Goal: Task Accomplishment & Management: Manage account settings

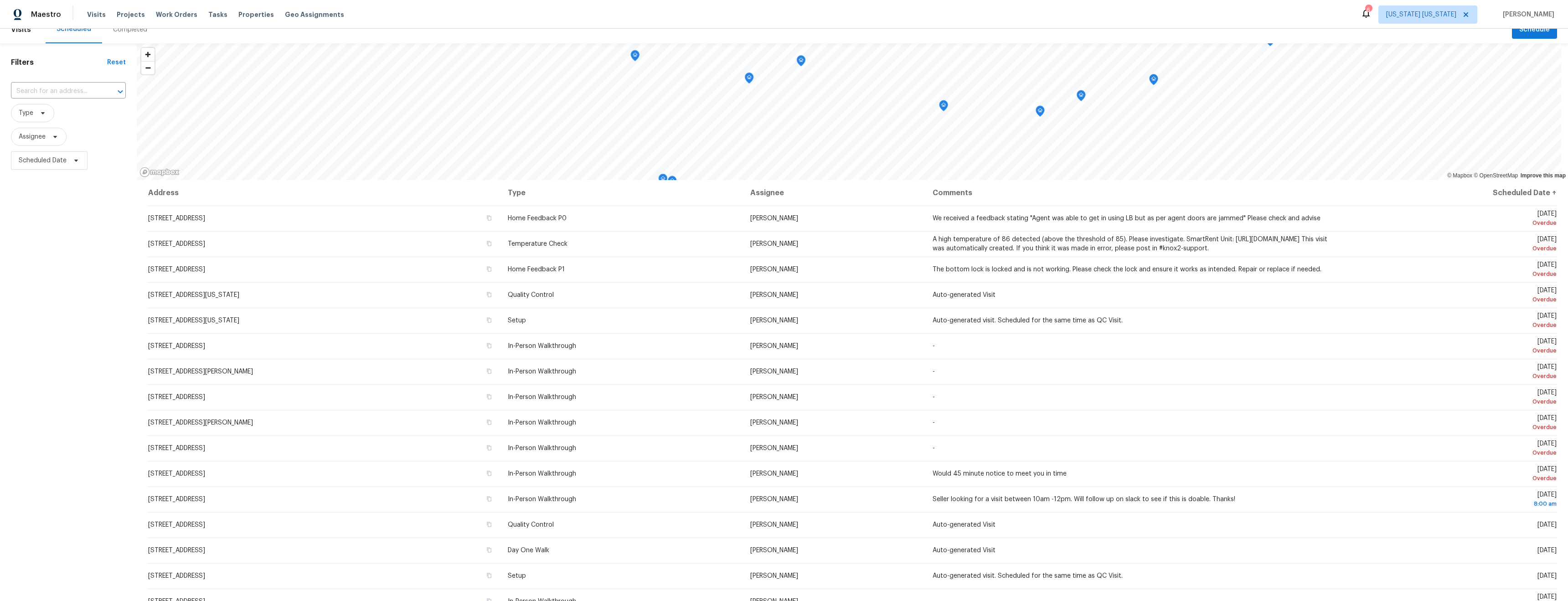
scroll to position [19, 0]
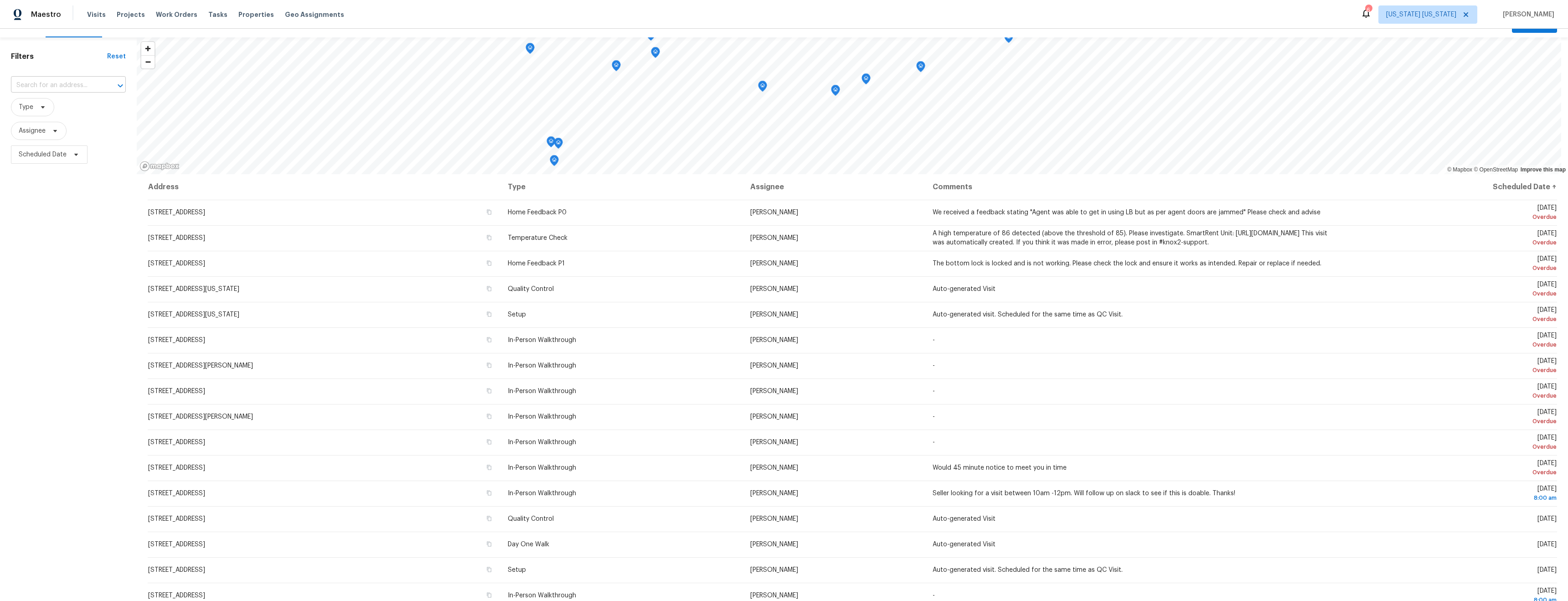
click at [73, 84] on input "text" at bounding box center [55, 85] width 89 height 14
type input "238"
click at [74, 131] on li "238 Drake Ln, Ledgewood, NJ 07852" at bounding box center [68, 125] width 115 height 24
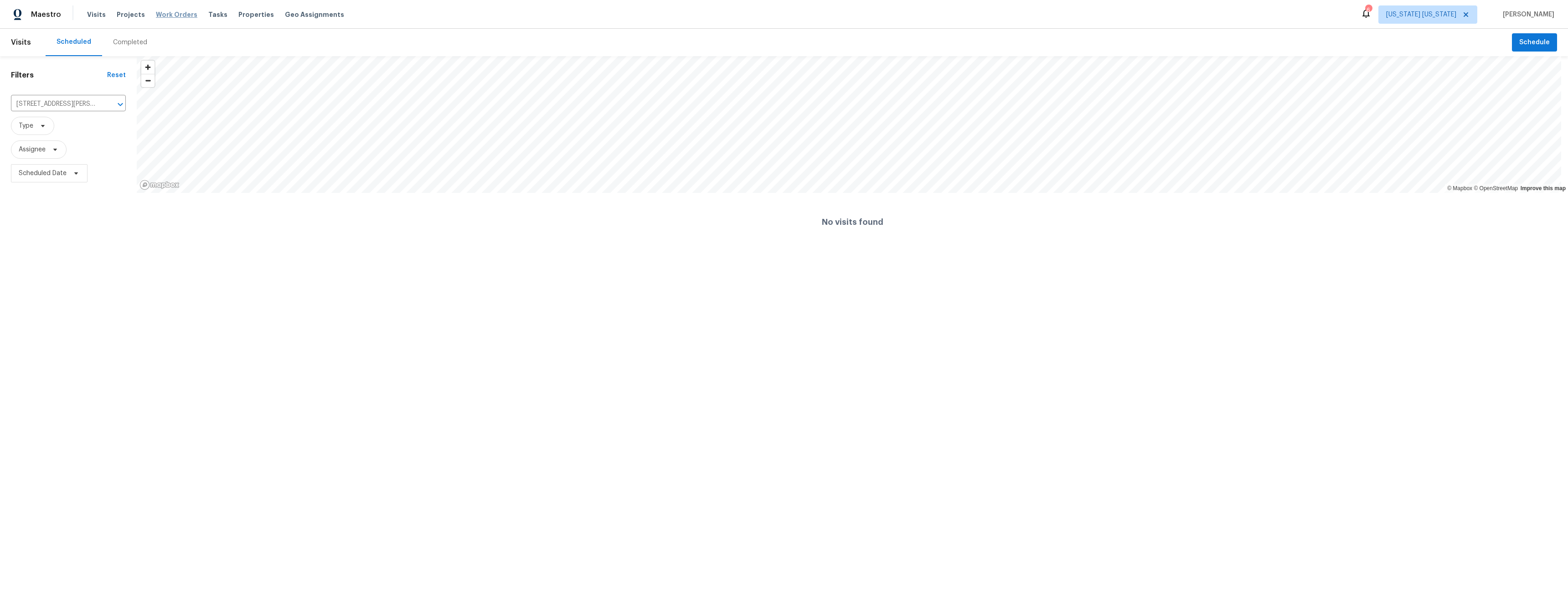
click at [171, 17] on span "Work Orders" at bounding box center [176, 15] width 42 height 9
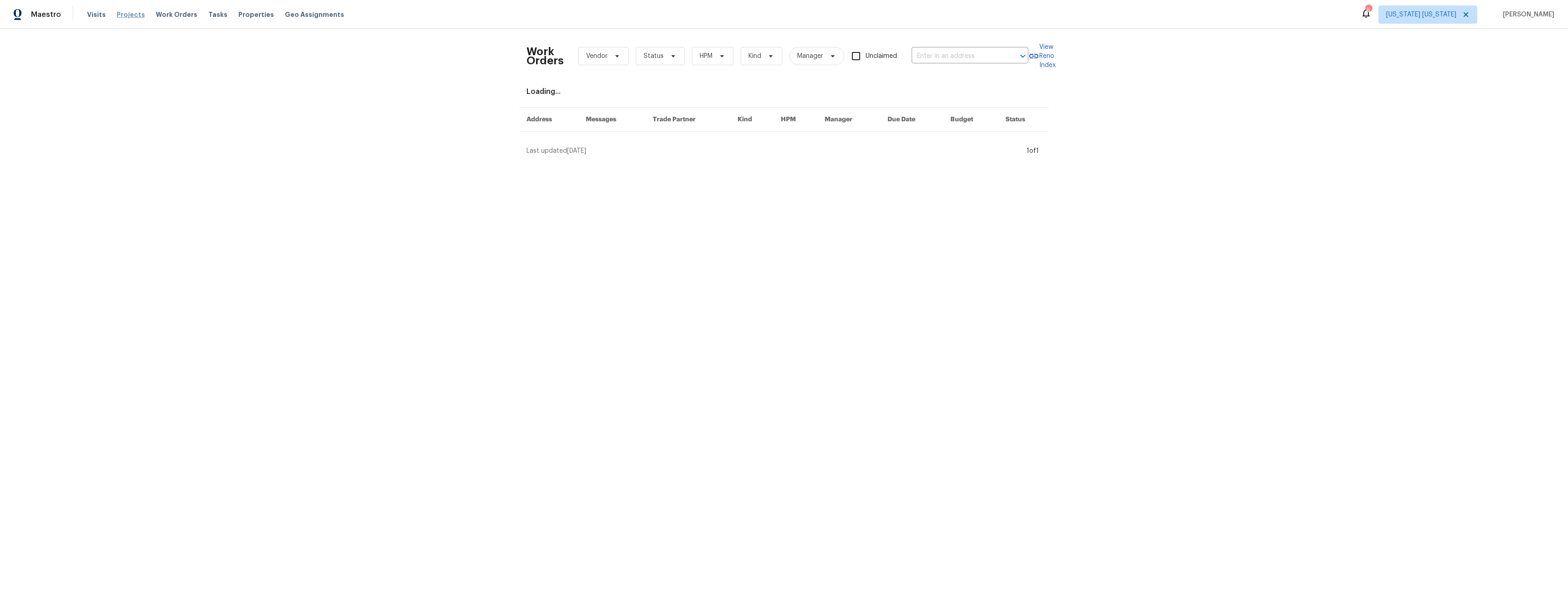
click at [132, 18] on span "Projects" at bounding box center [131, 15] width 28 height 9
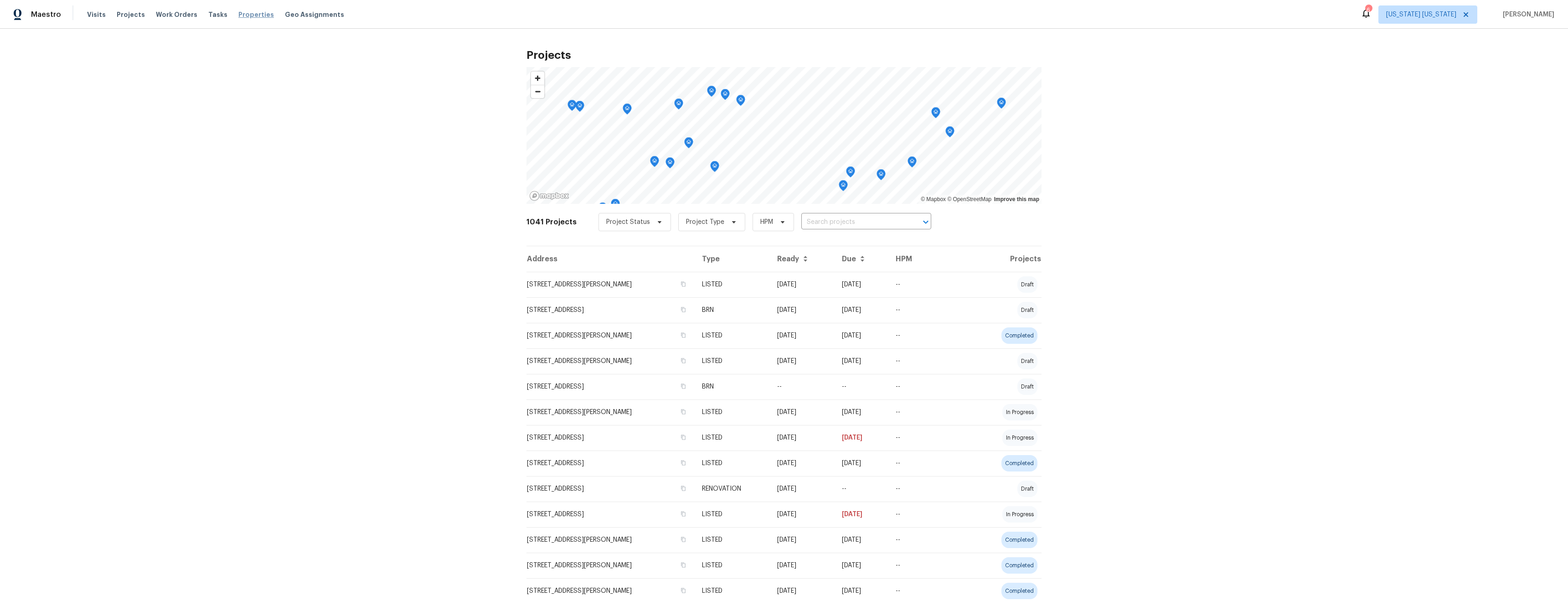
click at [252, 18] on span "Properties" at bounding box center [256, 15] width 35 height 9
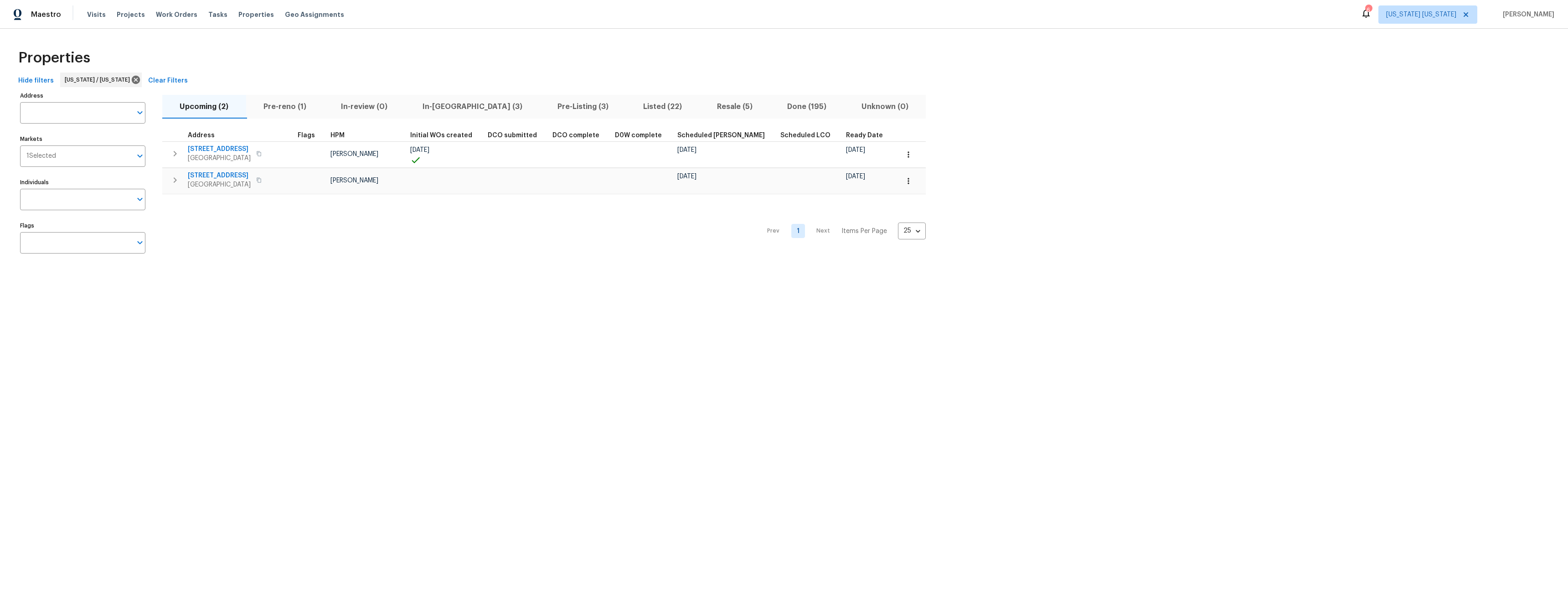
click at [447, 110] on span "In-[GEOGRAPHIC_DATA] (3)" at bounding box center [473, 107] width 124 height 13
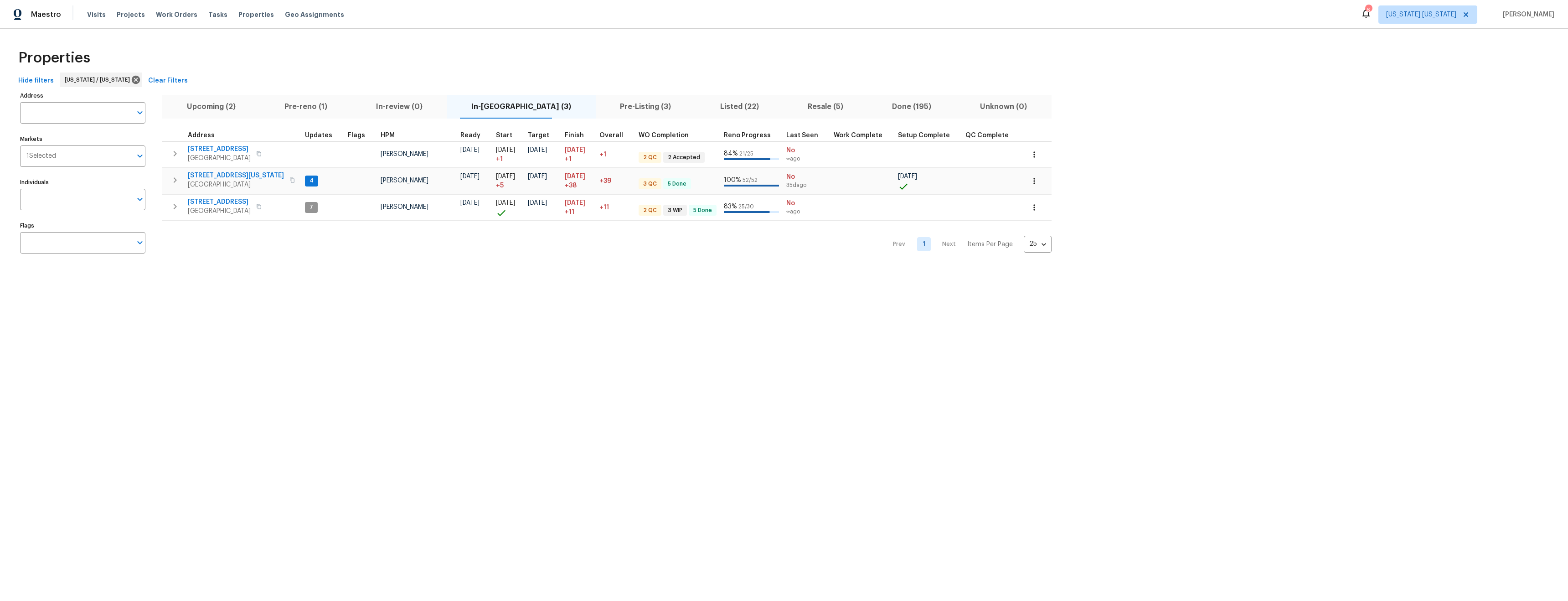
click at [604, 107] on span "Pre-Listing (3)" at bounding box center [645, 107] width 89 height 13
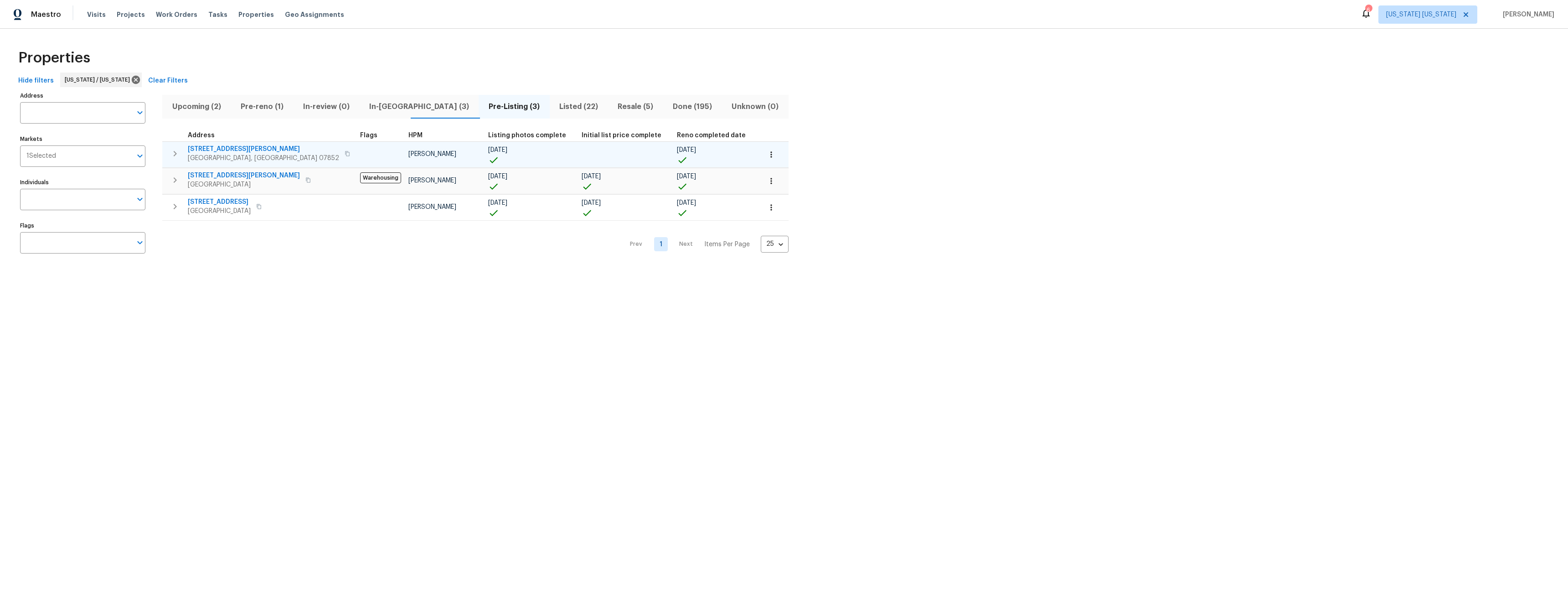
click at [206, 149] on span "[STREET_ADDRESS][PERSON_NAME]" at bounding box center [263, 149] width 151 height 9
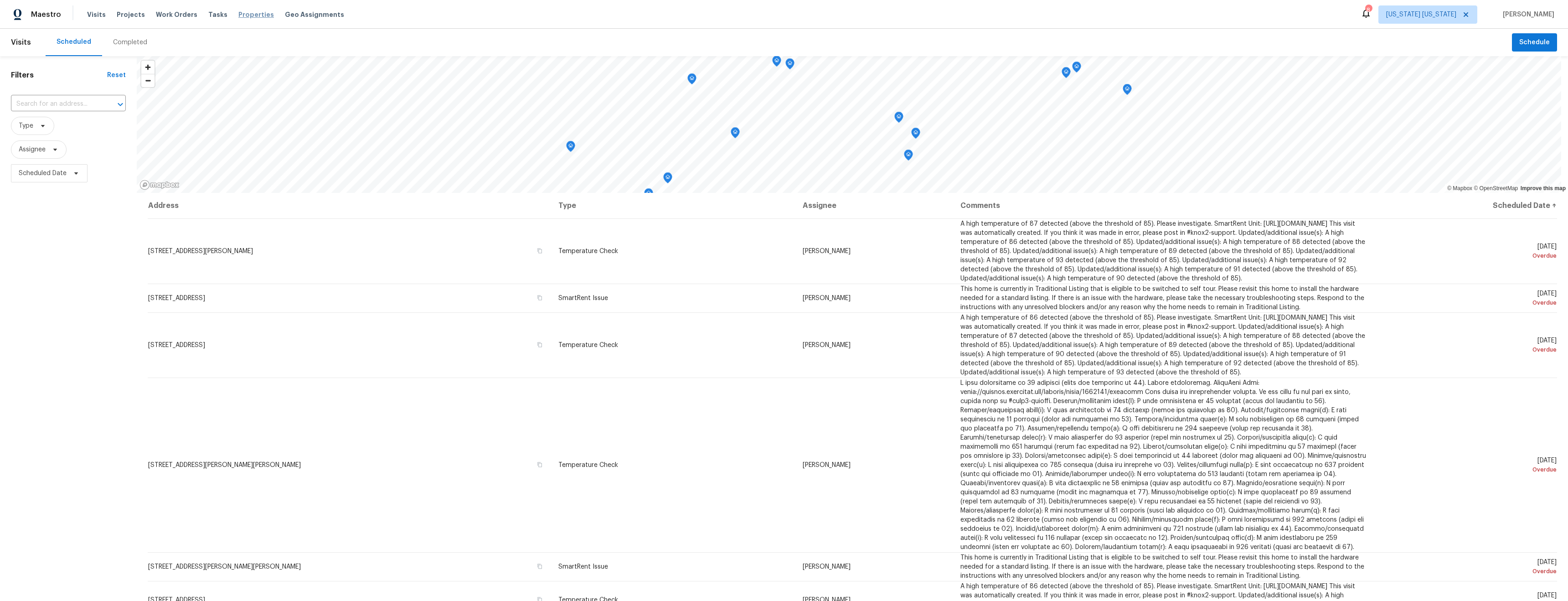
click at [245, 12] on span "Properties" at bounding box center [256, 15] width 35 height 9
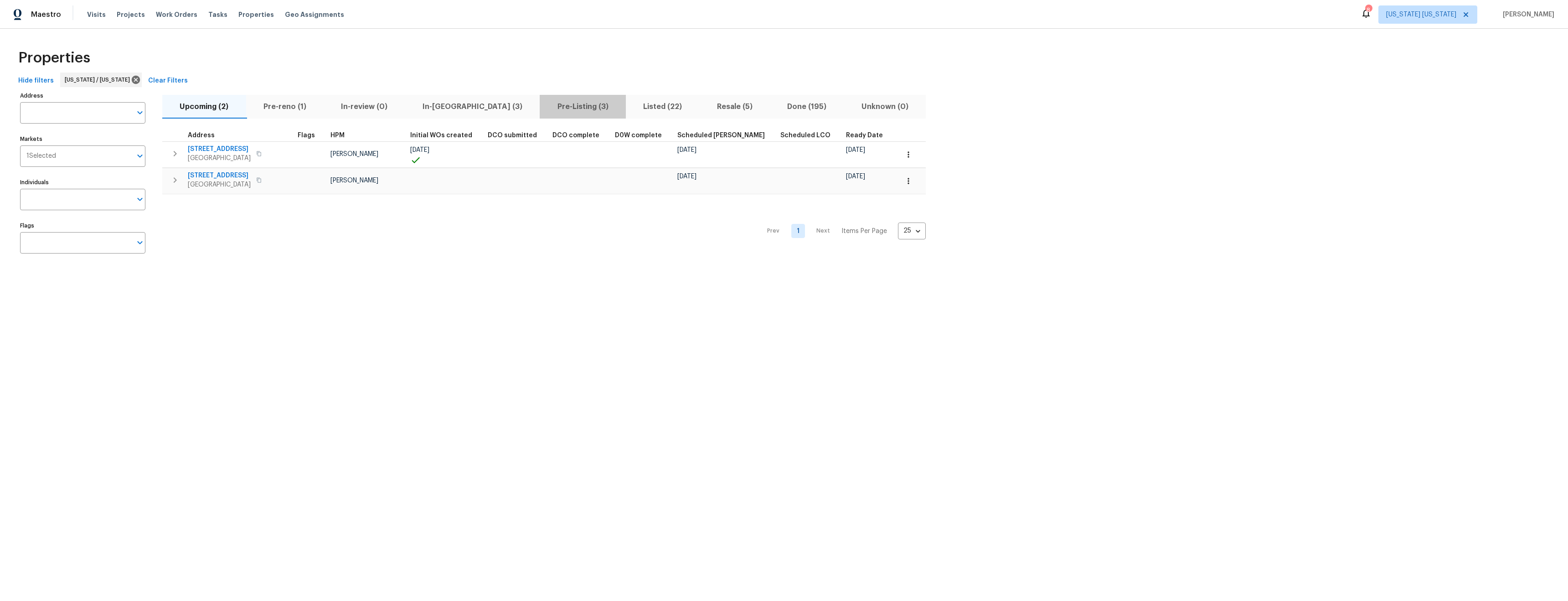
click at [545, 108] on span "Pre-Listing (3)" at bounding box center [582, 107] width 75 height 13
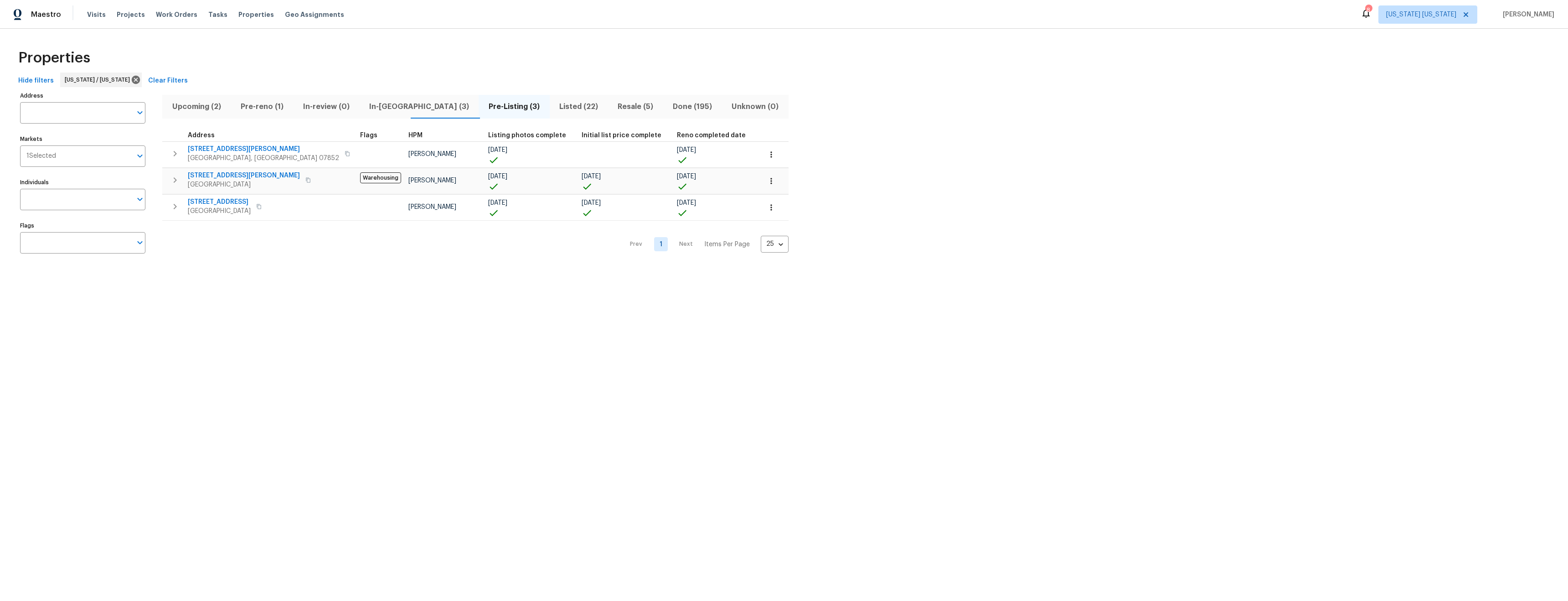
click at [386, 108] on span "In-reno (3)" at bounding box center [418, 107] width 108 height 13
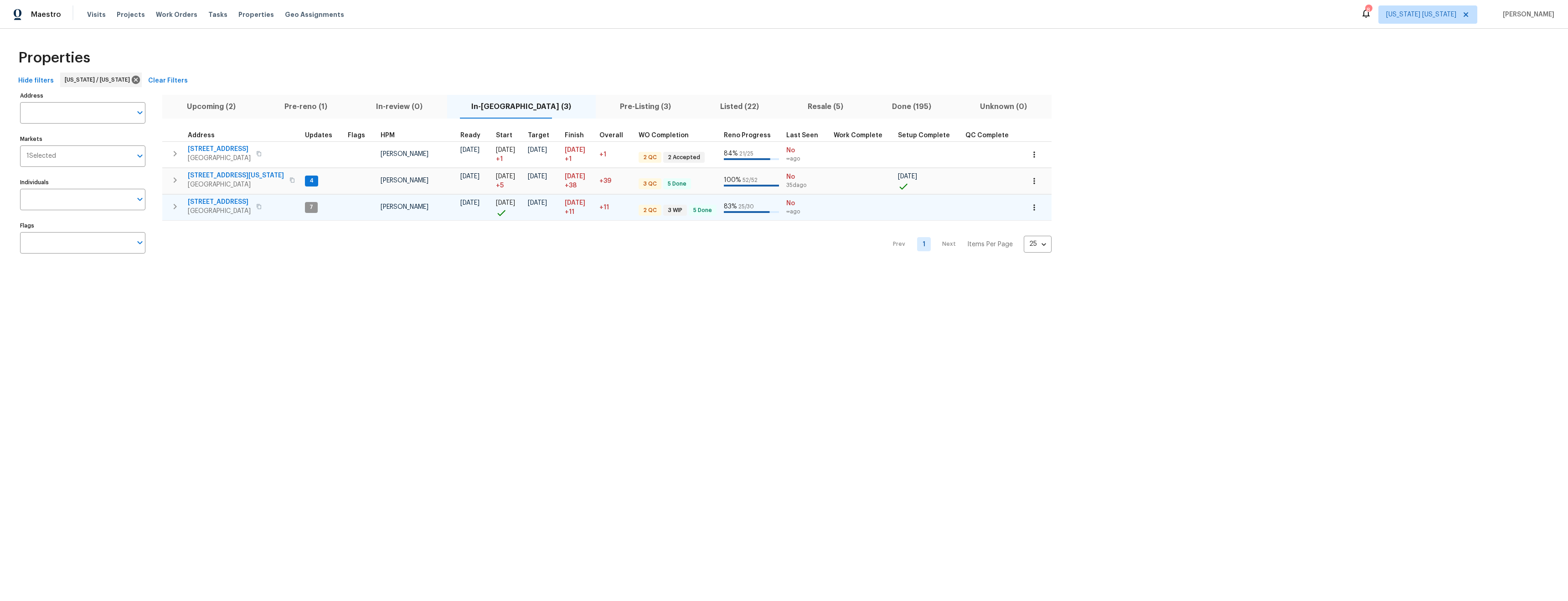
click at [206, 201] on span "124 Lincoln Ave" at bounding box center [219, 202] width 63 height 9
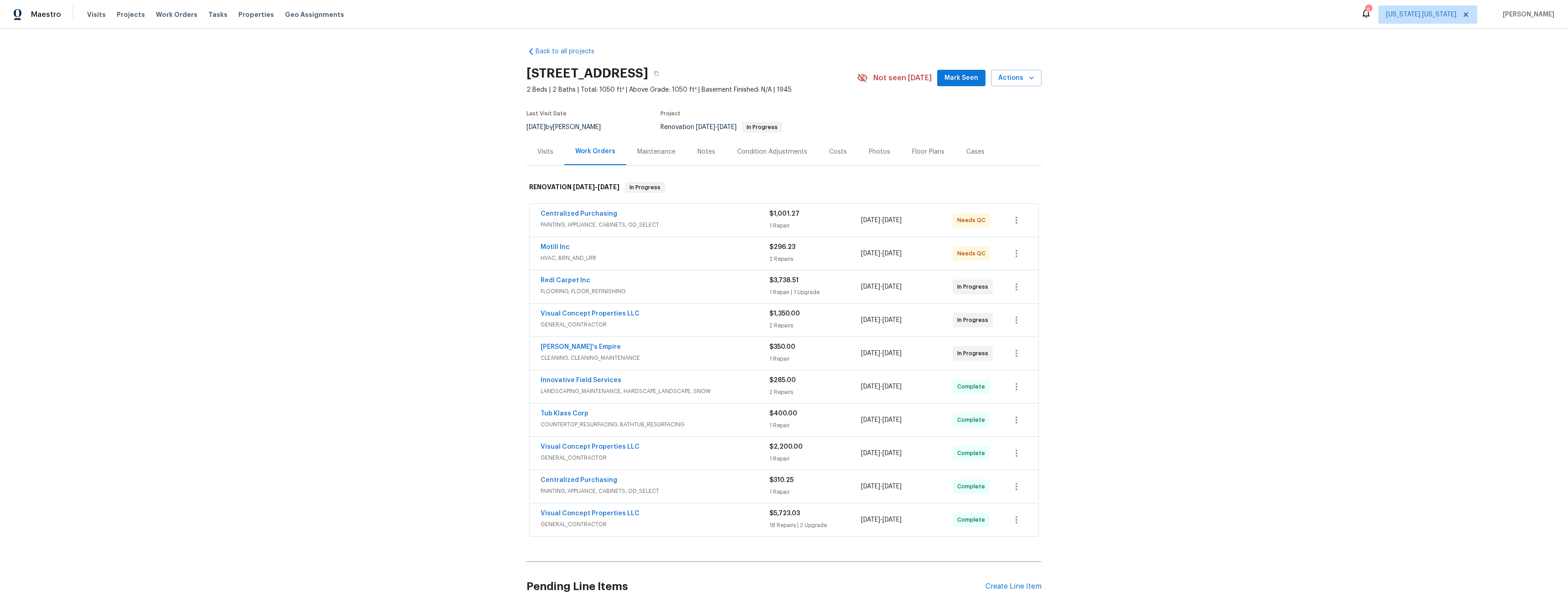
click at [241, 13] on span "Properties" at bounding box center [256, 15] width 35 height 9
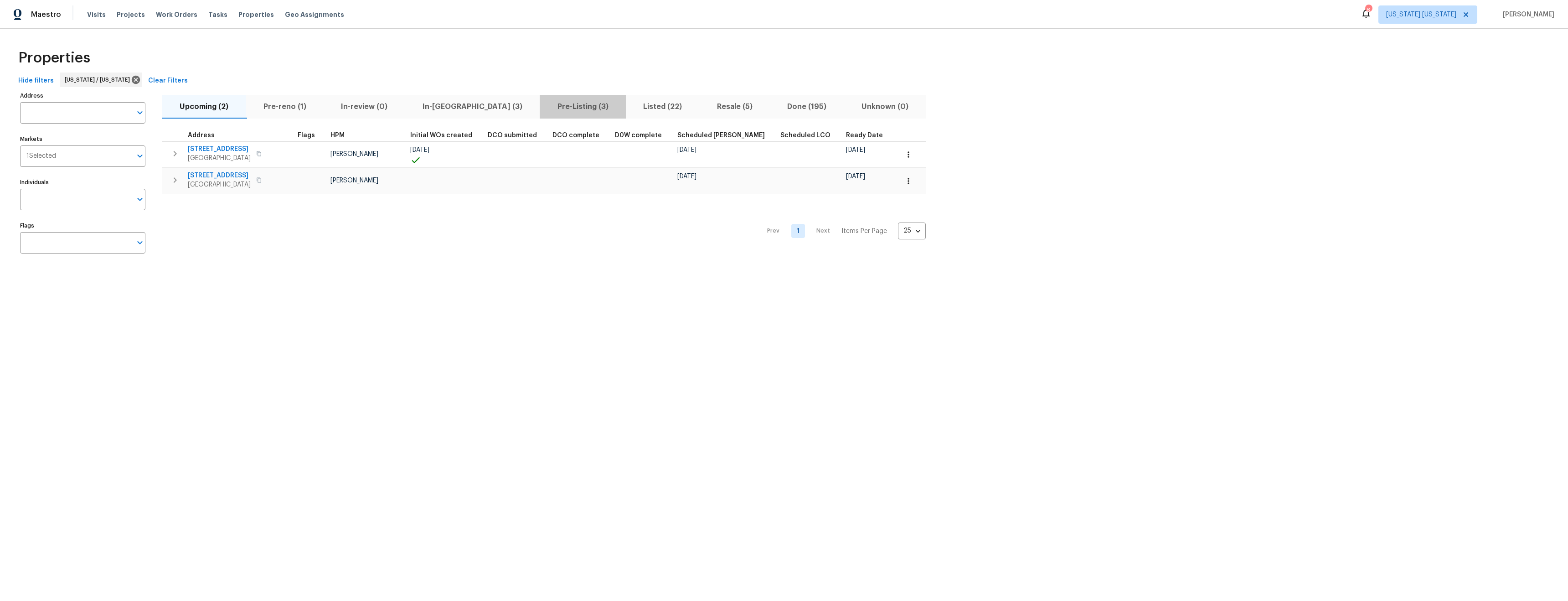
click at [545, 106] on span "Pre-Listing (3)" at bounding box center [582, 107] width 75 height 13
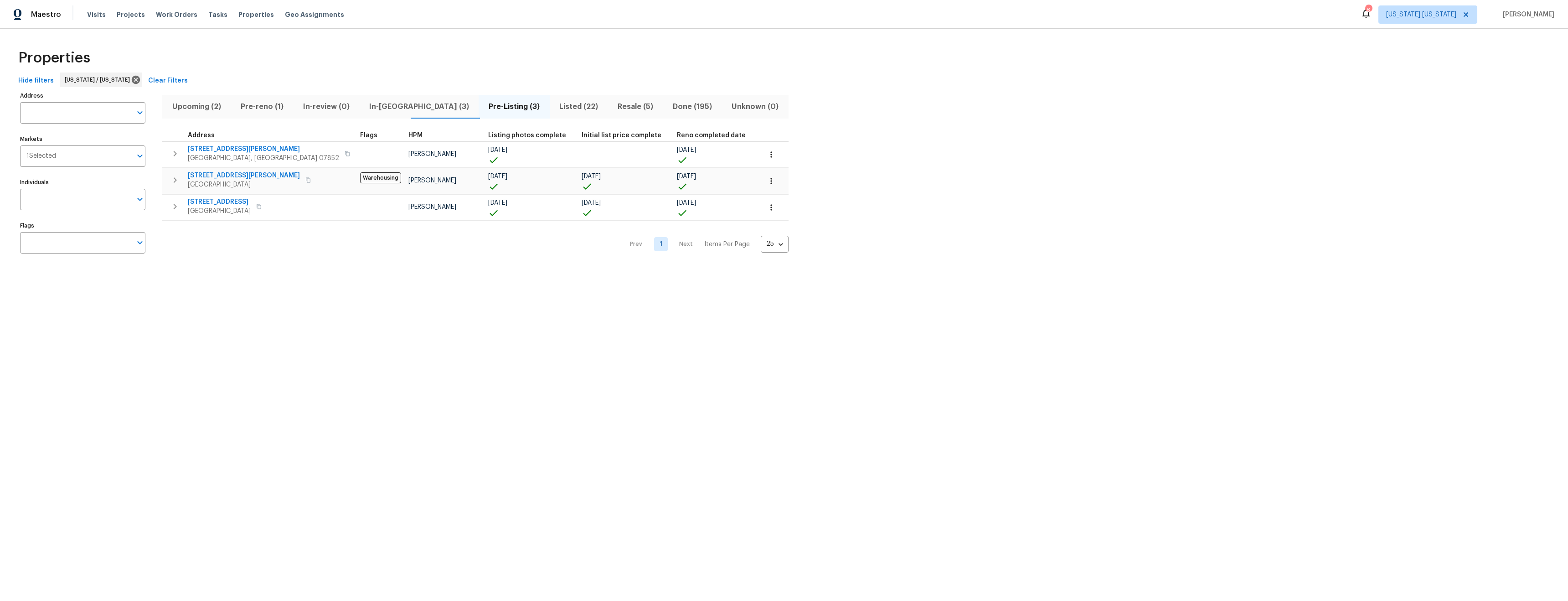
drag, startPoint x: 508, startPoint y: 110, endPoint x: 513, endPoint y: 115, distance: 7.1
click at [556, 110] on span "Listed (22)" at bounding box center [579, 107] width 47 height 13
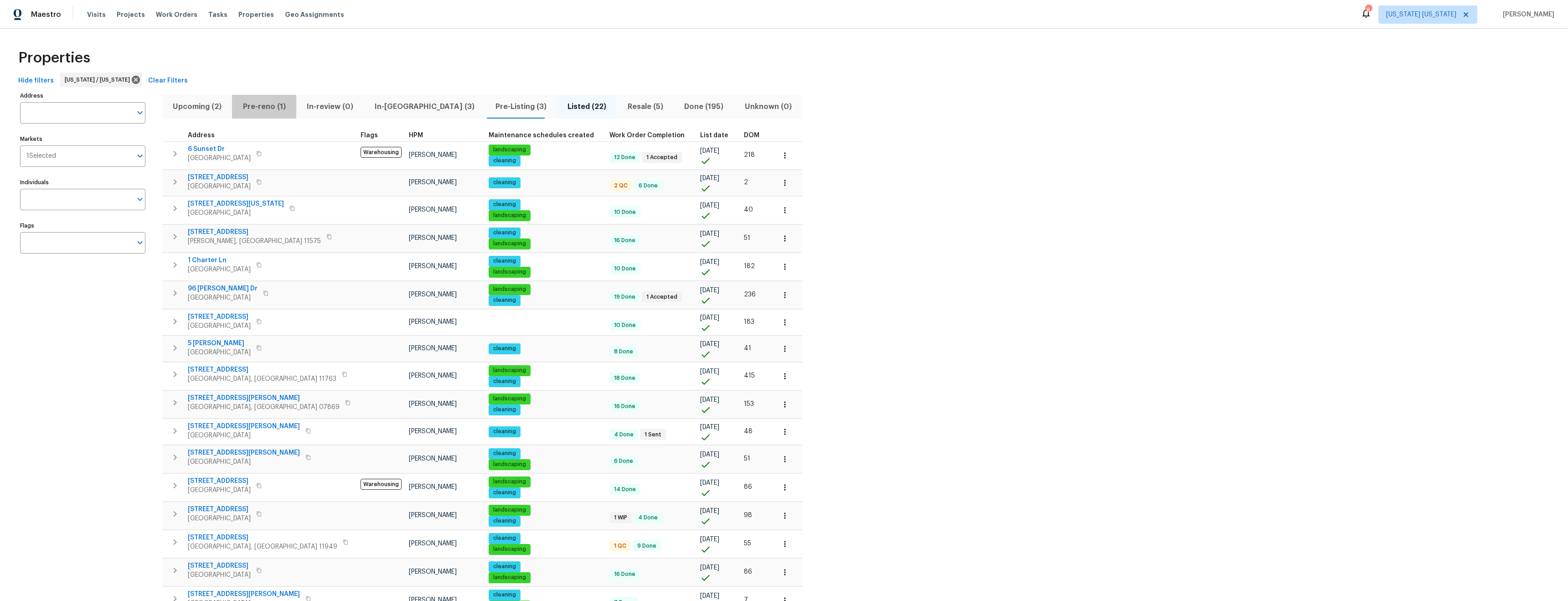
click at [265, 108] on span "Pre-reno (1)" at bounding box center [264, 107] width 53 height 13
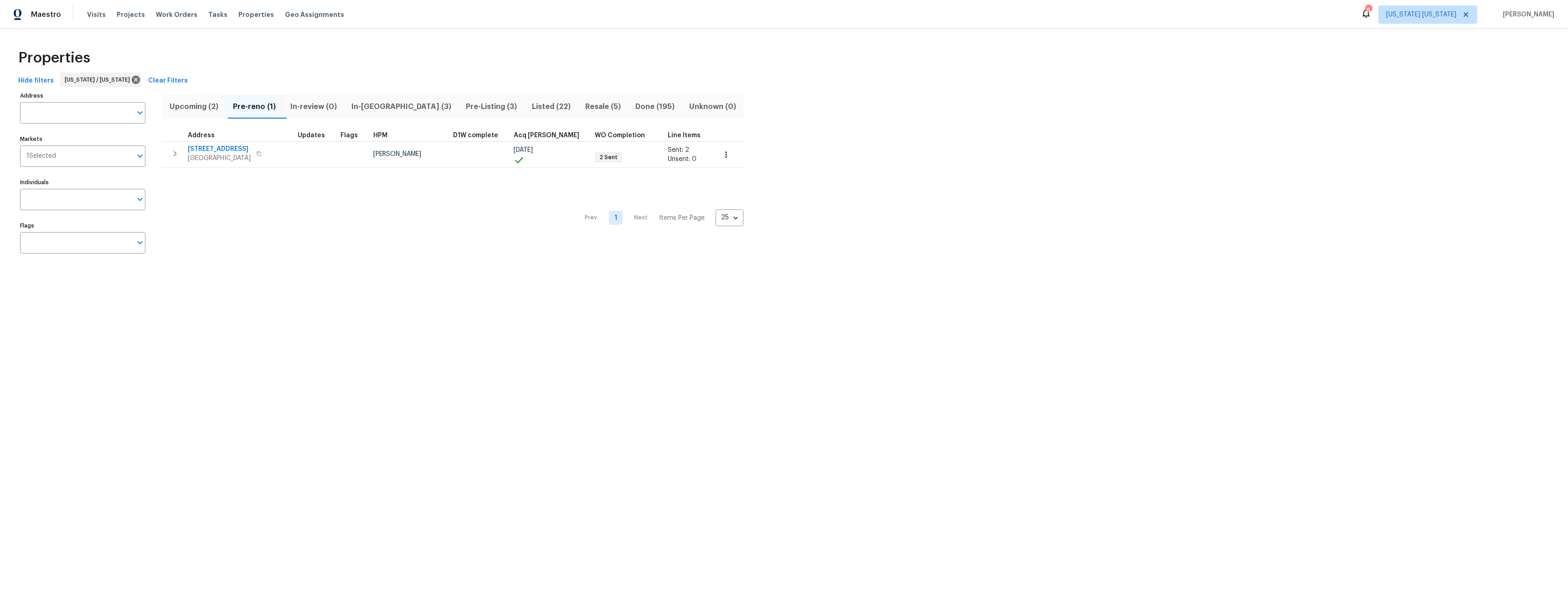
click at [303, 105] on span "In-review (0)" at bounding box center [313, 107] width 50 height 13
click at [444, 101] on button "Pre-Listing (3)" at bounding box center [475, 106] width 62 height 24
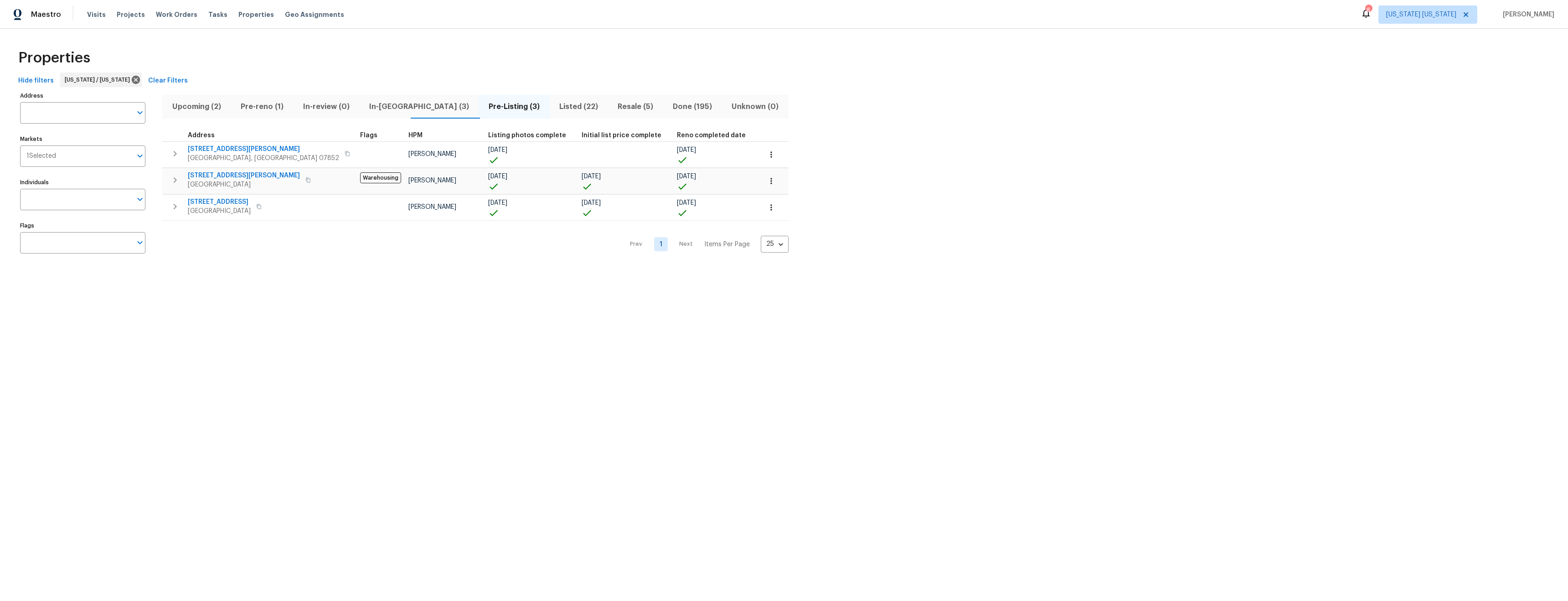
click at [342, 108] on span "In-review (0)" at bounding box center [326, 107] width 55 height 13
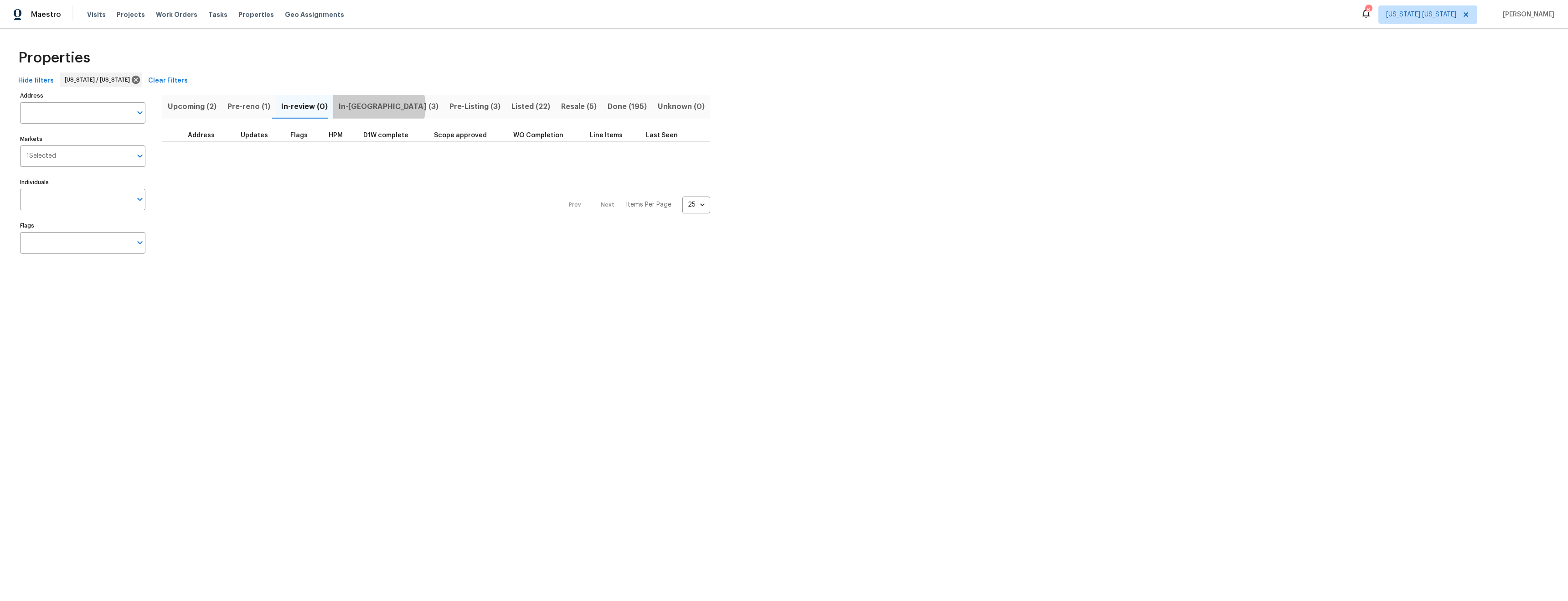
click at [373, 106] on button "In-reno (3)" at bounding box center [388, 106] width 111 height 24
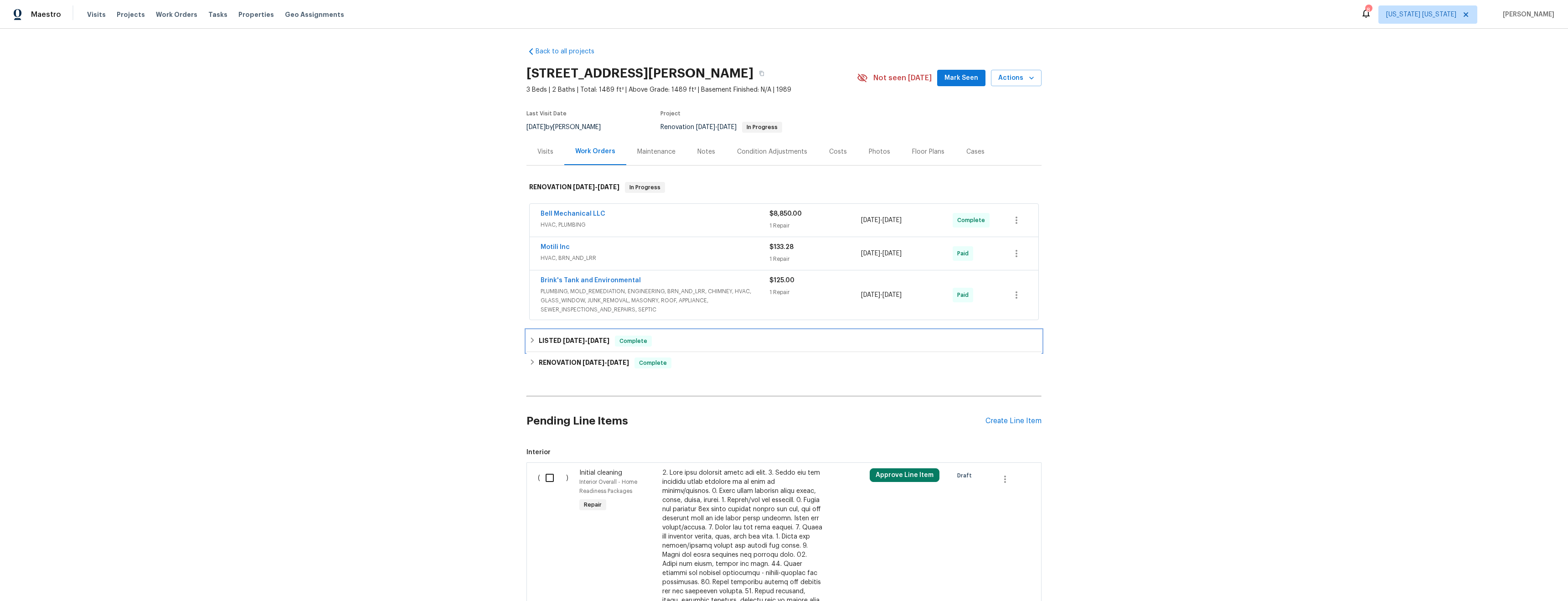
click at [645, 336] on div "LISTED [DATE] - [DATE] Complete" at bounding box center [784, 341] width 509 height 11
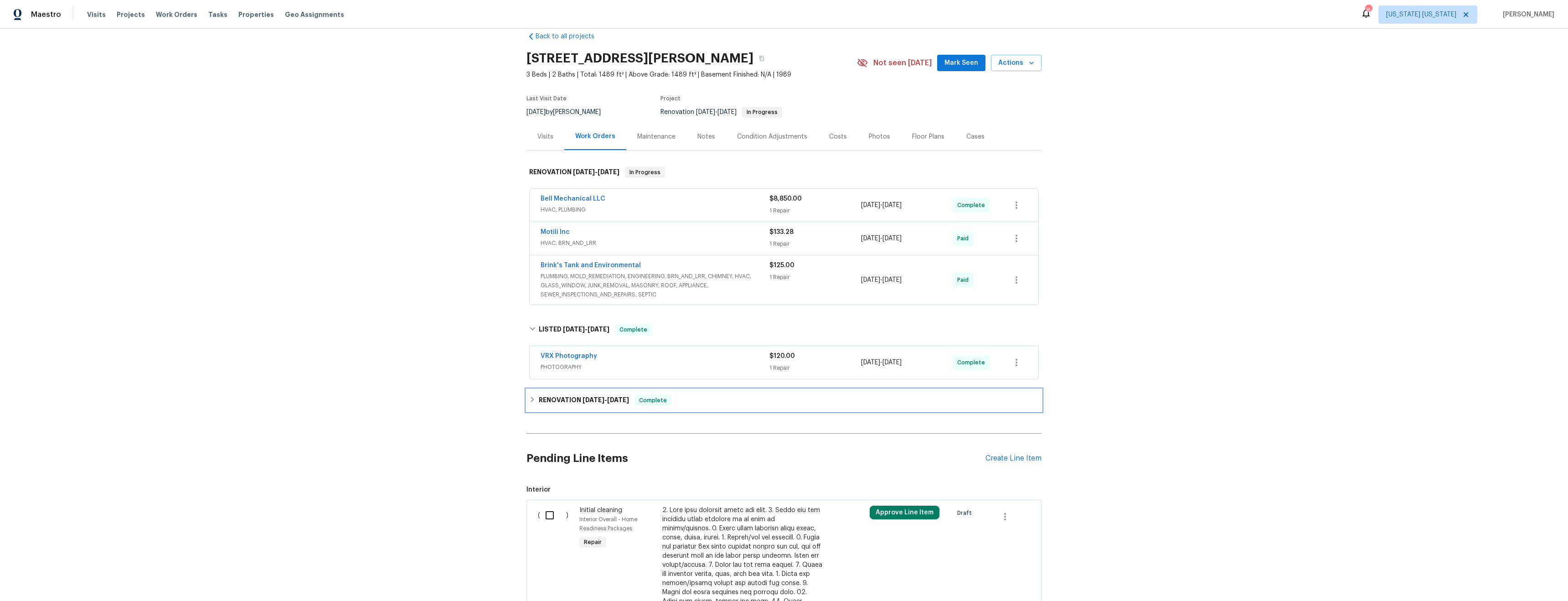
click at [713, 404] on div "RENOVATION [DATE] - [DATE] Complete" at bounding box center [784, 400] width 509 height 11
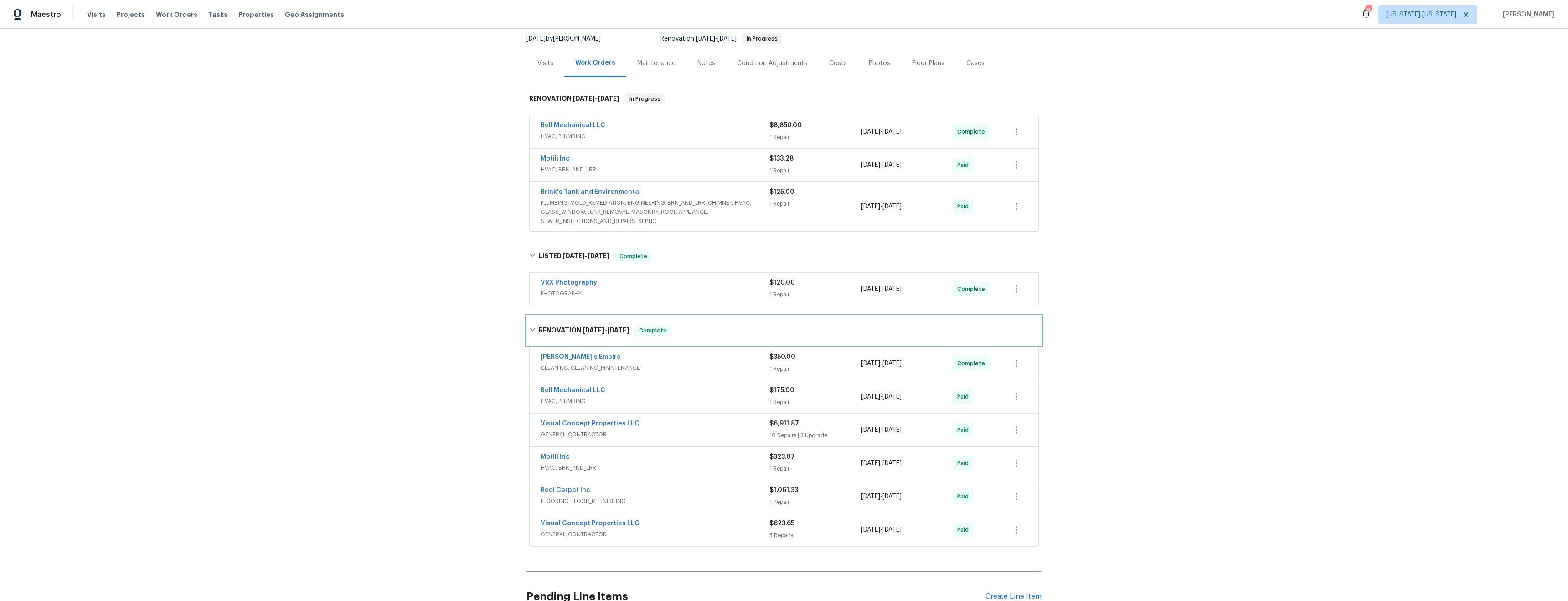
scroll to position [192, 0]
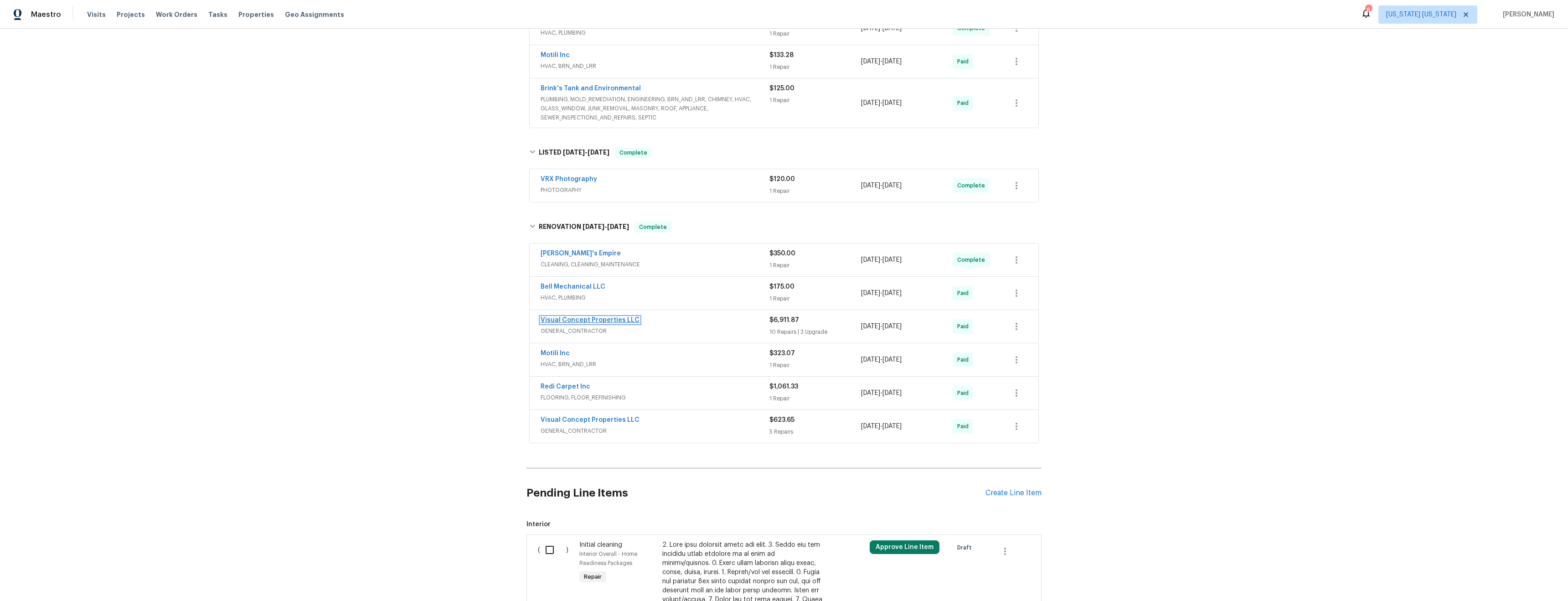
click at [606, 320] on link "Visual Concept Properties LLC" at bounding box center [590, 320] width 99 height 6
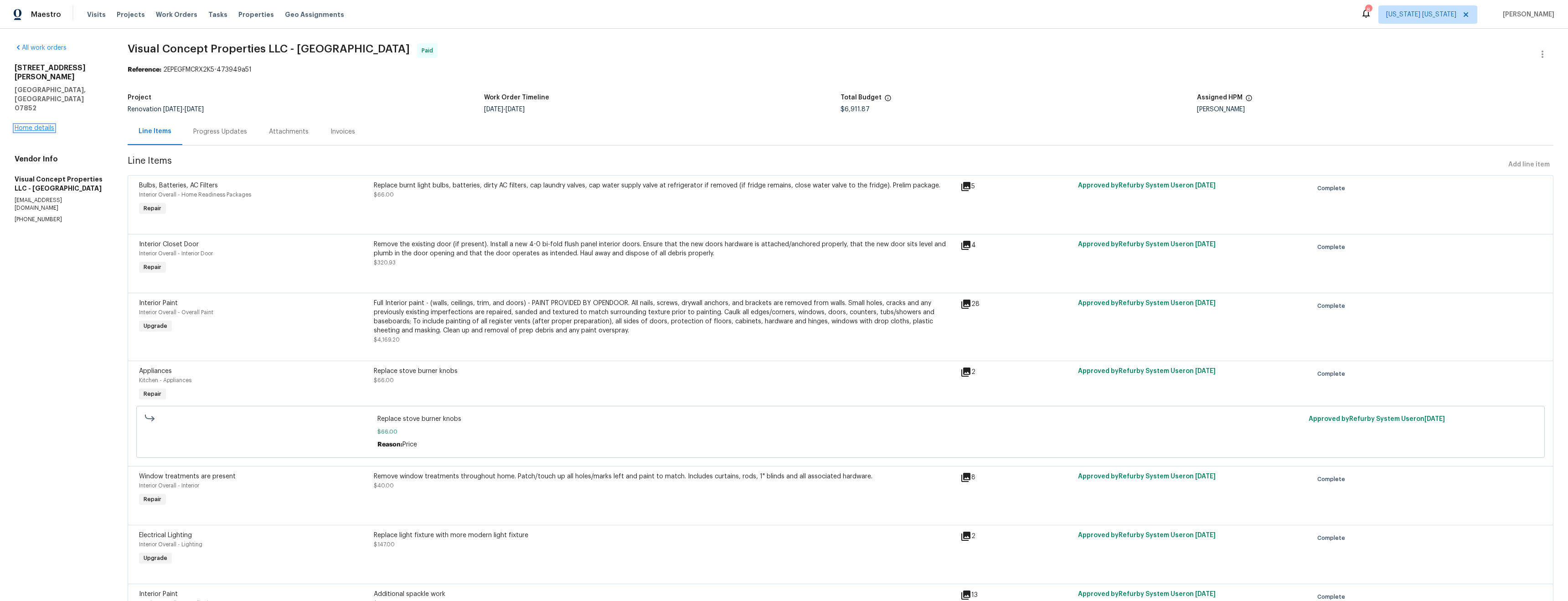
click at [44, 125] on link "Home details" at bounding box center [35, 128] width 40 height 6
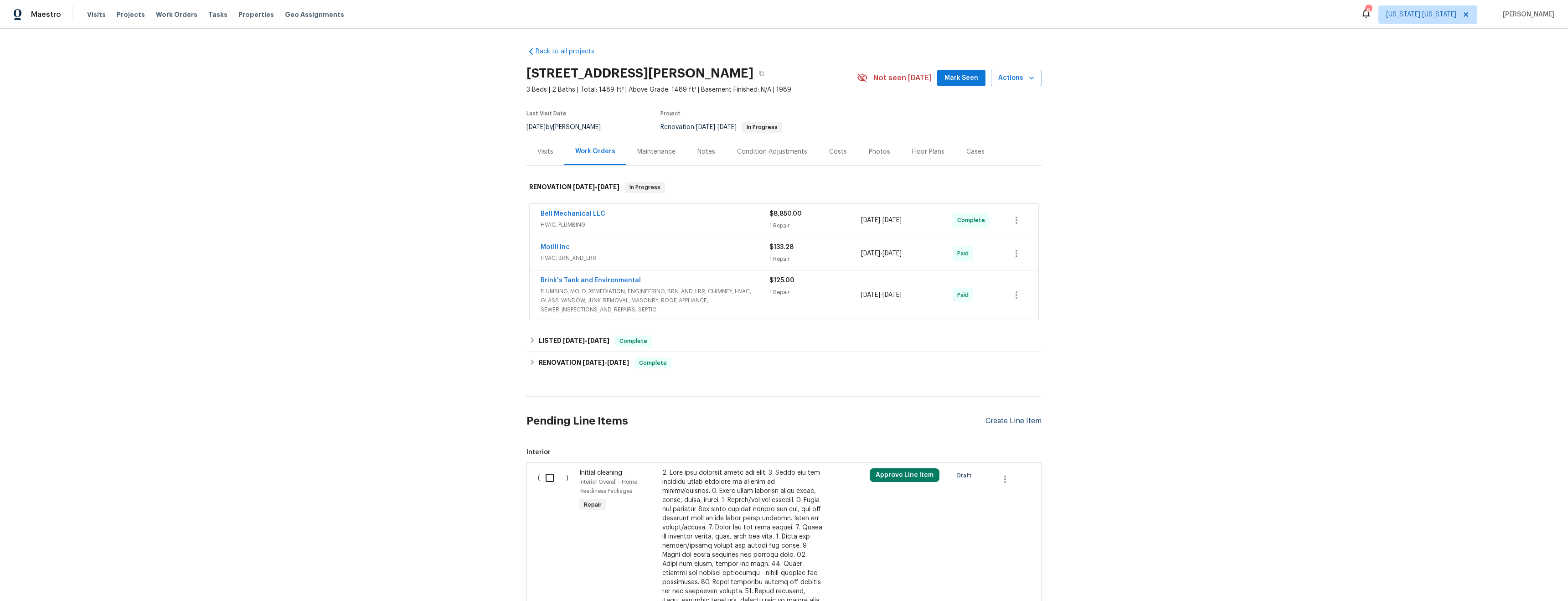
click at [1024, 421] on div "Create Line Item" at bounding box center [1014, 421] width 56 height 9
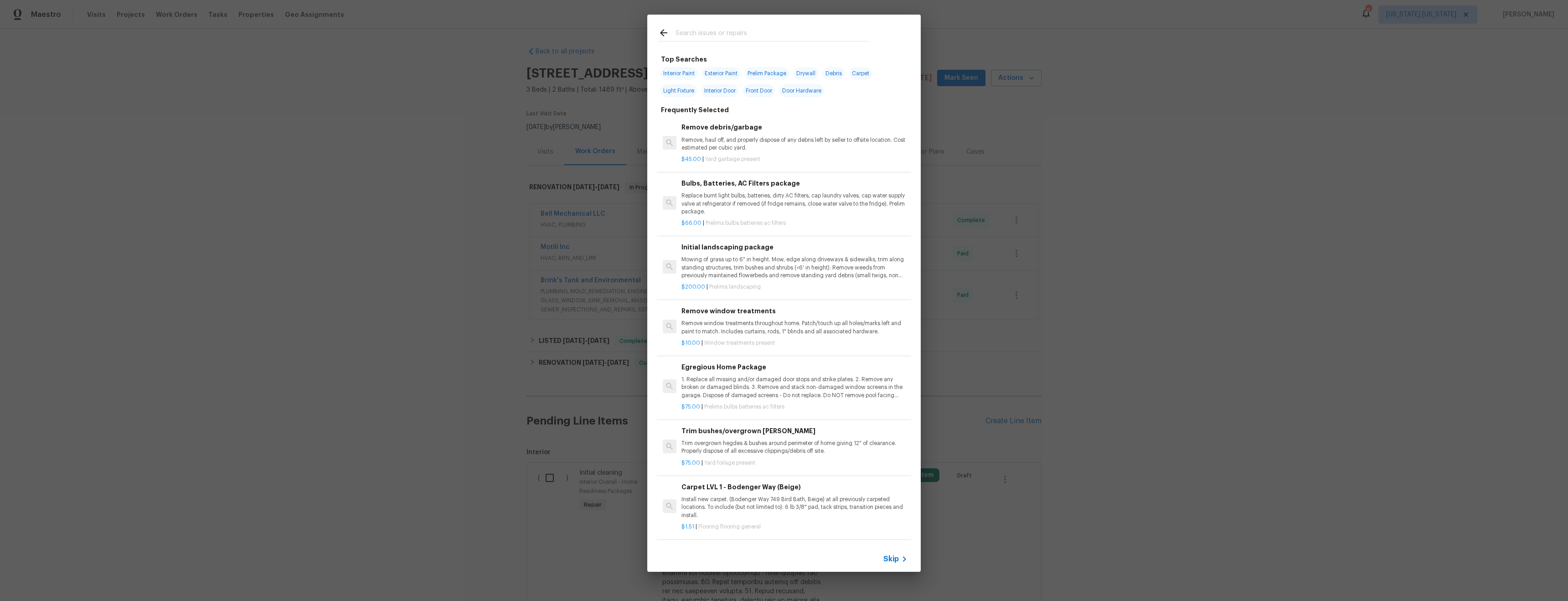
click at [748, 28] on input "text" at bounding box center [772, 34] width 194 height 13
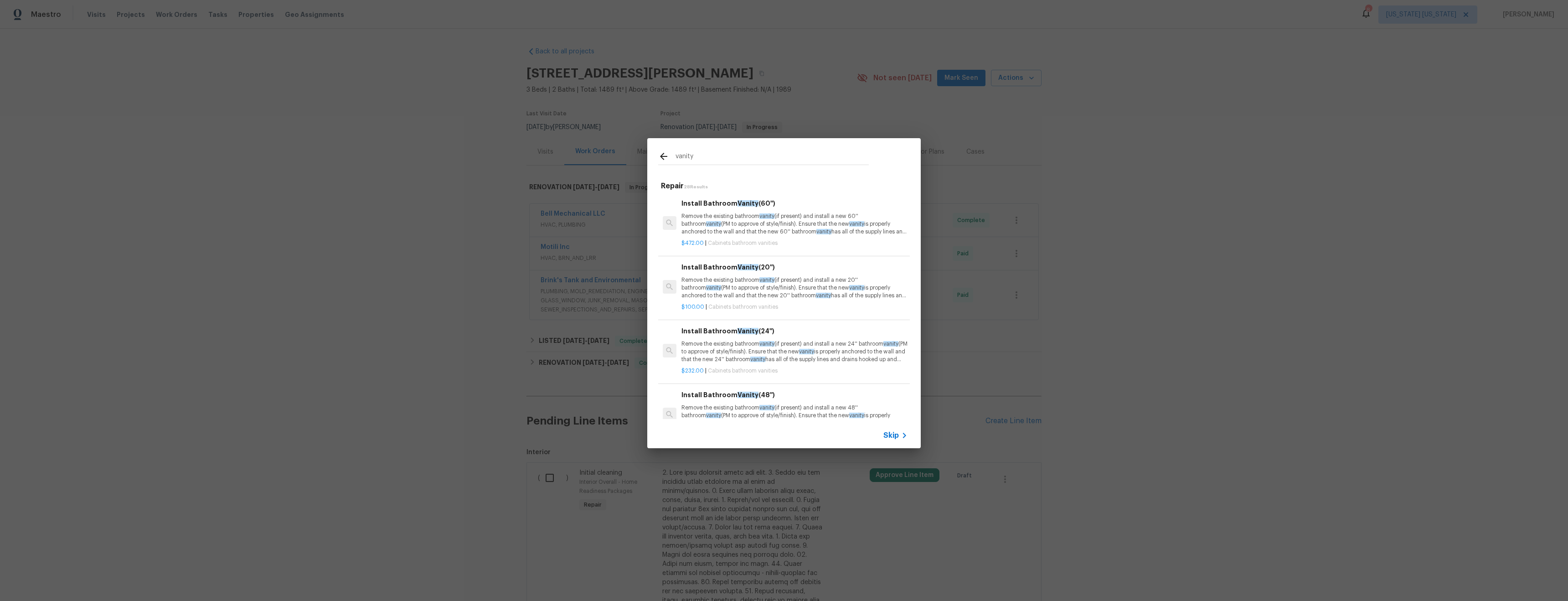
type input "vanity"
click at [819, 340] on p "Remove the existing bathroom vanity (if present) and install a new 24'' bathroo…" at bounding box center [795, 352] width 226 height 23
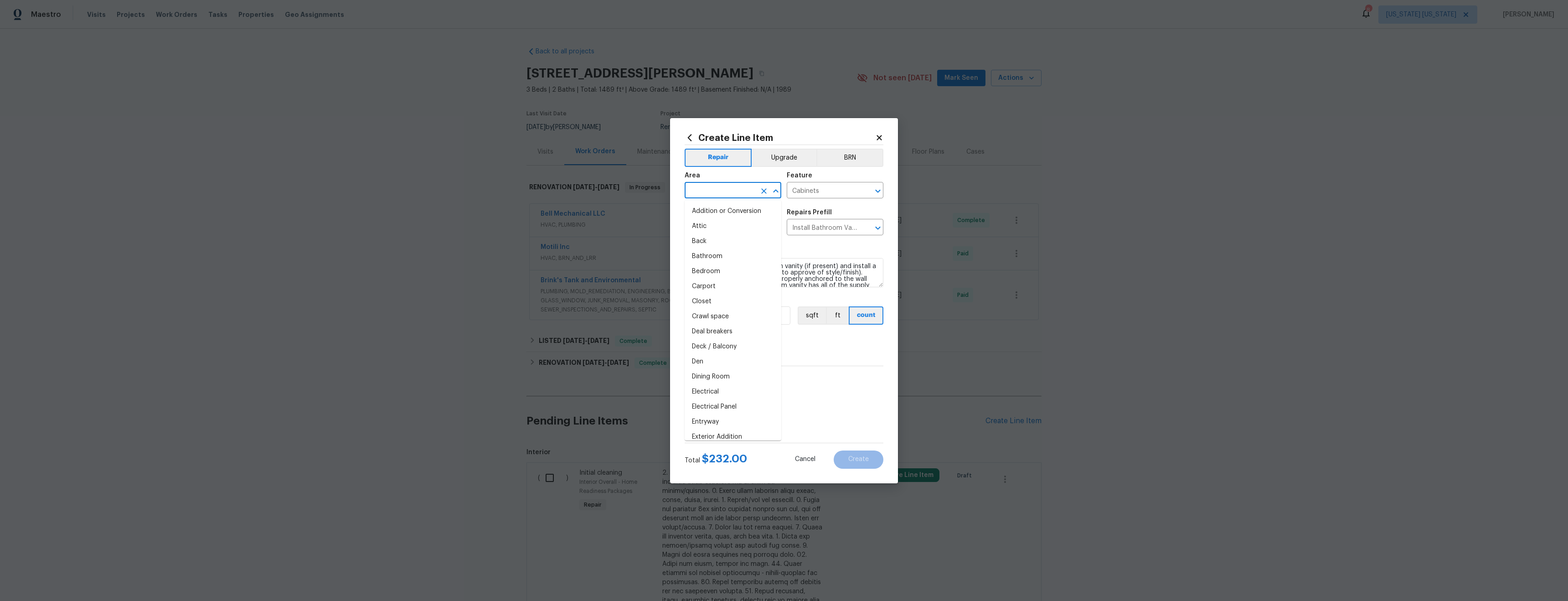
click at [734, 186] on input "text" at bounding box center [720, 191] width 71 height 14
click at [748, 226] on li "Main Bathroom" at bounding box center [733, 226] width 97 height 15
type input "Main Bathroom"
click at [829, 193] on input "Cabinets" at bounding box center [822, 191] width 71 height 14
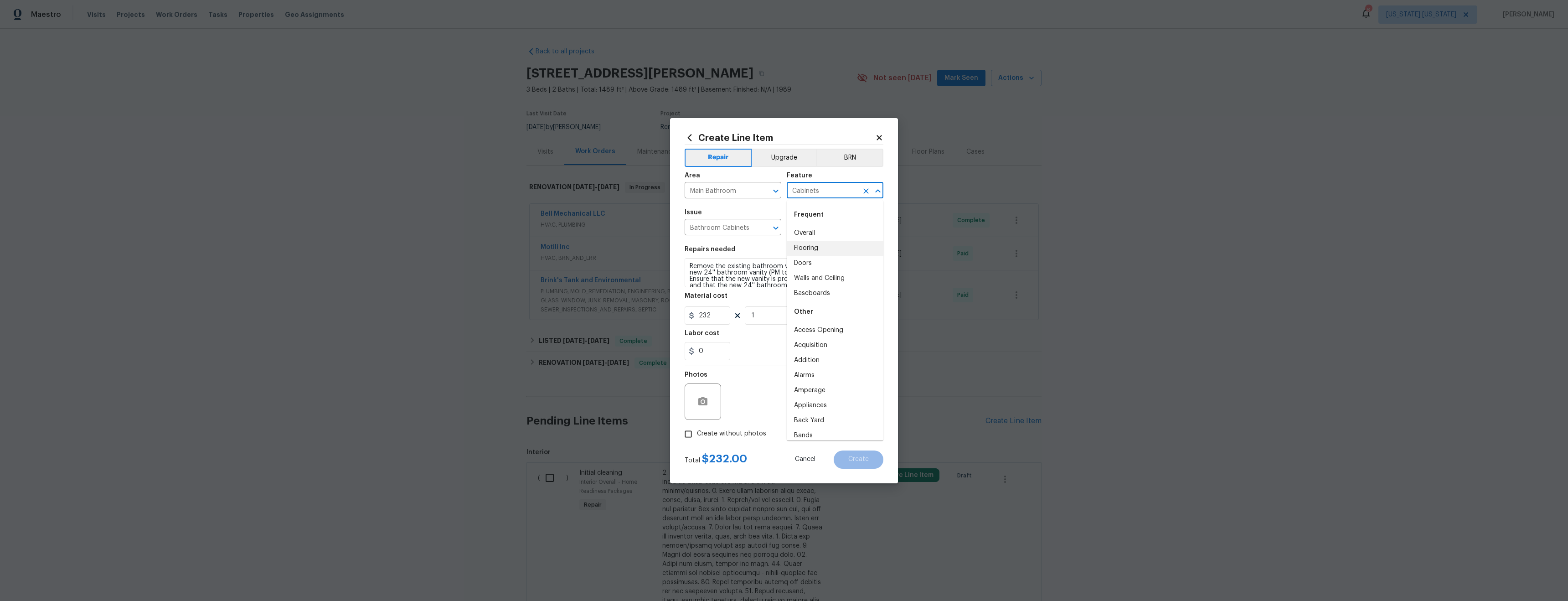
click at [759, 213] on div "Issue" at bounding box center [733, 215] width 97 height 12
click at [739, 438] on span "Create without photos" at bounding box center [732, 433] width 69 height 10
click at [697, 438] on input "Create without photos" at bounding box center [688, 434] width 17 height 17
checkbox input "true"
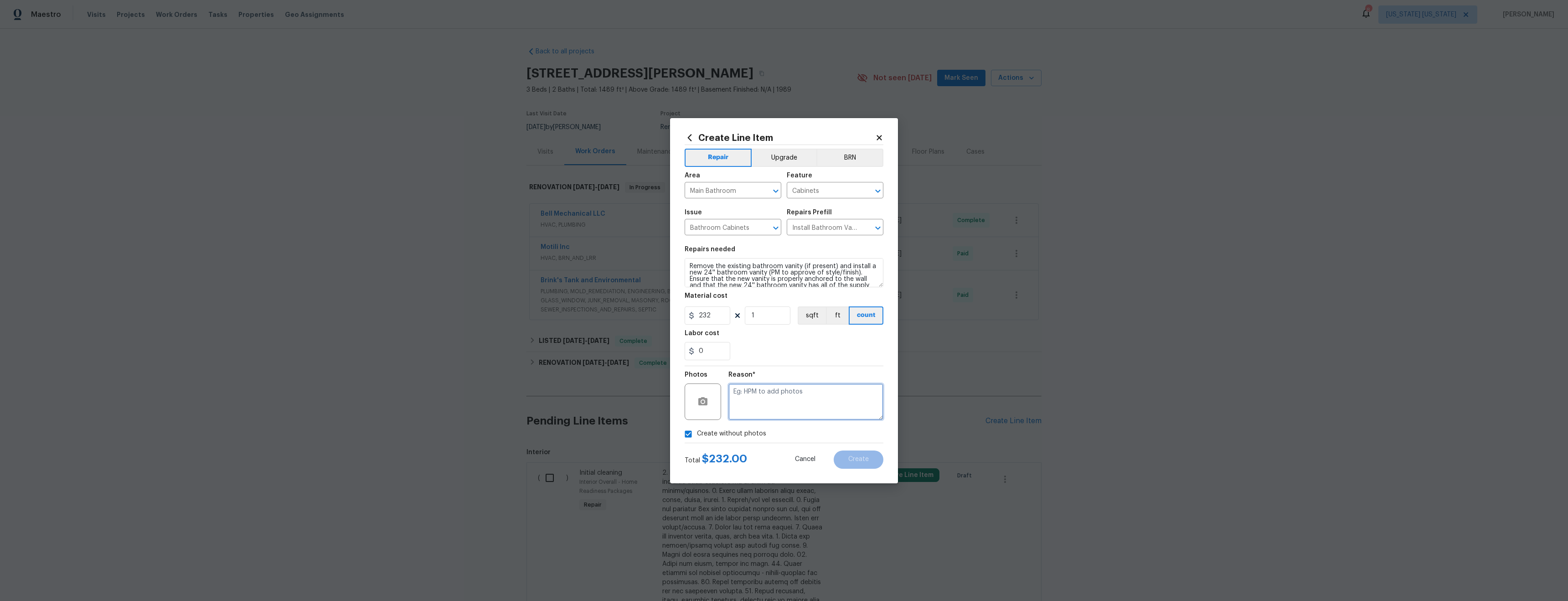
click at [762, 405] on textarea at bounding box center [806, 401] width 155 height 37
type textarea "tba"
click at [773, 157] on button "Upgrade" at bounding box center [784, 158] width 65 height 18
drag, startPoint x: 854, startPoint y: 456, endPoint x: 881, endPoint y: 451, distance: 27.5
click at [854, 456] on span "Create" at bounding box center [859, 459] width 21 height 7
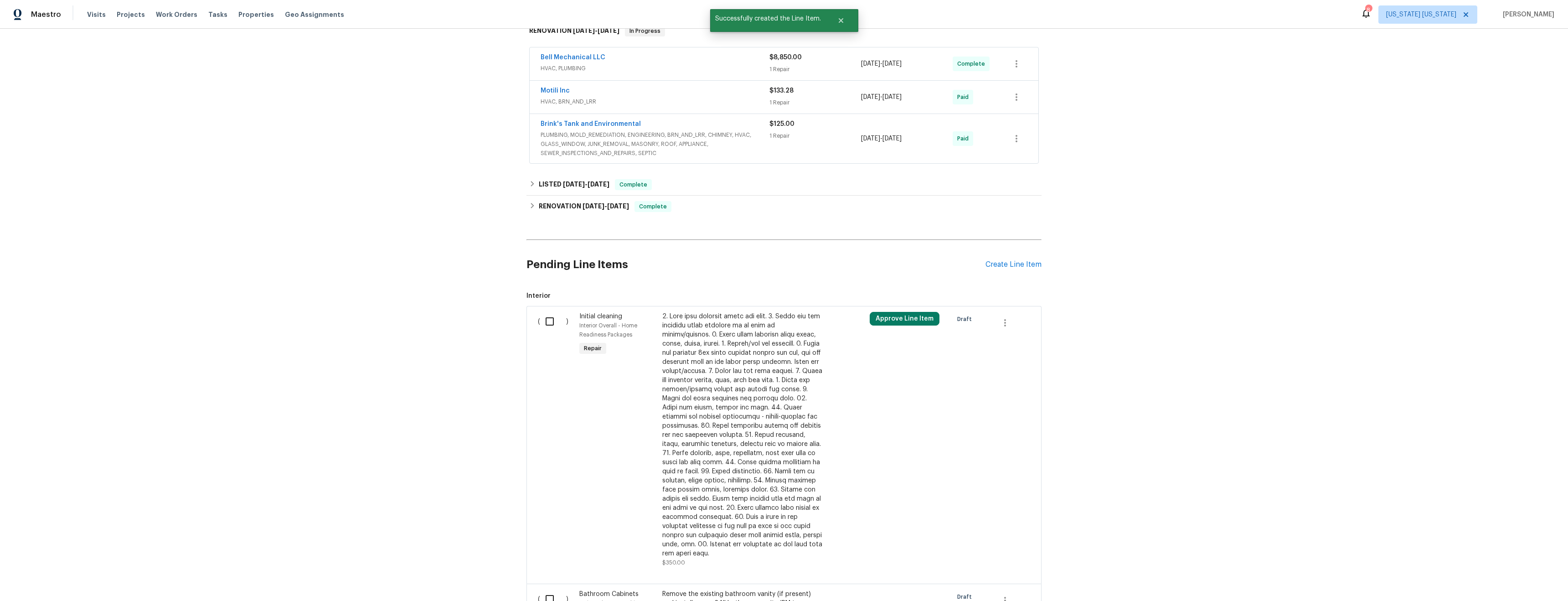
scroll to position [356, 0]
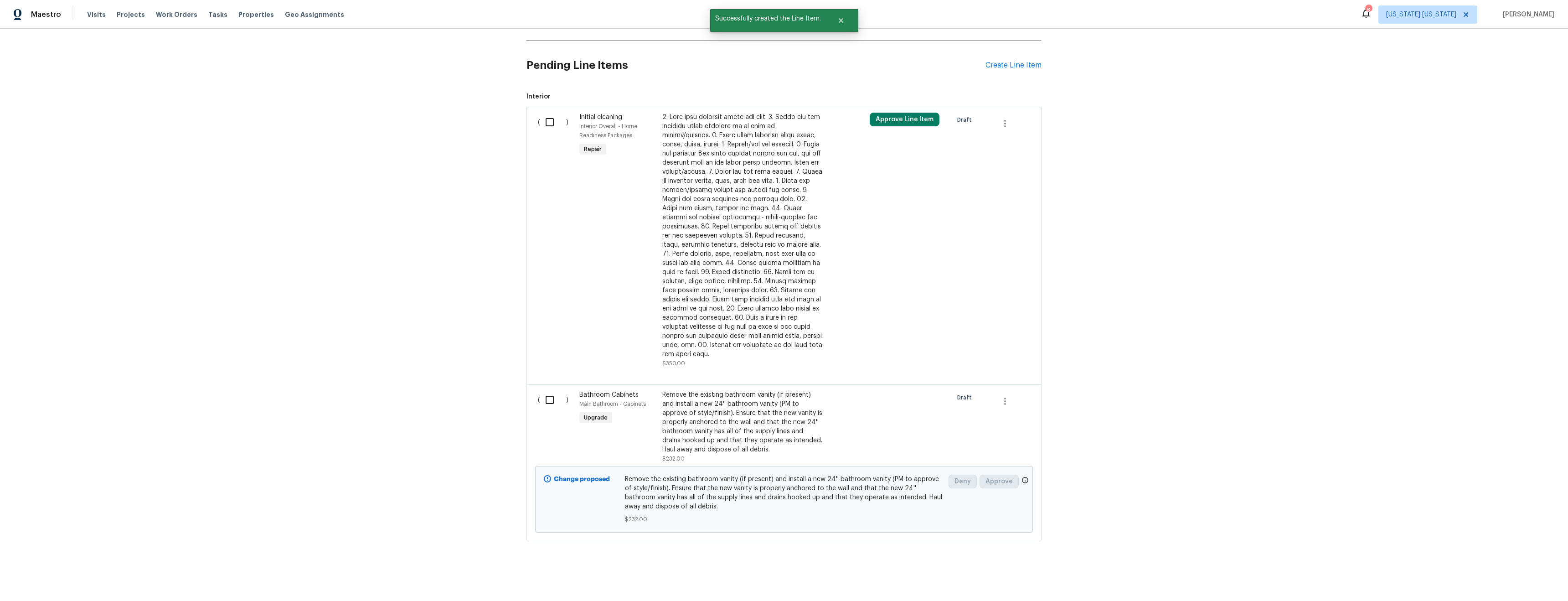
click at [549, 395] on input "checkbox" at bounding box center [553, 400] width 26 height 19
checkbox input "true"
click at [1521, 583] on span "Create Work Order" at bounding box center [1516, 579] width 61 height 12
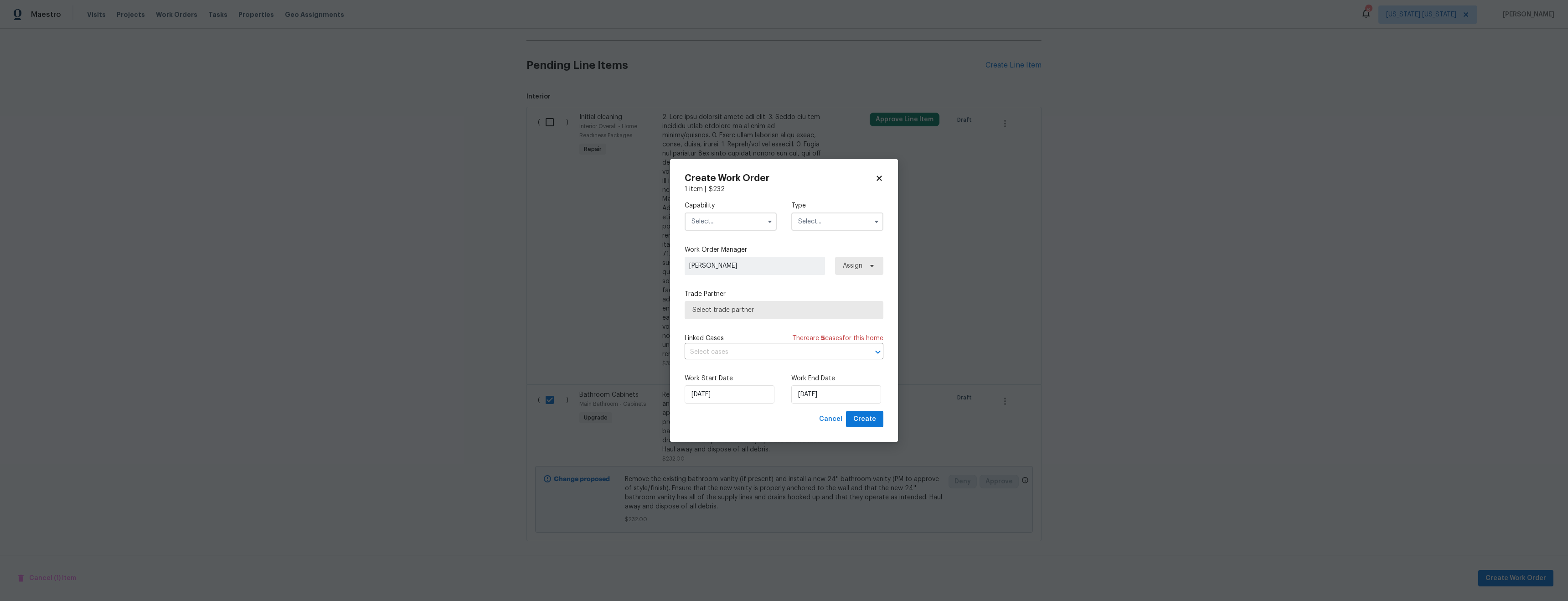
click at [731, 217] on input "text" at bounding box center [731, 222] width 92 height 18
click at [726, 241] on div "General Contractor" at bounding box center [730, 233] width 88 height 17
type input "General Contractor"
click at [852, 223] on input "text" at bounding box center [838, 222] width 92 height 18
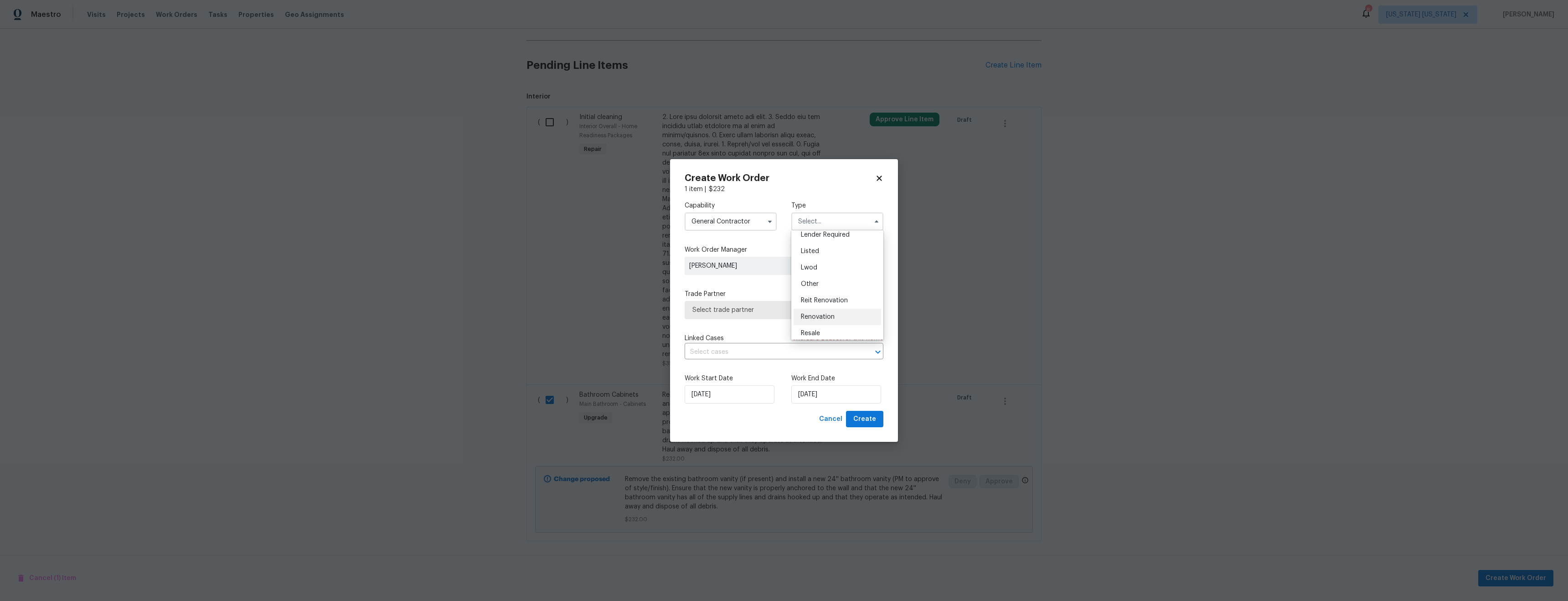
scroll to position [78, 0]
click at [825, 308] on span "Renovation" at bounding box center [818, 310] width 34 height 6
type input "Renovation"
click at [763, 263] on span "[PERSON_NAME]" at bounding box center [754, 266] width 129 height 9
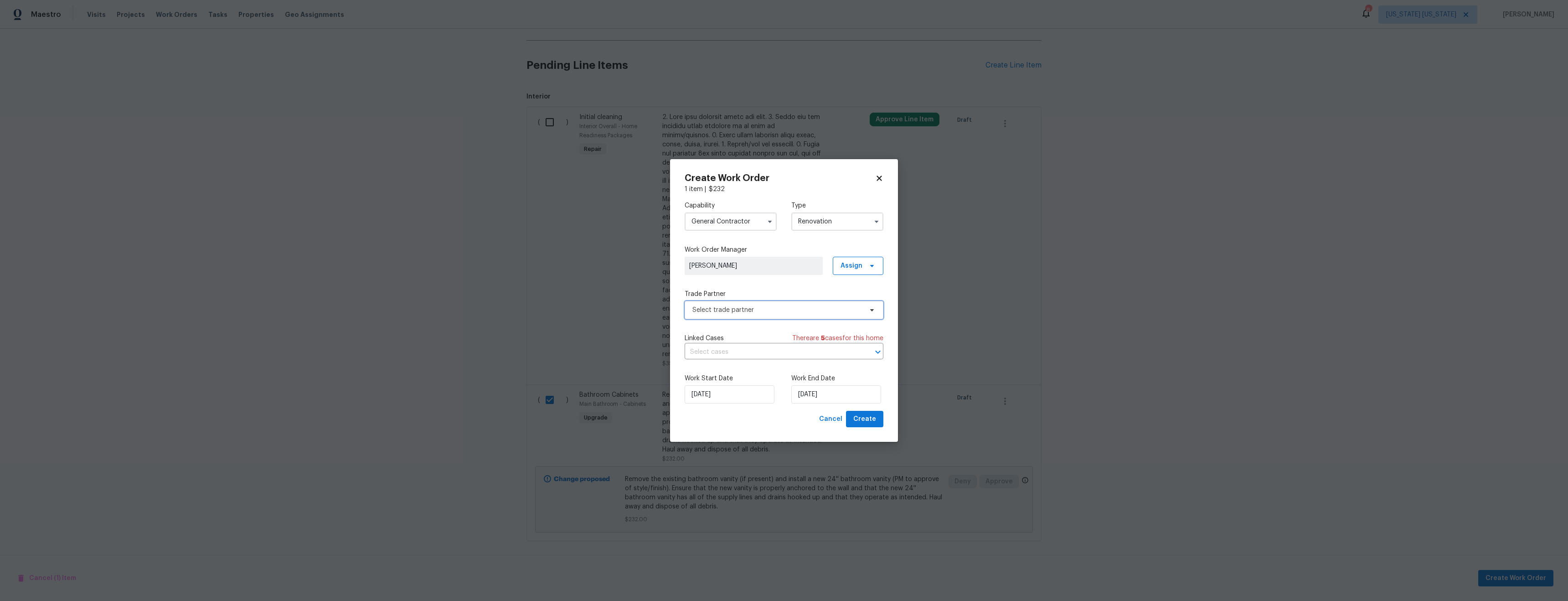
click at [781, 304] on span "Select trade partner" at bounding box center [784, 310] width 199 height 18
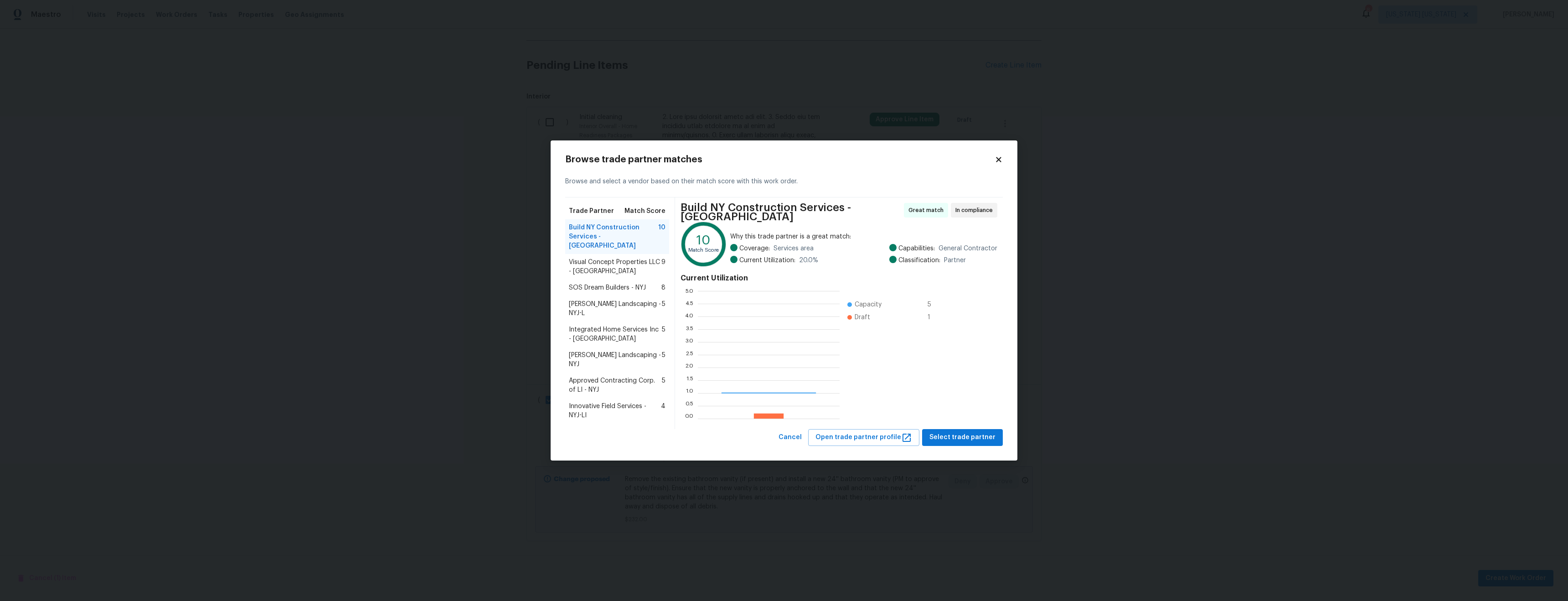
scroll to position [121, 135]
click at [615, 263] on span "Visual Concept Properties LLC - [GEOGRAPHIC_DATA]" at bounding box center [615, 267] width 92 height 18
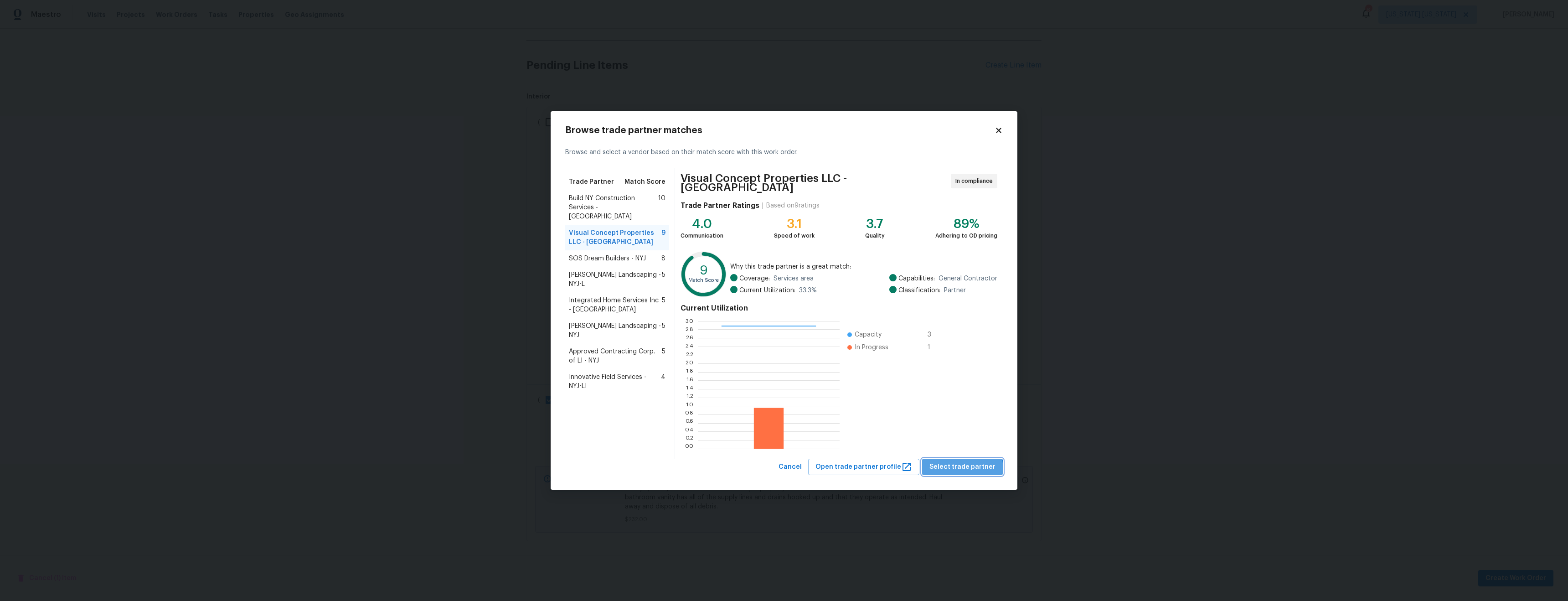
click at [967, 467] on span "Select trade partner" at bounding box center [962, 467] width 66 height 12
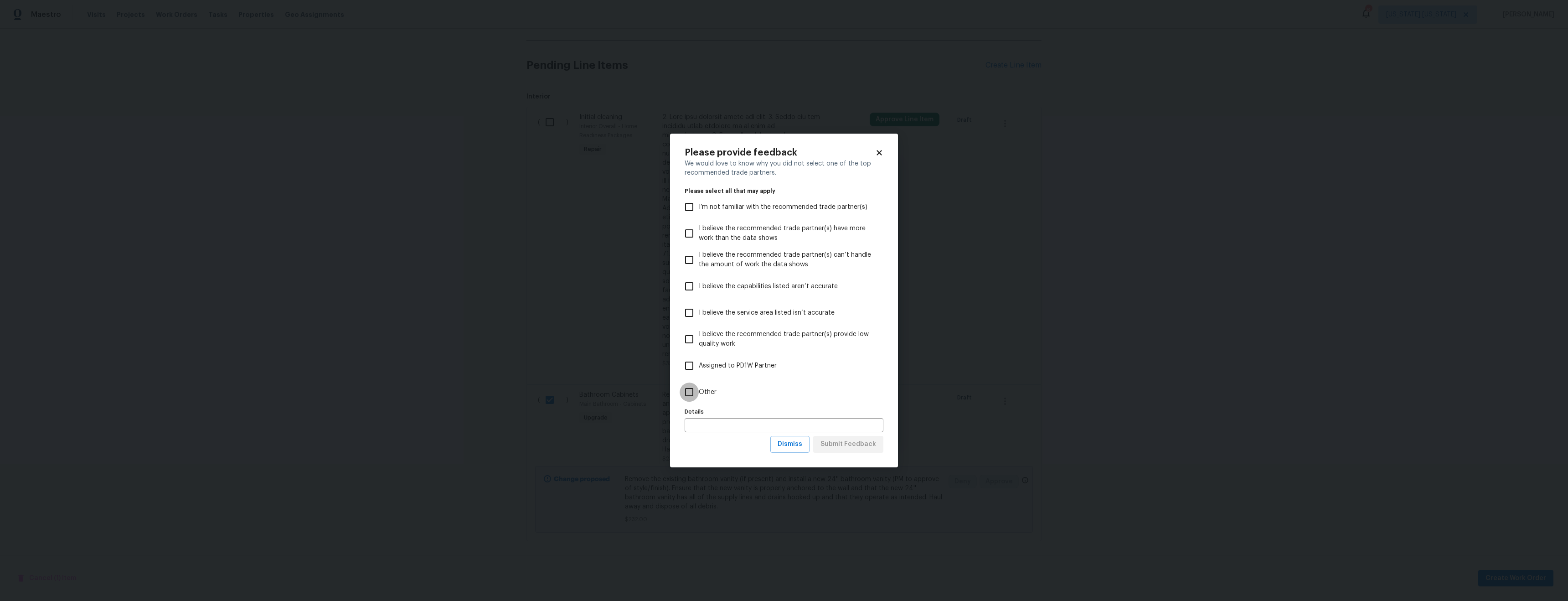
drag, startPoint x: 698, startPoint y: 393, endPoint x: 724, endPoint y: 404, distance: 28.2
click at [698, 393] on input "Other" at bounding box center [689, 392] width 19 height 19
checkbox input "true"
click at [857, 445] on span "Submit Feedback" at bounding box center [848, 444] width 56 height 12
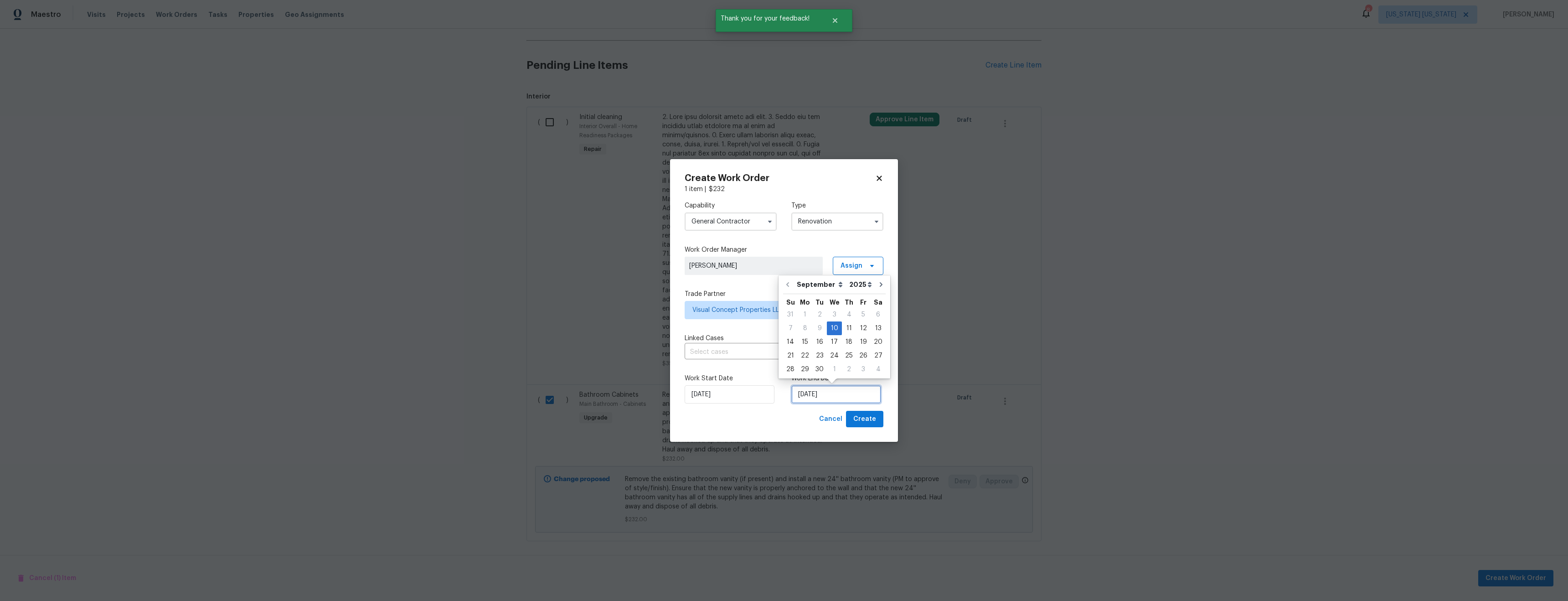
click at [805, 390] on input "[DATE]" at bounding box center [836, 394] width 90 height 18
click at [856, 327] on div "12" at bounding box center [863, 328] width 15 height 13
type input "[DATE]"
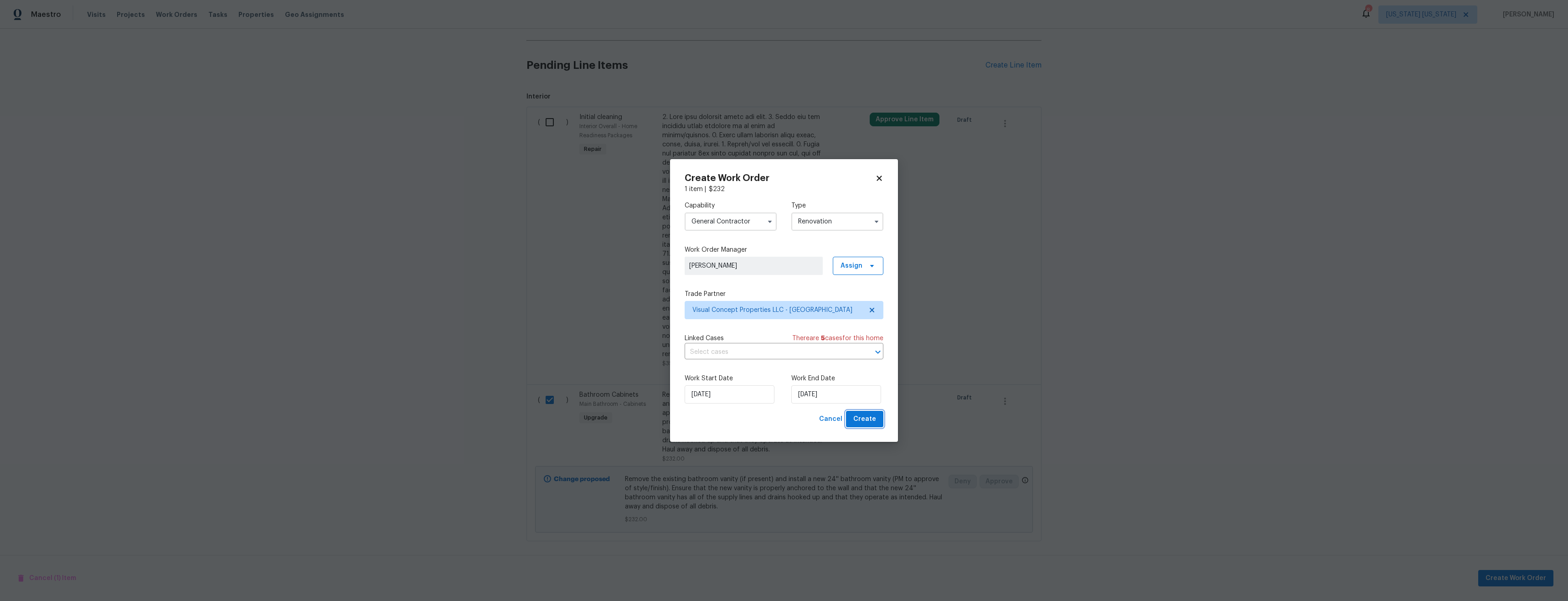
click at [871, 427] on button "Create" at bounding box center [864, 419] width 37 height 17
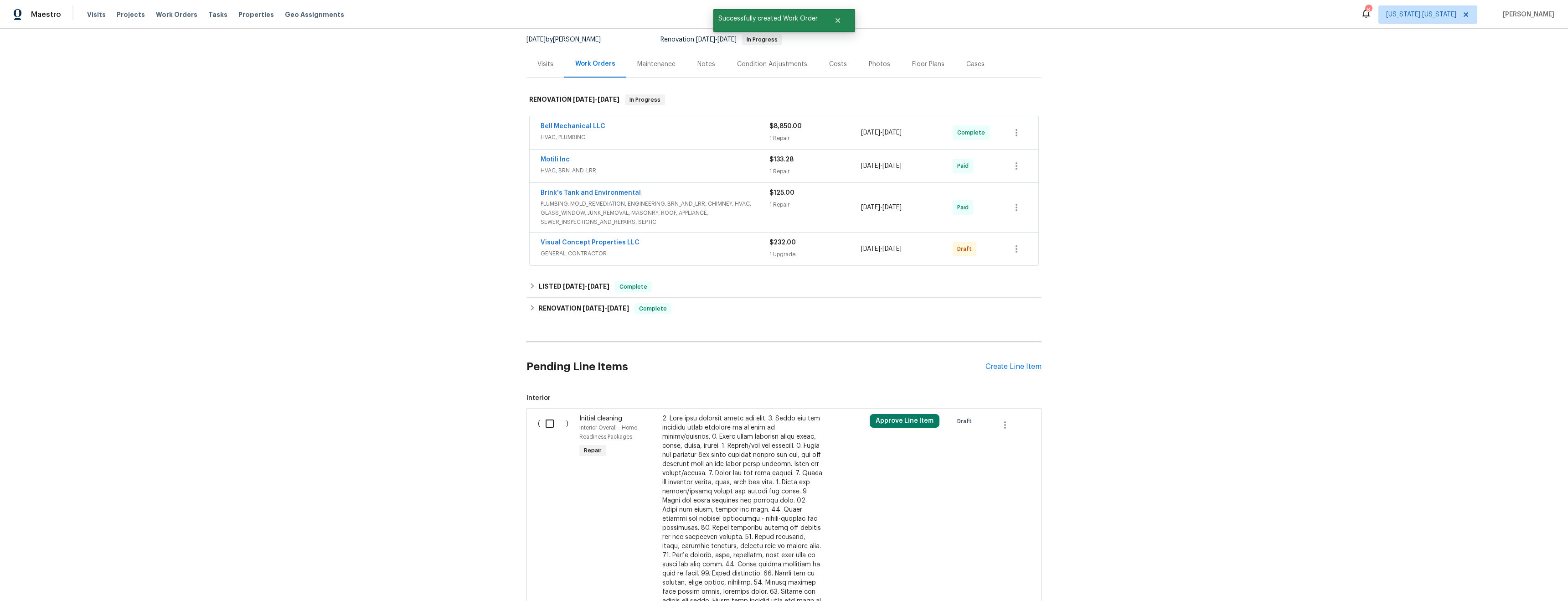
scroll to position [0, 0]
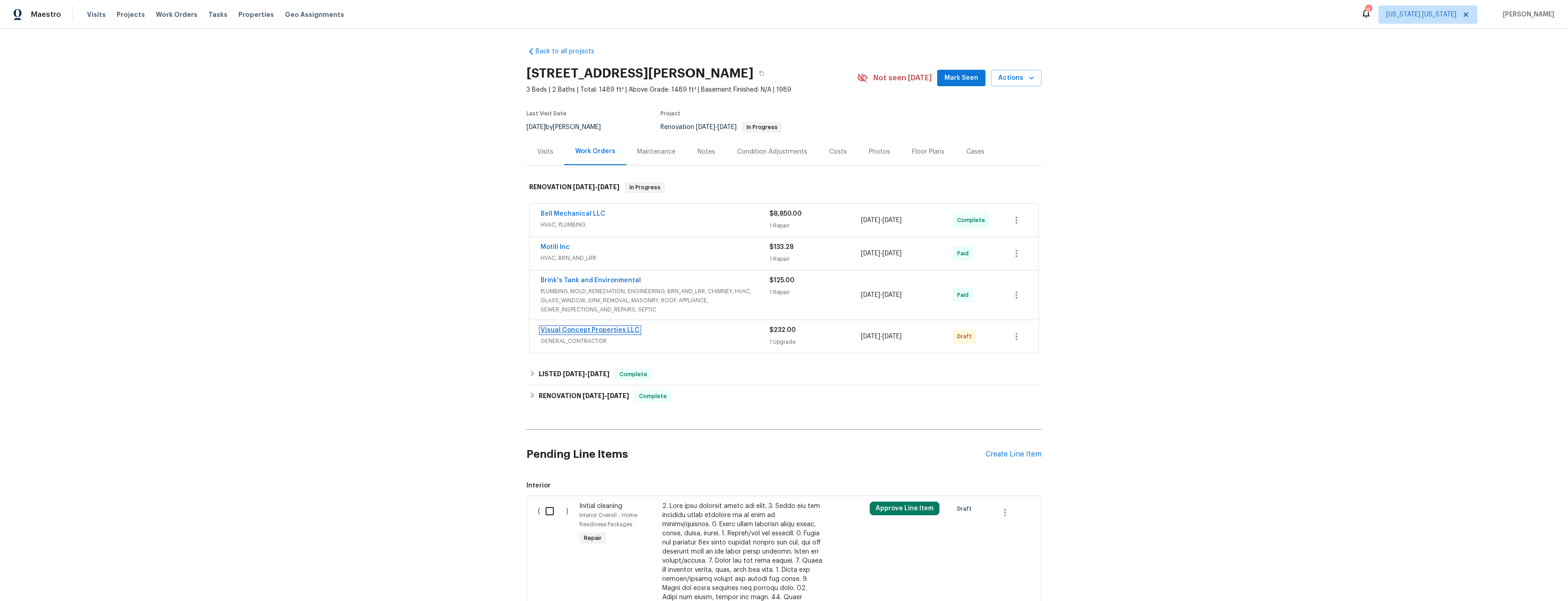
click at [602, 329] on link "Visual Concept Properties LLC" at bounding box center [590, 330] width 99 height 6
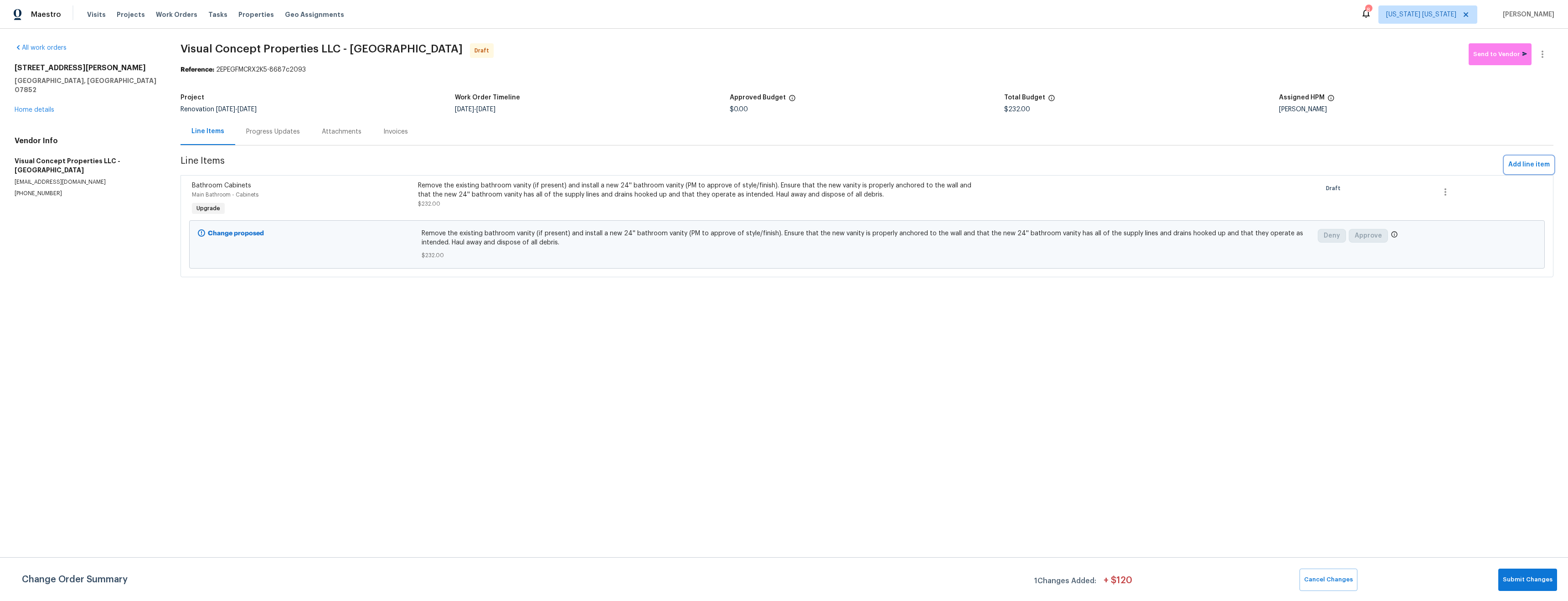
click at [1521, 163] on span "Add line item" at bounding box center [1529, 165] width 42 height 12
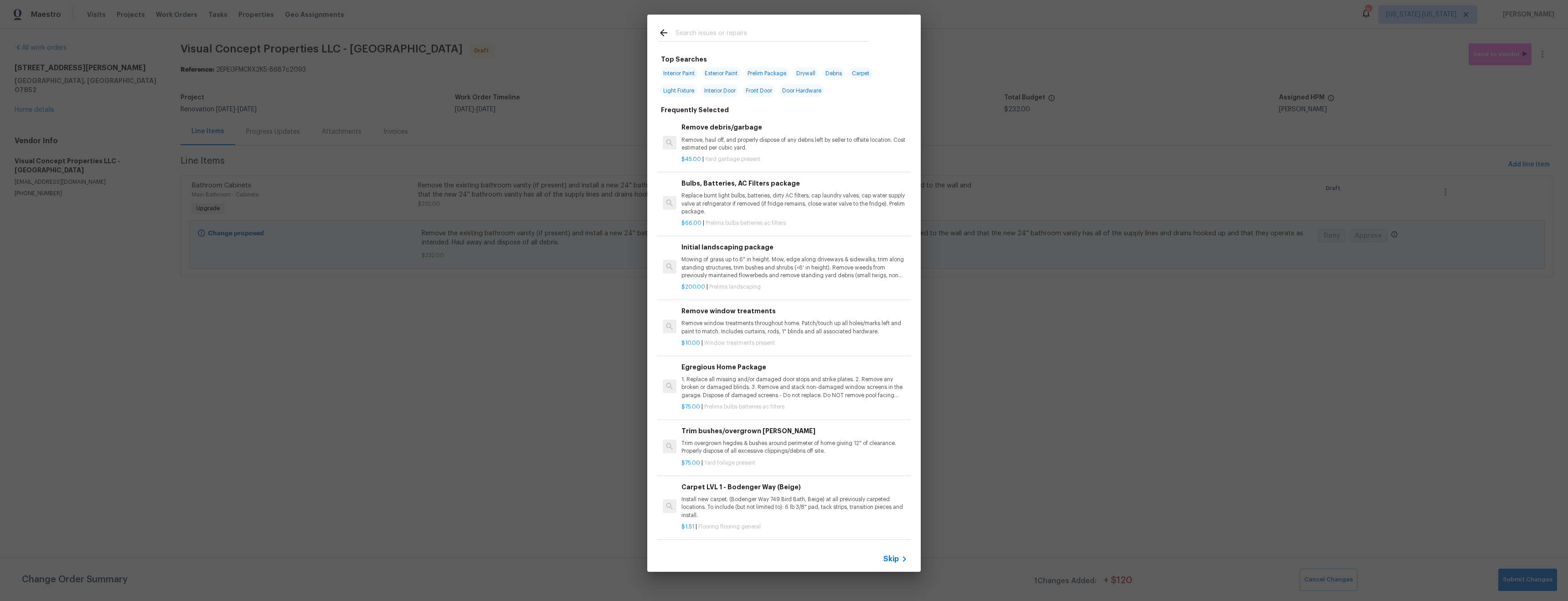
click at [756, 30] on input "text" at bounding box center [772, 34] width 194 height 13
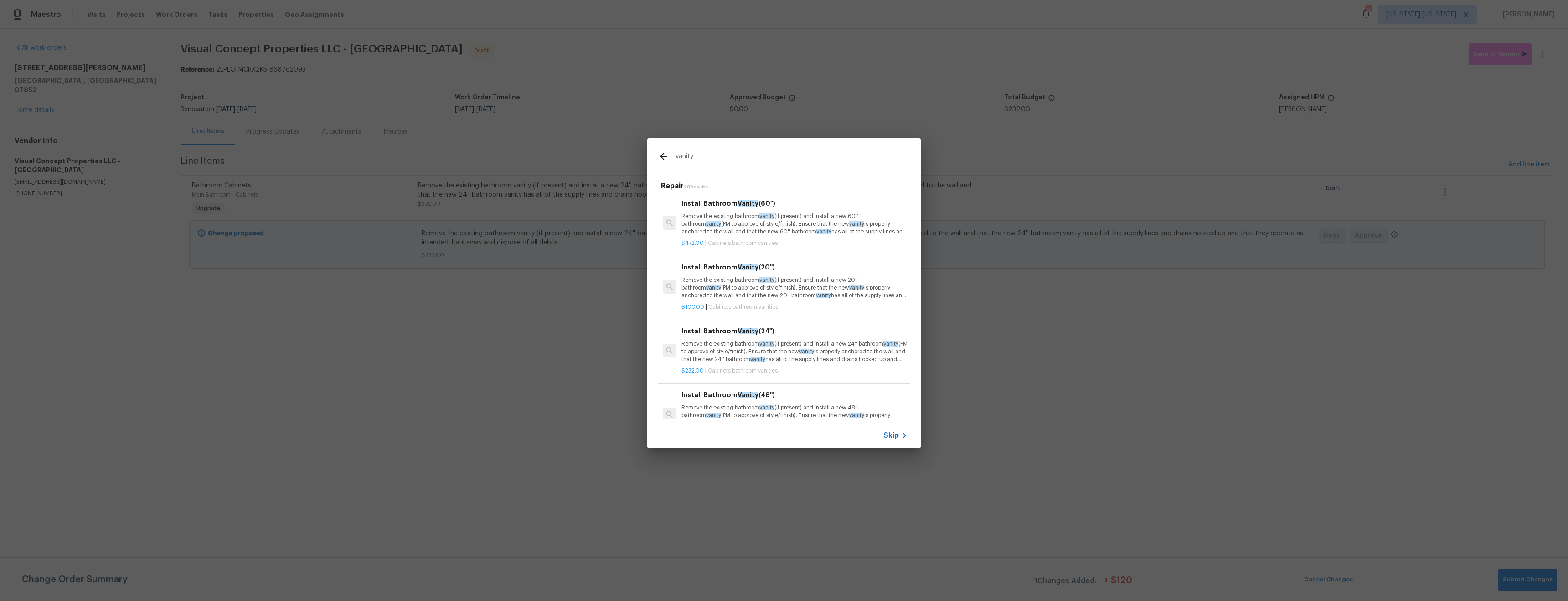
type input "vanity"
click at [826, 228] on p "Remove the existing bathroom vanity (if present) and install a new 60'' bathroo…" at bounding box center [795, 224] width 226 height 23
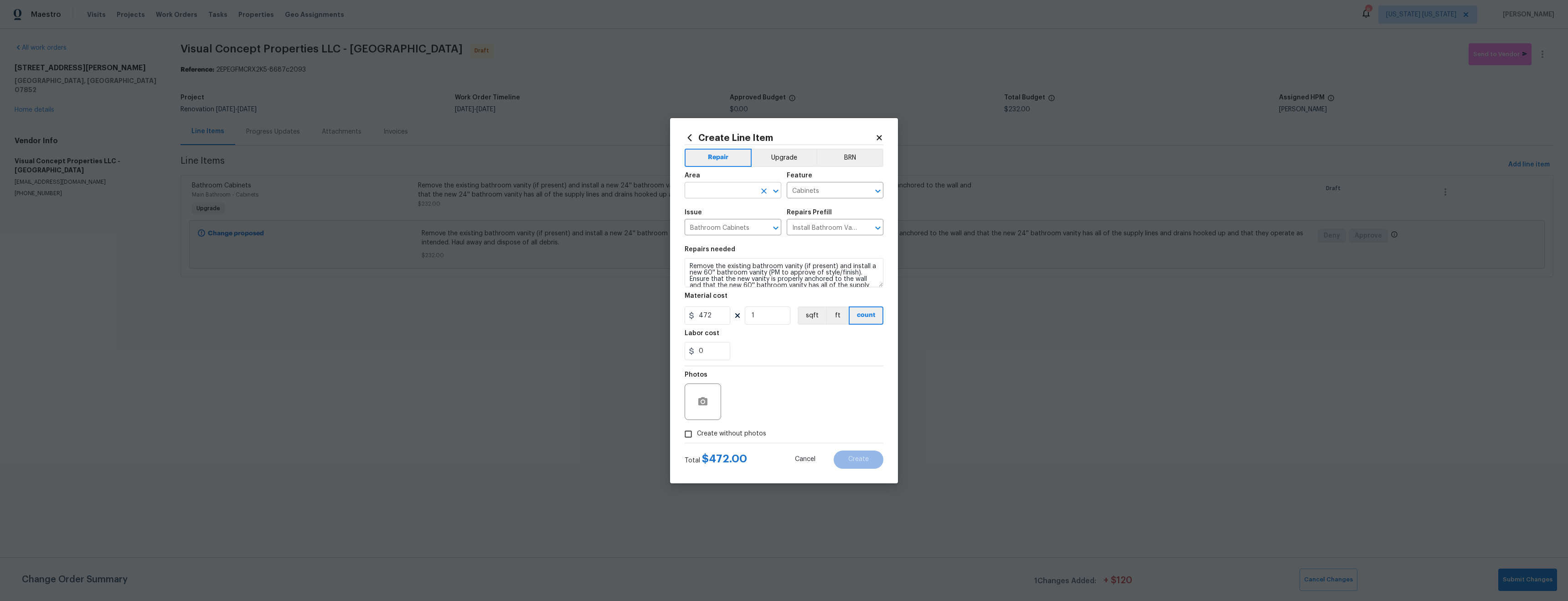
click at [723, 193] on input "text" at bounding box center [720, 191] width 71 height 14
click at [737, 212] on li "Bathroom" at bounding box center [733, 211] width 97 height 15
type input "Bathroom"
click at [843, 287] on textarea "Remove the existing bathroom vanity (if present) and install a new 60'' bathroo…" at bounding box center [784, 273] width 199 height 29
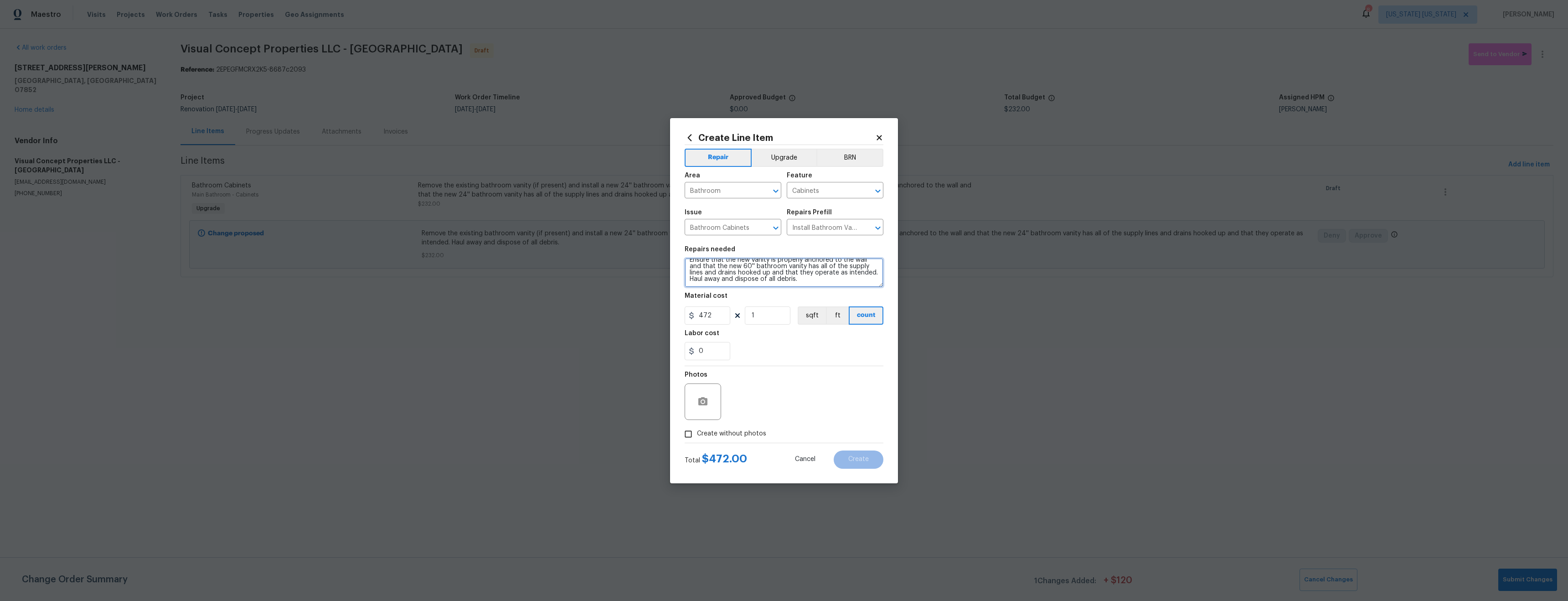
scroll to position [28, 0]
click at [701, 283] on textarea "Remove the existing bathroom vanity (if present) and install a new 60'' bathroo…" at bounding box center [784, 273] width 199 height 29
type textarea "Remove the existing bathroom vanity (if present) and install a new 60'' bathroo…"
click at [689, 138] on icon at bounding box center [690, 137] width 4 height 7
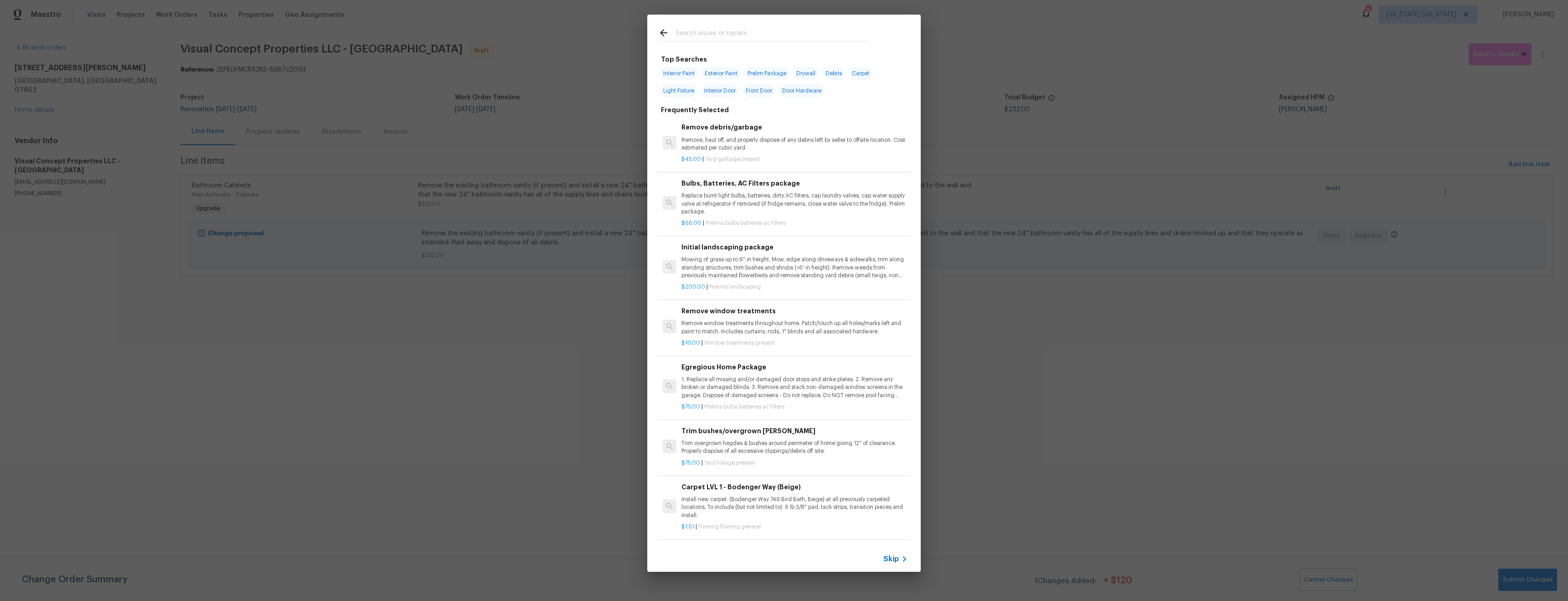
click at [735, 33] on input "text" at bounding box center [772, 34] width 194 height 13
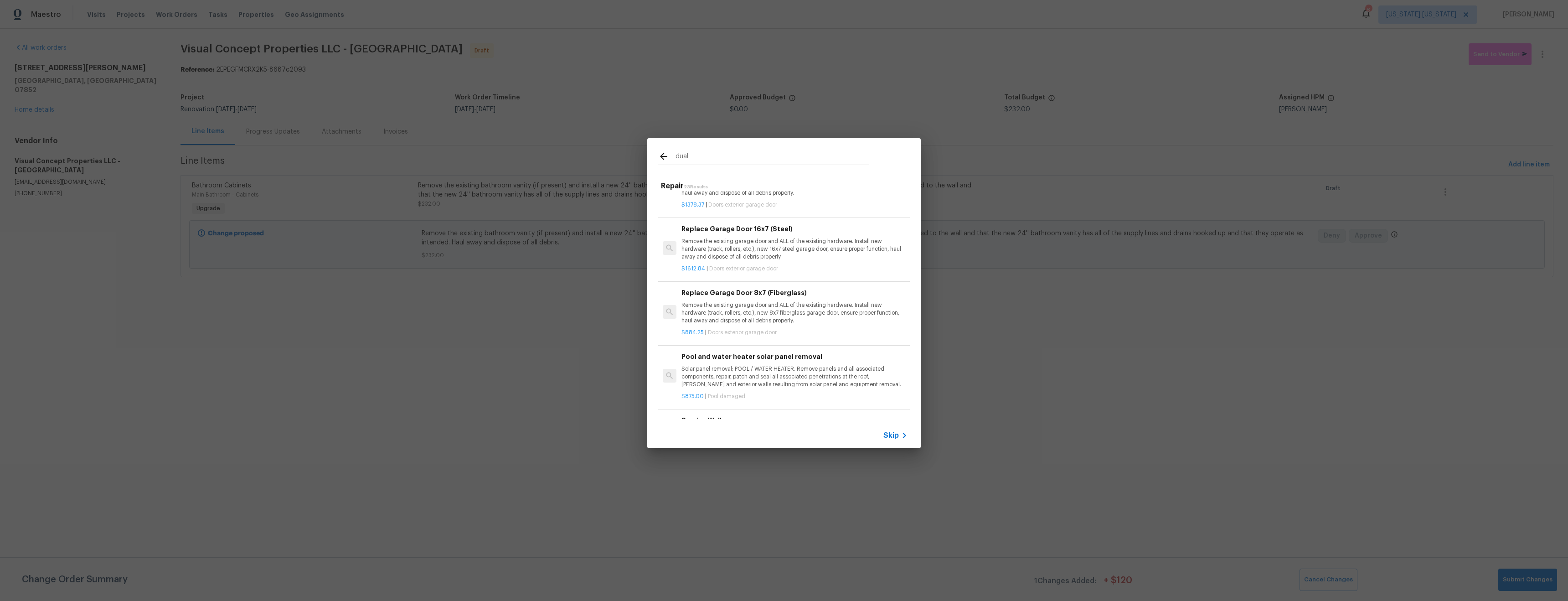
scroll to position [0, 0]
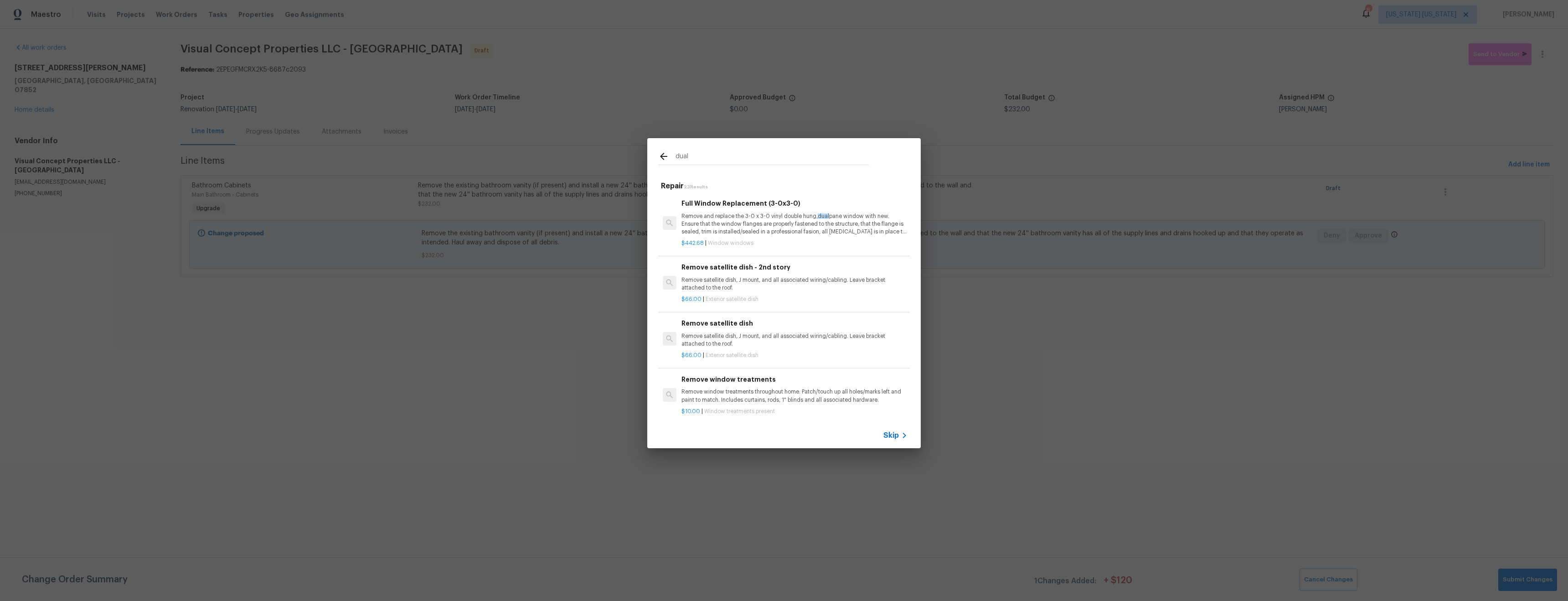
click at [686, 154] on input "dual" at bounding box center [772, 157] width 194 height 13
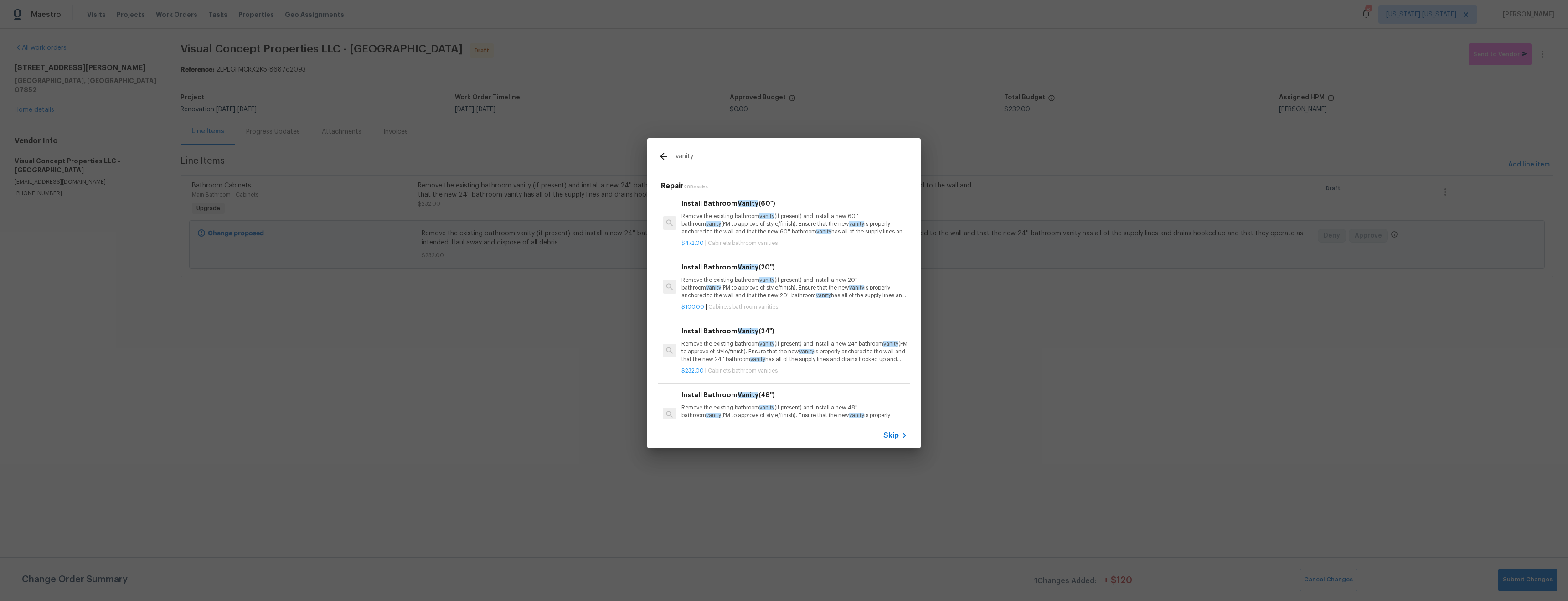
type input "vanity"
click at [734, 220] on p "Remove the existing bathroom vanity (if present) and install a new 60'' bathroo…" at bounding box center [795, 224] width 226 height 23
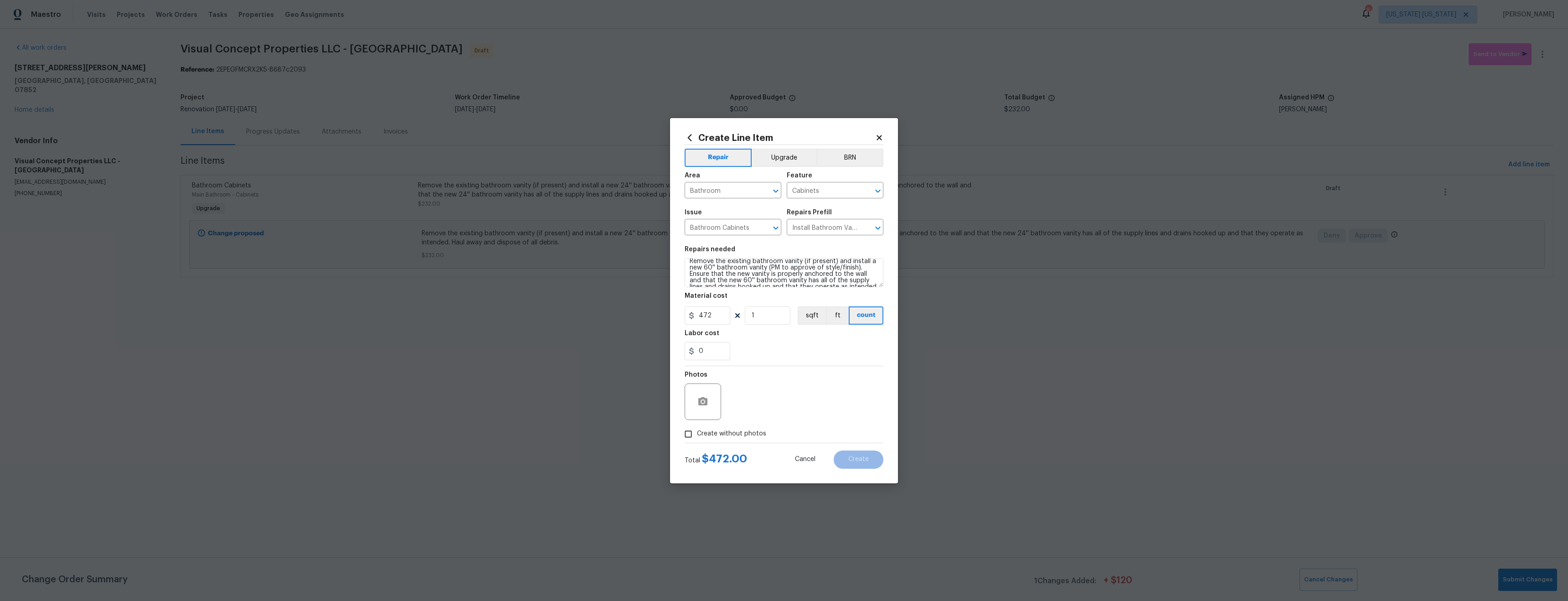
scroll to position [19, 0]
click at [843, 279] on textarea "Remove the existing bathroom vanity (if present) and install a new 60'' bathroo…" at bounding box center [784, 273] width 199 height 29
type textarea "Remove the existing bathroom vanity (if present) and install a new 60'' bathroo…"
click at [769, 155] on button "Upgrade" at bounding box center [784, 158] width 65 height 18
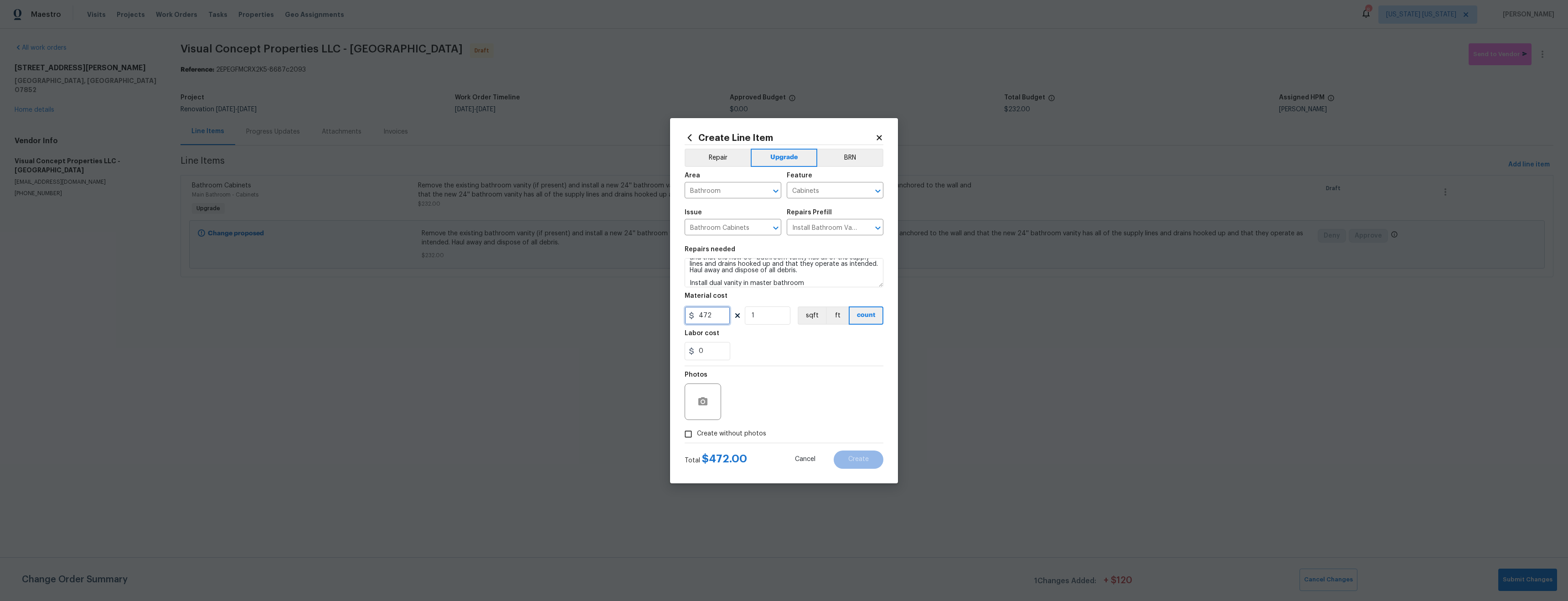
click at [712, 320] on input "472" at bounding box center [707, 315] width 45 height 18
click at [712, 319] on input "472" at bounding box center [707, 315] width 45 height 18
type input "600"
click at [732, 436] on span "Create without photos" at bounding box center [732, 433] width 69 height 10
click at [697, 436] on input "Create without photos" at bounding box center [688, 434] width 17 height 17
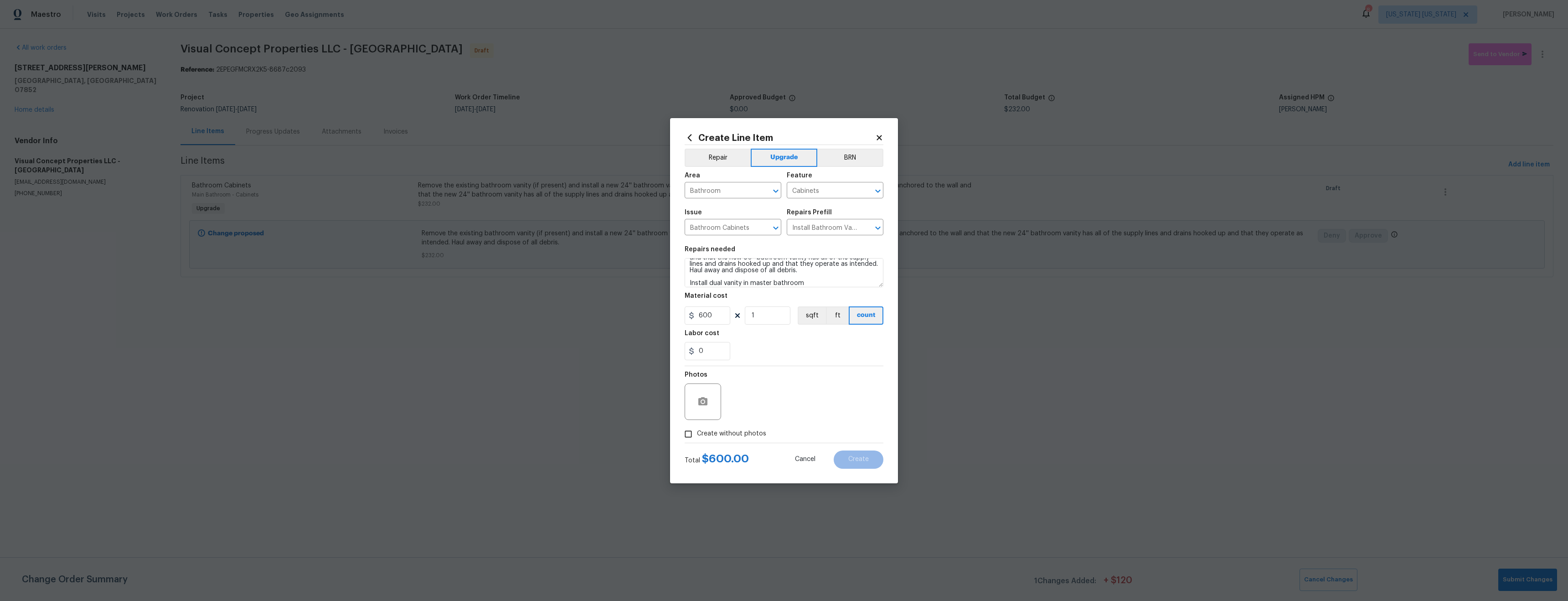
checkbox input "true"
click at [752, 411] on textarea at bounding box center [806, 401] width 155 height 37
type textarea "tba"
click at [862, 462] on span "Create" at bounding box center [859, 459] width 21 height 7
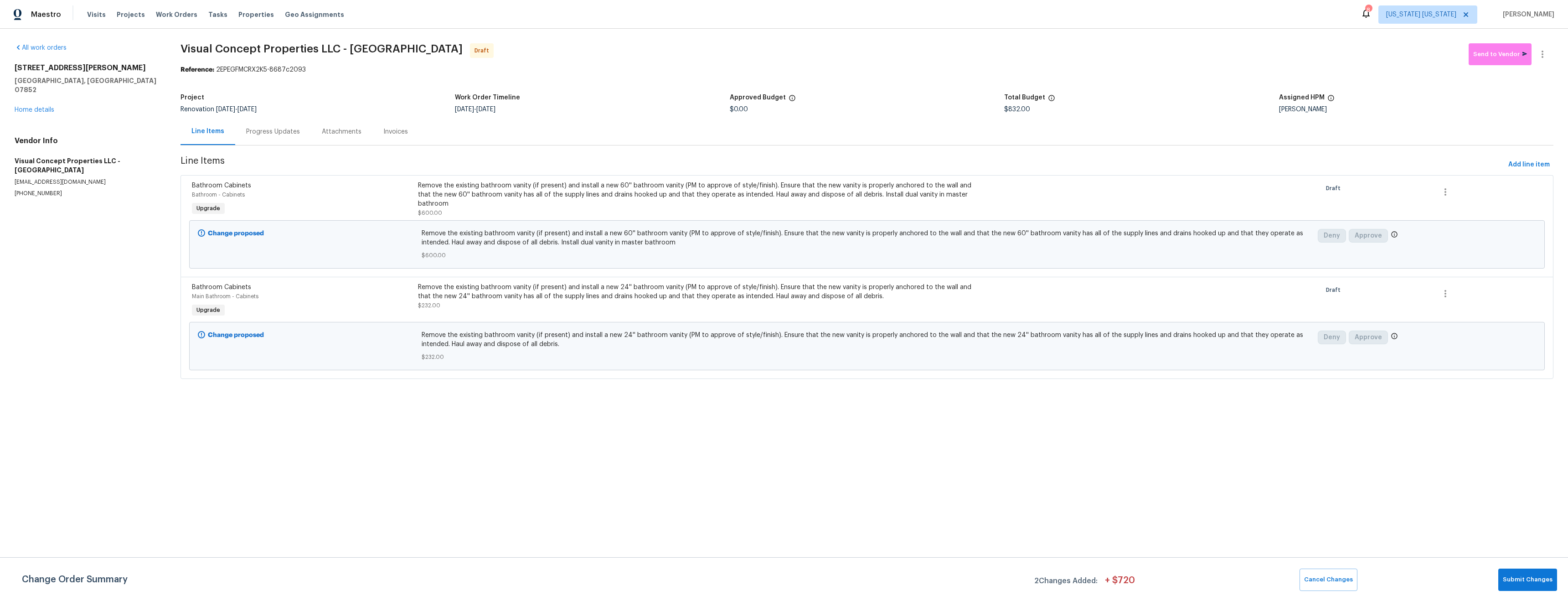
click at [613, 285] on div "Remove the existing bathroom vanity (if present) and install a new 24'' bathroo…" at bounding box center [697, 292] width 559 height 18
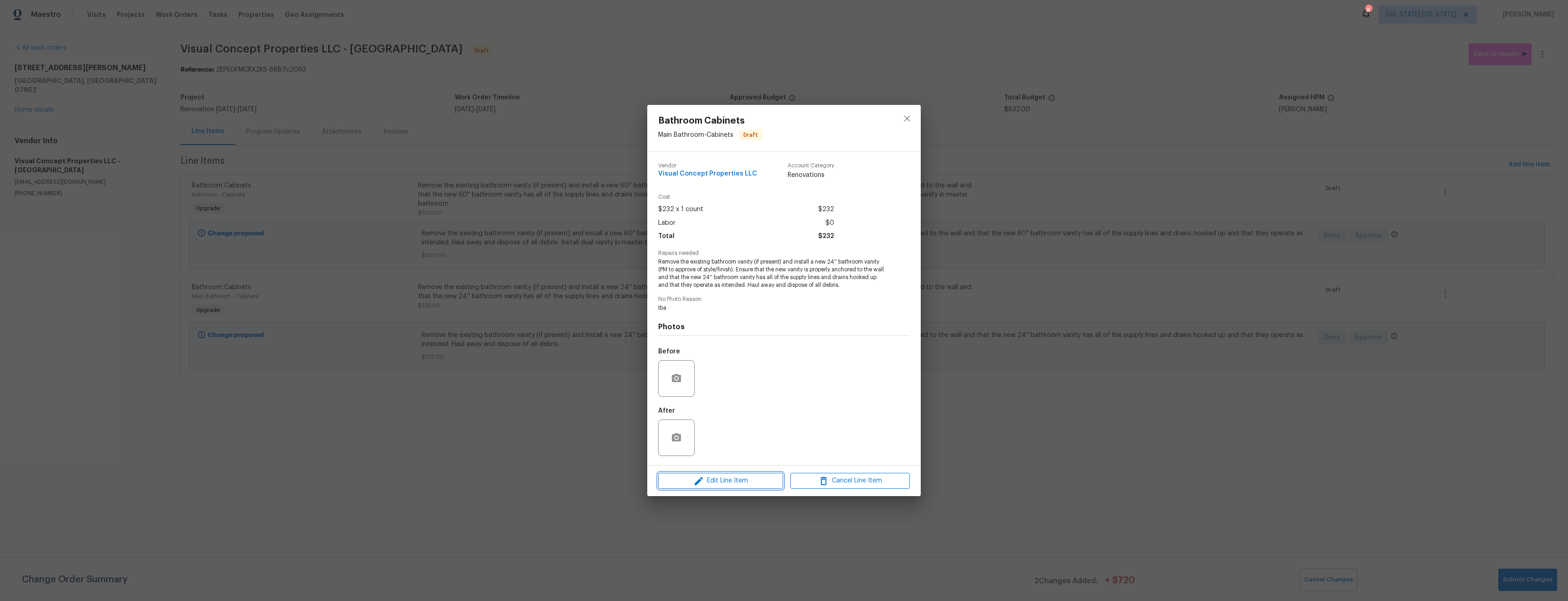
click at [725, 479] on span "Edit Line Item" at bounding box center [721, 481] width 119 height 12
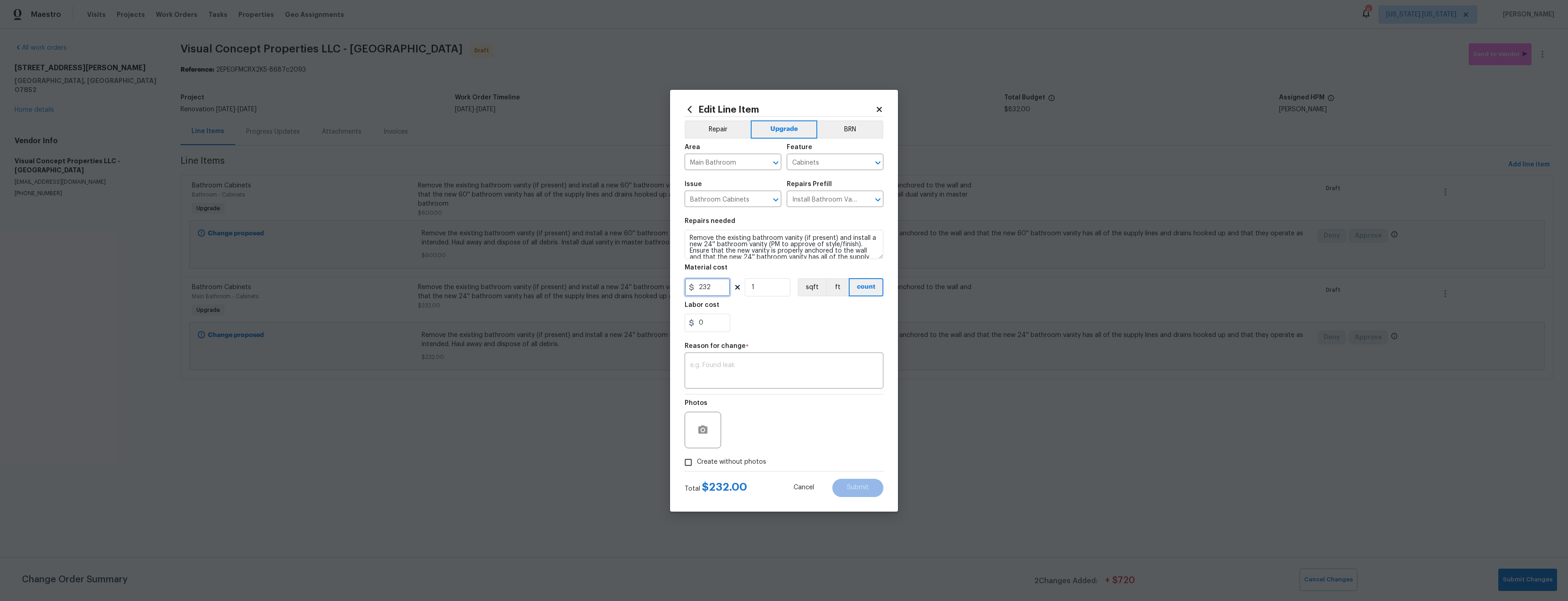
click at [706, 288] on input "232" at bounding box center [707, 287] width 45 height 18
type input "300"
click at [754, 380] on textarea at bounding box center [784, 372] width 188 height 19
type textarea "price"
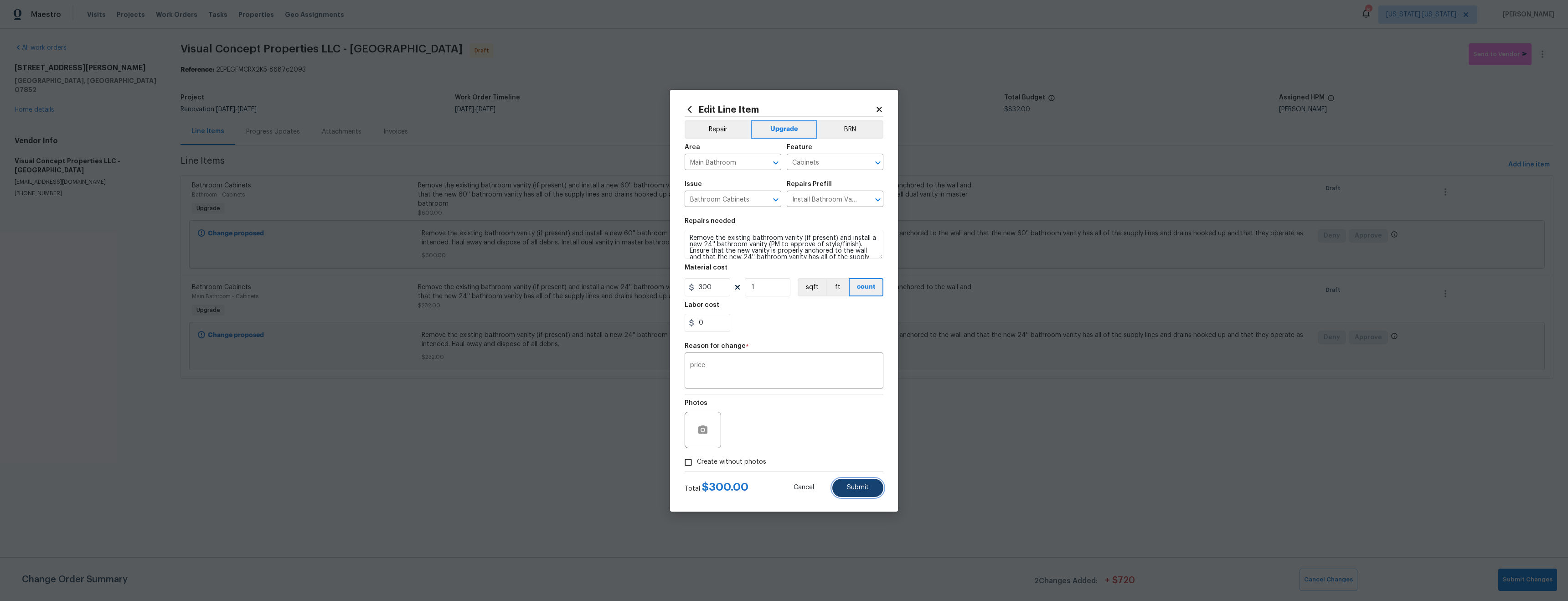
click at [861, 491] on button "Submit" at bounding box center [858, 488] width 51 height 18
type input "232"
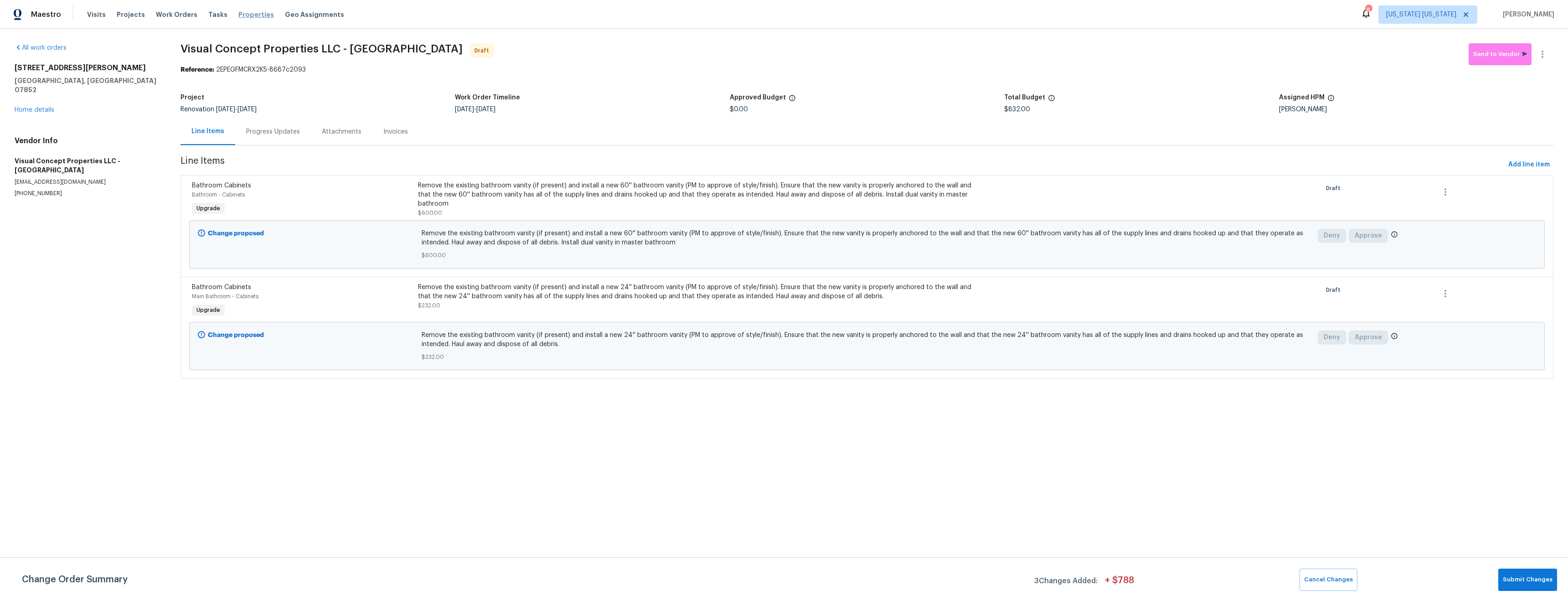
click at [238, 17] on span "Properties" at bounding box center [256, 15] width 35 height 9
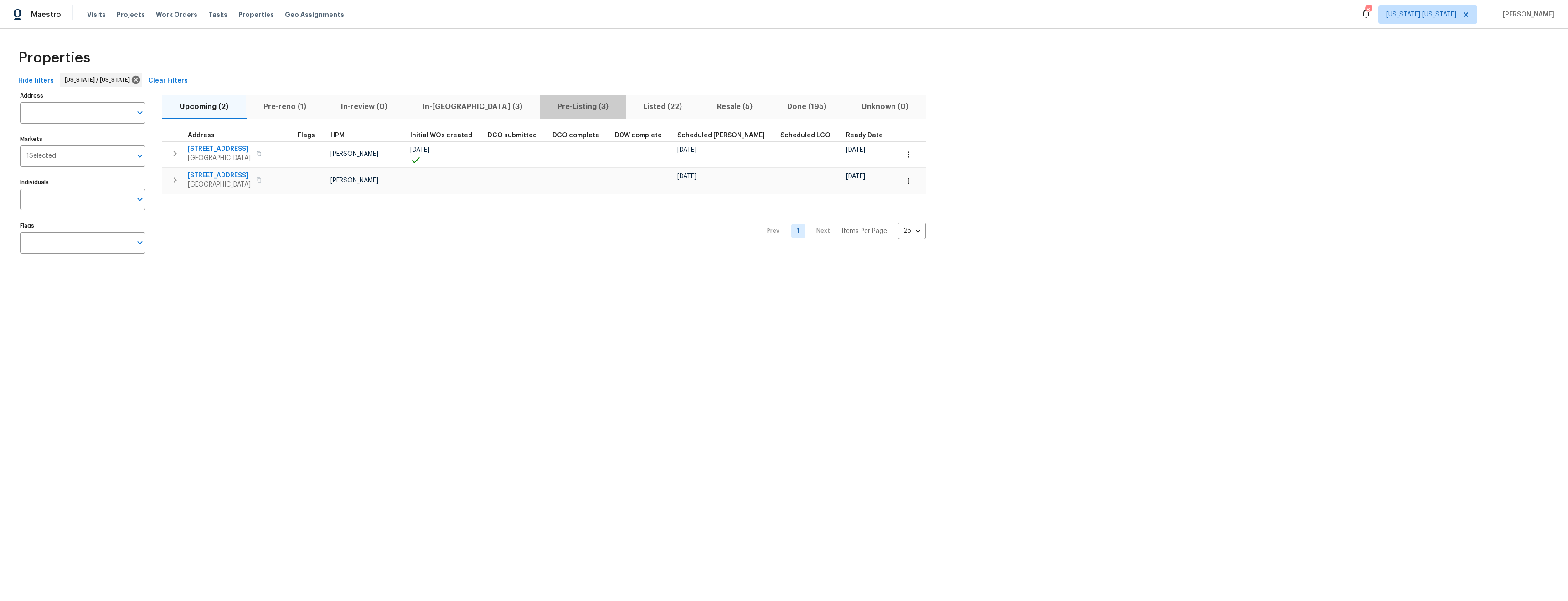
click at [545, 109] on span "Pre-Listing (3)" at bounding box center [582, 107] width 75 height 13
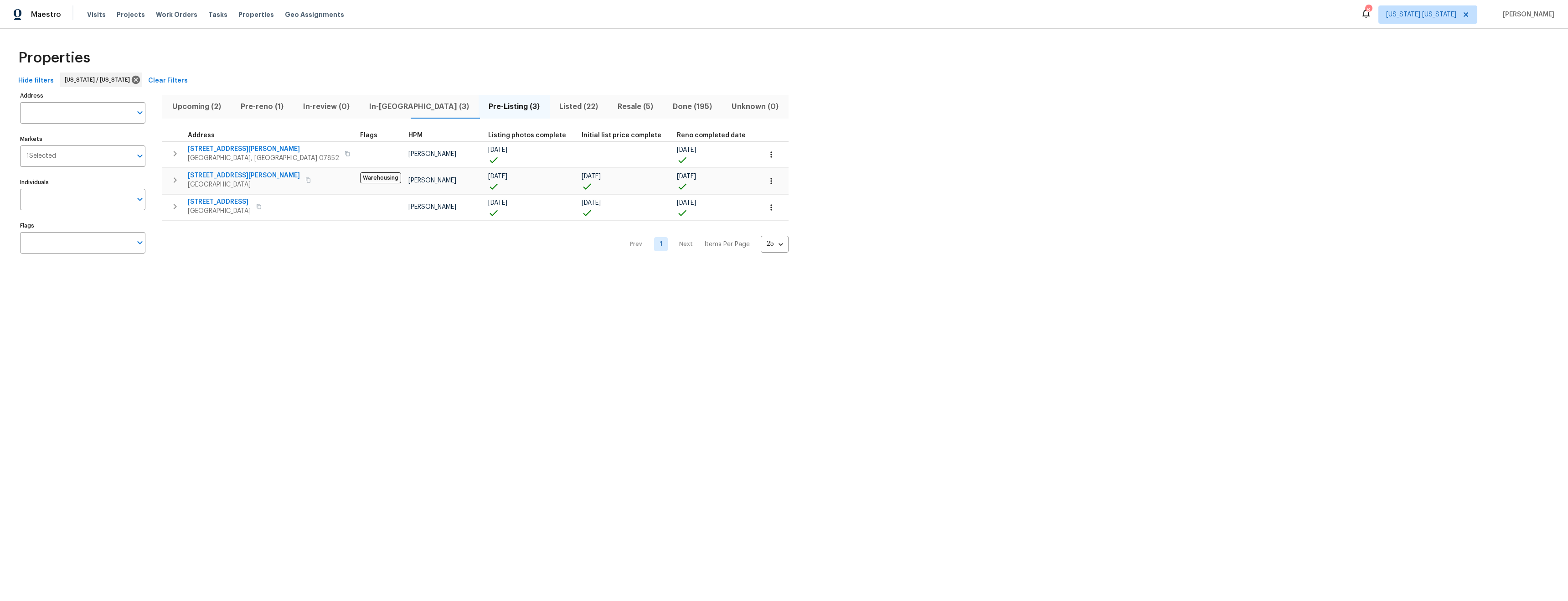
click at [556, 105] on span "Listed (22)" at bounding box center [579, 107] width 47 height 13
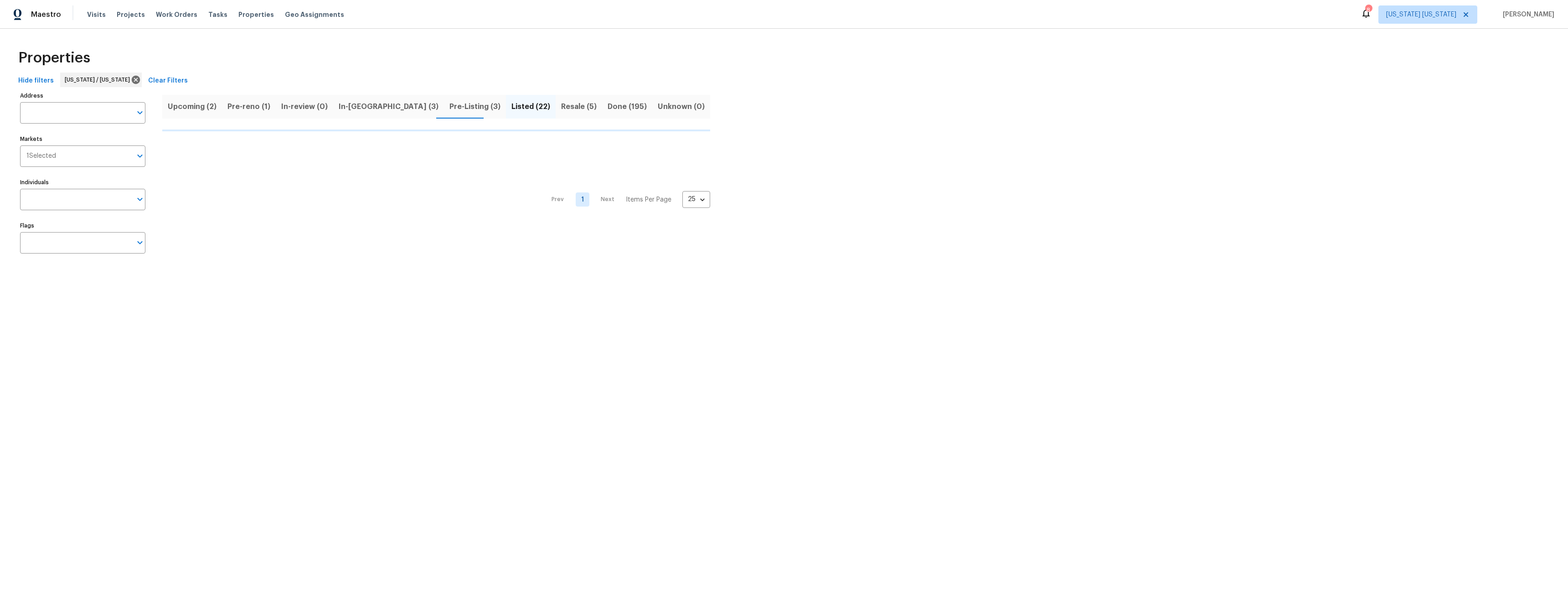
click at [449, 108] on span "Pre-Listing (3)" at bounding box center [475, 107] width 51 height 13
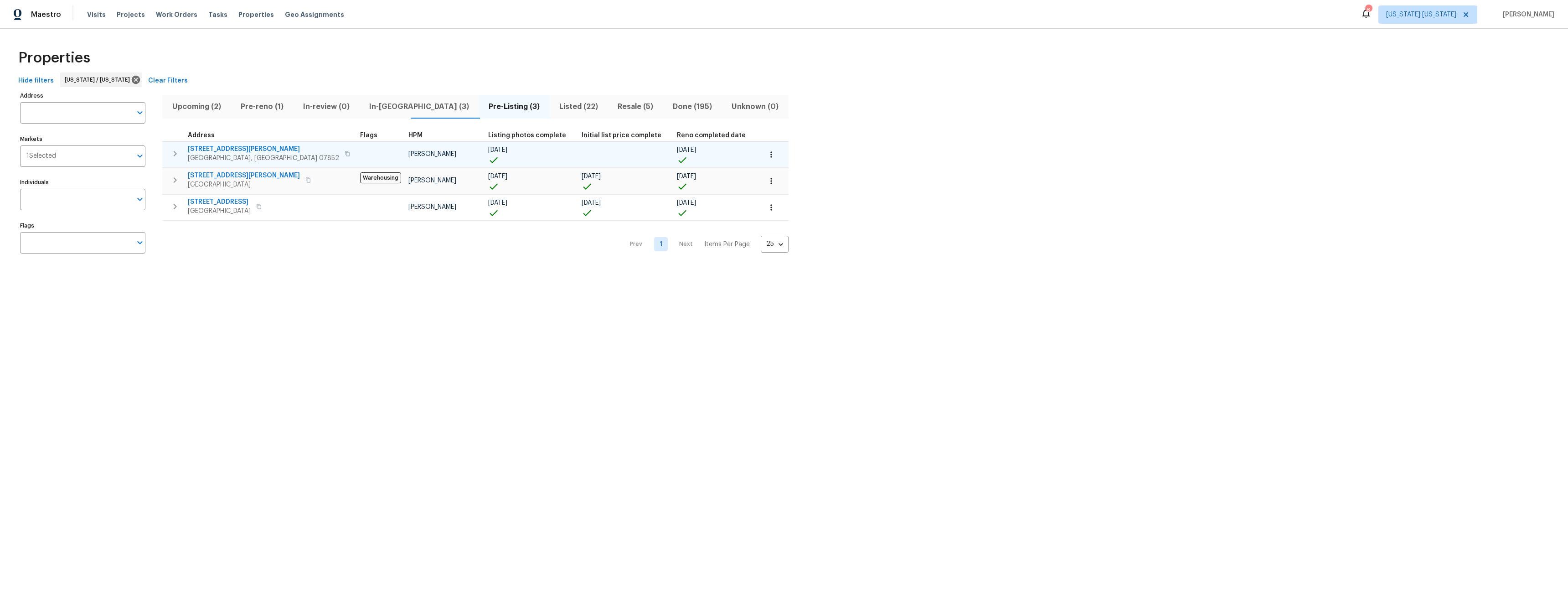
click at [206, 149] on span "238 Drake Ln" at bounding box center [263, 149] width 151 height 9
click at [384, 104] on span "In-reno (3)" at bounding box center [418, 107] width 108 height 13
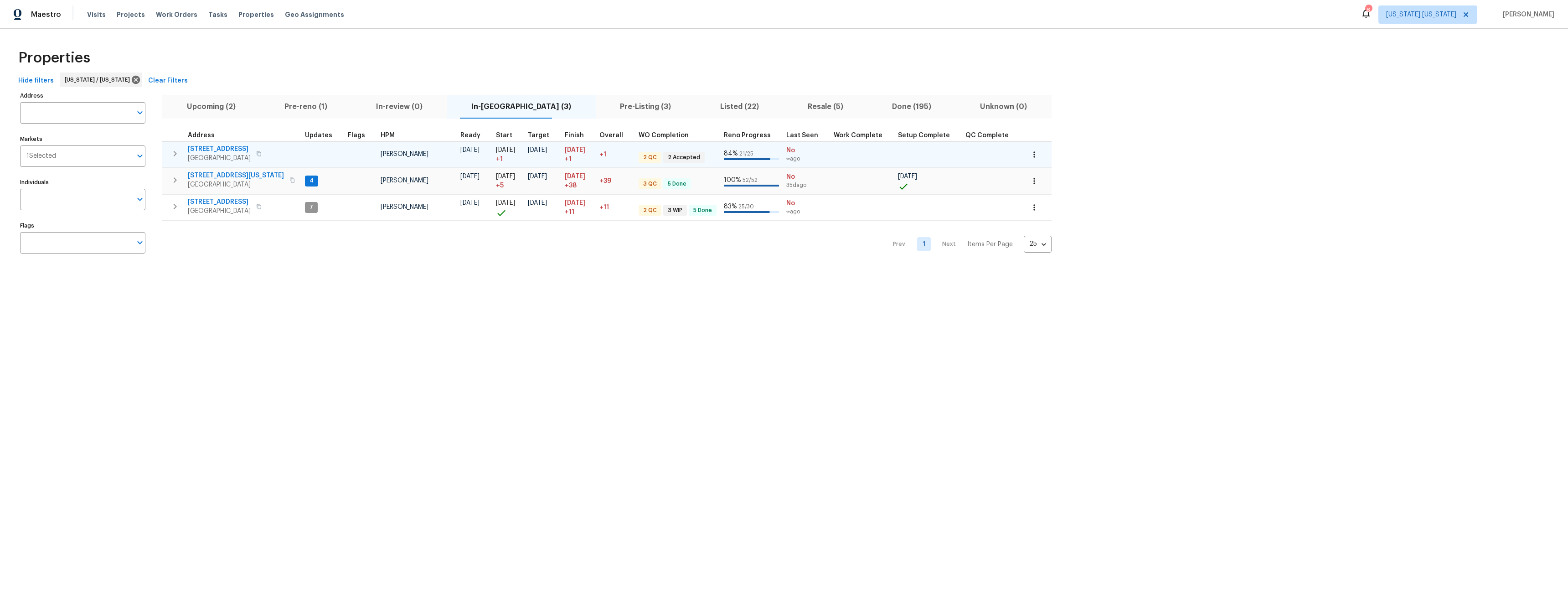
click at [231, 148] on span "85 Dance Boulevard" at bounding box center [219, 149] width 63 height 9
click at [601, 106] on span "Pre-Listing (3)" at bounding box center [645, 107] width 89 height 13
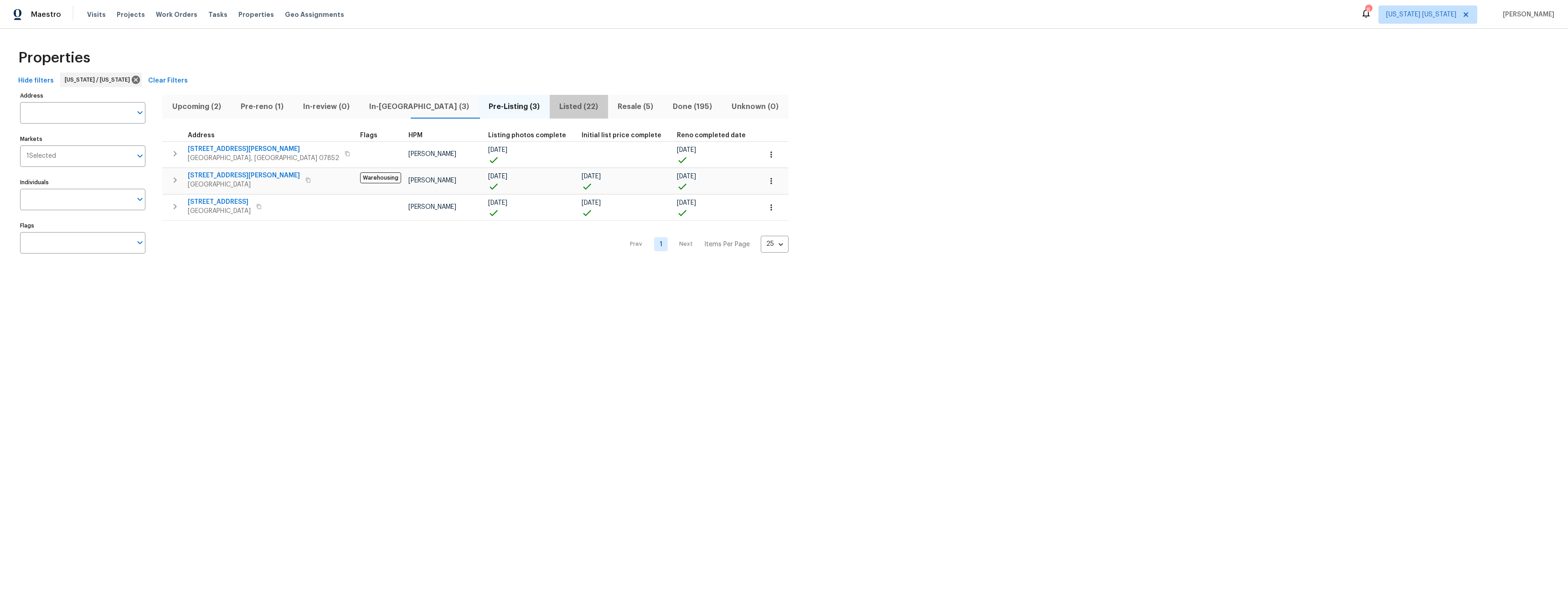
click at [556, 107] on span "Listed (22)" at bounding box center [579, 107] width 47 height 13
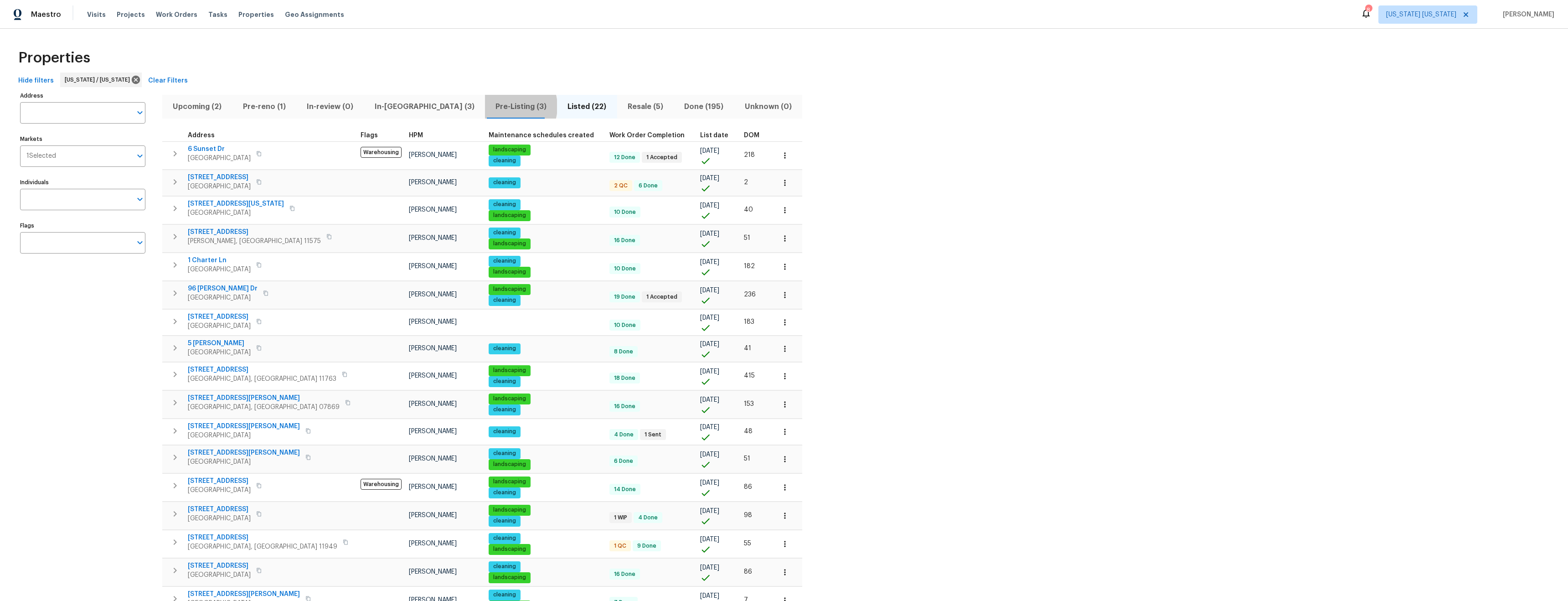
click at [491, 106] on span "Pre-Listing (3)" at bounding box center [521, 107] width 61 height 13
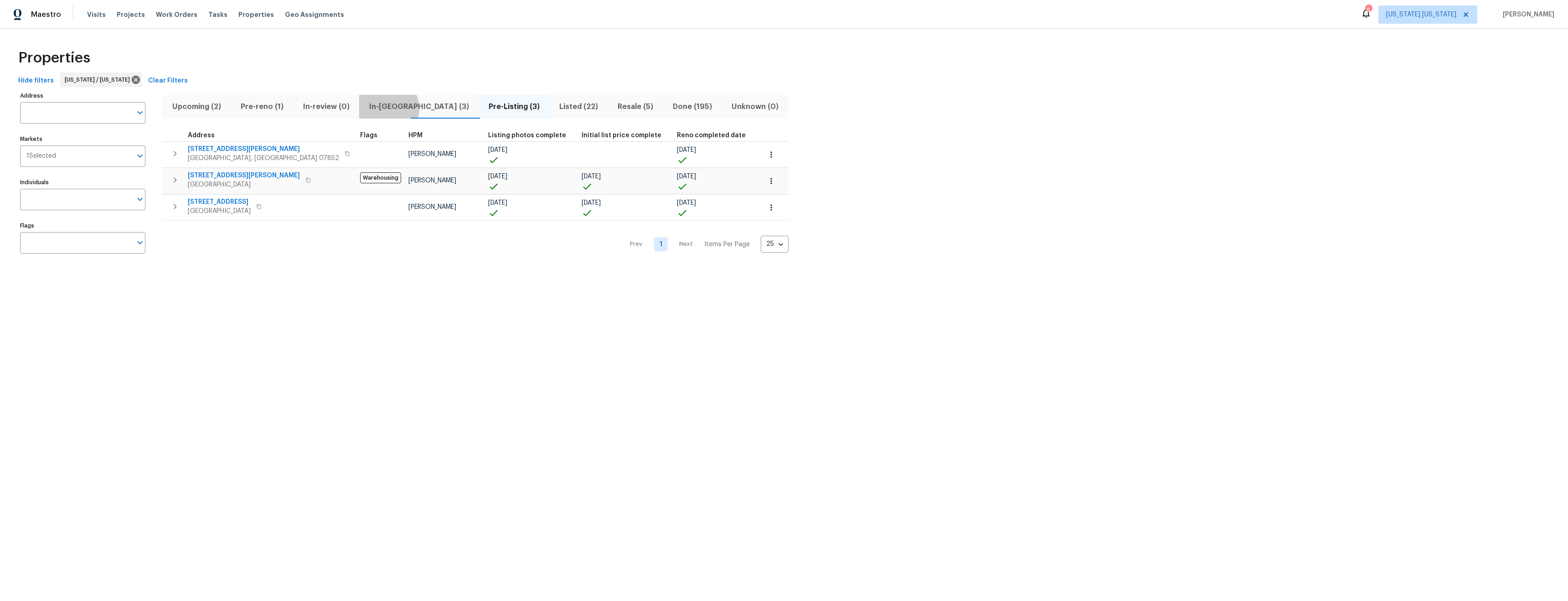
click at [378, 110] on span "In-reno (3)" at bounding box center [418, 107] width 108 height 13
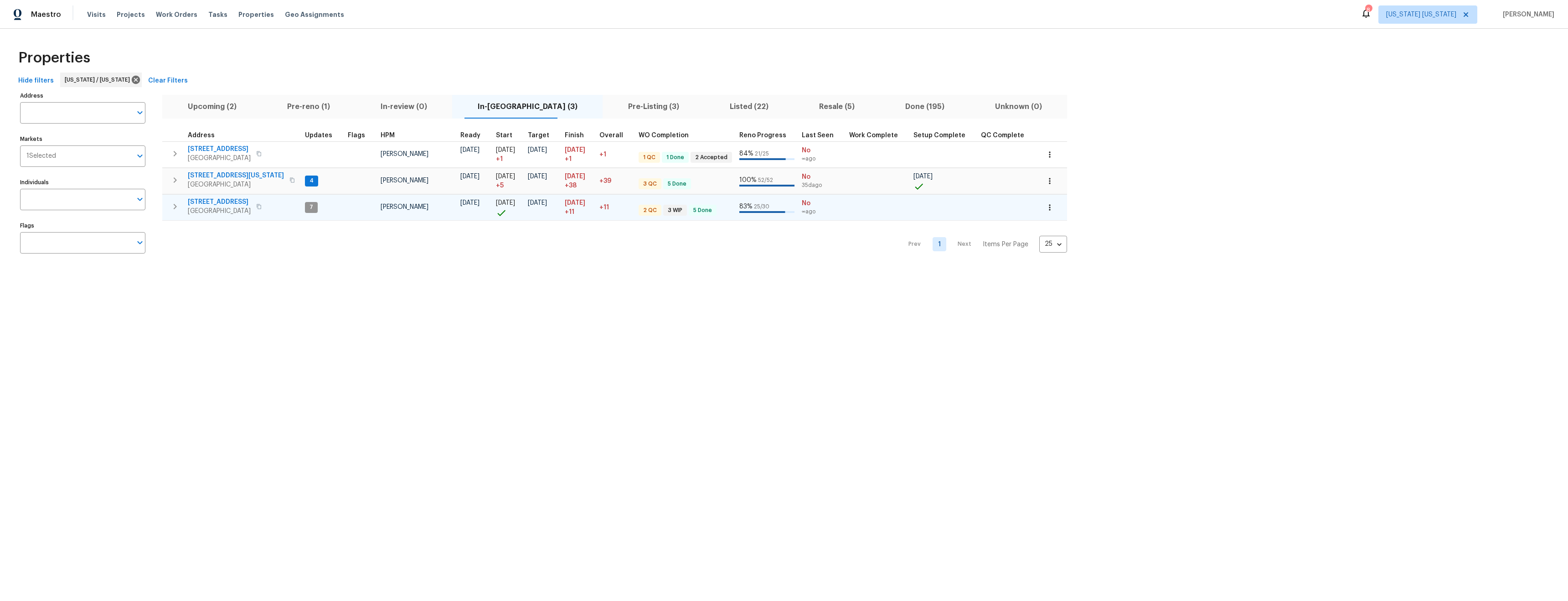
click at [210, 201] on span "[STREET_ADDRESS]" at bounding box center [219, 202] width 63 height 9
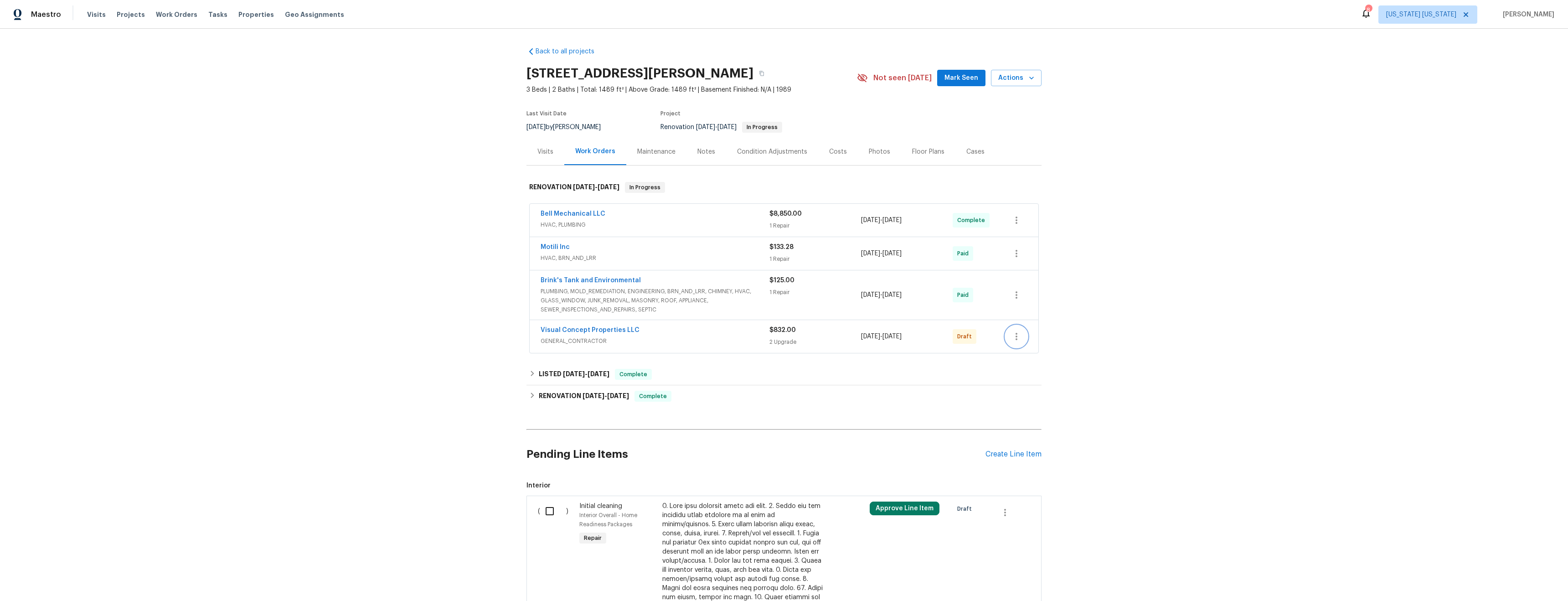
click at [1015, 331] on icon "button" at bounding box center [1016, 336] width 11 height 11
click at [1014, 363] on li "Edit" at bounding box center [1053, 366] width 102 height 15
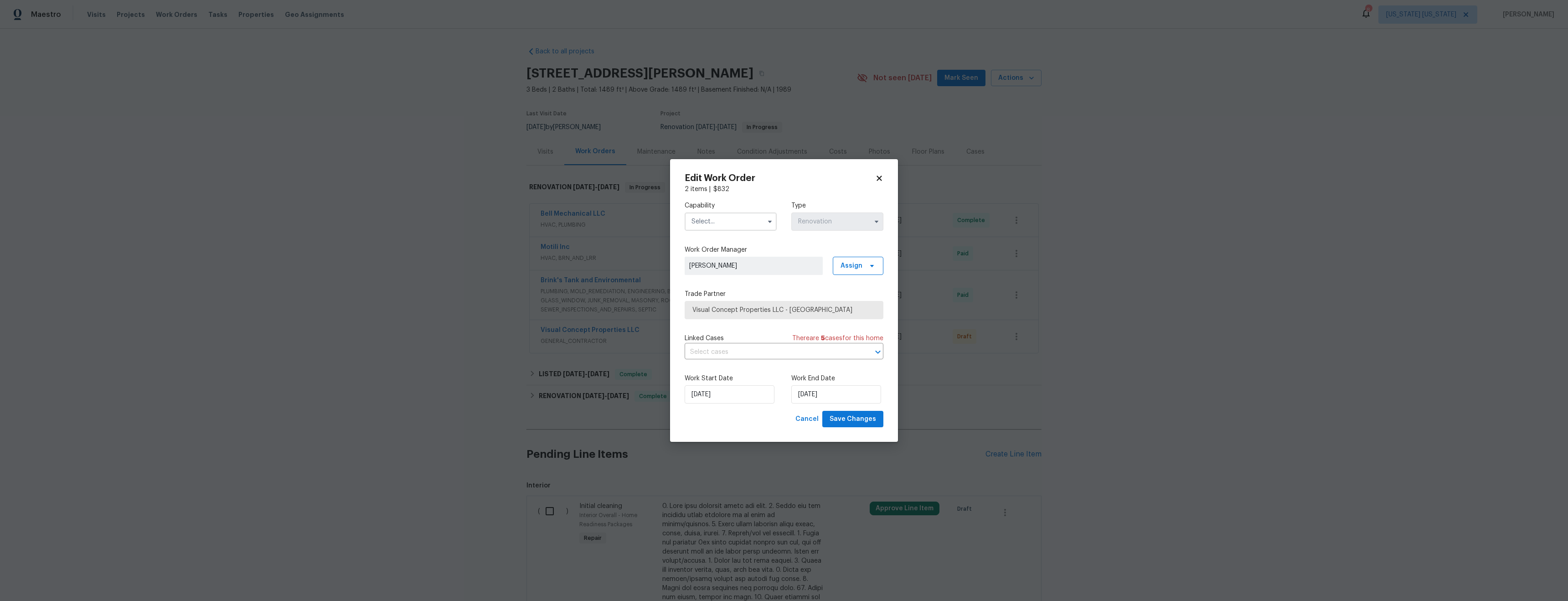
click at [702, 225] on input "text" at bounding box center [731, 222] width 92 height 18
click at [728, 317] on div "General Contractor" at bounding box center [730, 308] width 88 height 17
type input "General Contractor"
click at [875, 309] on icon at bounding box center [871, 309] width 7 height 7
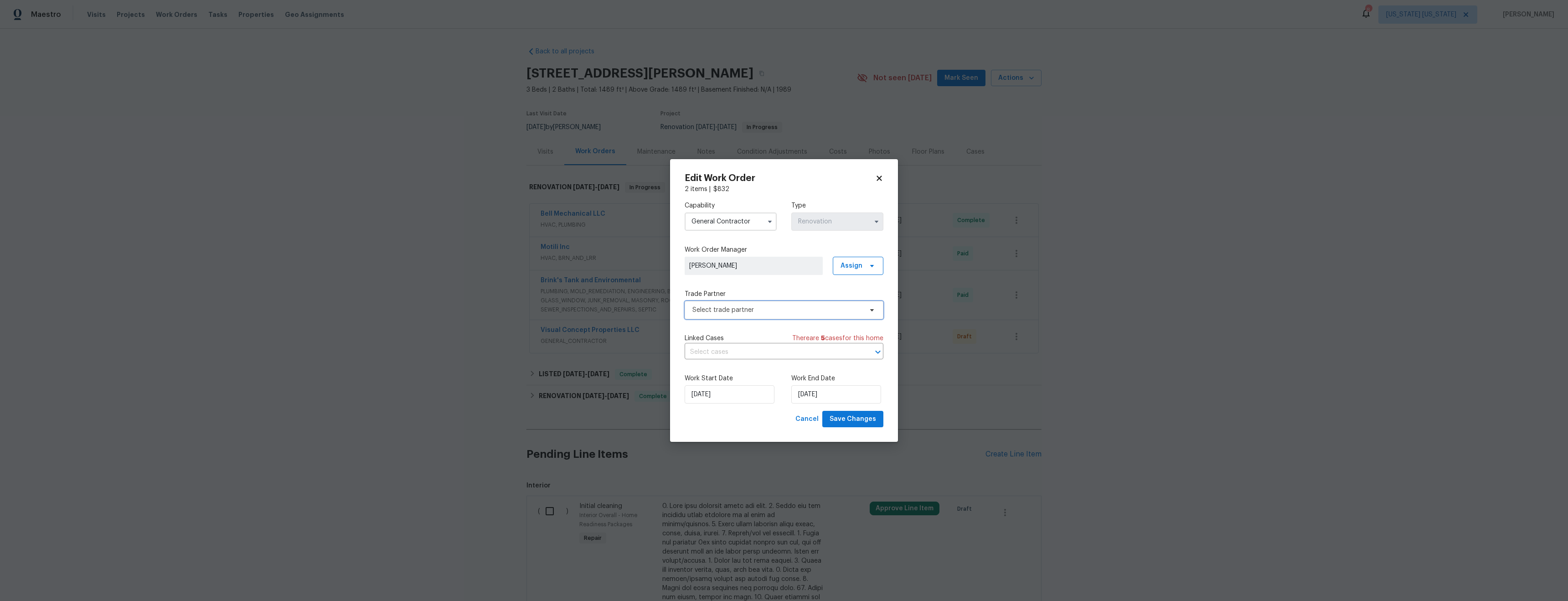
click at [816, 309] on span "Select trade partner" at bounding box center [777, 310] width 170 height 9
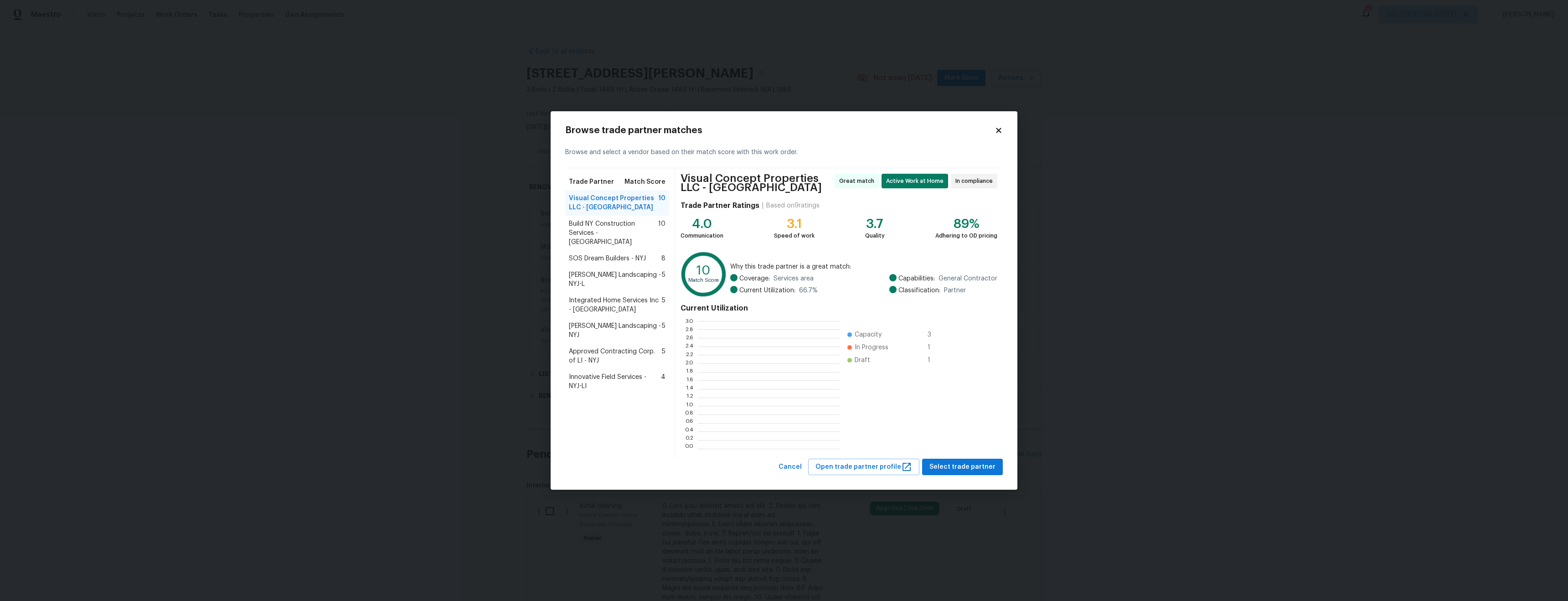
scroll to position [121, 135]
click at [612, 254] on span "SOS Dream Builders - NYJ" at bounding box center [607, 258] width 77 height 9
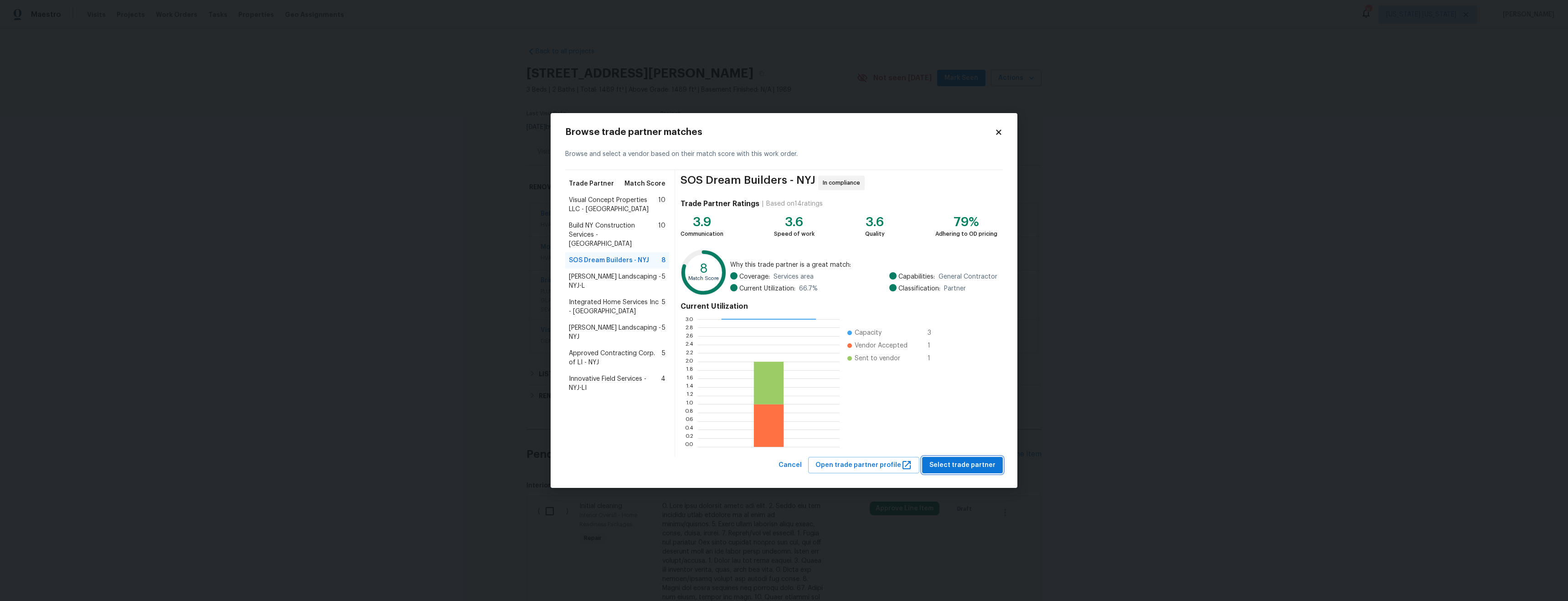
click at [975, 464] on span "Select trade partner" at bounding box center [962, 465] width 66 height 12
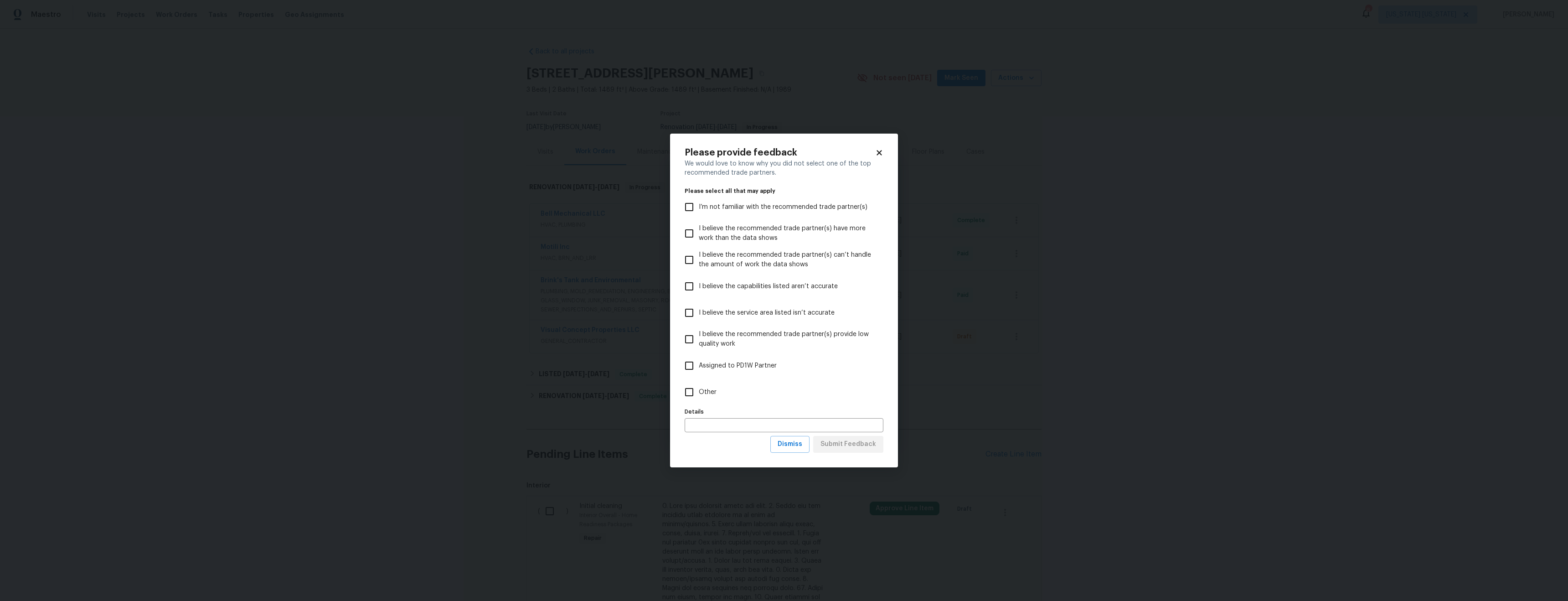
click at [681, 394] on input "Other" at bounding box center [689, 392] width 19 height 19
checkbox input "true"
drag, startPoint x: 865, startPoint y: 440, endPoint x: 1032, endPoint y: 457, distance: 167.9
click at [865, 440] on span "Submit Feedback" at bounding box center [848, 444] width 56 height 12
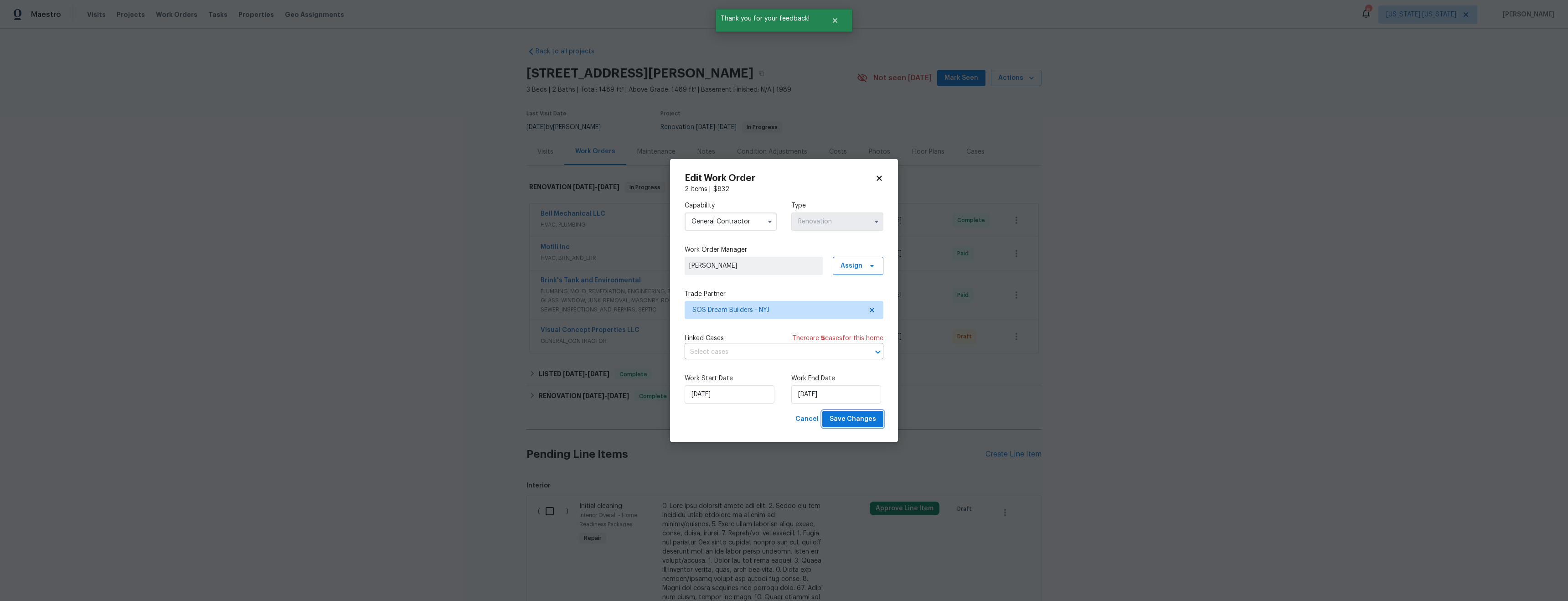
click at [857, 423] on span "Save Changes" at bounding box center [853, 419] width 47 height 12
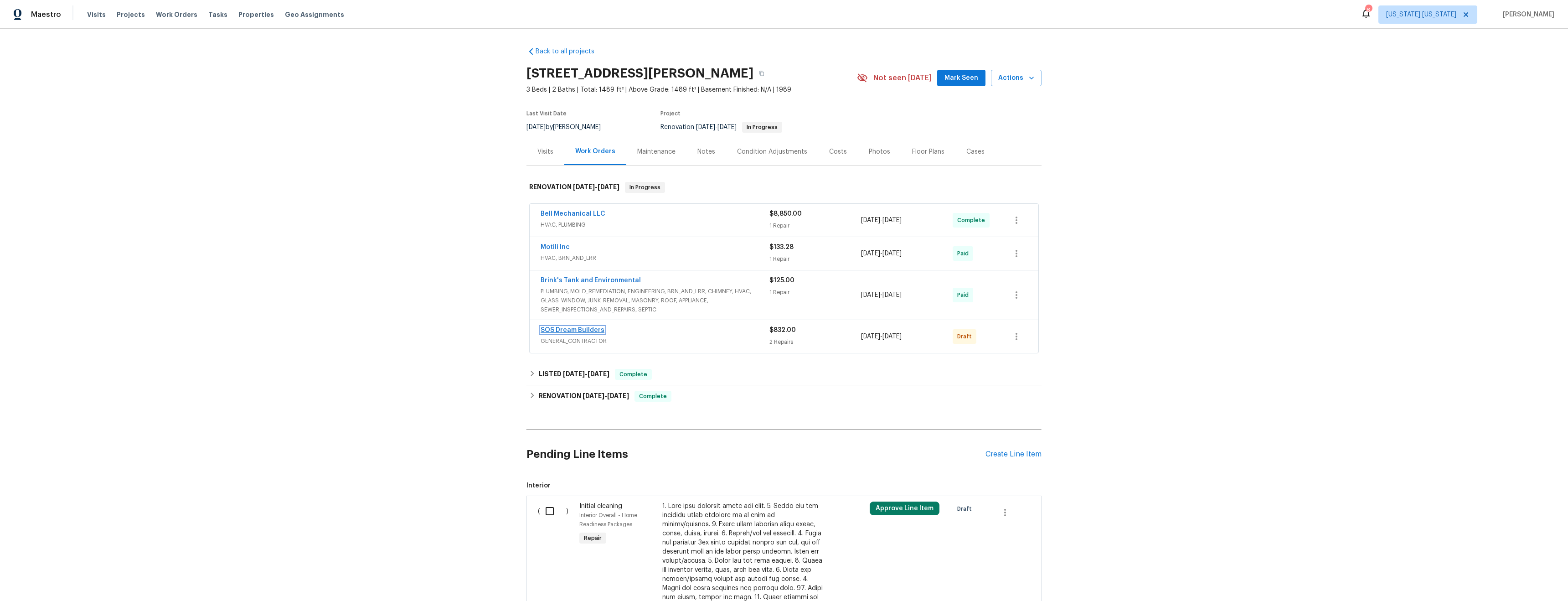
click at [584, 329] on link "SOS Dream Builders" at bounding box center [573, 330] width 64 height 6
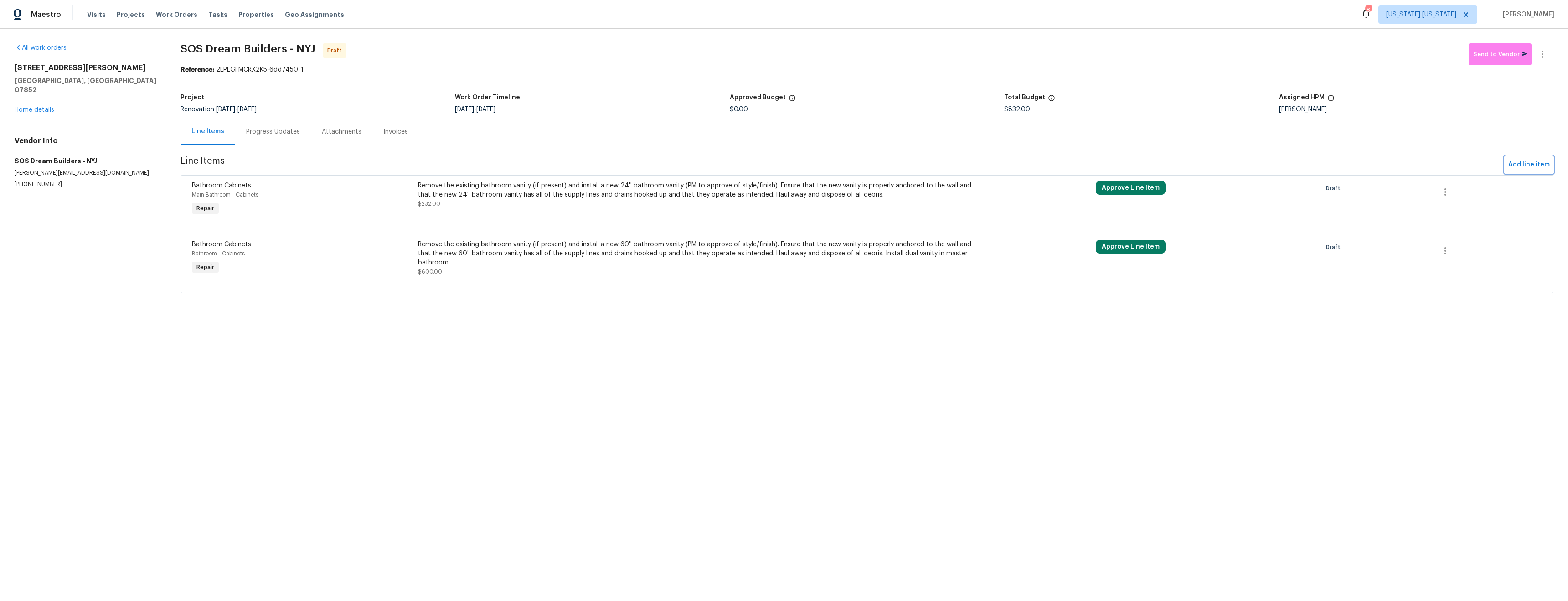
click at [1524, 164] on span "Add line item" at bounding box center [1529, 165] width 42 height 12
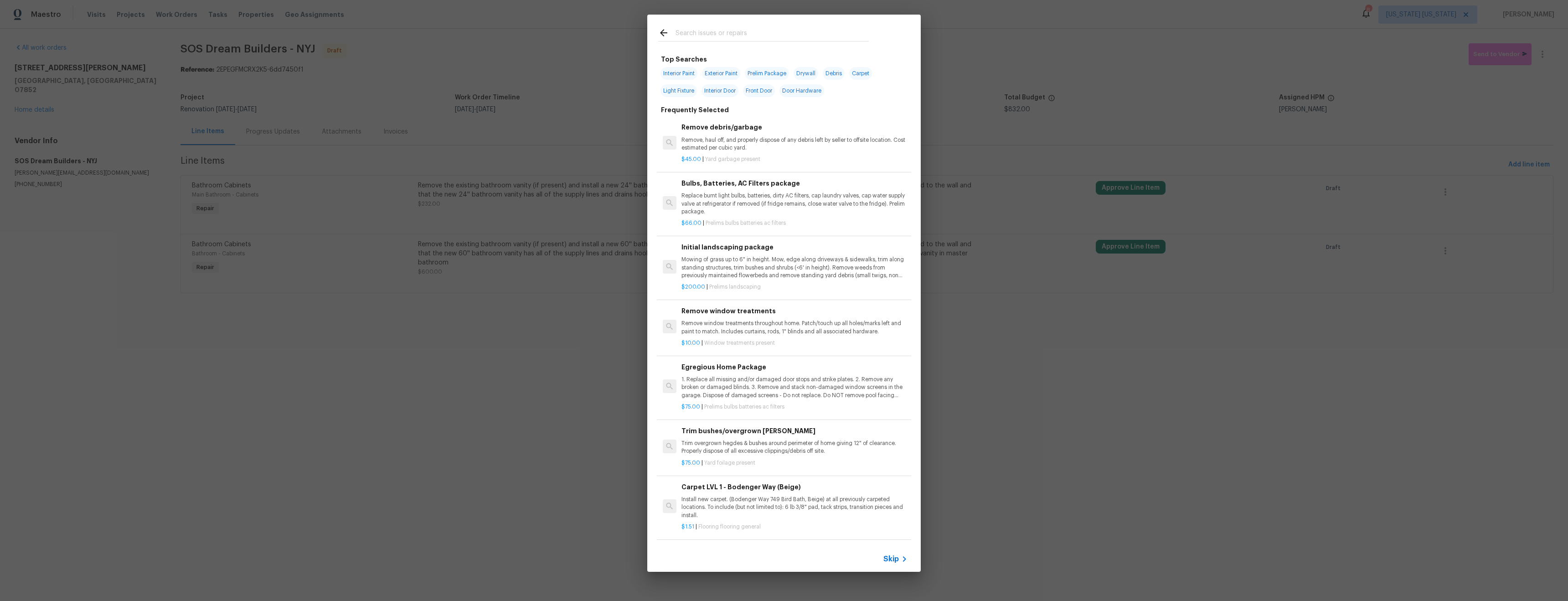
click at [714, 33] on input "text" at bounding box center [772, 34] width 194 height 13
type input "c"
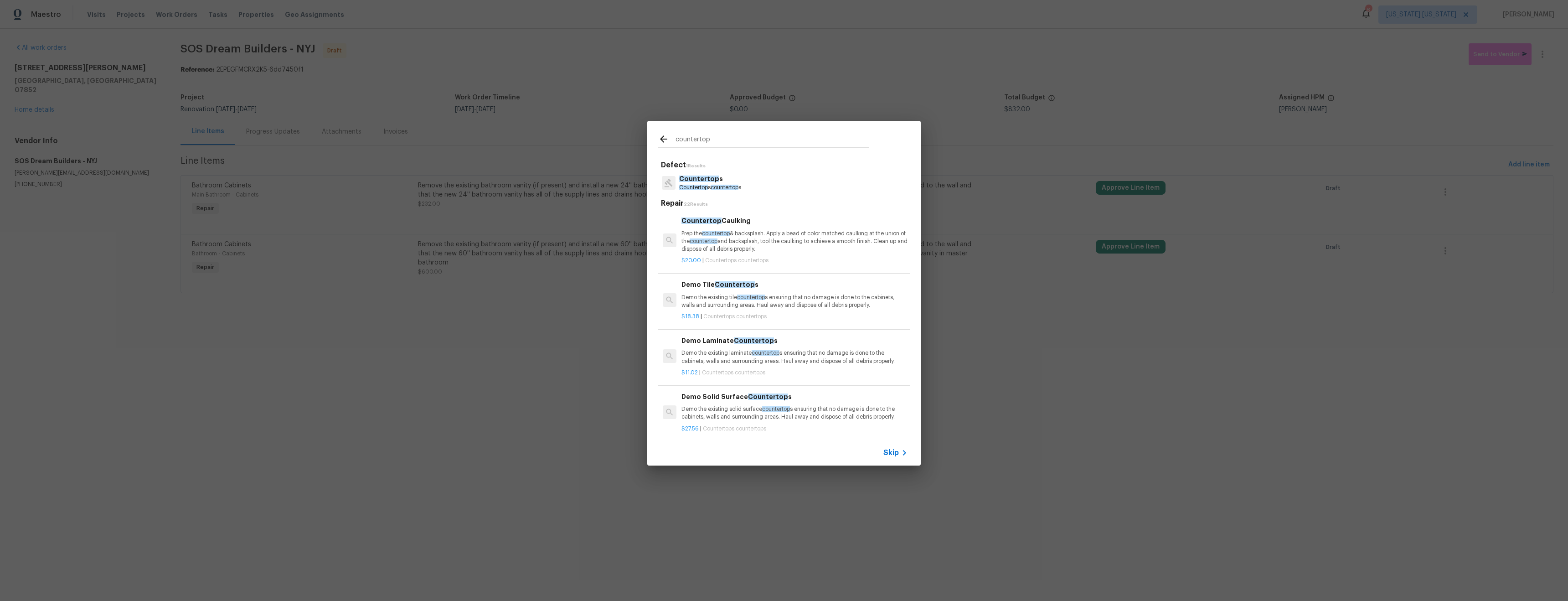
type input "countertop"
click at [711, 183] on p "Countertop s" at bounding box center [710, 179] width 62 height 10
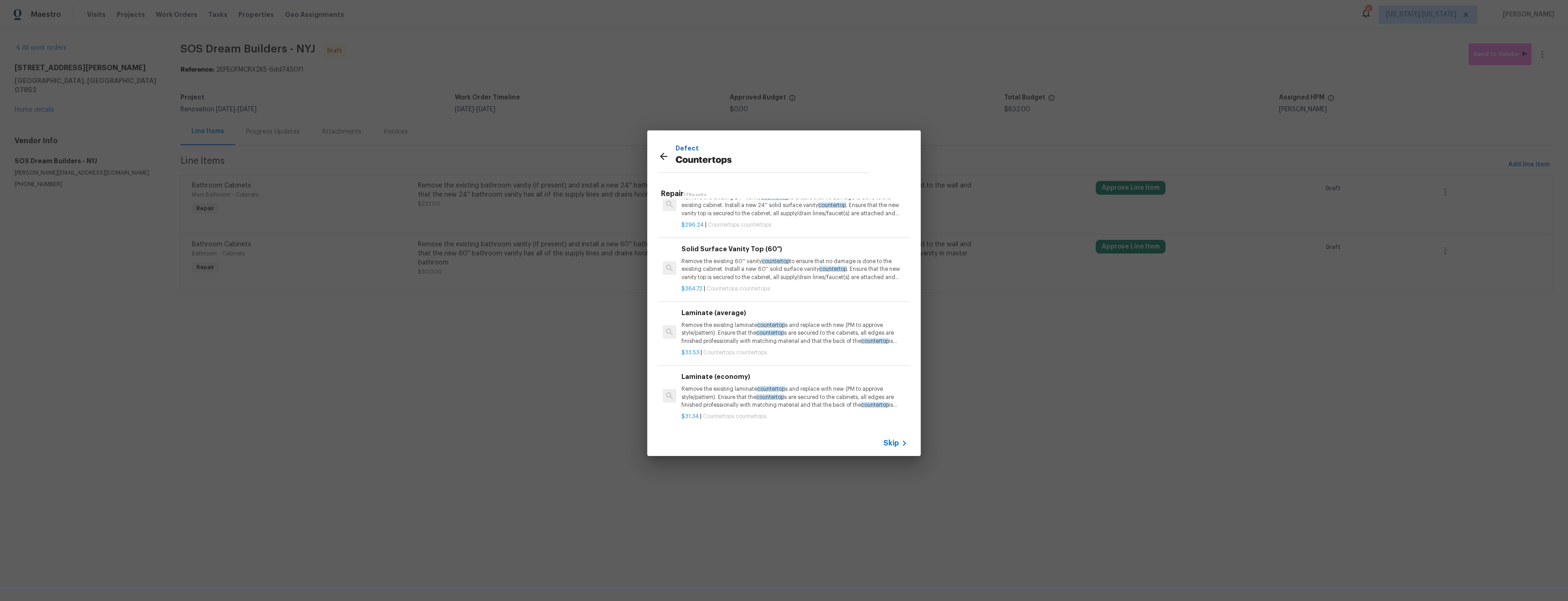
scroll to position [811, 0]
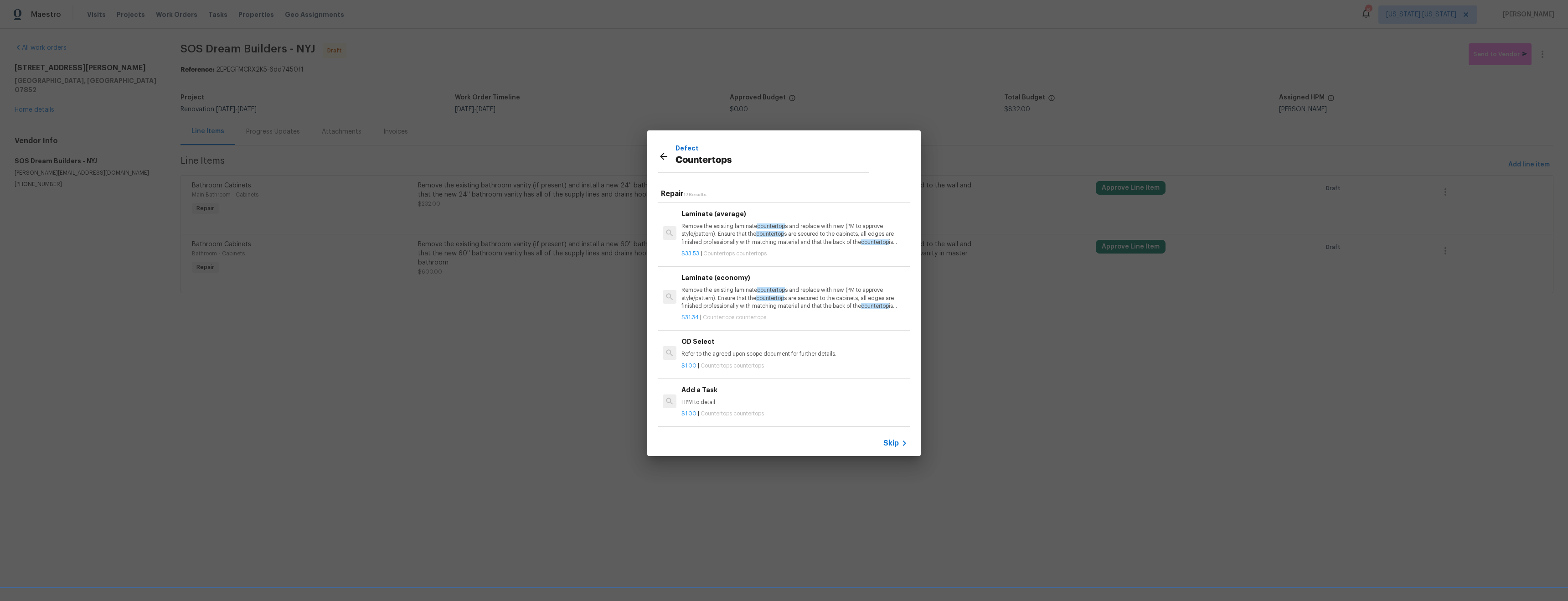
click at [743, 399] on p "HPM to detail" at bounding box center [795, 402] width 226 height 8
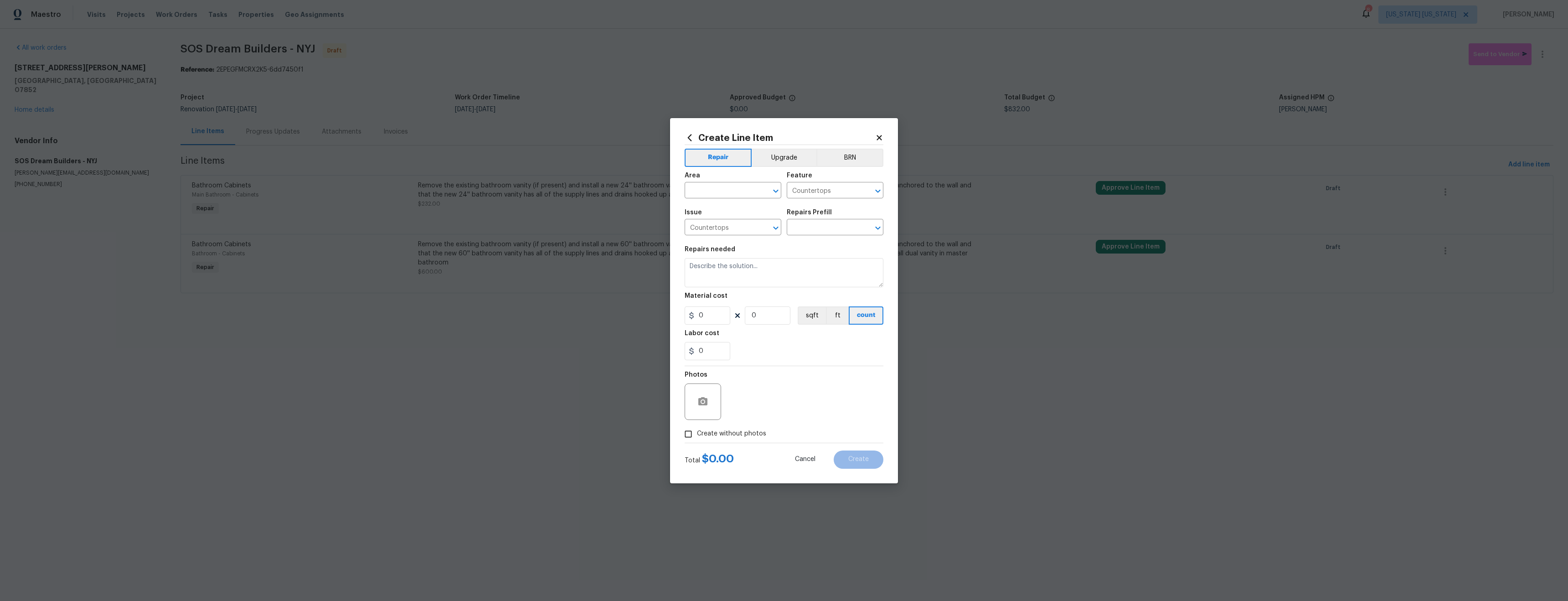
type textarea "HPM to detail"
type input "1"
type input "Add a Task $1.00"
type input "1"
click at [715, 184] on input "text" at bounding box center [720, 191] width 71 height 14
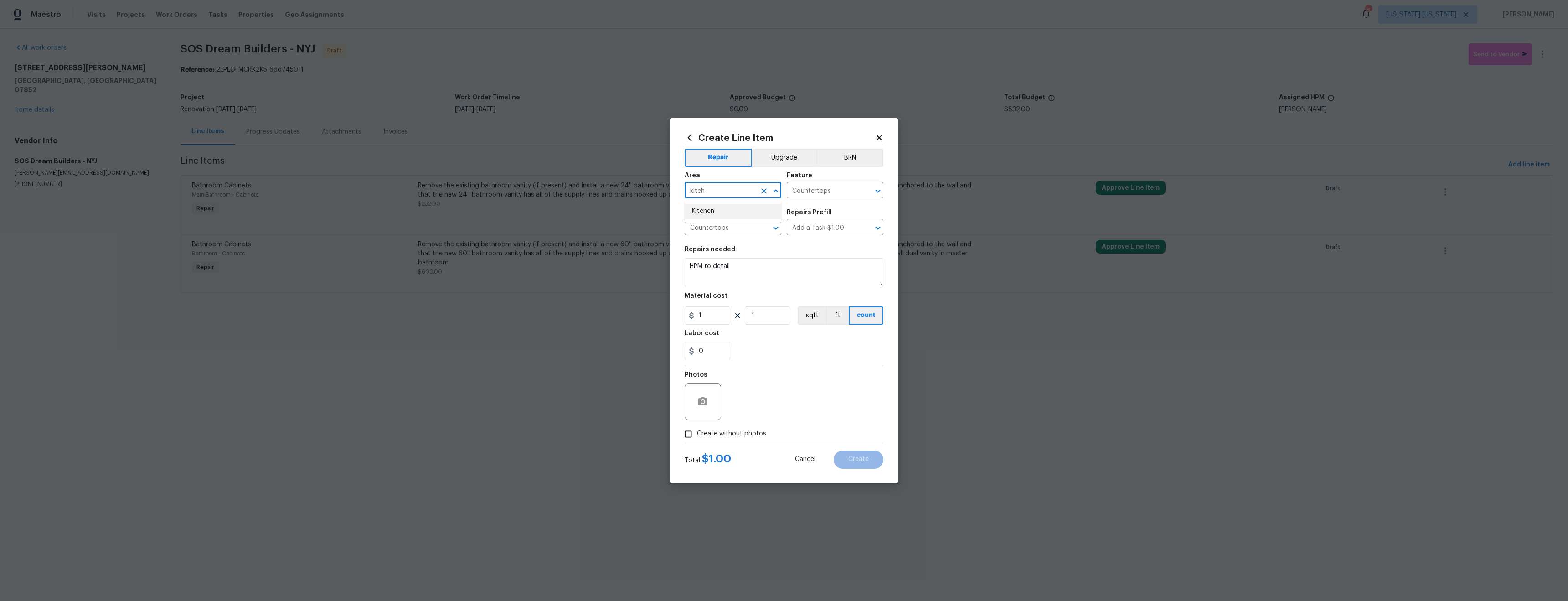
click at [727, 209] on li "Kitchen" at bounding box center [733, 211] width 97 height 15
type input "Kitchen"
click at [727, 272] on textarea "HPM to detail" at bounding box center [784, 273] width 199 height 29
click at [727, 271] on textarea "HPM to detail" at bounding box center [784, 273] width 199 height 29
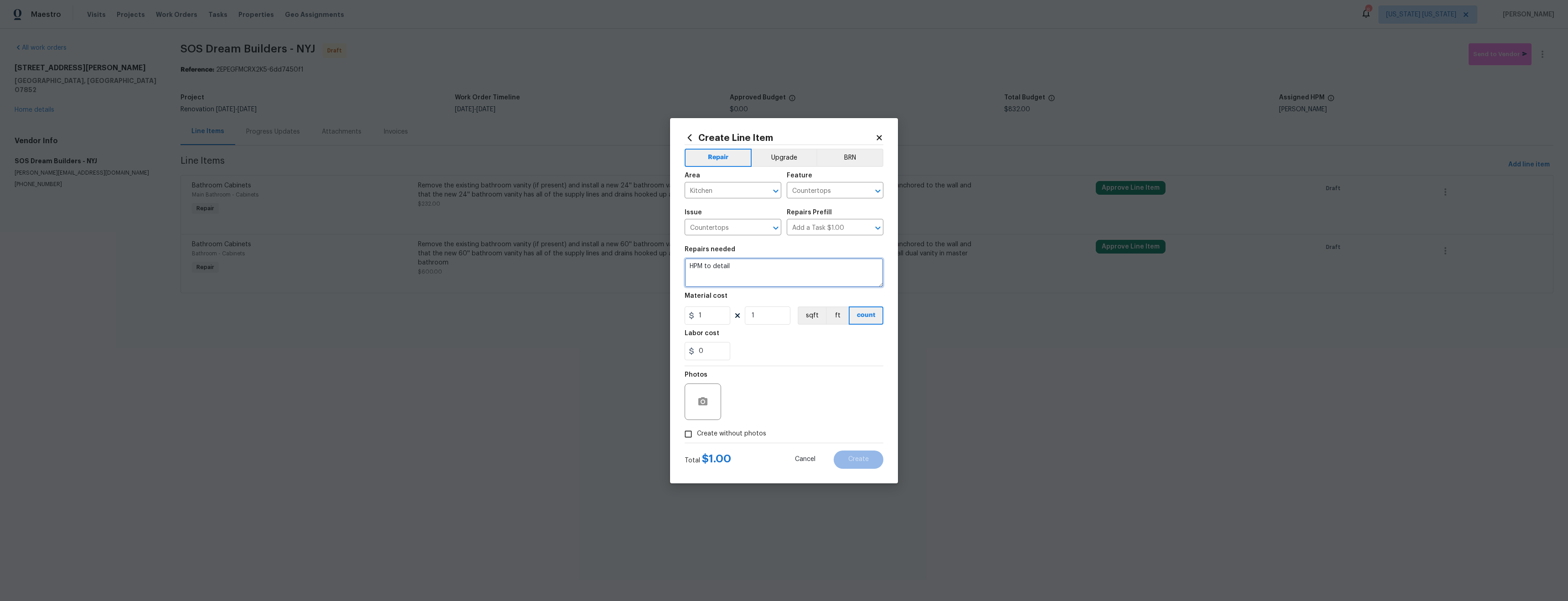
click at [727, 271] on textarea "HPM to detail" at bounding box center [784, 273] width 199 height 29
click at [728, 271] on textarea "HPM to detail" at bounding box center [784, 273] width 199 height 29
type textarea "Properly secure countertop and backsplash especially near refrigerator"
click at [707, 315] on input "1" at bounding box center [707, 315] width 45 height 18
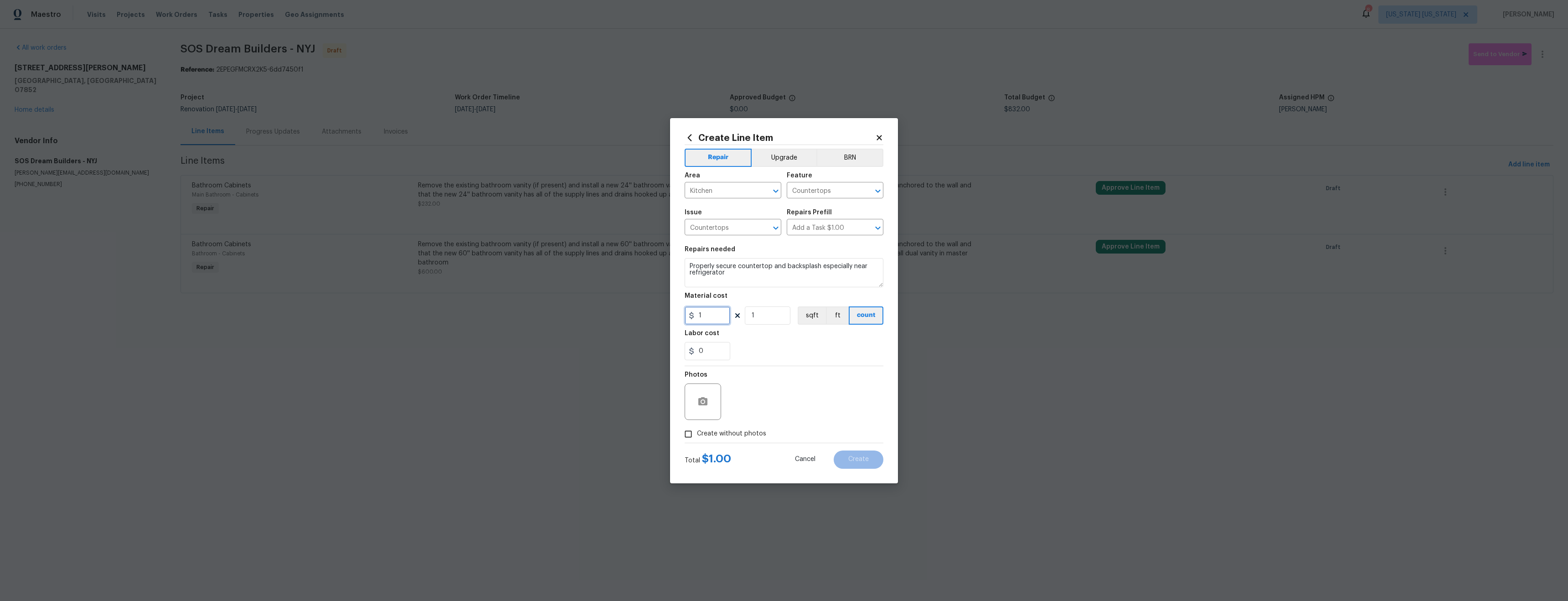
click at [707, 314] on input "1" at bounding box center [707, 315] width 45 height 18
type input "45"
click at [817, 363] on section "Repairs needed Properly secure countertop and backsplash especially near refrig…" at bounding box center [784, 303] width 199 height 125
click at [748, 429] on span "Create without photos" at bounding box center [732, 433] width 69 height 10
click at [697, 429] on input "Create without photos" at bounding box center [688, 434] width 17 height 17
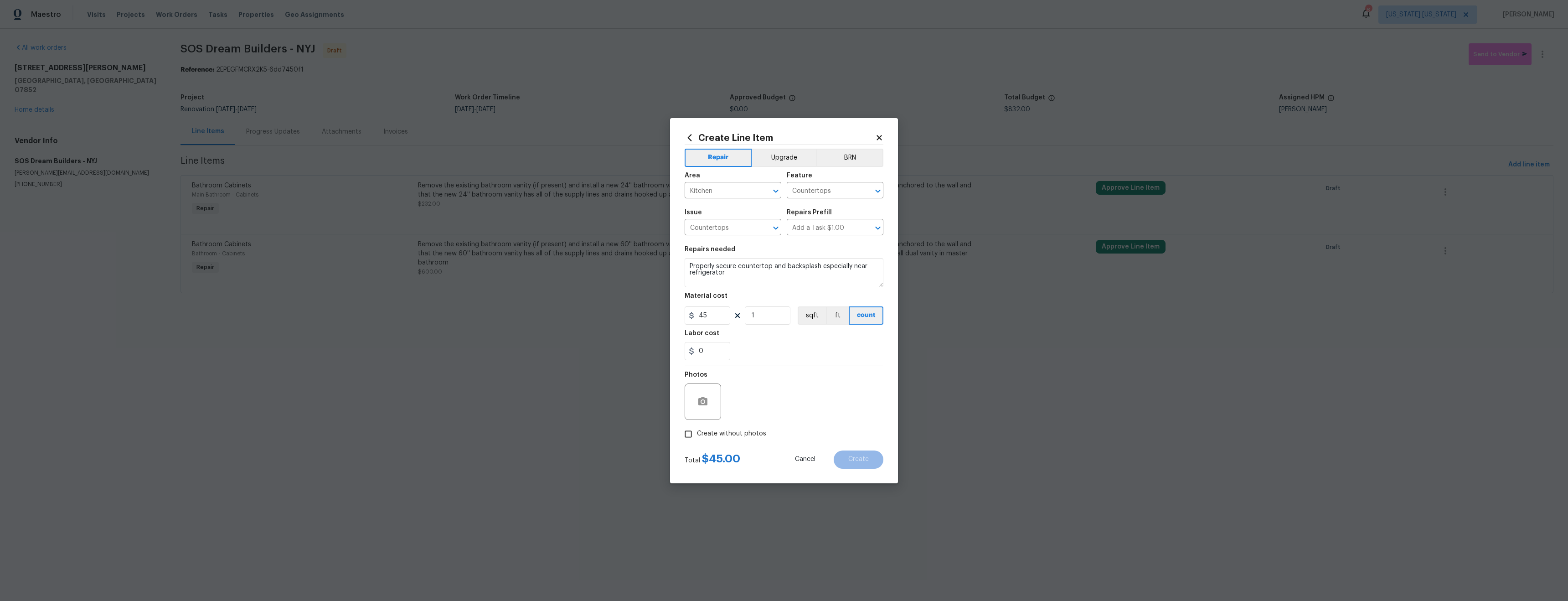
checkbox input "true"
click at [782, 408] on textarea at bounding box center [806, 401] width 155 height 37
type textarea "tba"
click at [844, 457] on button "Create" at bounding box center [859, 459] width 50 height 18
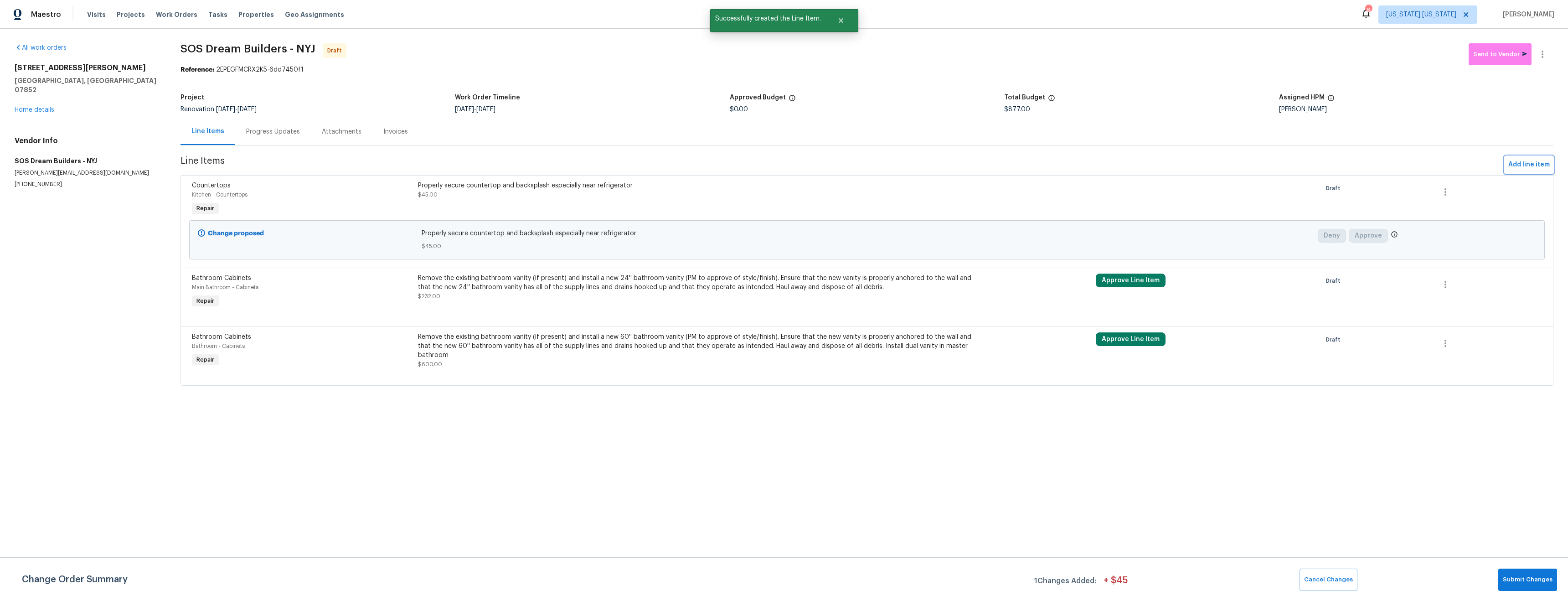
click at [1508, 164] on span "Add line item" at bounding box center [1529, 165] width 42 height 12
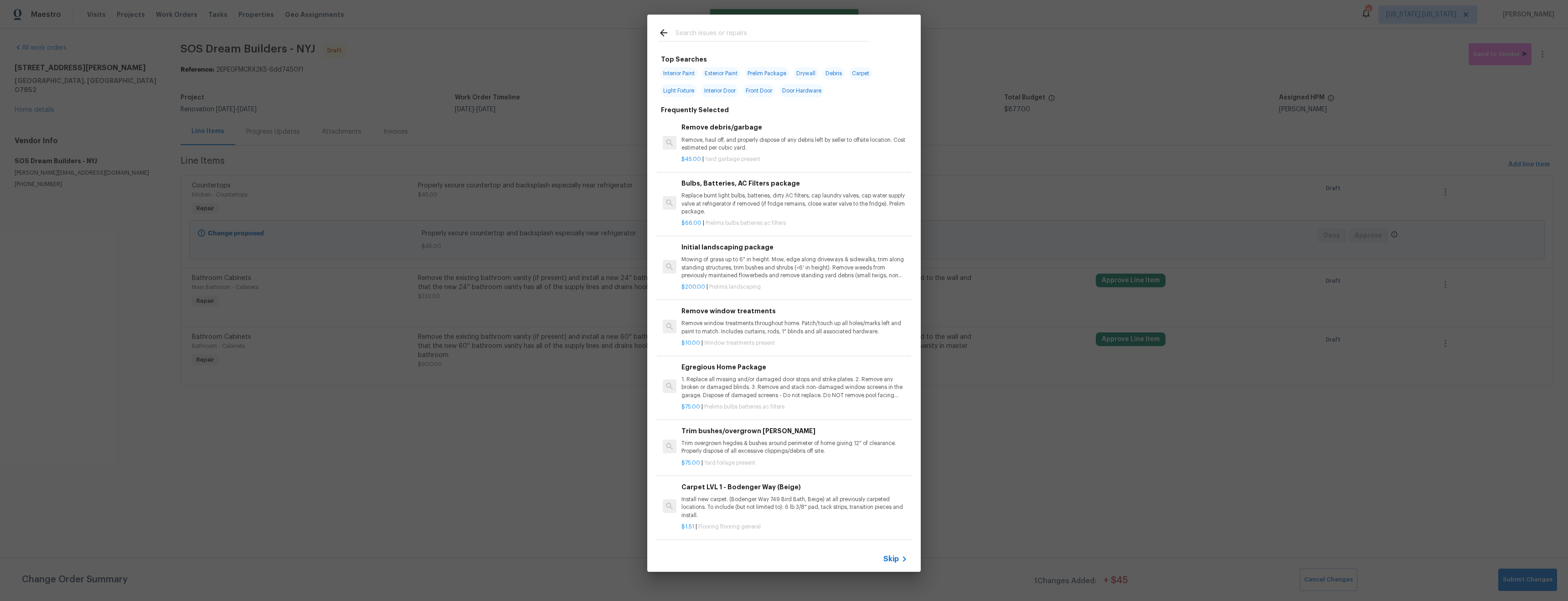
click at [709, 35] on input "text" at bounding box center [772, 34] width 194 height 13
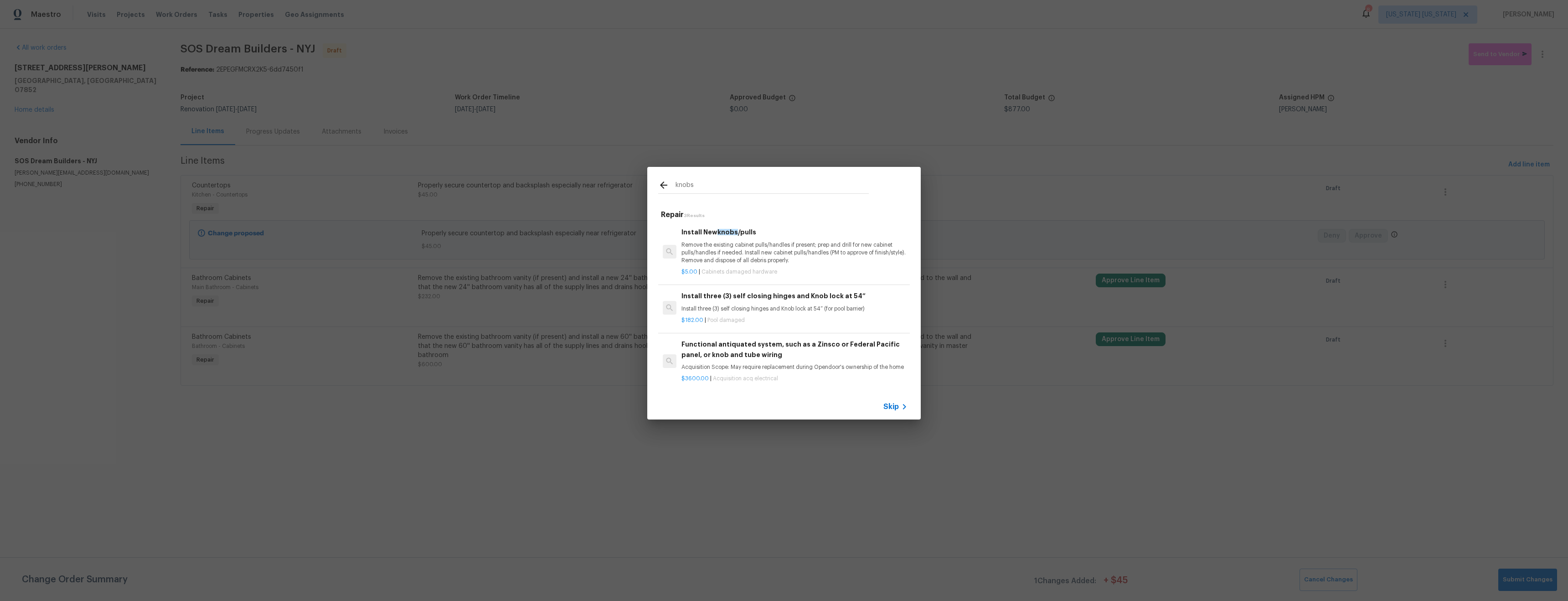
click at [718, 183] on input "knobs" at bounding box center [772, 186] width 194 height 13
type input "r"
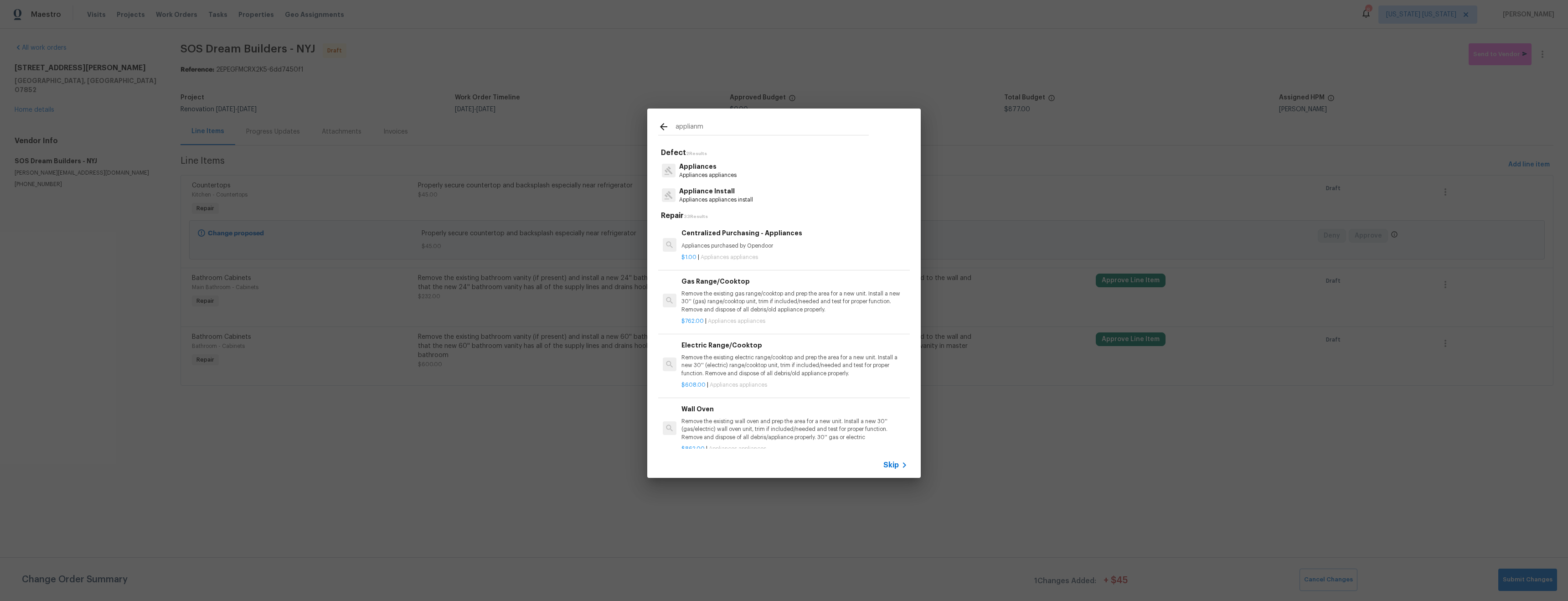
type input "applianm"
click at [750, 172] on div "Appliances Appliances appliances" at bounding box center [784, 170] width 252 height 24
click at [711, 168] on p "Appliances" at bounding box center [708, 167] width 58 height 10
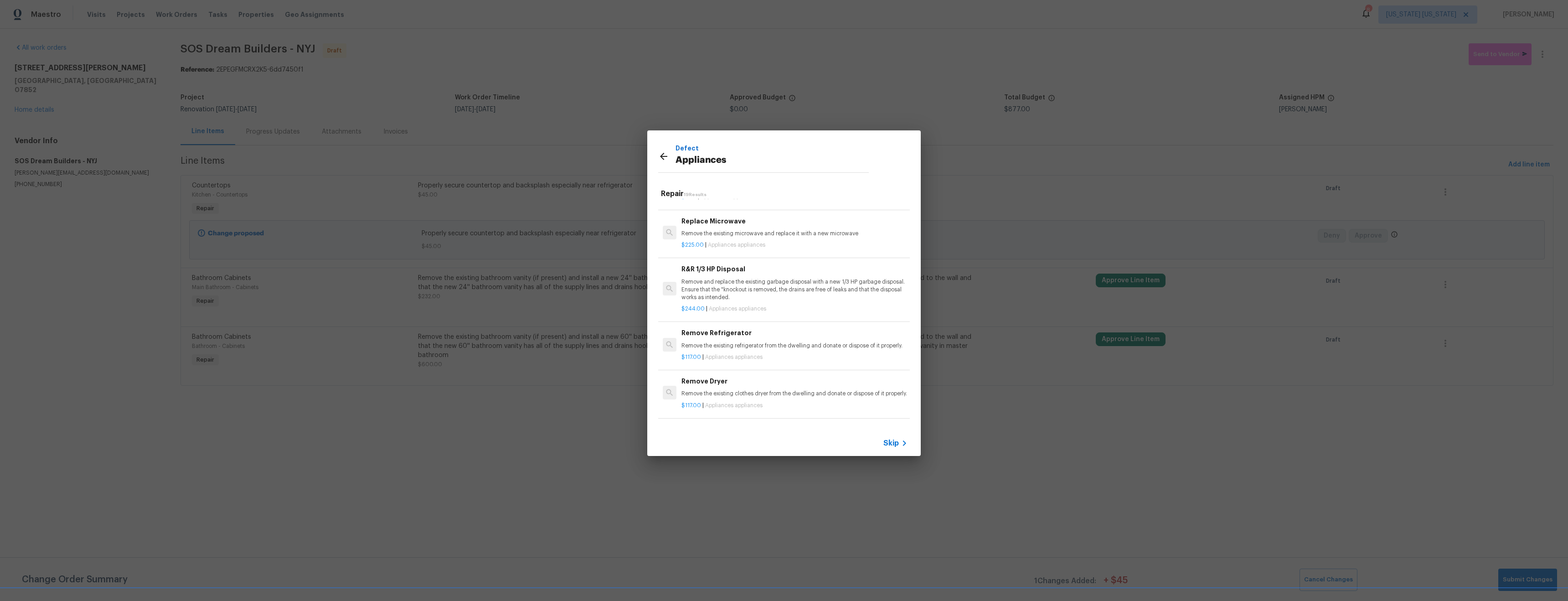
scroll to position [365, 0]
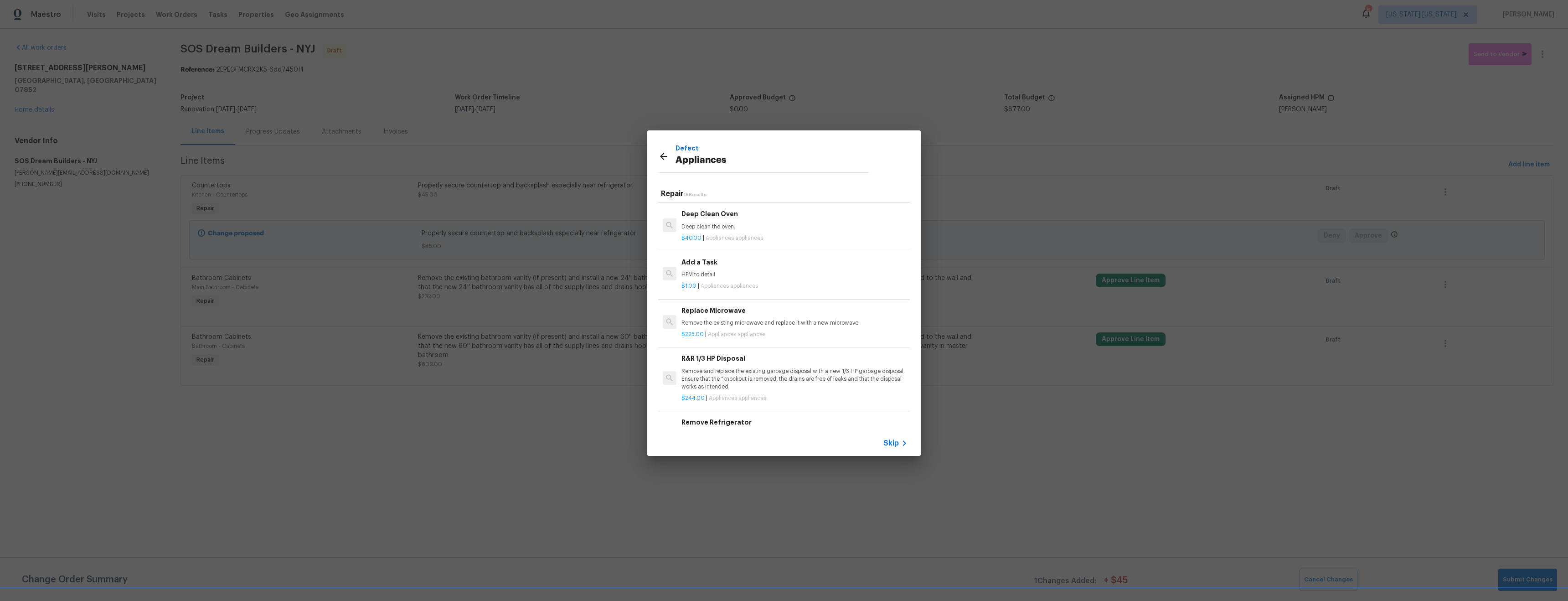
click at [737, 274] on p "HPM to detail" at bounding box center [795, 275] width 226 height 8
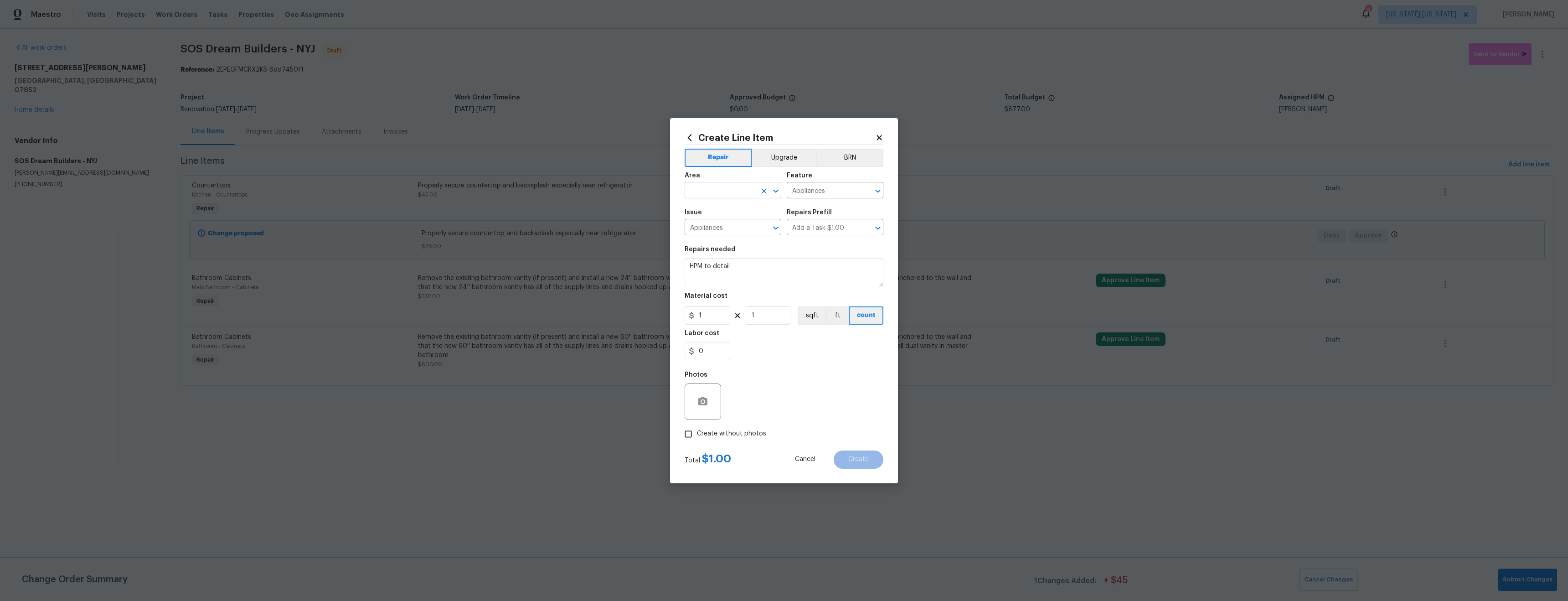
click at [709, 187] on input "text" at bounding box center [720, 191] width 71 height 14
type input "i"
type input "r"
type input "a"
click at [720, 210] on li "Kitchen" at bounding box center [733, 211] width 97 height 15
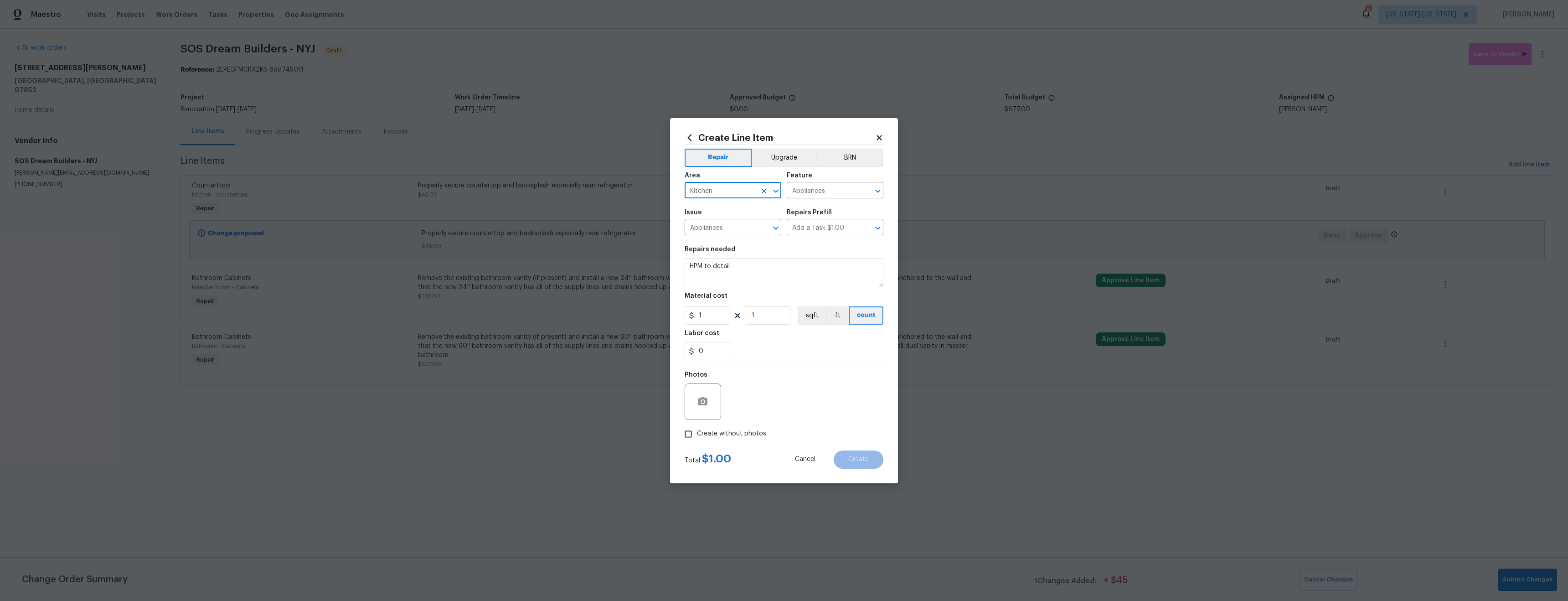
type input "Kitchen"
click at [742, 268] on textarea "HPM to detail" at bounding box center [784, 273] width 199 height 29
click at [742, 268] on textarea "HPM to detail" at bounding box center [784, 273] width 199 height 29
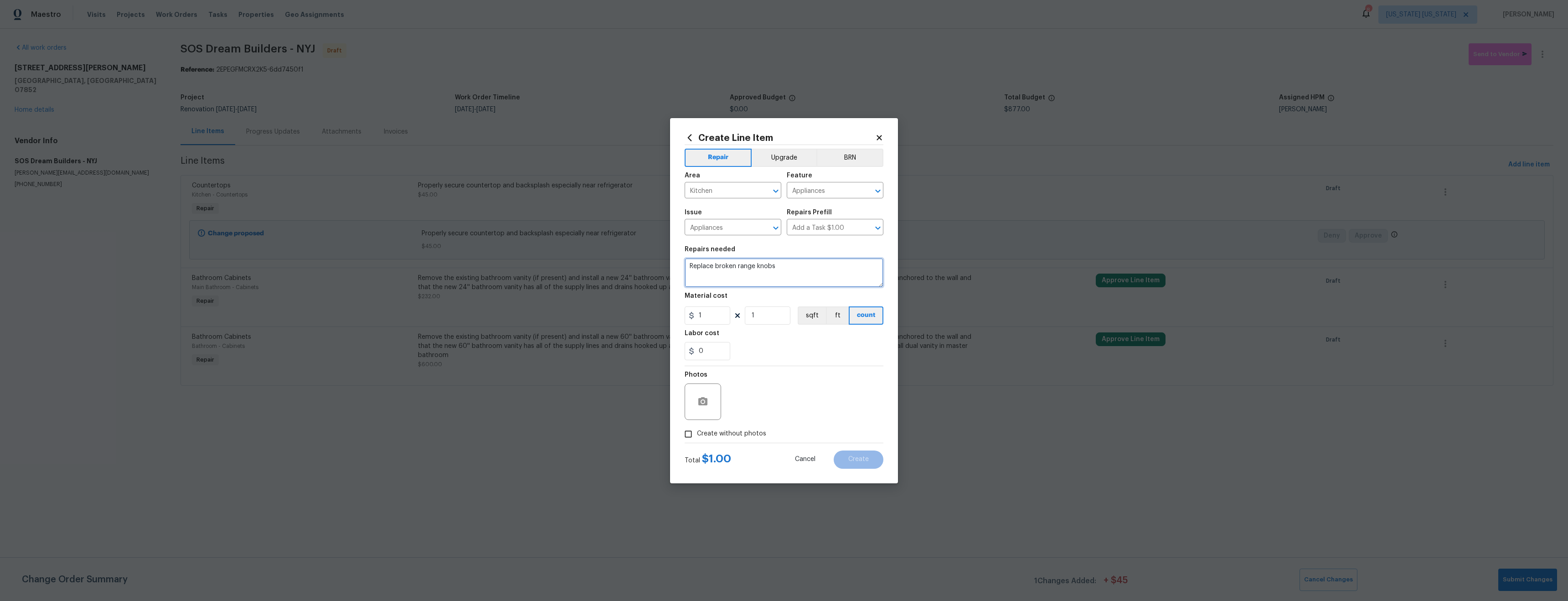
type textarea "Replace broken range knobs"
click at [718, 310] on input "1" at bounding box center [707, 315] width 45 height 18
click at [718, 309] on input "1" at bounding box center [707, 315] width 45 height 18
type input "45"
click at [758, 389] on div "Photos" at bounding box center [784, 395] width 199 height 59
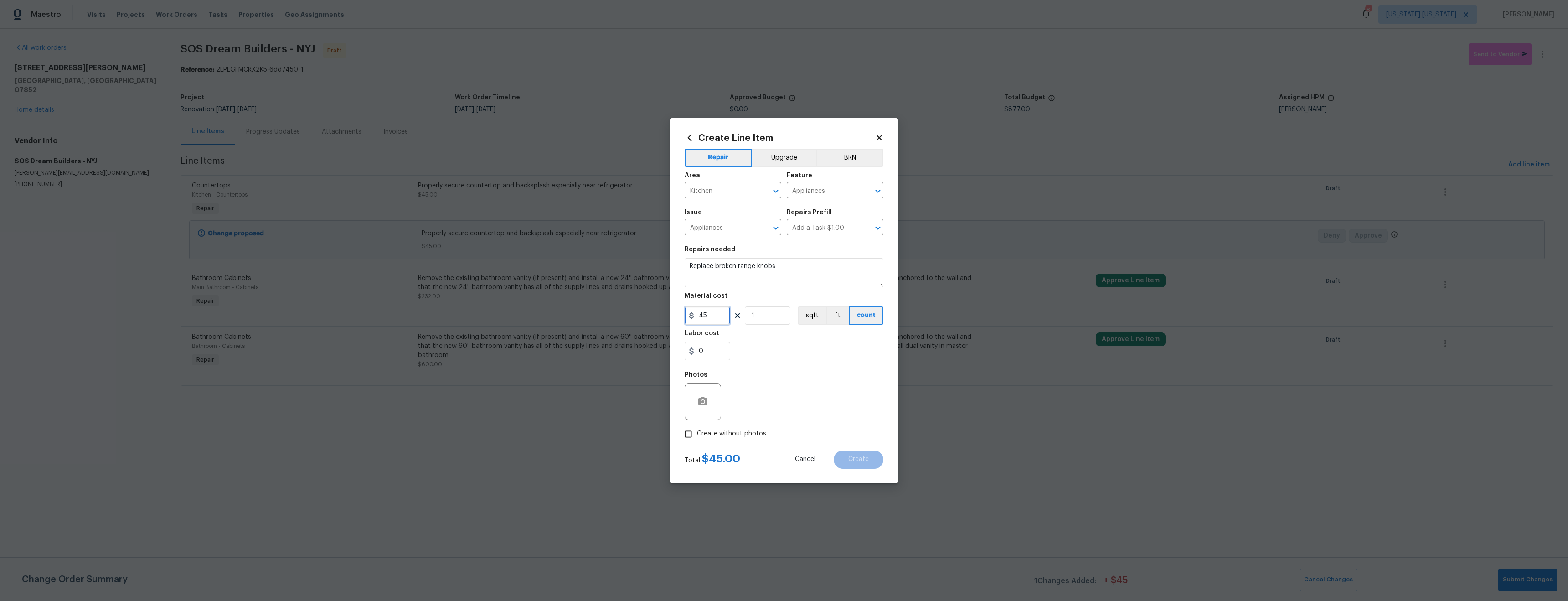
click at [722, 317] on input "45" at bounding box center [707, 315] width 45 height 18
click at [761, 374] on div "Photos" at bounding box center [784, 395] width 199 height 59
click at [749, 438] on span "Create without photos" at bounding box center [732, 433] width 69 height 10
click at [697, 438] on input "Create without photos" at bounding box center [688, 434] width 17 height 17
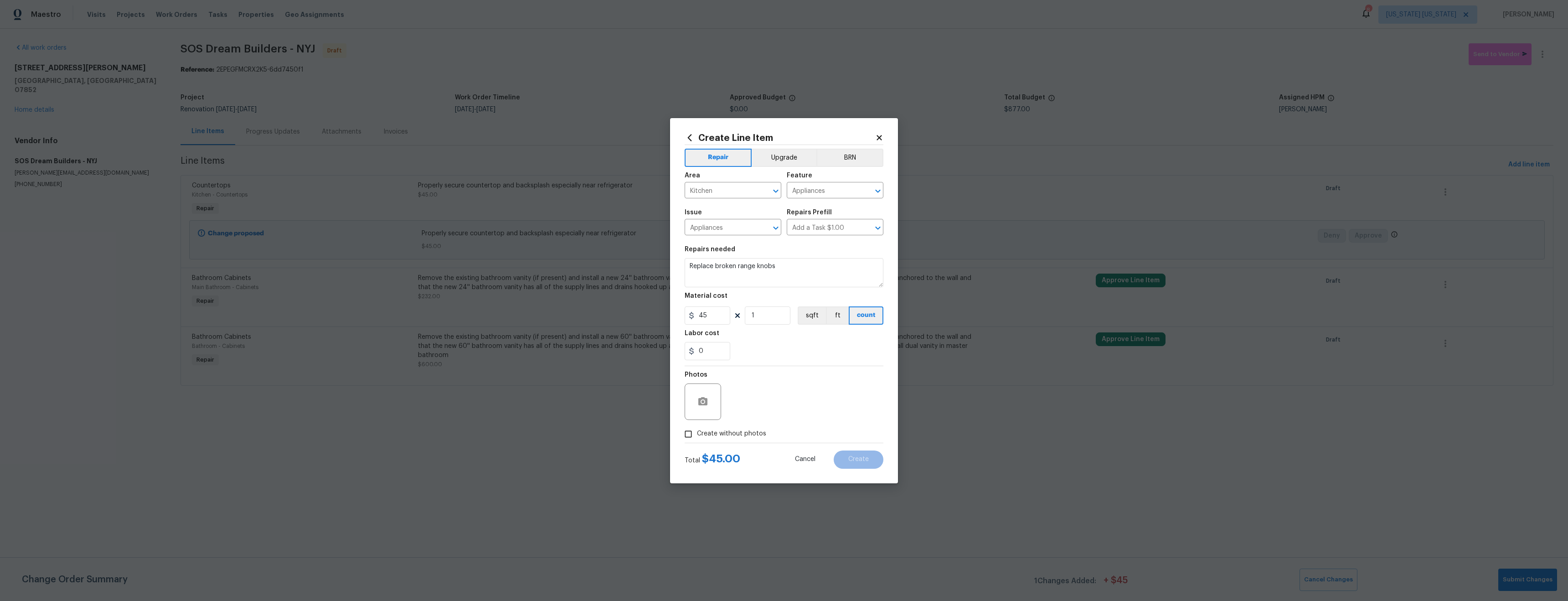
checkbox input "true"
click at [772, 395] on textarea at bounding box center [806, 401] width 155 height 37
type textarea "tba"
click at [860, 456] on span "Create" at bounding box center [859, 459] width 21 height 7
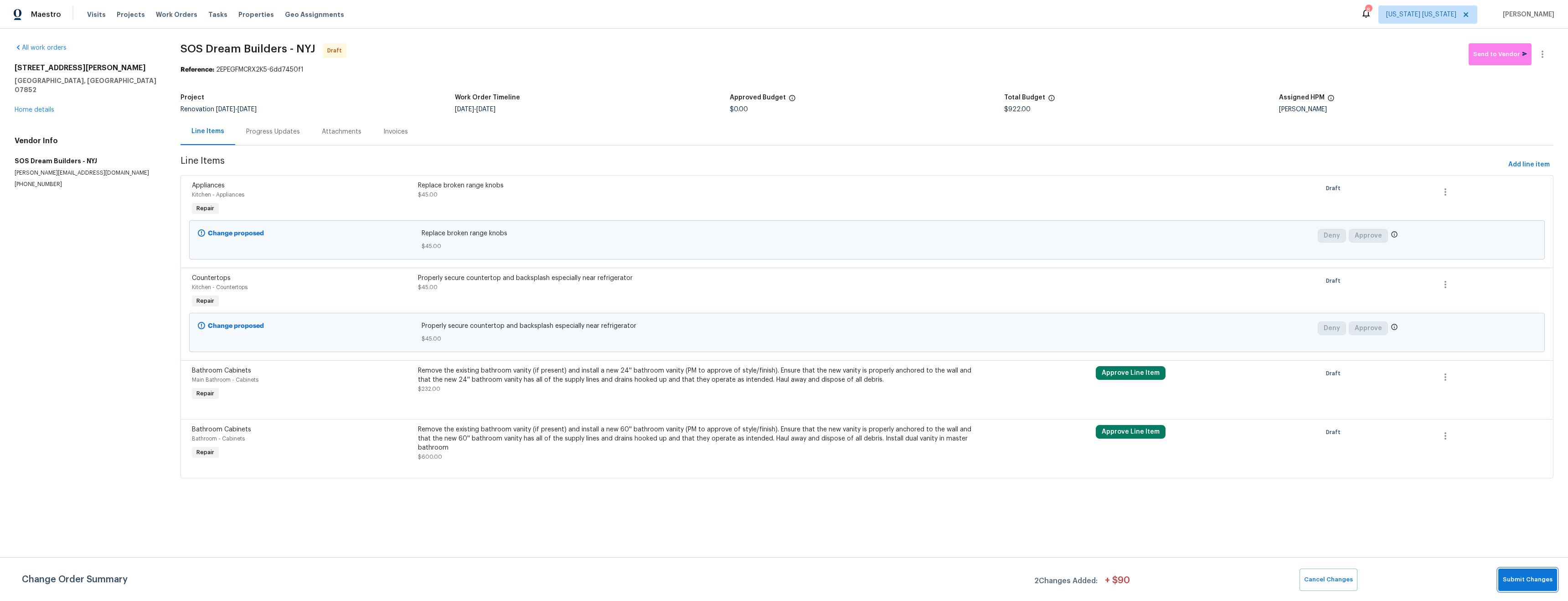
click at [1517, 582] on span "Submit Changes" at bounding box center [1528, 579] width 50 height 10
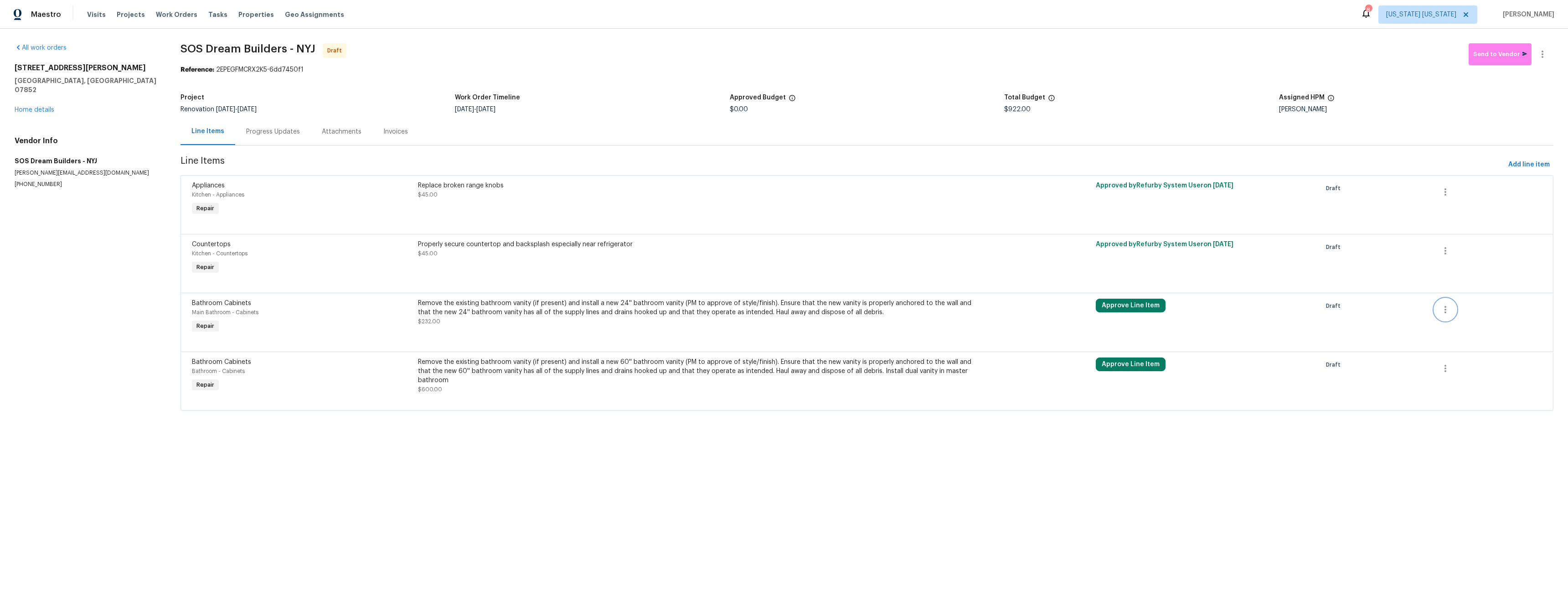
click at [1440, 313] on icon "button" at bounding box center [1445, 309] width 11 height 11
click at [1011, 88] on div at bounding box center [784, 300] width 1568 height 601
click at [1134, 306] on button "Approve Line Item" at bounding box center [1130, 305] width 70 height 13
click at [987, 118] on div "Line Items Progress Updates Attachments Invoices" at bounding box center [867, 131] width 1373 height 28
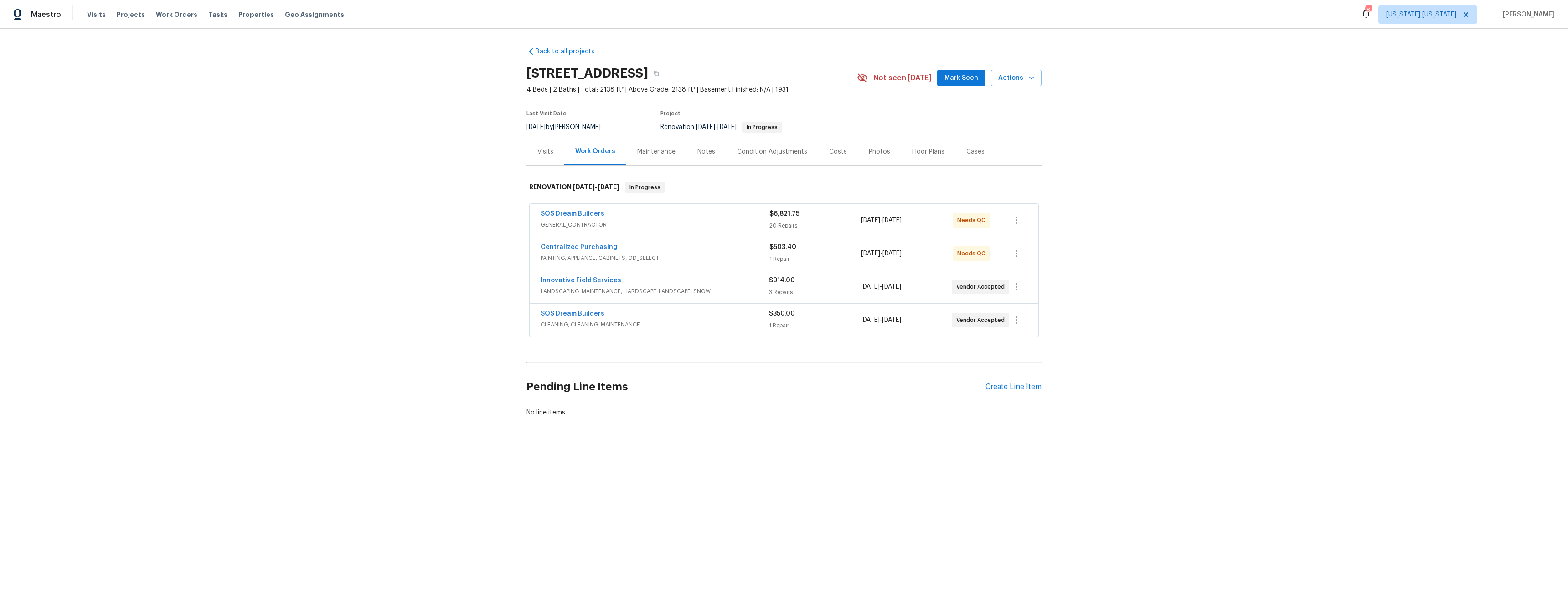
click at [583, 210] on span "SOS Dream Builders" at bounding box center [573, 214] width 64 height 9
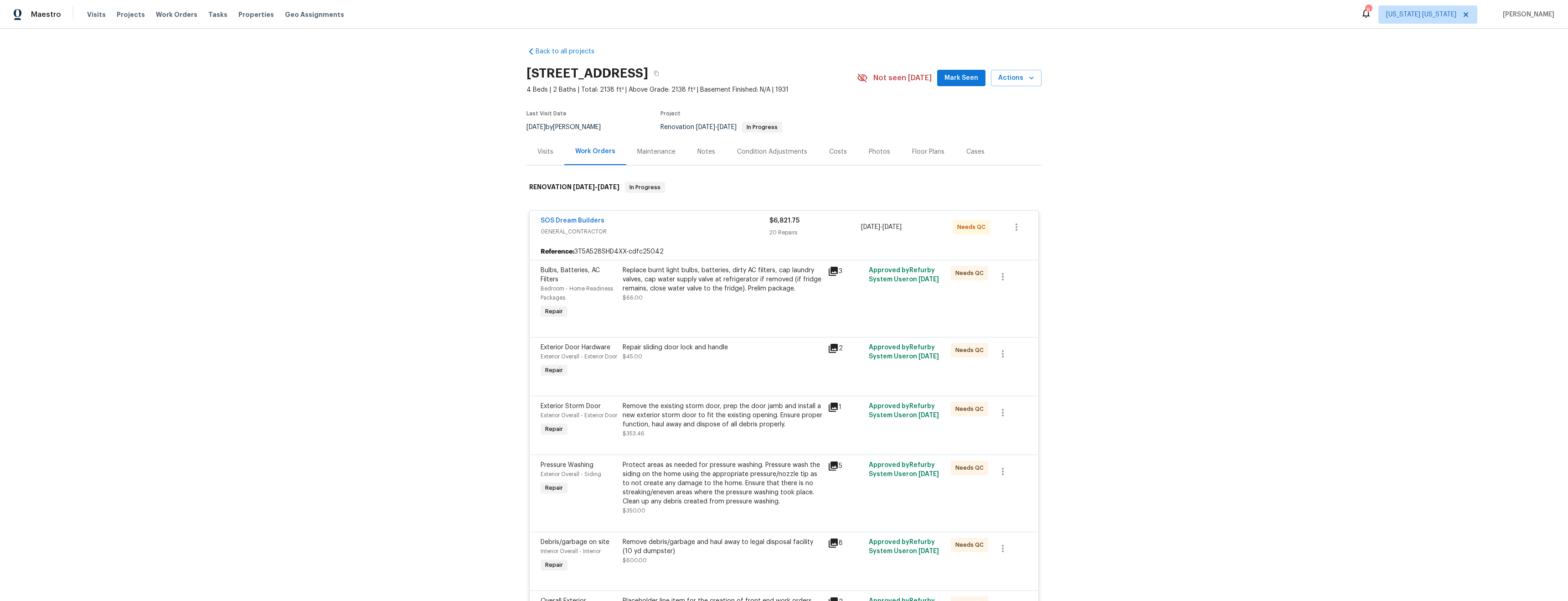
click at [716, 286] on div "Replace burnt light bulbs, batteries, dirty AC filters, cap laundry valves, cap…" at bounding box center [723, 279] width 200 height 28
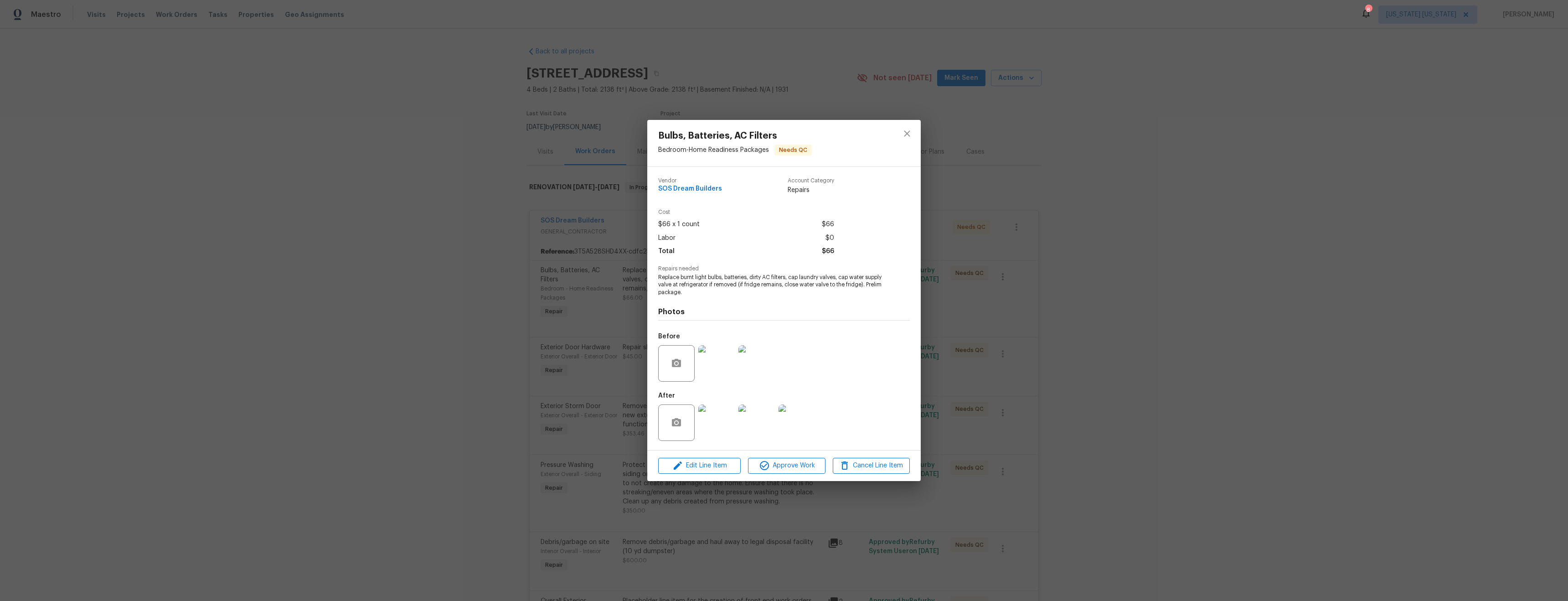
click at [719, 368] on img at bounding box center [716, 363] width 37 height 37
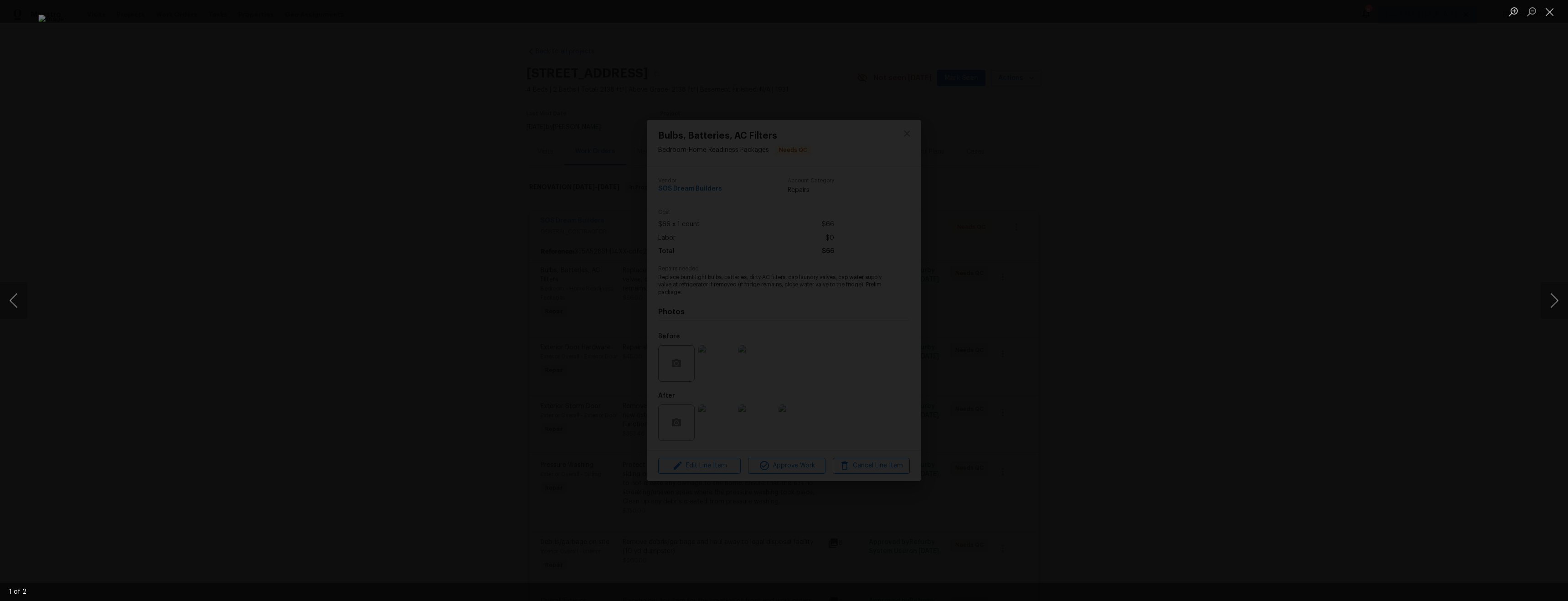
click at [1205, 414] on div "Lightbox" at bounding box center [784, 300] width 1568 height 601
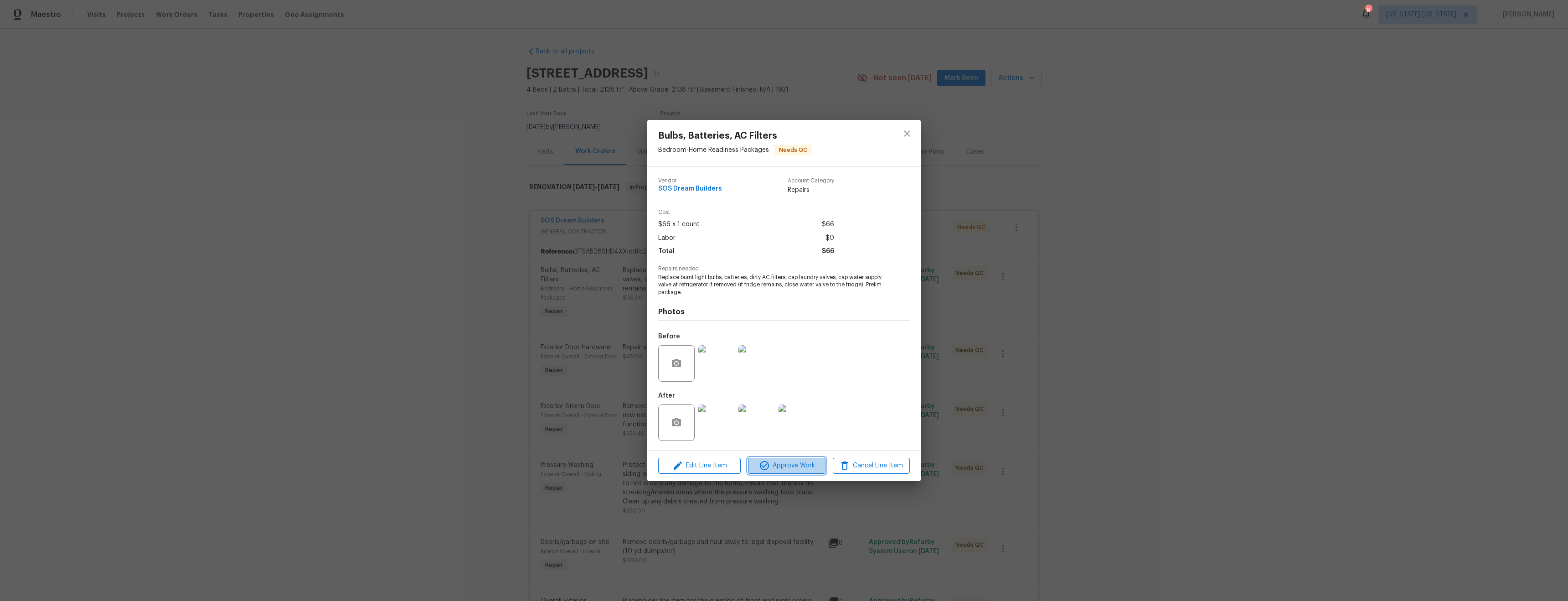
click at [800, 464] on span "Approve Work" at bounding box center [787, 466] width 72 height 12
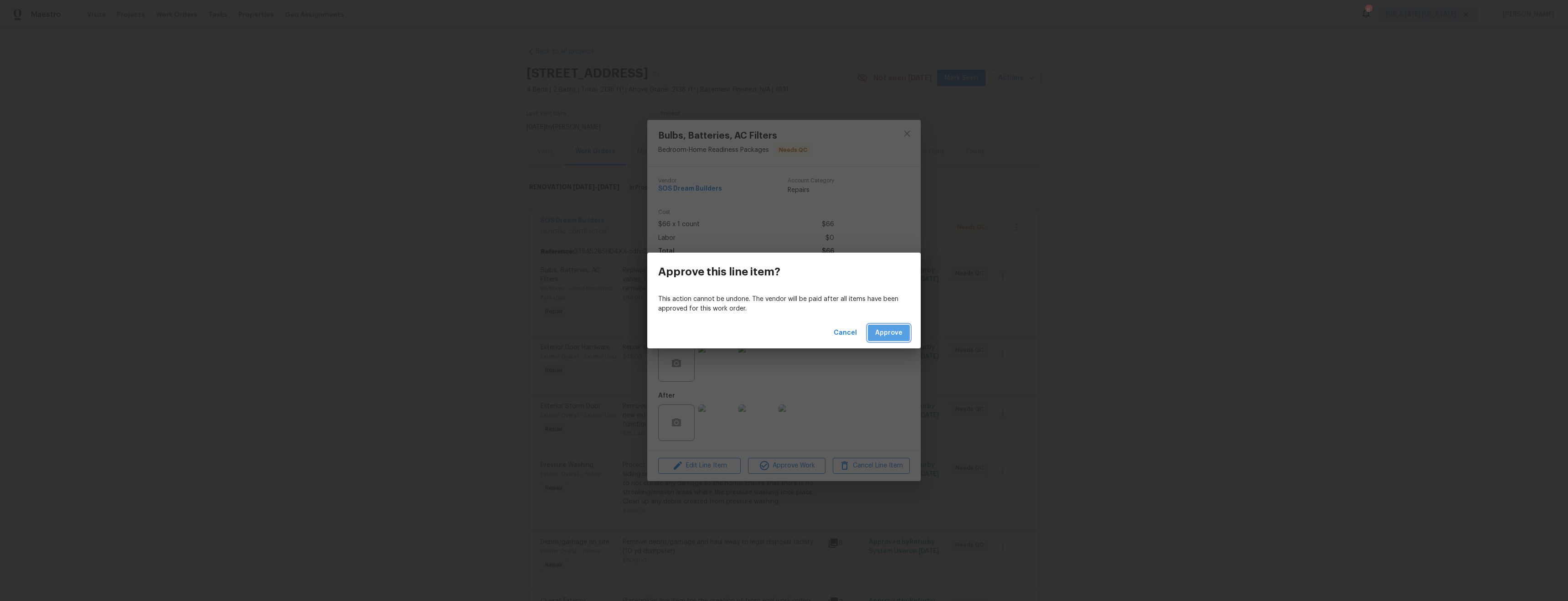
click at [895, 336] on span "Approve" at bounding box center [889, 333] width 28 height 12
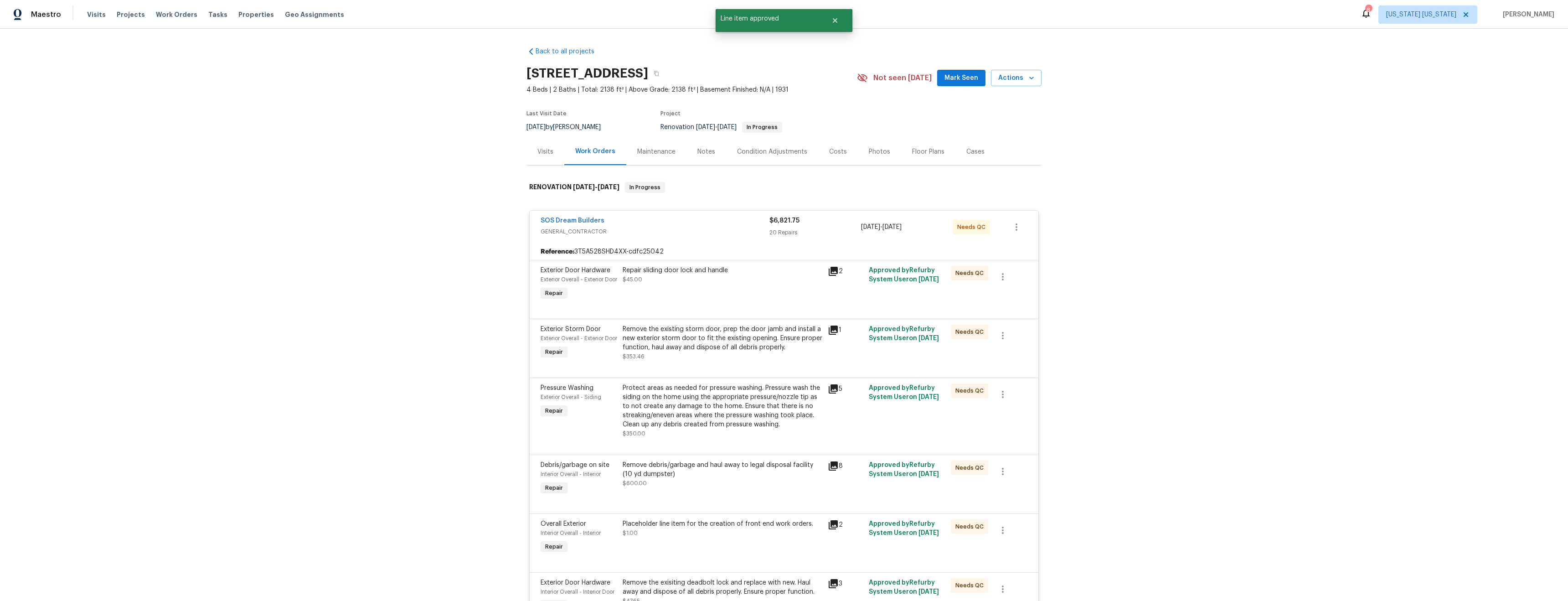
click at [693, 292] on div "Repair sliding door lock and handle $45.00" at bounding box center [723, 284] width 205 height 42
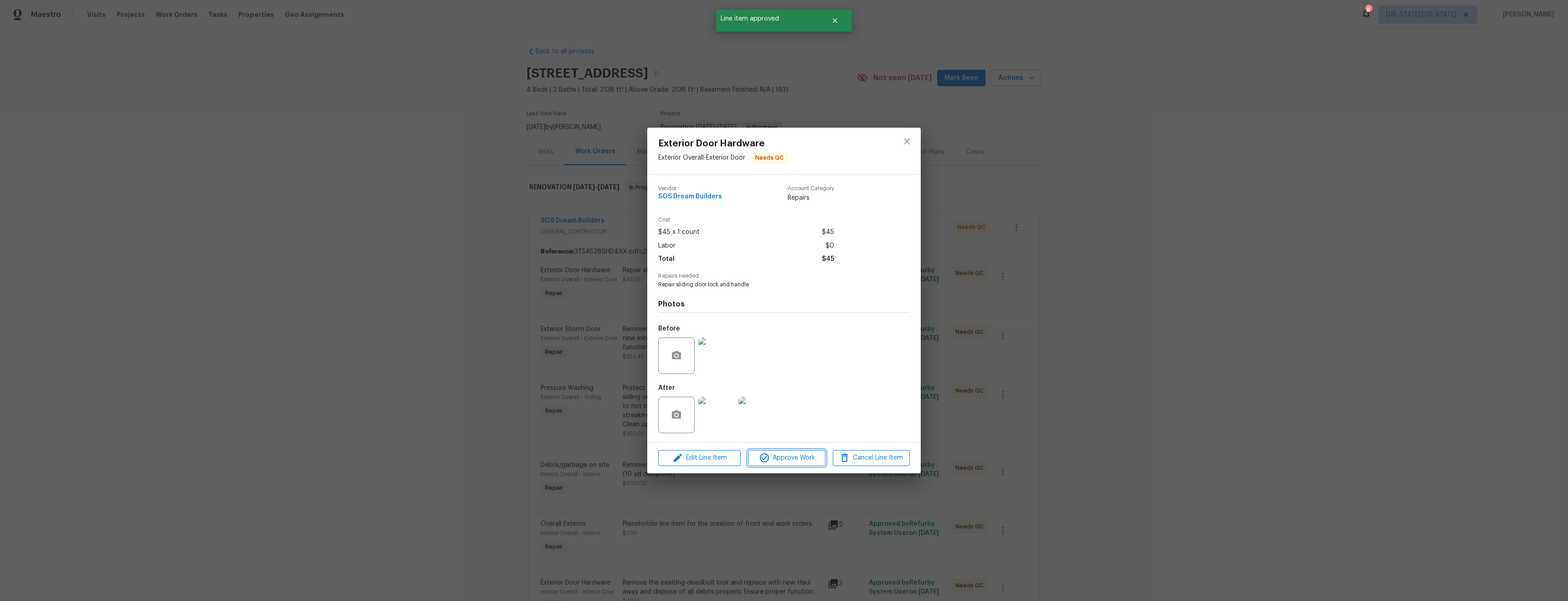
click at [777, 456] on span "Approve Work" at bounding box center [787, 458] width 72 height 12
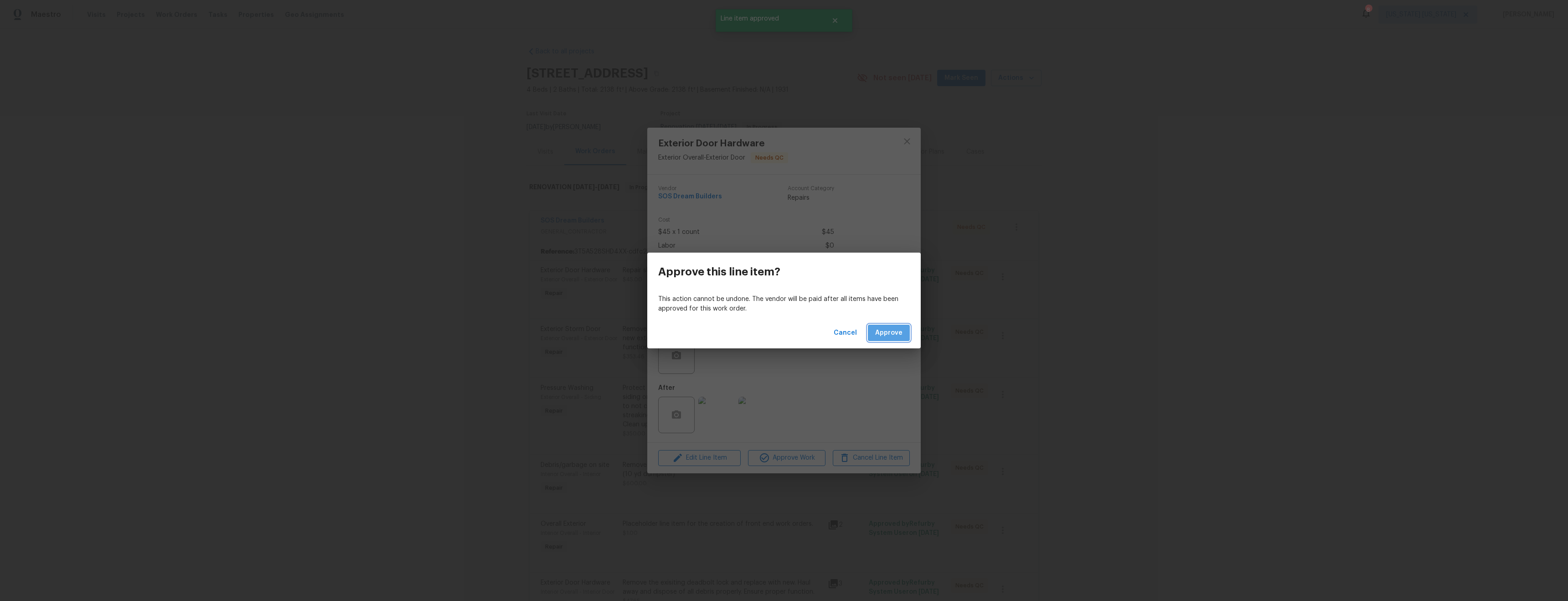
click at [893, 336] on span "Approve" at bounding box center [889, 333] width 28 height 12
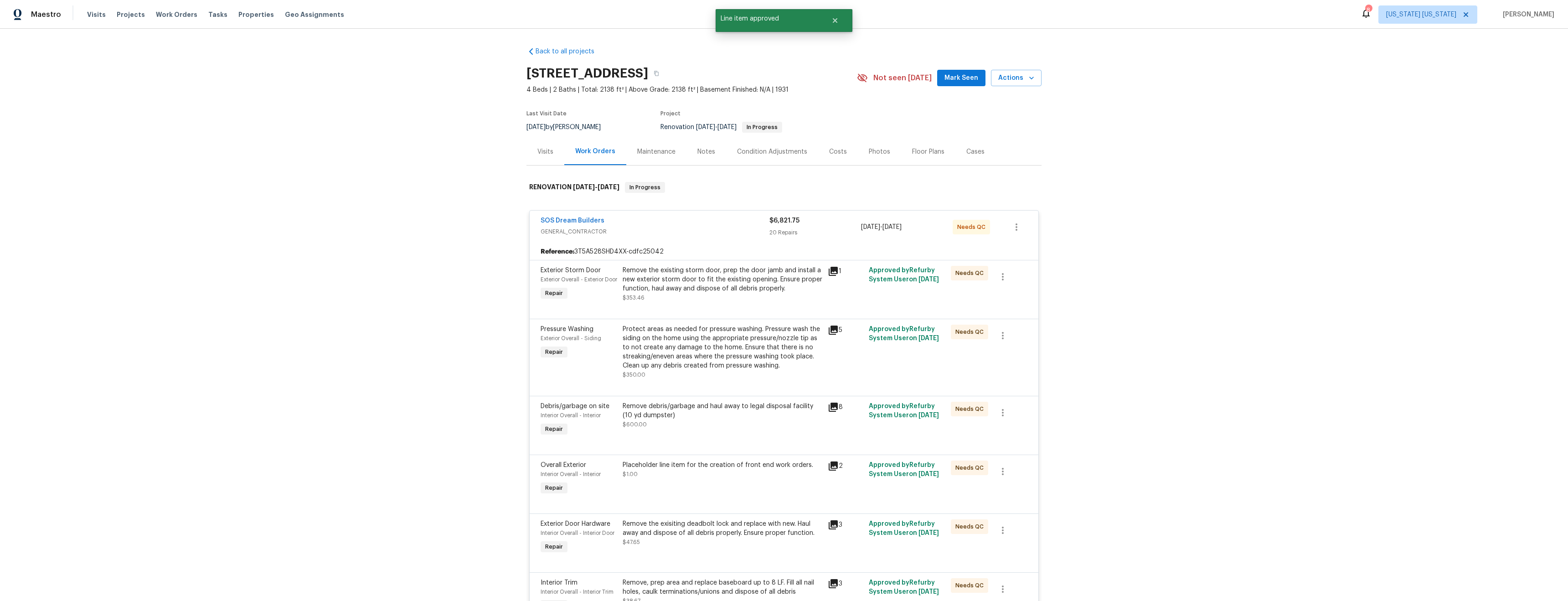
click at [736, 303] on div "Remove the existing storm door, prep the door jamb and install a new exterior s…" at bounding box center [723, 284] width 205 height 42
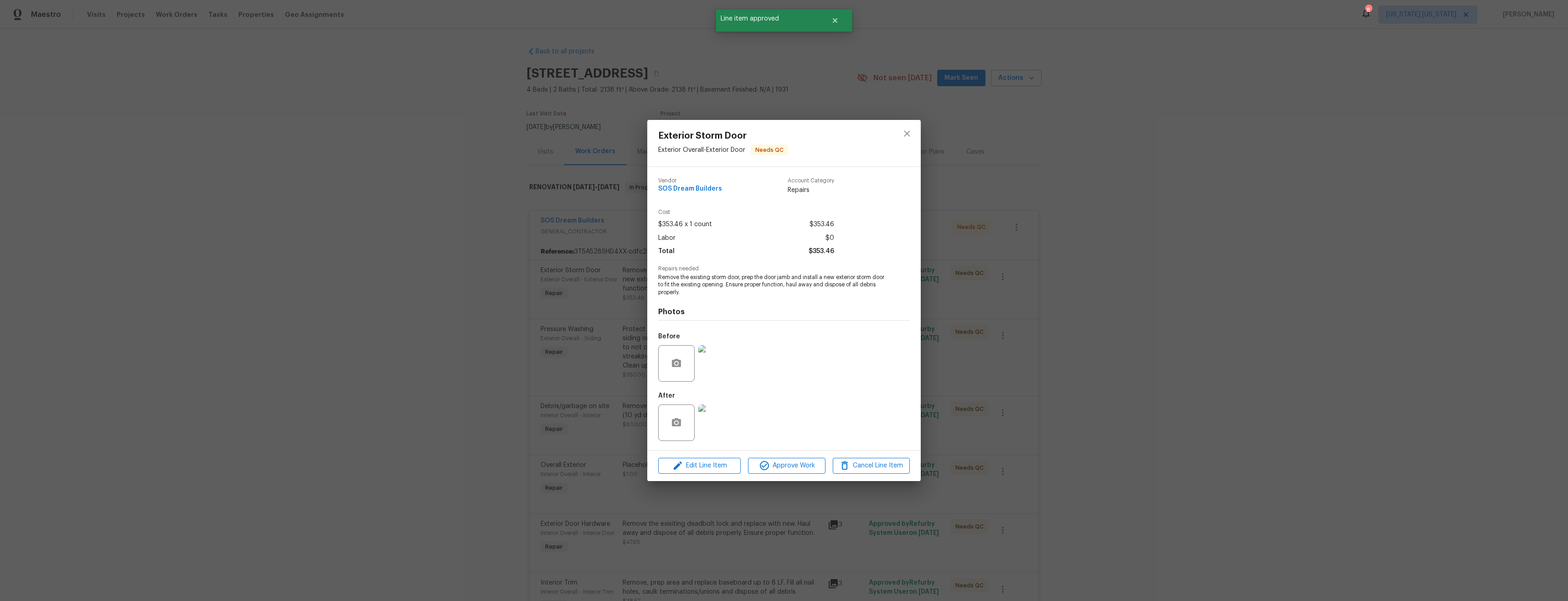
click at [725, 421] on img at bounding box center [716, 422] width 37 height 37
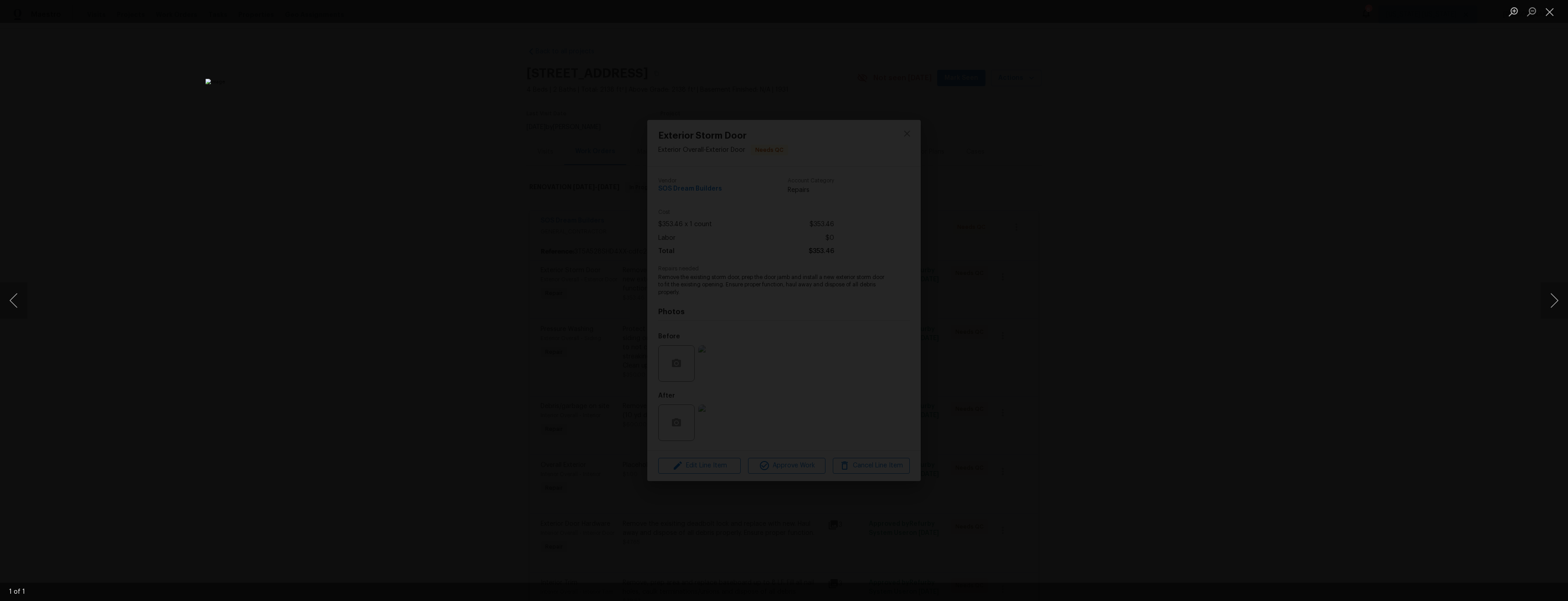
click at [1089, 399] on div "Lightbox" at bounding box center [784, 300] width 1568 height 601
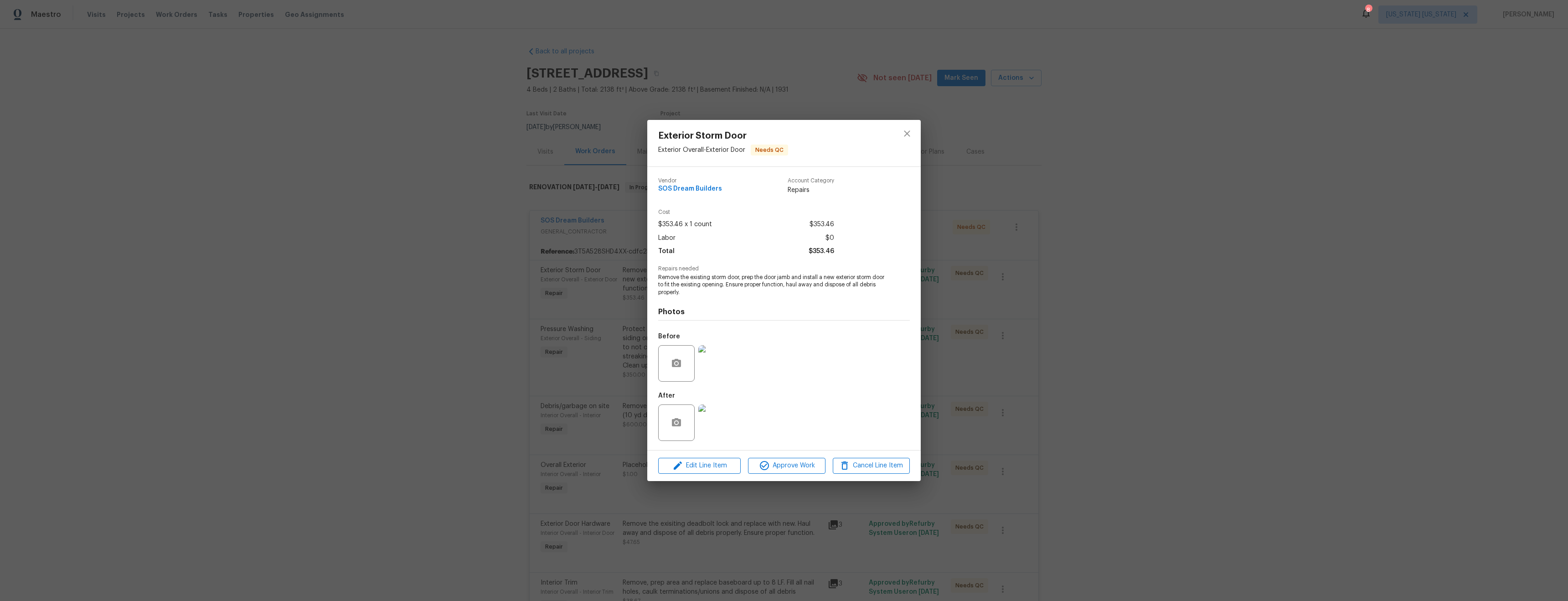
click at [722, 369] on img at bounding box center [716, 363] width 37 height 37
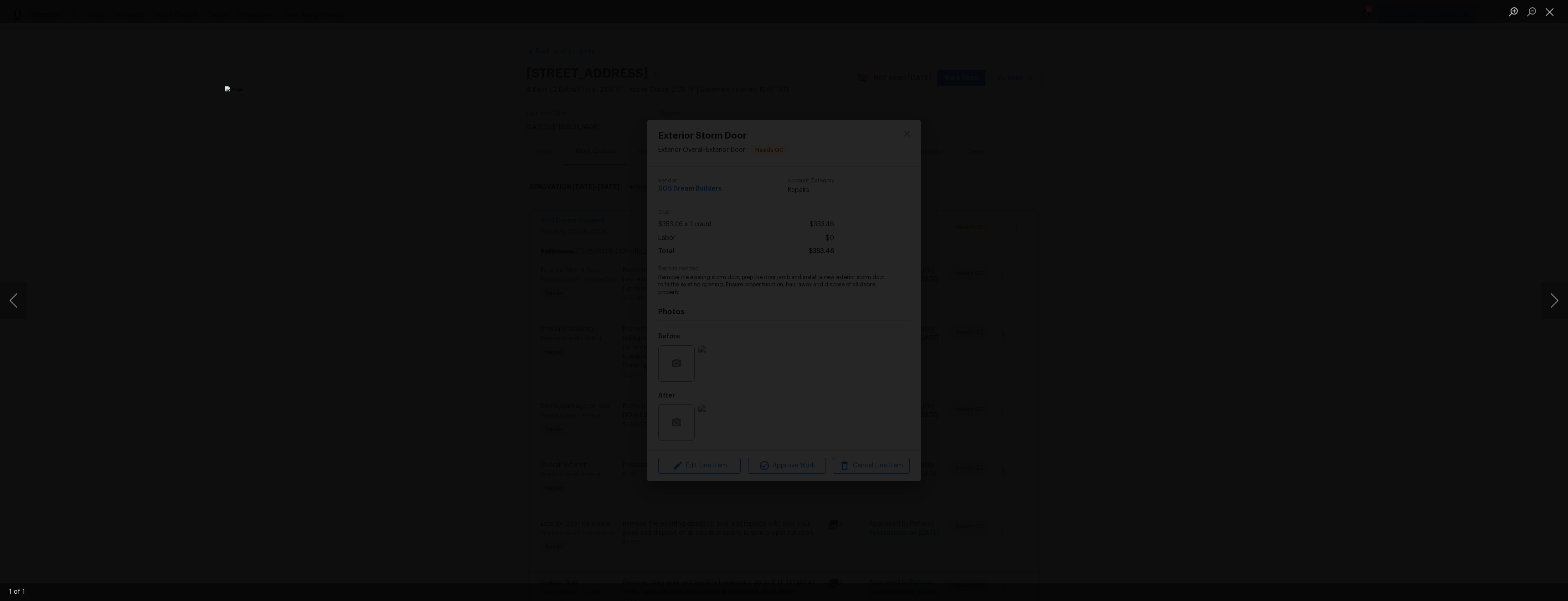
click at [1162, 432] on div "Lightbox" at bounding box center [784, 300] width 1568 height 601
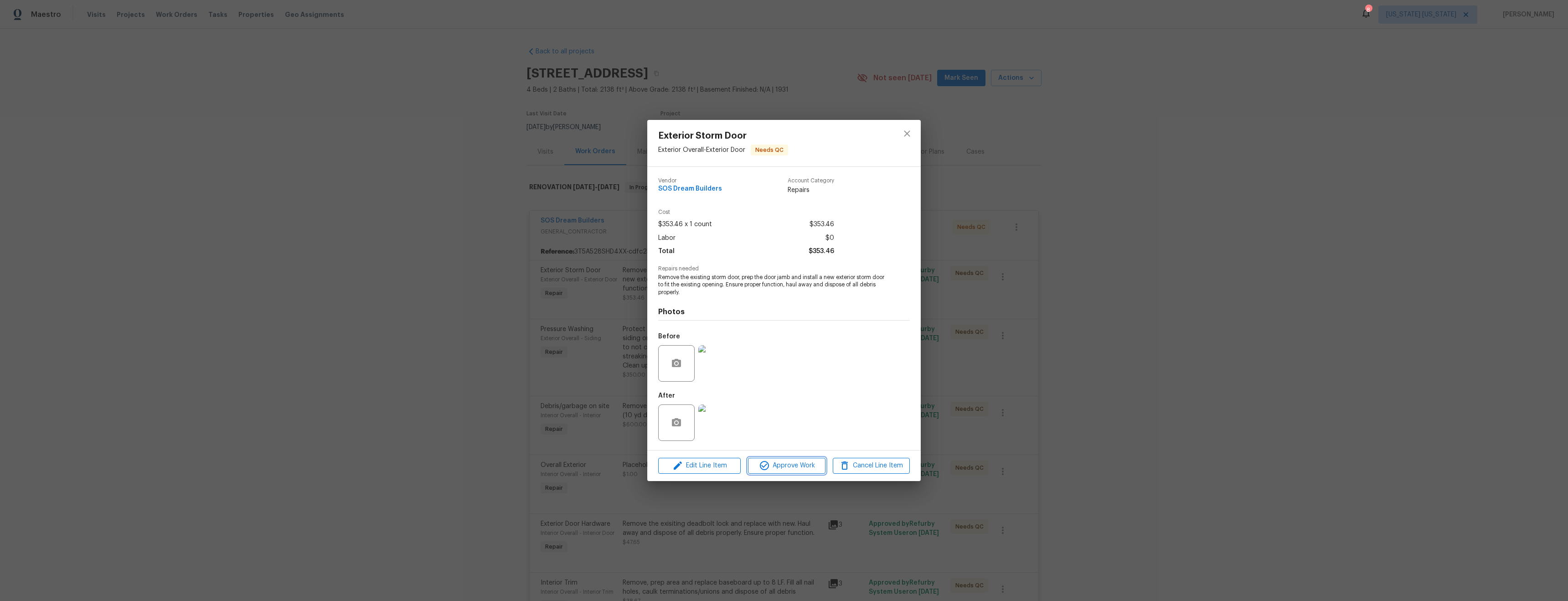
click at [800, 470] on span "Approve Work" at bounding box center [787, 466] width 72 height 12
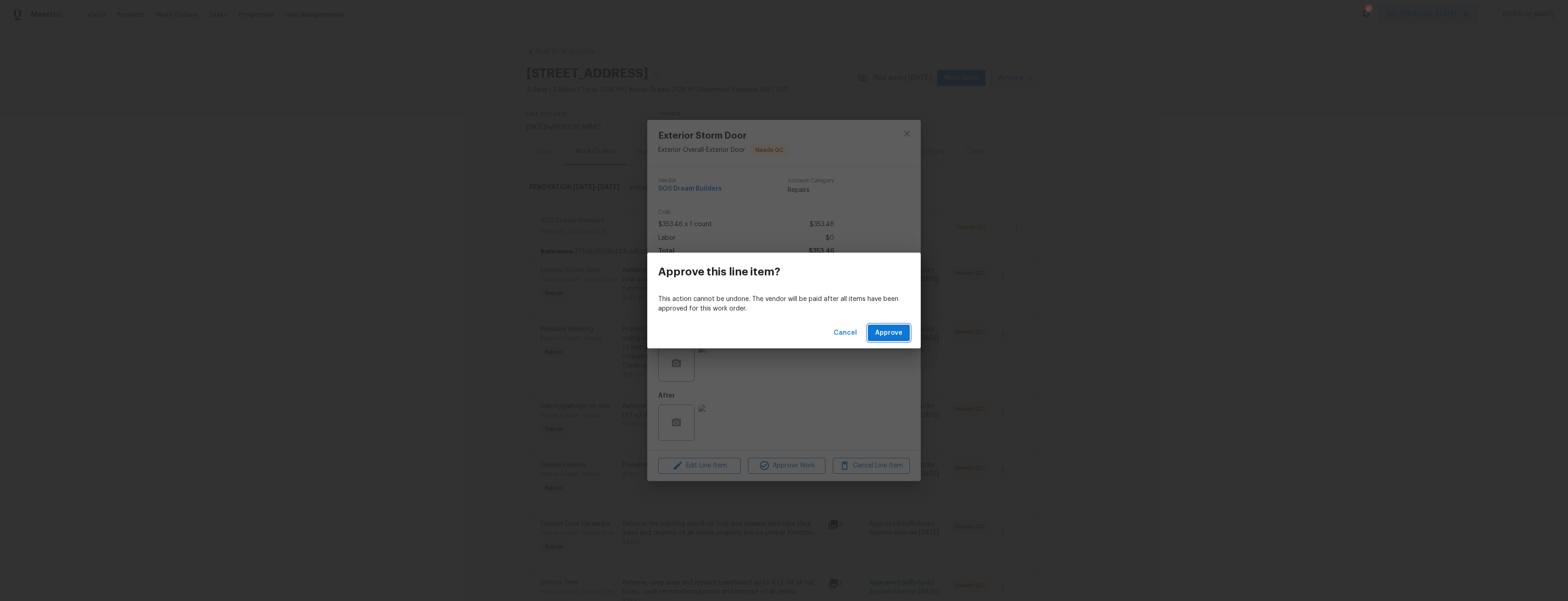
click at [902, 334] on span "Approve" at bounding box center [889, 333] width 28 height 12
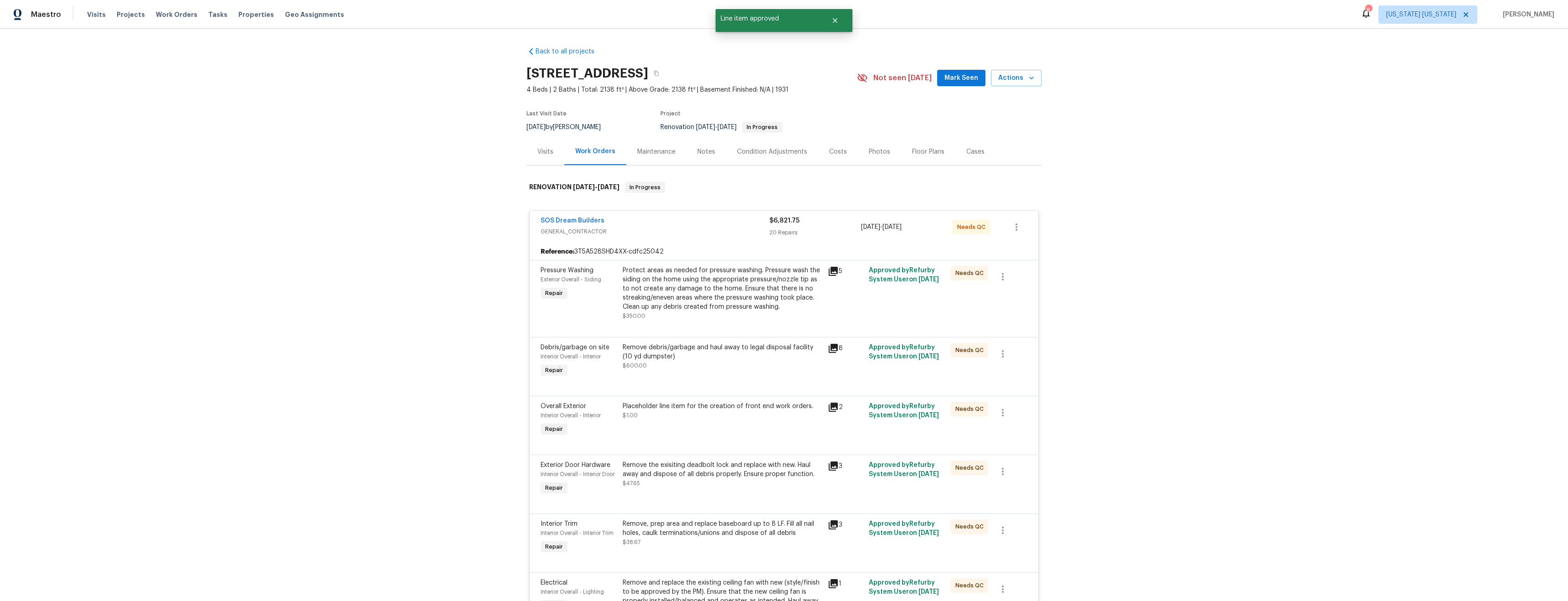
click at [751, 298] on div "Protect areas as needed for pressure washing. Pressure wash the siding on the h…" at bounding box center [723, 288] width 200 height 45
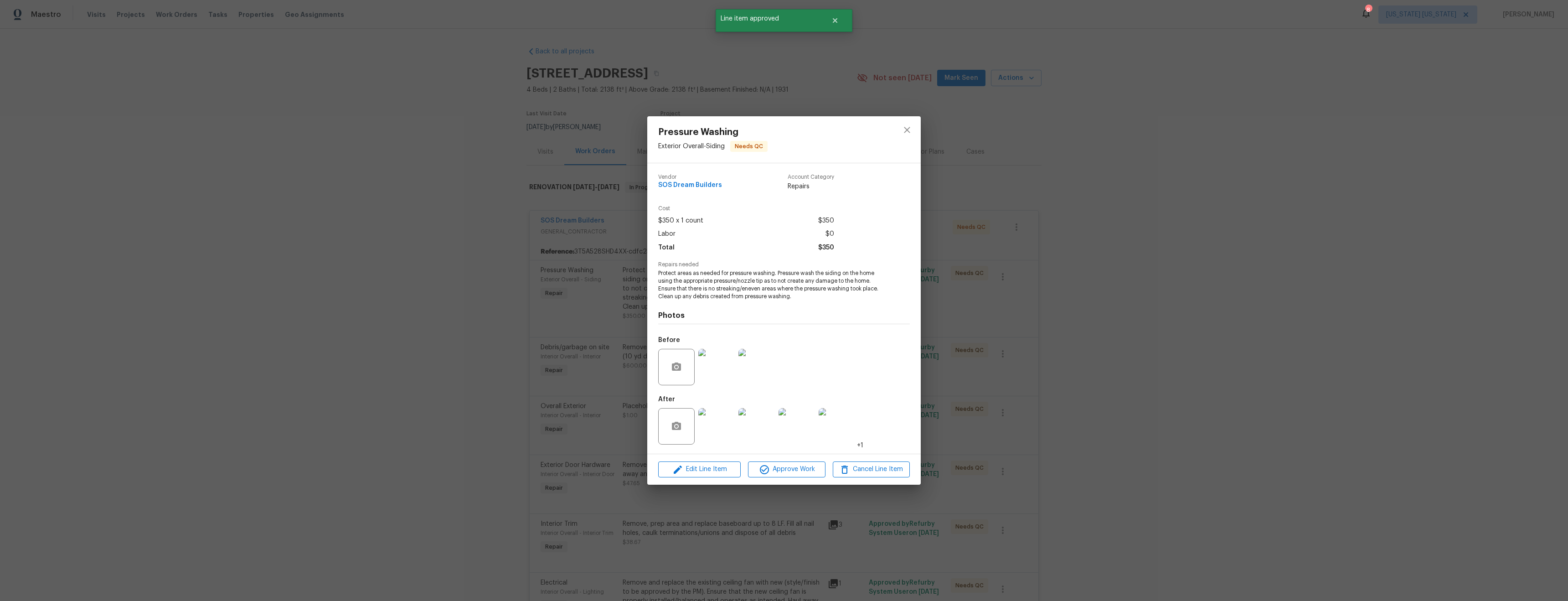
click at [720, 434] on img at bounding box center [716, 426] width 37 height 37
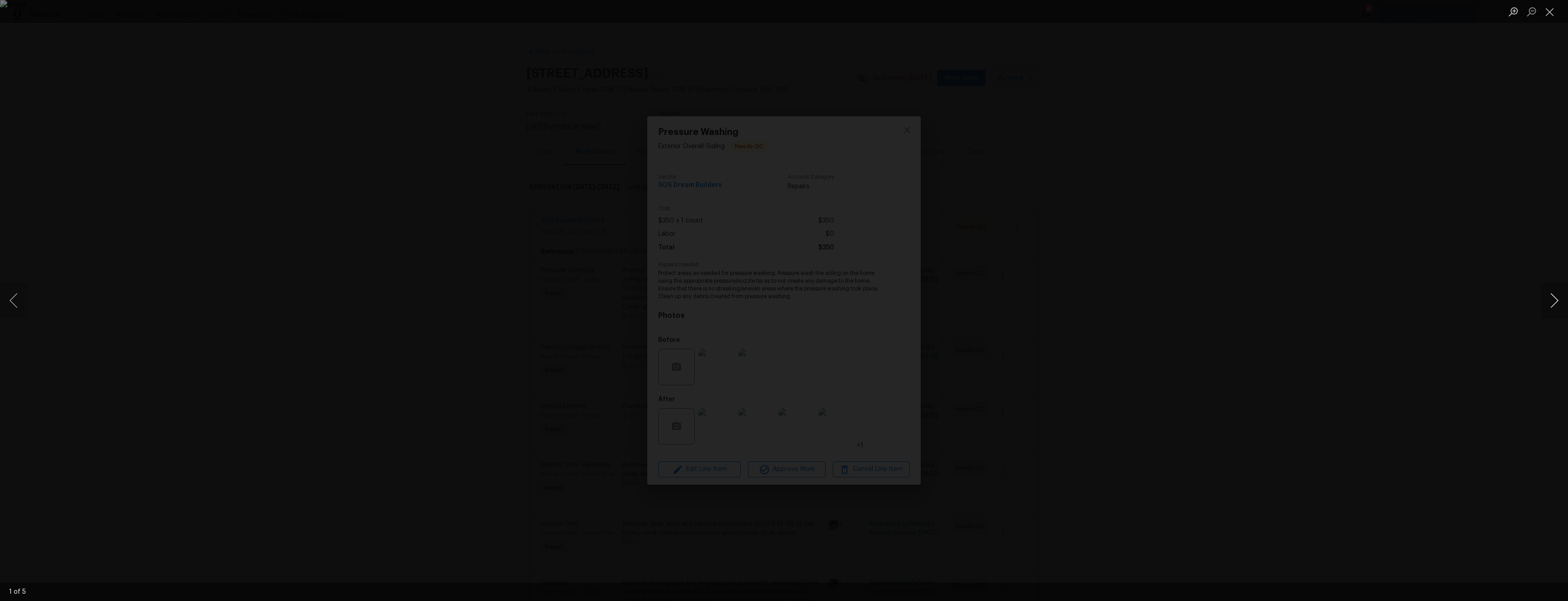
click at [1549, 309] on button "Next image" at bounding box center [1555, 300] width 28 height 37
click at [1551, 309] on button "Next image" at bounding box center [1555, 300] width 28 height 37
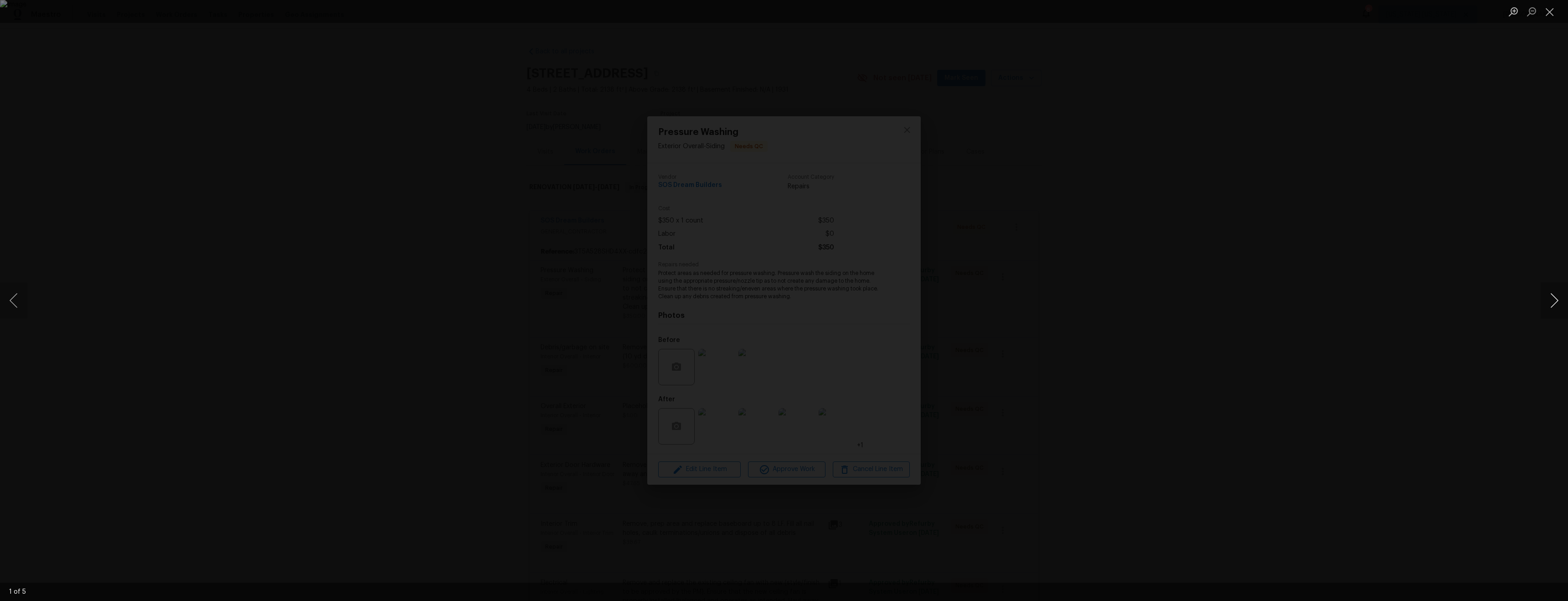
click at [1551, 309] on button "Next image" at bounding box center [1555, 300] width 28 height 37
click at [1363, 305] on div "Lightbox" at bounding box center [784, 300] width 1568 height 601
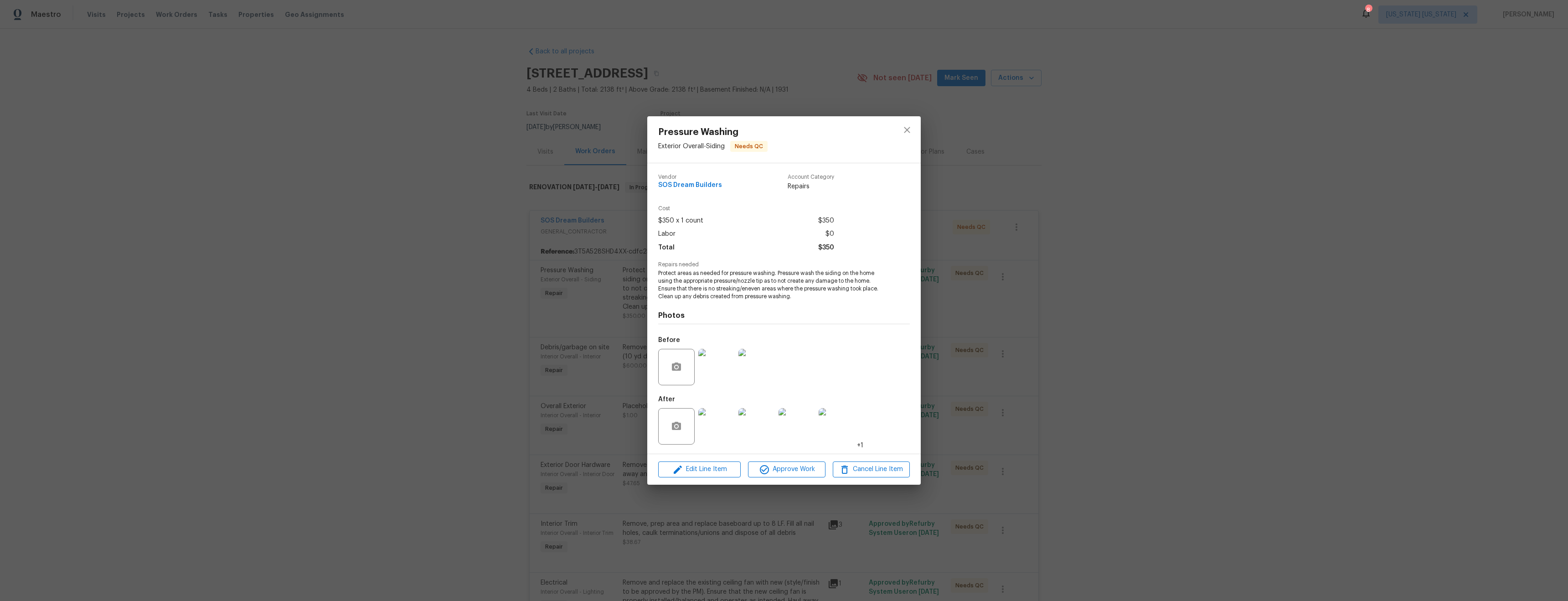
click at [714, 368] on img at bounding box center [716, 366] width 37 height 37
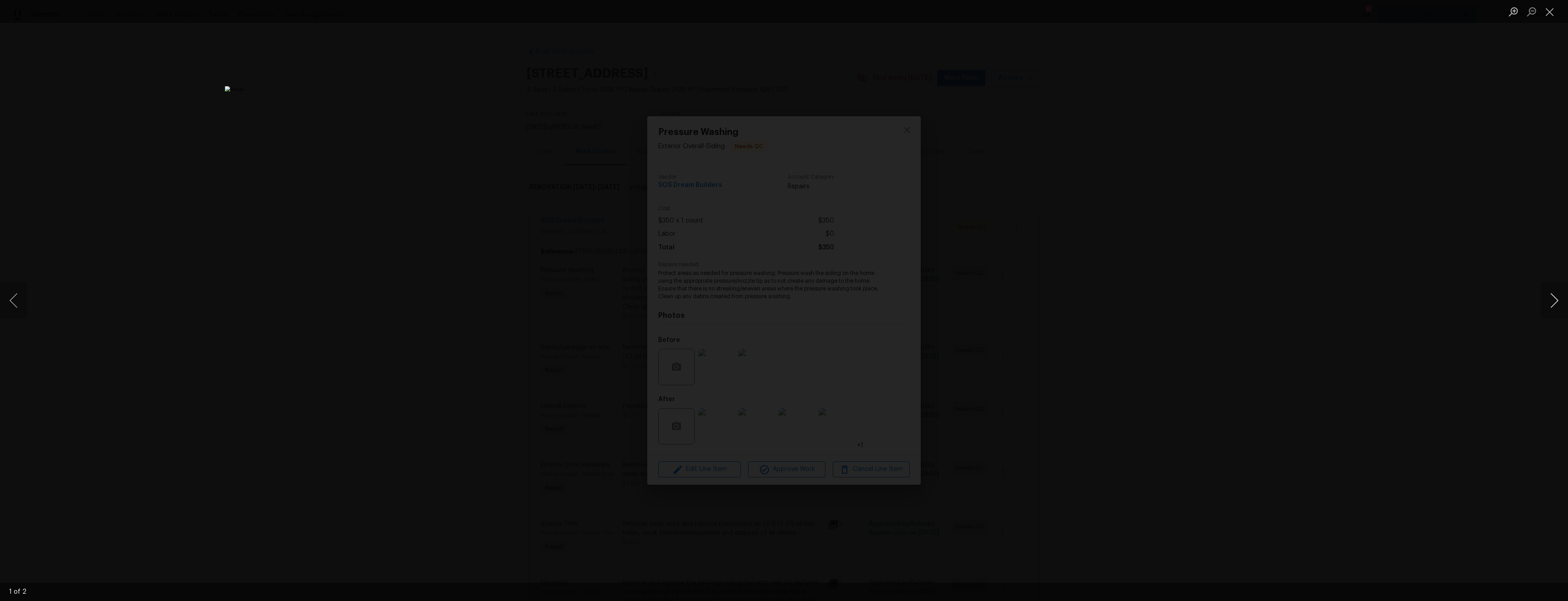
click at [1551, 306] on button "Next image" at bounding box center [1555, 300] width 28 height 37
click at [1178, 295] on div "Lightbox" at bounding box center [784, 300] width 1568 height 601
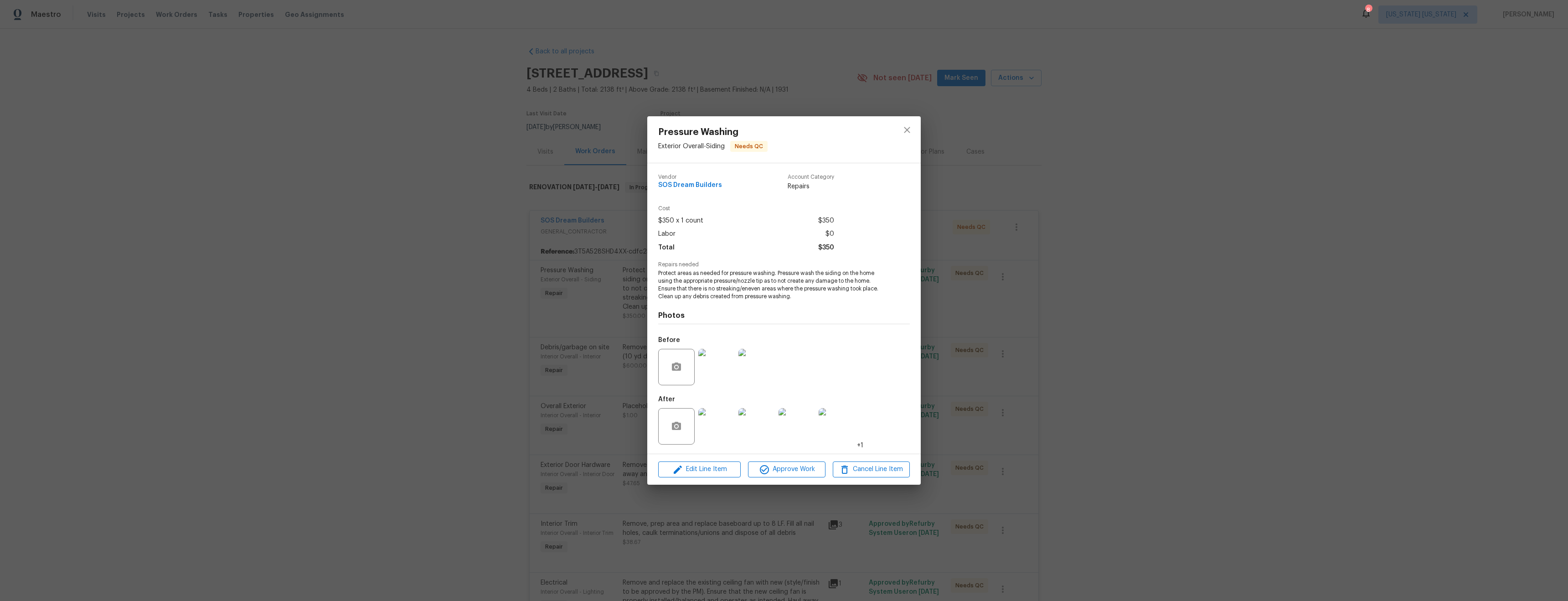
click at [713, 434] on img at bounding box center [716, 426] width 37 height 37
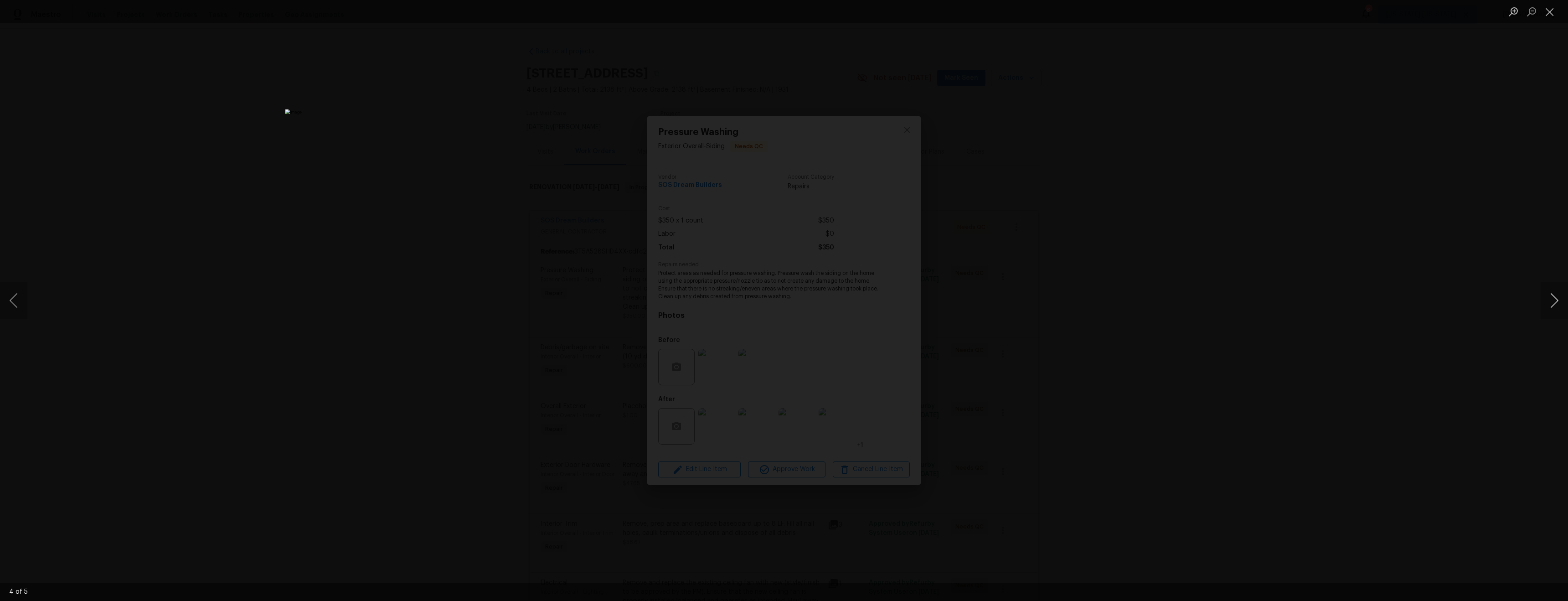
click at [1554, 302] on button "Next image" at bounding box center [1555, 300] width 28 height 37
click at [1268, 305] on div "Lightbox" at bounding box center [784, 300] width 1568 height 601
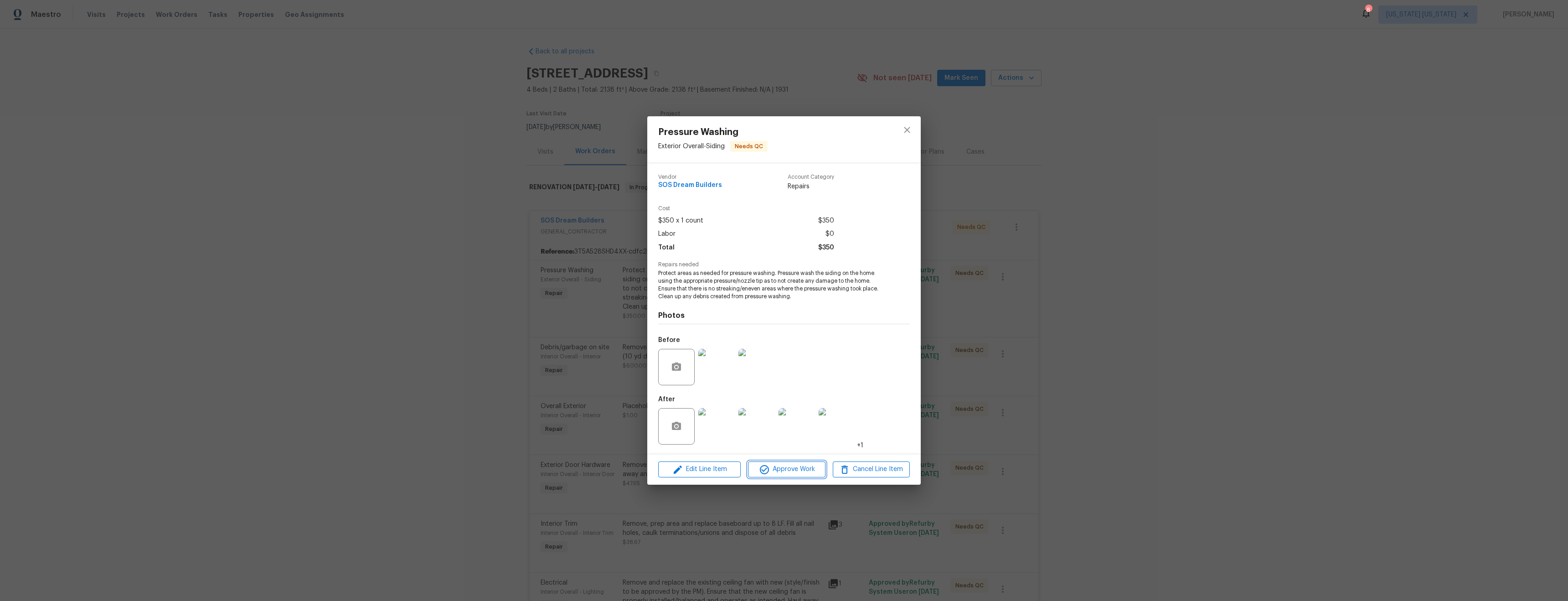
click at [816, 466] on span "Approve Work" at bounding box center [787, 470] width 72 height 12
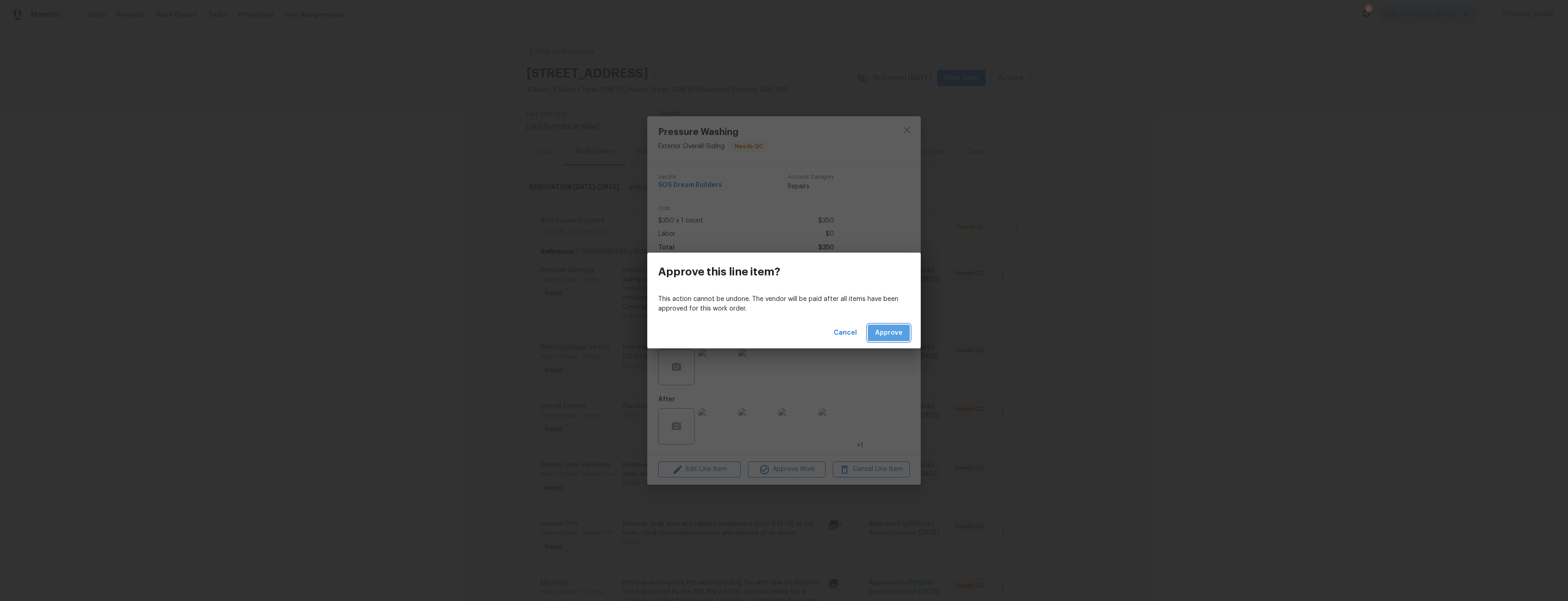
click at [896, 334] on span "Approve" at bounding box center [889, 333] width 28 height 12
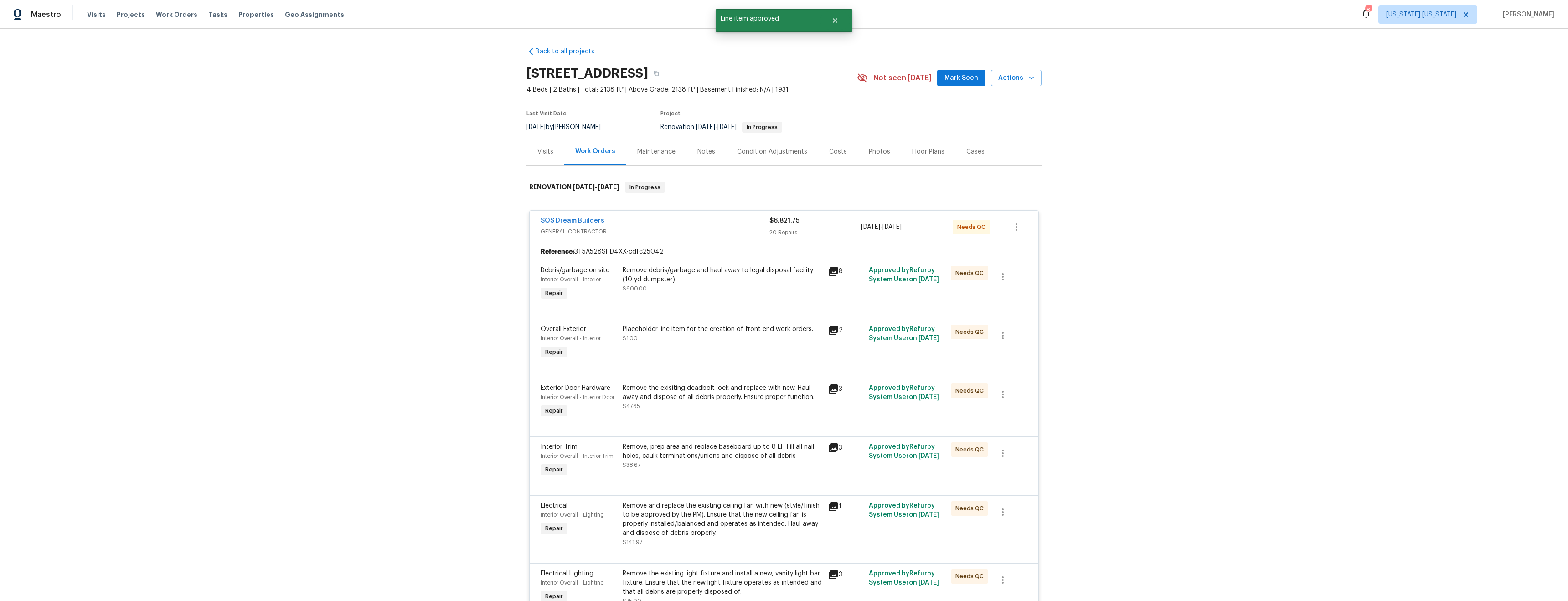
click at [705, 291] on div "Remove debris/garbage and haul away to legal disposal facility (10 yd dumpster)…" at bounding box center [723, 279] width 200 height 28
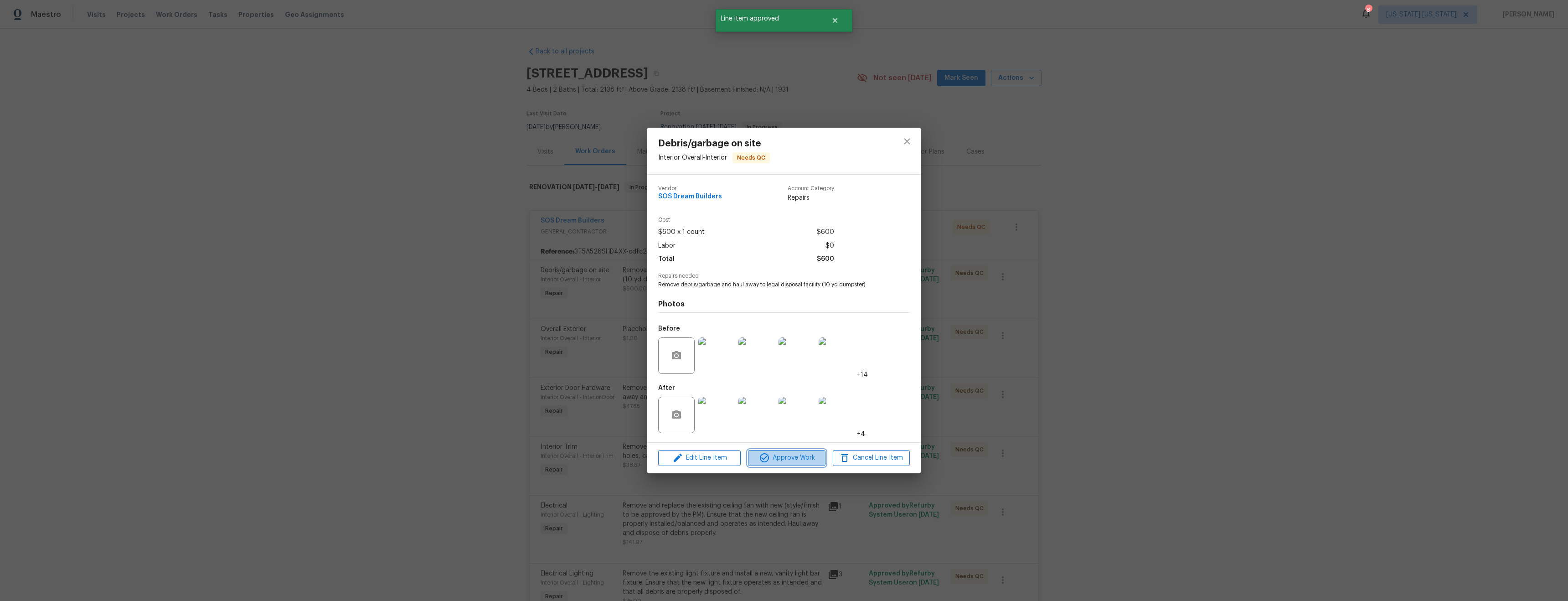
click at [776, 453] on span "Approve Work" at bounding box center [787, 458] width 72 height 12
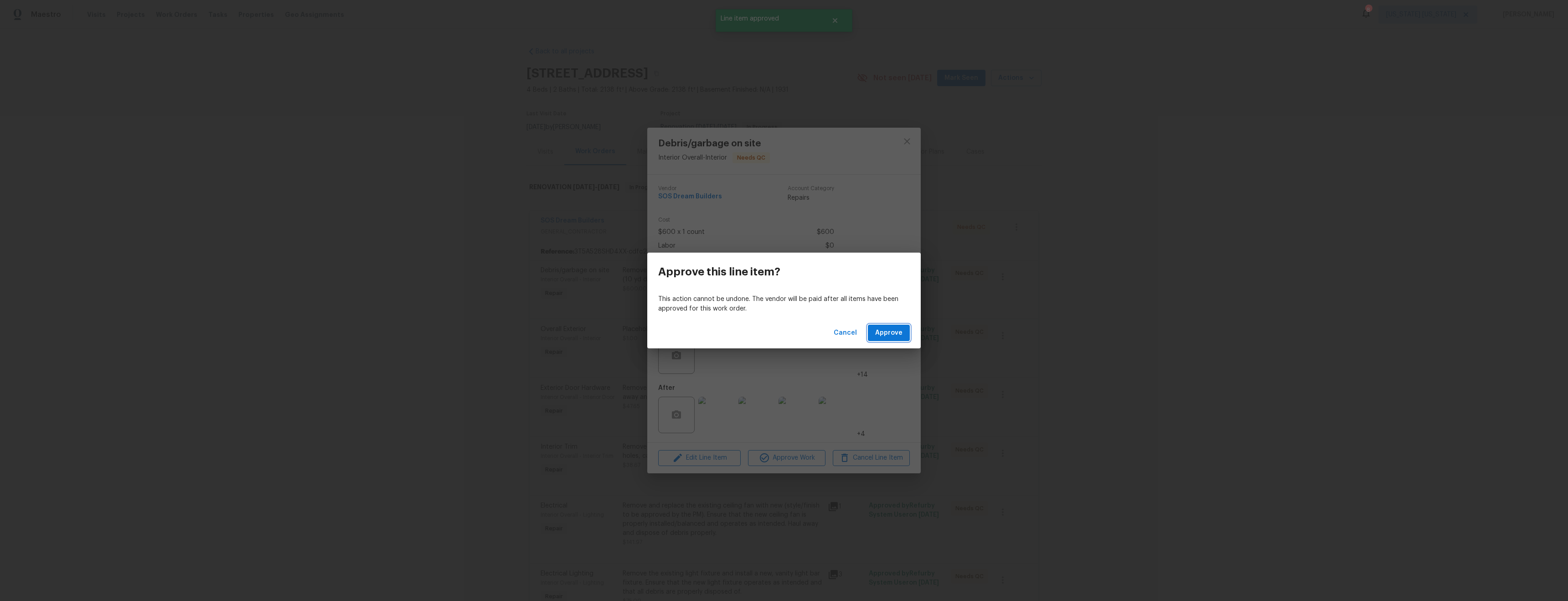
click at [877, 333] on span "Approve" at bounding box center [889, 333] width 28 height 12
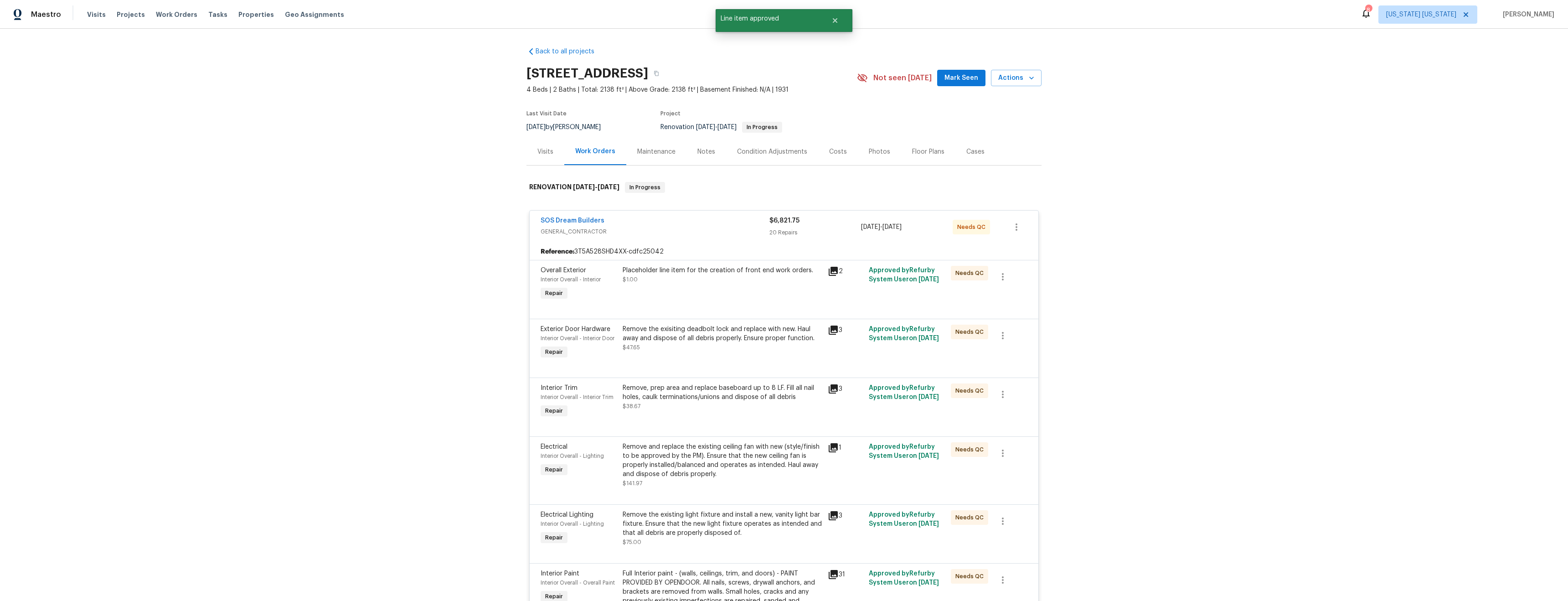
click at [717, 297] on div "Placeholder line item for the creation of front end work orders. $1.00" at bounding box center [723, 284] width 205 height 42
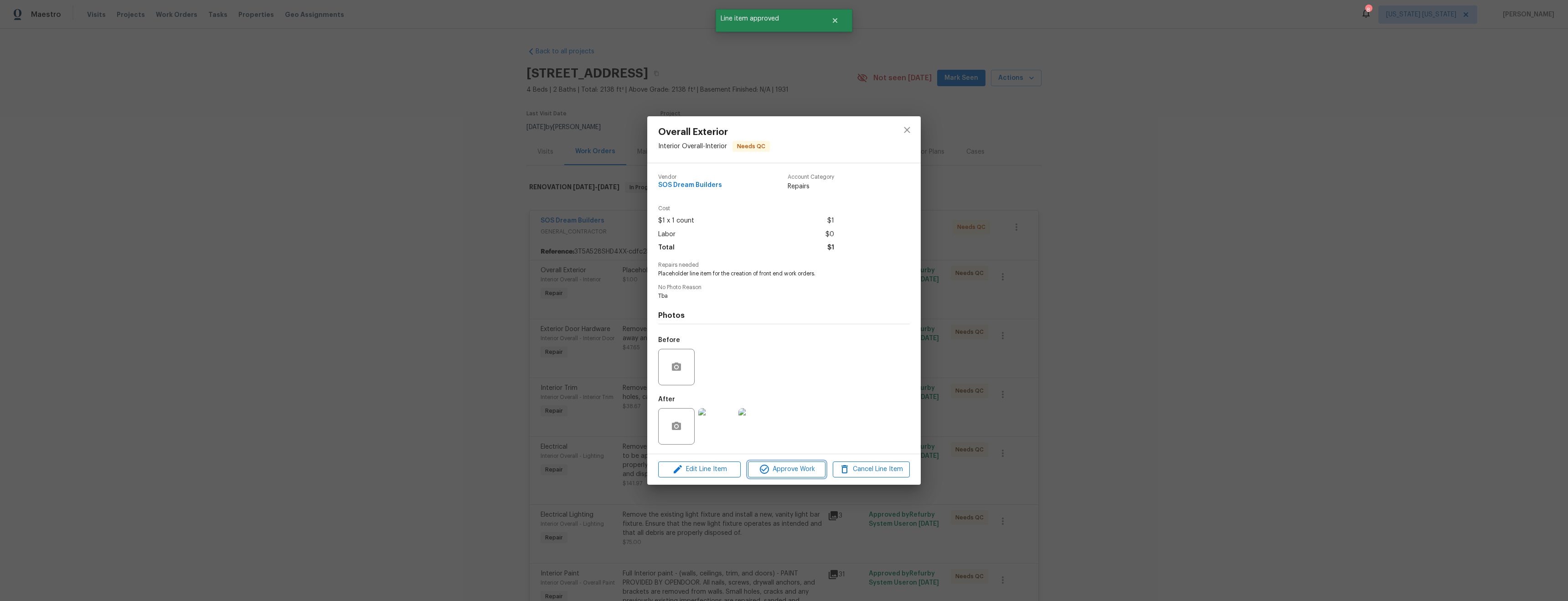
click at [792, 472] on span "Approve Work" at bounding box center [787, 470] width 72 height 12
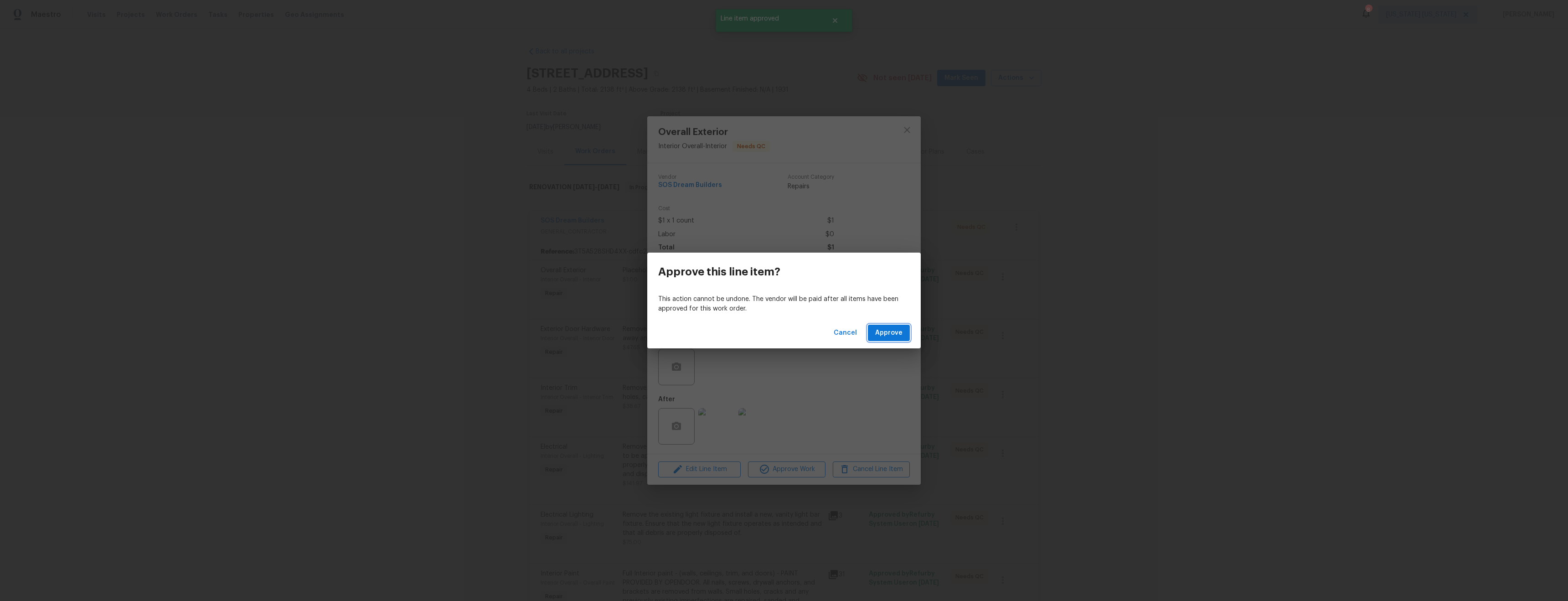
click at [893, 334] on span "Approve" at bounding box center [889, 333] width 28 height 12
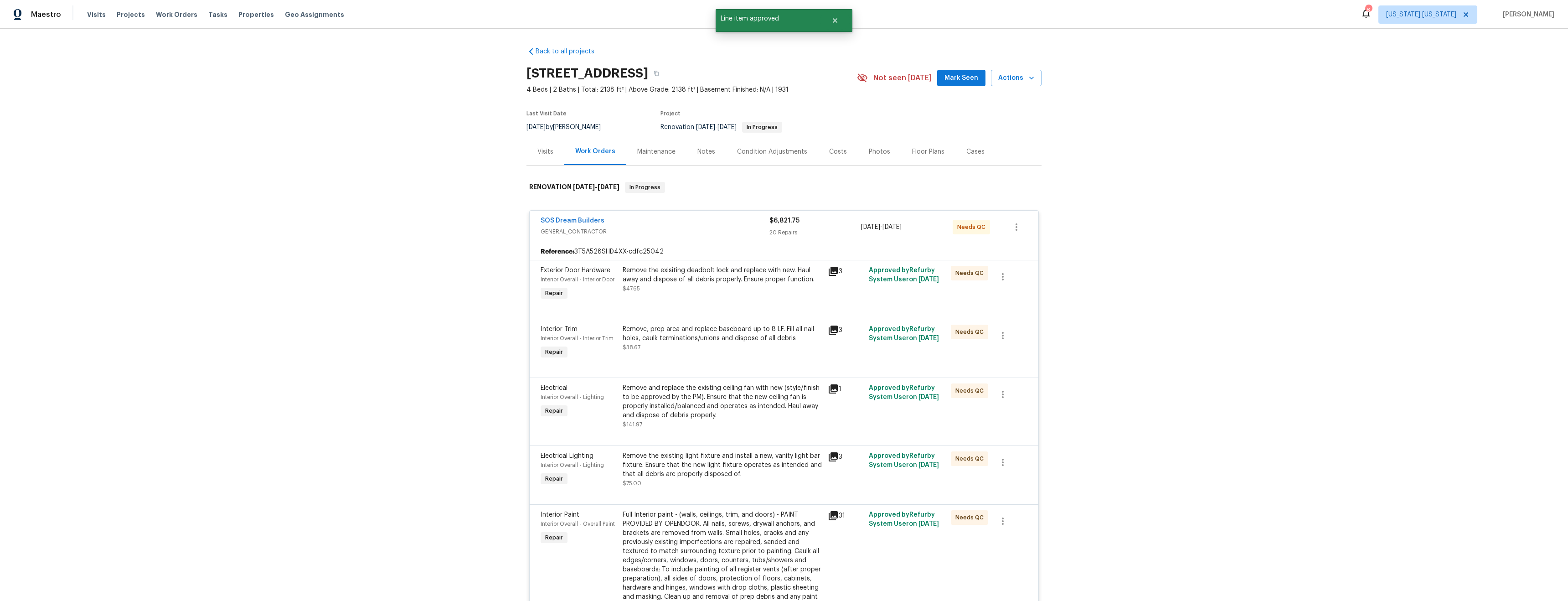
click at [727, 297] on div "Remove the exisiting deadbolt lock and replace with new. Haul away and dispose …" at bounding box center [723, 284] width 205 height 42
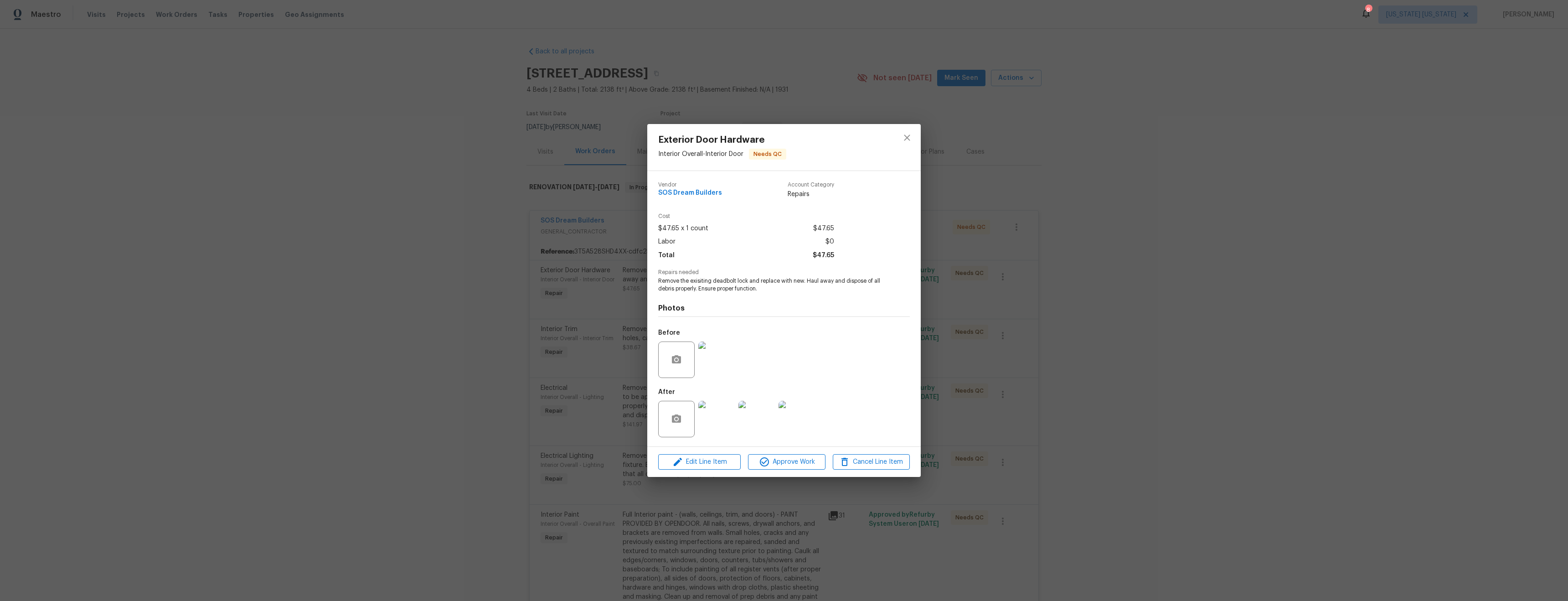
click at [720, 421] on img at bounding box center [716, 418] width 37 height 37
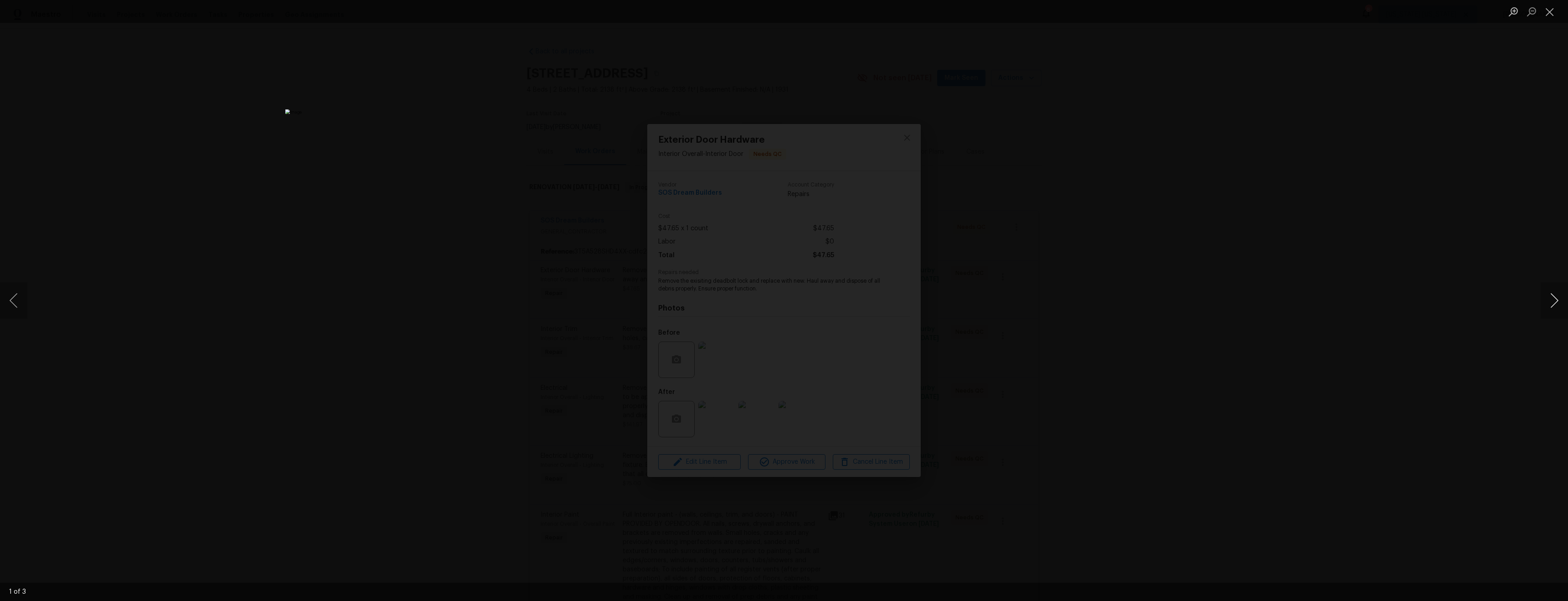
click at [1558, 306] on button "Next image" at bounding box center [1555, 300] width 28 height 37
click at [1557, 307] on button "Next image" at bounding box center [1555, 300] width 28 height 37
click at [1209, 331] on div "Lightbox" at bounding box center [784, 300] width 1568 height 601
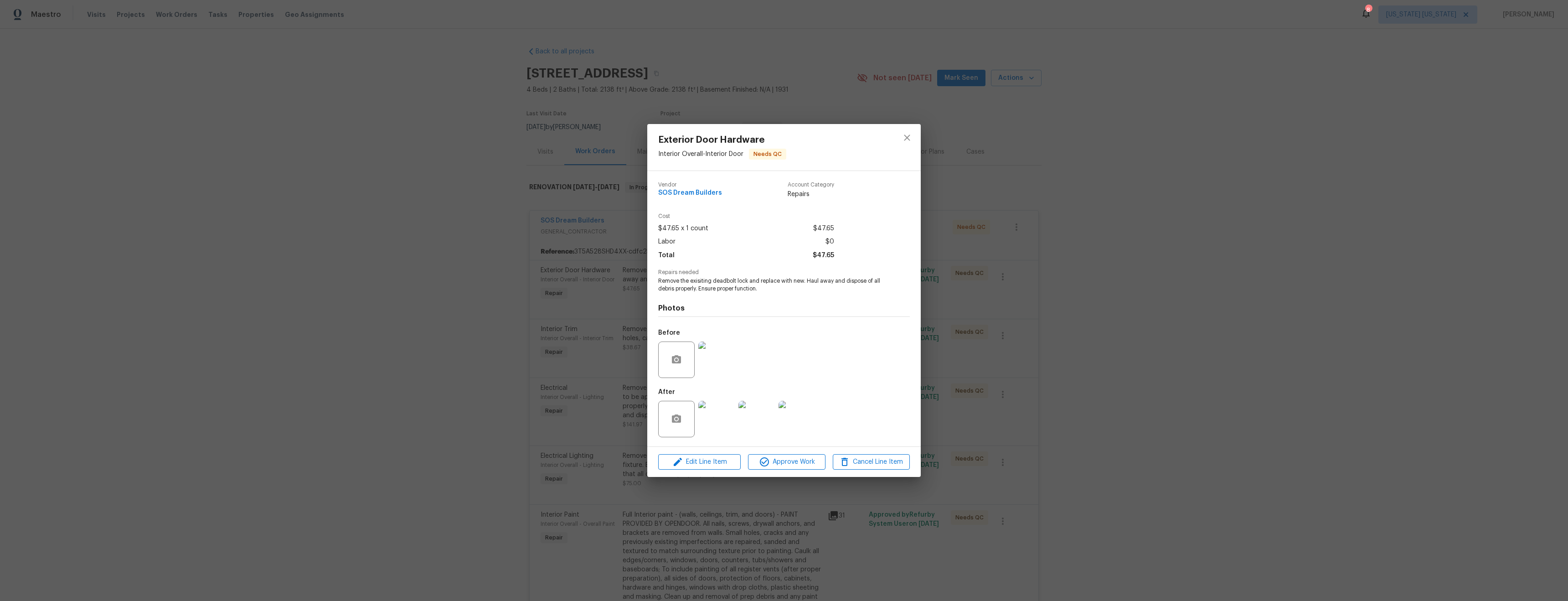
click at [713, 366] on img at bounding box center [716, 359] width 37 height 37
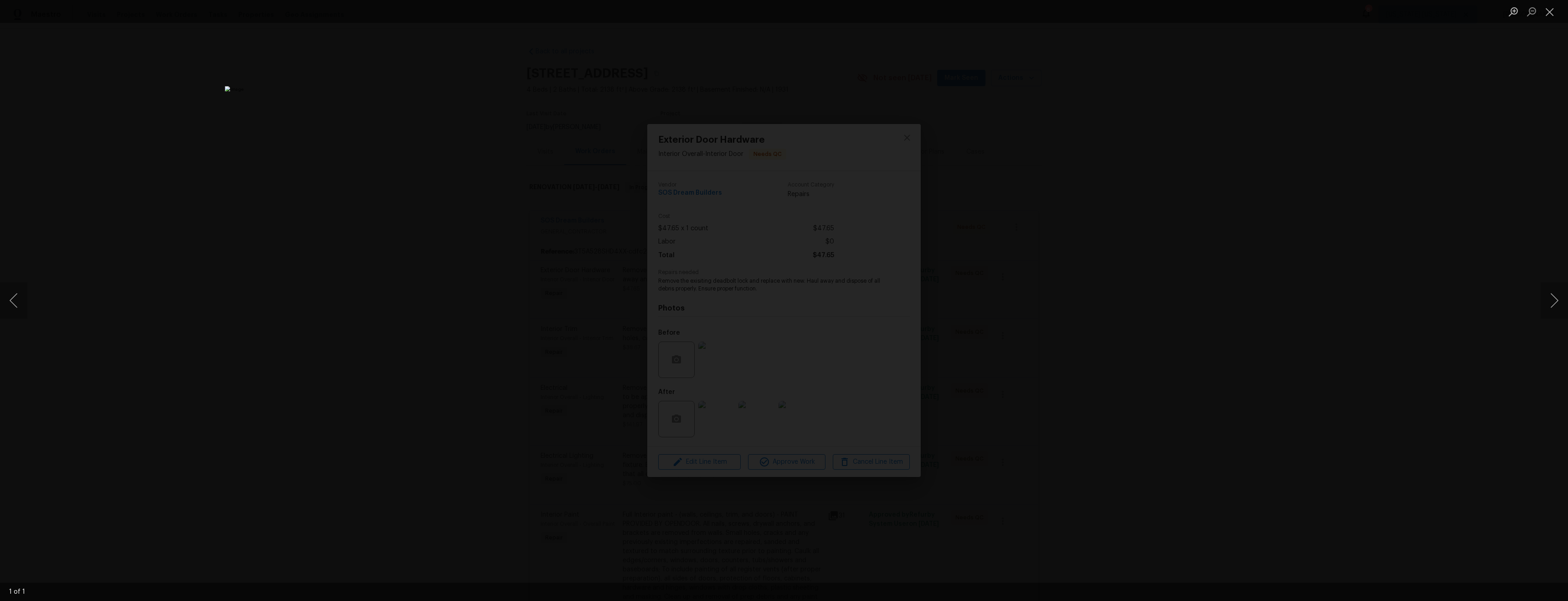
click at [1270, 395] on div "Lightbox" at bounding box center [784, 300] width 1568 height 601
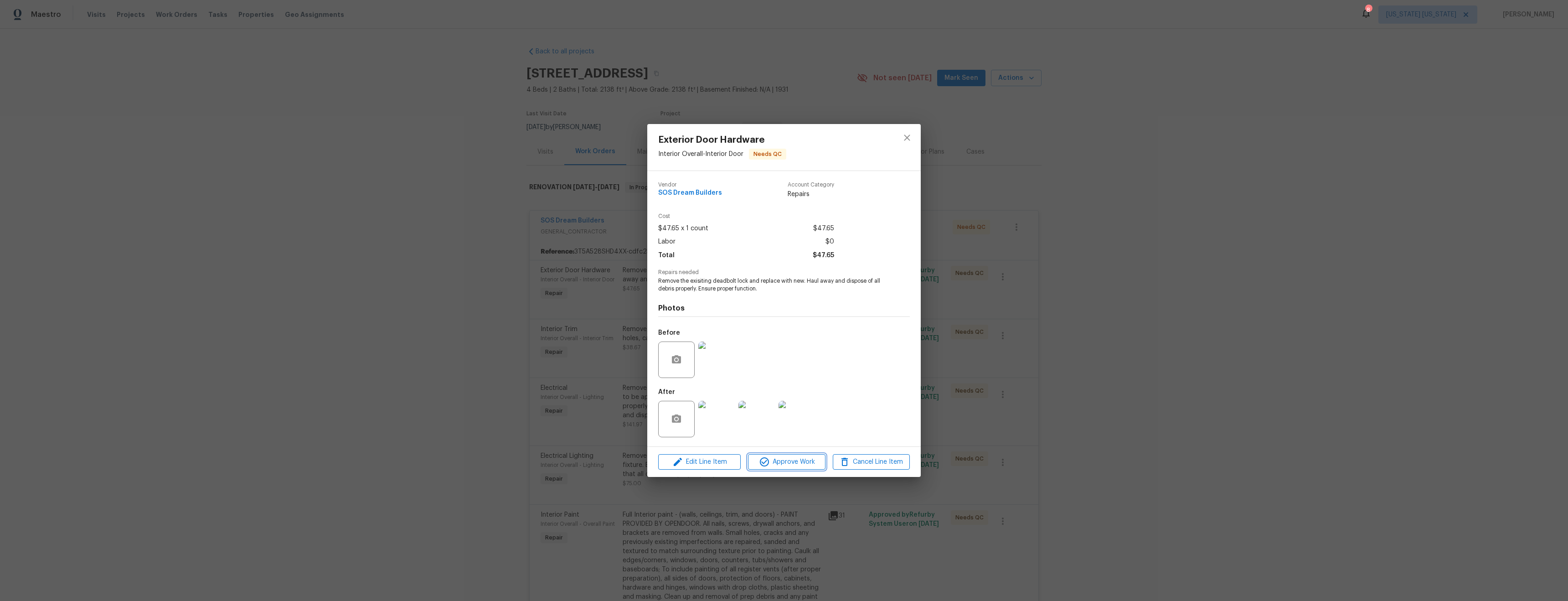
click at [784, 459] on span "Approve Work" at bounding box center [787, 462] width 72 height 12
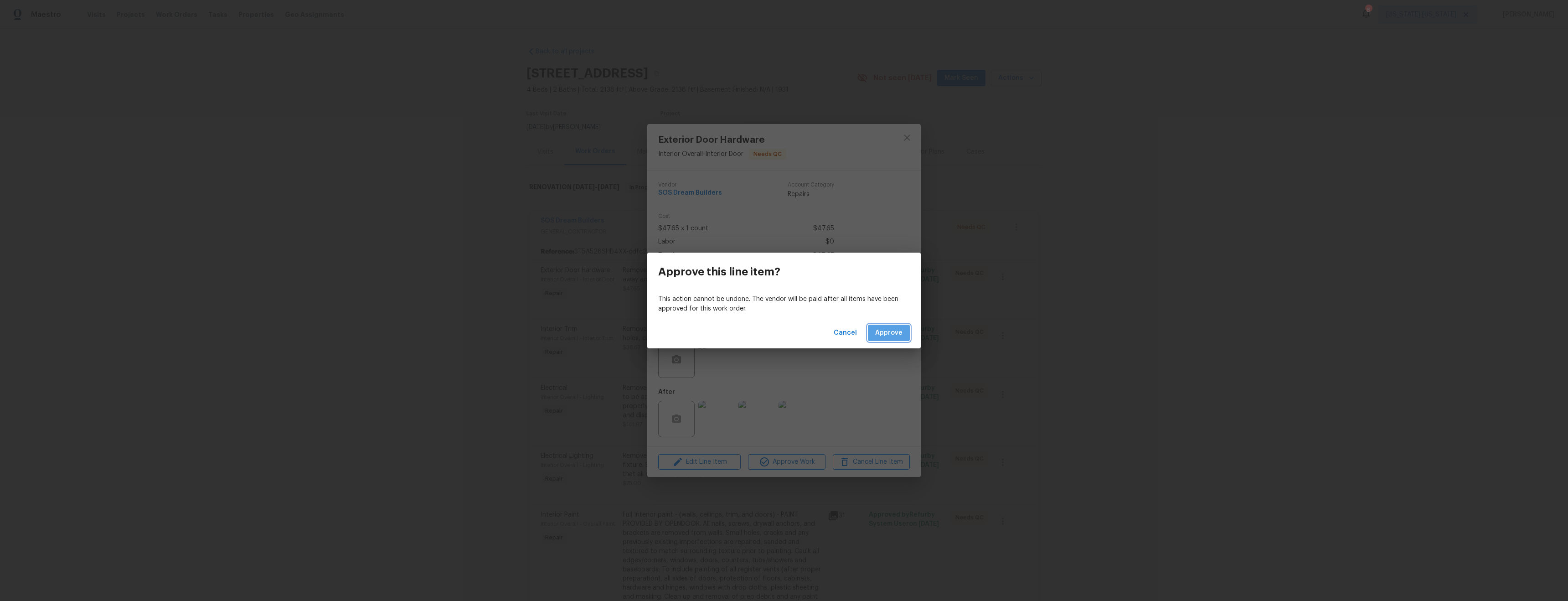
click at [893, 340] on button "Approve" at bounding box center [889, 333] width 42 height 17
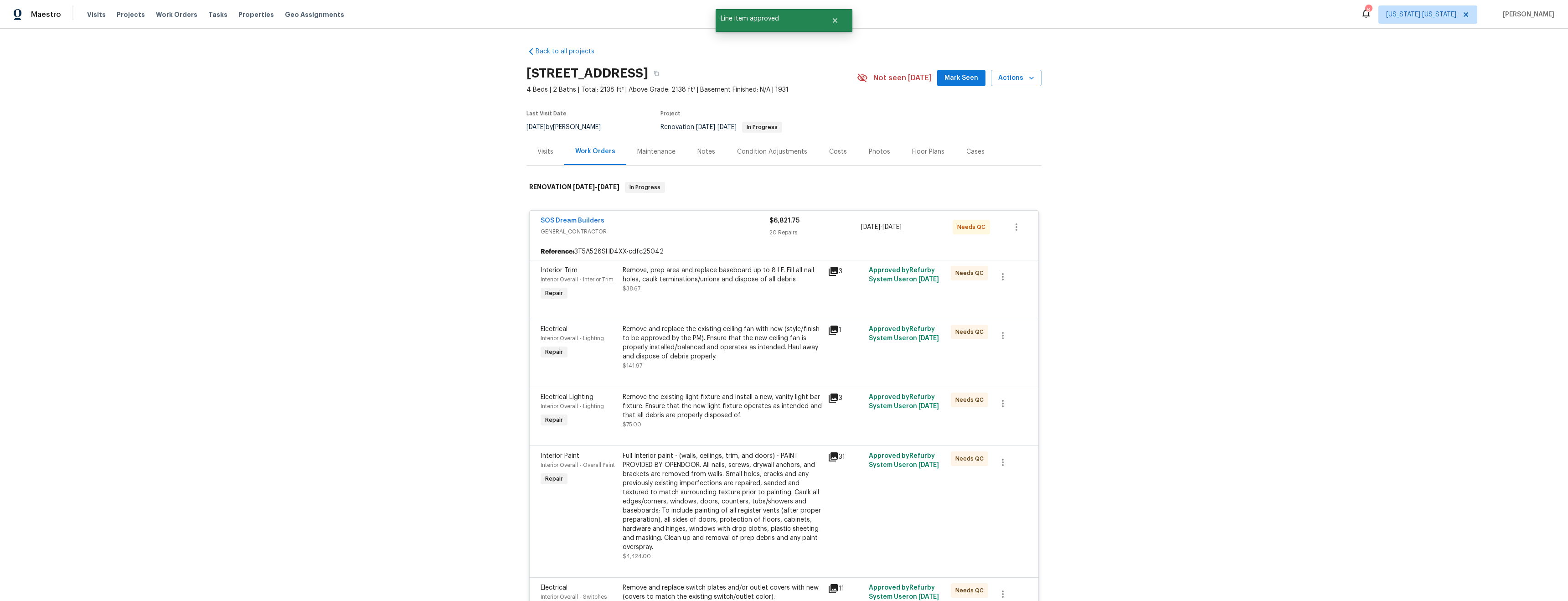
click at [711, 294] on div "Remove, prep area and replace baseboard up to 8 LF. Fill all nail holes, caulk …" at bounding box center [723, 284] width 205 height 42
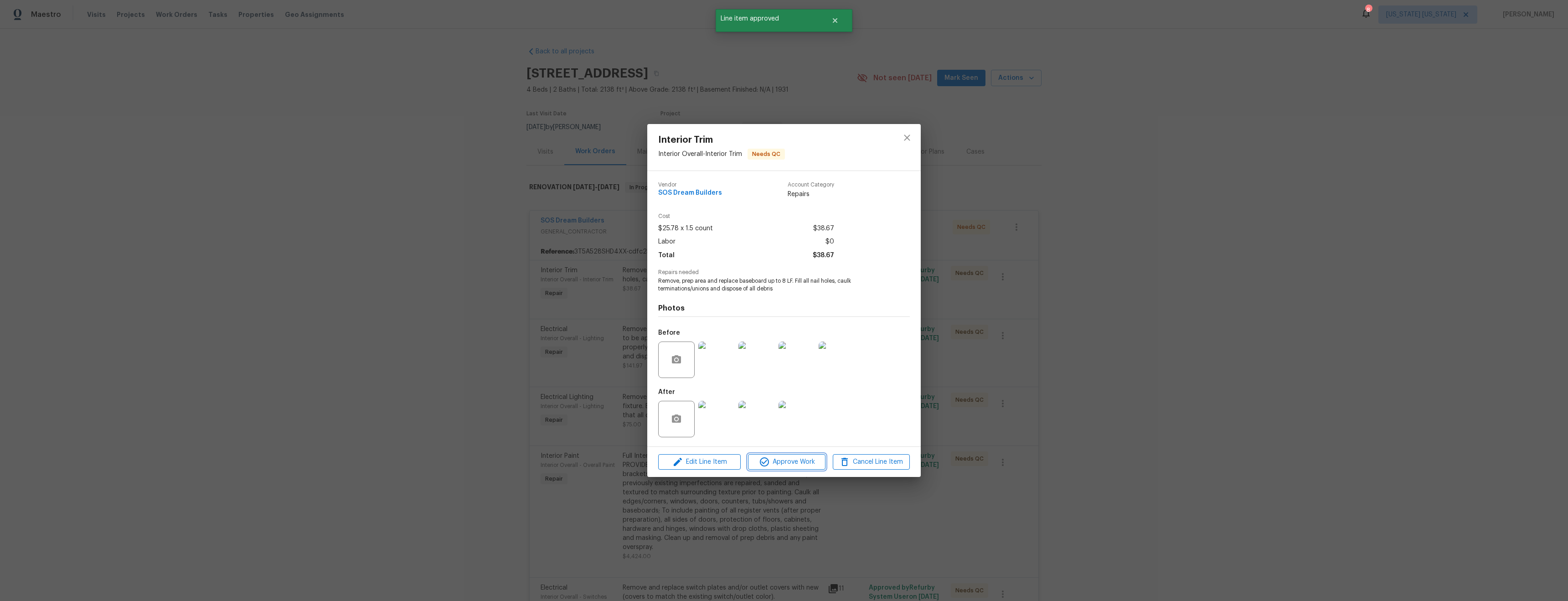
click at [798, 460] on span "Approve Work" at bounding box center [787, 462] width 72 height 12
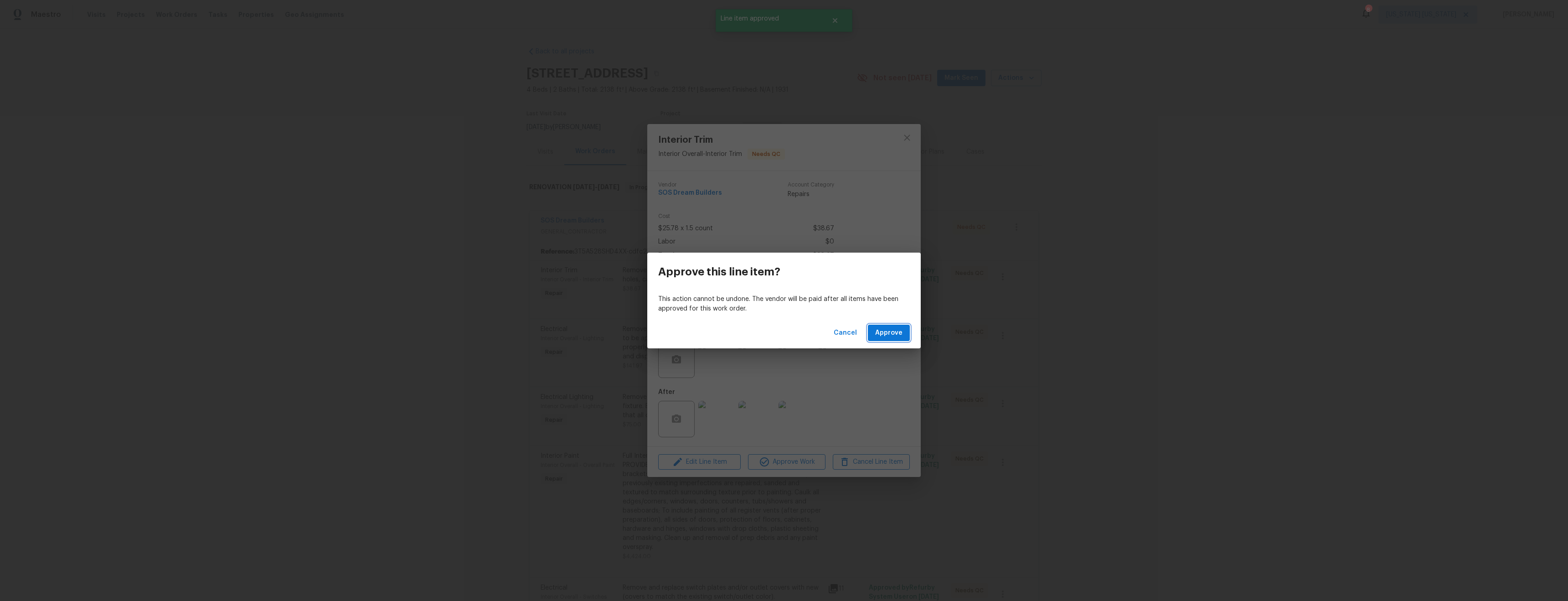
click at [887, 334] on span "Approve" at bounding box center [889, 333] width 28 height 12
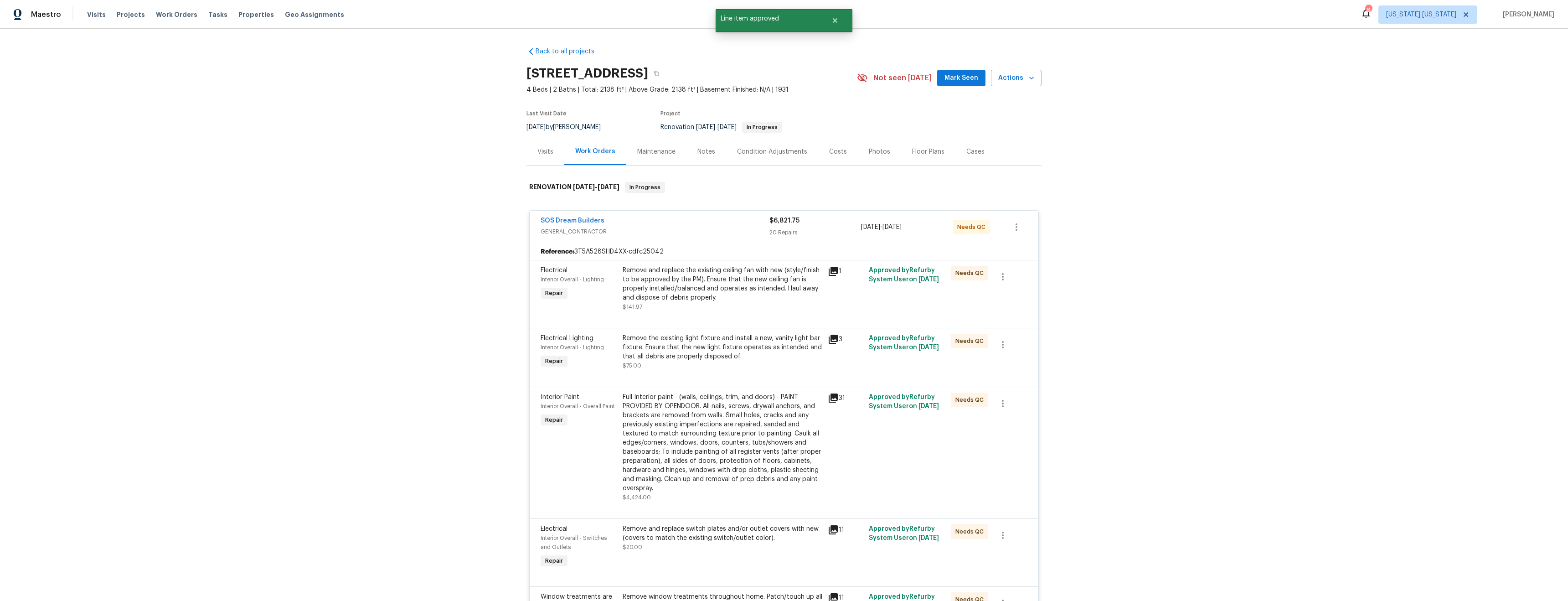
click at [708, 295] on div "Remove and replace the existing ceiling fan with new (style/finish to be approv…" at bounding box center [723, 284] width 200 height 37
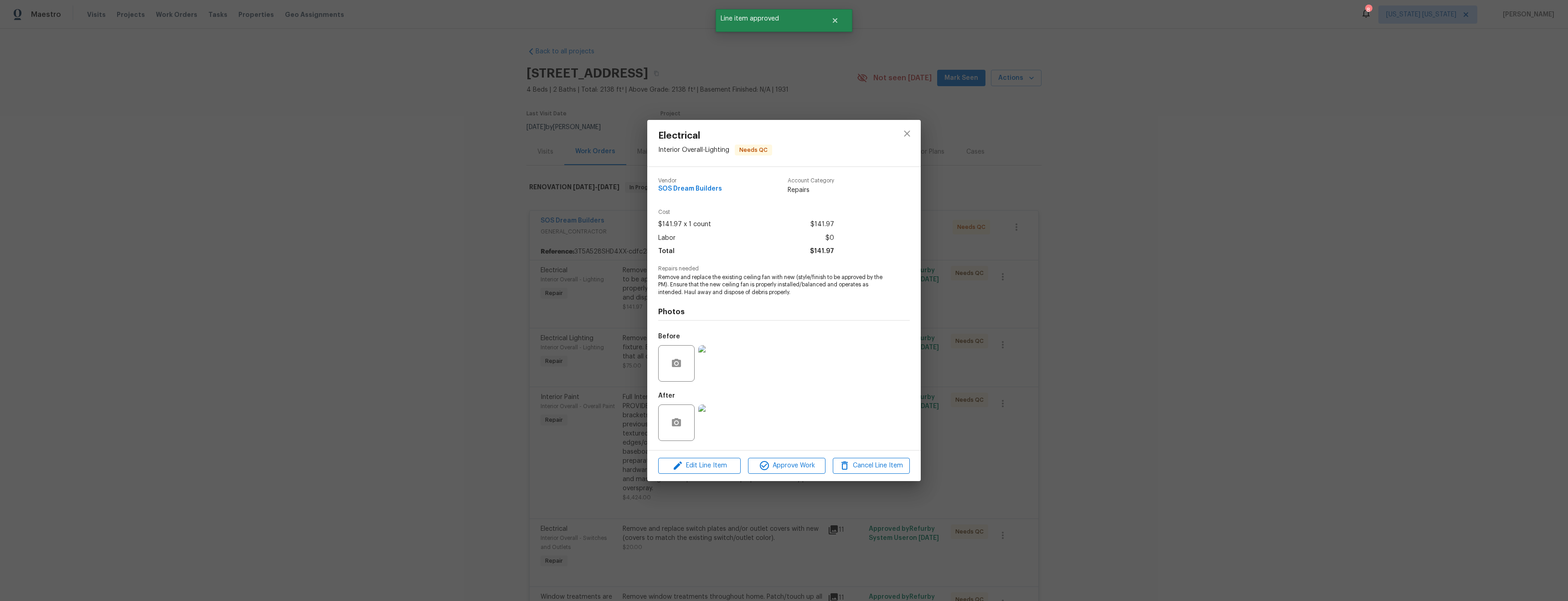
click at [725, 369] on img at bounding box center [716, 363] width 37 height 37
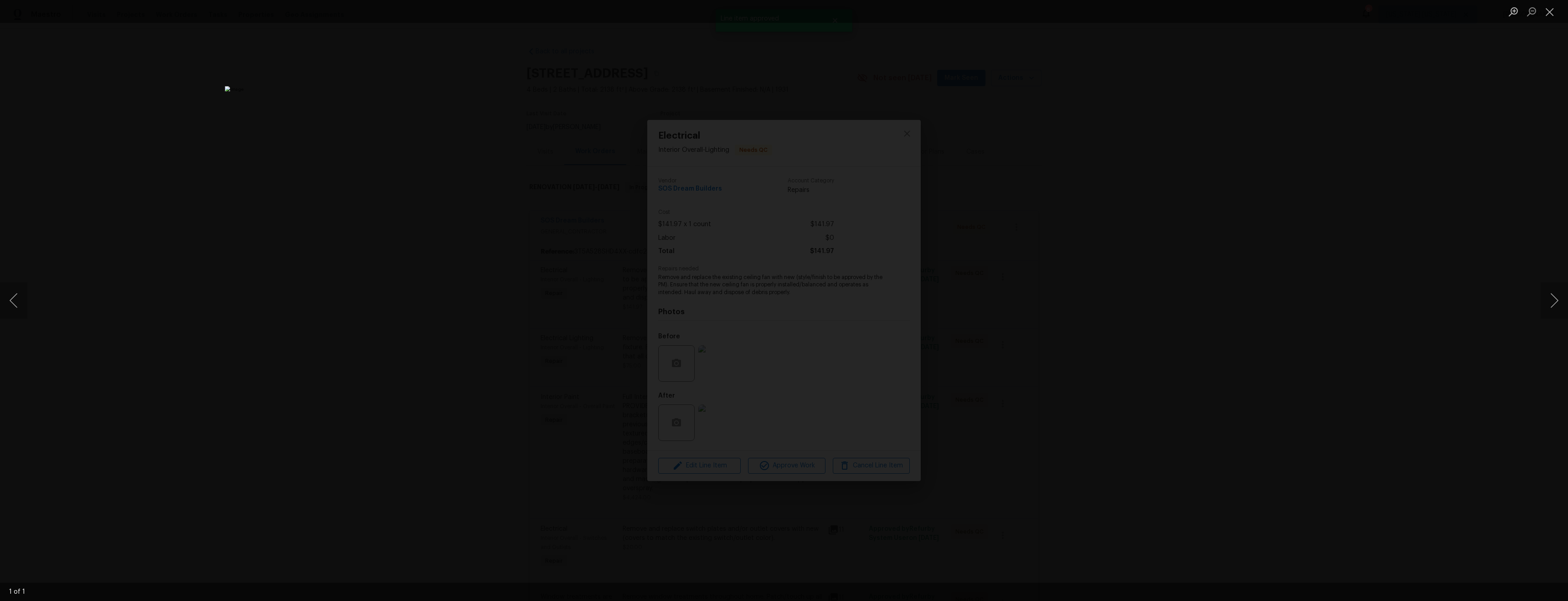
click at [1290, 403] on div "Lightbox" at bounding box center [784, 300] width 1568 height 601
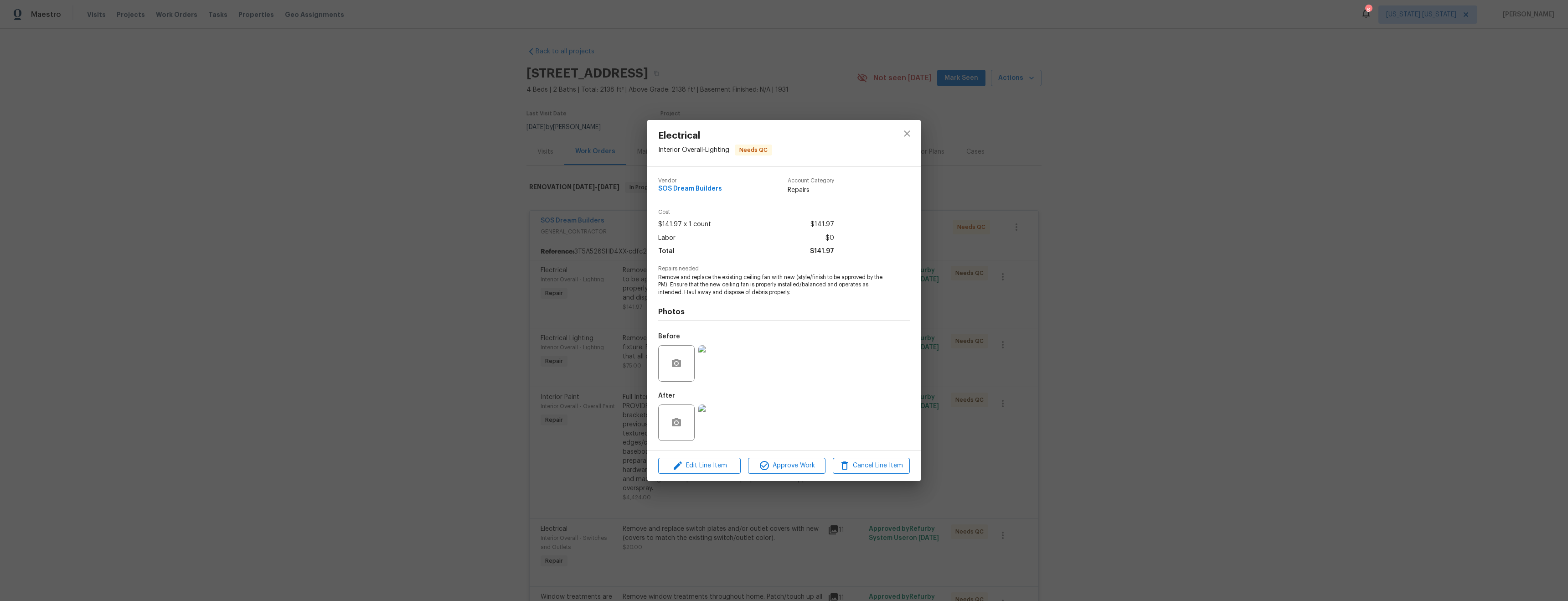
click at [722, 425] on img at bounding box center [716, 422] width 37 height 37
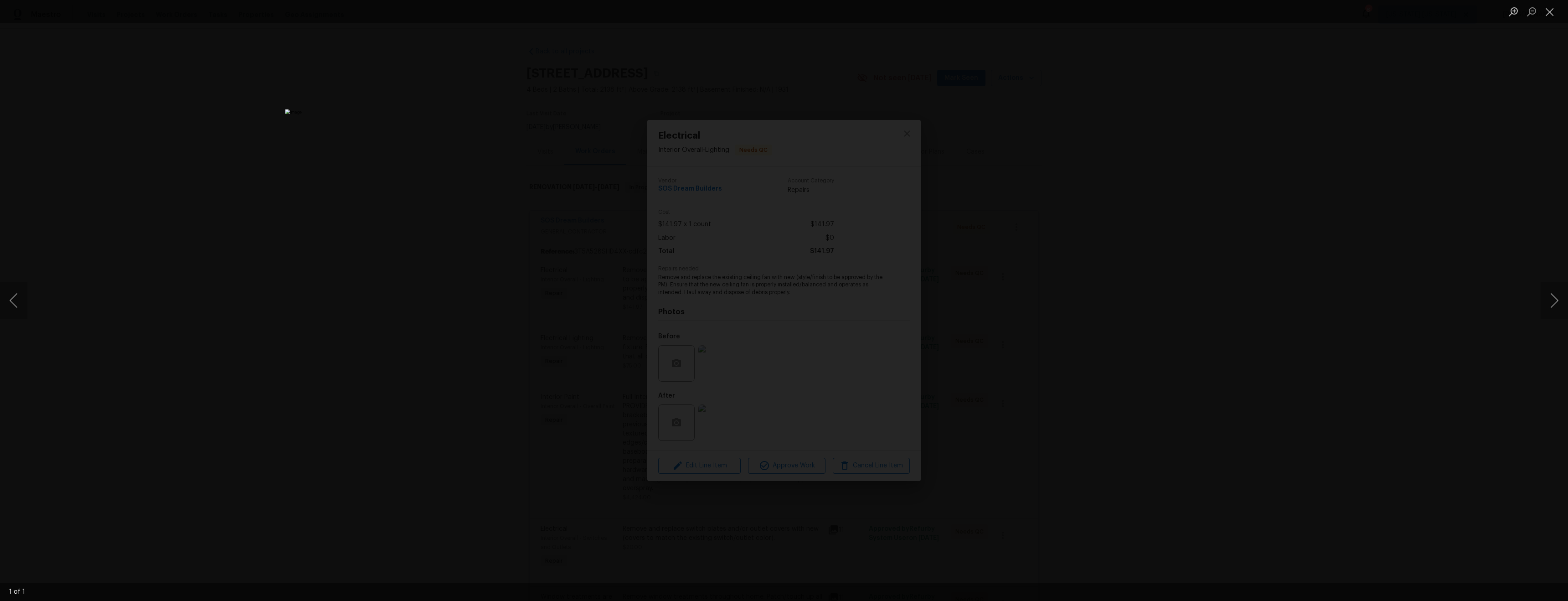
click at [1211, 436] on div "Lightbox" at bounding box center [784, 300] width 1568 height 601
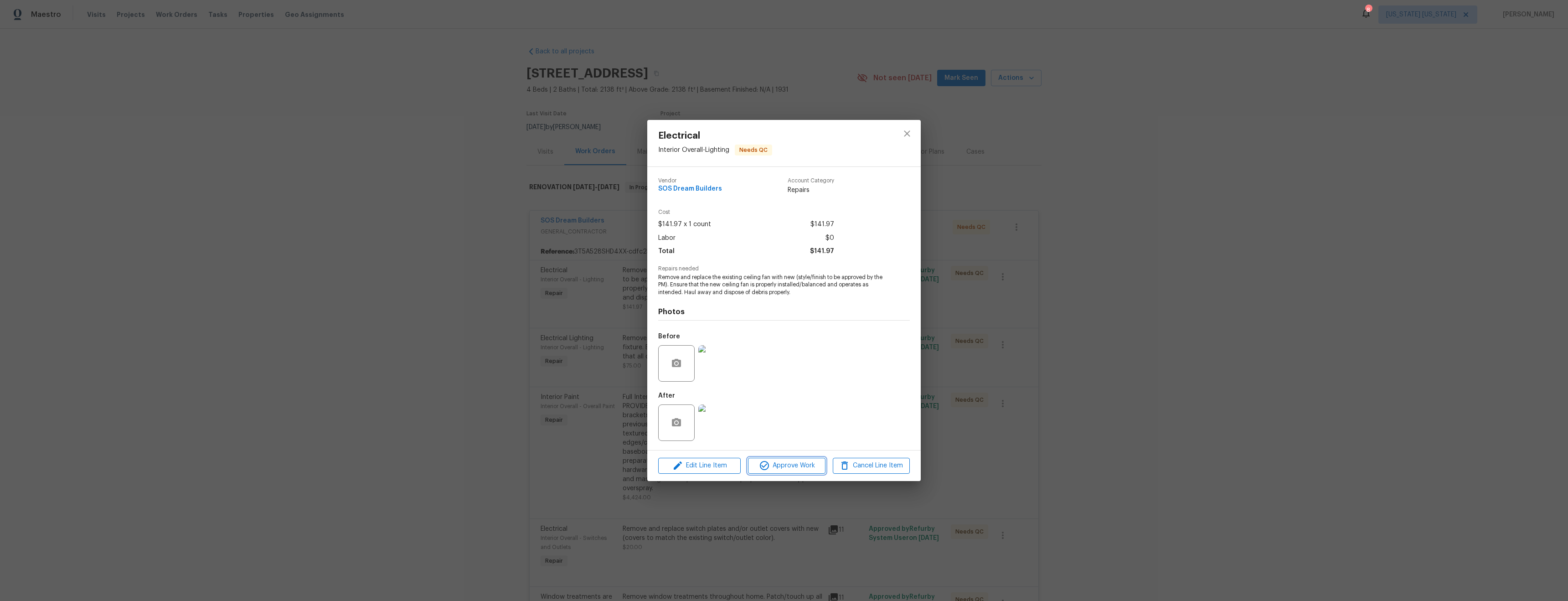
click at [787, 466] on span "Approve Work" at bounding box center [787, 466] width 72 height 12
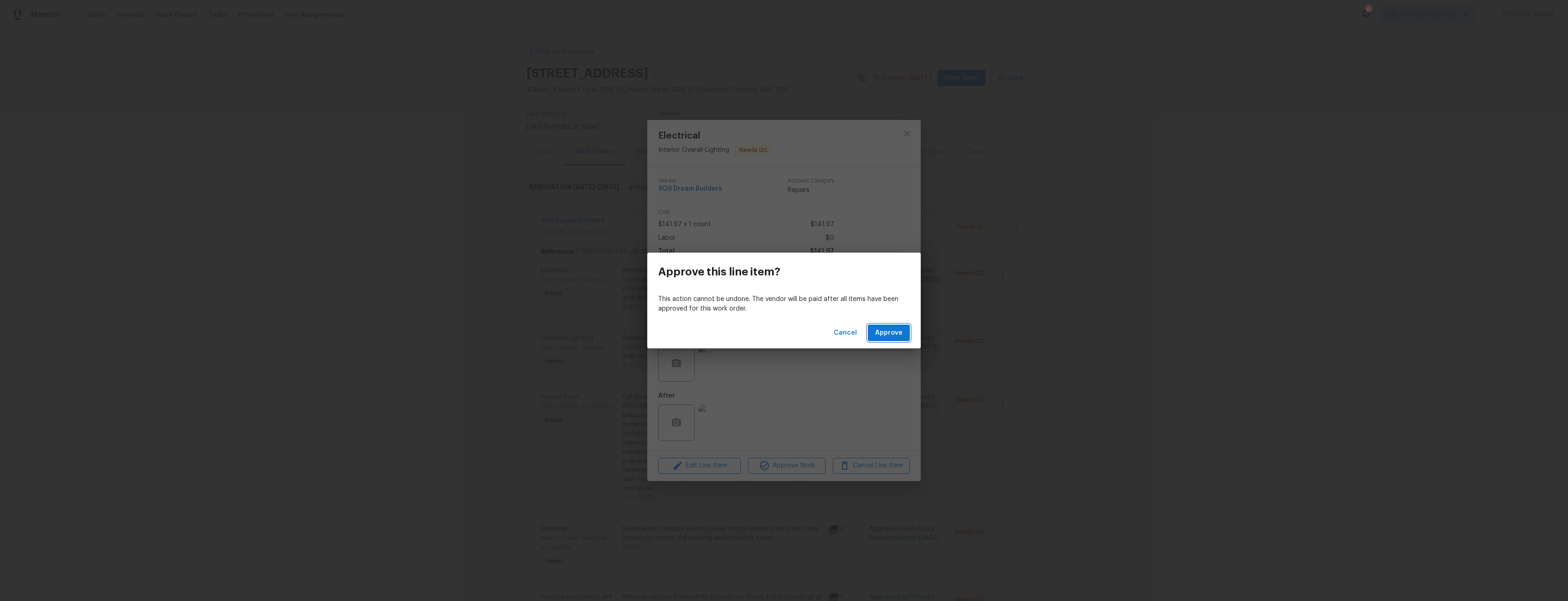
click at [891, 336] on span "Approve" at bounding box center [889, 333] width 28 height 12
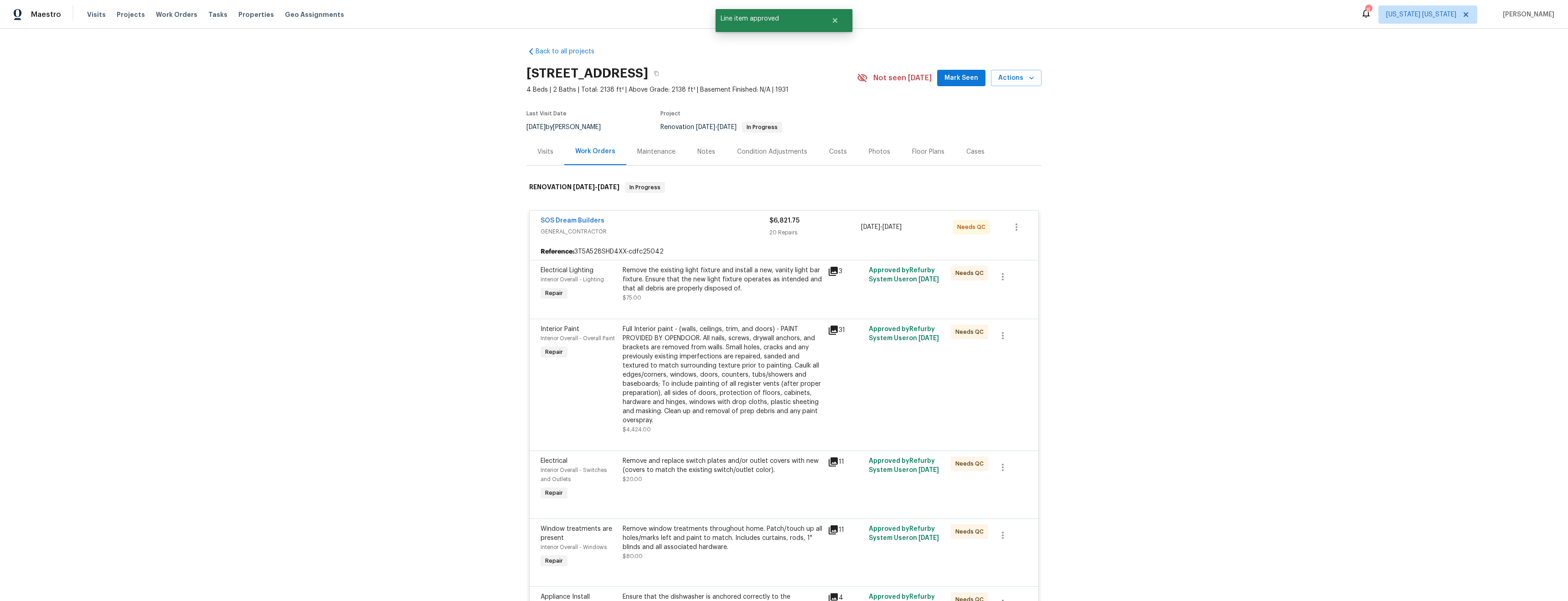
click at [711, 296] on div "Remove the existing light fixture and install a new, vanity light bar fixture. …" at bounding box center [723, 284] width 200 height 37
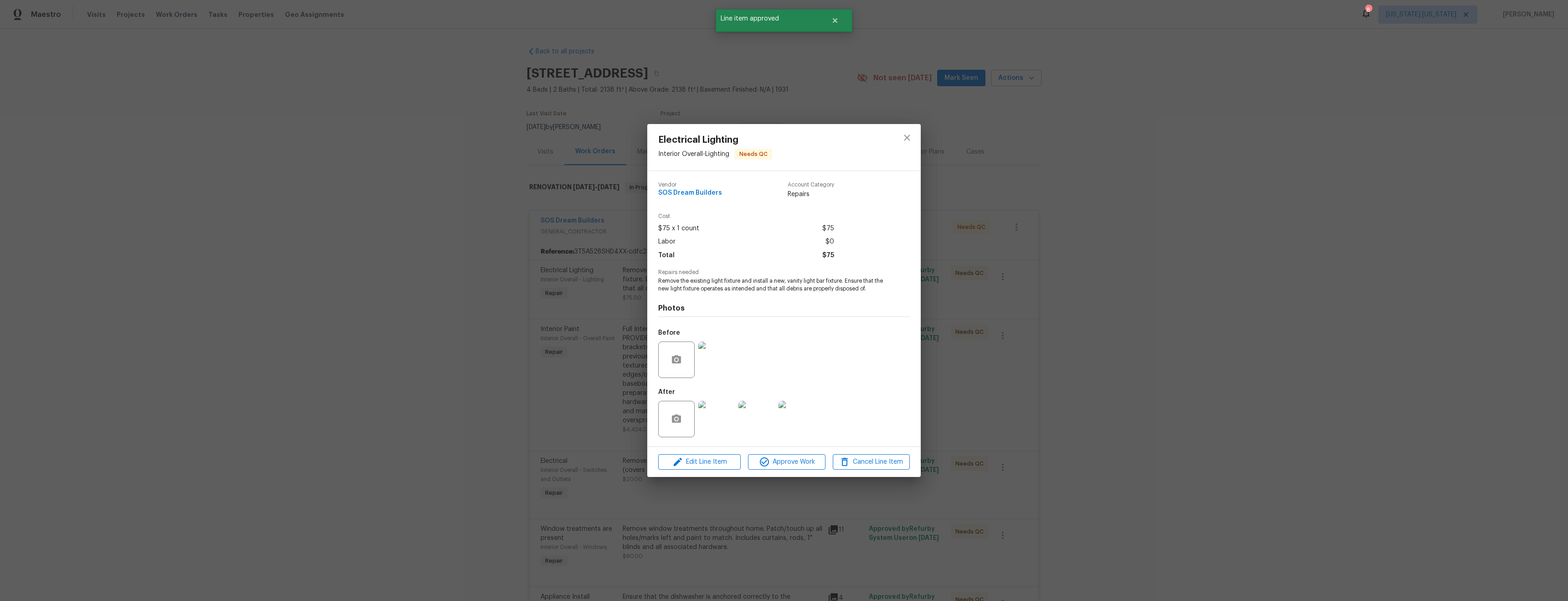
click at [711, 362] on img at bounding box center [716, 359] width 37 height 37
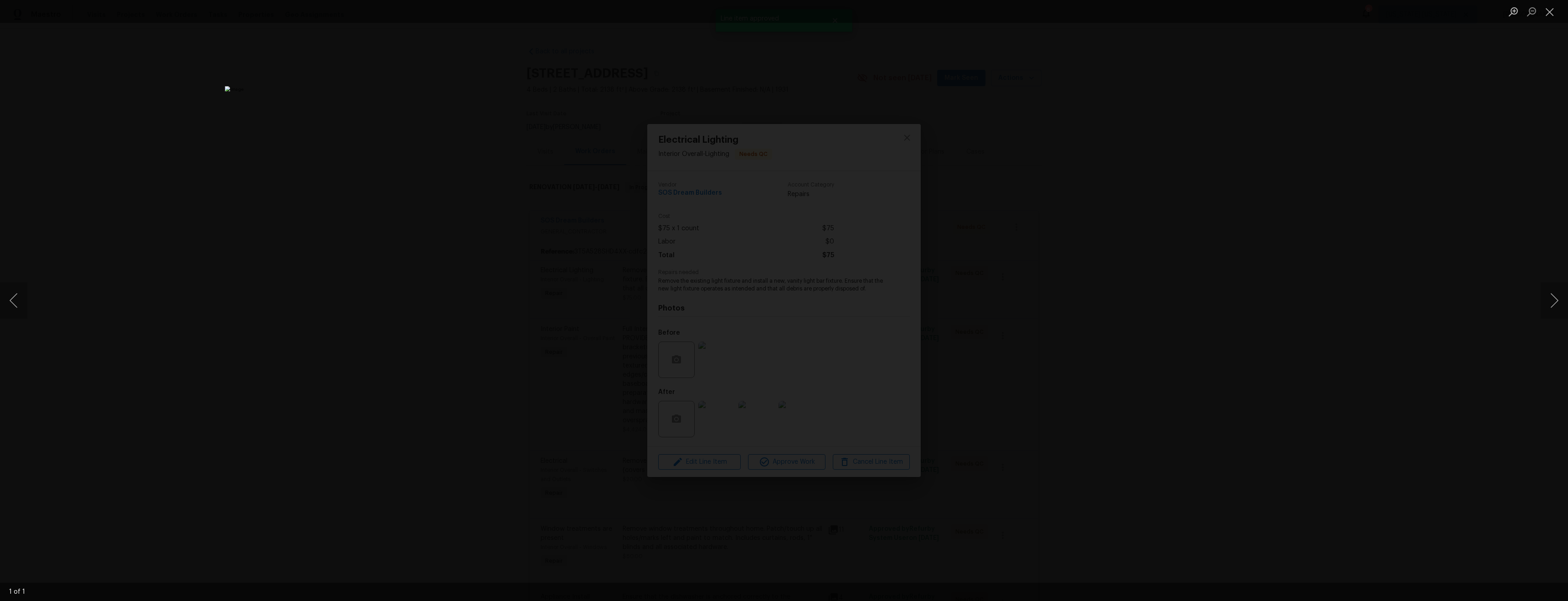
click at [1193, 440] on div "Lightbox" at bounding box center [784, 300] width 1568 height 601
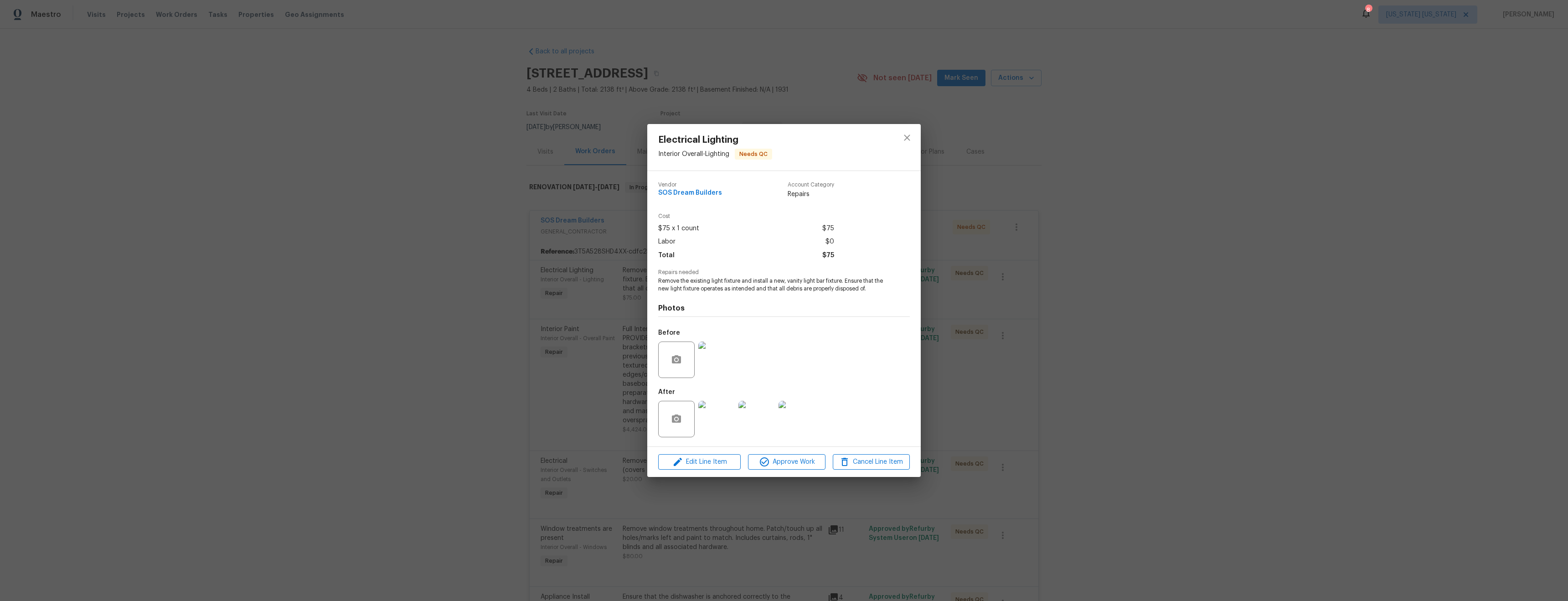
click at [722, 422] on img at bounding box center [716, 418] width 37 height 37
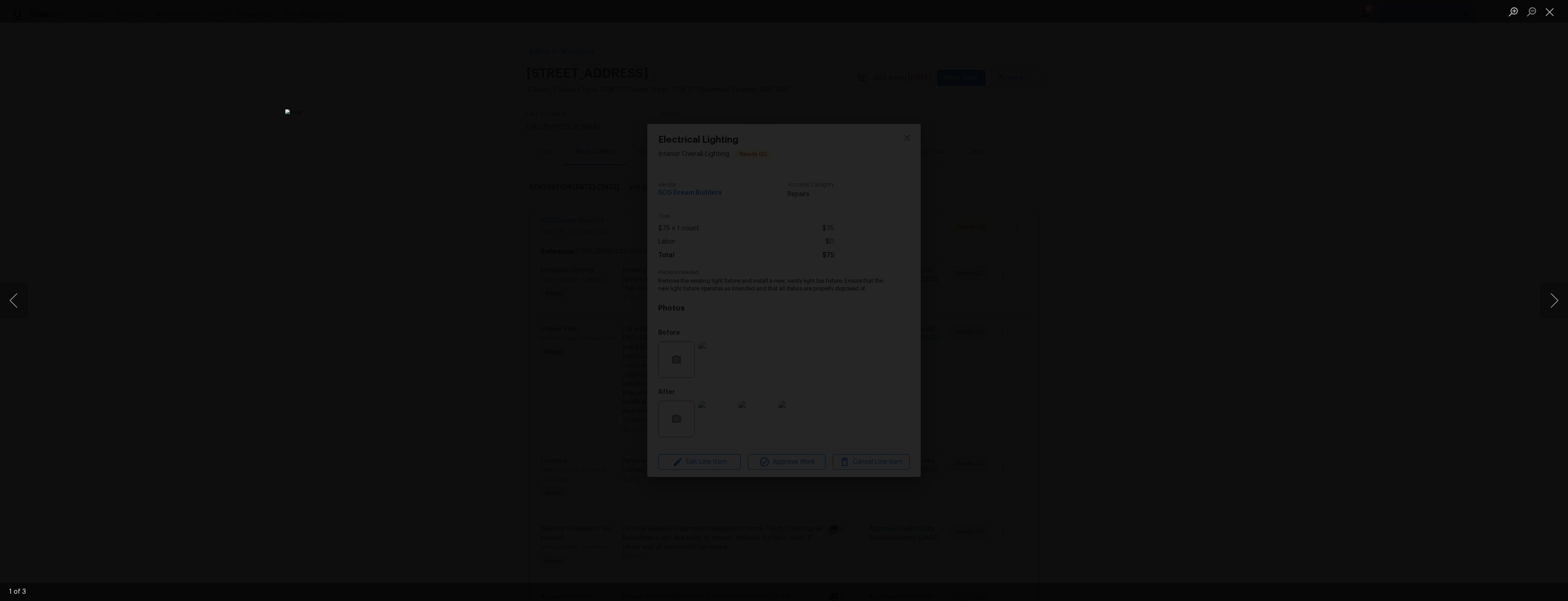
click at [1175, 436] on div "Lightbox" at bounding box center [784, 300] width 1568 height 601
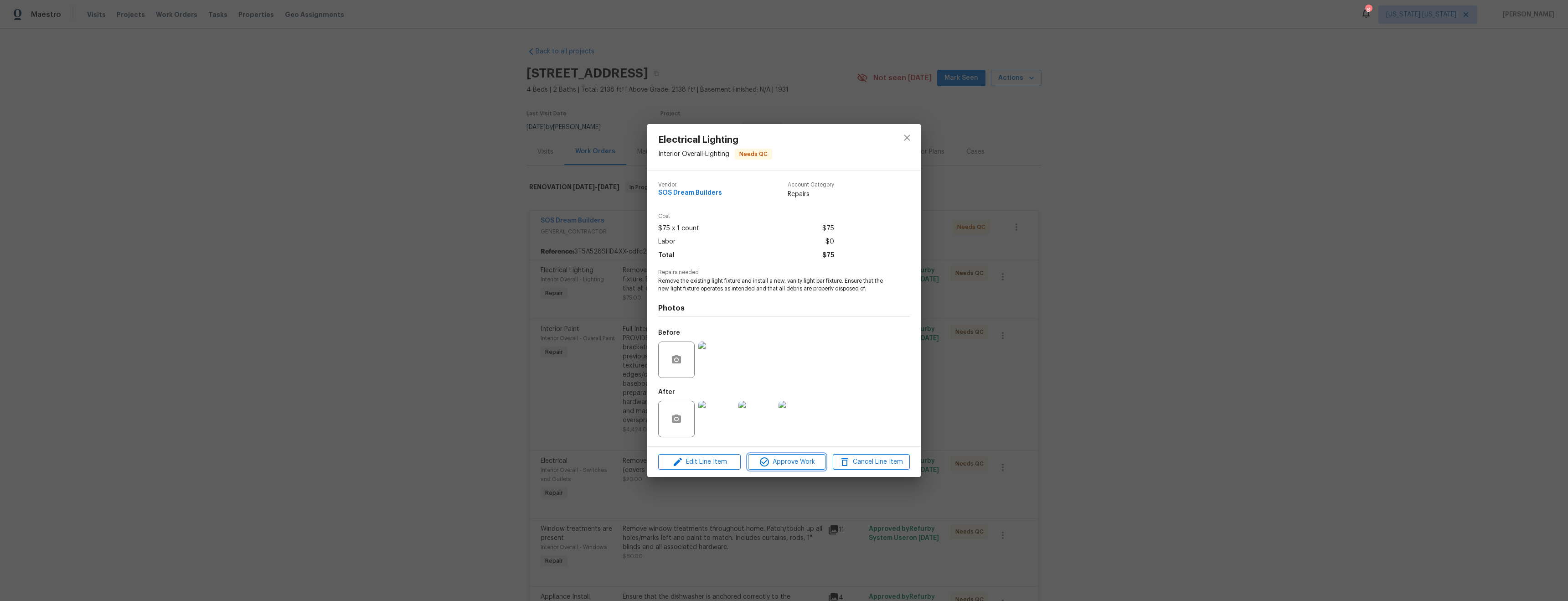
click at [780, 463] on span "Approve Work" at bounding box center [787, 462] width 72 height 12
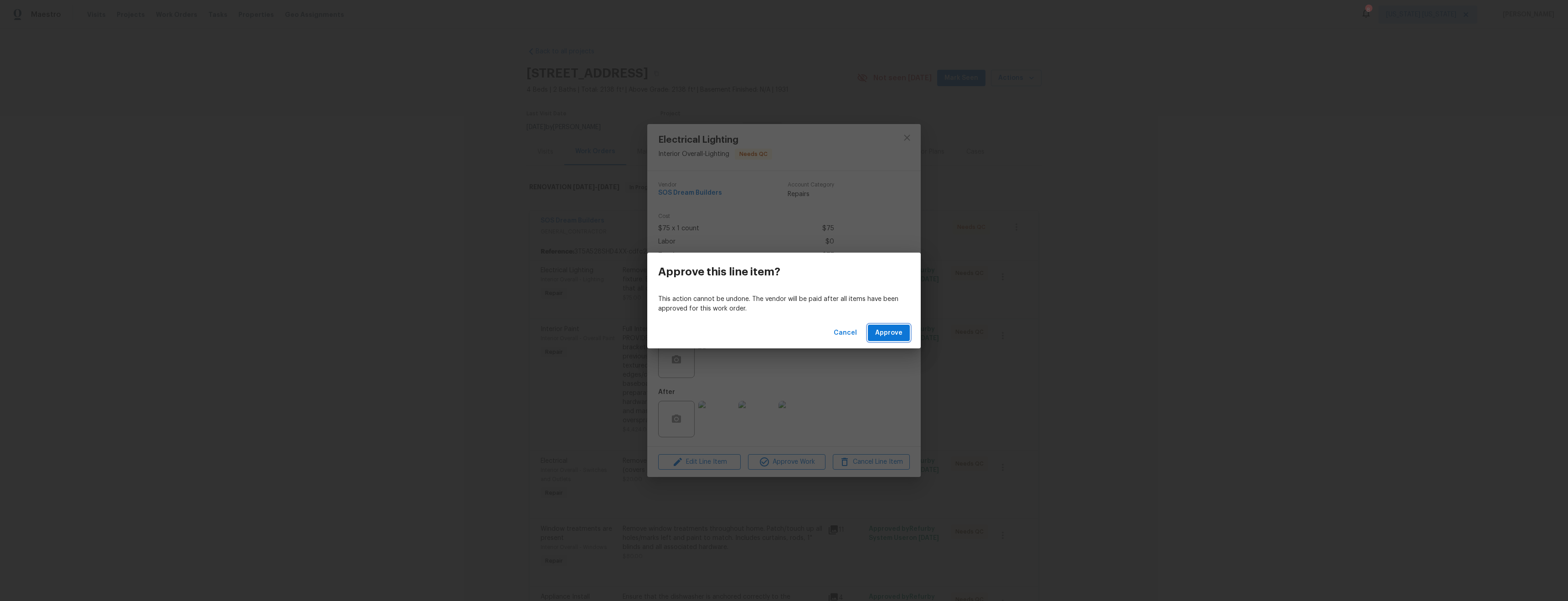
click at [886, 334] on span "Approve" at bounding box center [889, 333] width 28 height 12
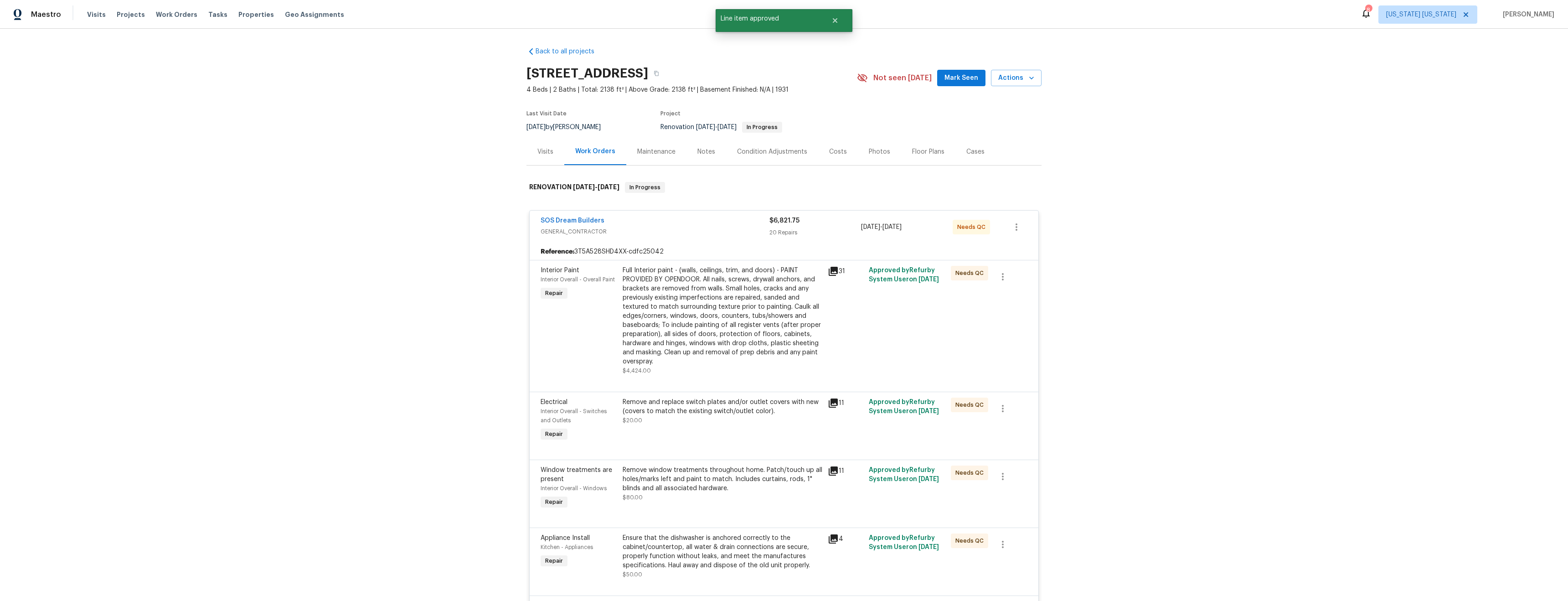
click at [717, 345] on div "Full Interior paint - (walls, ceilings, trim, and doors) - PAINT PROVIDED BY OP…" at bounding box center [723, 316] width 200 height 101
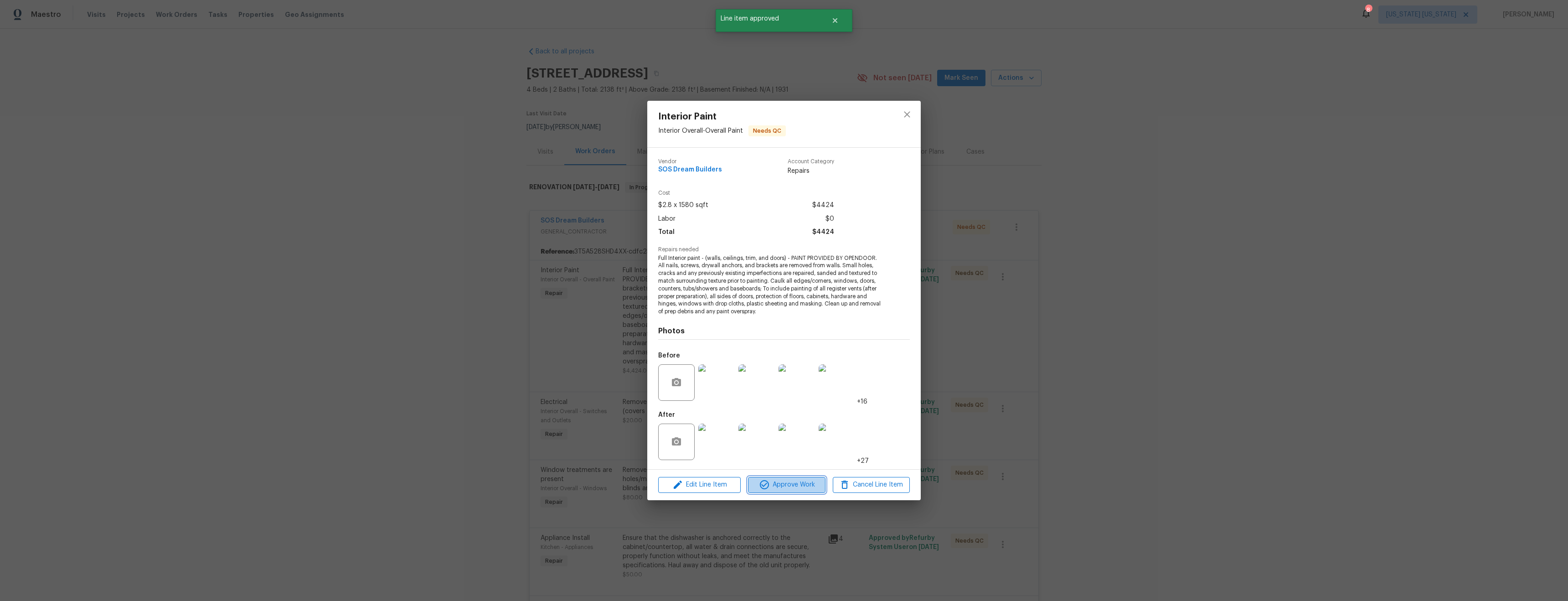
click at [798, 486] on span "Approve Work" at bounding box center [787, 485] width 72 height 12
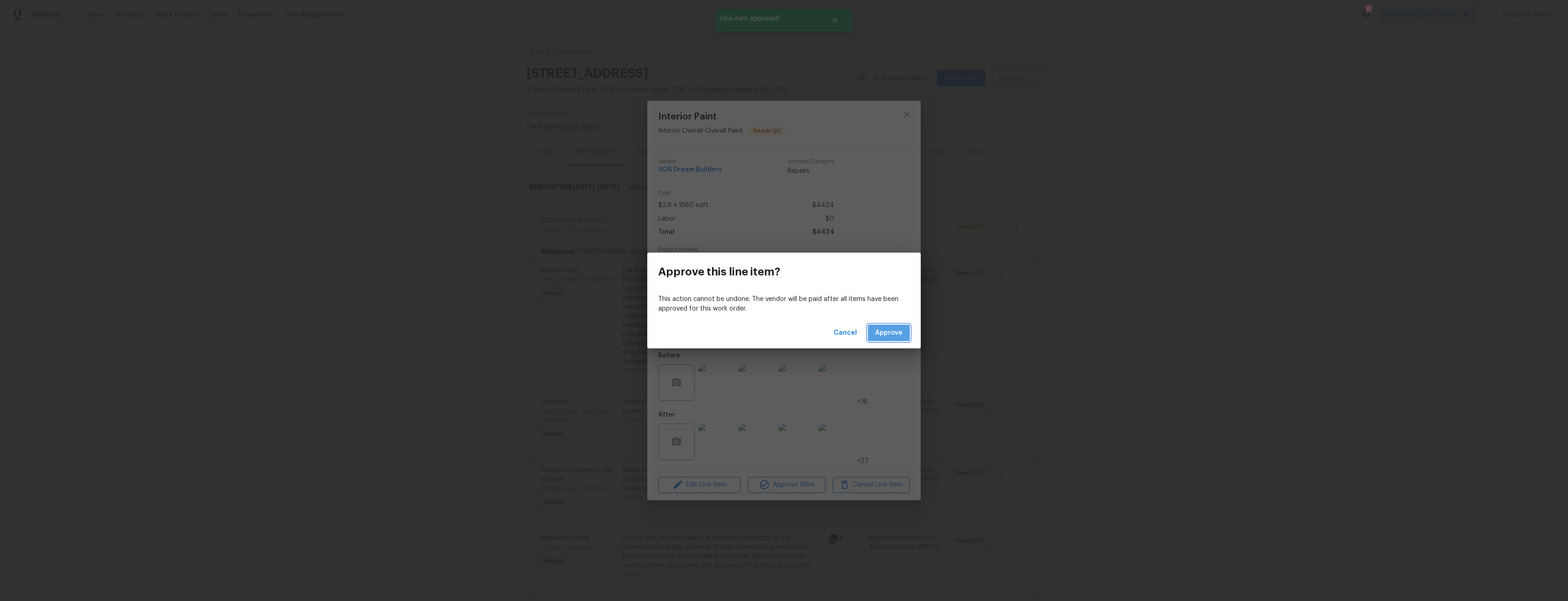
click at [902, 339] on button "Approve" at bounding box center [889, 333] width 42 height 17
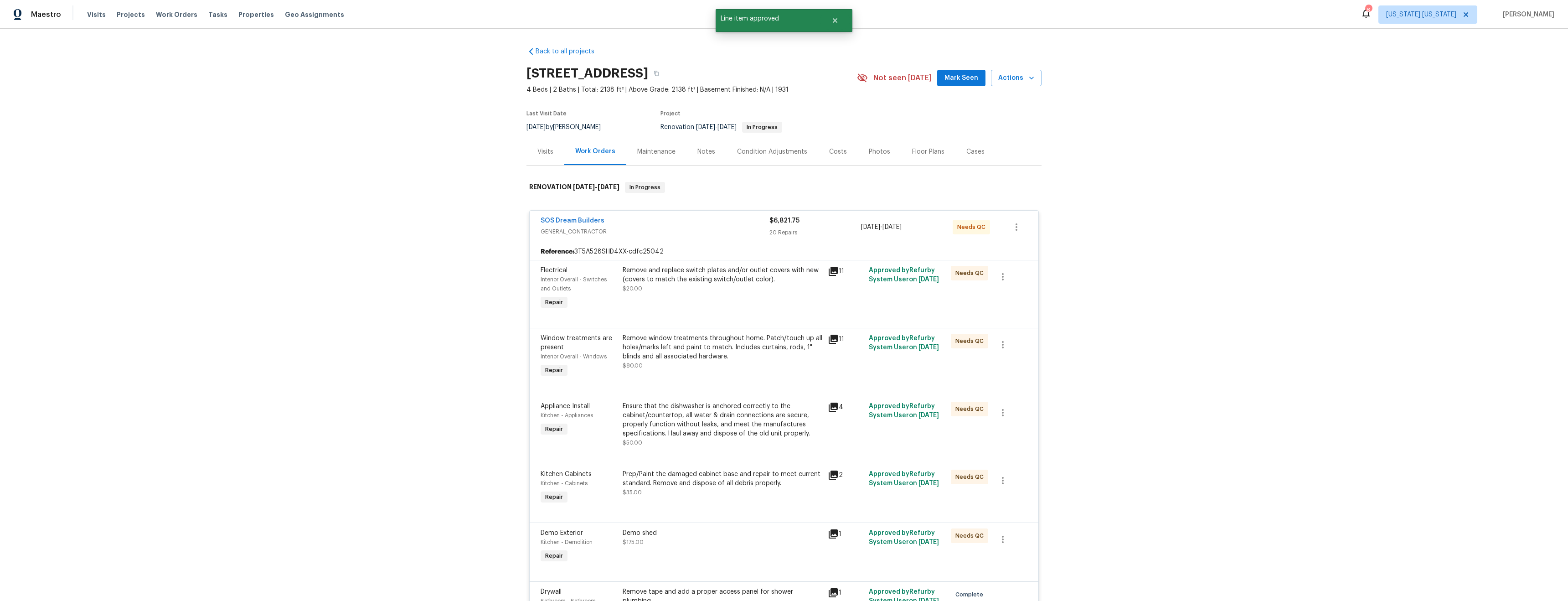
click at [691, 299] on div "Remove and replace switch plates and/or outlet covers with new (covers to match…" at bounding box center [723, 289] width 205 height 51
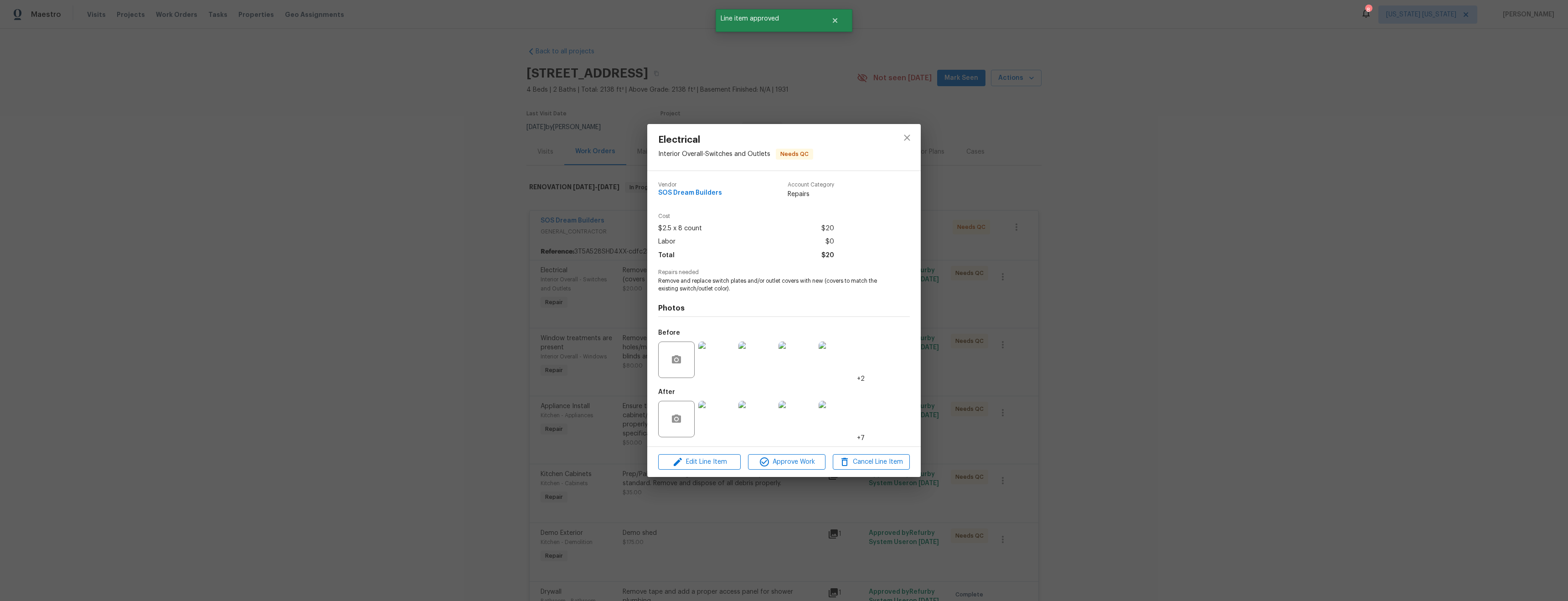
click at [720, 423] on img at bounding box center [716, 418] width 37 height 37
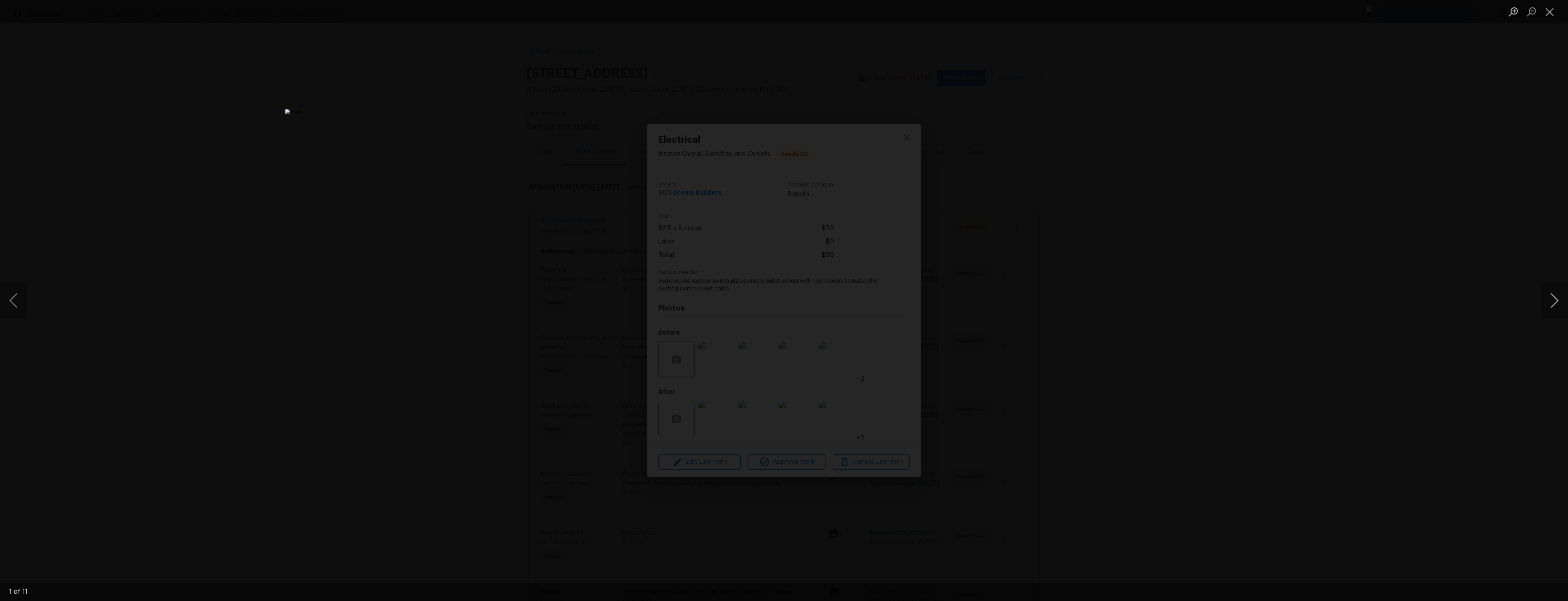
click at [1552, 306] on button "Next image" at bounding box center [1555, 300] width 28 height 37
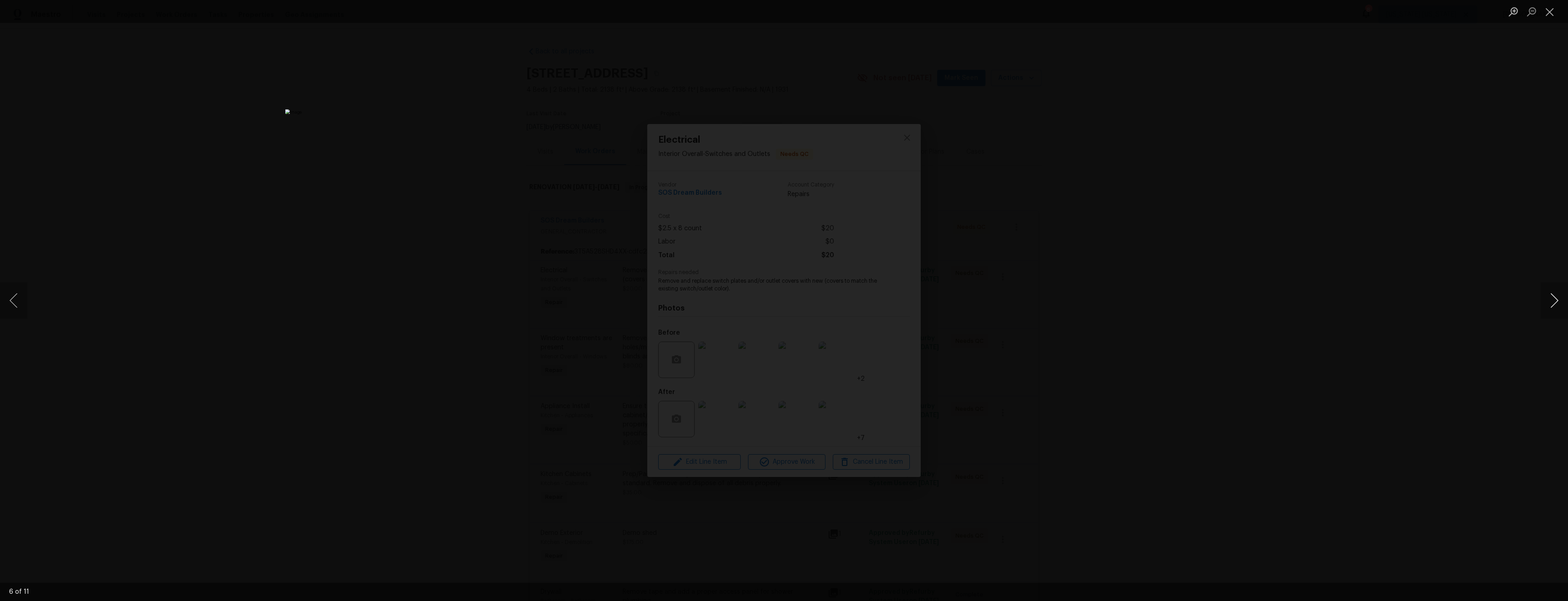
click at [1551, 306] on button "Next image" at bounding box center [1555, 300] width 28 height 37
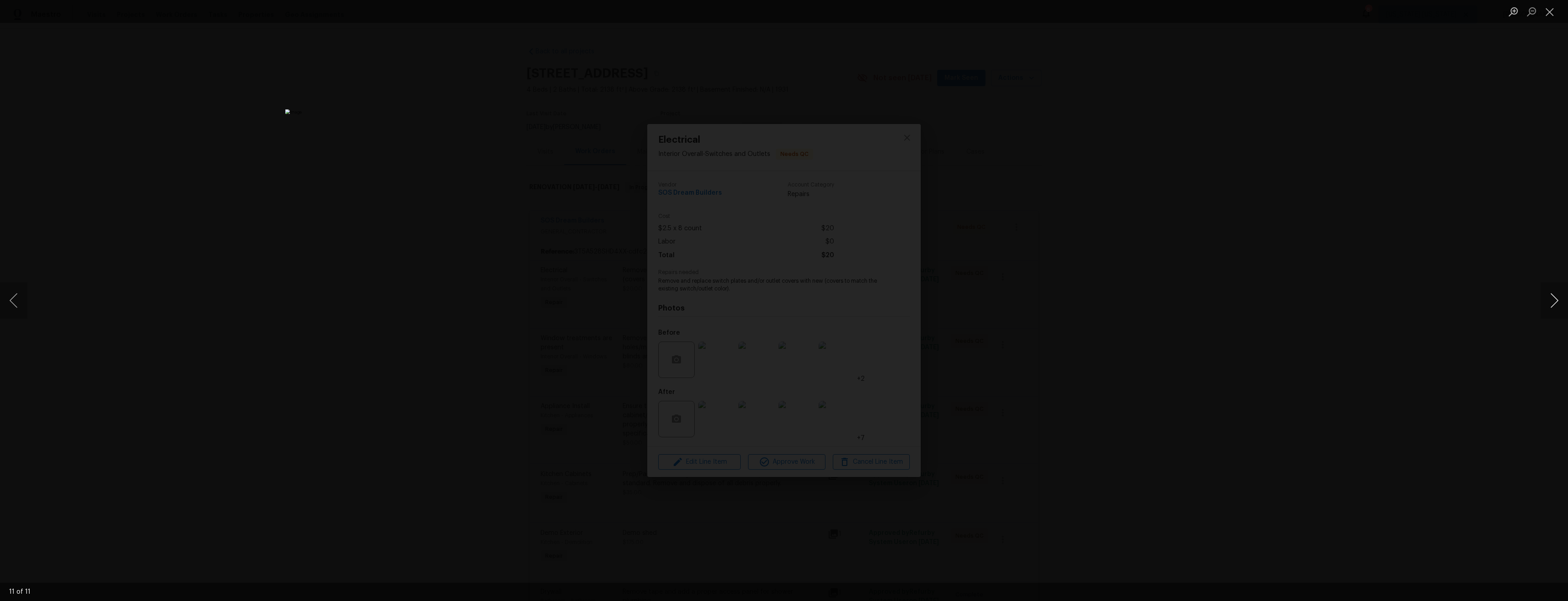
click at [1551, 306] on button "Next image" at bounding box center [1555, 300] width 28 height 37
click at [1551, 306] on button "Next image" at bounding box center [1555, 300] width 28 height 37
click at [1330, 331] on div "Lightbox" at bounding box center [784, 300] width 1568 height 601
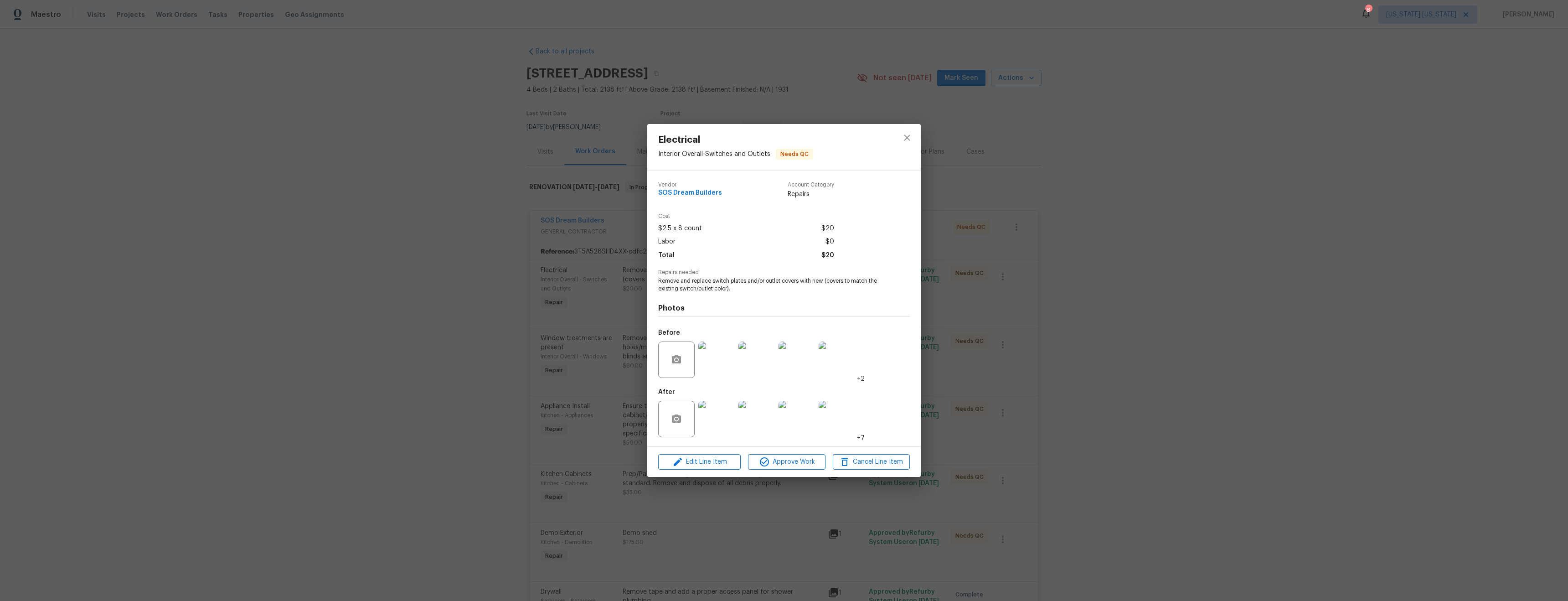
click at [775, 368] on div at bounding box center [757, 359] width 40 height 47
click at [759, 363] on img at bounding box center [757, 359] width 37 height 37
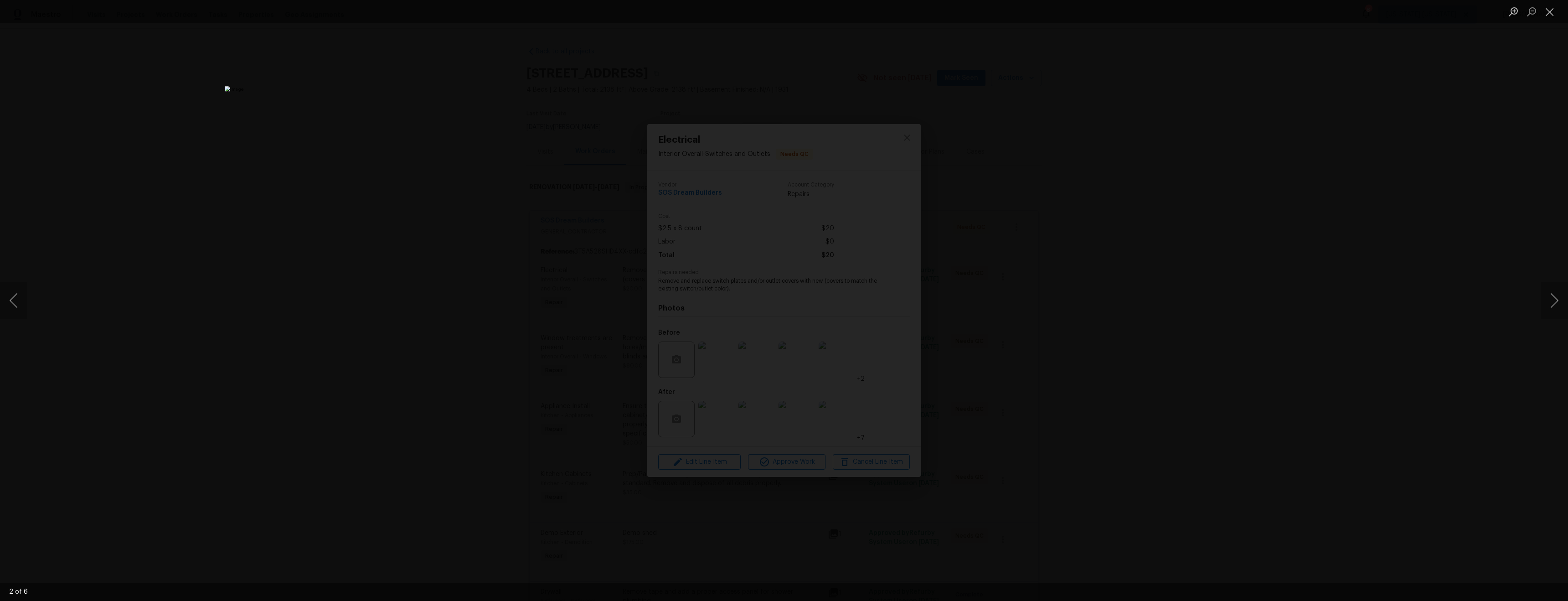
click at [1245, 386] on div "Lightbox" at bounding box center [784, 300] width 1568 height 601
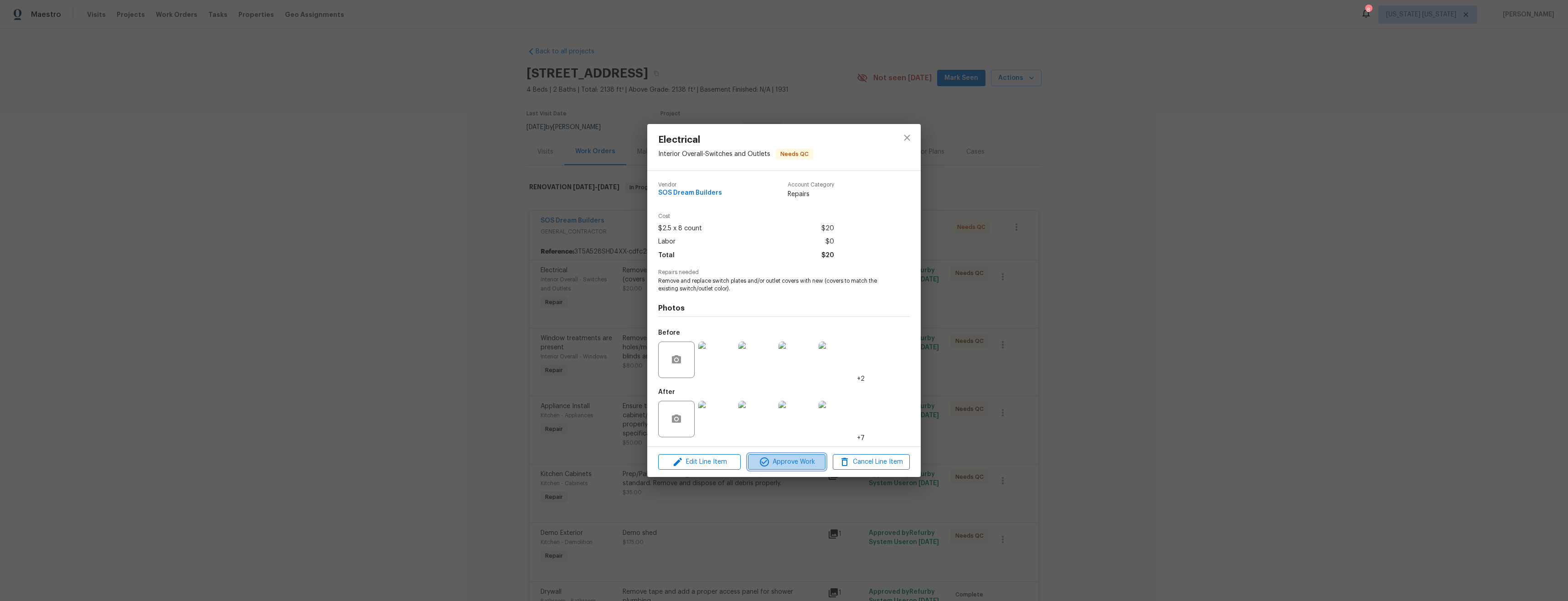
click at [779, 460] on span "Approve Work" at bounding box center [787, 462] width 72 height 12
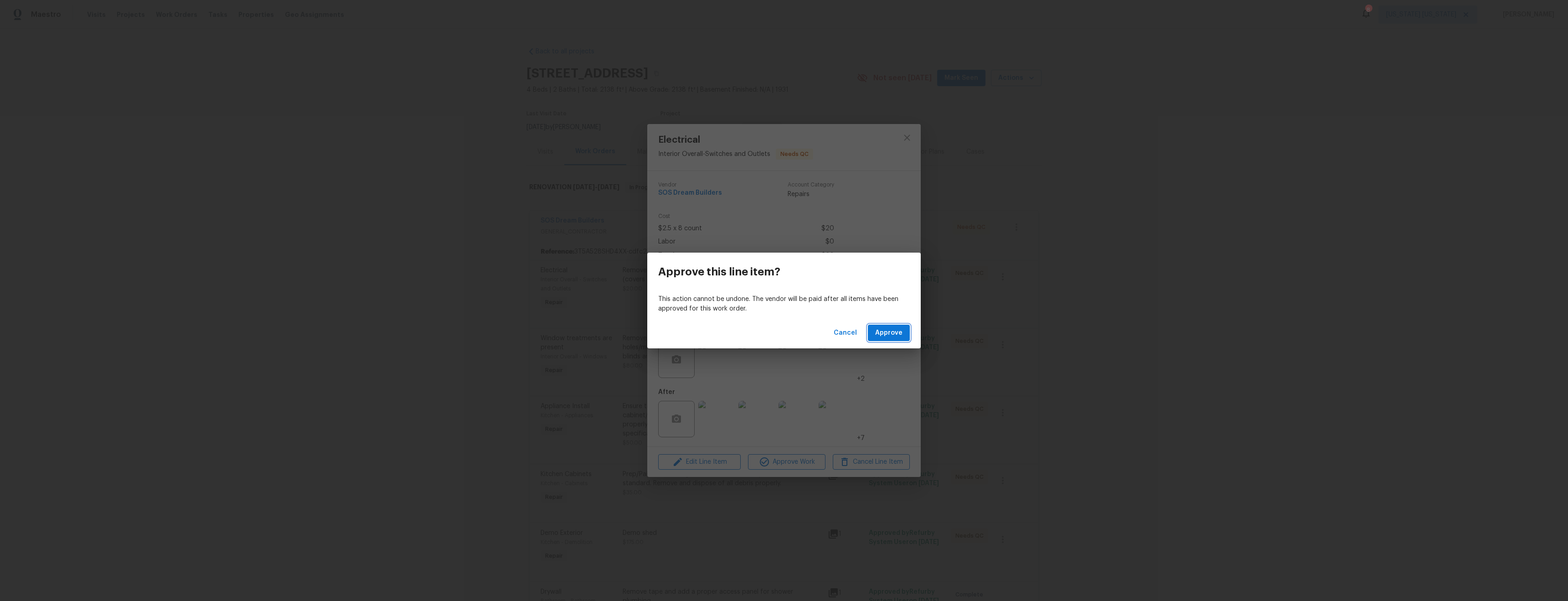
click at [877, 331] on span "Approve" at bounding box center [889, 333] width 28 height 12
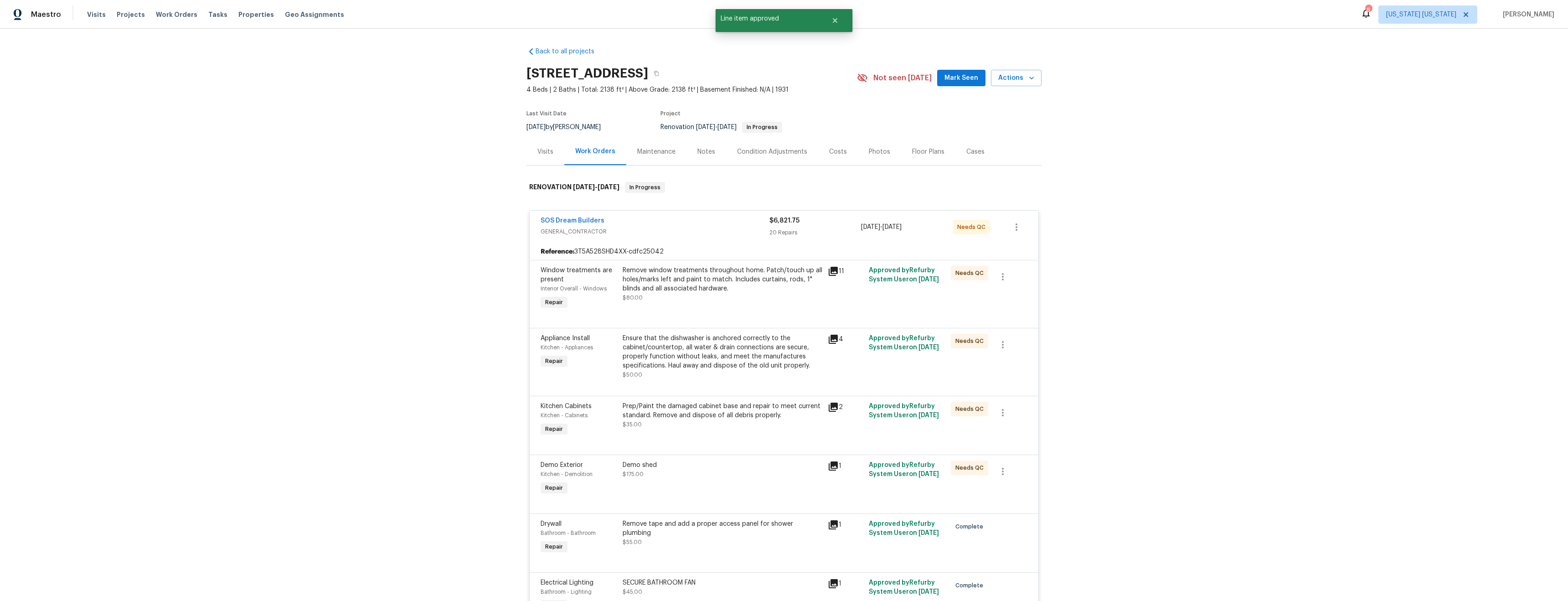
click at [701, 303] on div "Remove window treatments throughout home. Patch/touch up all holes/marks left a…" at bounding box center [723, 289] width 205 height 51
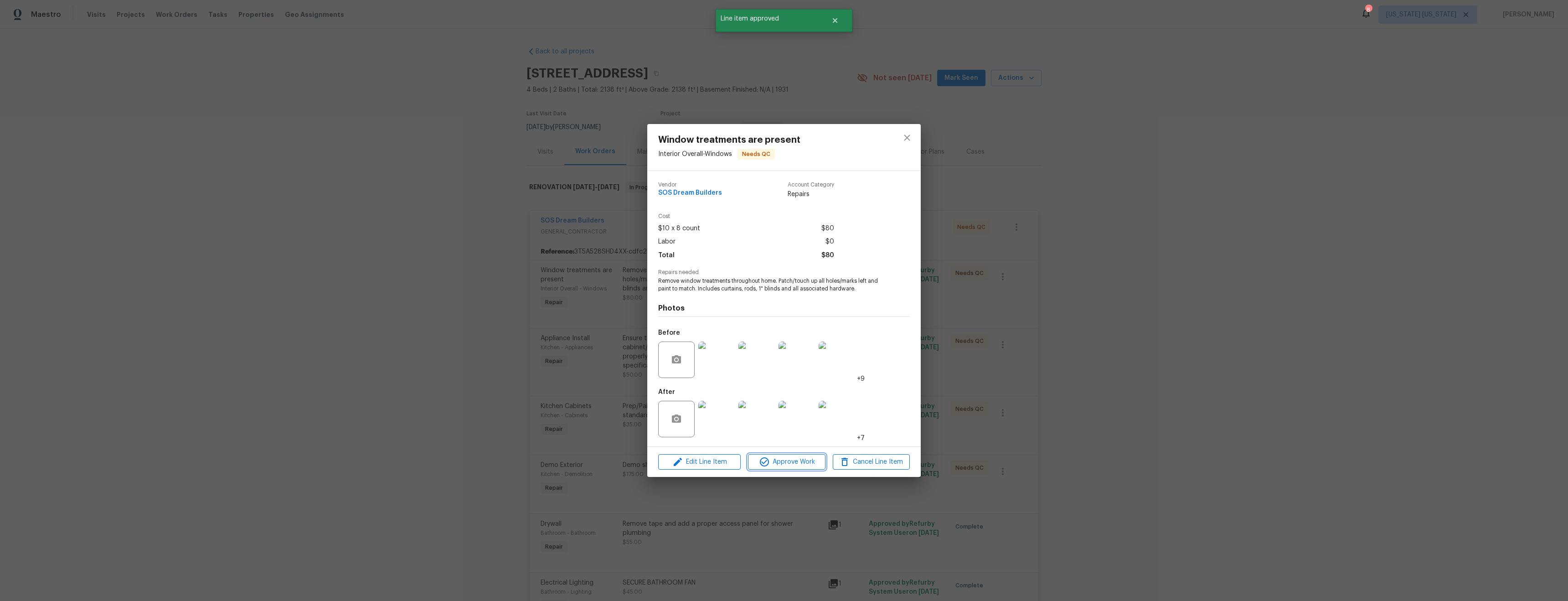
click at [784, 461] on span "Approve Work" at bounding box center [787, 462] width 72 height 12
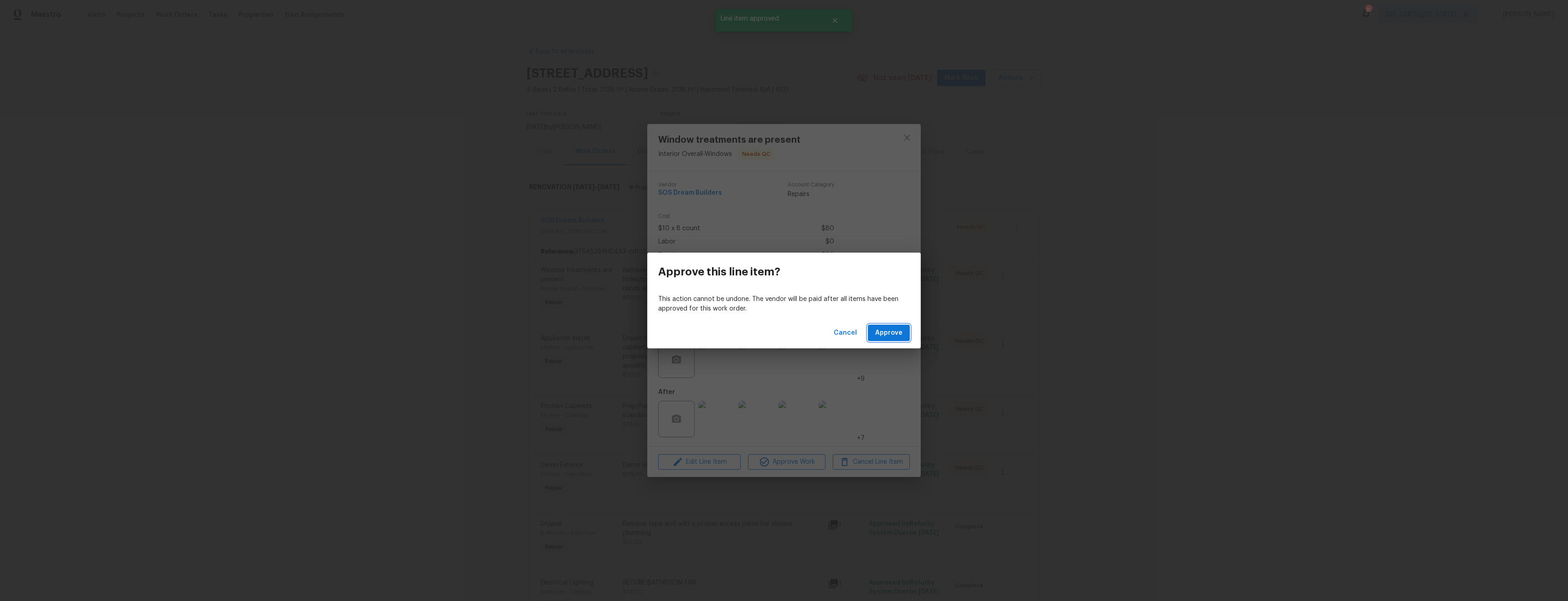
click at [890, 336] on span "Approve" at bounding box center [889, 333] width 28 height 12
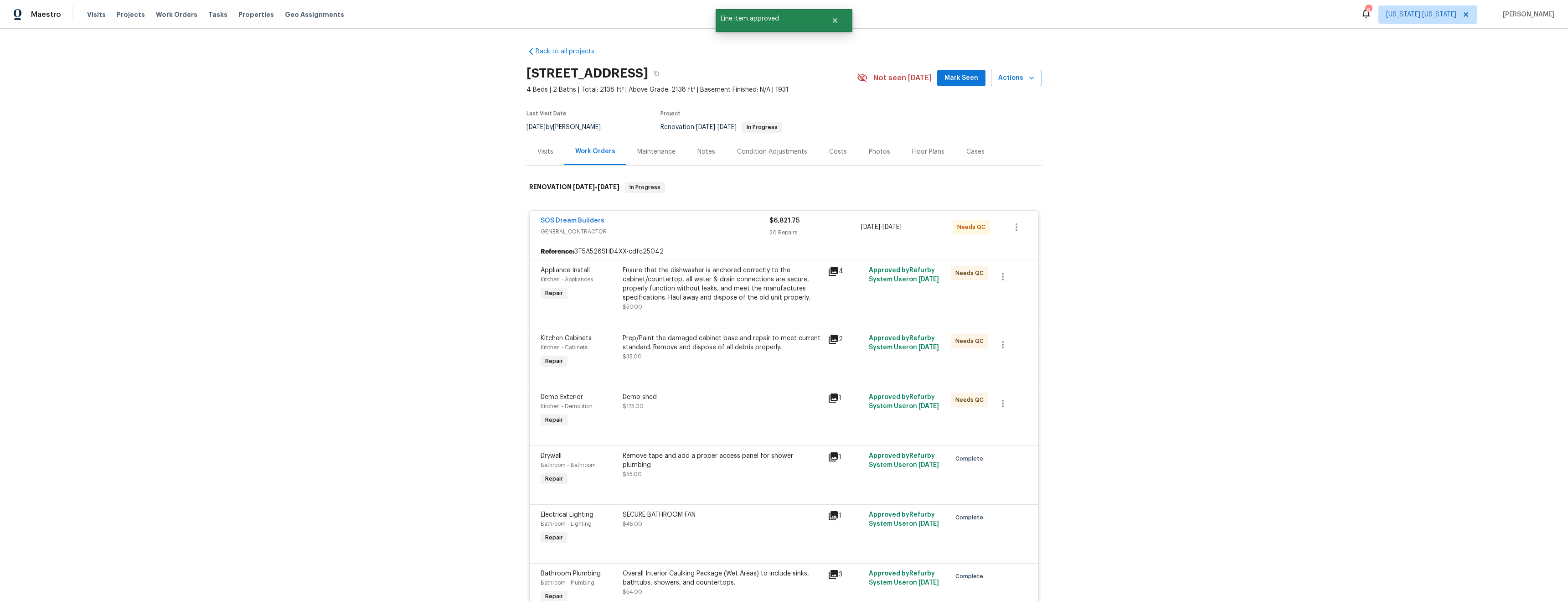
click at [714, 299] on div "Ensure that the dishwasher is anchored correctly to the cabinet/countertop, all…" at bounding box center [723, 284] width 200 height 37
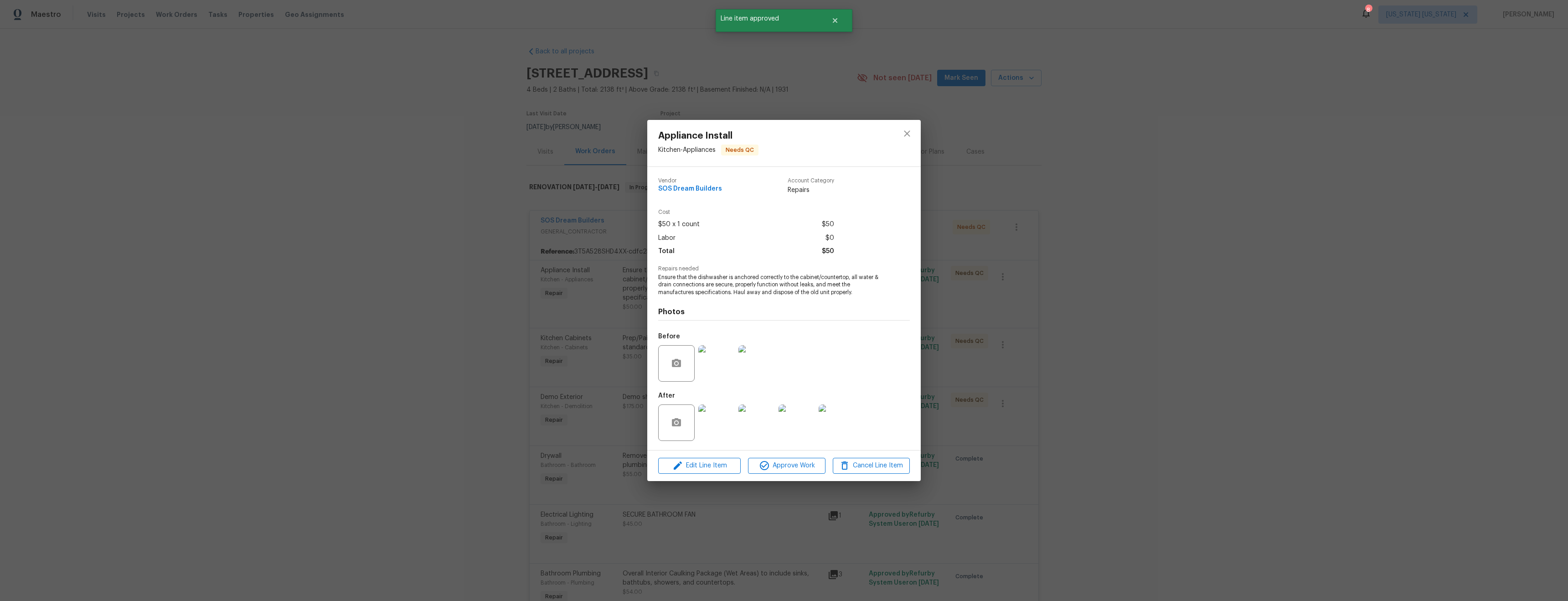
click at [720, 409] on img at bounding box center [716, 422] width 37 height 37
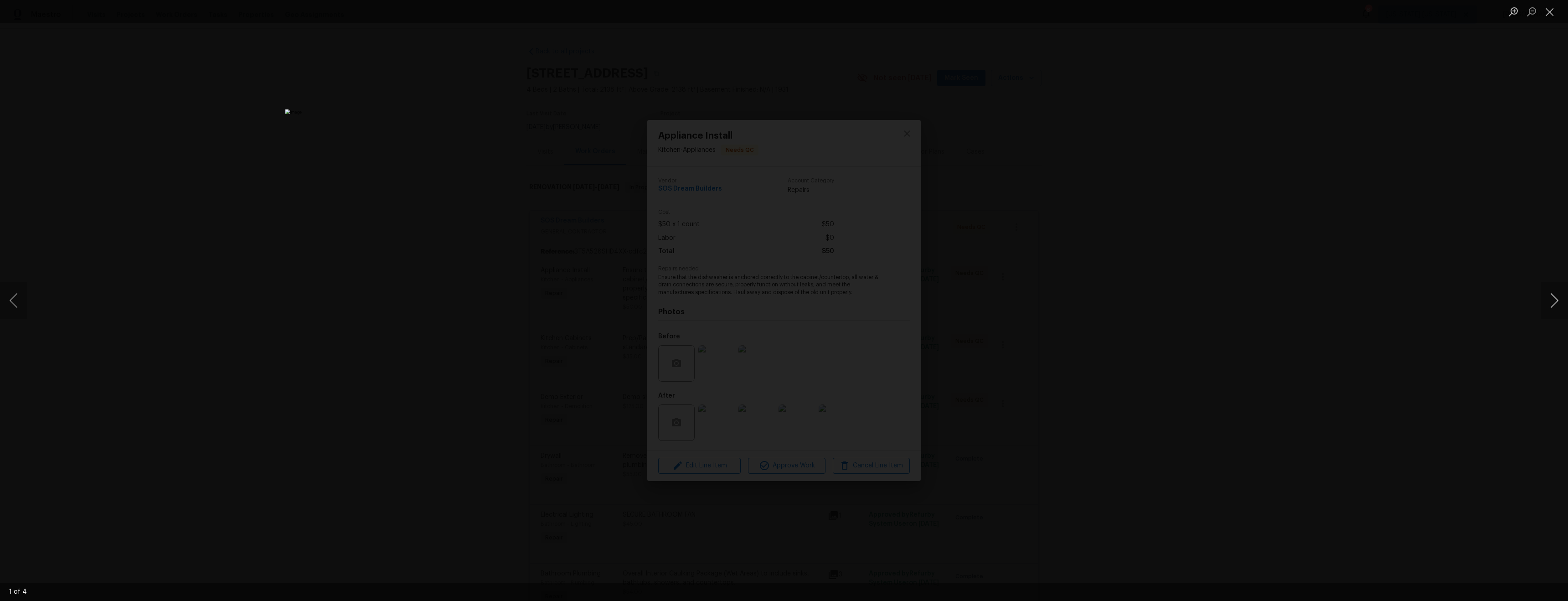
click at [1547, 304] on button "Next image" at bounding box center [1555, 300] width 28 height 37
click at [1228, 276] on div "Lightbox" at bounding box center [784, 300] width 1568 height 601
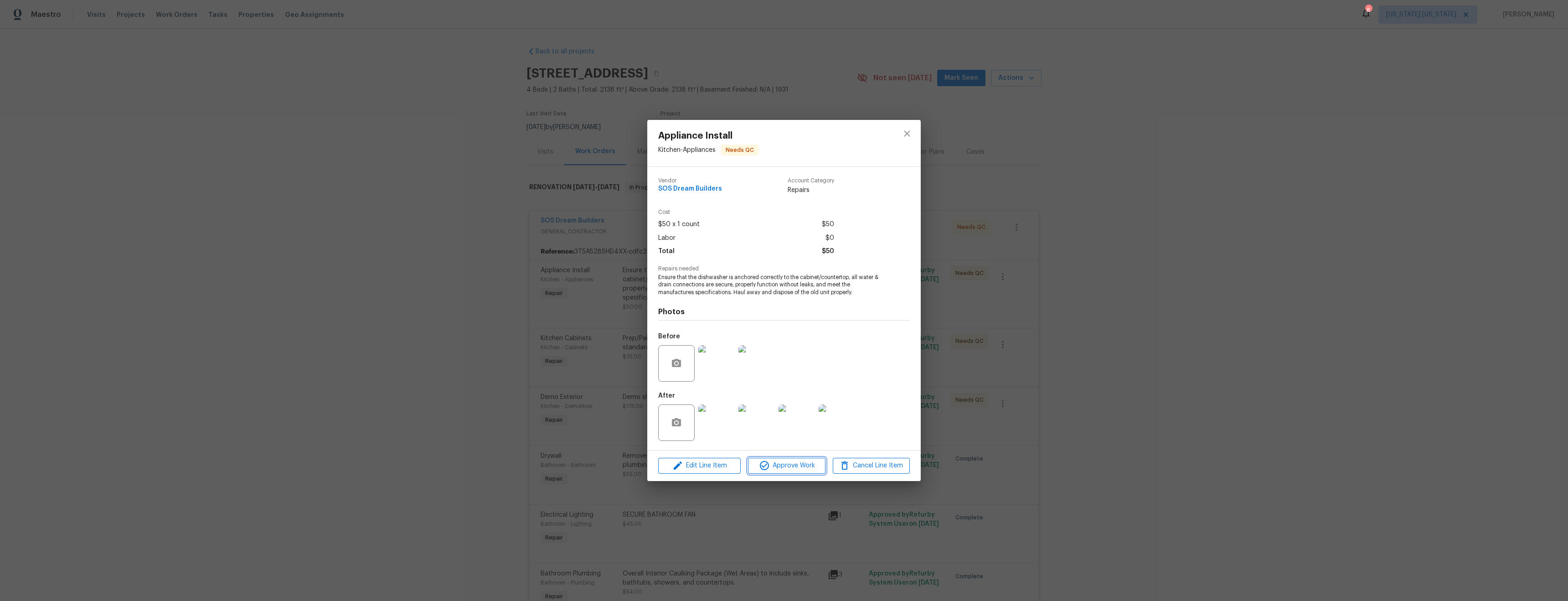
click at [780, 470] on span "Approve Work" at bounding box center [787, 466] width 72 height 12
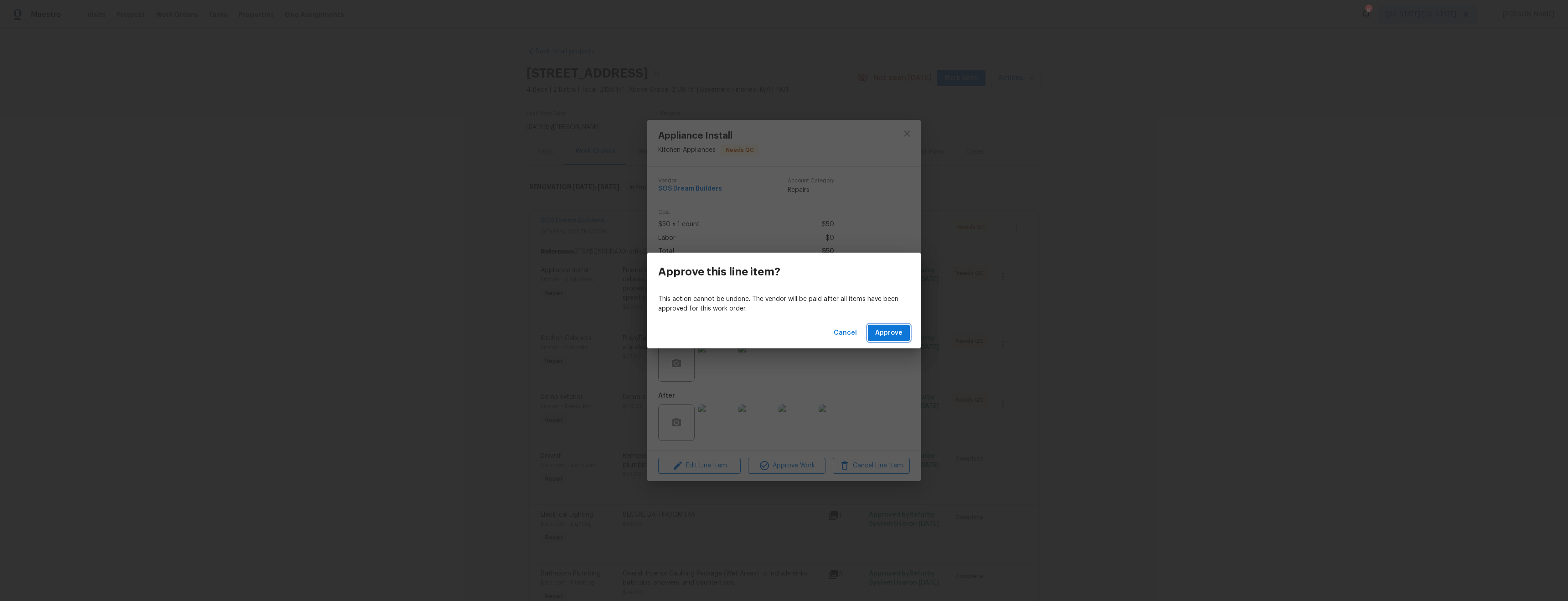
click at [892, 329] on span "Approve" at bounding box center [889, 333] width 28 height 12
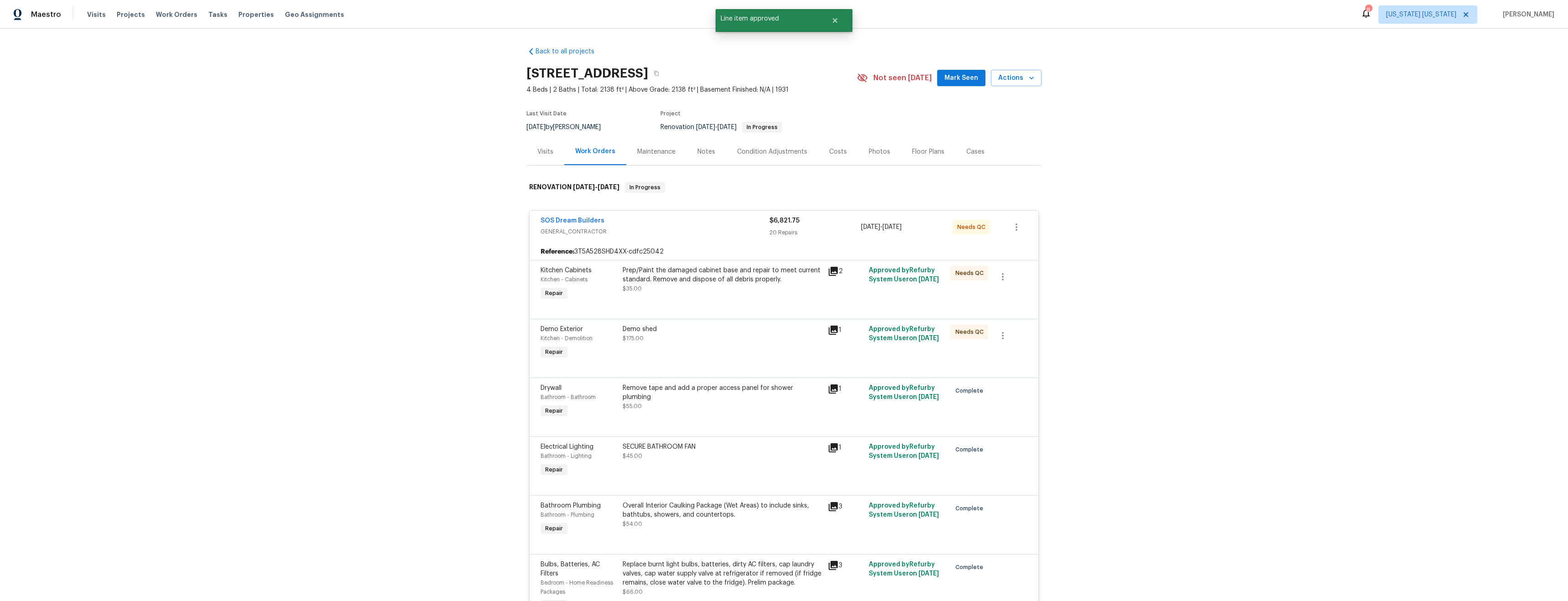
click at [704, 295] on div "Prep/Paint the damaged cabinet base and repair to meet current standard. Remove…" at bounding box center [723, 284] width 205 height 42
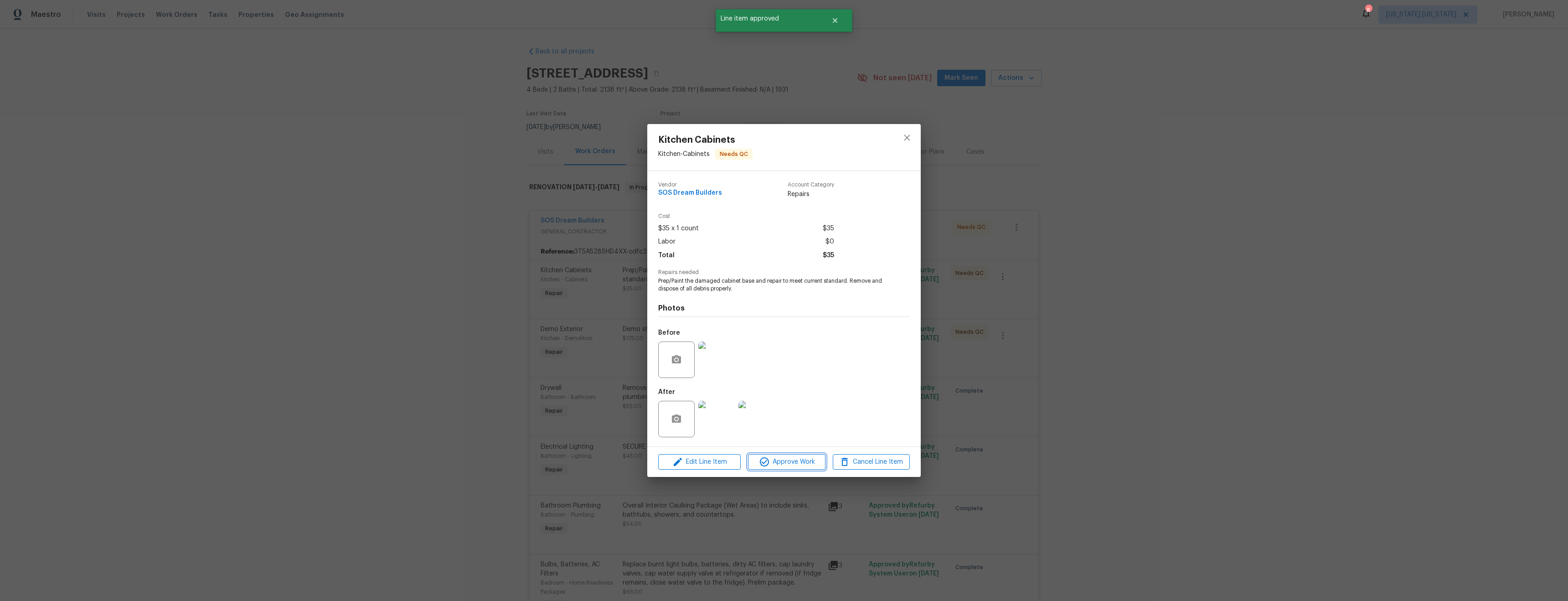
click at [791, 457] on span "Approve Work" at bounding box center [787, 462] width 72 height 12
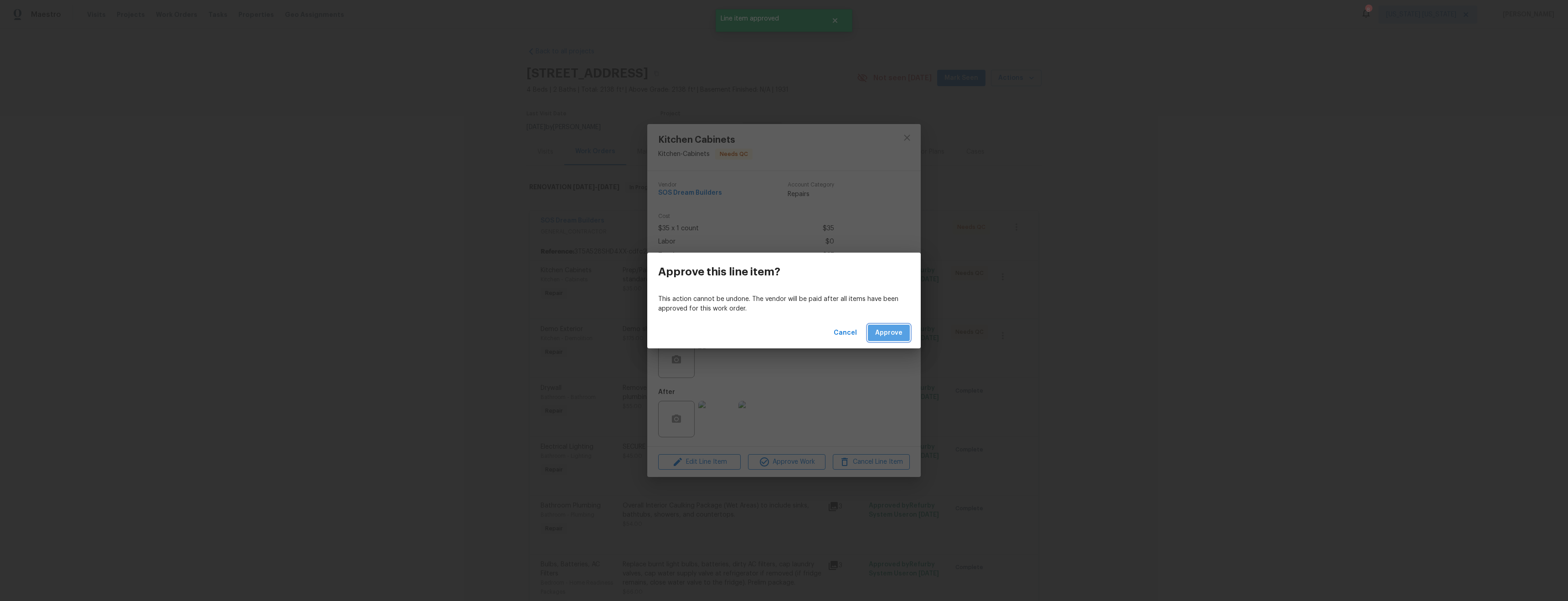
click at [885, 336] on span "Approve" at bounding box center [889, 333] width 28 height 12
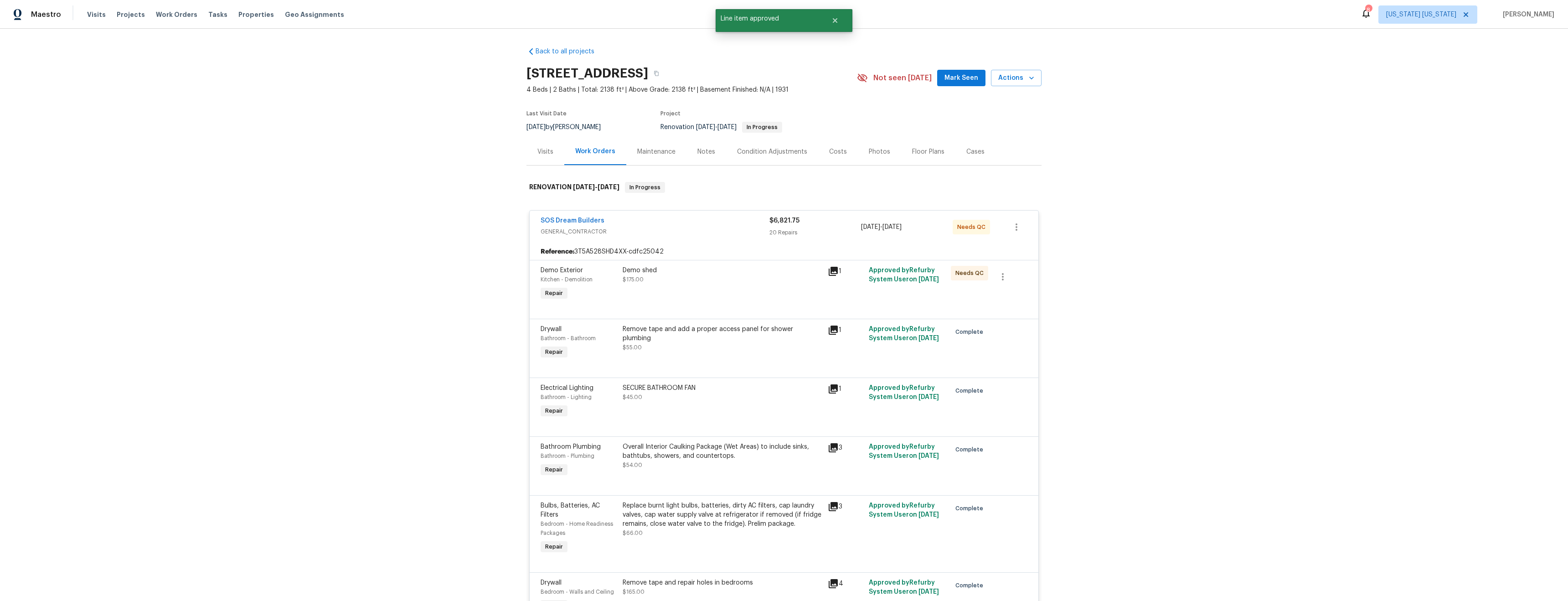
click at [718, 301] on div "Demo shed $175.00" at bounding box center [723, 284] width 205 height 42
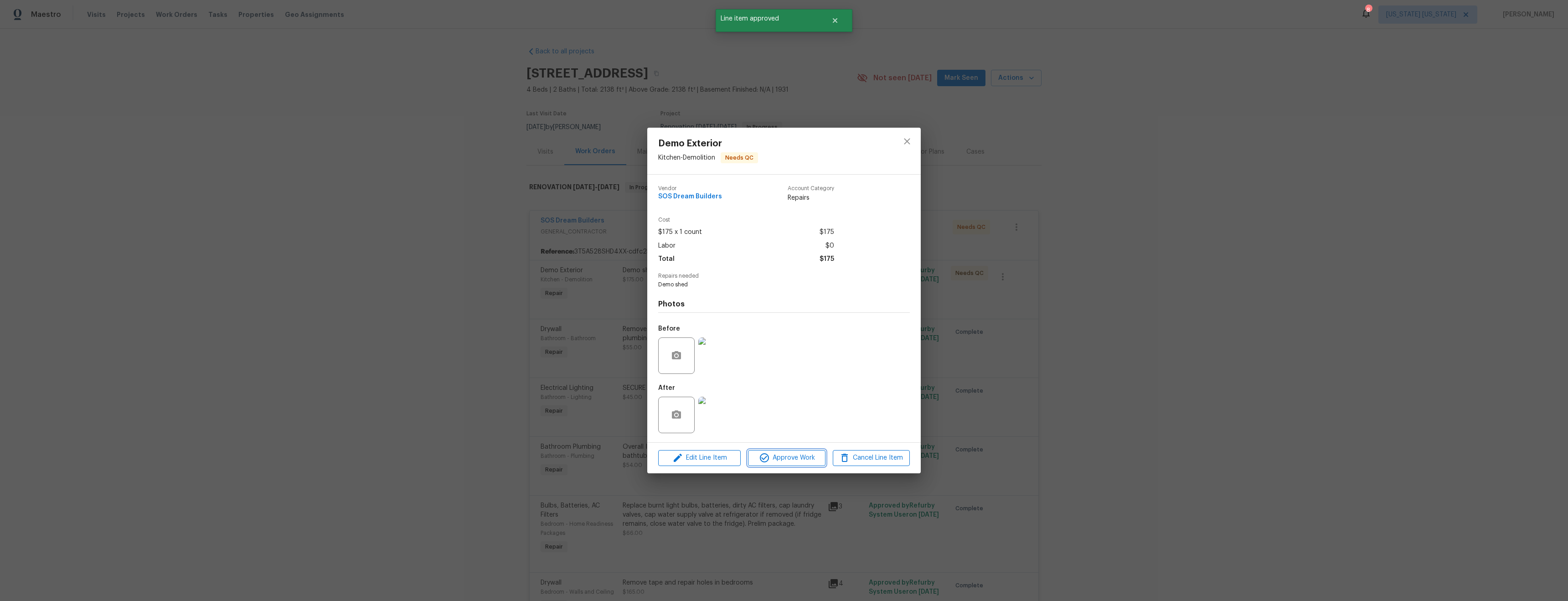
click at [798, 456] on span "Approve Work" at bounding box center [787, 458] width 72 height 12
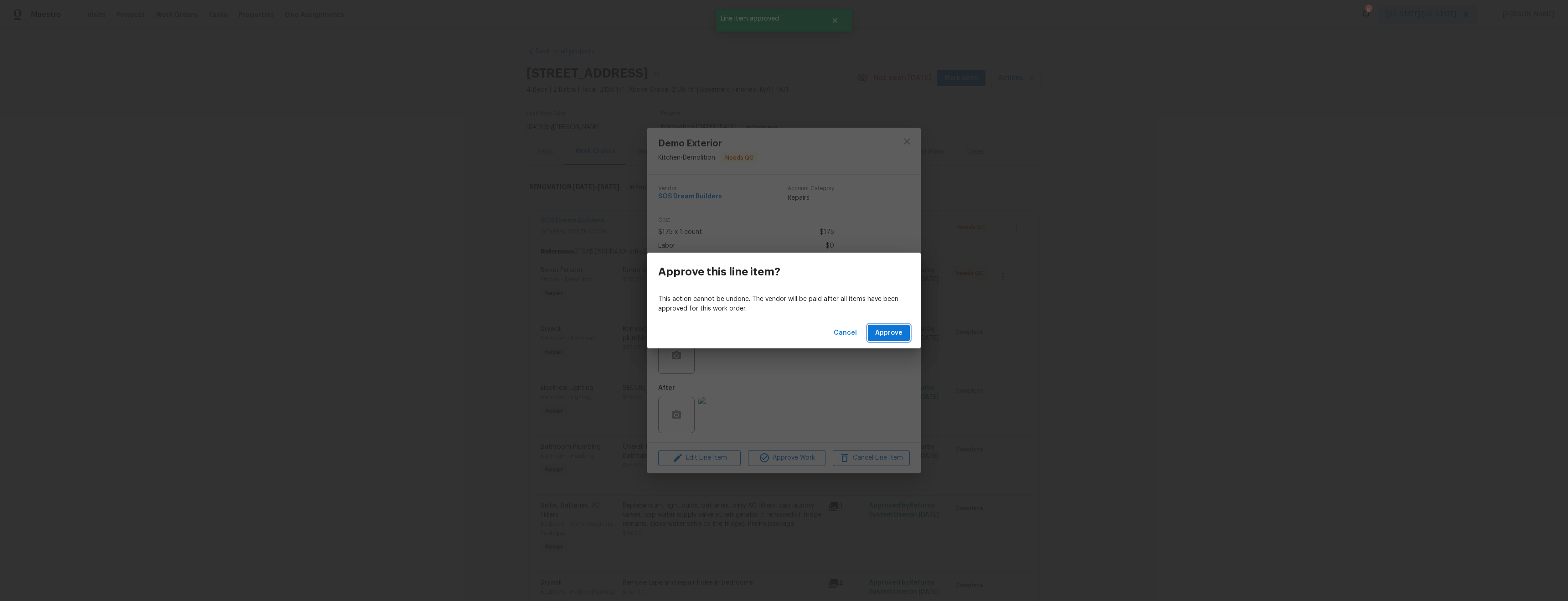
click at [894, 336] on span "Approve" at bounding box center [889, 333] width 28 height 12
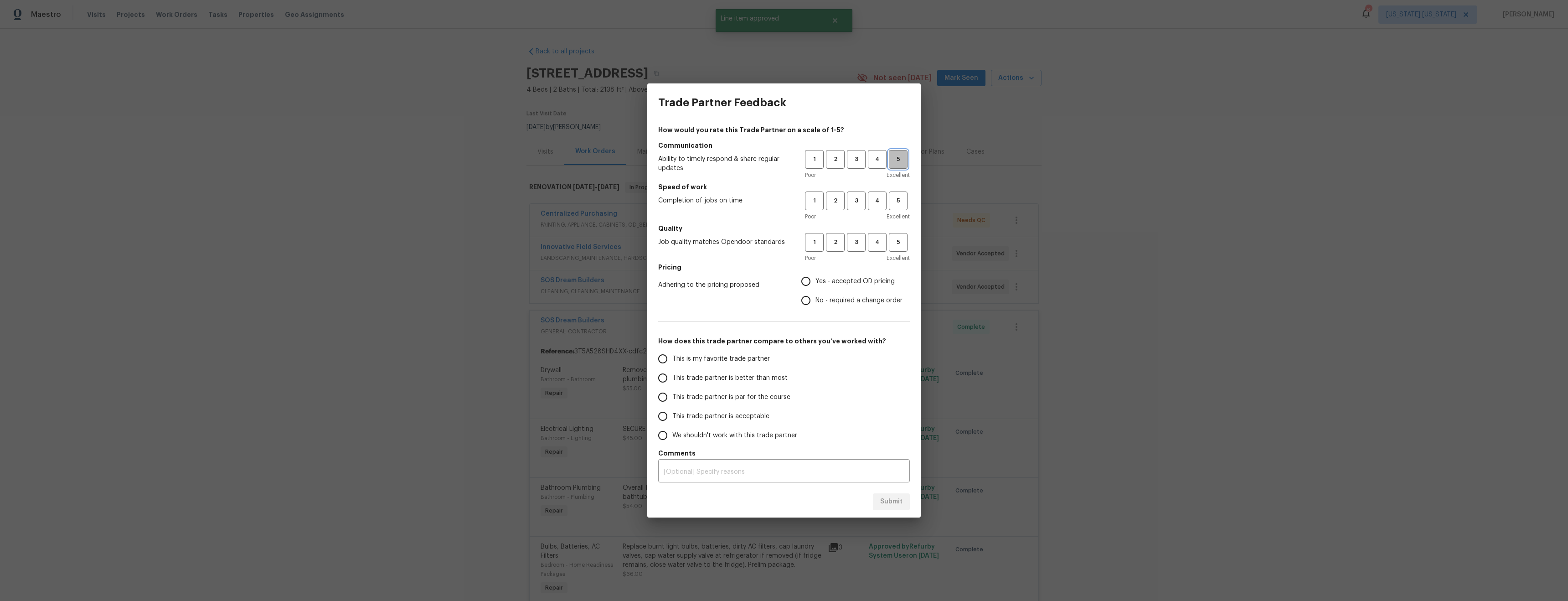
click at [898, 167] on button "5" at bounding box center [898, 159] width 19 height 19
click at [900, 204] on span "5" at bounding box center [898, 201] width 17 height 10
click at [877, 245] on span "4" at bounding box center [877, 242] width 17 height 10
click at [856, 281] on span "Yes - accepted OD pricing" at bounding box center [855, 281] width 79 height 10
click at [816, 281] on input "Yes - accepted OD pricing" at bounding box center [806, 281] width 19 height 19
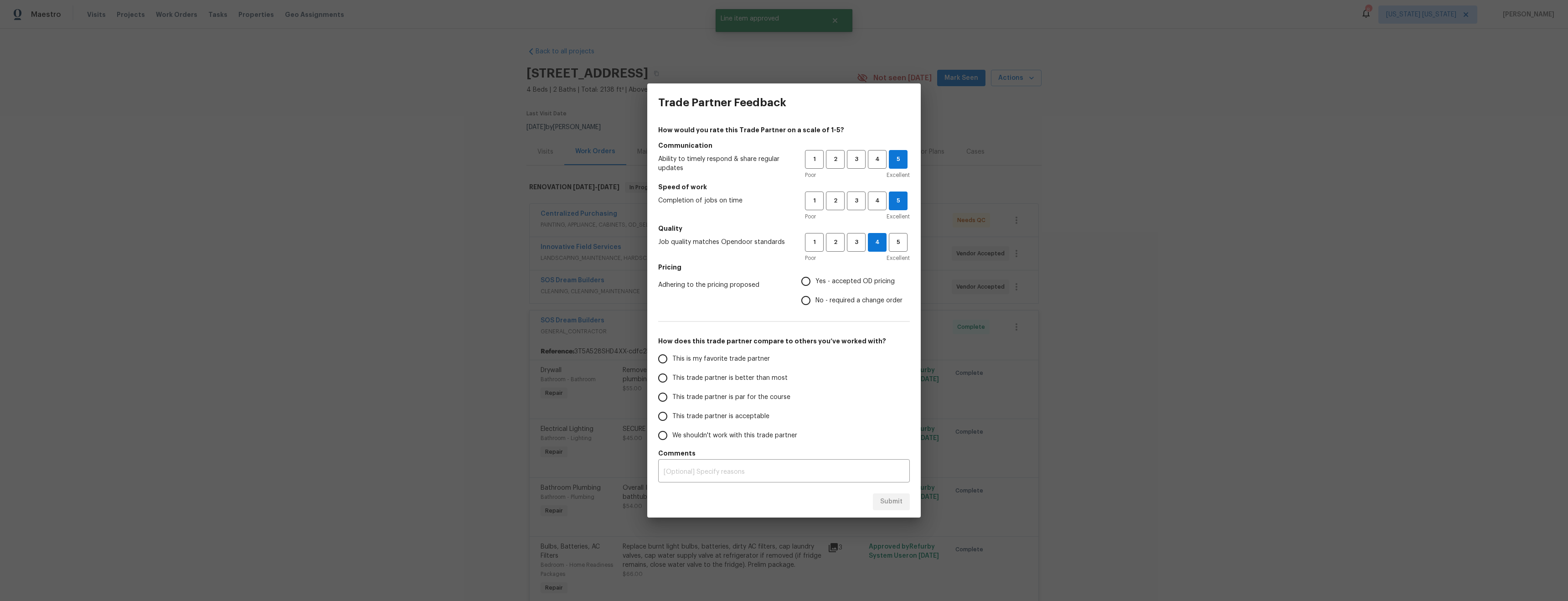
radio input "true"
click at [743, 356] on span "This is my favorite trade partner" at bounding box center [721, 359] width 97 height 10
click at [672, 356] on input "This is my favorite trade partner" at bounding box center [663, 359] width 19 height 19
click at [892, 504] on span "Submit" at bounding box center [891, 502] width 22 height 12
radio input "true"
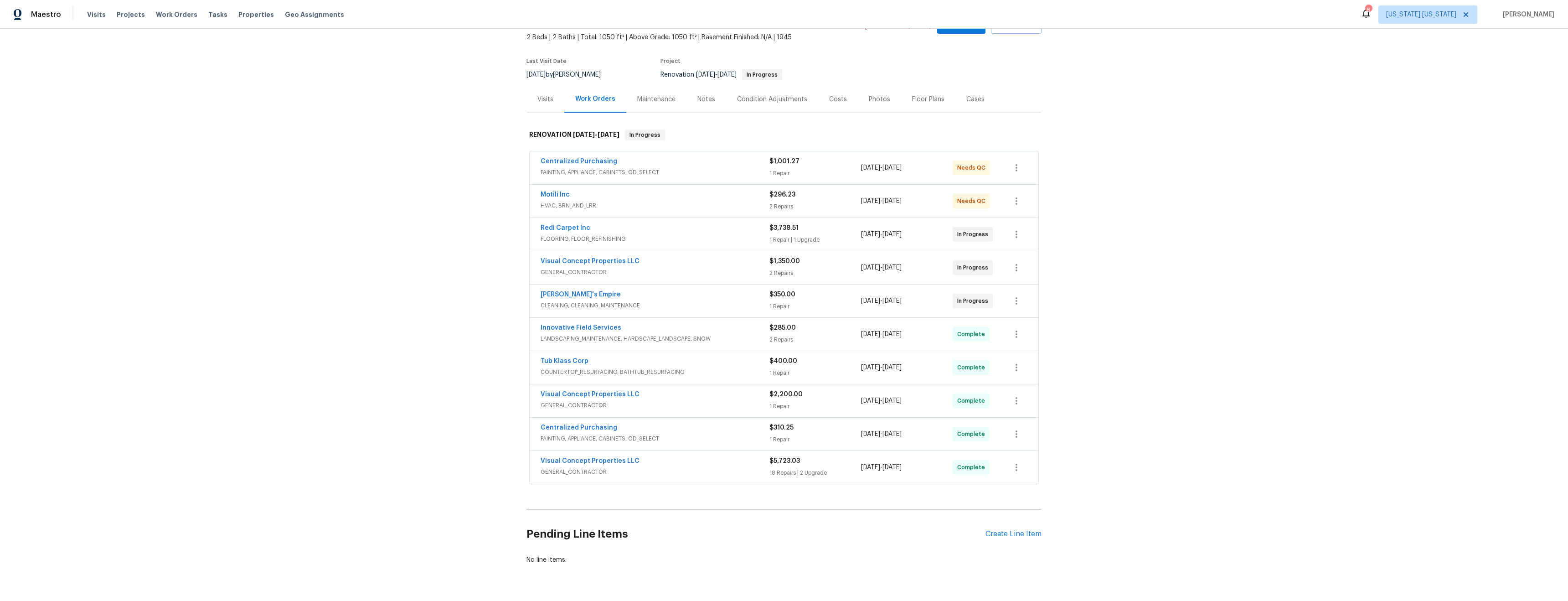
scroll to position [85, 0]
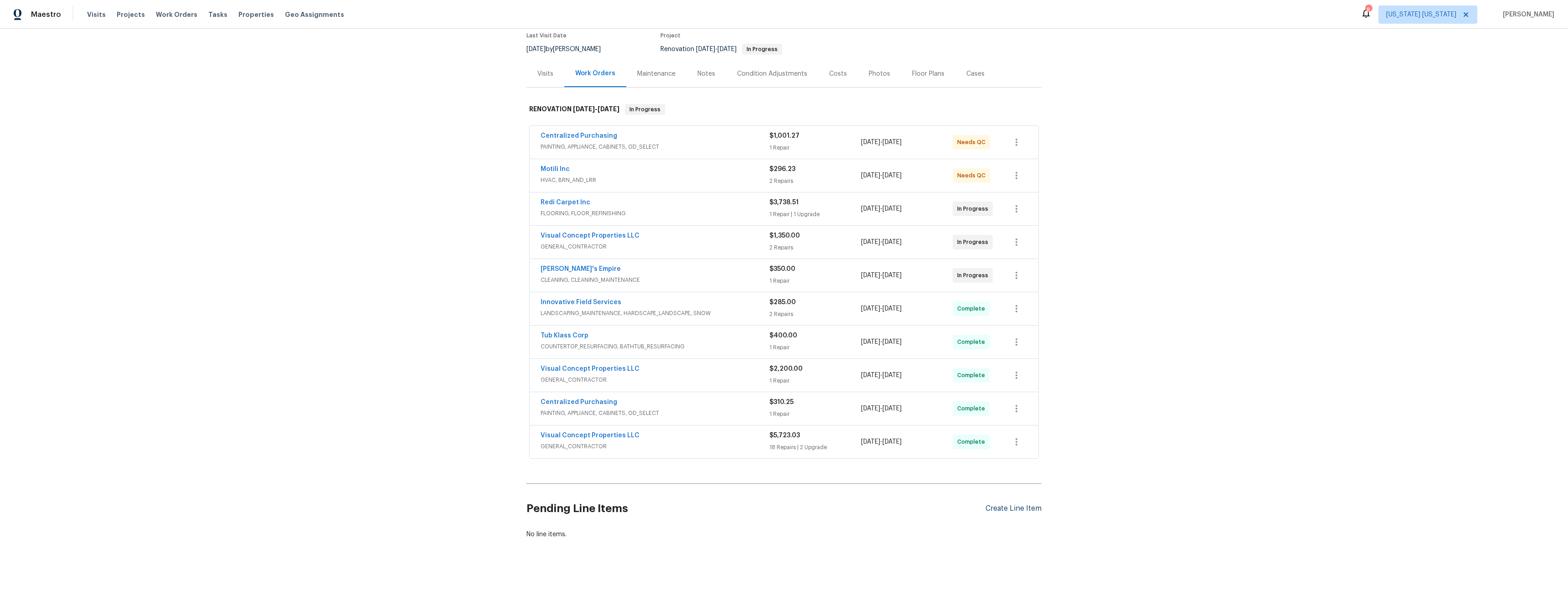
click at [1001, 504] on div "Create Line Item" at bounding box center [1014, 509] width 56 height 9
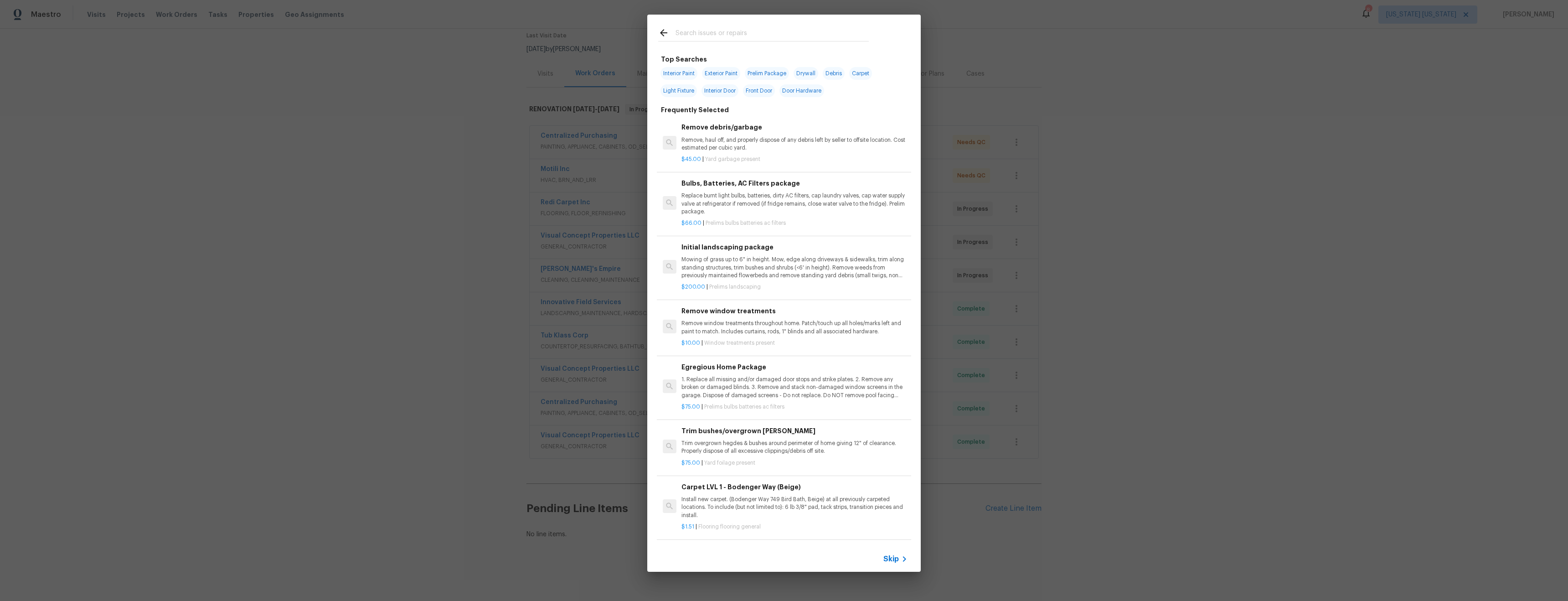
click at [698, 34] on input "text" at bounding box center [772, 34] width 194 height 13
type input "i"
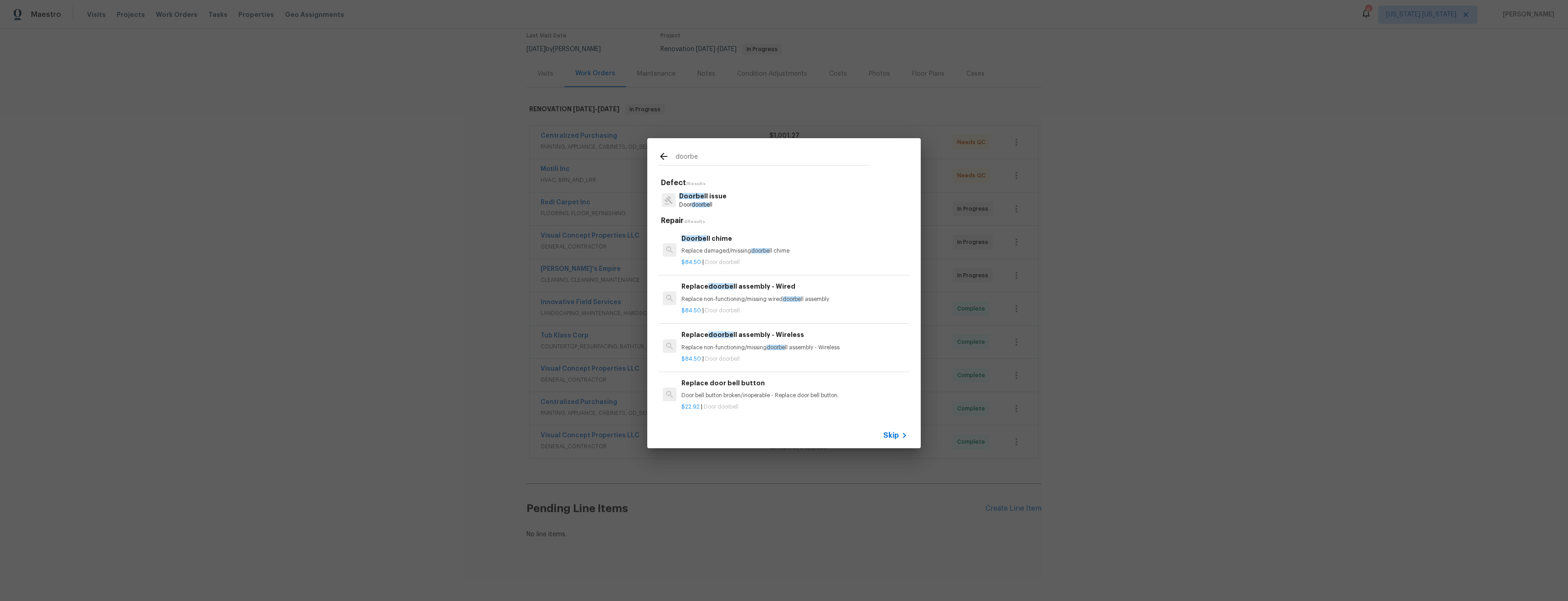
type input "doorbe"
click at [819, 293] on div "Replace doorbe ll assembly - Wired Replace non-functioning/missing wired doorbe…" at bounding box center [795, 292] width 226 height 22
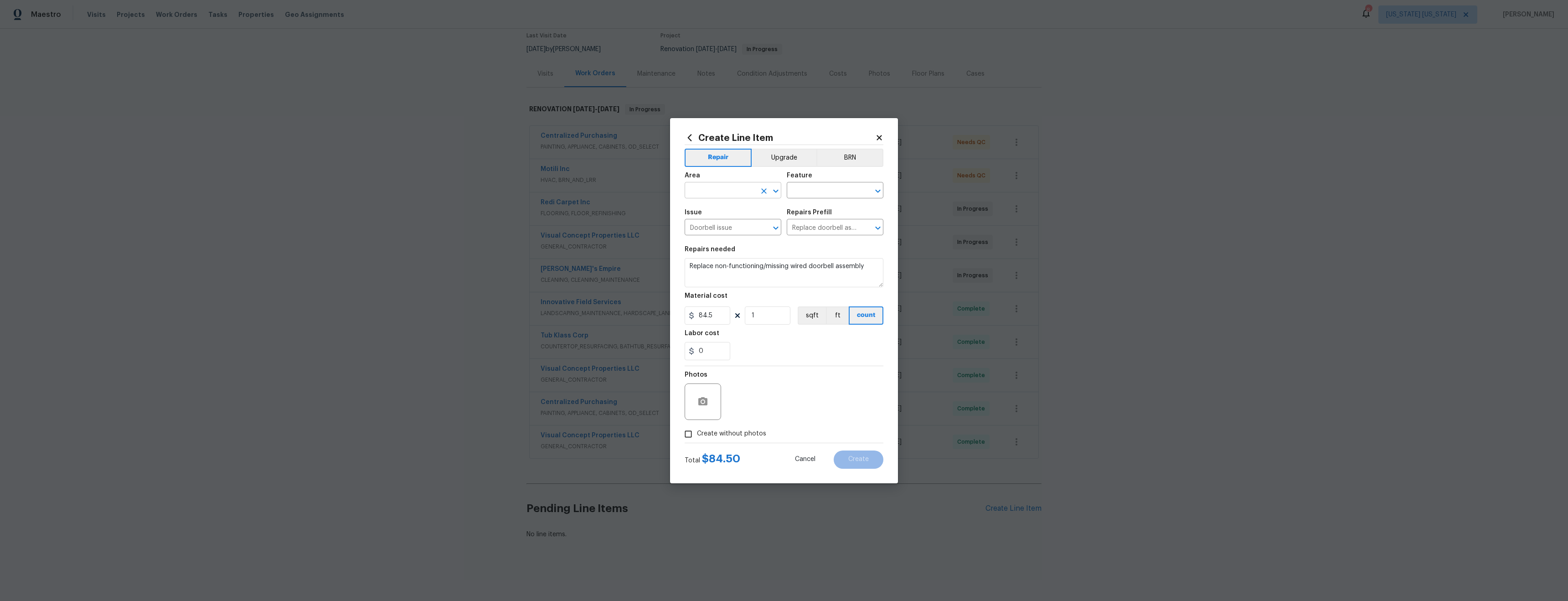
click at [729, 188] on input "text" at bounding box center [720, 191] width 71 height 14
click at [726, 232] on li "Exterior Overall" at bounding box center [733, 226] width 97 height 15
type input "Exterior Overall"
click at [822, 197] on input "text" at bounding box center [822, 191] width 71 height 14
type input "e"
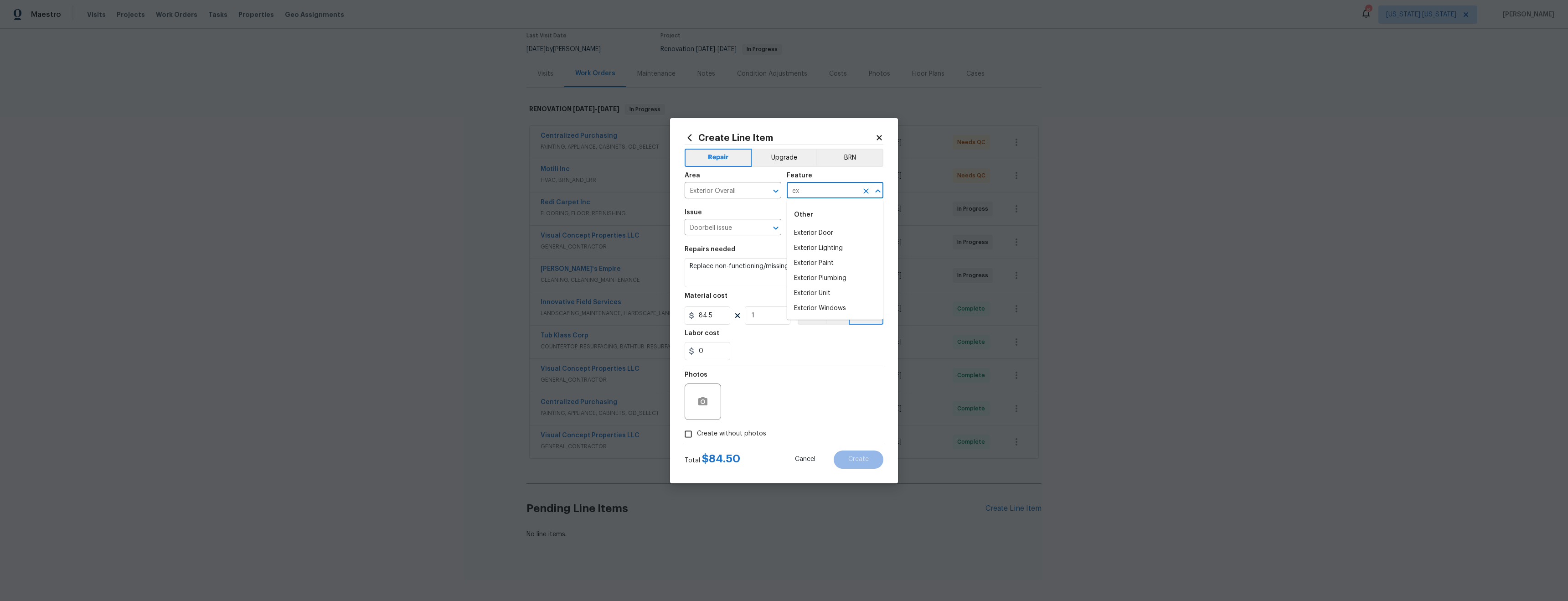
type input "e"
click at [818, 228] on li "Exterior Door" at bounding box center [835, 233] width 97 height 15
type input "Exterior Door"
click at [749, 427] on label "Create without photos" at bounding box center [723, 434] width 87 height 17
click at [697, 427] on input "Create without photos" at bounding box center [688, 434] width 17 height 17
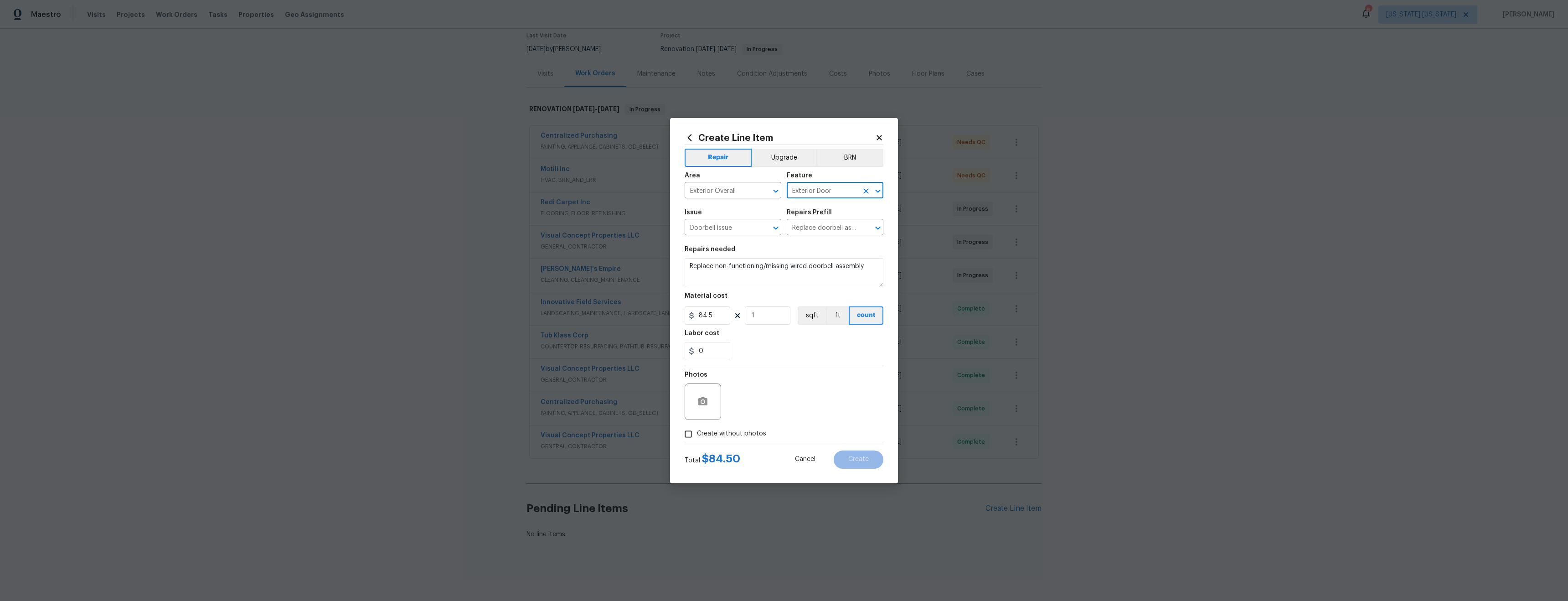
checkbox input "true"
click at [791, 390] on textarea at bounding box center [806, 401] width 155 height 37
type textarea "tba"
click at [868, 467] on button "Create" at bounding box center [859, 459] width 50 height 18
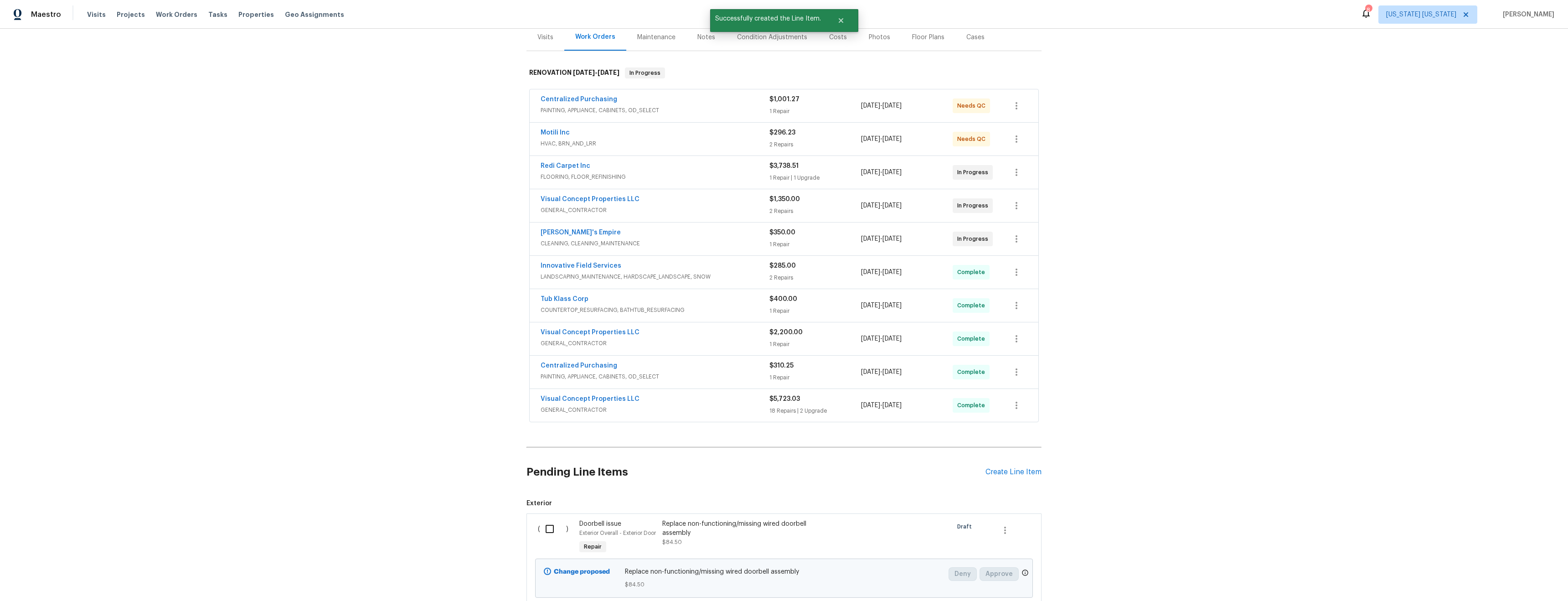
scroll to position [198, 0]
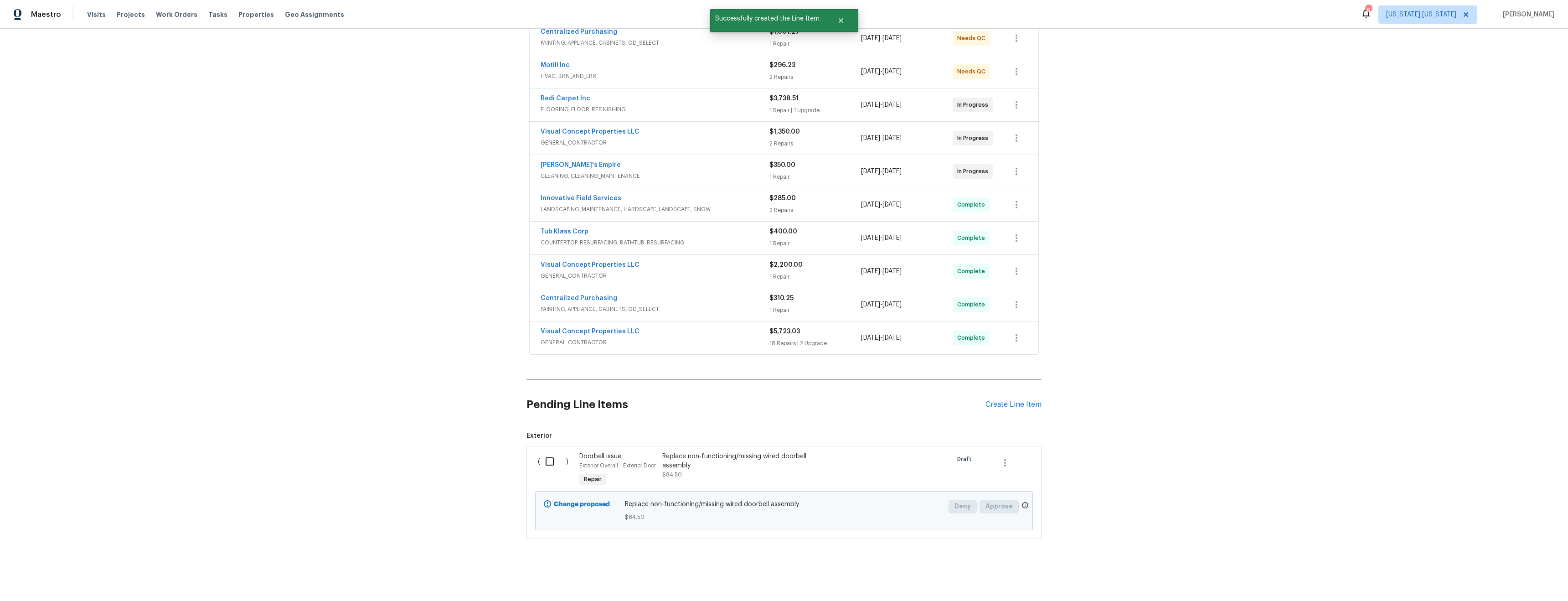
click at [545, 452] on input "checkbox" at bounding box center [553, 461] width 26 height 19
checkbox input "true"
click at [1522, 580] on span "Create Work Order" at bounding box center [1516, 579] width 61 height 12
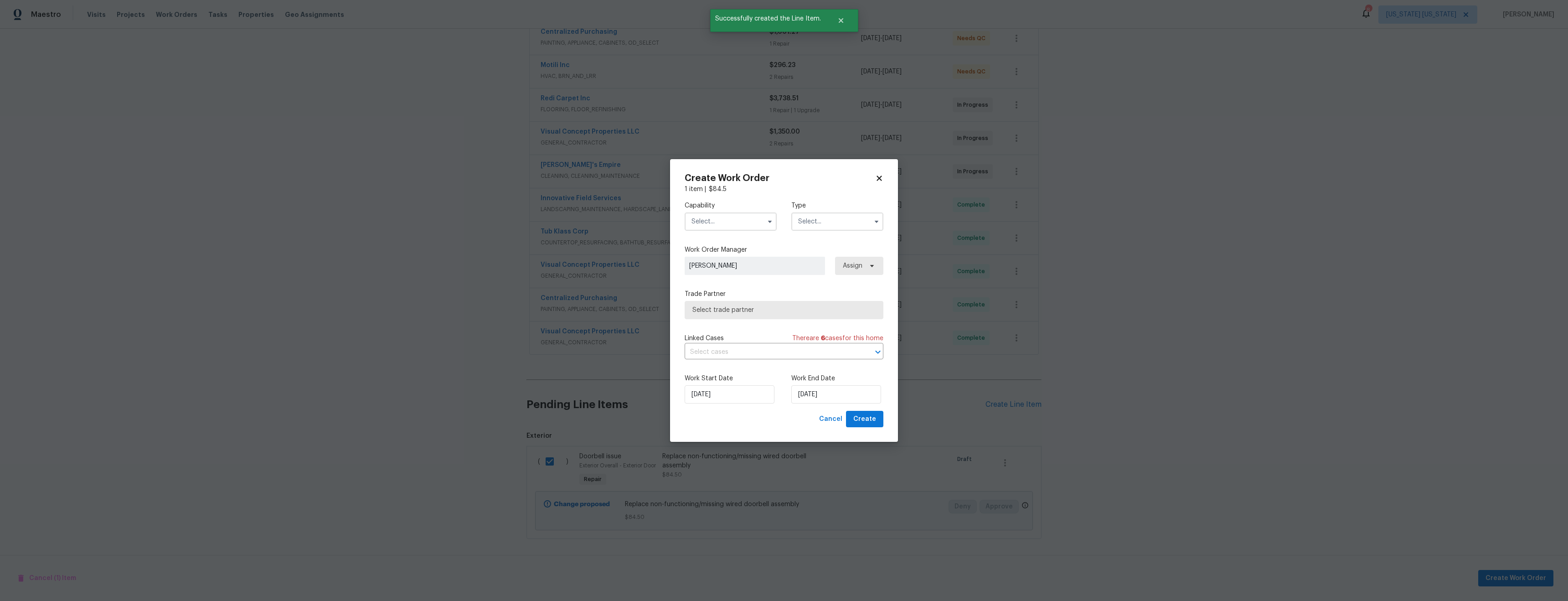
drag, startPoint x: 707, startPoint y: 220, endPoint x: 726, endPoint y: 224, distance: 19.4
click at [708, 220] on input "text" at bounding box center [731, 222] width 92 height 18
click at [736, 318] on div "General Contractor" at bounding box center [730, 314] width 88 height 17
type input "General Contractor"
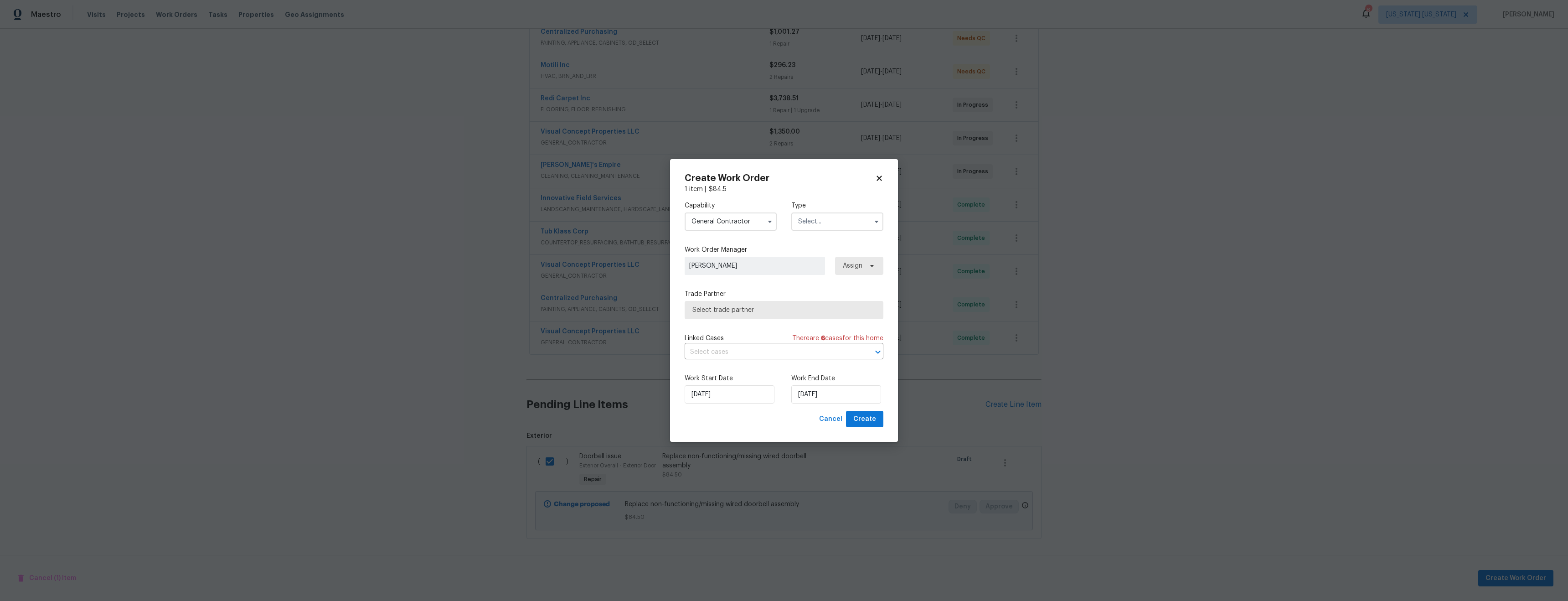
click at [845, 216] on input "text" at bounding box center [838, 222] width 92 height 18
click at [837, 319] on div "Renovation" at bounding box center [838, 321] width 88 height 17
type input "Renovation"
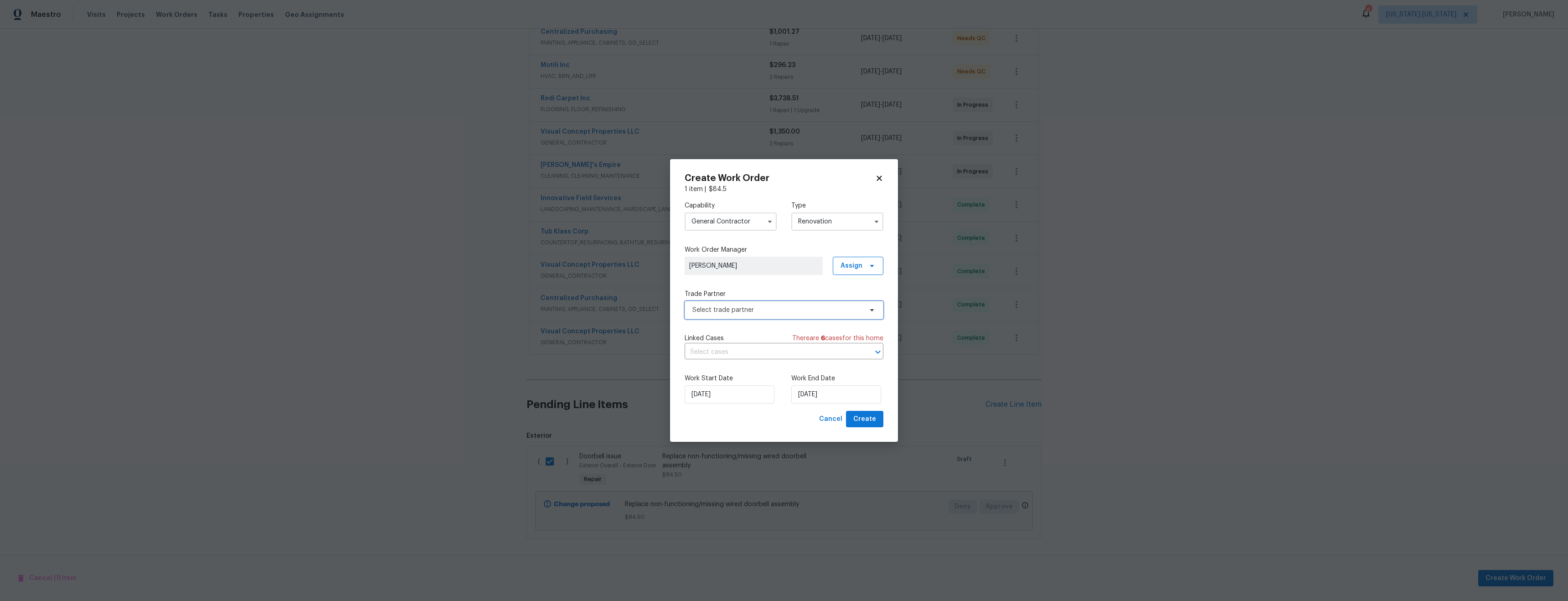
click at [761, 308] on span "Select trade partner" at bounding box center [777, 310] width 170 height 9
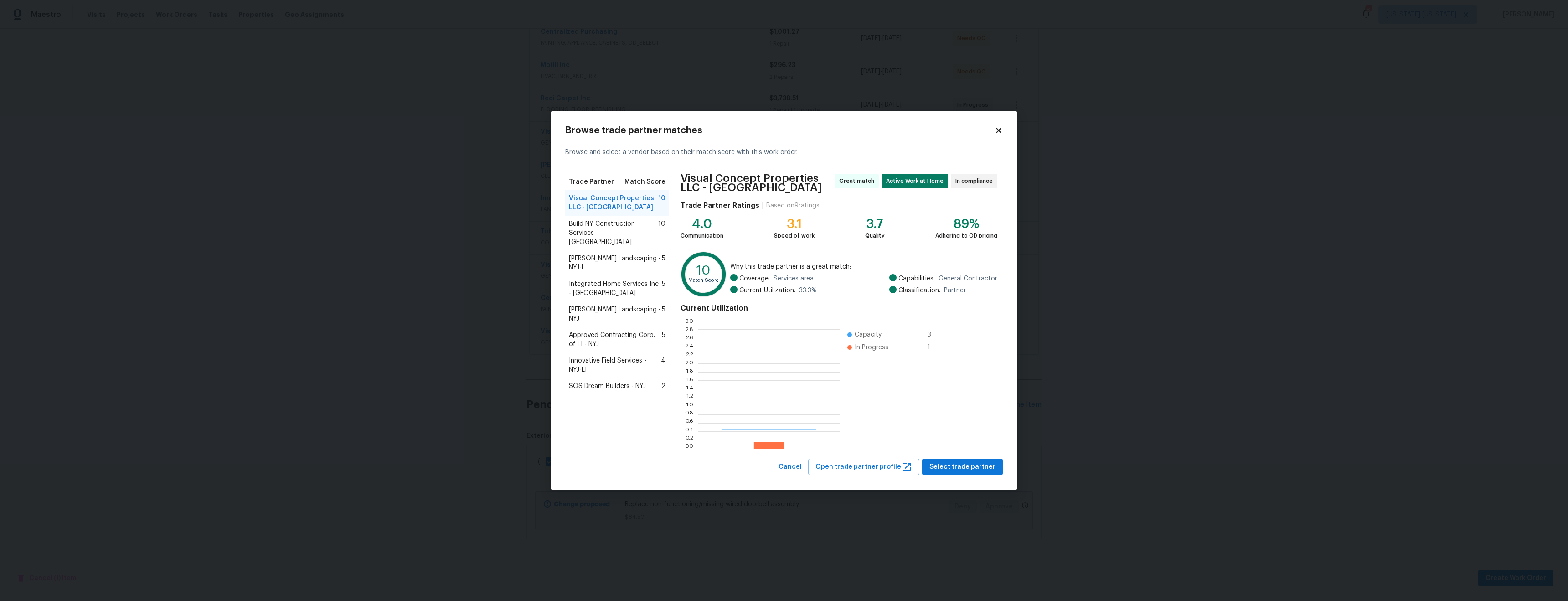
scroll to position [121, 135]
click at [952, 465] on span "Select trade partner" at bounding box center [962, 467] width 66 height 12
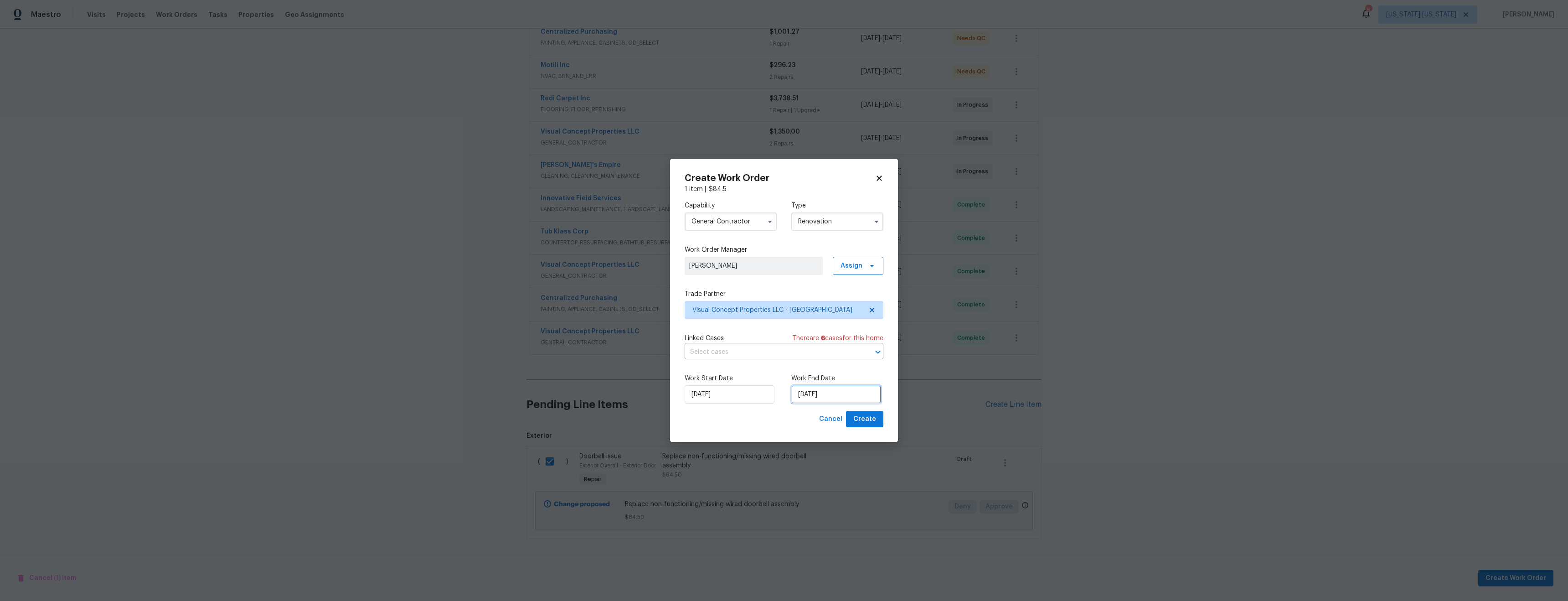
click at [811, 395] on input "[DATE]" at bounding box center [836, 394] width 90 height 18
click at [856, 327] on div "12" at bounding box center [863, 328] width 15 height 13
type input "[DATE]"
click at [865, 417] on span "Create" at bounding box center [865, 419] width 23 height 12
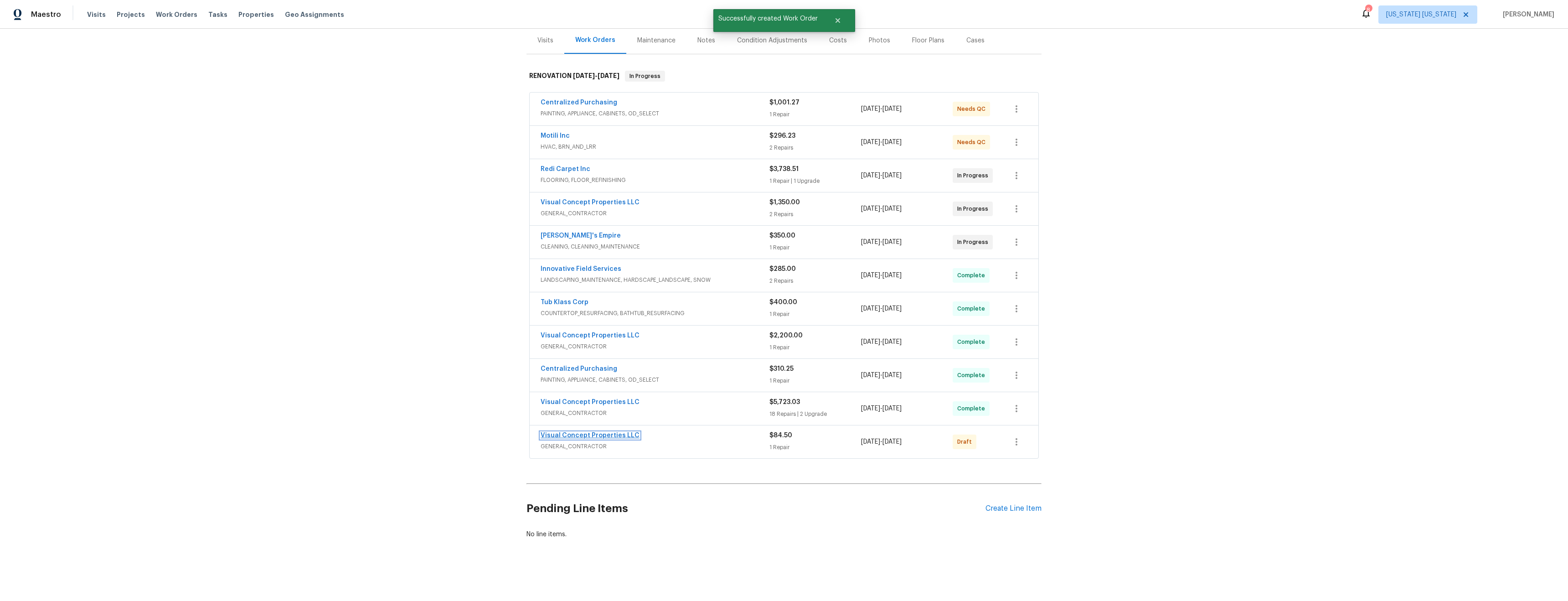
click at [606, 432] on link "Visual Concept Properties LLC" at bounding box center [590, 435] width 99 height 6
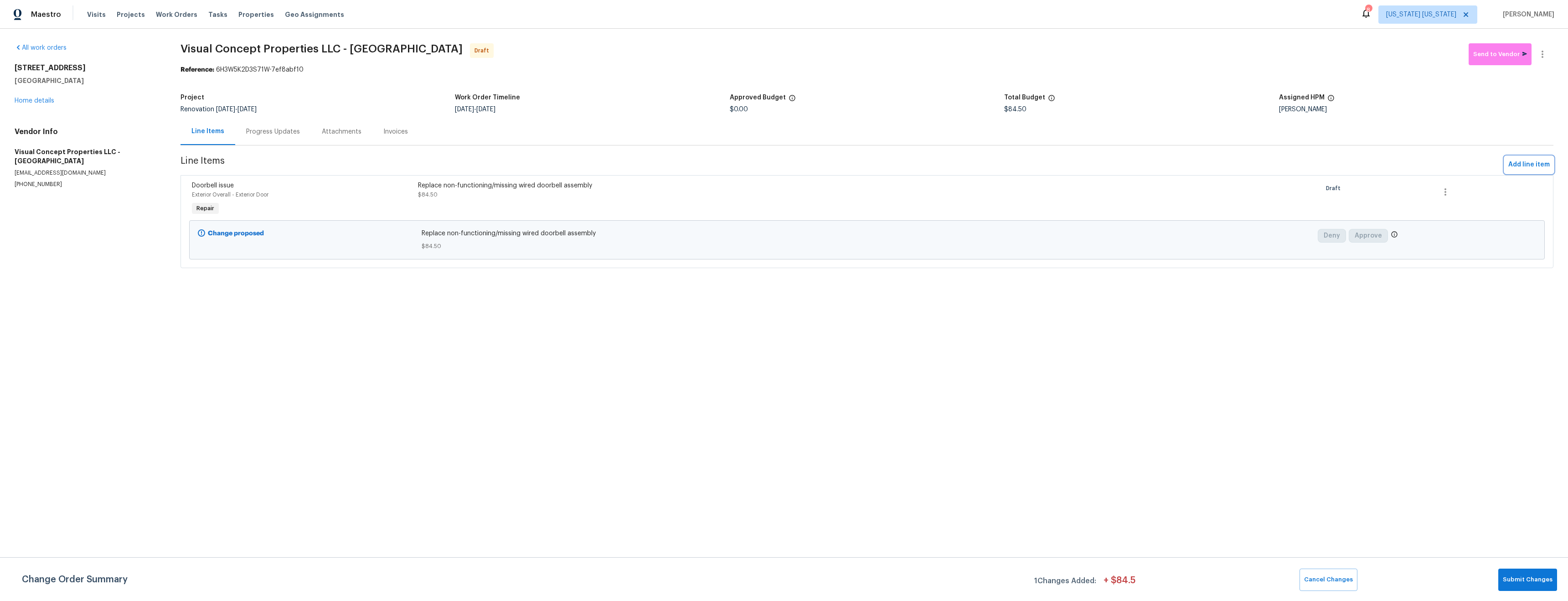
click at [1530, 163] on span "Add line item" at bounding box center [1529, 165] width 42 height 12
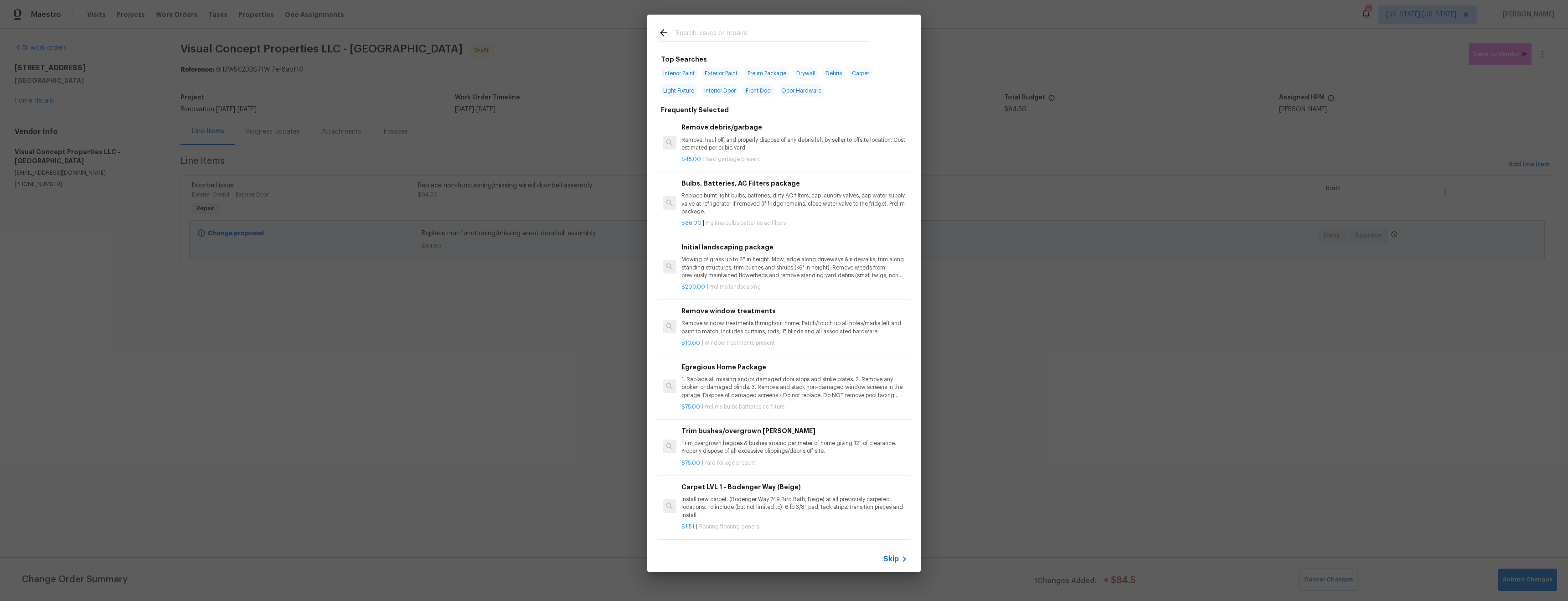
click at [683, 94] on span "Light Fixture" at bounding box center [679, 91] width 37 height 13
type input "Light Fixture"
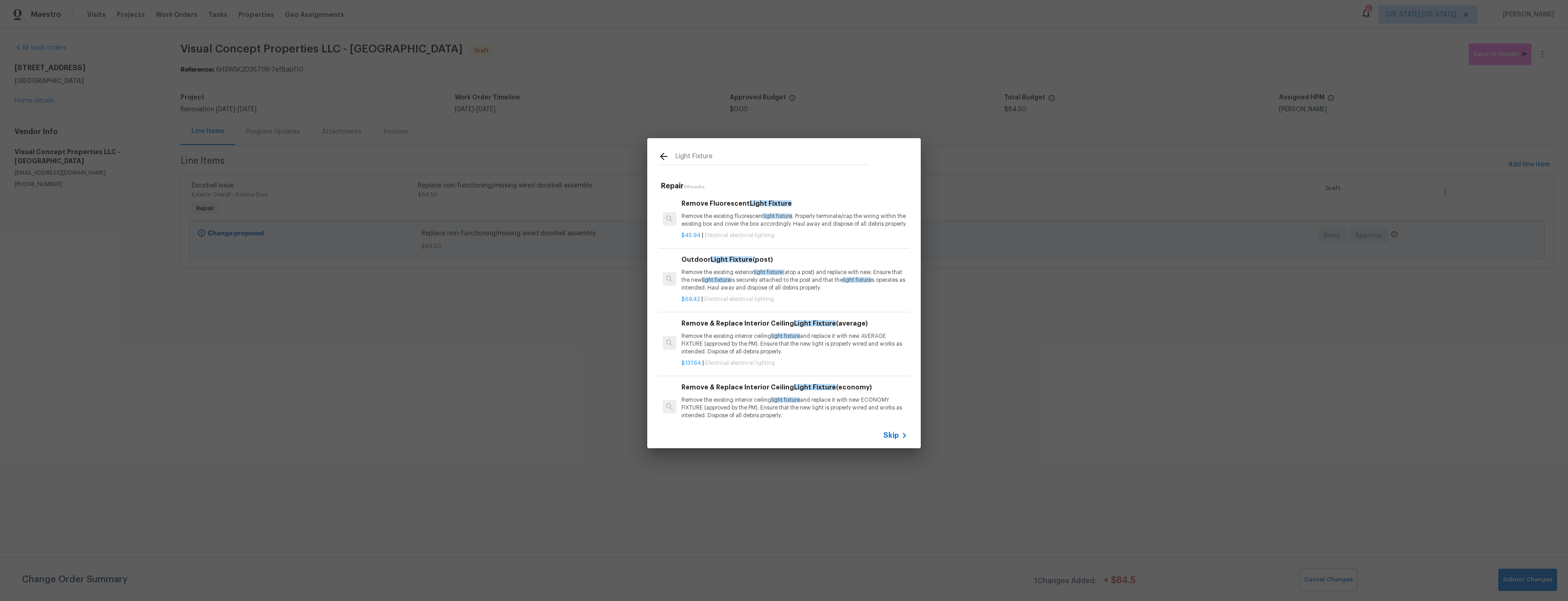
click at [661, 156] on icon at bounding box center [663, 156] width 7 height 7
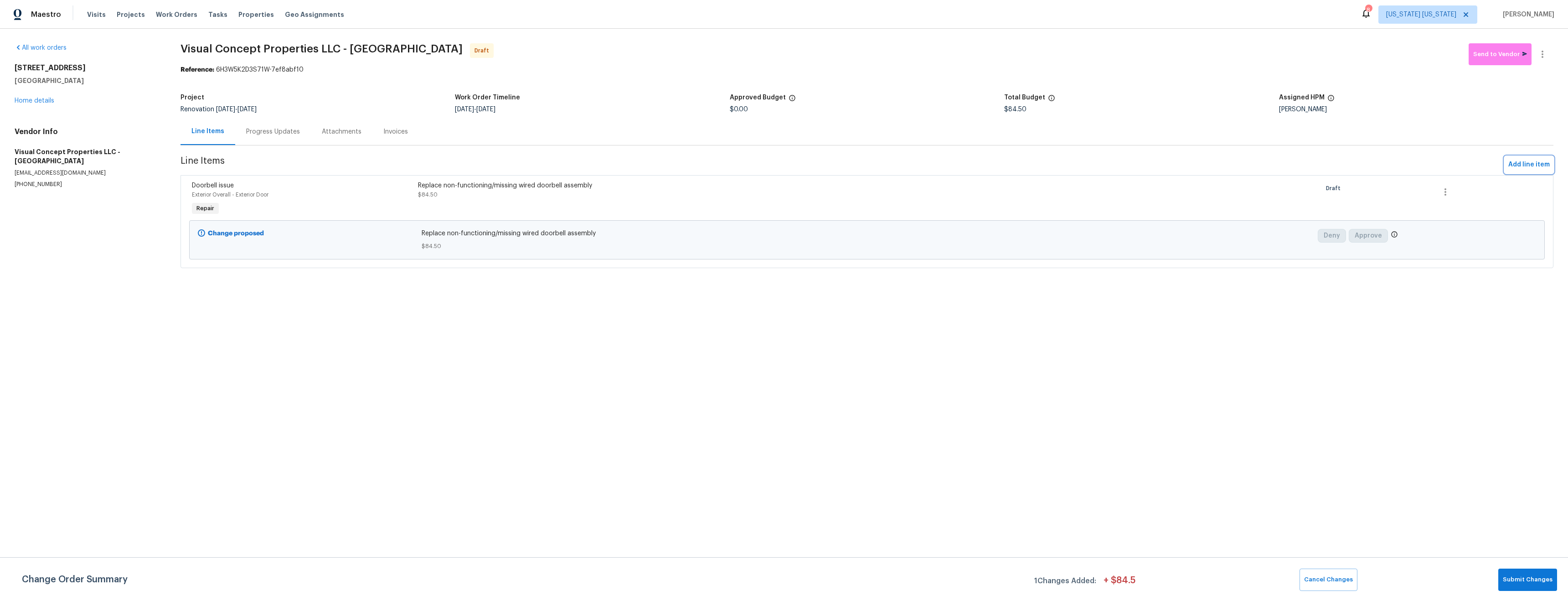
click at [1538, 170] on span "Add line item" at bounding box center [1529, 165] width 42 height 12
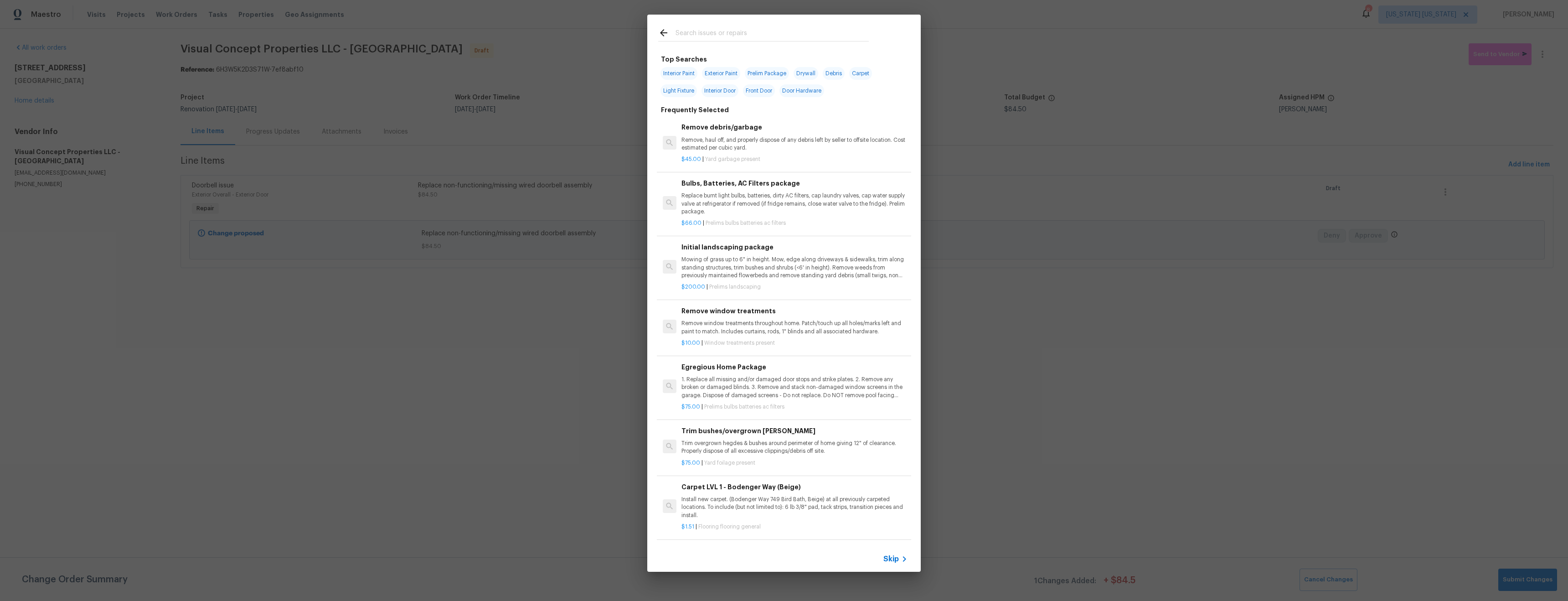
click at [723, 28] on input "text" at bounding box center [772, 34] width 194 height 13
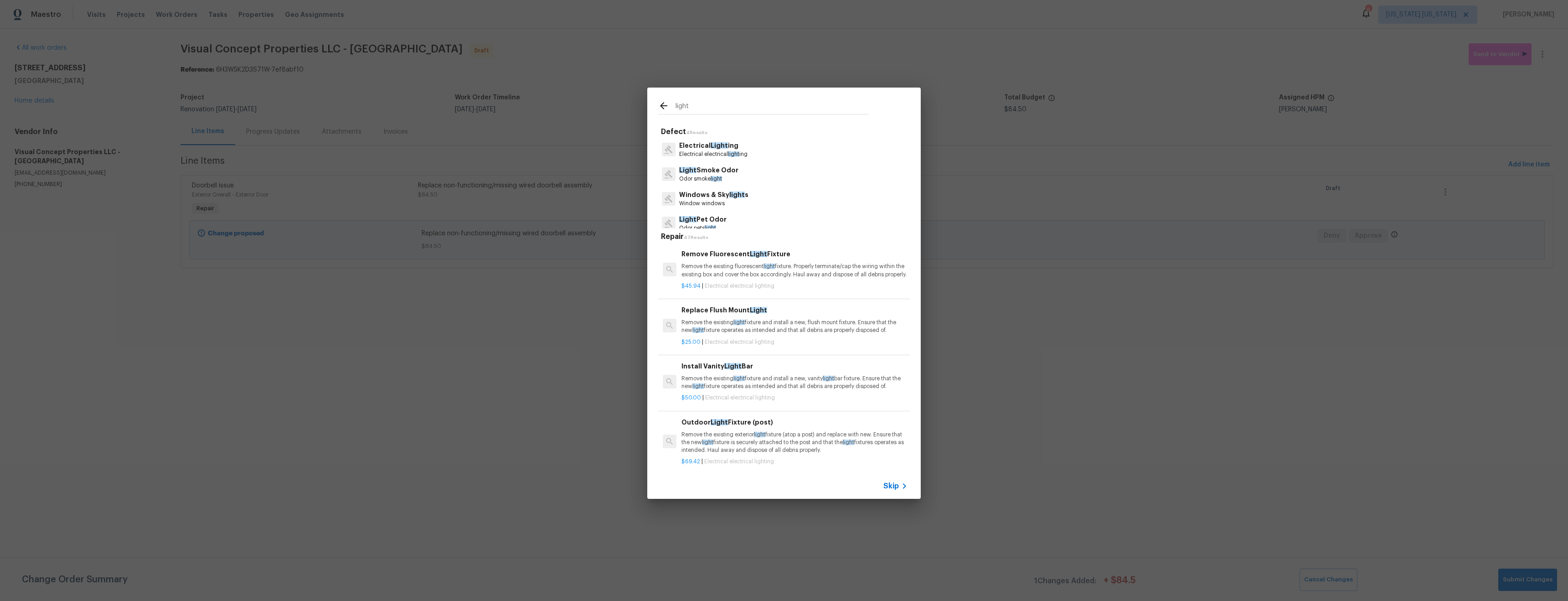
type input "light"
click at [776, 152] on div "Electrical Light ing Electrical electrical light ing" at bounding box center [784, 149] width 252 height 24
click at [732, 147] on p "Electrical Light ing" at bounding box center [713, 145] width 69 height 10
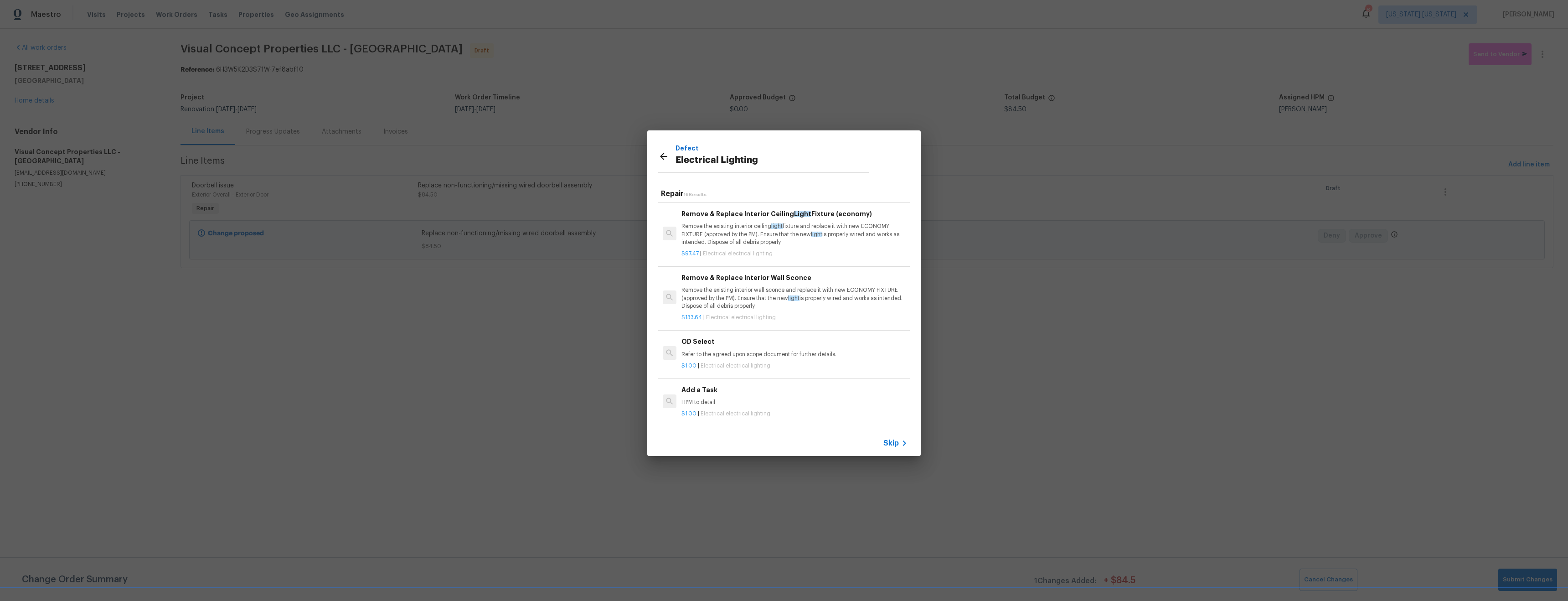
scroll to position [754, 0]
click at [757, 399] on p "HPM to detail" at bounding box center [795, 402] width 226 height 8
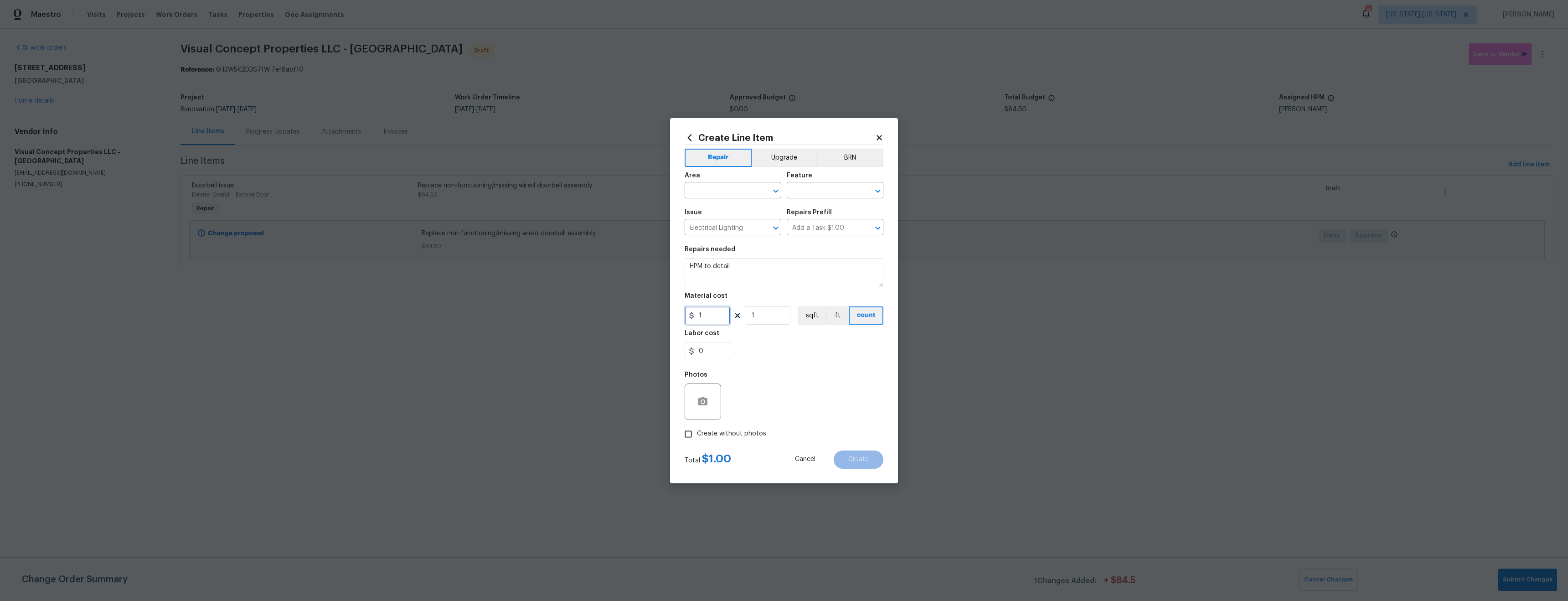
drag, startPoint x: 704, startPoint y: 318, endPoint x: 709, endPoint y: 320, distance: 5.4
click at [704, 318] on input "1" at bounding box center [707, 315] width 45 height 18
type input "130.13"
click at [777, 312] on input "1" at bounding box center [768, 315] width 45 height 18
type input "4"
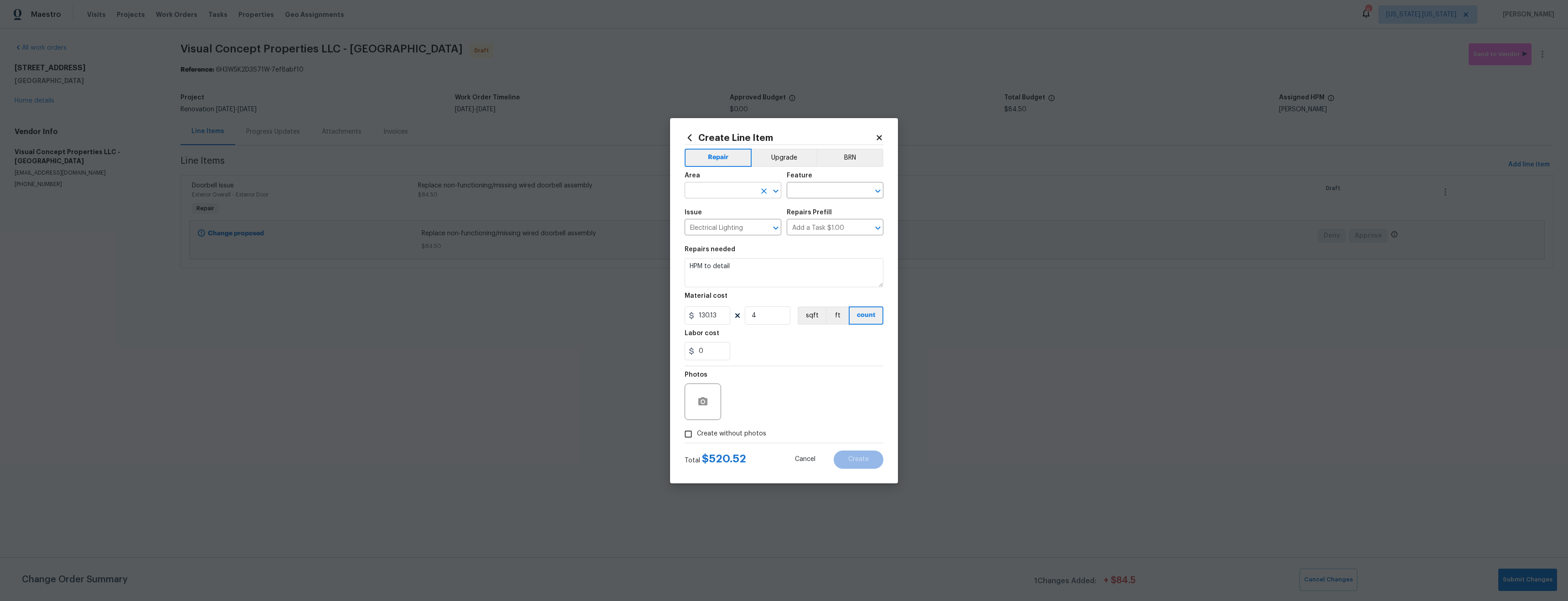
click at [720, 196] on input "text" at bounding box center [720, 191] width 71 height 14
type input "l"
click at [732, 227] on li "Exterior Overall" at bounding box center [733, 226] width 97 height 15
type input "Exterior Overall"
click at [798, 188] on input "text" at bounding box center [822, 191] width 71 height 14
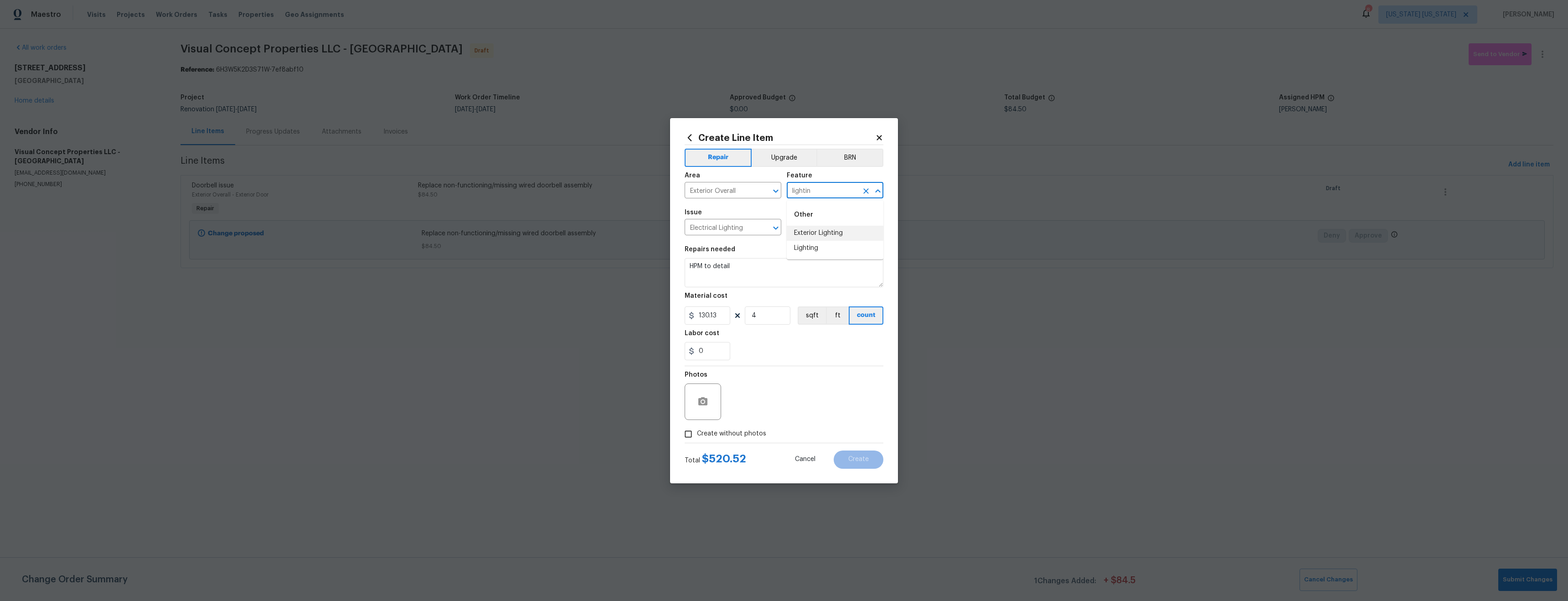
click at [846, 230] on li "Exterior Lighting" at bounding box center [835, 233] width 97 height 15
type input "Exterior Lighting"
click at [730, 274] on textarea "HPM to detail" at bounding box center [784, 273] width 199 height 29
click at [731, 274] on textarea "HPM to detail" at bounding box center [784, 273] width 199 height 29
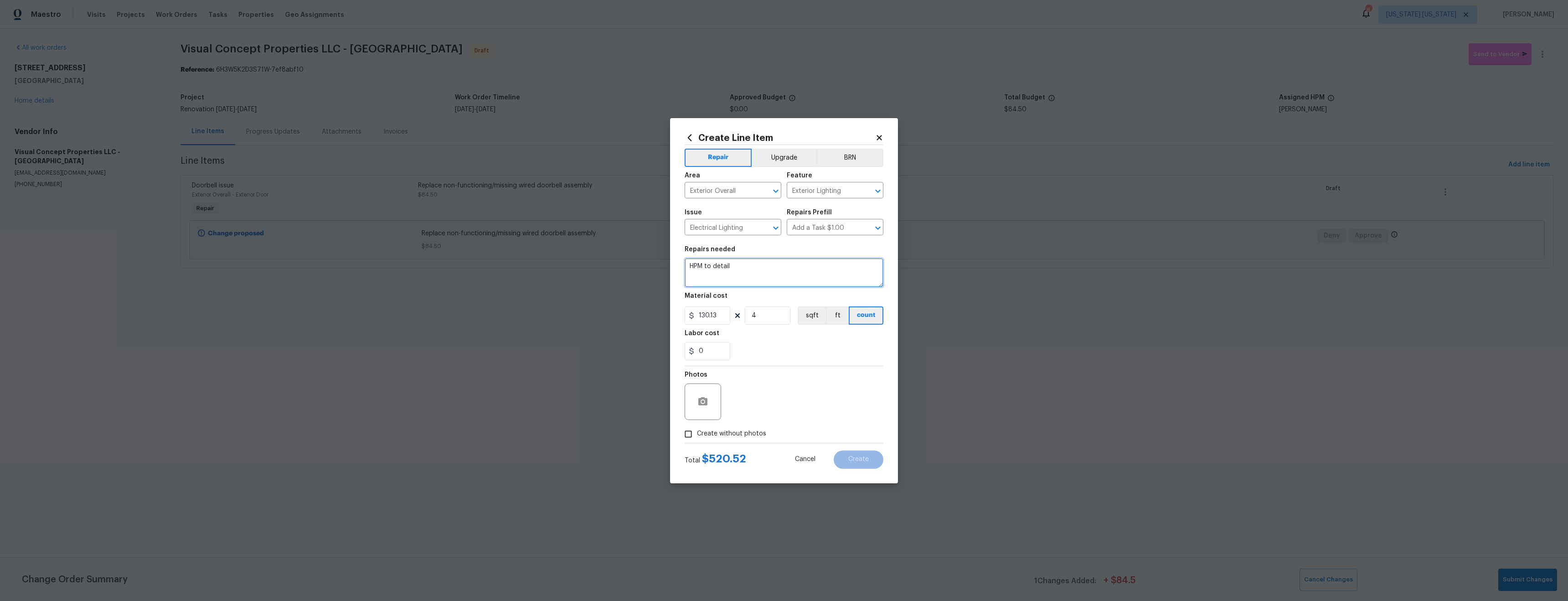
click at [731, 274] on textarea "HPM to detail" at bounding box center [784, 273] width 199 height 29
type textarea "Replace 4 exterior lights. 2 in front of home and 2 in front of side door"
click at [783, 162] on button "Upgrade" at bounding box center [784, 158] width 65 height 18
click at [751, 429] on span "Create without photos" at bounding box center [732, 433] width 69 height 10
click at [697, 429] on input "Create without photos" at bounding box center [688, 434] width 17 height 17
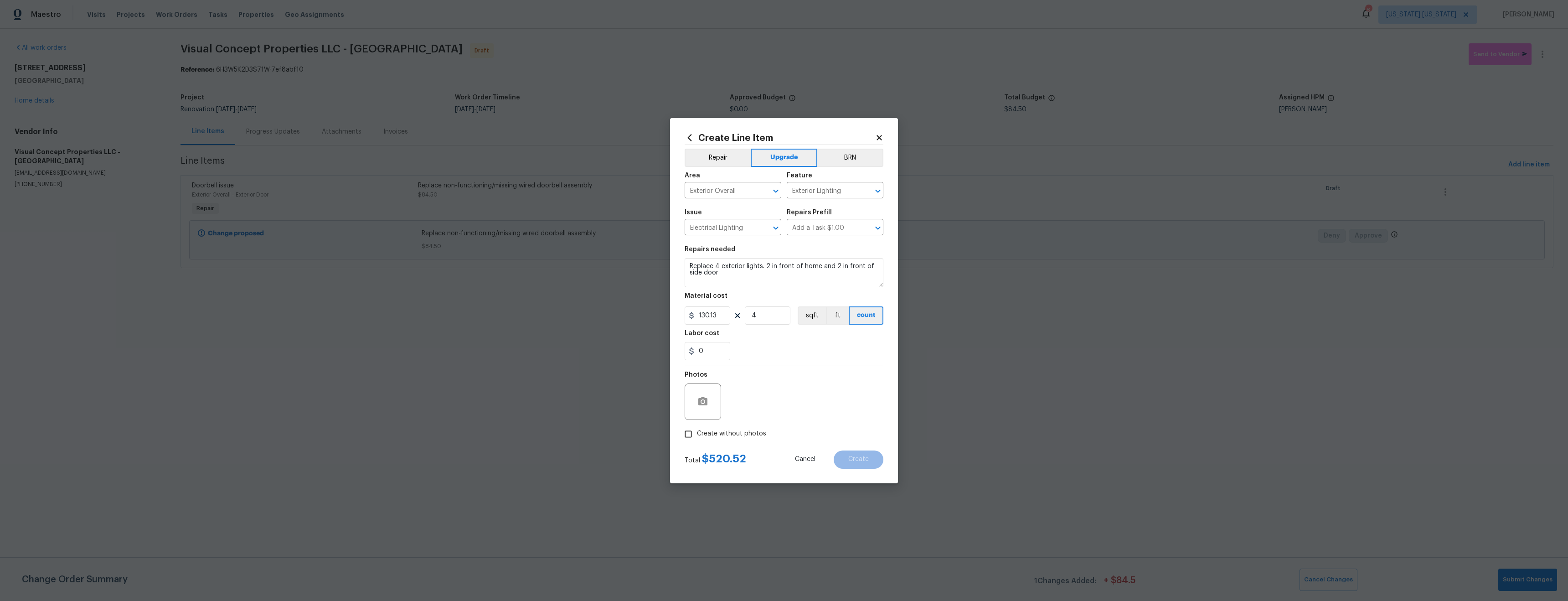
checkbox input "true"
click at [767, 390] on textarea at bounding box center [806, 401] width 155 height 37
type textarea "tba"
click at [874, 457] on button "Create" at bounding box center [859, 459] width 50 height 18
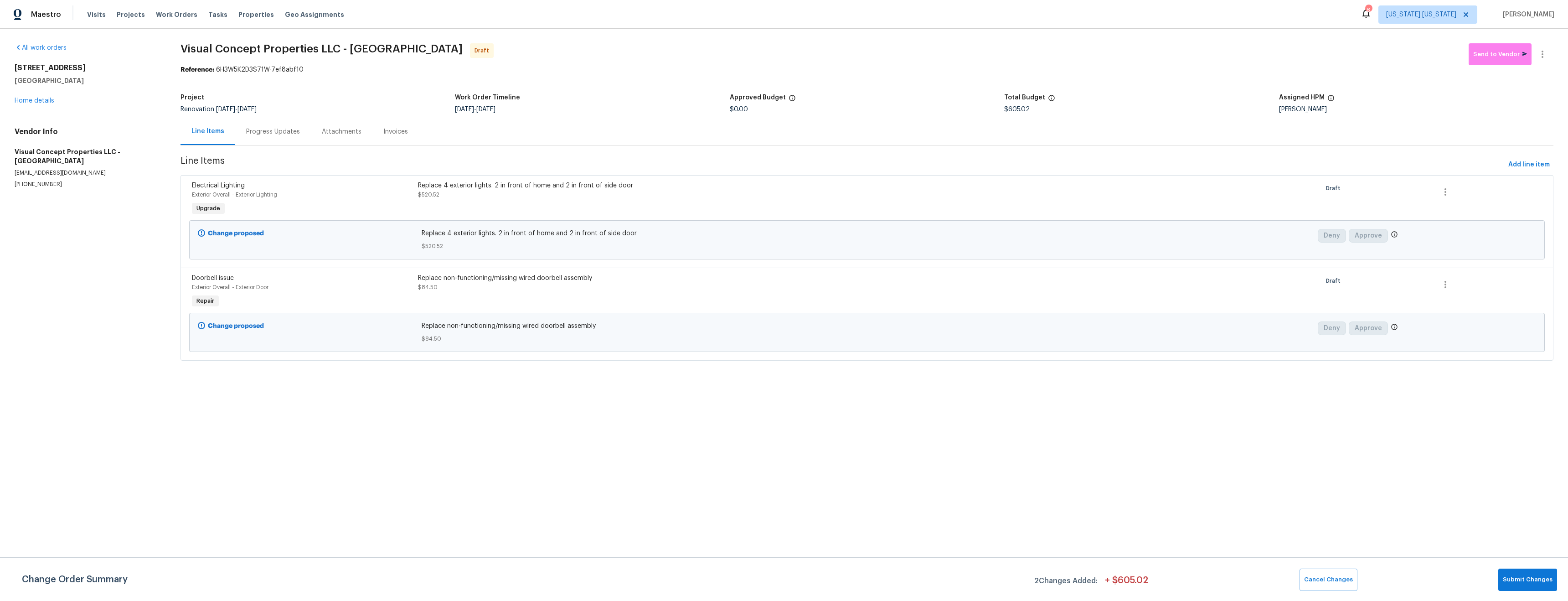
click at [581, 212] on div "Replace 4 exterior lights. 2 in front of home and 2 in front of side door $520.…" at bounding box center [697, 199] width 565 height 42
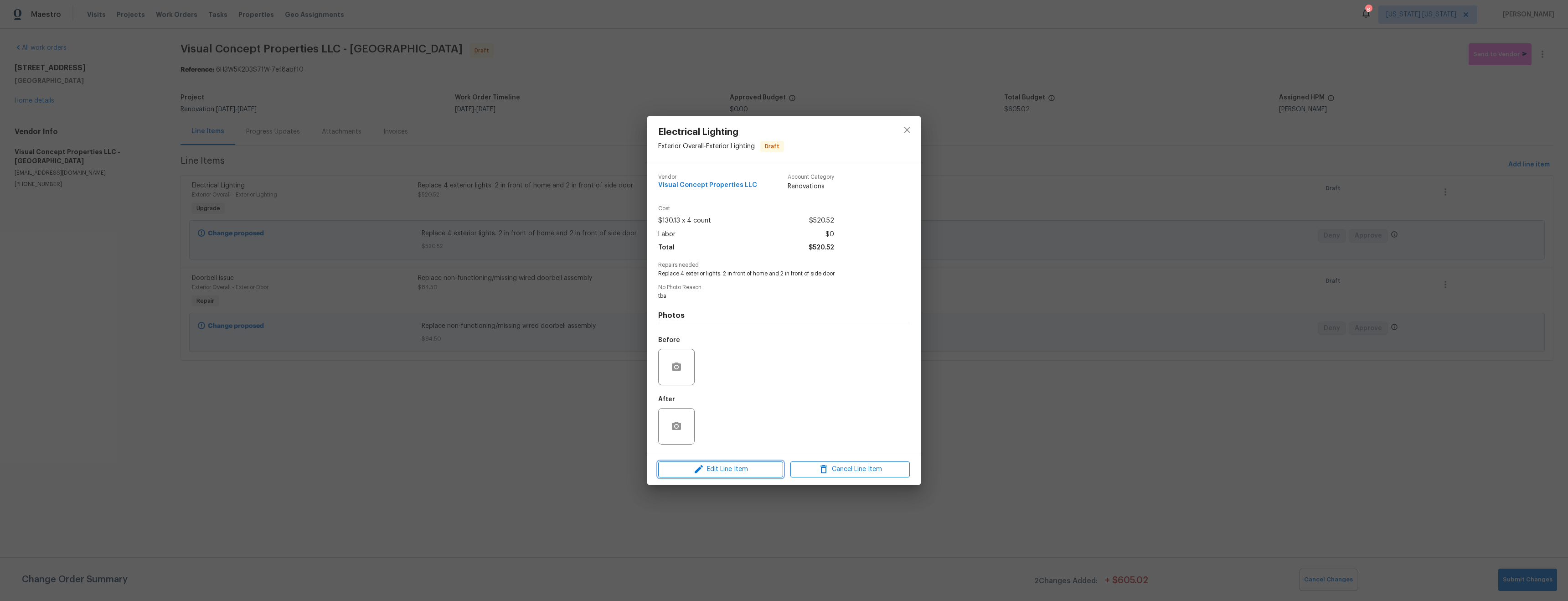
click at [737, 473] on span "Edit Line Item" at bounding box center [721, 470] width 119 height 12
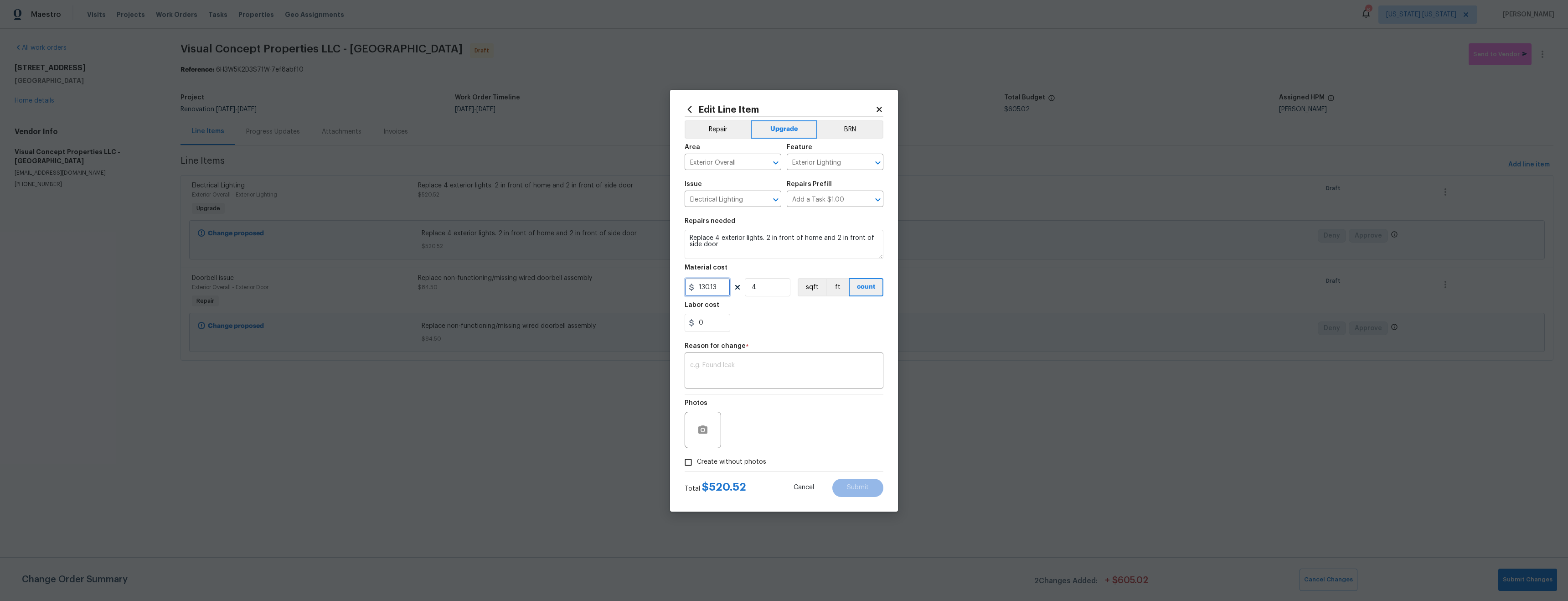
click at [716, 290] on input "130.13" at bounding box center [707, 287] width 45 height 18
type input "141.38"
click at [795, 327] on div "0" at bounding box center [784, 322] width 199 height 18
click at [751, 377] on textarea at bounding box center [784, 372] width 188 height 19
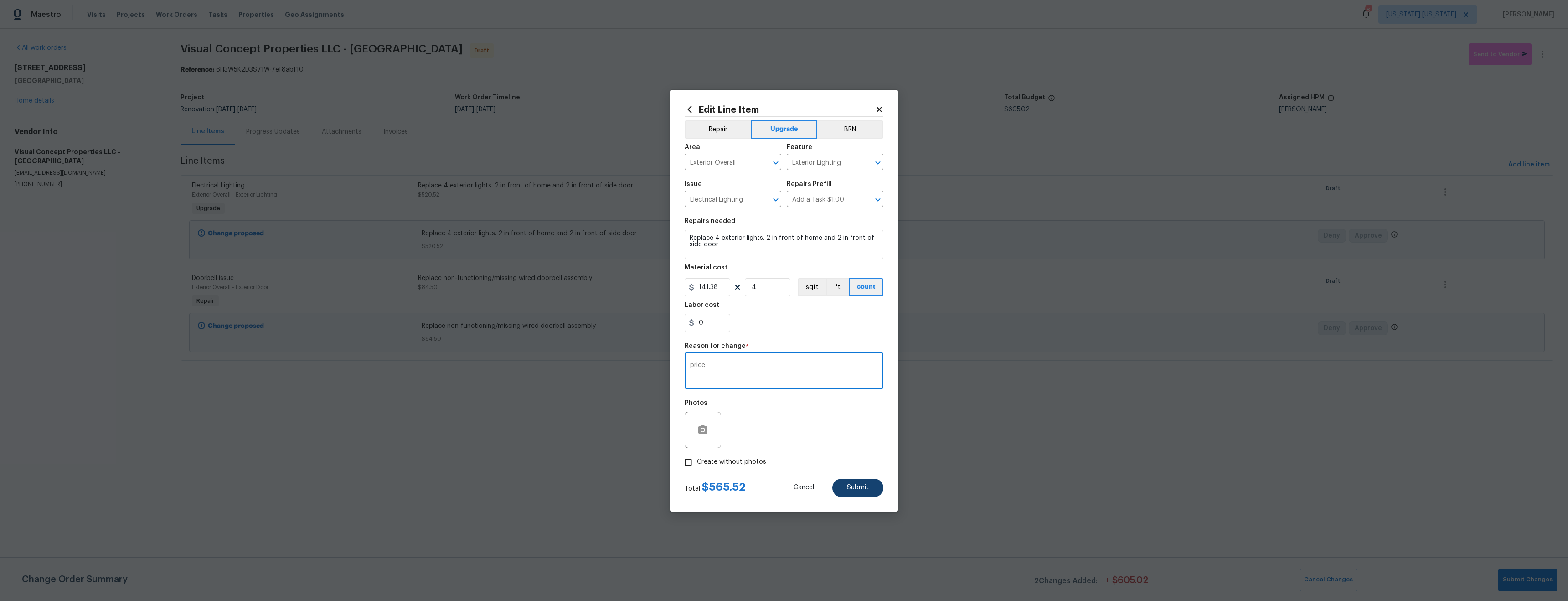
type textarea "price"
click at [867, 491] on button "Submit" at bounding box center [858, 488] width 51 height 18
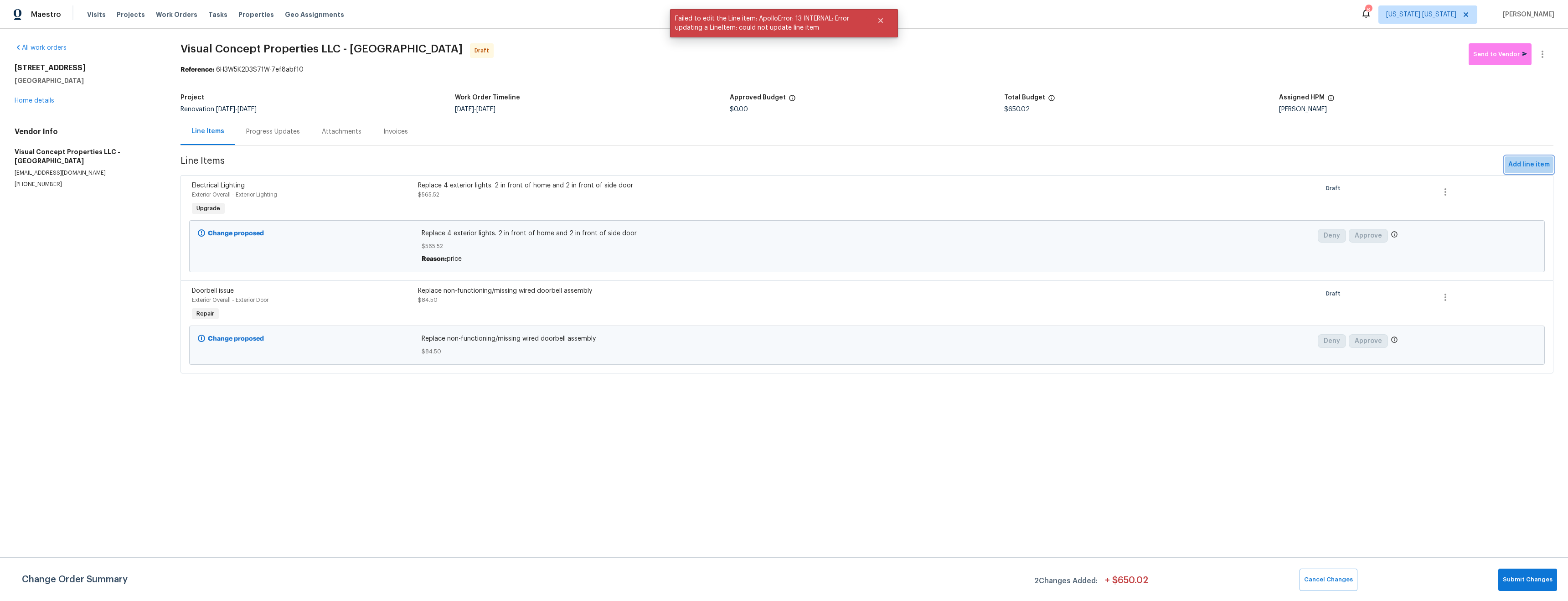
click at [1513, 165] on span "Add line item" at bounding box center [1529, 165] width 42 height 12
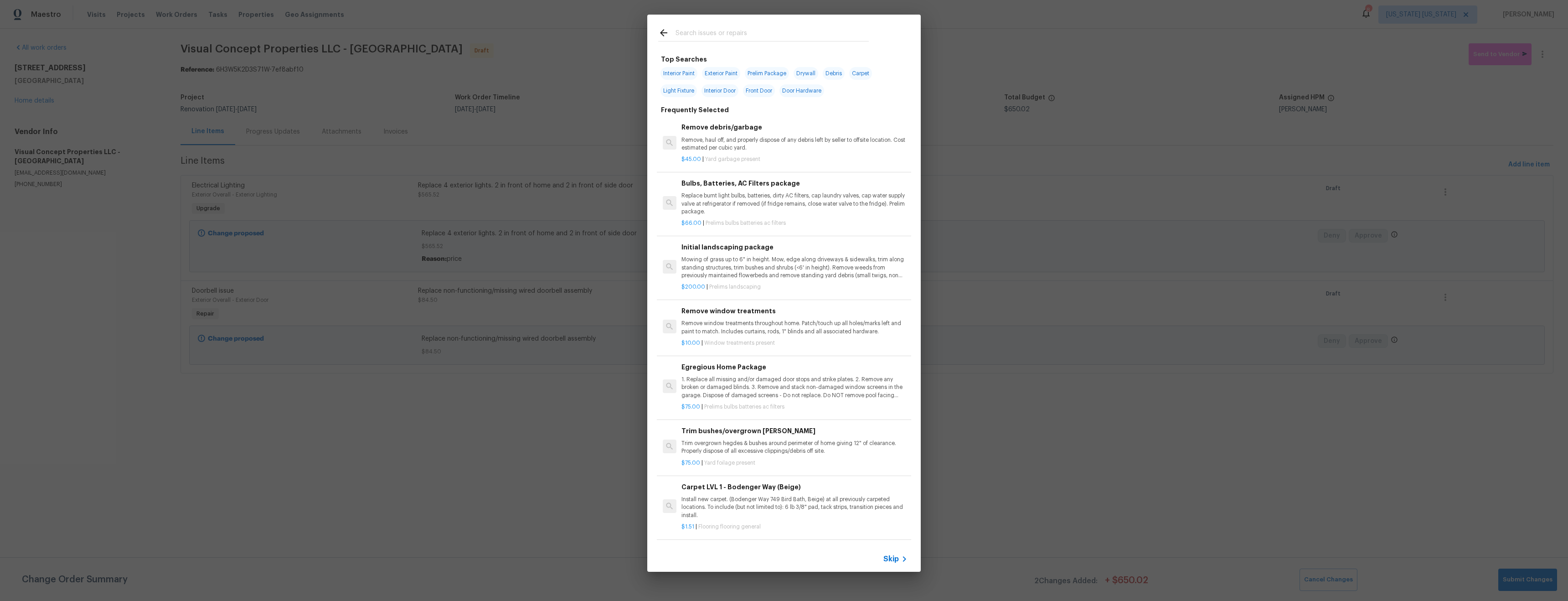
click at [711, 38] on input "text" at bounding box center [772, 34] width 194 height 13
type input "exter"
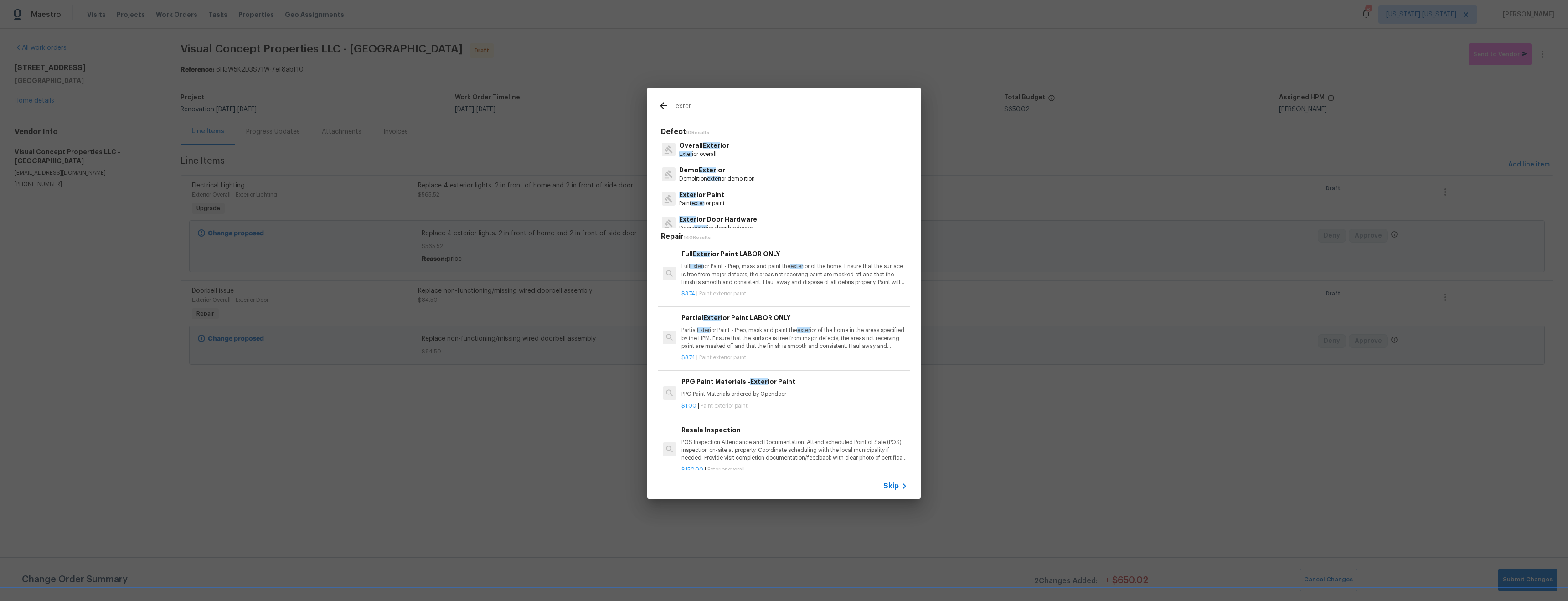
click at [723, 196] on p "Exter ior Paint" at bounding box center [702, 195] width 45 height 10
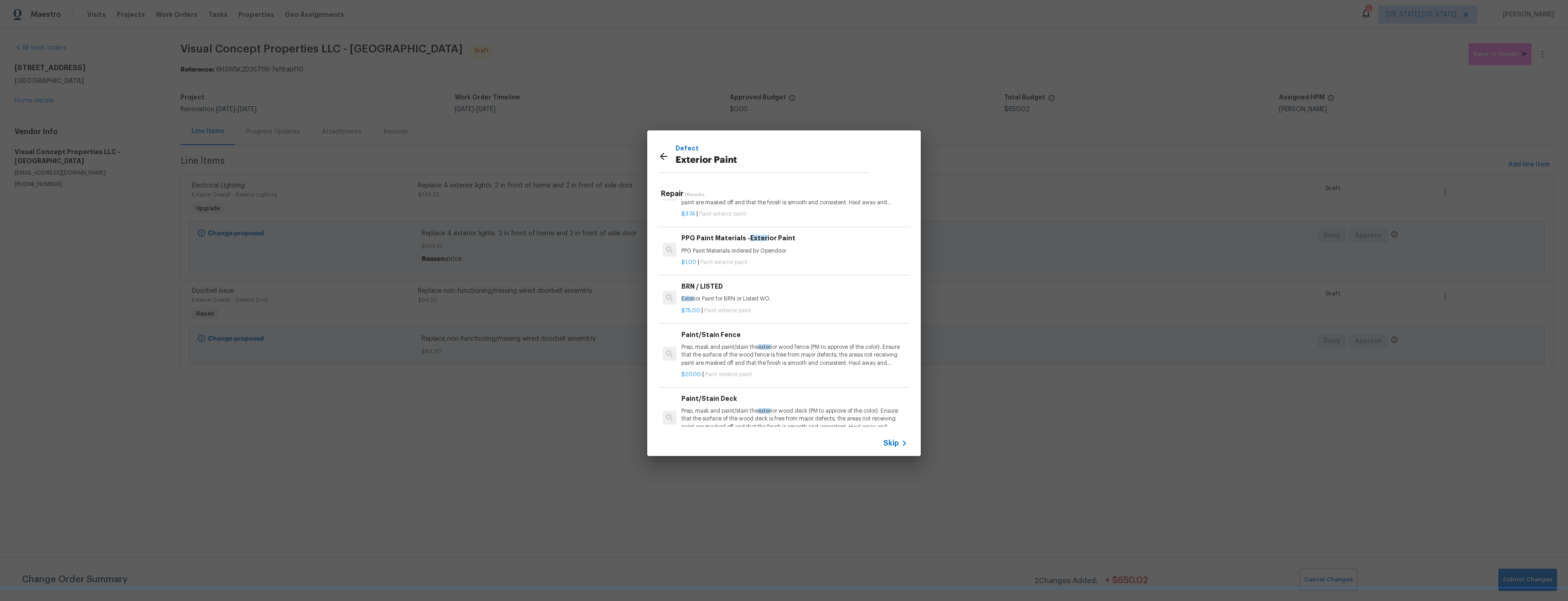
scroll to position [0, 0]
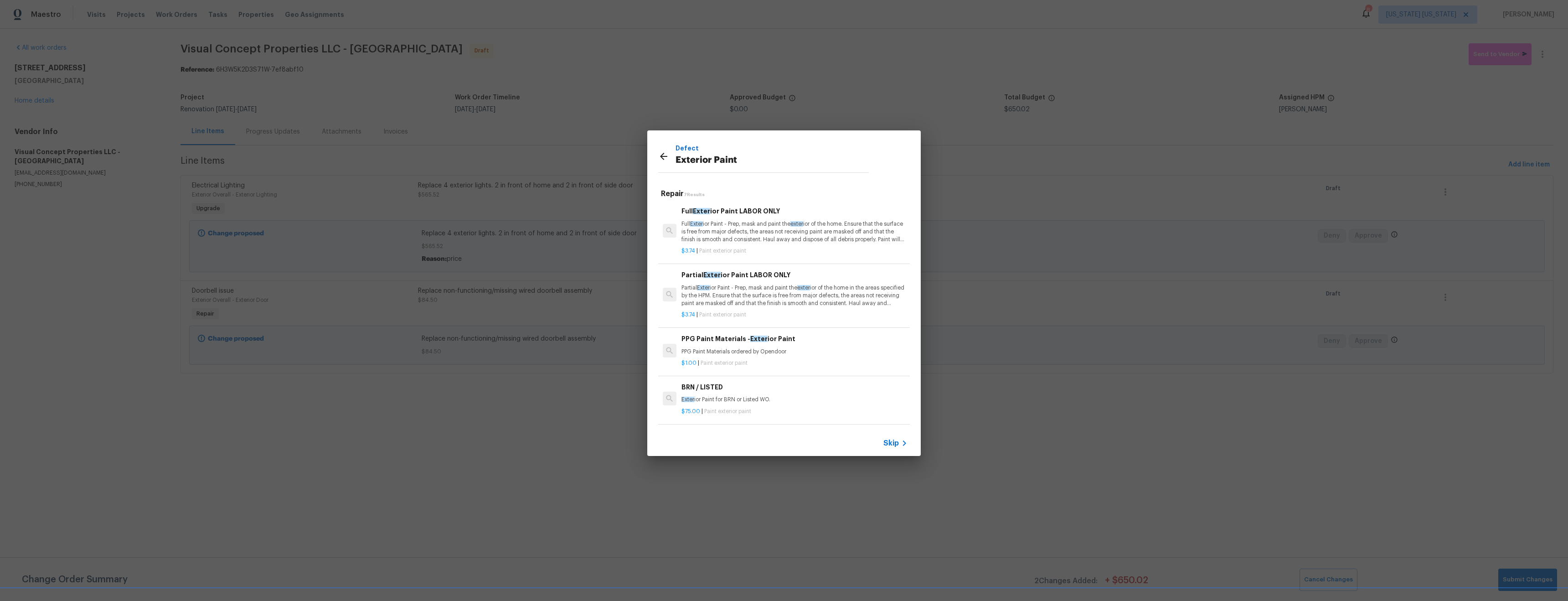
click at [662, 154] on icon at bounding box center [663, 156] width 7 height 7
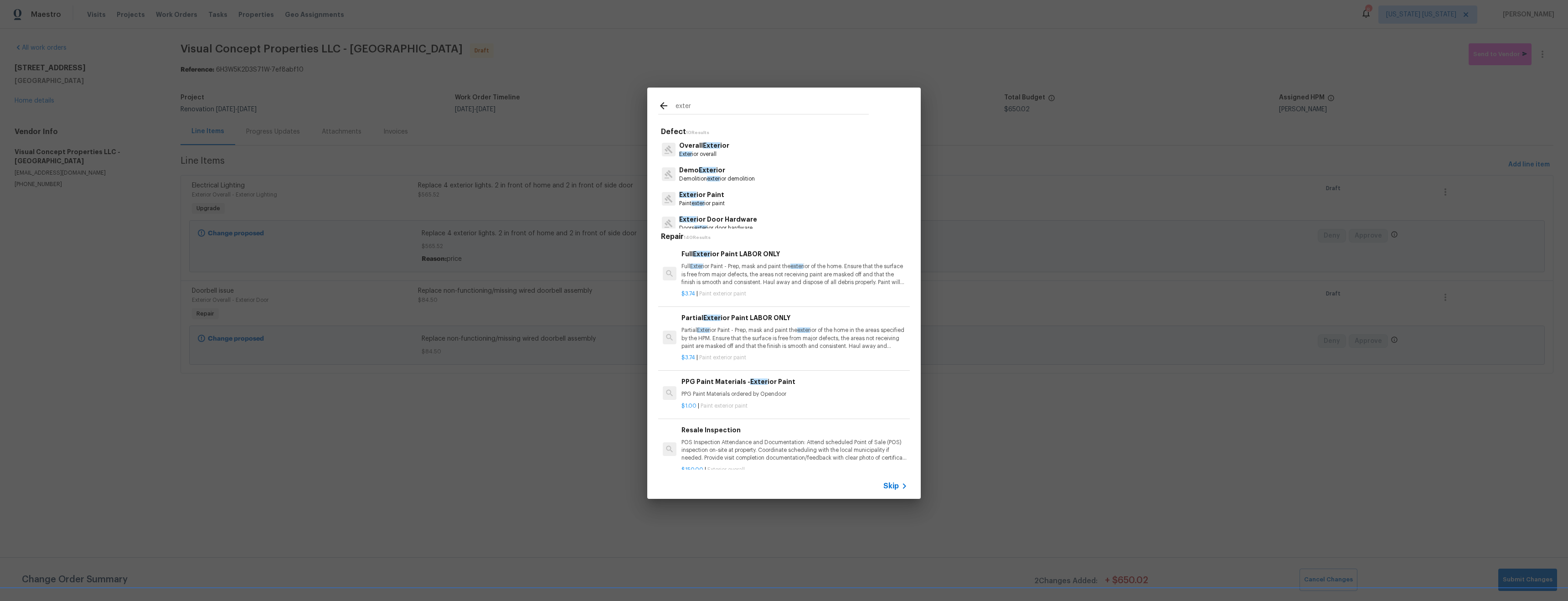
click at [711, 197] on p "Exter ior Paint" at bounding box center [702, 195] width 45 height 10
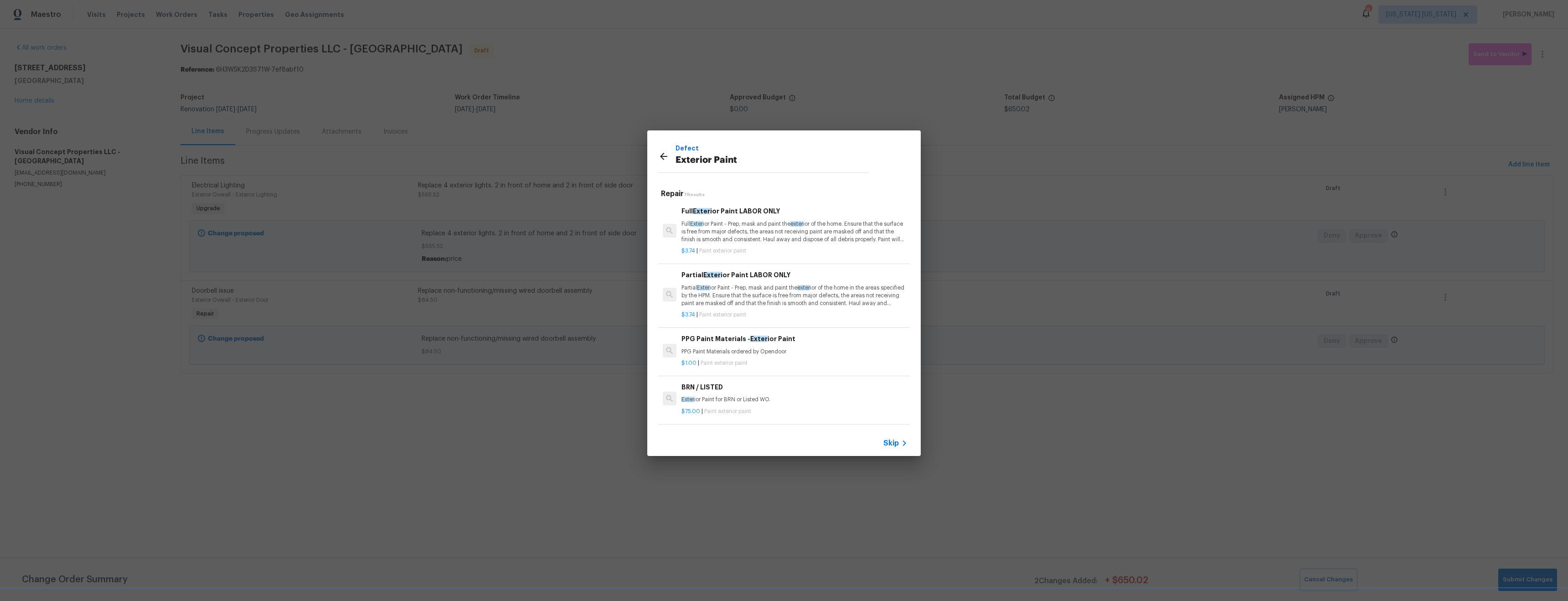
click at [663, 157] on icon at bounding box center [663, 156] width 11 height 11
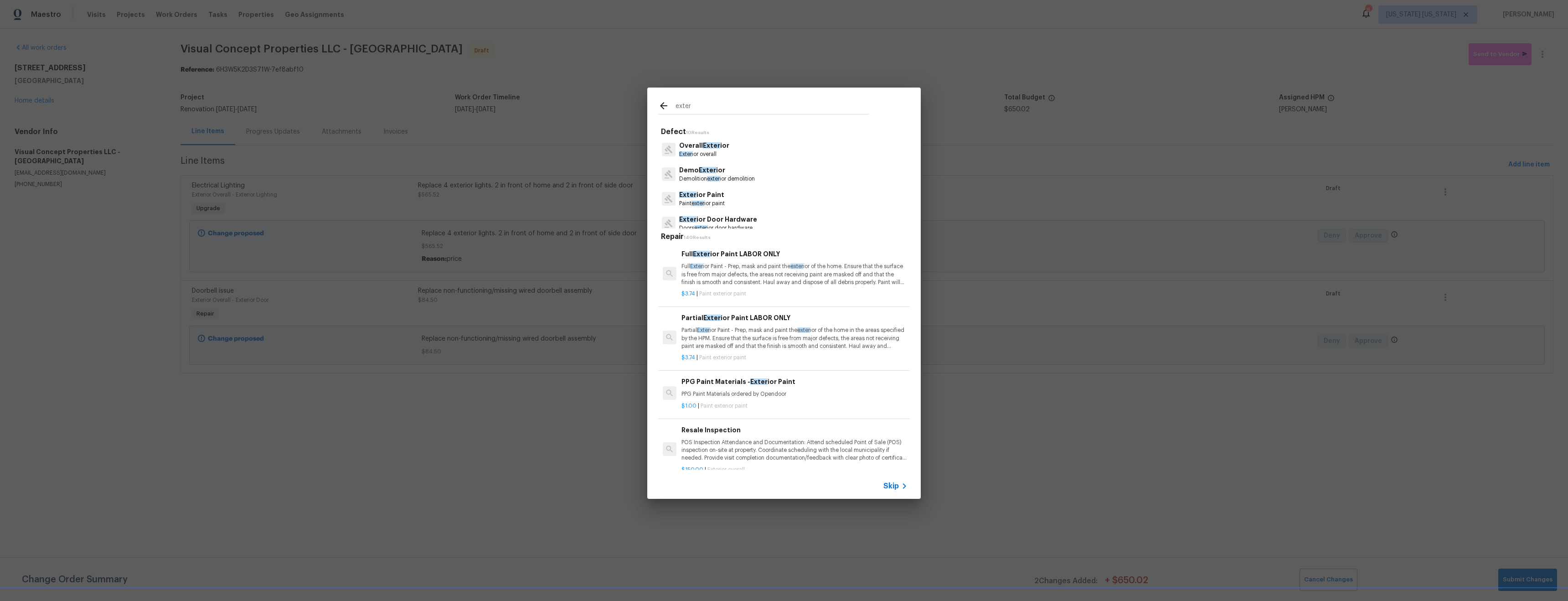
click at [712, 203] on p "Paint exter ior paint" at bounding box center [702, 204] width 45 height 8
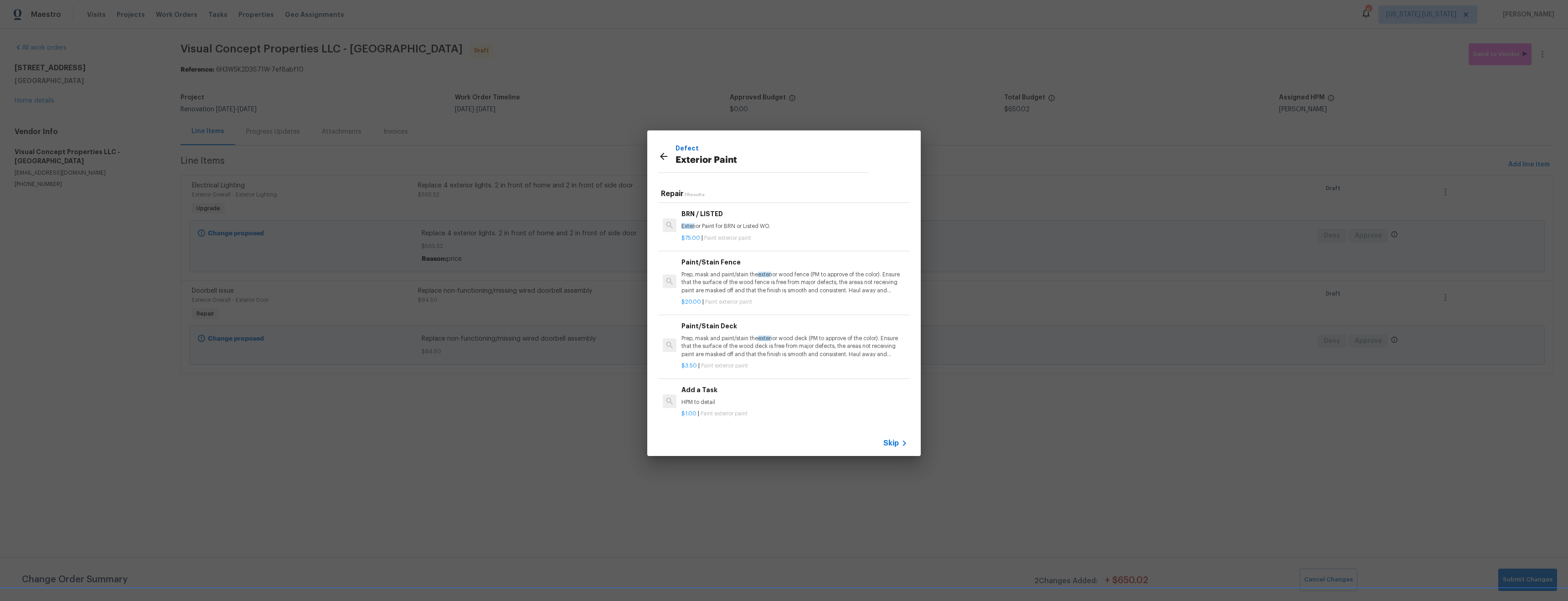
scroll to position [180, 0]
click at [783, 399] on p "HPM to detail" at bounding box center [795, 402] width 226 height 8
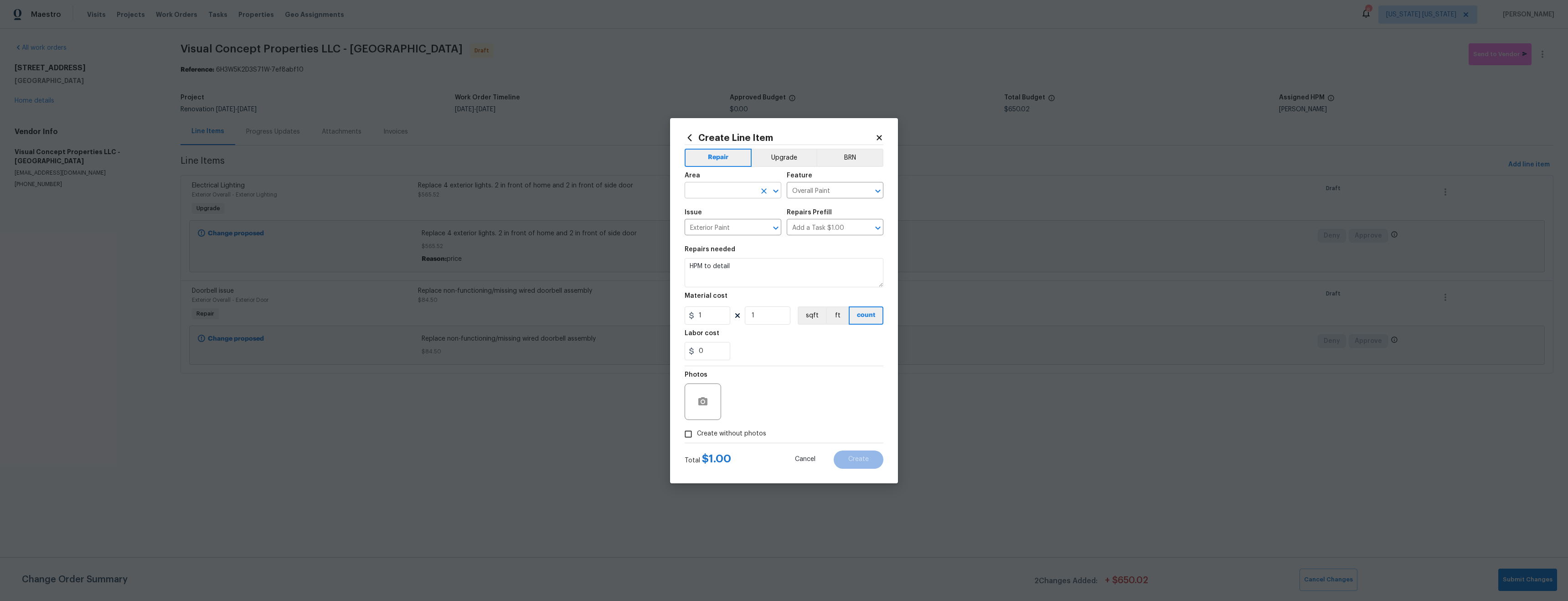
click at [720, 192] on input "text" at bounding box center [720, 191] width 71 height 14
type input "e"
click at [759, 227] on li "Exterior Overall" at bounding box center [733, 226] width 97 height 15
type input "Exterior Overall"
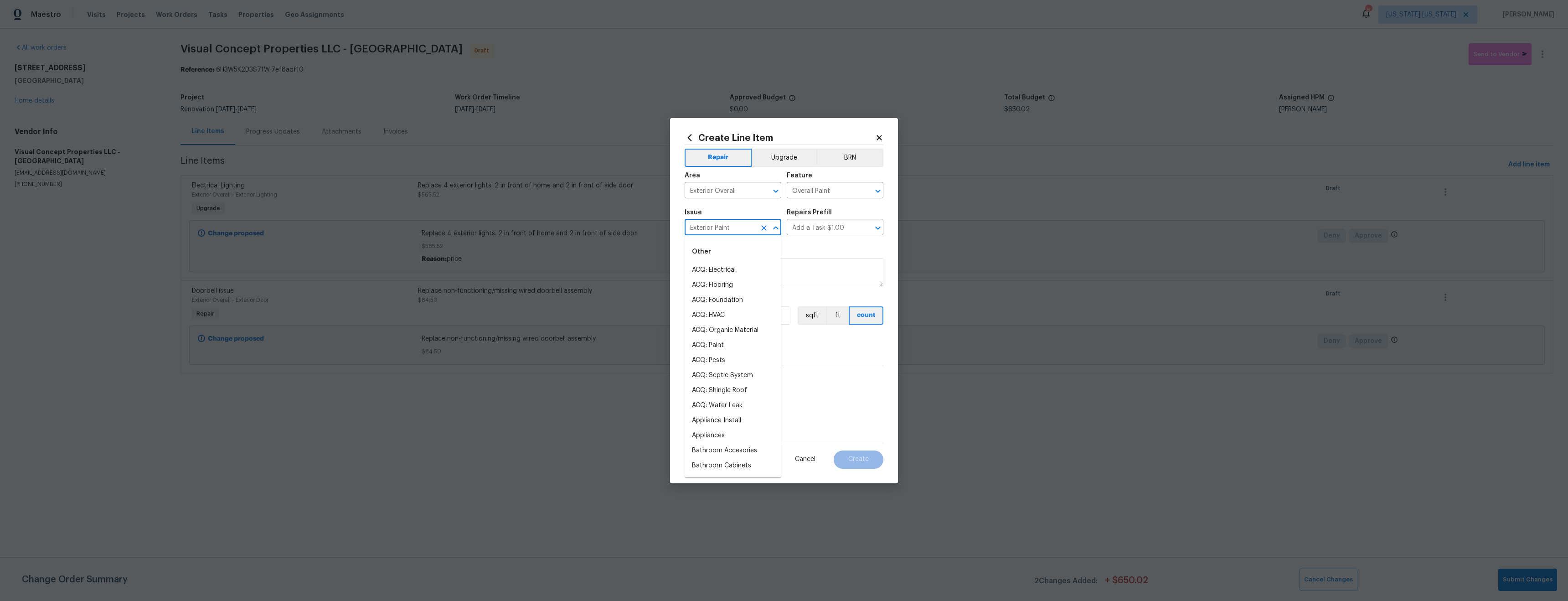
click at [737, 226] on input "Exterior Paint" at bounding box center [720, 228] width 71 height 14
click at [855, 269] on textarea "HPM to detail" at bounding box center [784, 273] width 199 height 29
click at [841, 272] on textarea "HPM to detail" at bounding box center [784, 273] width 199 height 29
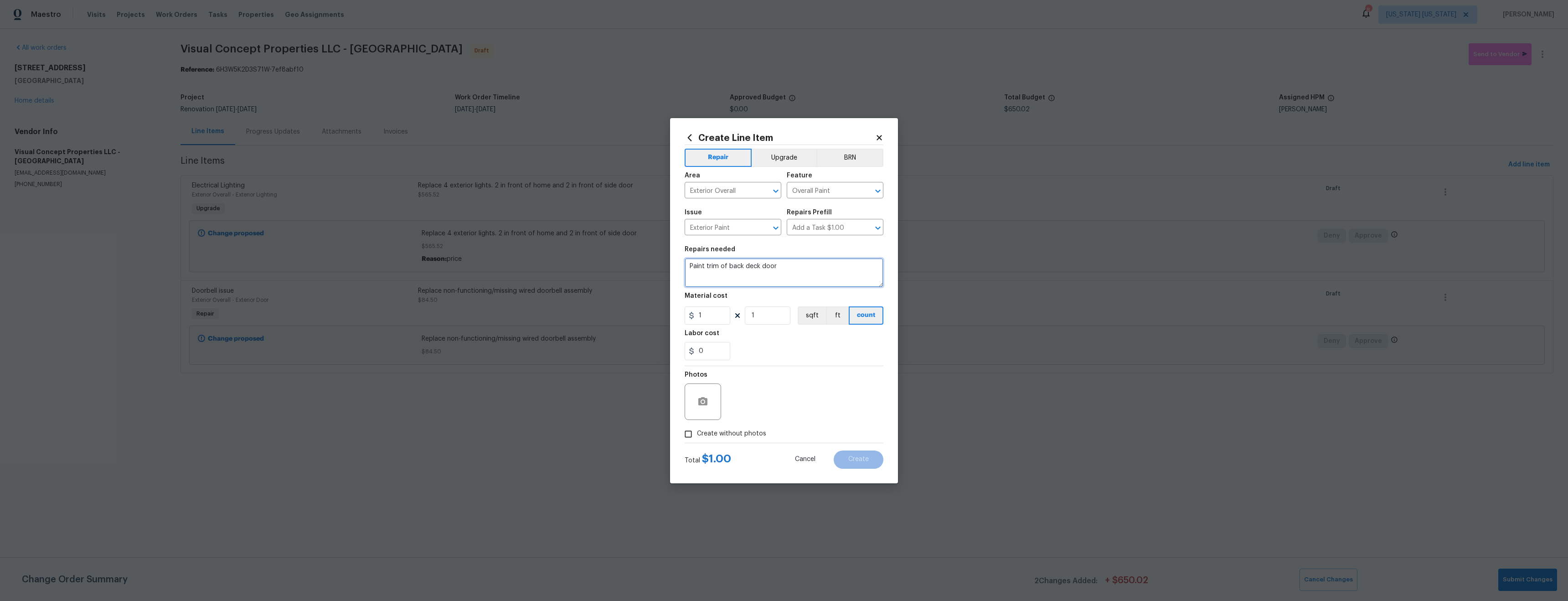
type textarea "Paint trim of back deck door"
click at [715, 315] on input "1" at bounding box center [707, 315] width 45 height 18
type input "135"
click at [741, 436] on span "Create without photos" at bounding box center [732, 433] width 69 height 10
click at [697, 436] on input "Create without photos" at bounding box center [688, 434] width 17 height 17
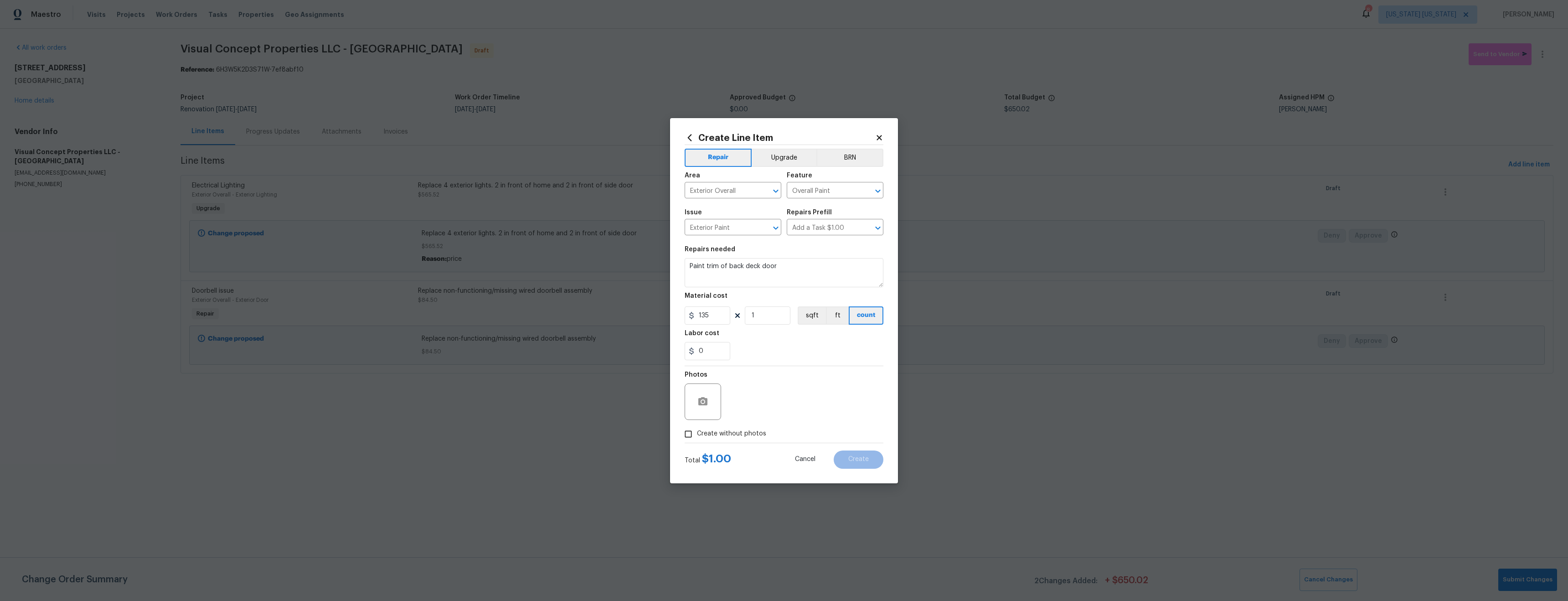
checkbox input "true"
click at [789, 400] on textarea at bounding box center [806, 401] width 155 height 37
type textarea "tba"
click at [864, 467] on button "Create" at bounding box center [859, 459] width 50 height 18
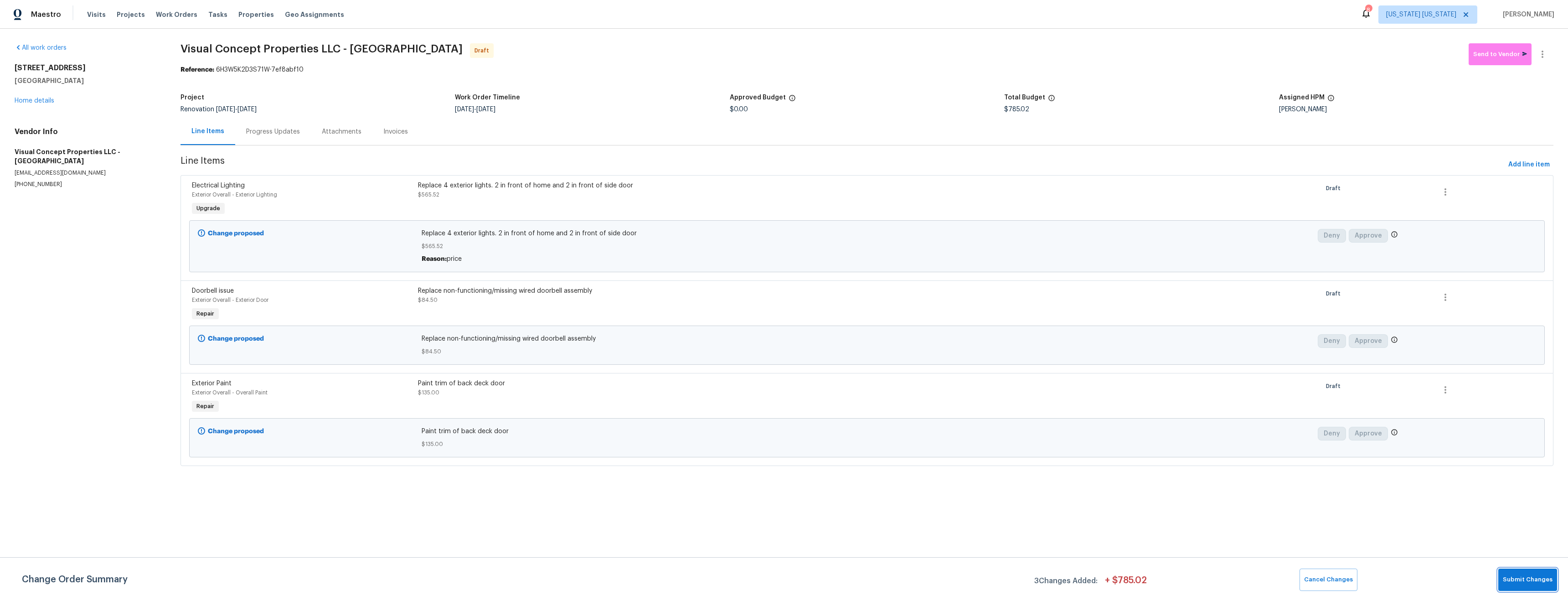
click at [1523, 580] on span "Submit Changes" at bounding box center [1528, 579] width 50 height 10
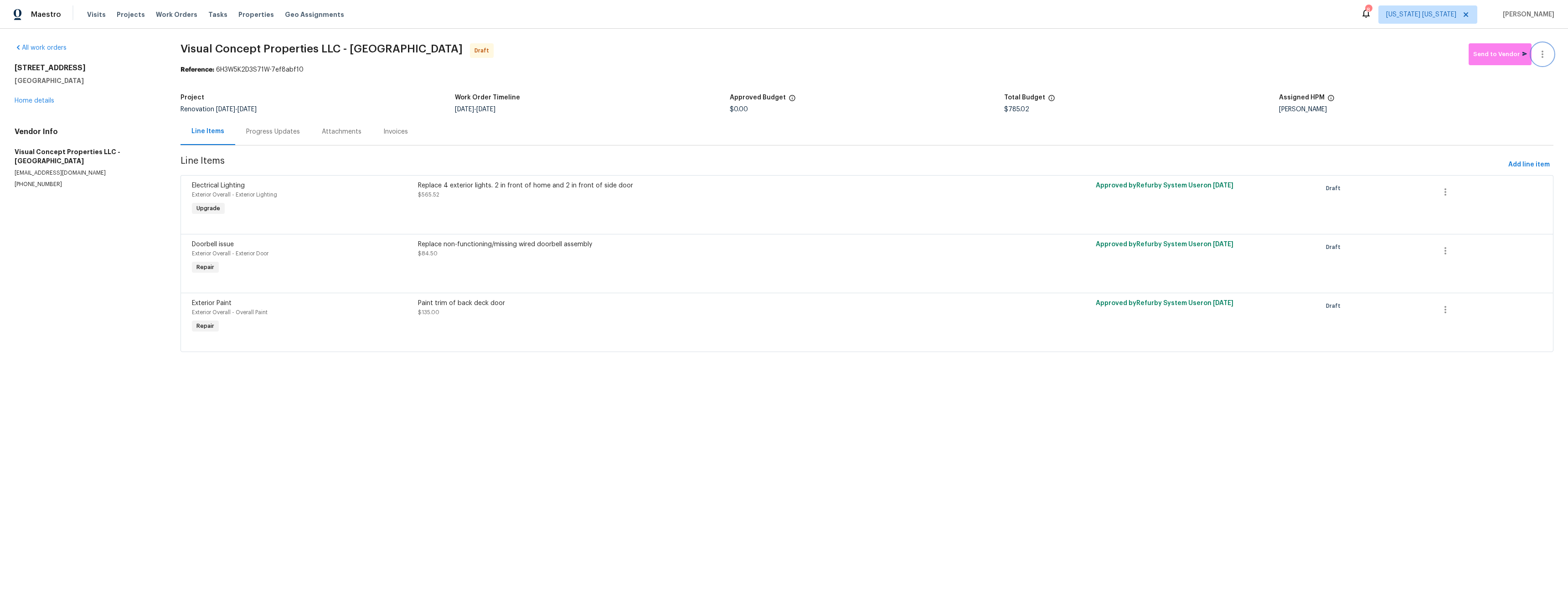
click at [1539, 56] on icon "button" at bounding box center [1542, 54] width 11 height 11
click at [1512, 70] on li "Confirm and Send to Vendor" at bounding box center [1512, 69] width 102 height 15
click at [1340, 436] on div at bounding box center [784, 300] width 1568 height 601
click at [1440, 190] on icon "button" at bounding box center [1445, 192] width 11 height 11
click at [1333, 187] on div at bounding box center [784, 300] width 1568 height 601
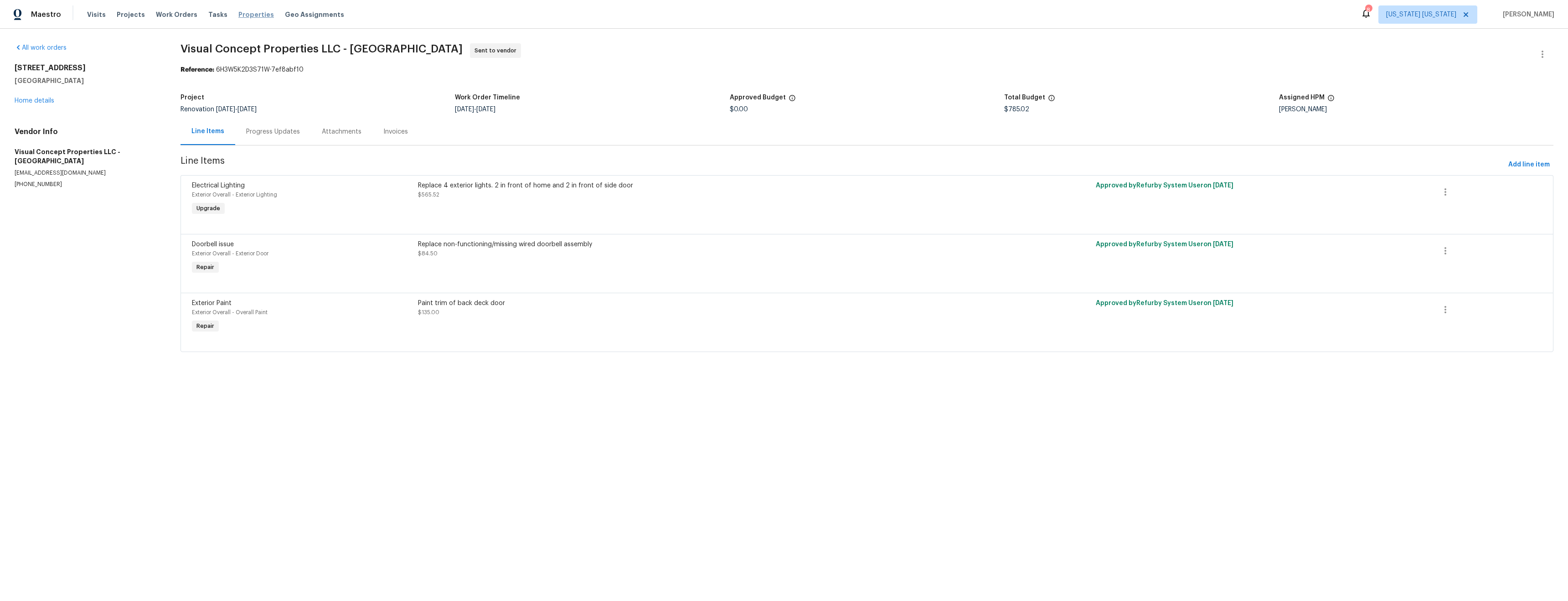
click at [238, 17] on span "Properties" at bounding box center [256, 15] width 35 height 9
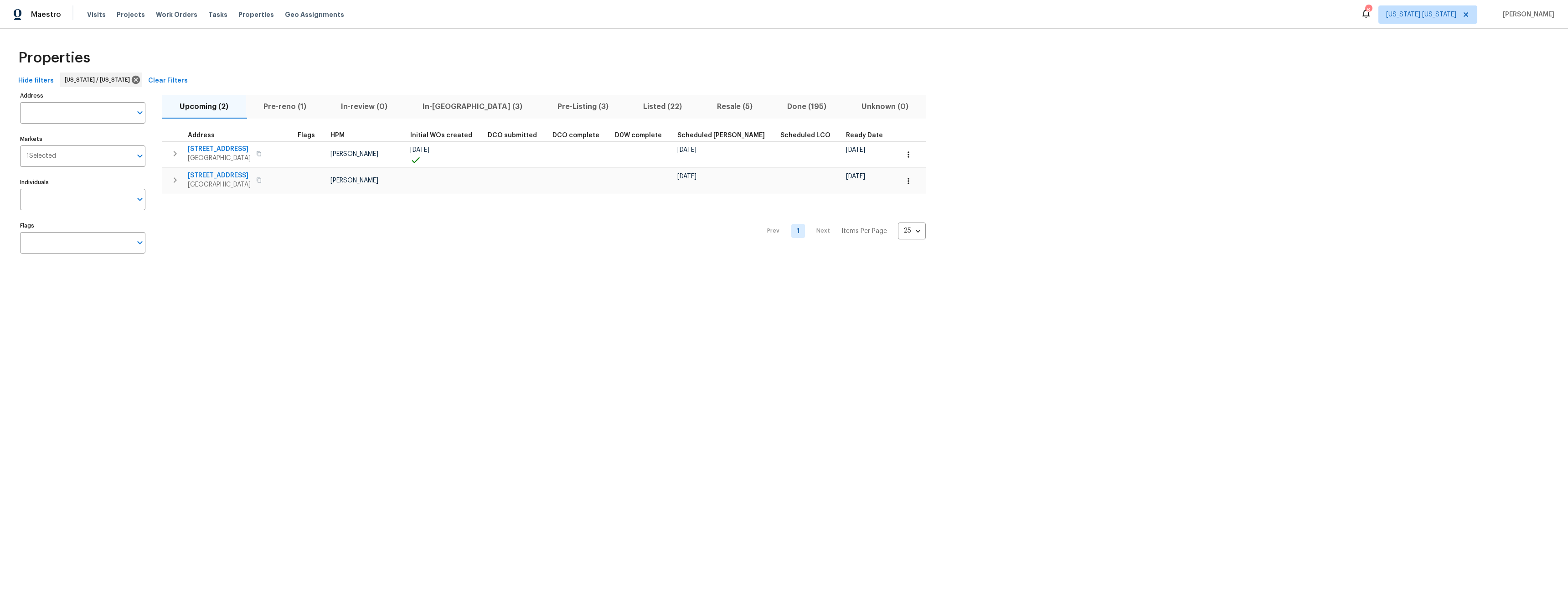
click at [295, 104] on span "Pre-reno (1)" at bounding box center [285, 107] width 67 height 13
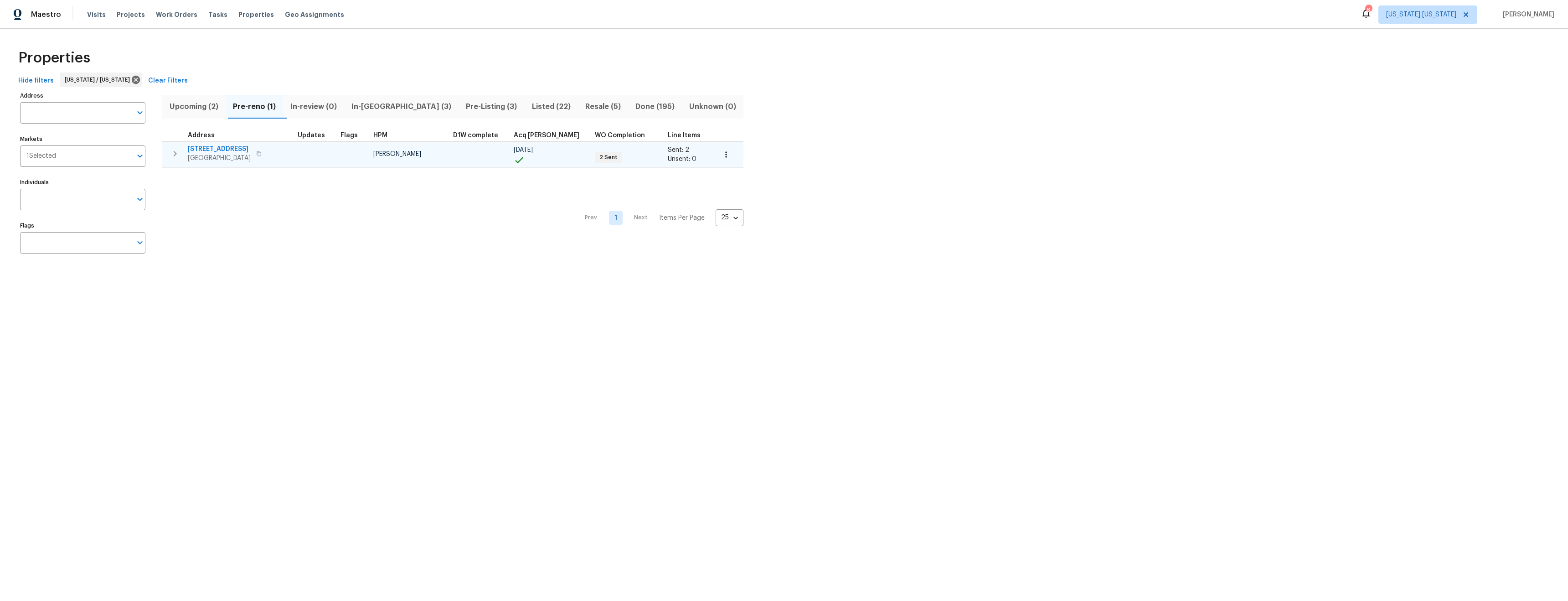
click at [203, 149] on span "[STREET_ADDRESS]" at bounding box center [219, 149] width 63 height 9
click at [337, 76] on div "Hide filters New York / New Jersey Clear Filters" at bounding box center [784, 81] width 1539 height 17
click at [189, 110] on span "Upcoming (2)" at bounding box center [194, 107] width 53 height 13
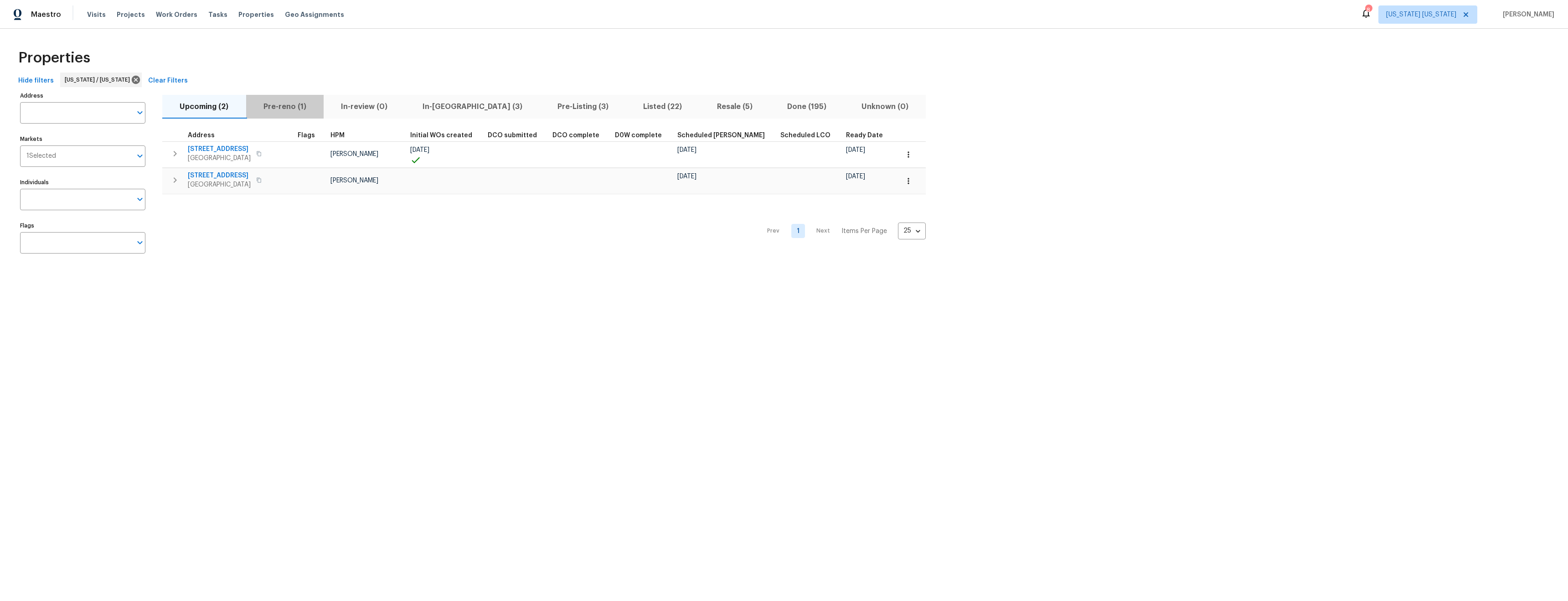
click at [272, 106] on span "Pre-reno (1)" at bounding box center [285, 107] width 67 height 13
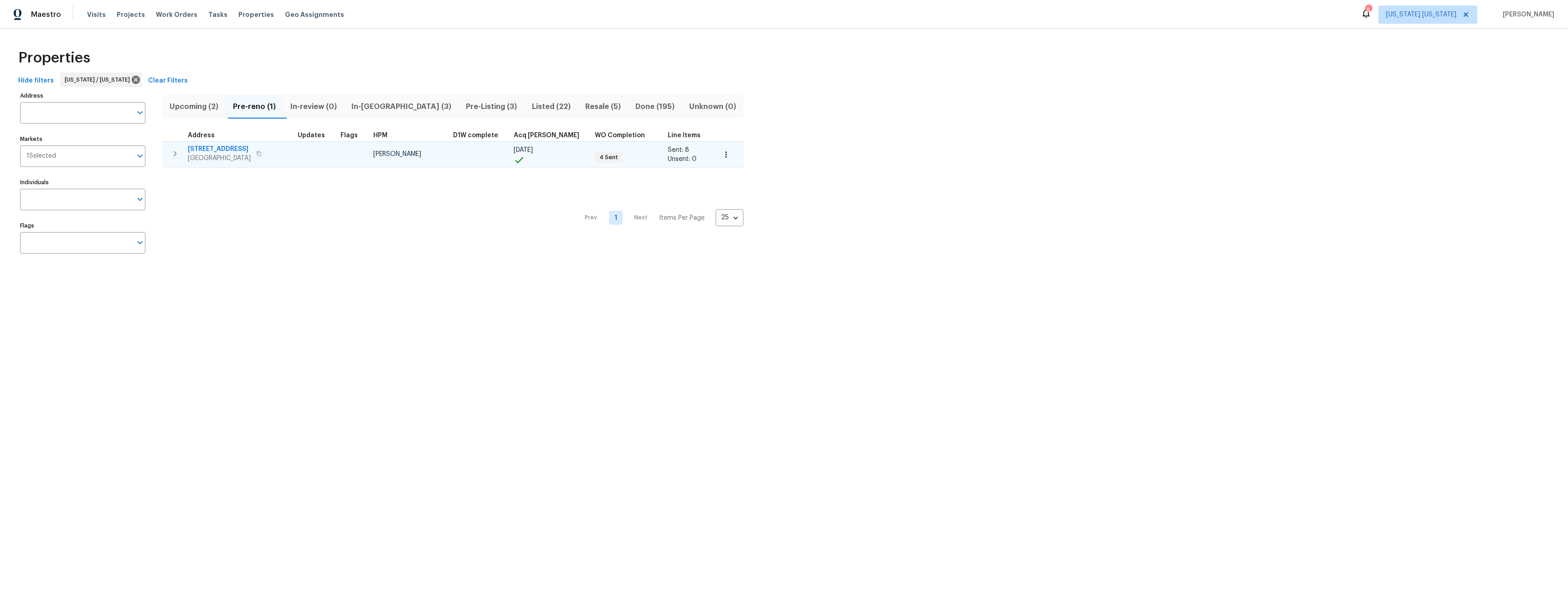
click at [207, 148] on span "77 Avebury Pl" at bounding box center [219, 149] width 63 height 9
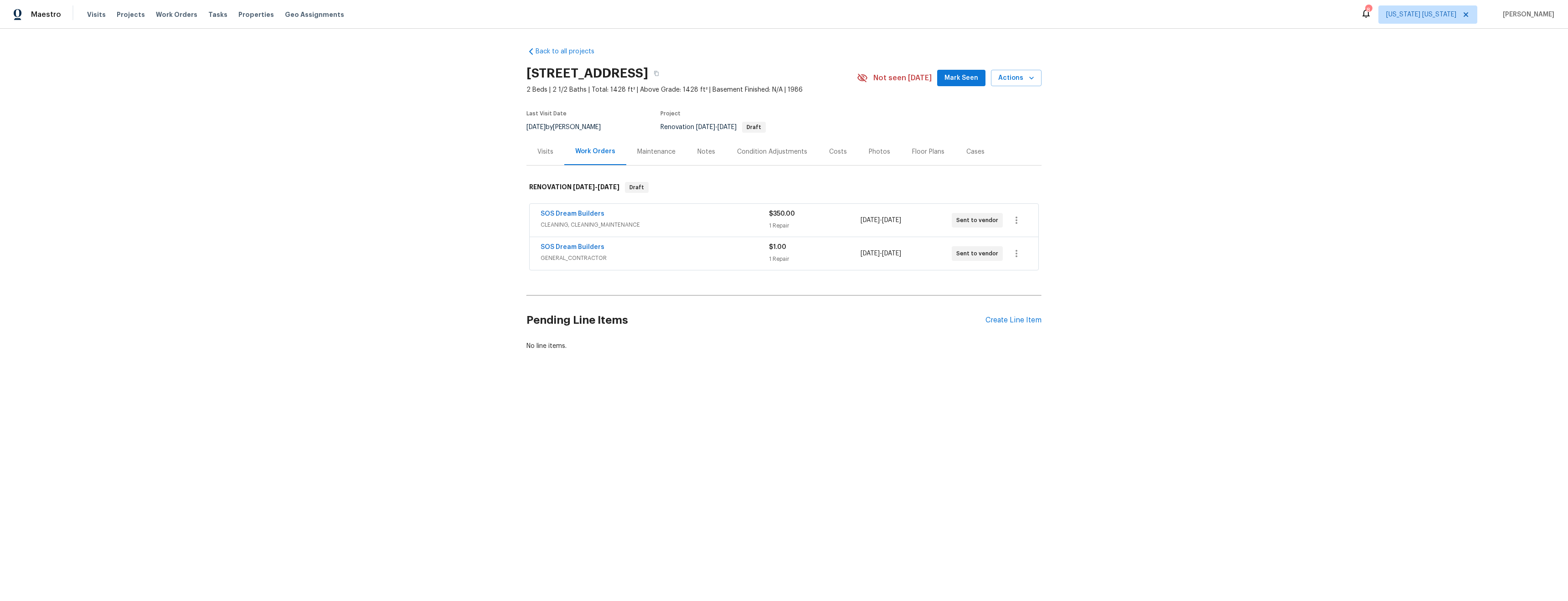
click at [538, 151] on div "Visits" at bounding box center [545, 152] width 16 height 9
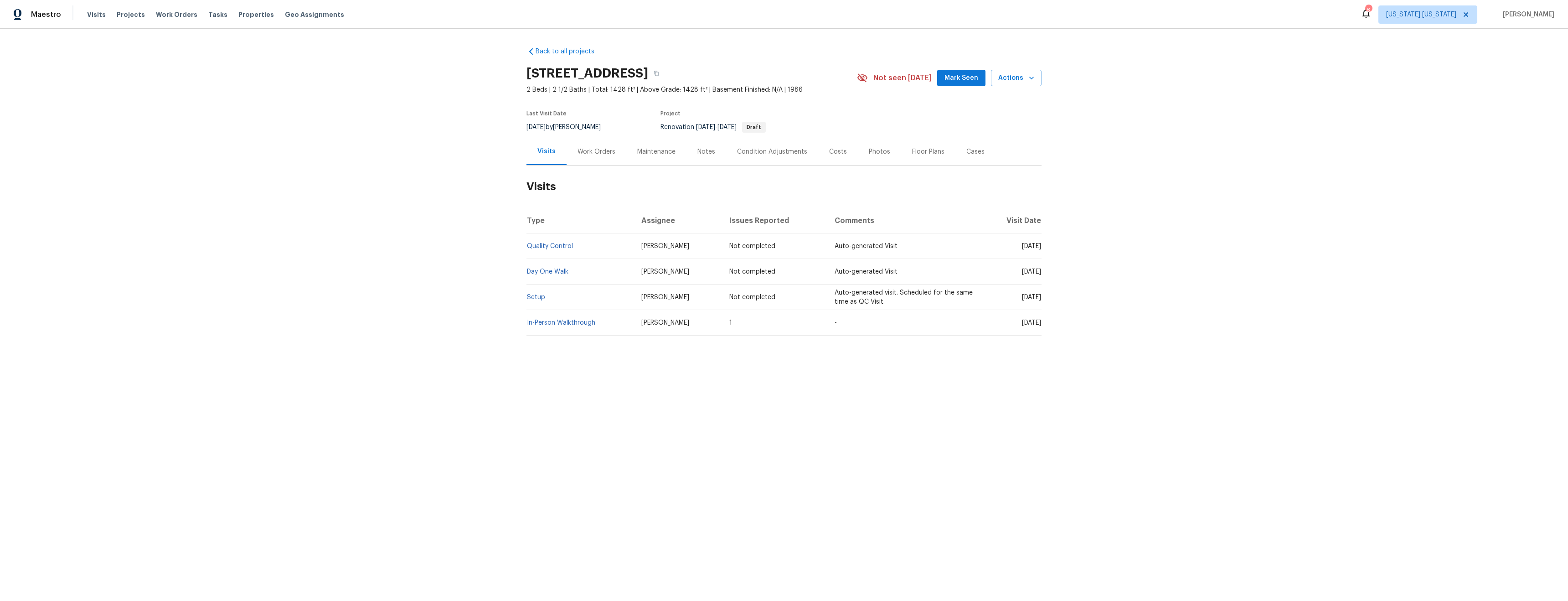
click at [698, 152] on div "Notes" at bounding box center [707, 152] width 18 height 9
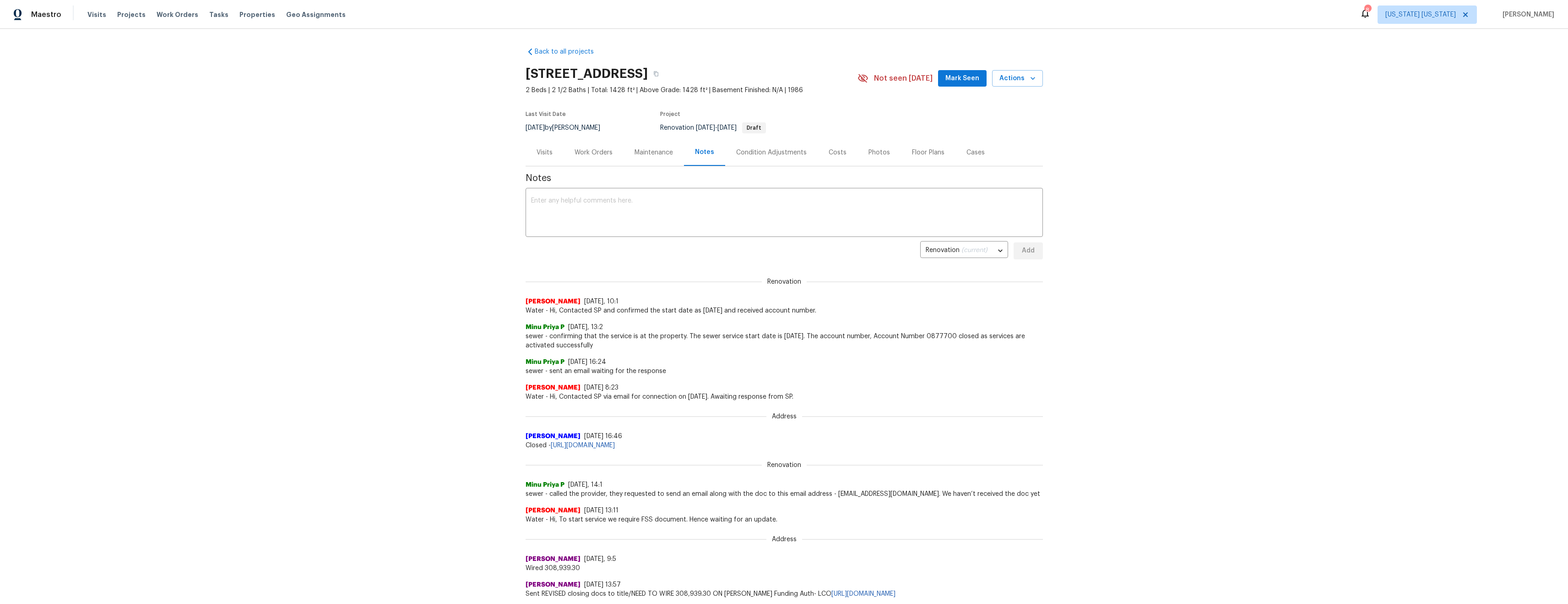
click at [653, 156] on div "Maintenance" at bounding box center [654, 153] width 39 height 9
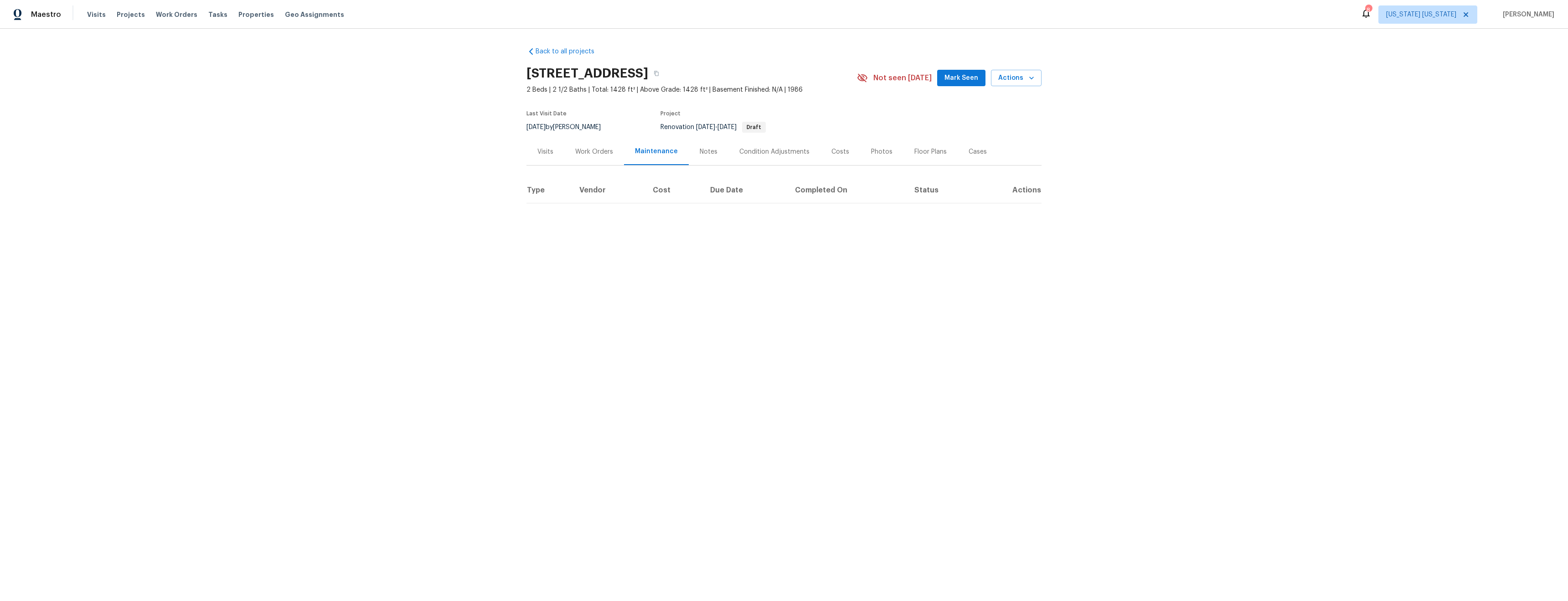
click at [594, 151] on div "Work Orders" at bounding box center [594, 152] width 38 height 9
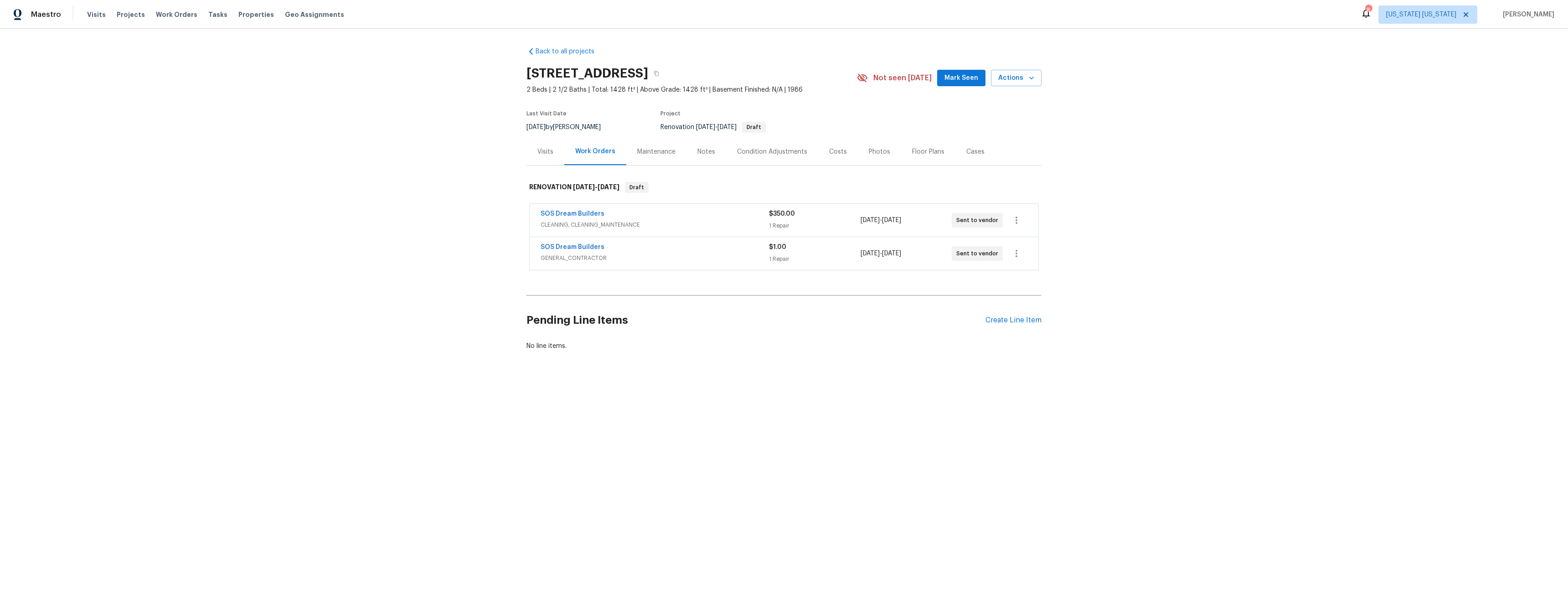
click at [528, 152] on div "Visits" at bounding box center [545, 152] width 38 height 27
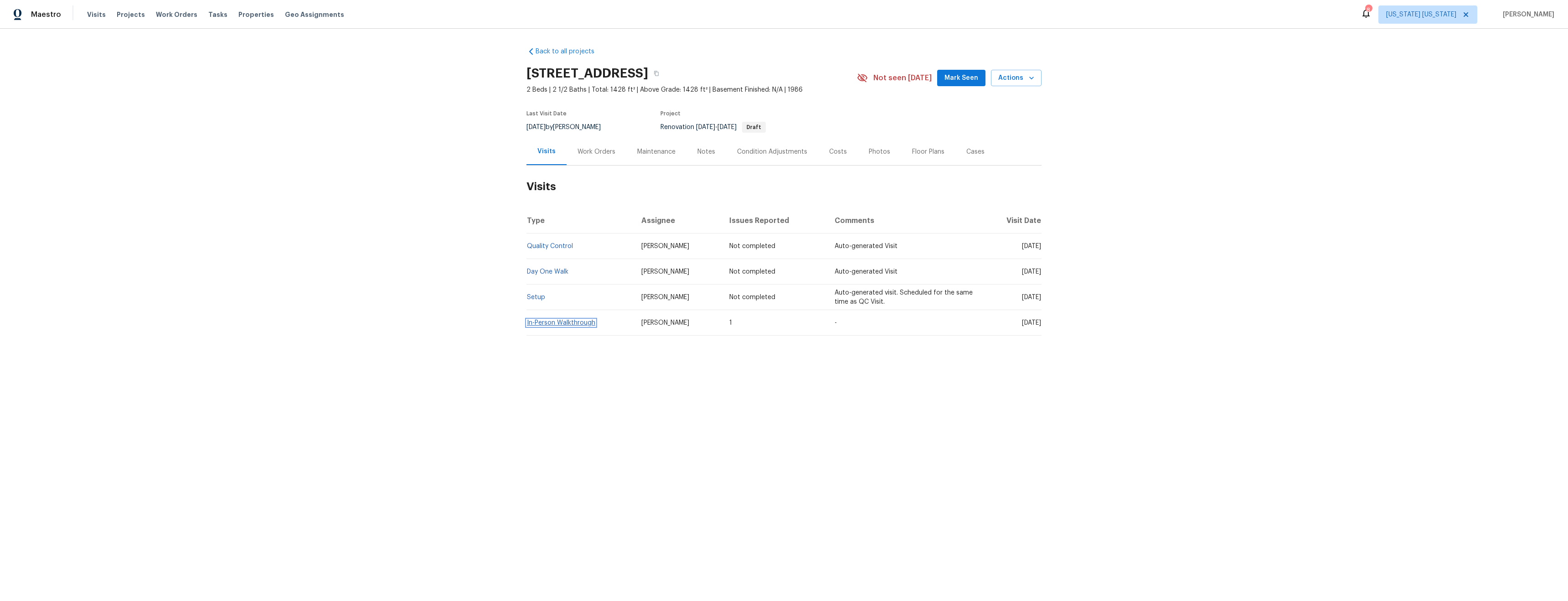
click at [557, 322] on link "In-Person Walkthrough" at bounding box center [561, 323] width 69 height 6
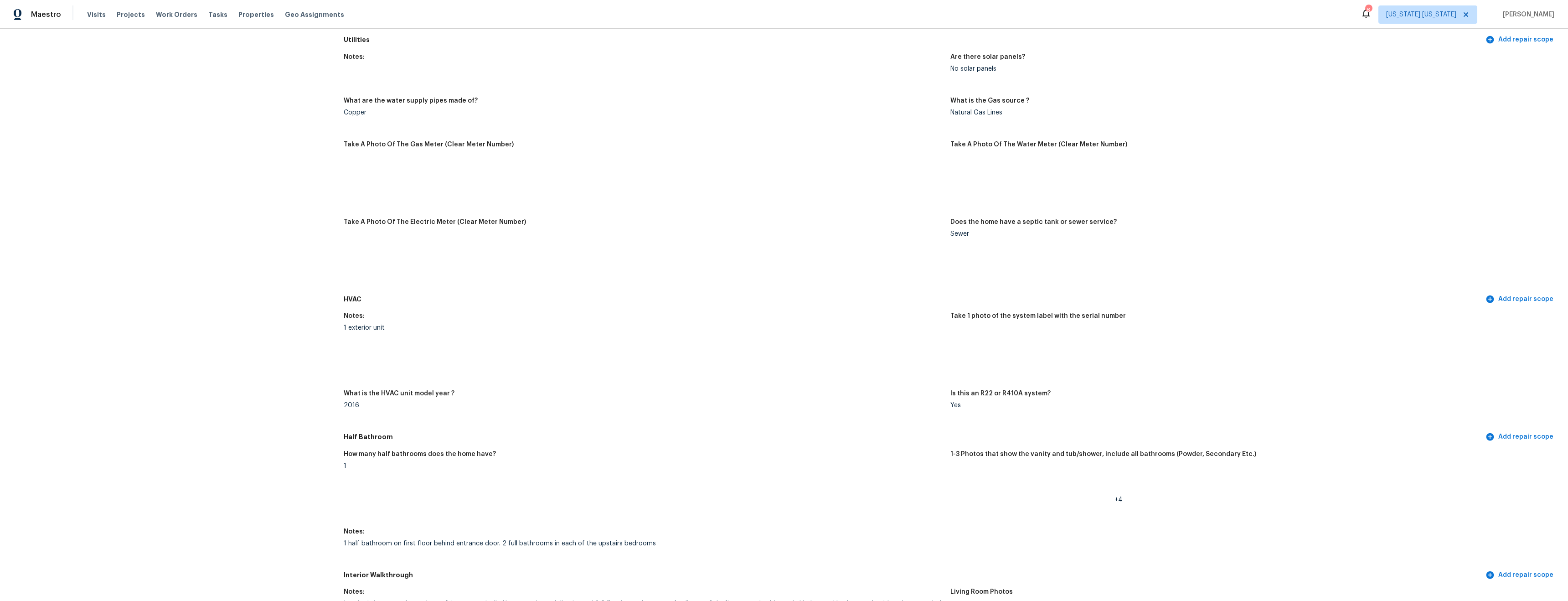
scroll to position [568, 0]
click at [954, 479] on img at bounding box center [967, 480] width 29 height 29
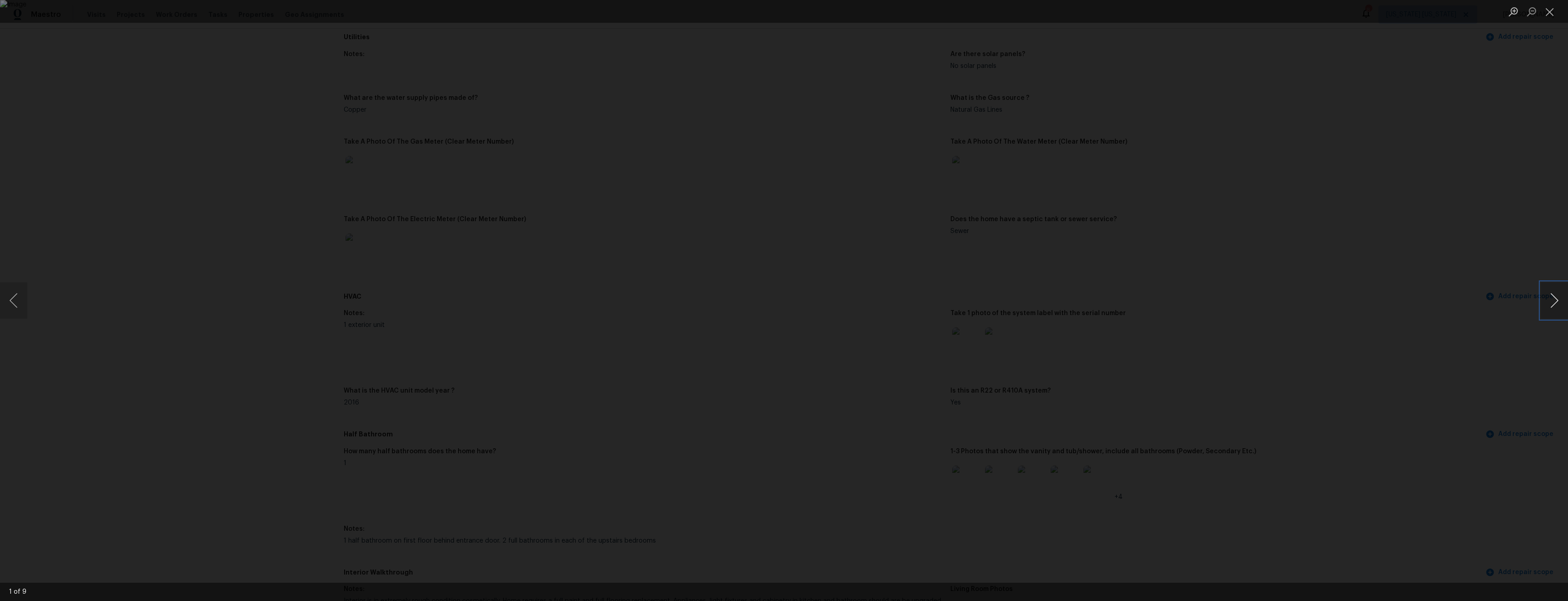
click at [1553, 302] on button "Next image" at bounding box center [1555, 300] width 28 height 37
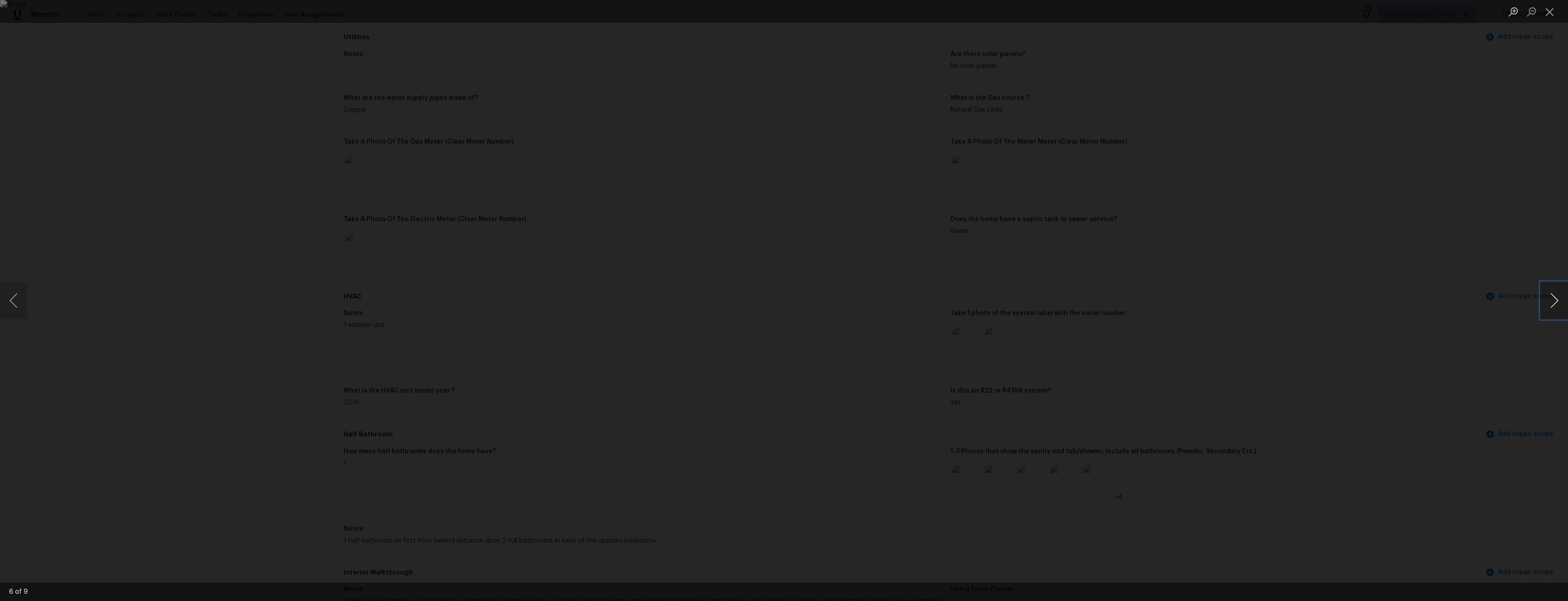
click at [1553, 302] on button "Next image" at bounding box center [1555, 300] width 28 height 37
click at [1431, 103] on div "Lightbox" at bounding box center [784, 300] width 1568 height 601
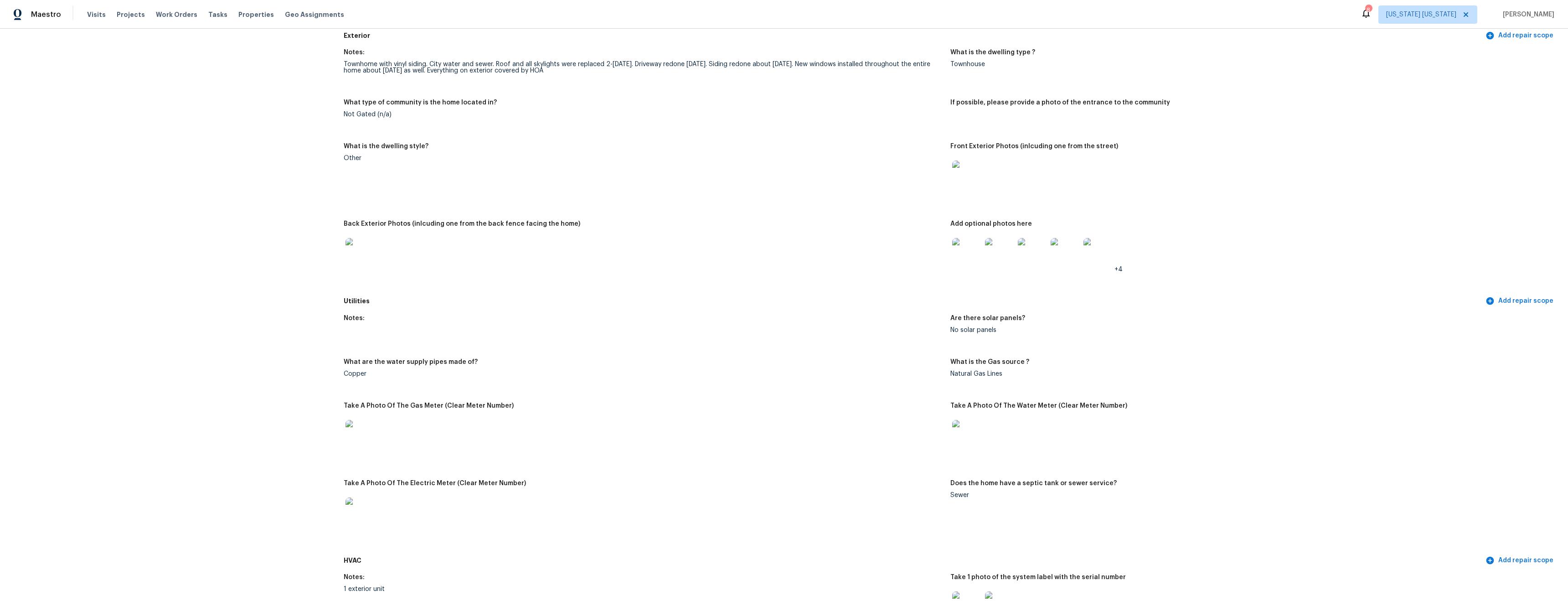
scroll to position [0, 0]
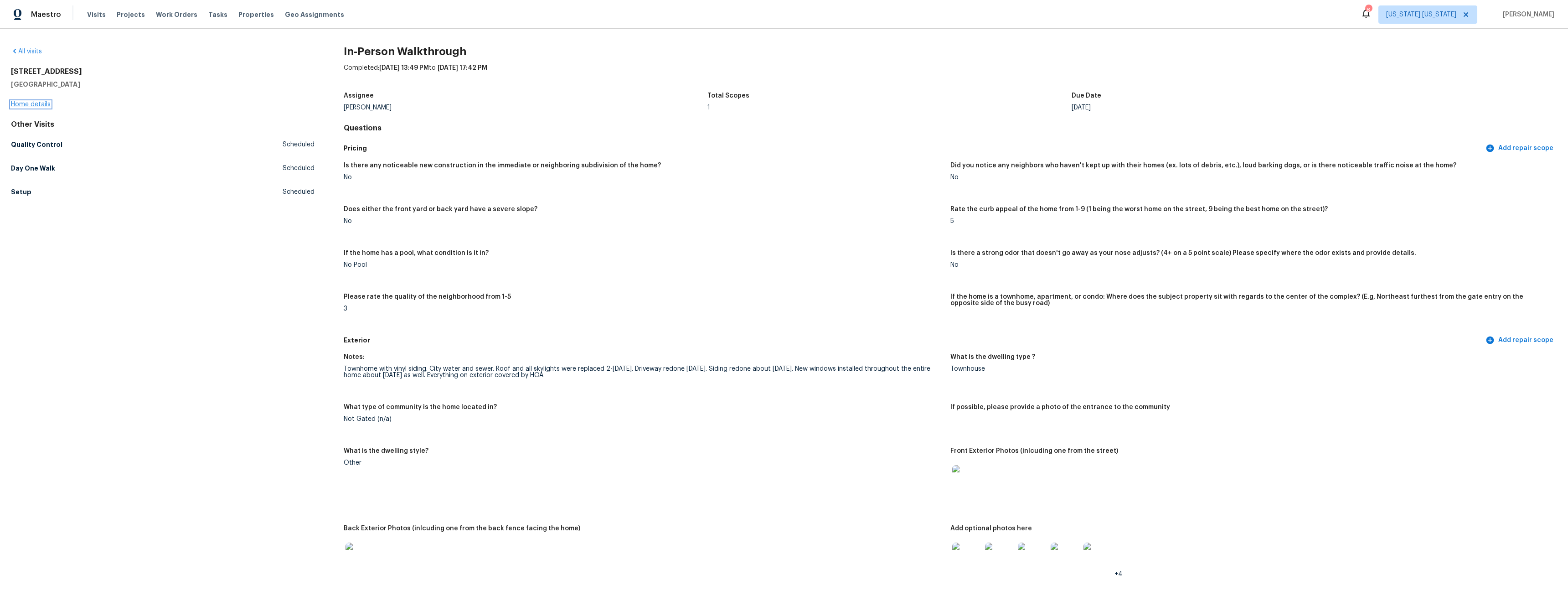
click at [35, 105] on link "Home details" at bounding box center [31, 104] width 40 height 6
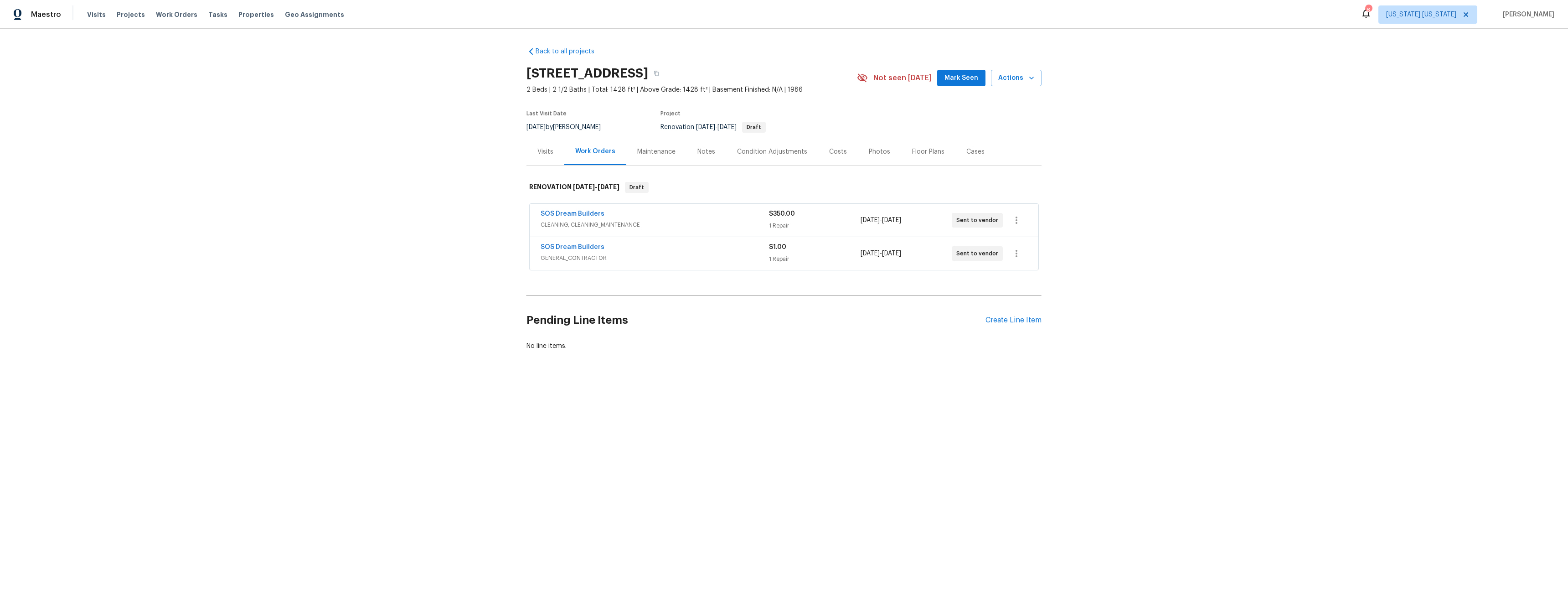
click at [543, 150] on div "Visits" at bounding box center [545, 152] width 16 height 9
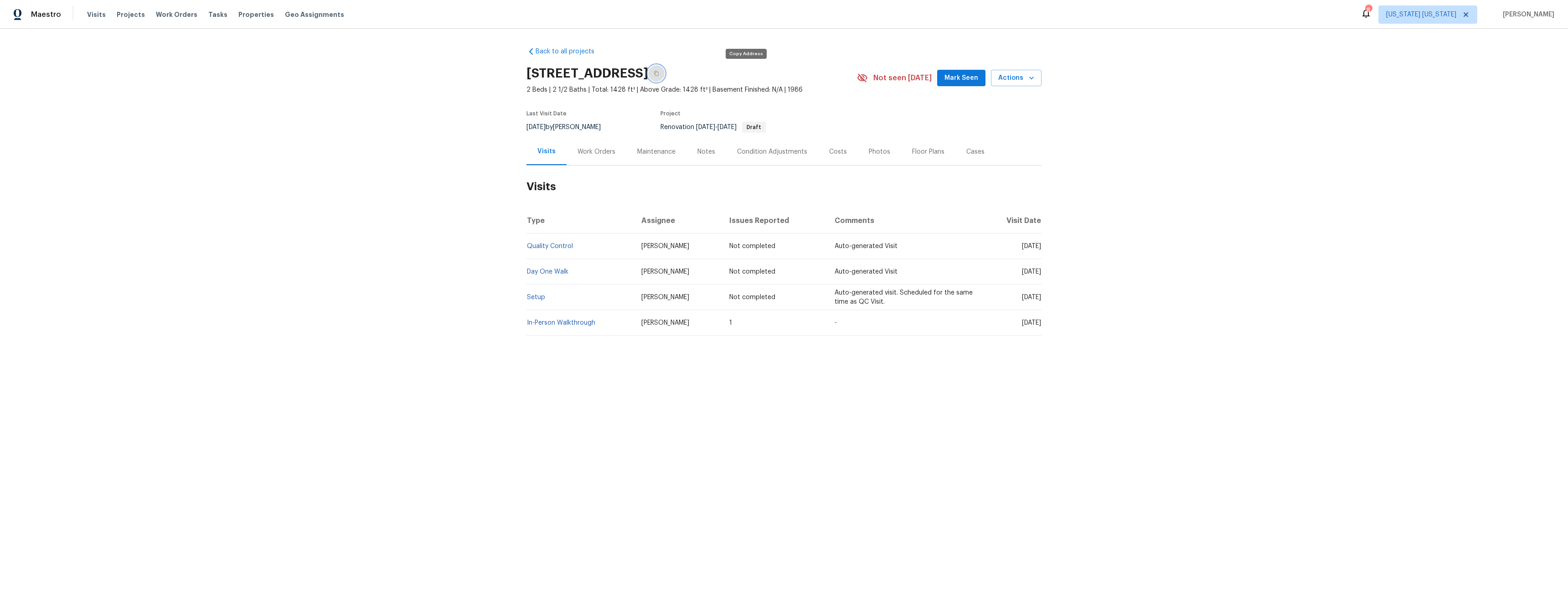
click at [664, 73] on button "button" at bounding box center [657, 74] width 17 height 17
click at [539, 299] on link "Setup" at bounding box center [536, 297] width 18 height 6
click at [559, 320] on link "In-Person Walkthrough" at bounding box center [561, 323] width 69 height 6
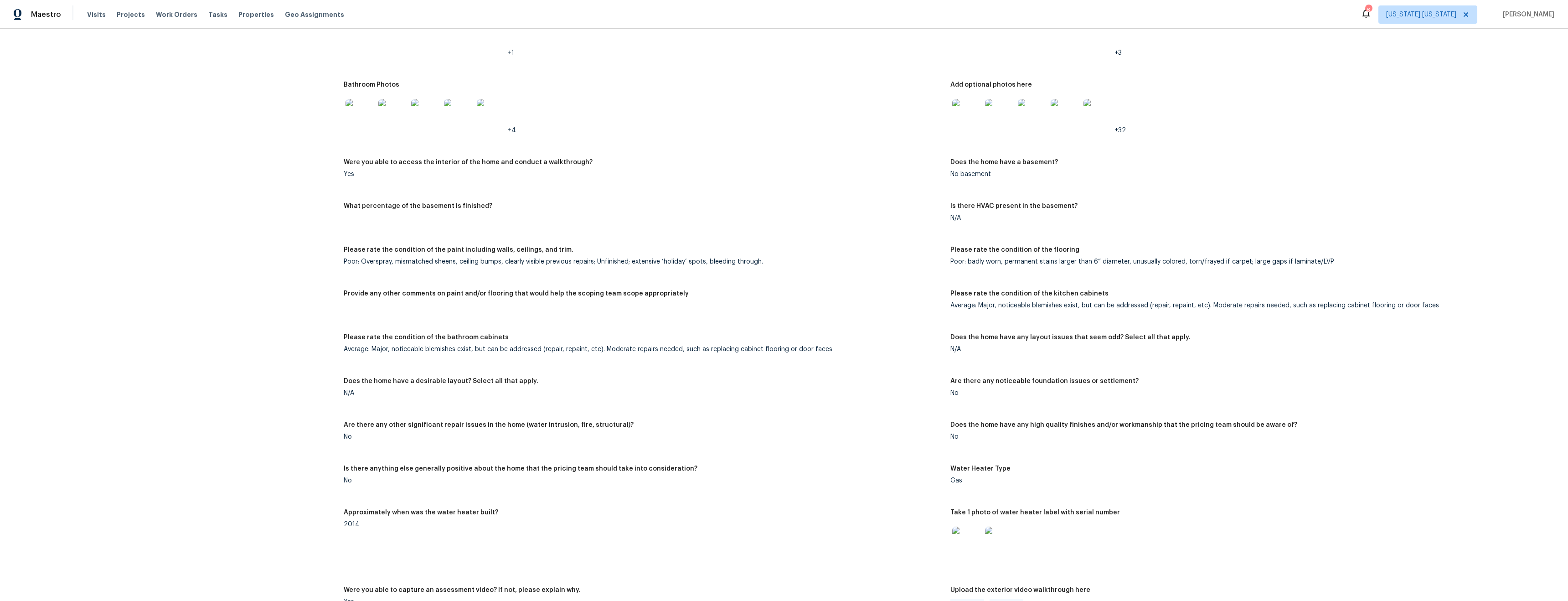
scroll to position [1025, 0]
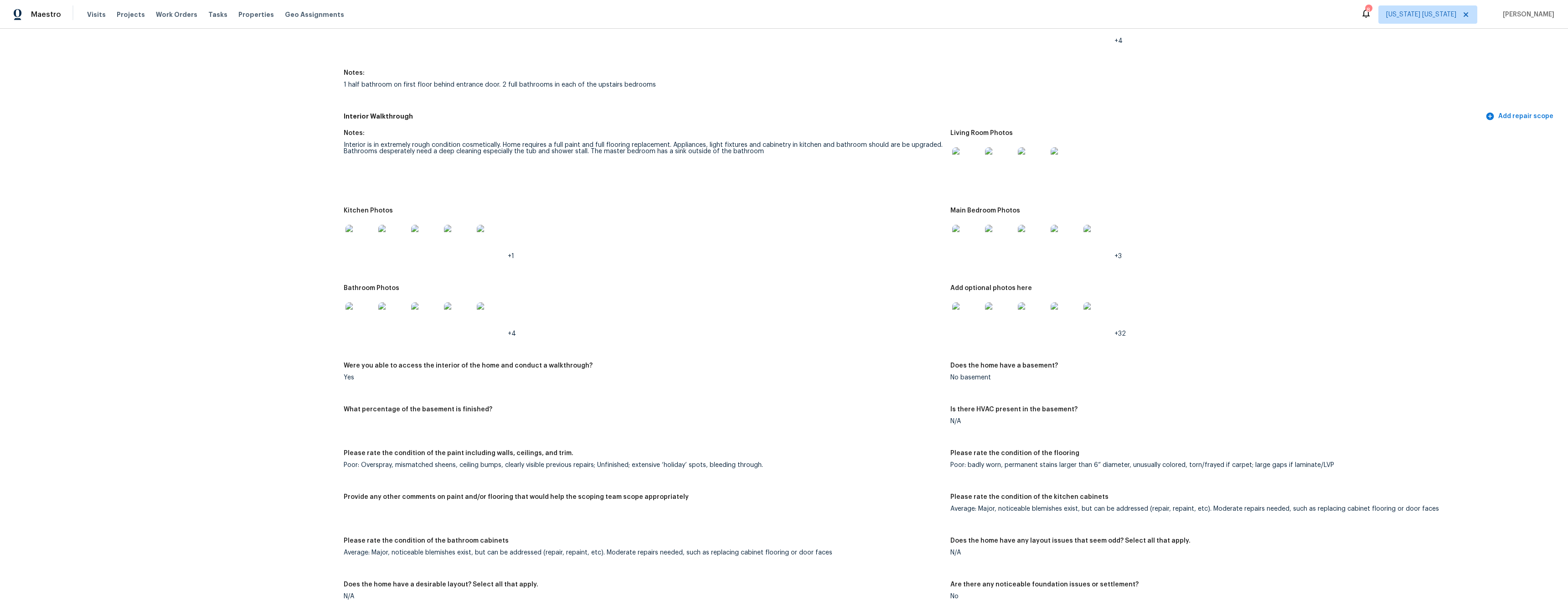
click at [972, 317] on img at bounding box center [967, 317] width 29 height 29
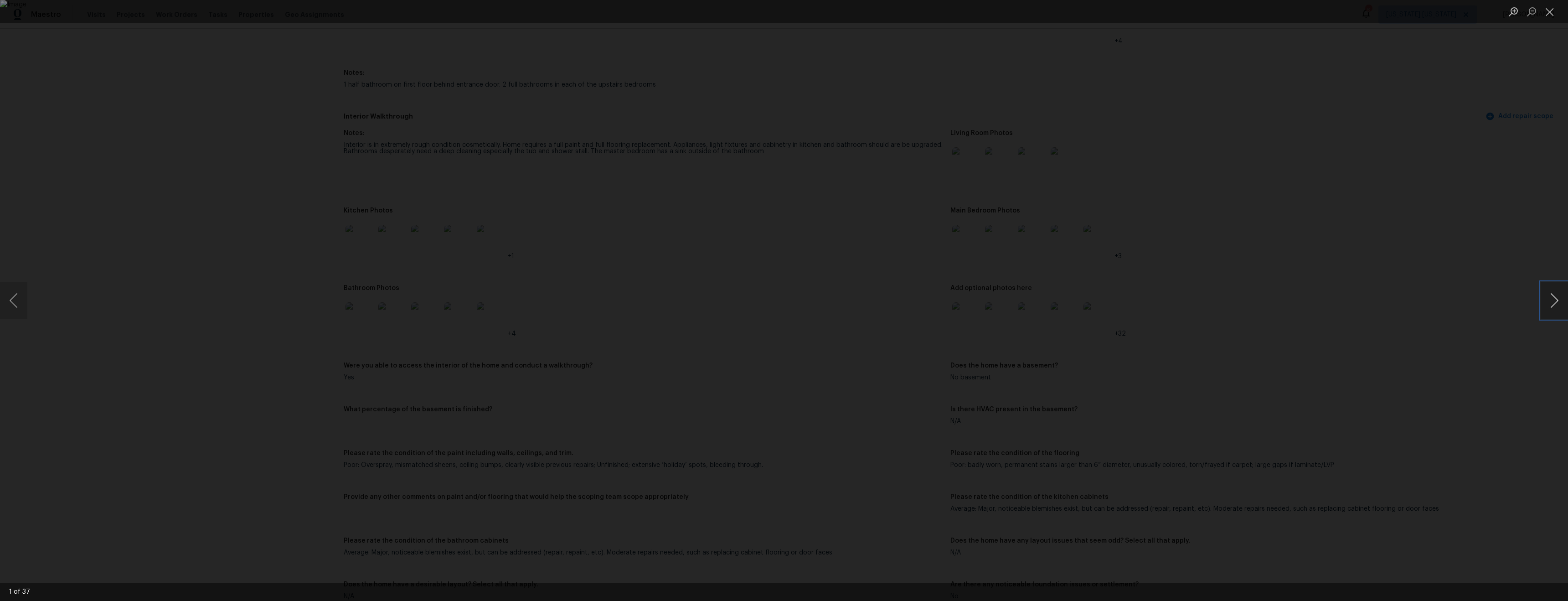
click at [1557, 298] on button "Next image" at bounding box center [1555, 300] width 28 height 37
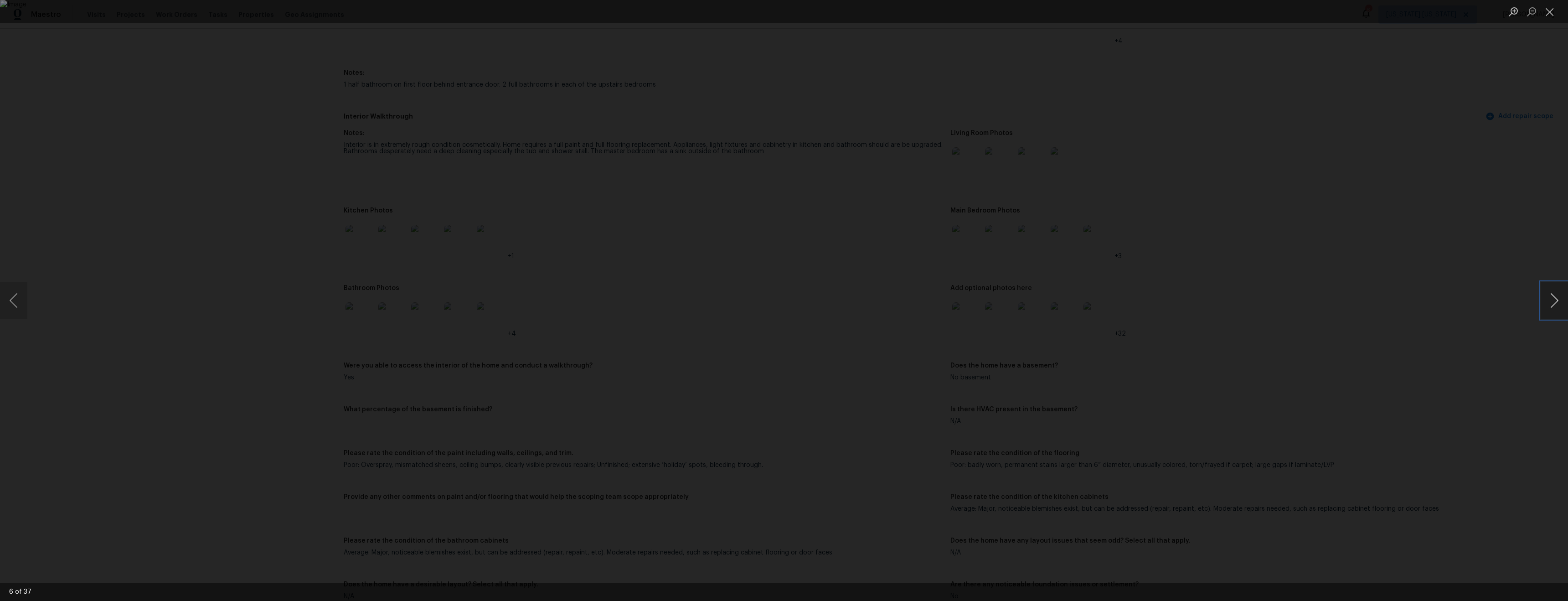
click at [1557, 298] on button "Next image" at bounding box center [1555, 300] width 28 height 37
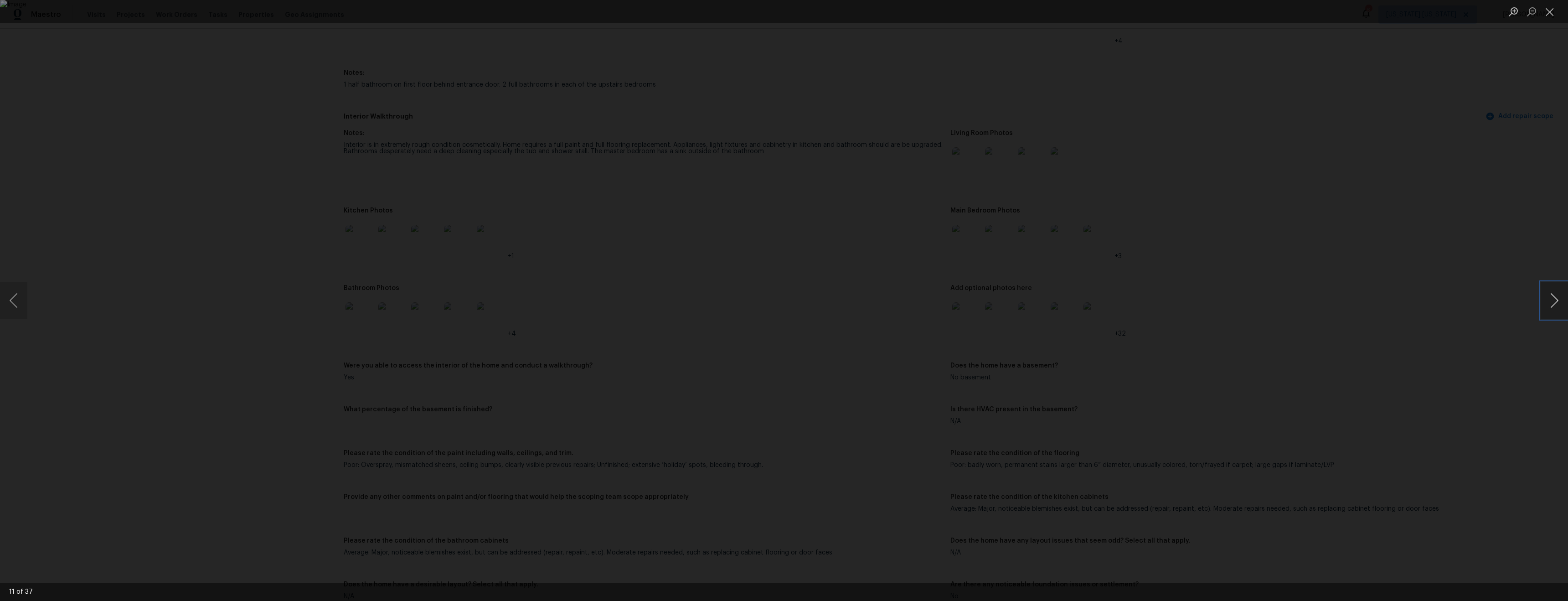
click at [1557, 298] on button "Next image" at bounding box center [1555, 300] width 28 height 37
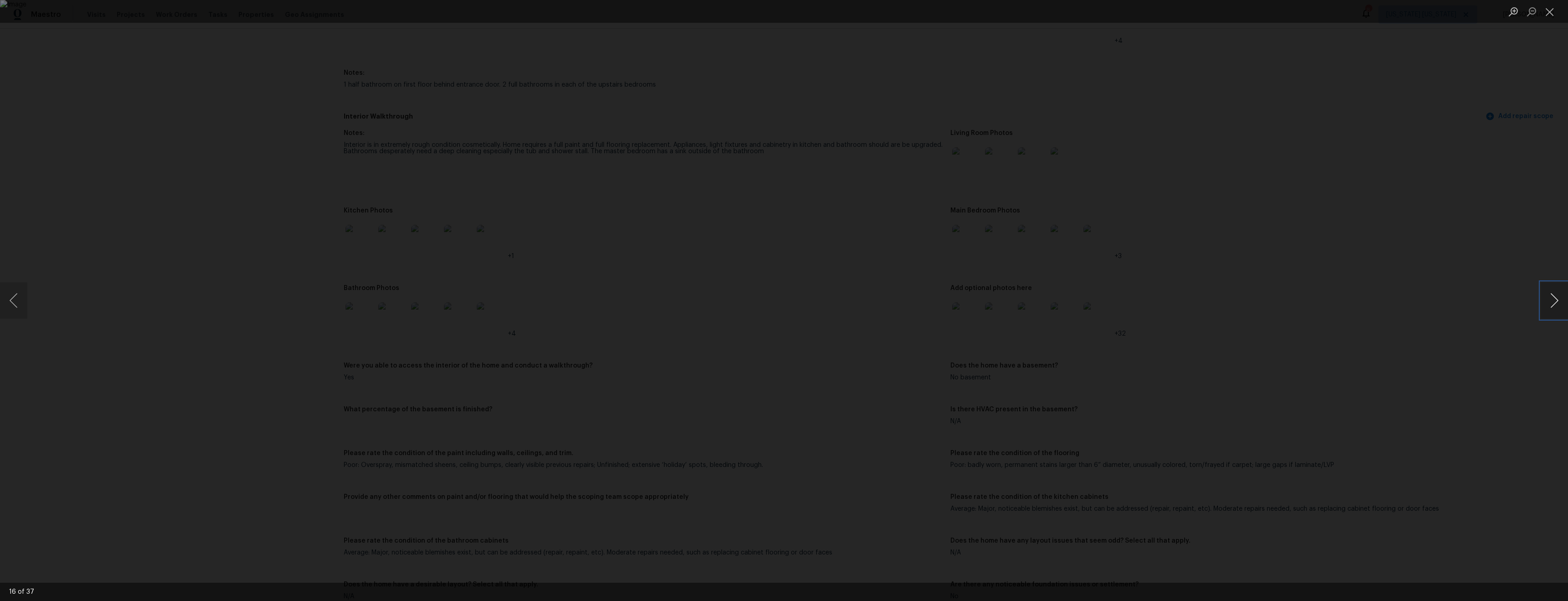
click at [1557, 298] on button "Next image" at bounding box center [1555, 300] width 28 height 37
drag, startPoint x: 1347, startPoint y: 304, endPoint x: 1338, endPoint y: 300, distance: 9.8
click at [1347, 303] on div "Lightbox" at bounding box center [784, 300] width 1568 height 601
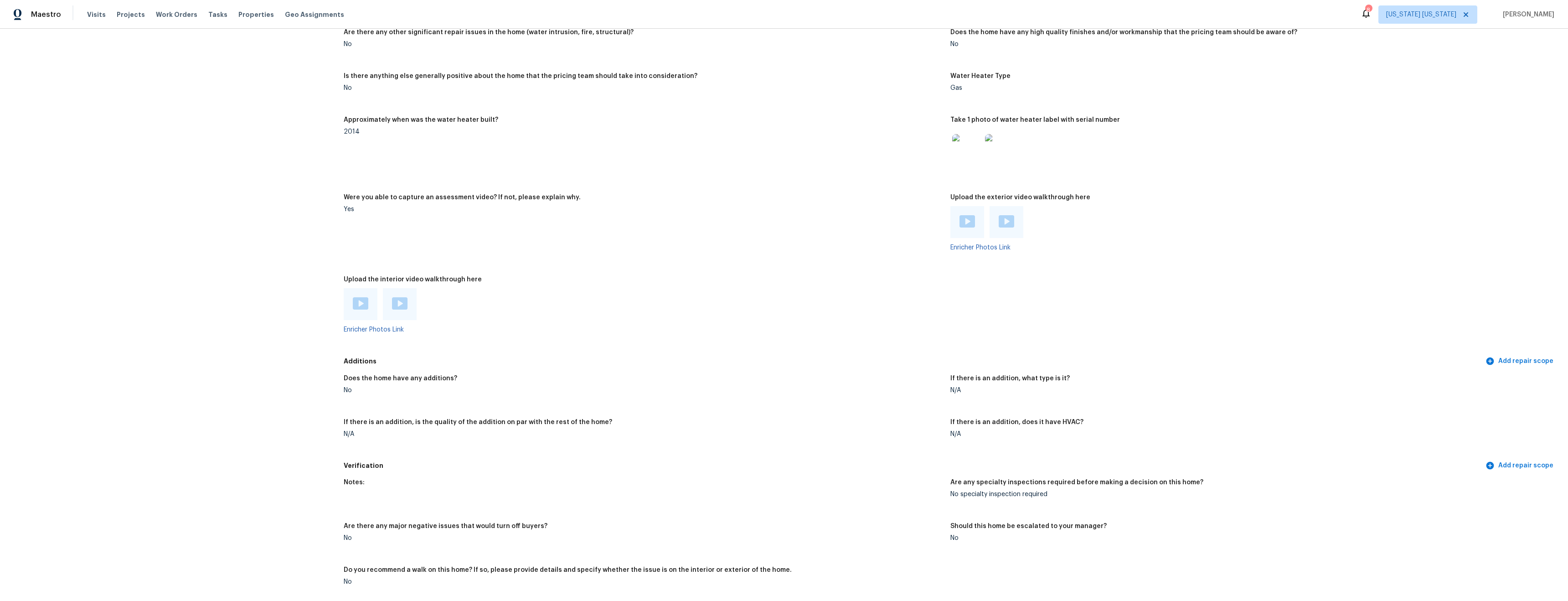
scroll to position [1755, 0]
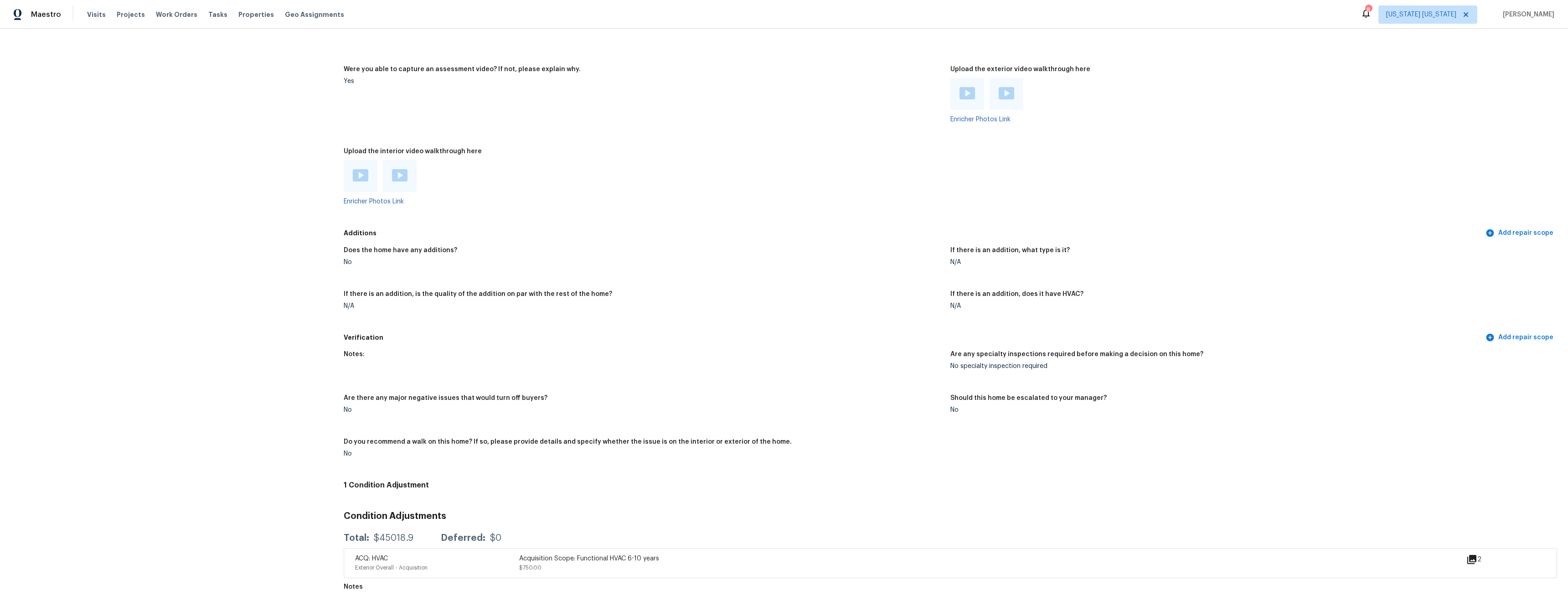
click at [354, 169] on img at bounding box center [361, 175] width 15 height 12
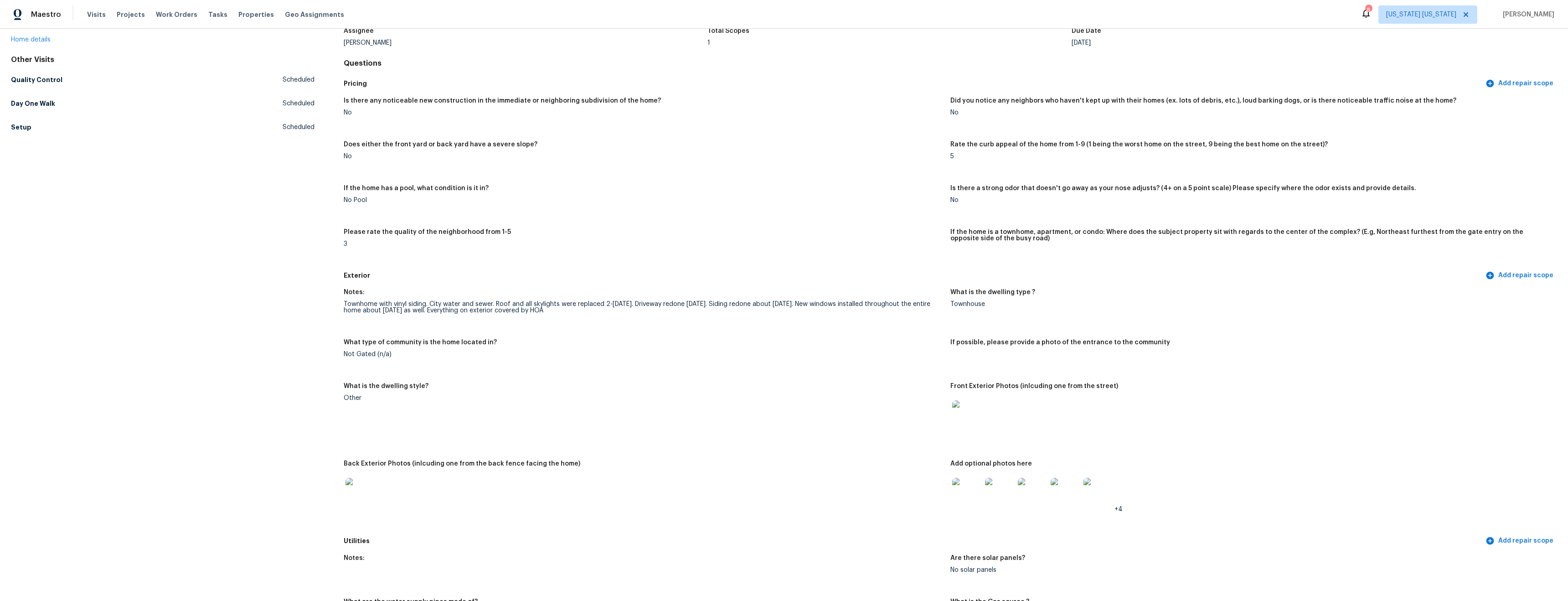
scroll to position [0, 0]
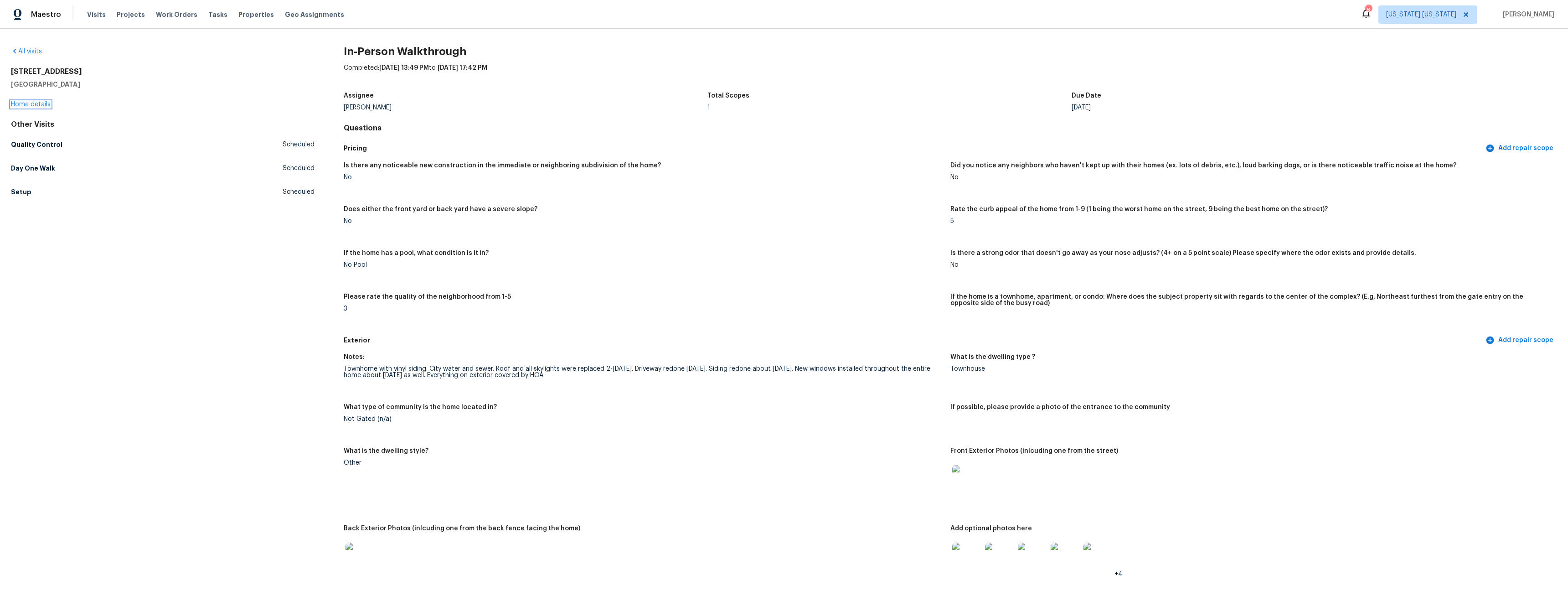
click at [40, 104] on link "Home details" at bounding box center [31, 104] width 40 height 6
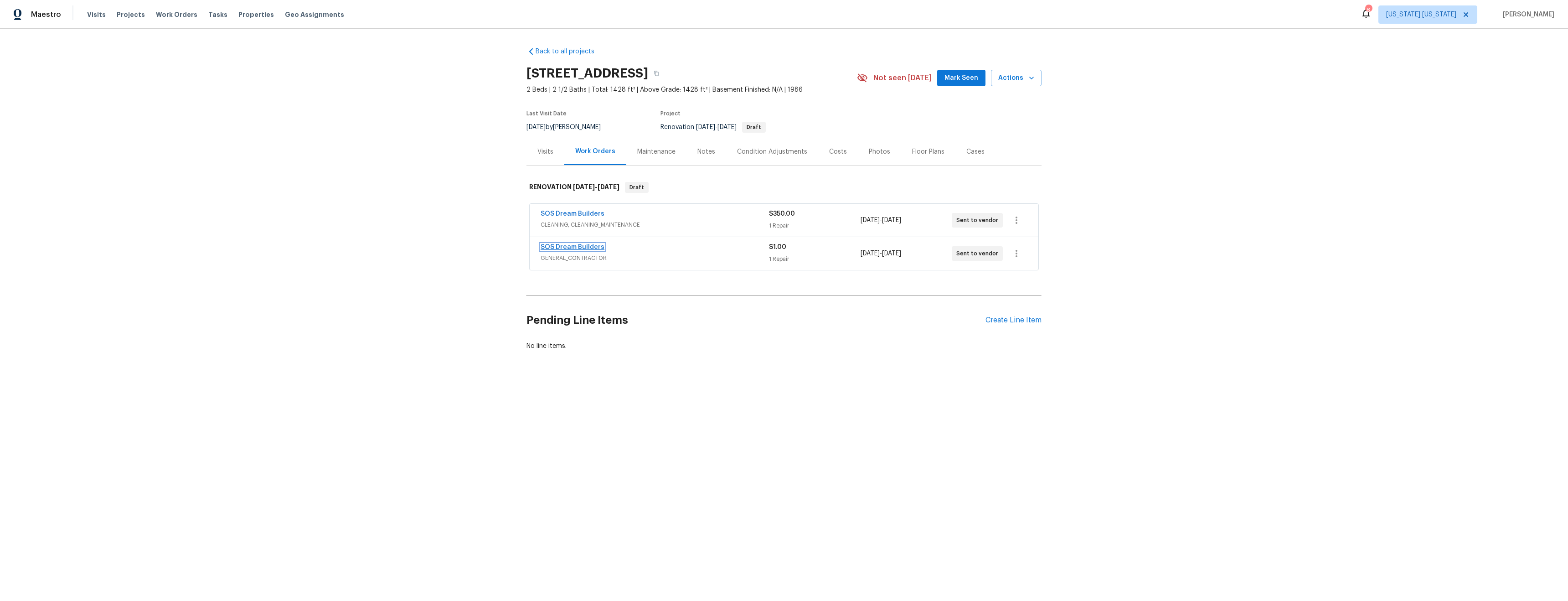
click at [563, 247] on link "SOS Dream Builders" at bounding box center [573, 247] width 64 height 6
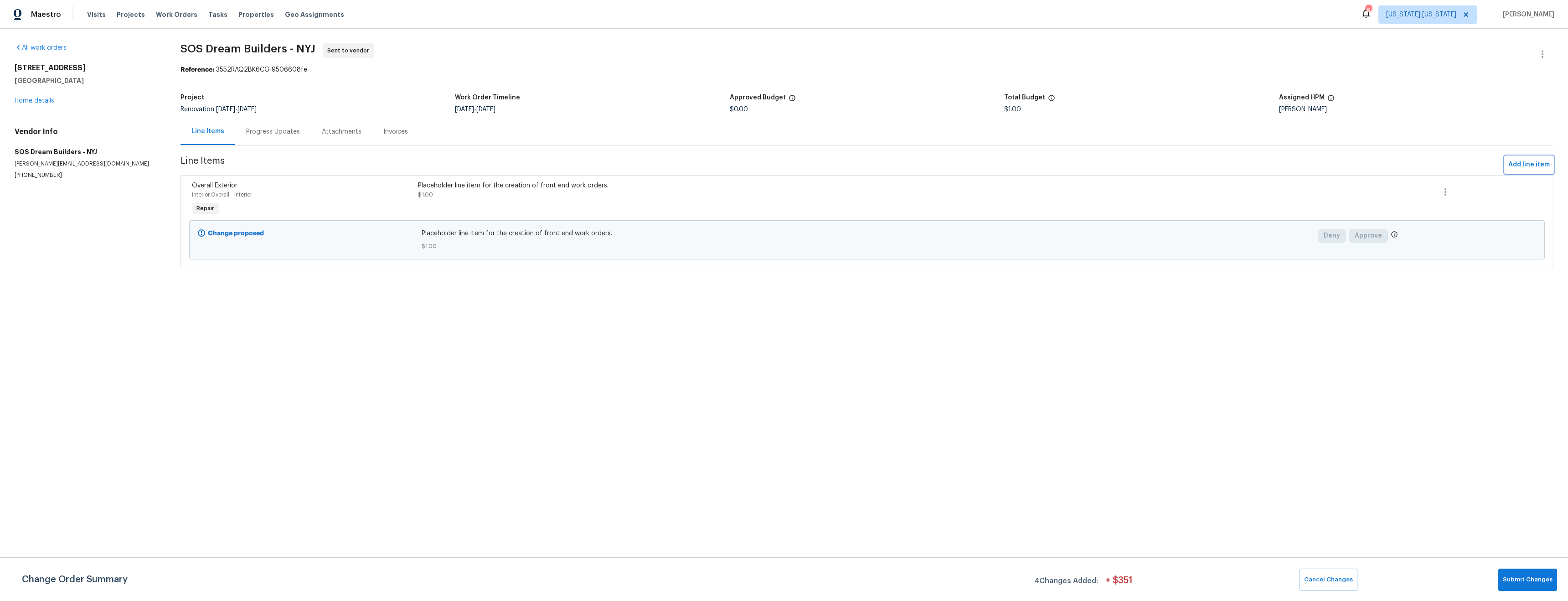
click at [1516, 169] on span "Add line item" at bounding box center [1529, 165] width 42 height 12
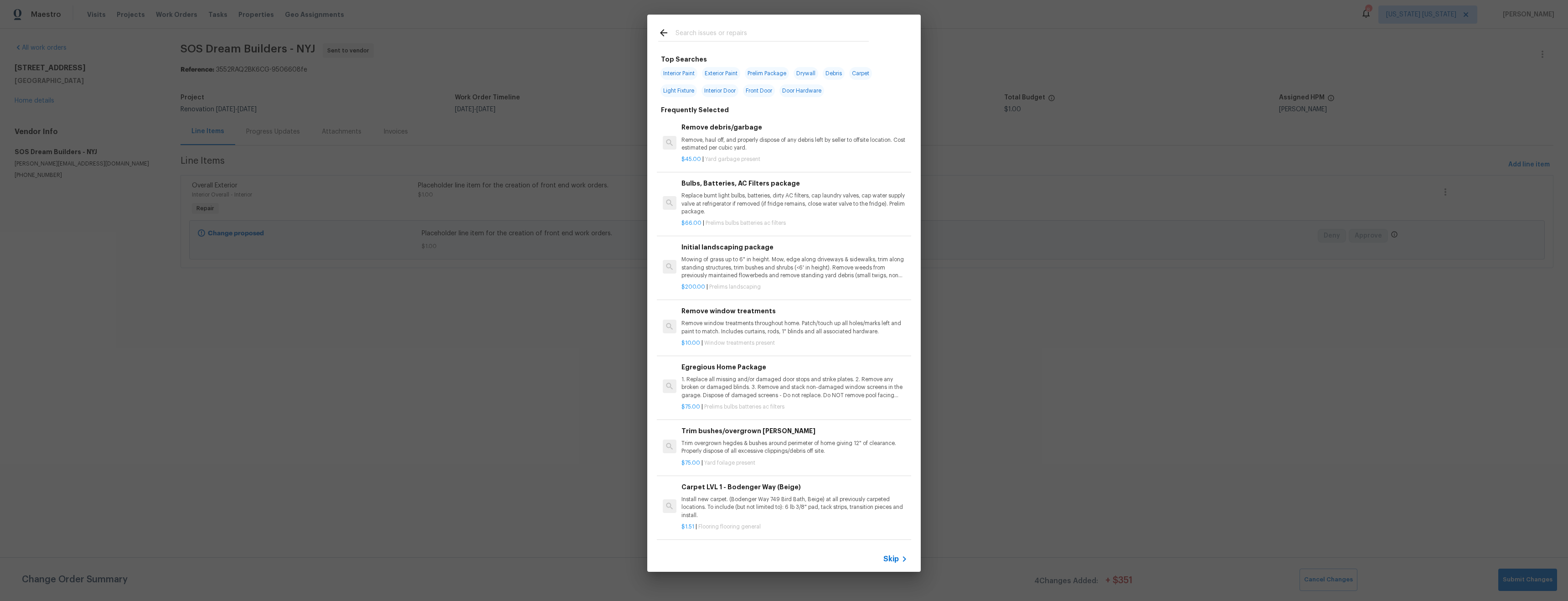
click at [708, 34] on input "text" at bounding box center [772, 34] width 194 height 13
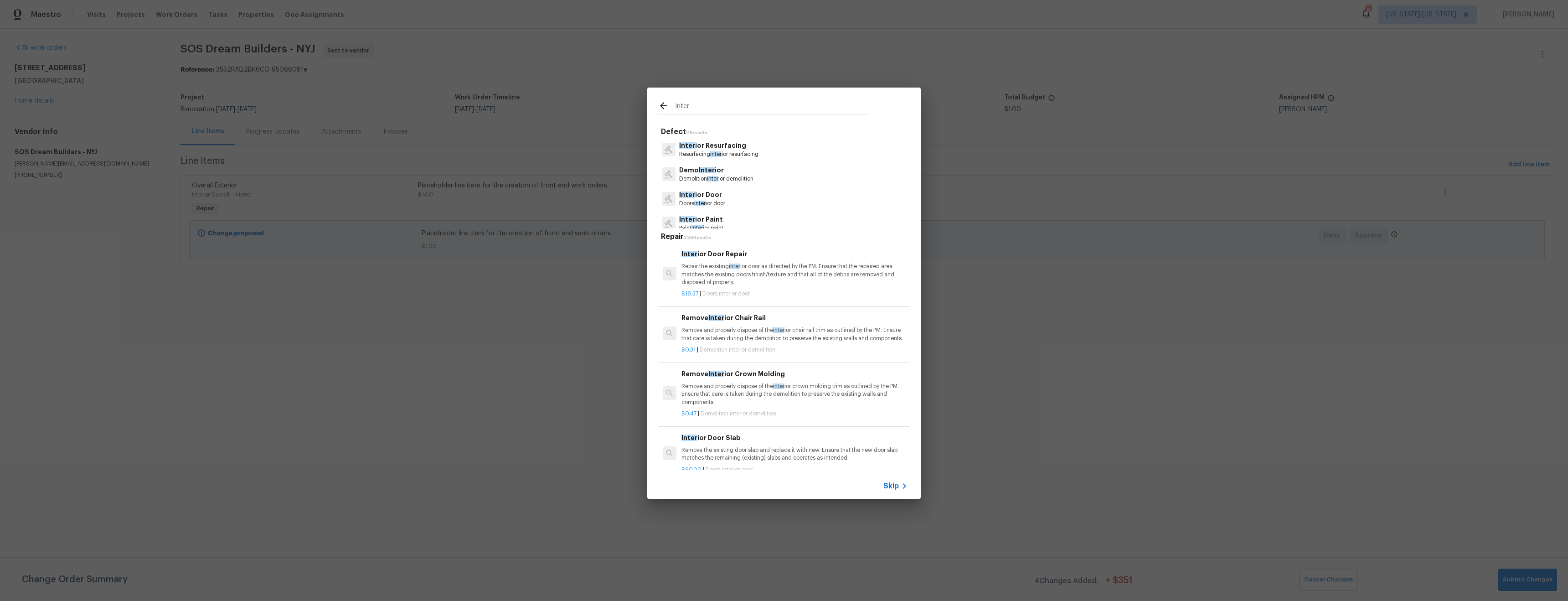
type input "inter"
click at [717, 218] on p "Inter ior Paint" at bounding box center [701, 219] width 44 height 10
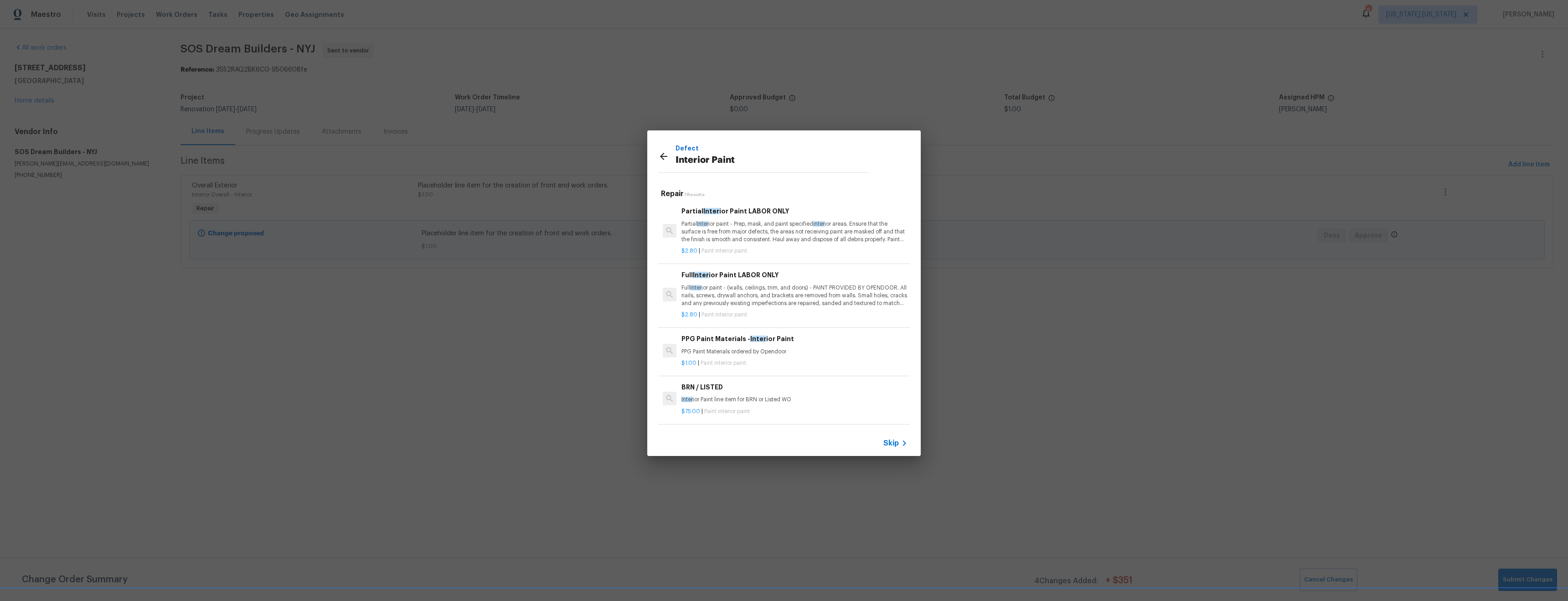
click at [782, 299] on p "Full Inter ior paint - (walls, ceilings, trim, and doors) - PAINT PROVIDED BY O…" at bounding box center [795, 295] width 226 height 23
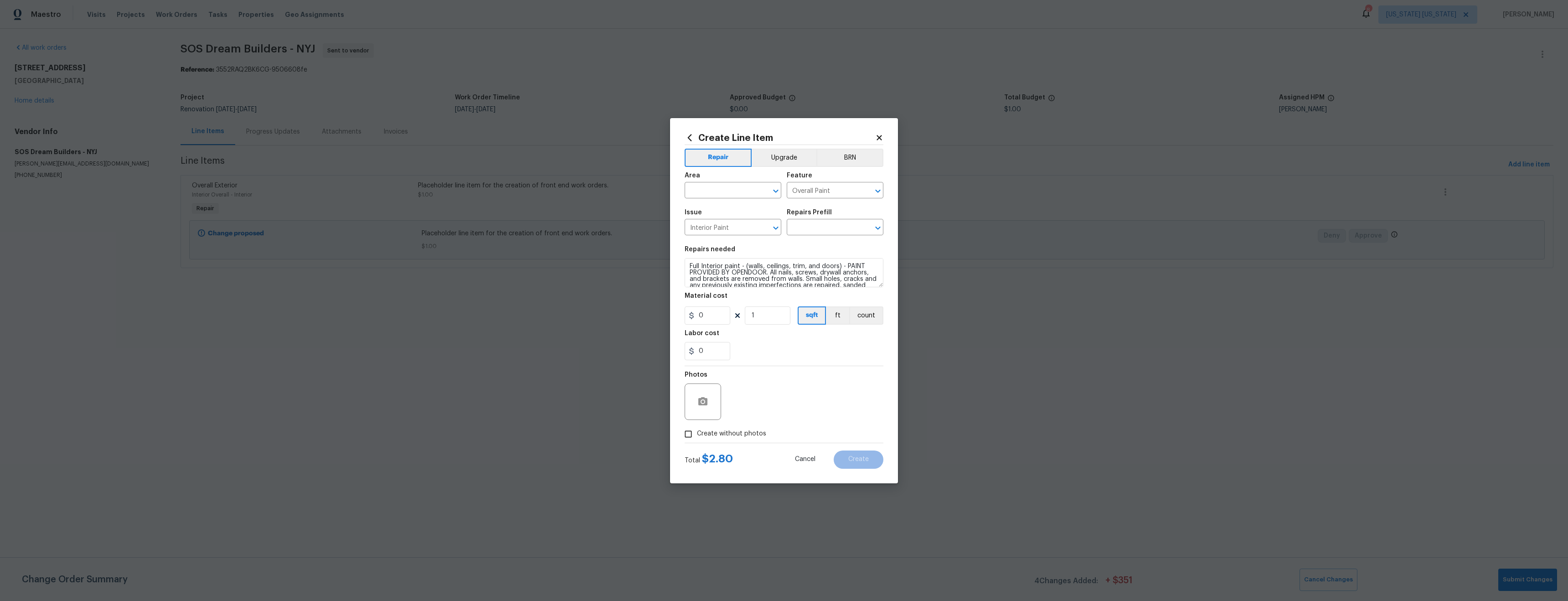
type input "Full Interior Paint LABOR ONLY $2.80"
type input "2.8"
click at [757, 318] on input "1" at bounding box center [768, 315] width 45 height 18
type input "1428"
click at [702, 186] on input "text" at bounding box center [720, 191] width 71 height 14
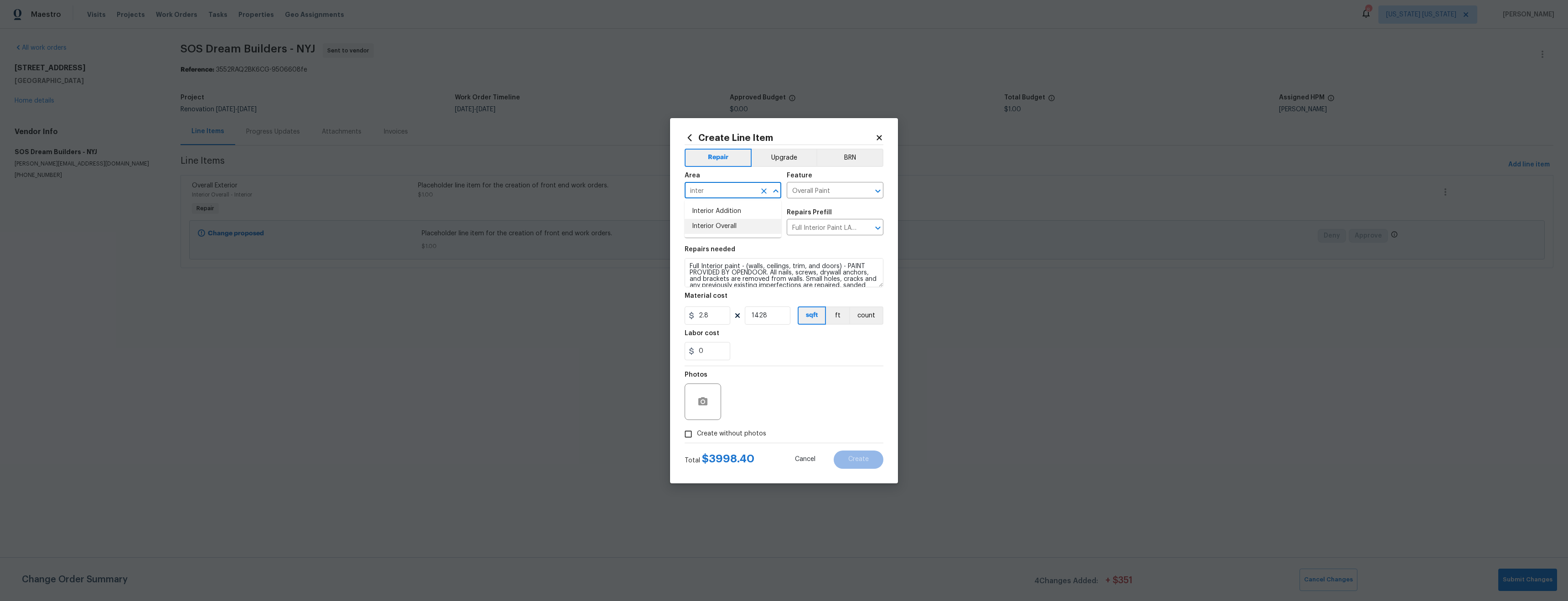
click at [697, 223] on li "Interior Overall" at bounding box center [733, 226] width 97 height 15
type input "Interior Overall"
click at [732, 433] on span "Create without photos" at bounding box center [732, 433] width 69 height 10
click at [697, 433] on input "Create without photos" at bounding box center [688, 434] width 17 height 17
checkbox input "true"
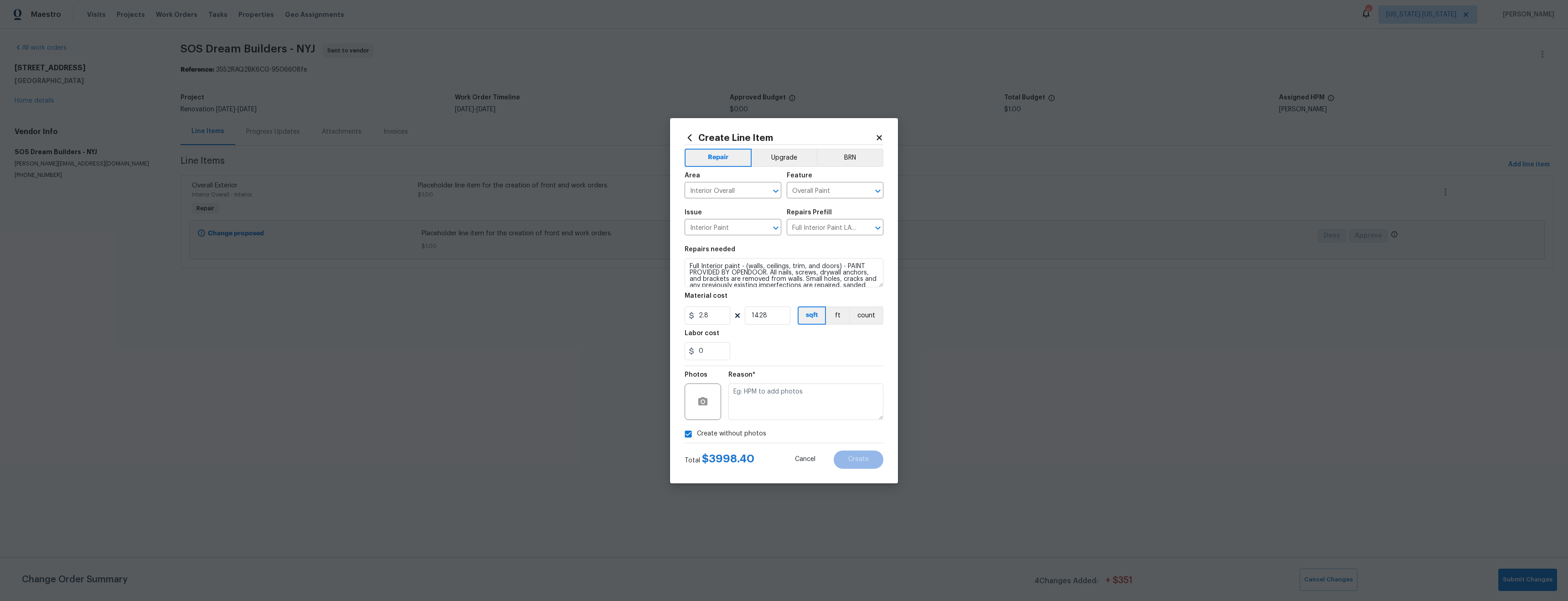
click at [759, 405] on textarea at bounding box center [806, 401] width 155 height 37
type textarea "tba"
click at [870, 466] on button "Create" at bounding box center [859, 459] width 50 height 18
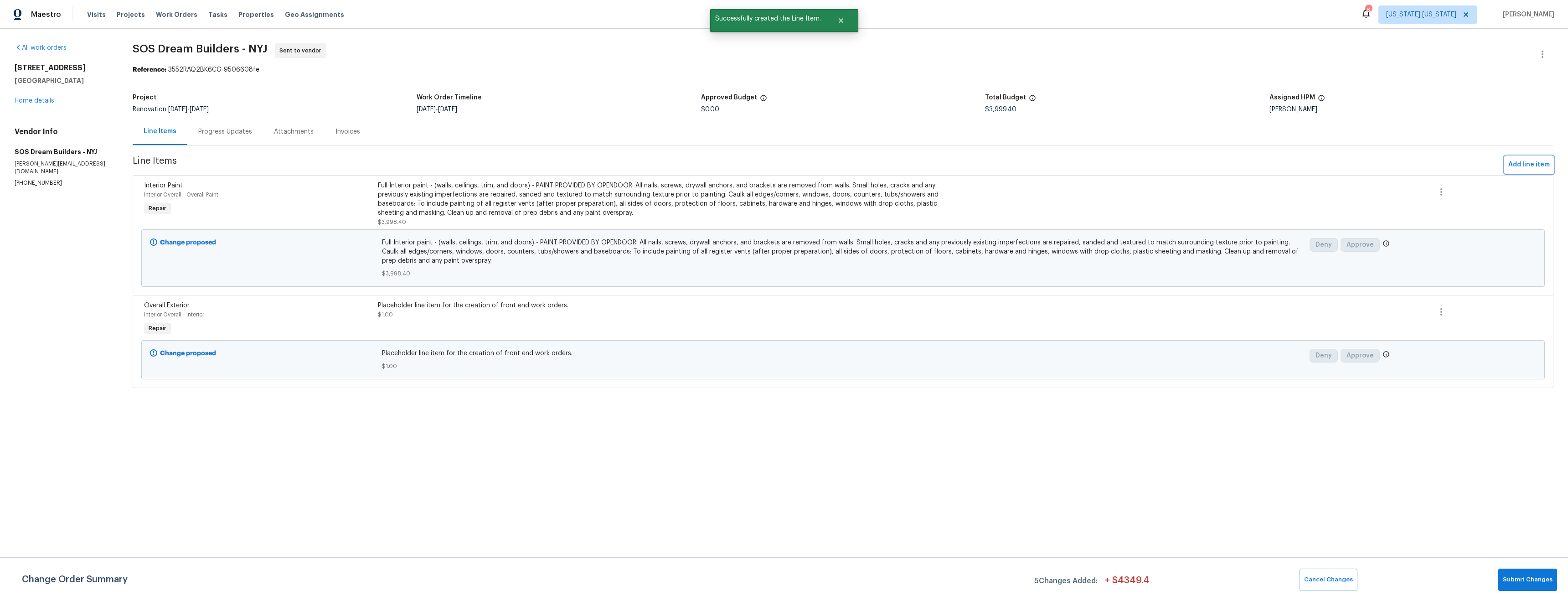
click at [1523, 166] on span "Add line item" at bounding box center [1529, 165] width 42 height 12
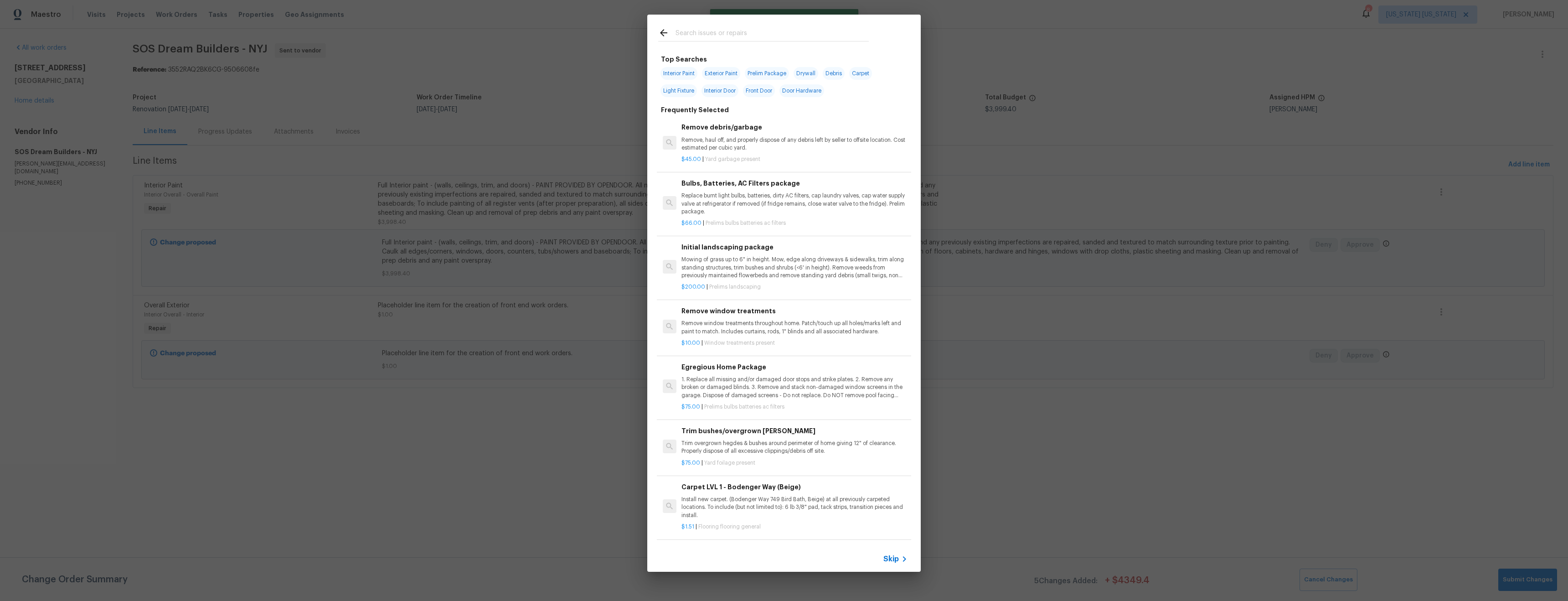
click at [725, 35] on input "text" at bounding box center [772, 34] width 194 height 13
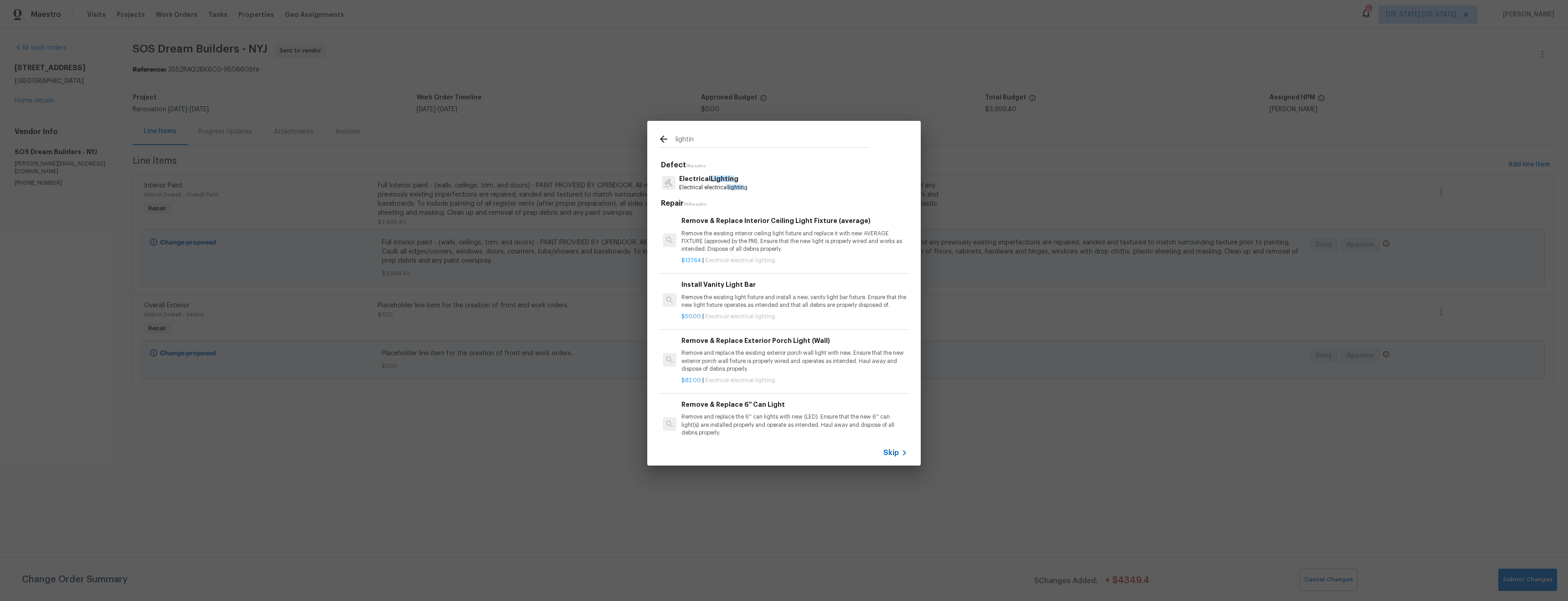
type input "lightin"
click at [714, 184] on p "Electrical electrical lightin g" at bounding box center [713, 188] width 69 height 8
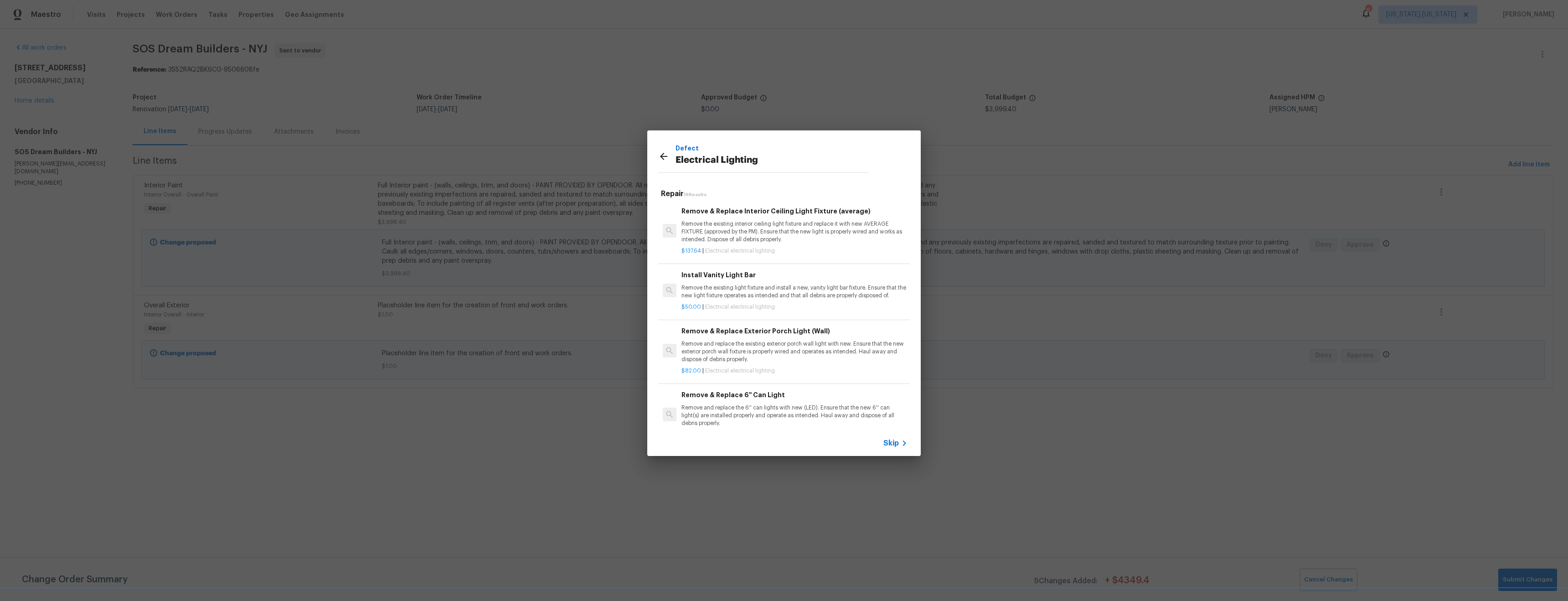
click at [764, 234] on p "Remove the existing interior ceiling light fixture and replace it with new AVER…" at bounding box center [795, 232] width 226 height 23
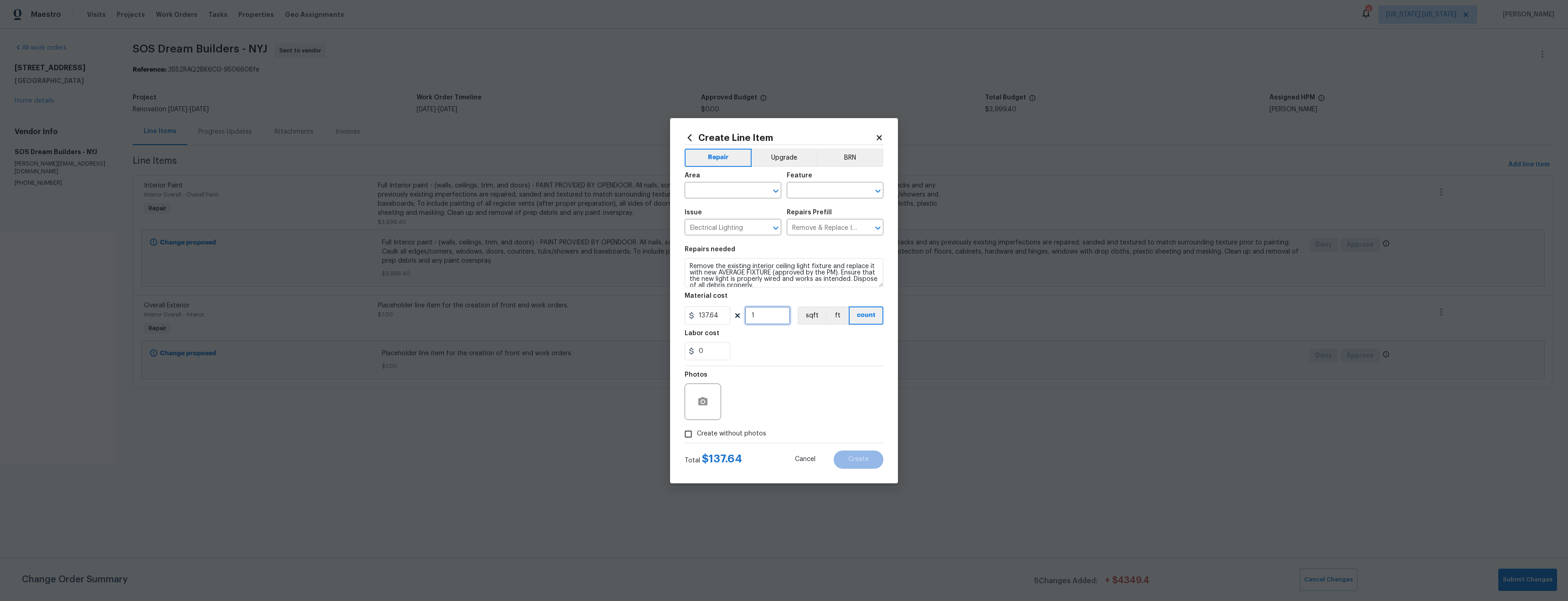
click at [761, 314] on input "1" at bounding box center [768, 315] width 45 height 18
type input "2"
click at [814, 279] on textarea "Remove the existing interior ceiling light fixture and replace it with new AVER…" at bounding box center [784, 273] width 199 height 29
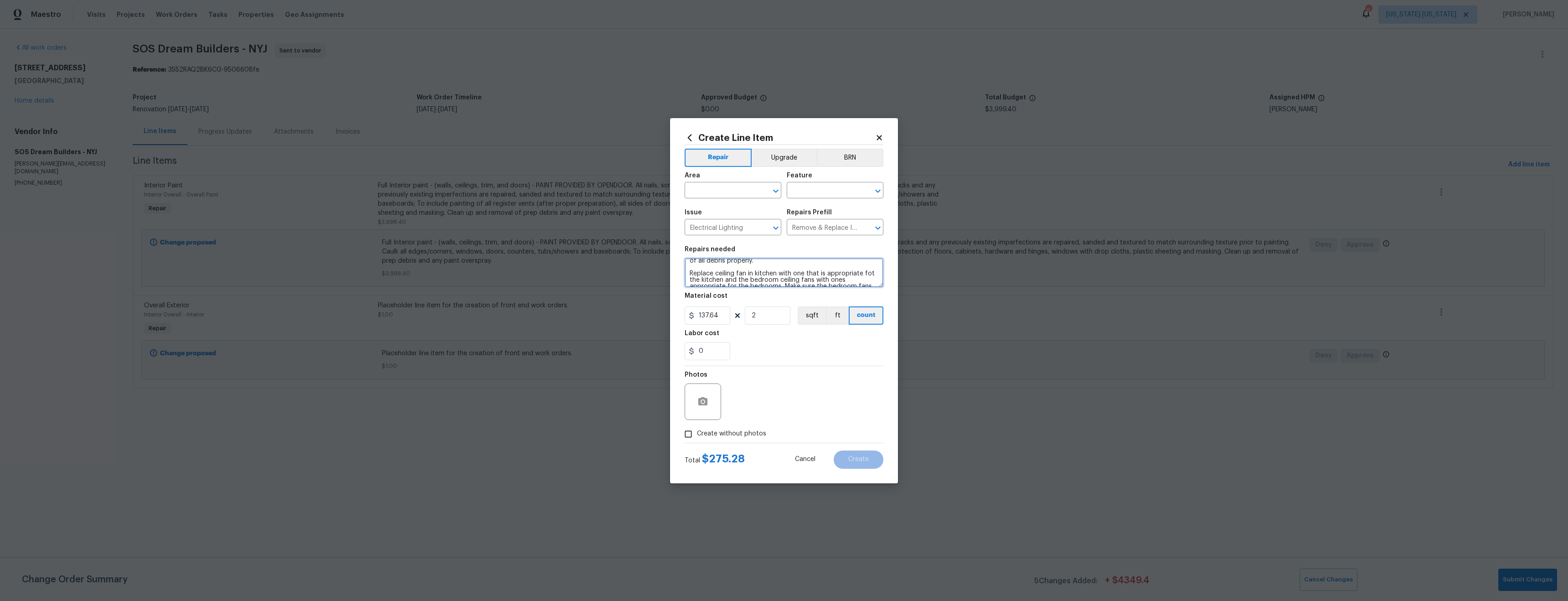
click at [871, 272] on textarea "Remove the existing interior ceiling light fixture and replace it with new AVER…" at bounding box center [784, 273] width 199 height 29
type textarea "Remove the existing interior ceiling light fixture and replace it with new AVER…"
click at [773, 165] on button "Upgrade" at bounding box center [784, 158] width 65 height 18
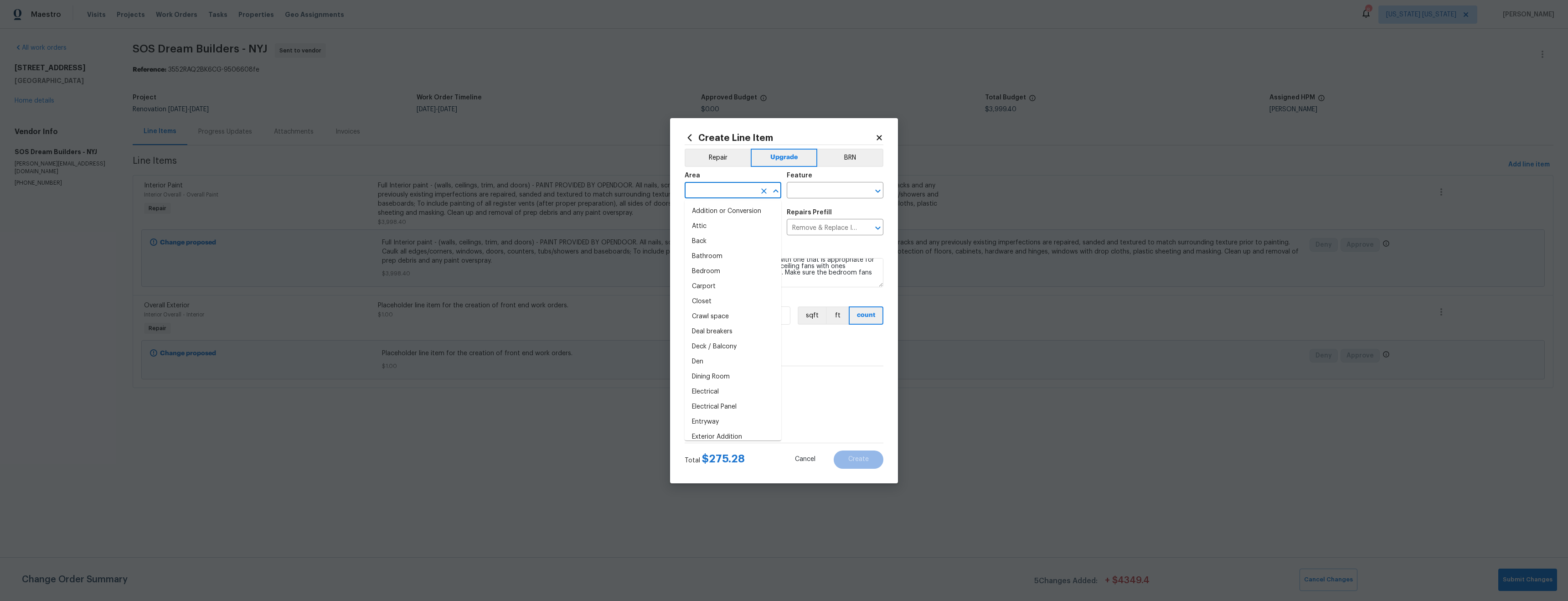
click at [734, 189] on input "text" at bounding box center [720, 191] width 71 height 14
click at [802, 364] on section "Repairs needed Remove the existing interior ceiling light fixture and replace i…" at bounding box center [784, 303] width 199 height 125
drag, startPoint x: 758, startPoint y: 313, endPoint x: 777, endPoint y: 320, distance: 20.2
click at [759, 315] on input "2" at bounding box center [768, 315] width 45 height 18
type input "3"
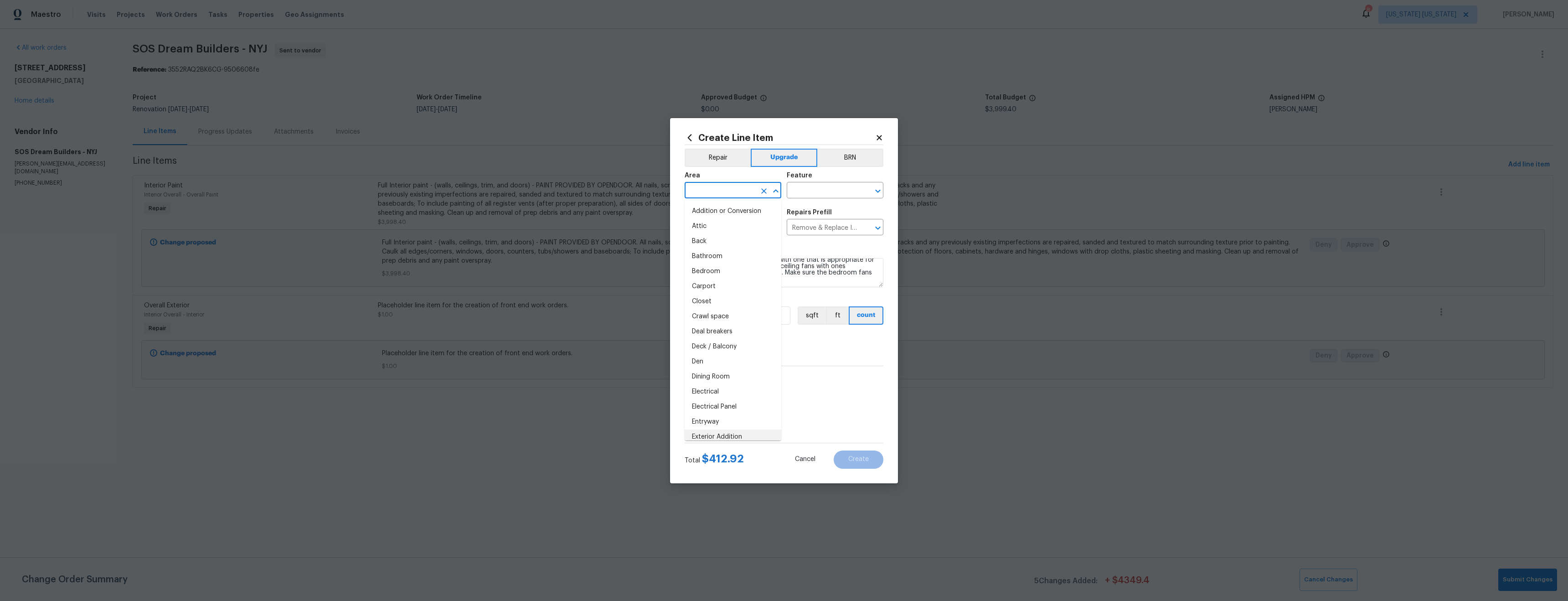
click at [708, 192] on input "text" at bounding box center [720, 191] width 71 height 14
click at [721, 225] on li "Interior Overall" at bounding box center [733, 226] width 97 height 15
type input "Interior Overall"
click at [834, 192] on input "text" at bounding box center [822, 191] width 71 height 14
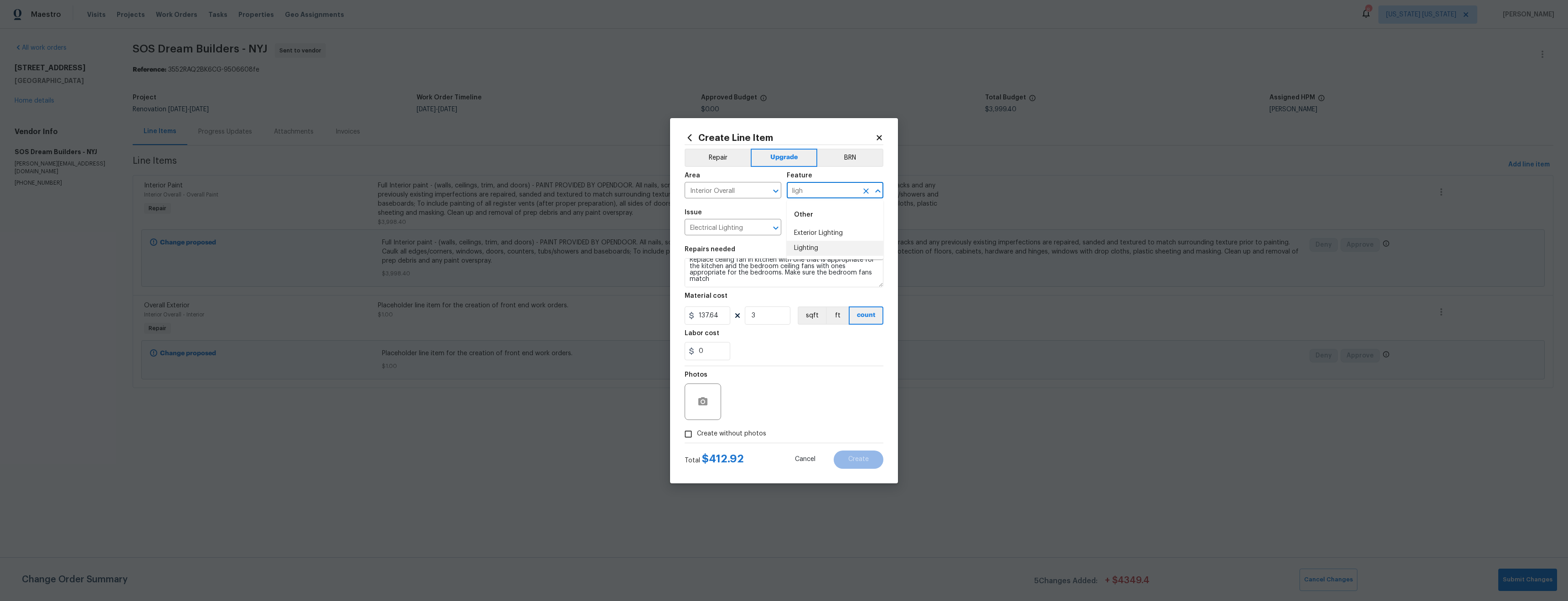
click at [824, 242] on li "Lighting" at bounding box center [835, 248] width 97 height 15
type input "Lighting"
click at [838, 418] on div "Photos" at bounding box center [784, 395] width 199 height 59
click at [739, 434] on span "Create without photos" at bounding box center [732, 433] width 69 height 10
click at [697, 434] on input "Create without photos" at bounding box center [688, 434] width 17 height 17
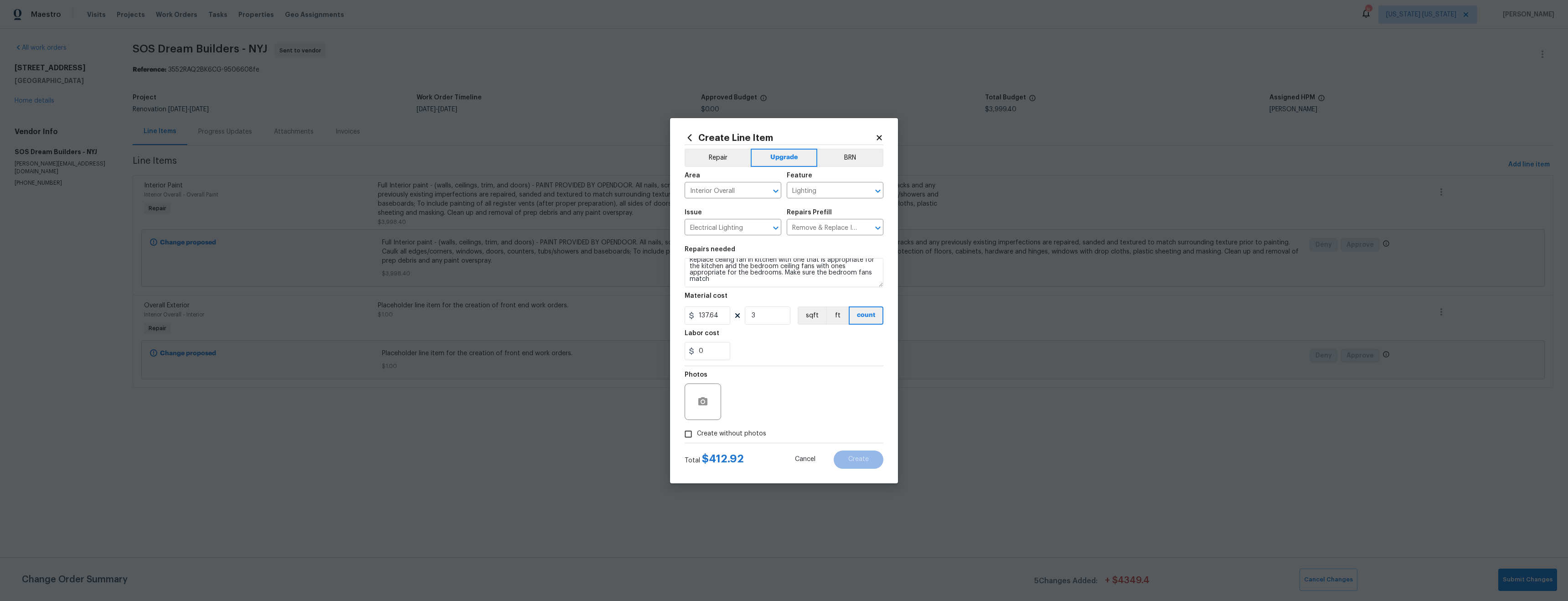
checkbox input "true"
click at [766, 413] on textarea at bounding box center [806, 401] width 155 height 37
type textarea "tba"
click at [860, 464] on button "Create" at bounding box center [859, 459] width 50 height 18
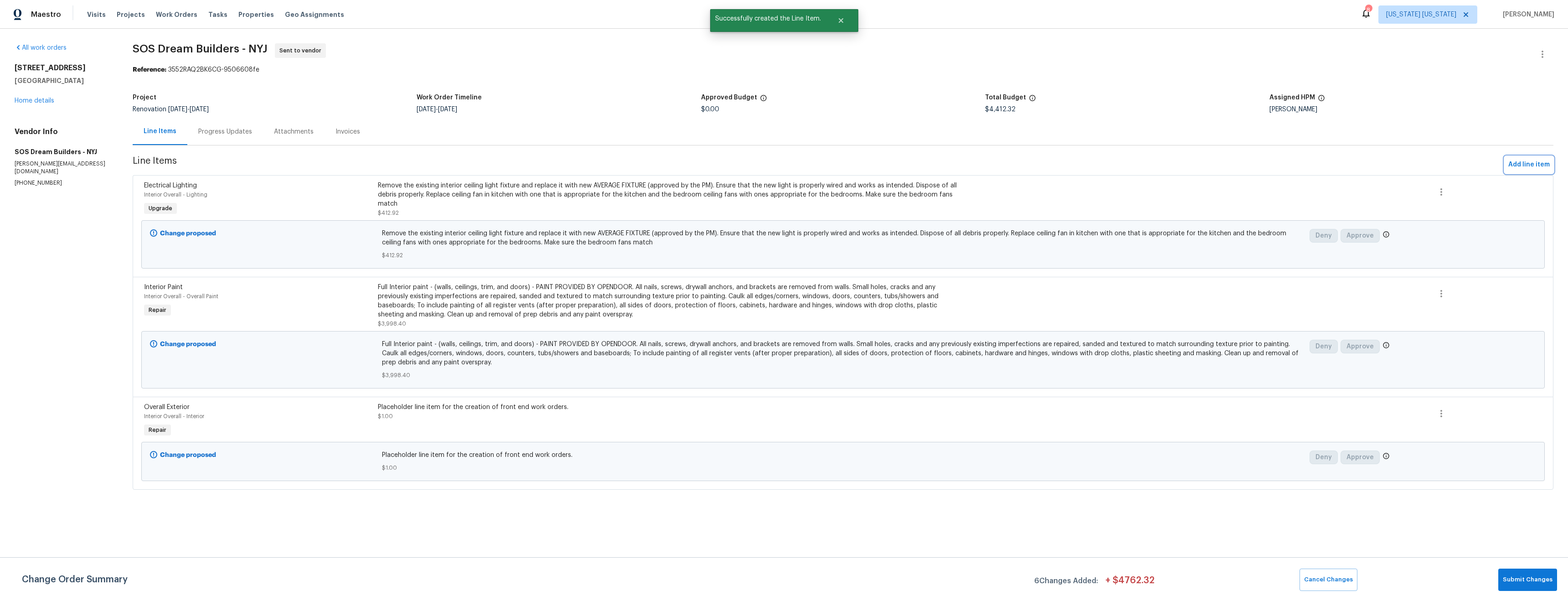
click at [1528, 160] on span "Add line item" at bounding box center [1529, 165] width 42 height 12
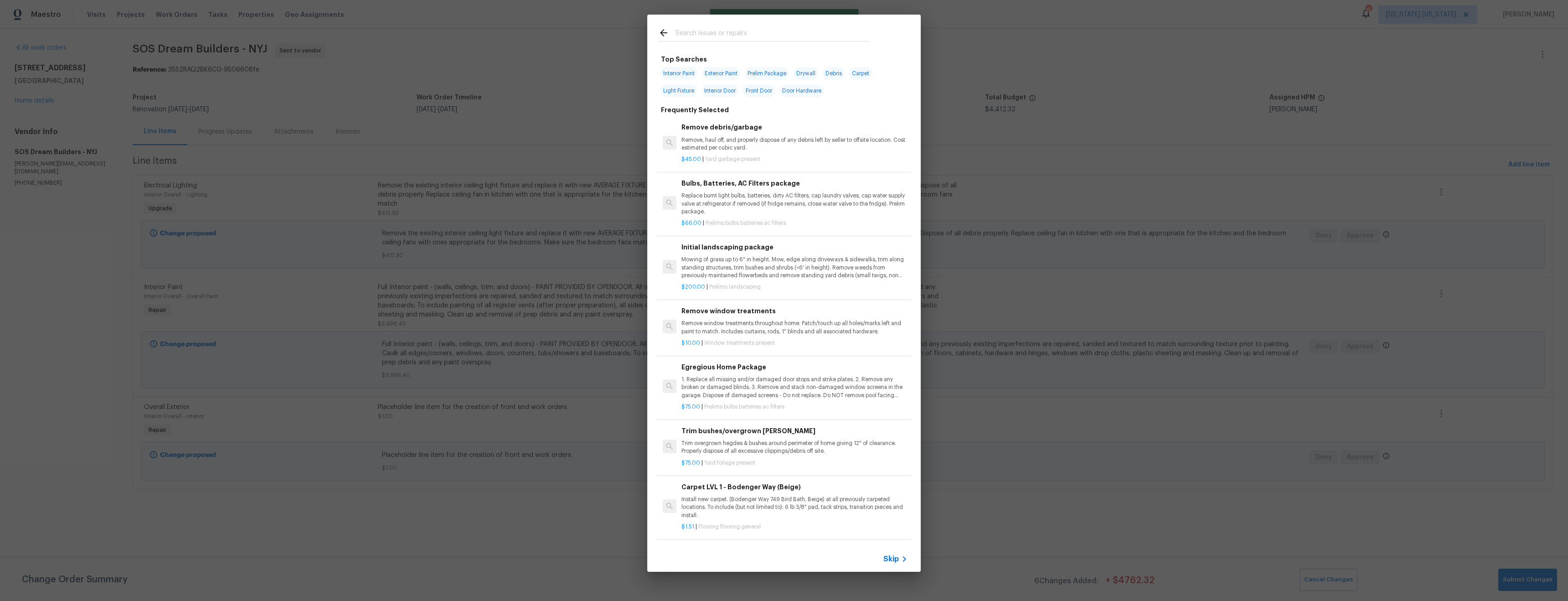
click at [731, 33] on input "text" at bounding box center [772, 34] width 194 height 13
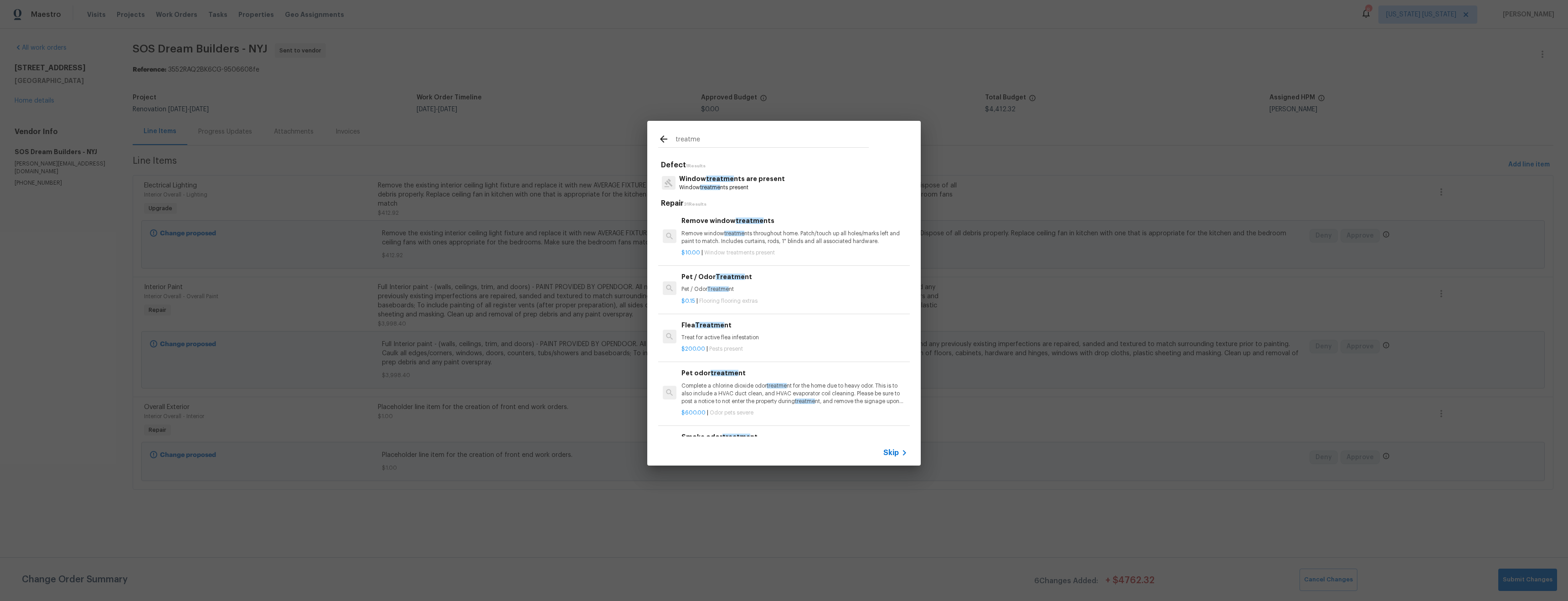
type input "treatme"
click at [763, 239] on p "Remove window treatme nts throughout home. Patch/touch up all holes/marks left …" at bounding box center [795, 238] width 226 height 15
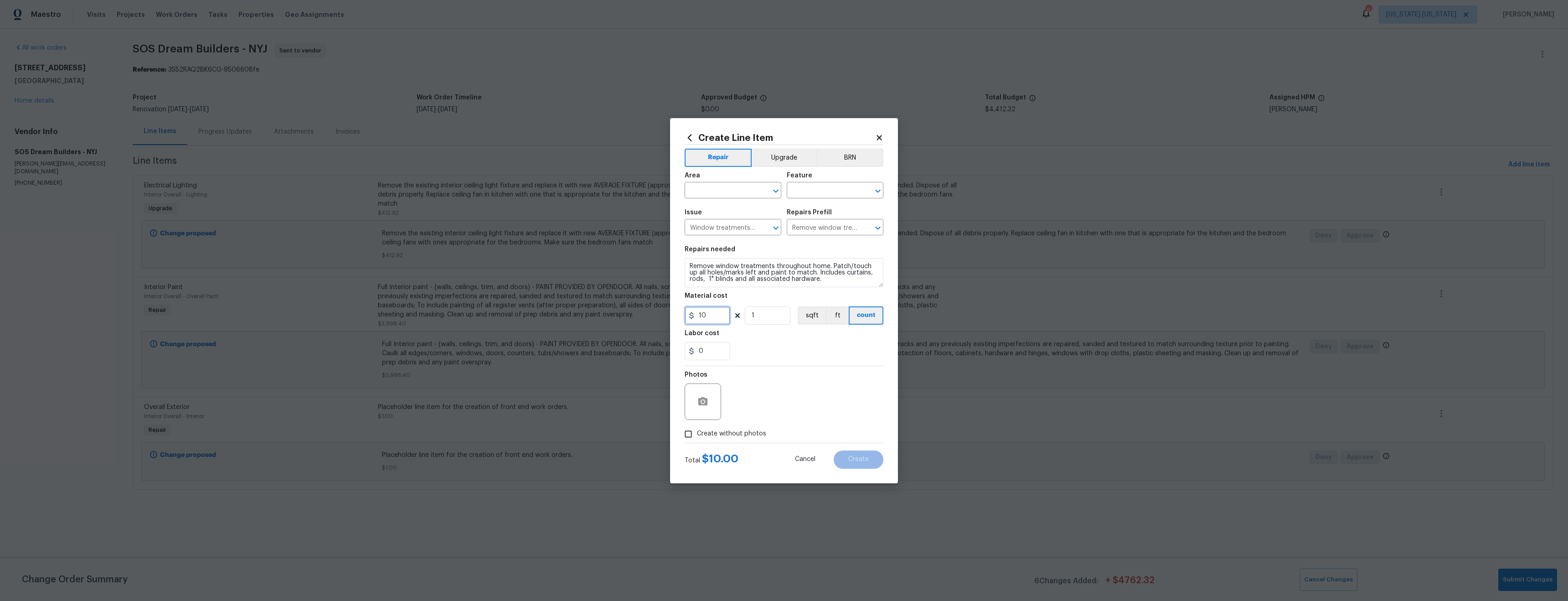
click at [716, 320] on input "10" at bounding box center [707, 315] width 45 height 18
click at [759, 311] on input "1" at bounding box center [768, 315] width 45 height 18
type input "6"
click at [782, 343] on div "0" at bounding box center [784, 351] width 199 height 18
click at [705, 189] on input "text" at bounding box center [720, 191] width 71 height 14
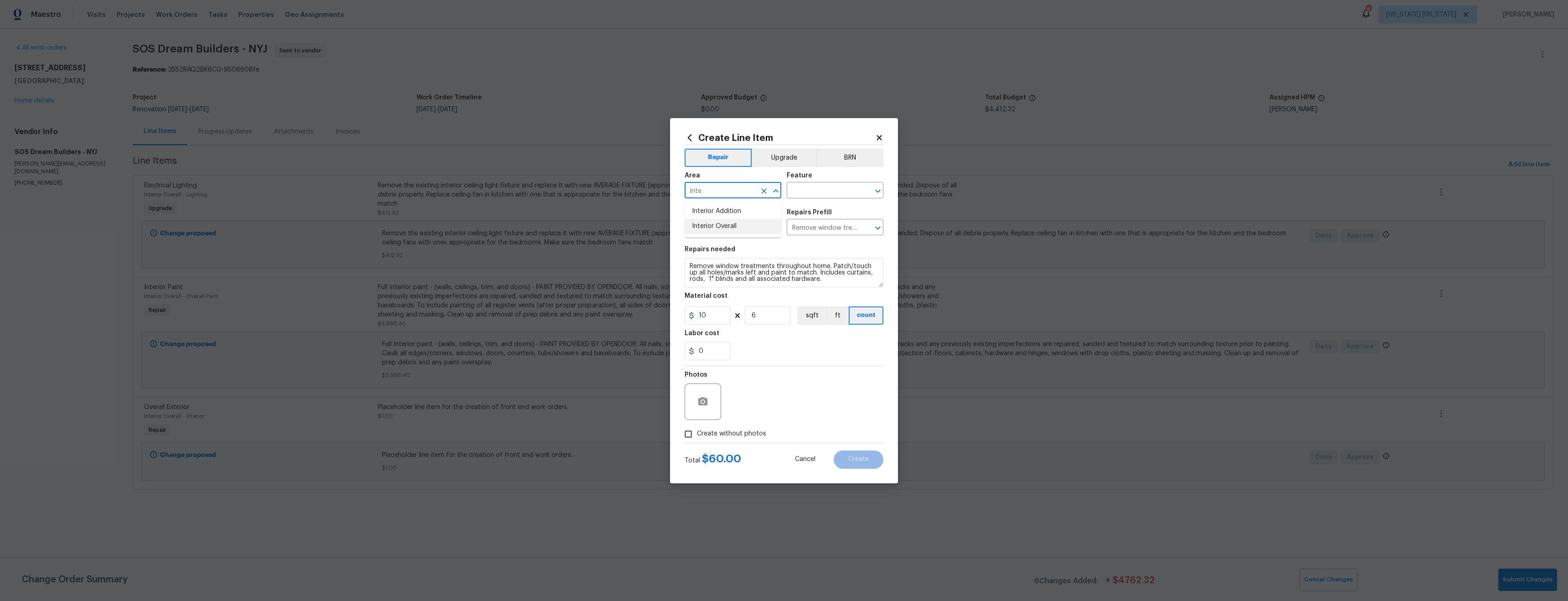
click at [734, 226] on li "Interior Overall" at bounding box center [733, 226] width 97 height 15
type input "Interior Overall"
click at [828, 186] on input "text" at bounding box center [822, 191] width 71 height 14
drag, startPoint x: 830, startPoint y: 249, endPoint x: 800, endPoint y: 274, distance: 39.1
click at [829, 249] on li "Windows" at bounding box center [835, 248] width 97 height 15
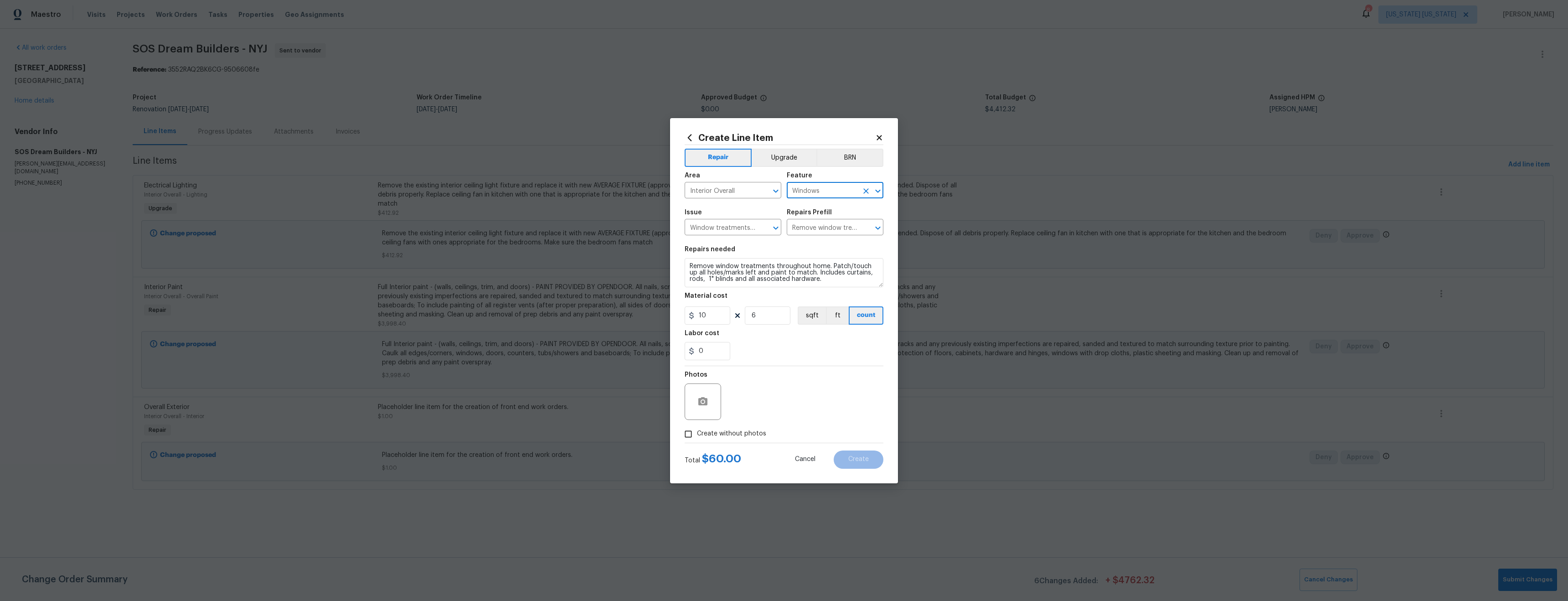
type input "Windows"
click at [709, 432] on span "Create without photos" at bounding box center [732, 433] width 69 height 10
click at [760, 405] on div "Photos" at bounding box center [784, 395] width 199 height 59
click at [742, 435] on span "Create without photos" at bounding box center [732, 433] width 69 height 10
click at [697, 435] on input "Create without photos" at bounding box center [688, 434] width 17 height 17
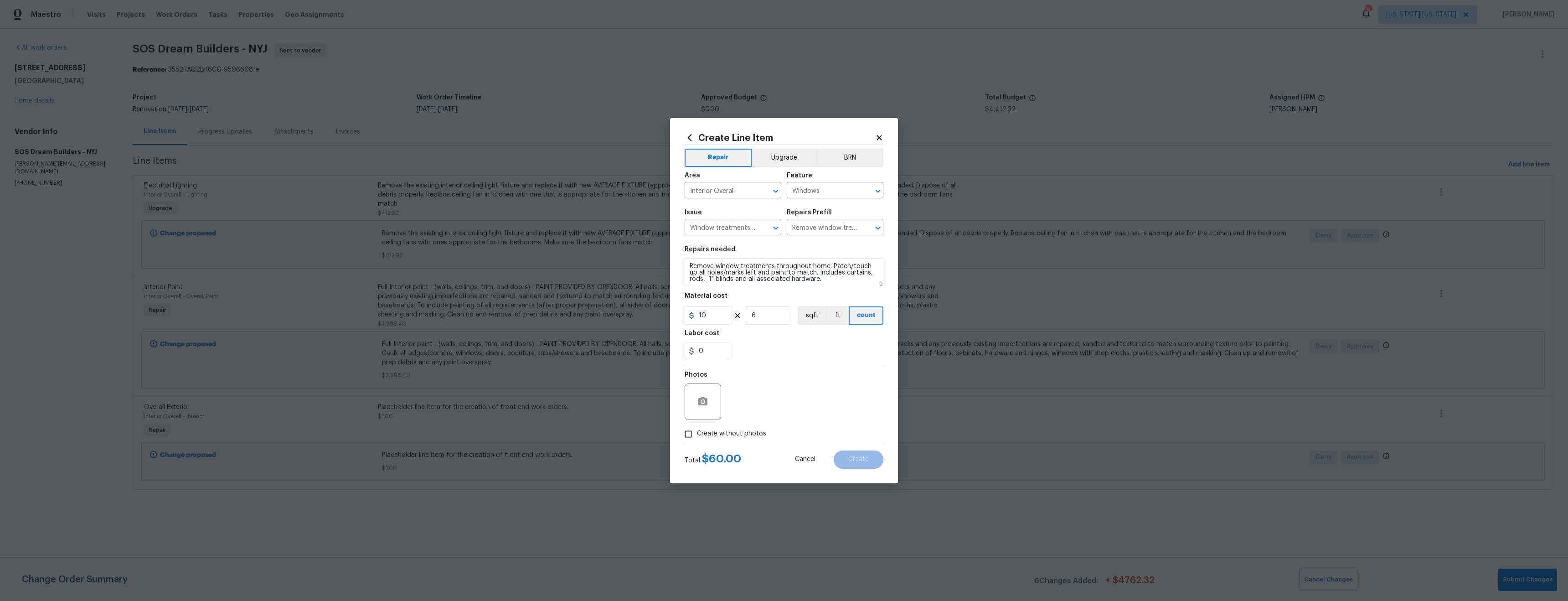
checkbox input "true"
click at [770, 396] on textarea at bounding box center [806, 401] width 155 height 37
type textarea "tba"
drag, startPoint x: 895, startPoint y: 456, endPoint x: 887, endPoint y: 457, distance: 8.1
click at [894, 457] on div "Create Line Item Repair Upgrade BRN Area Interior Overall ​ Feature Windows ​ I…" at bounding box center [784, 300] width 228 height 365
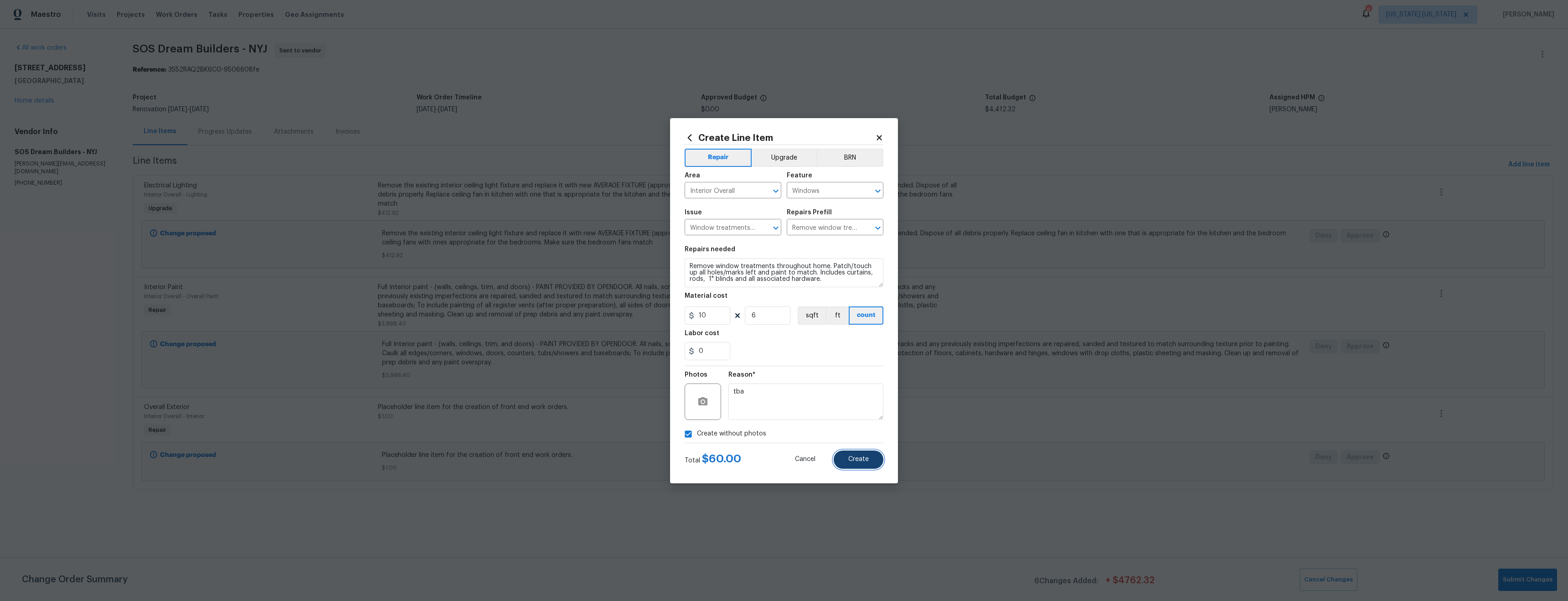
click at [880, 458] on button "Create" at bounding box center [859, 459] width 50 height 18
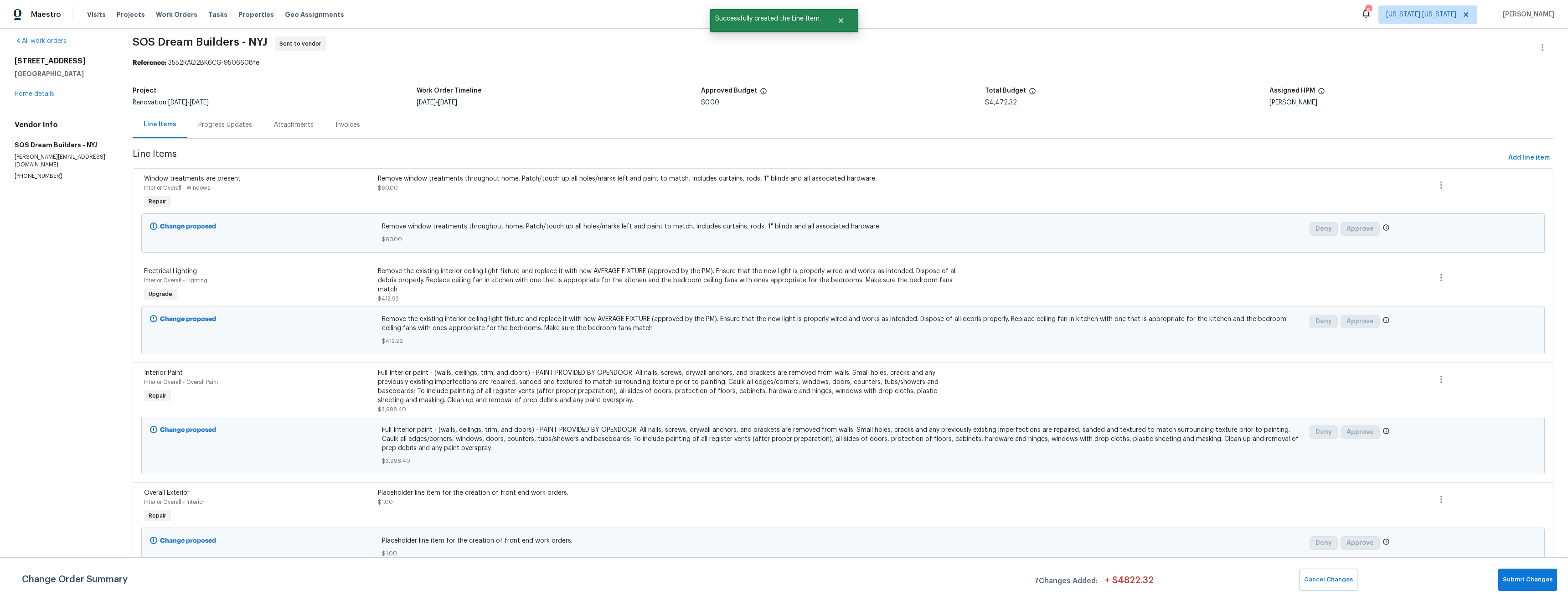
scroll to position [14, 0]
click at [37, 91] on link "Home details" at bounding box center [35, 94] width 40 height 6
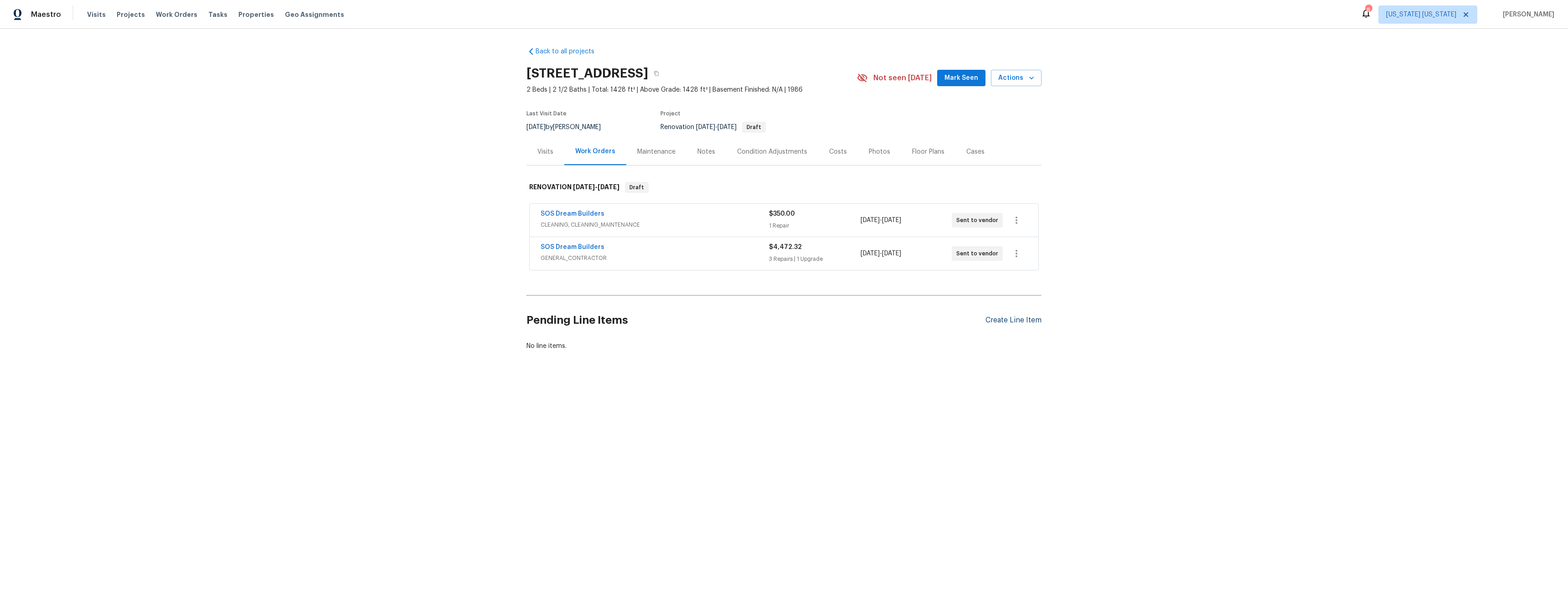
click at [1012, 322] on div "Create Line Item" at bounding box center [1014, 320] width 56 height 9
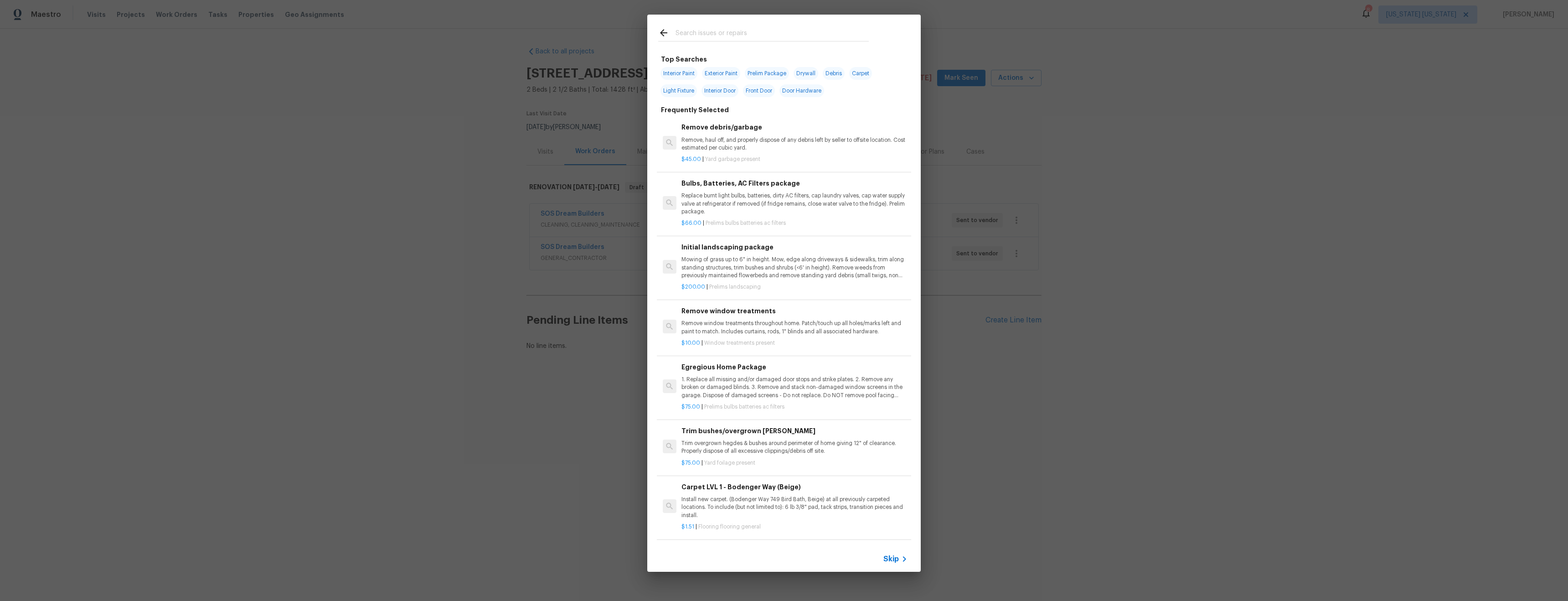
click at [720, 37] on input "text" at bounding box center [772, 34] width 194 height 13
type input "b"
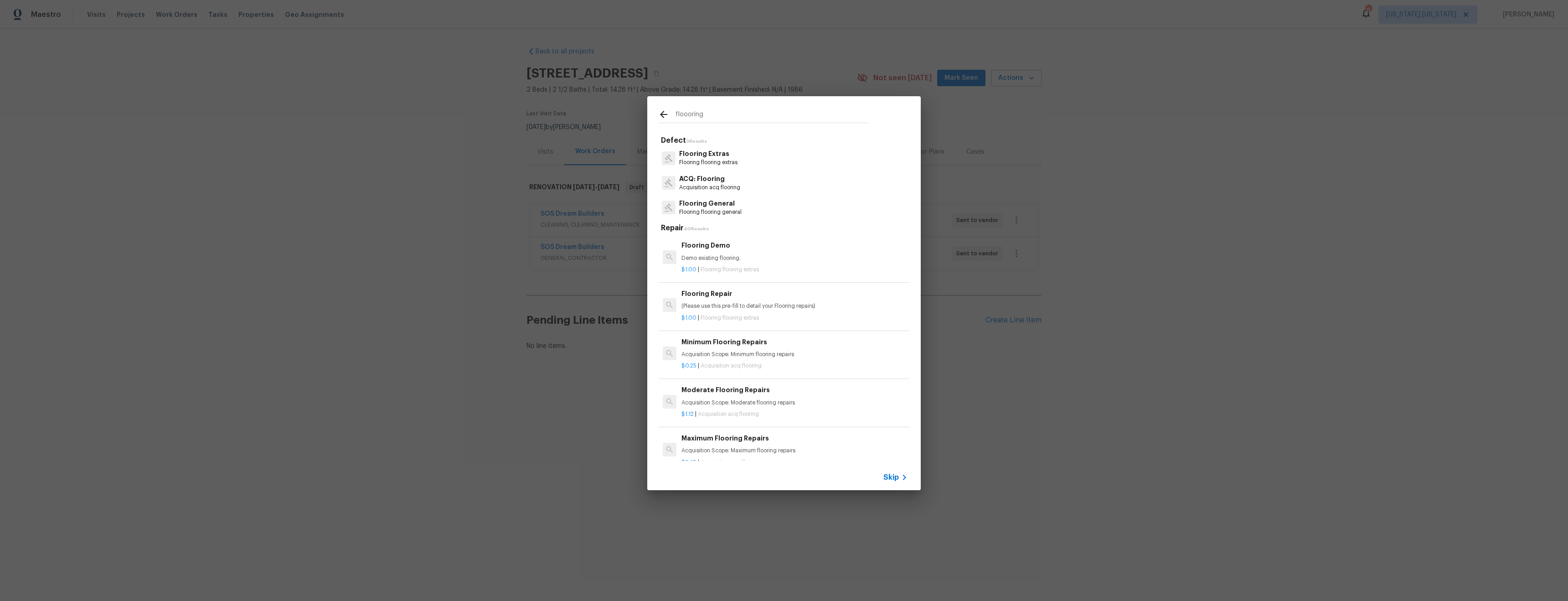
type input "floooring"
click at [716, 158] on p "Flooring Extras" at bounding box center [708, 154] width 58 height 10
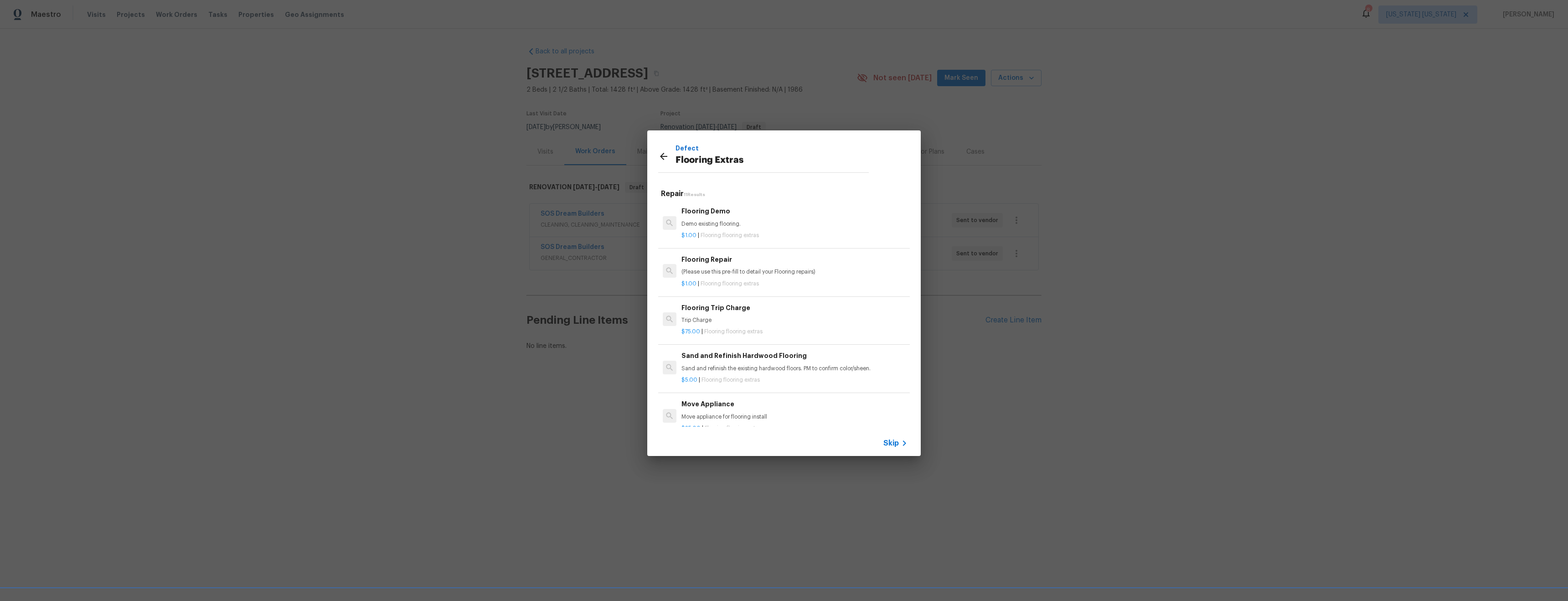
click at [659, 156] on icon at bounding box center [663, 156] width 11 height 11
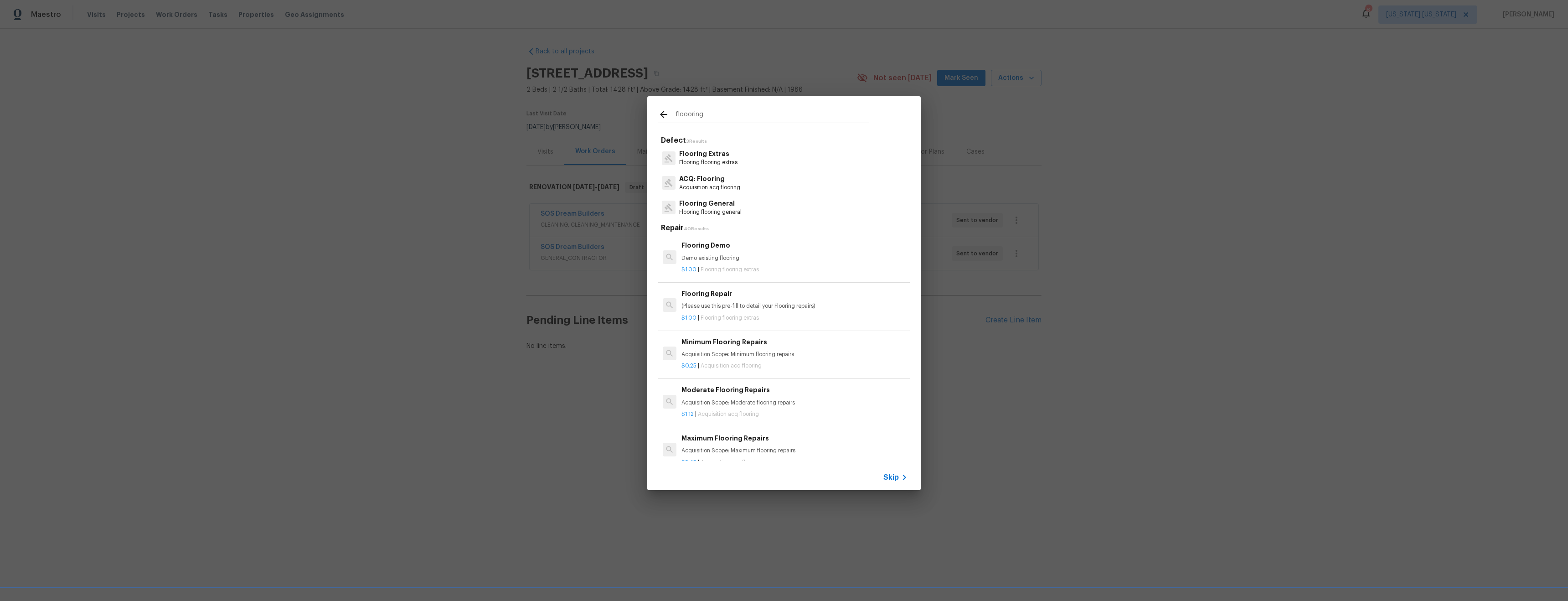
click at [714, 208] on div "Flooring General Flooring flooring general" at bounding box center [710, 207] width 62 height 17
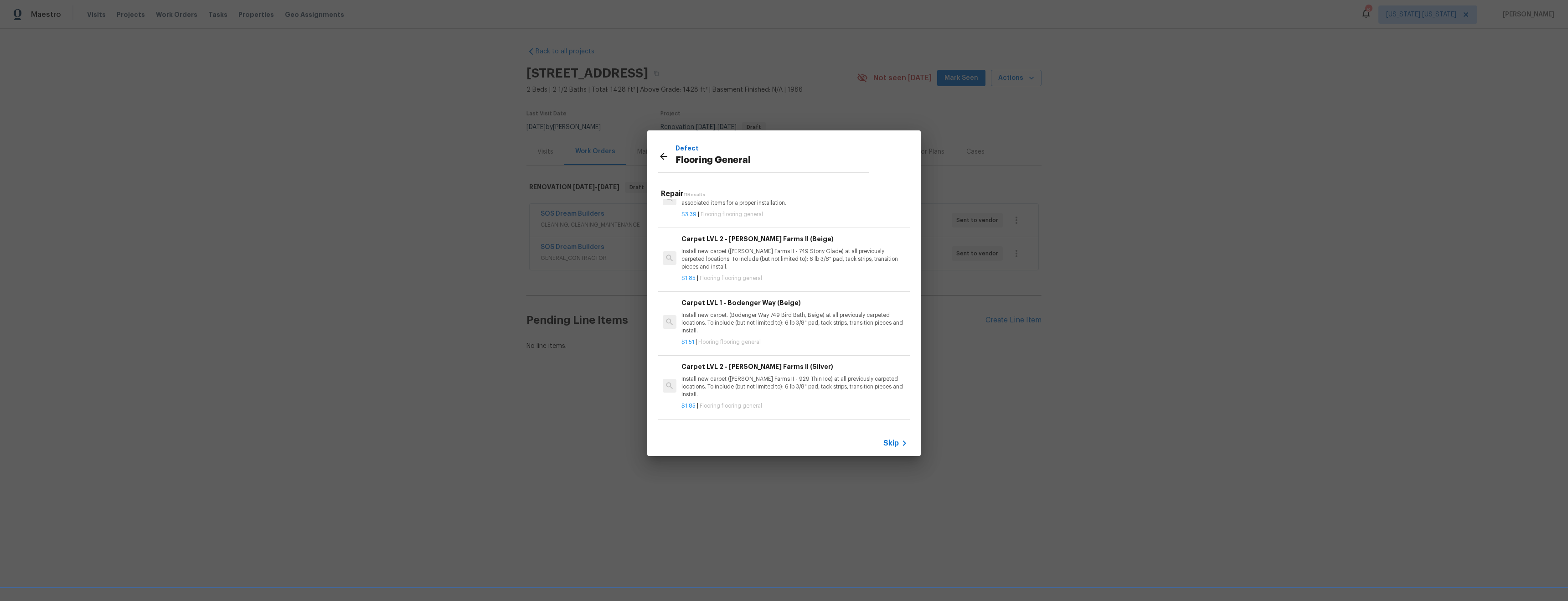
scroll to position [293, 0]
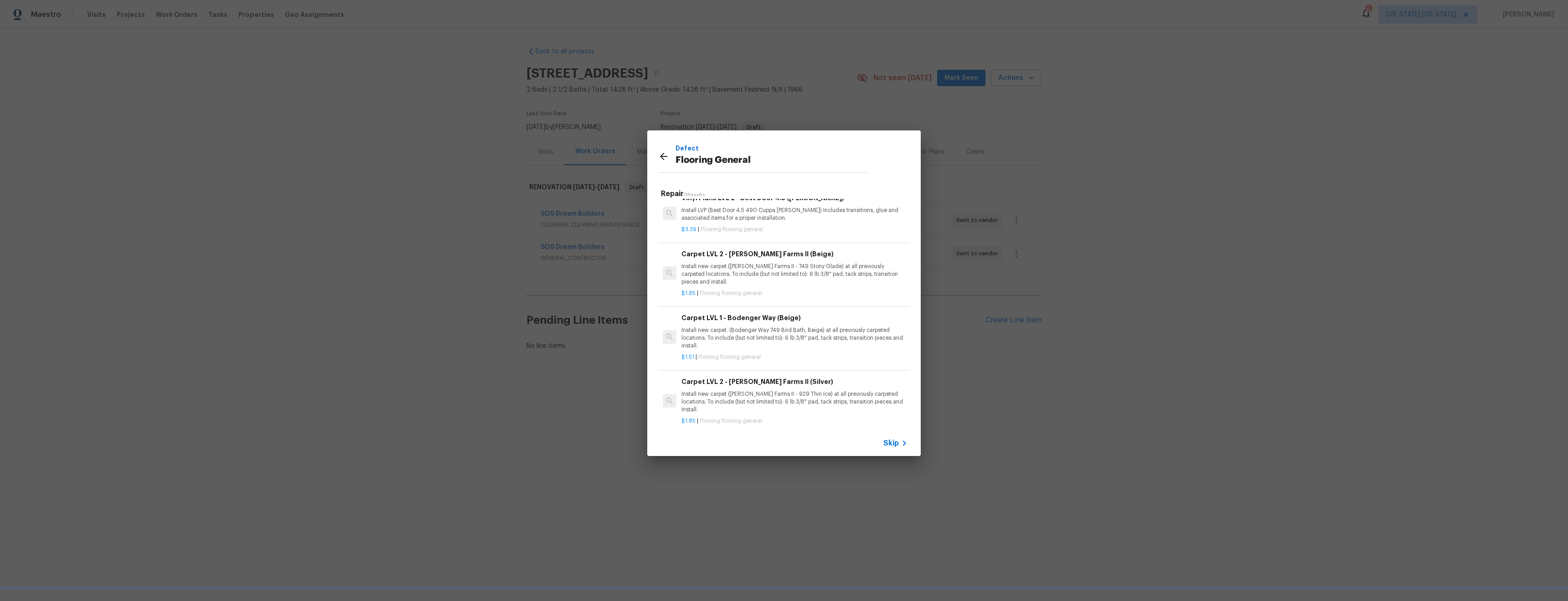
click at [772, 271] on p "Install new carpet (Abshire Farms II - 749 Stony Glade) at all previously carpe…" at bounding box center [795, 274] width 226 height 23
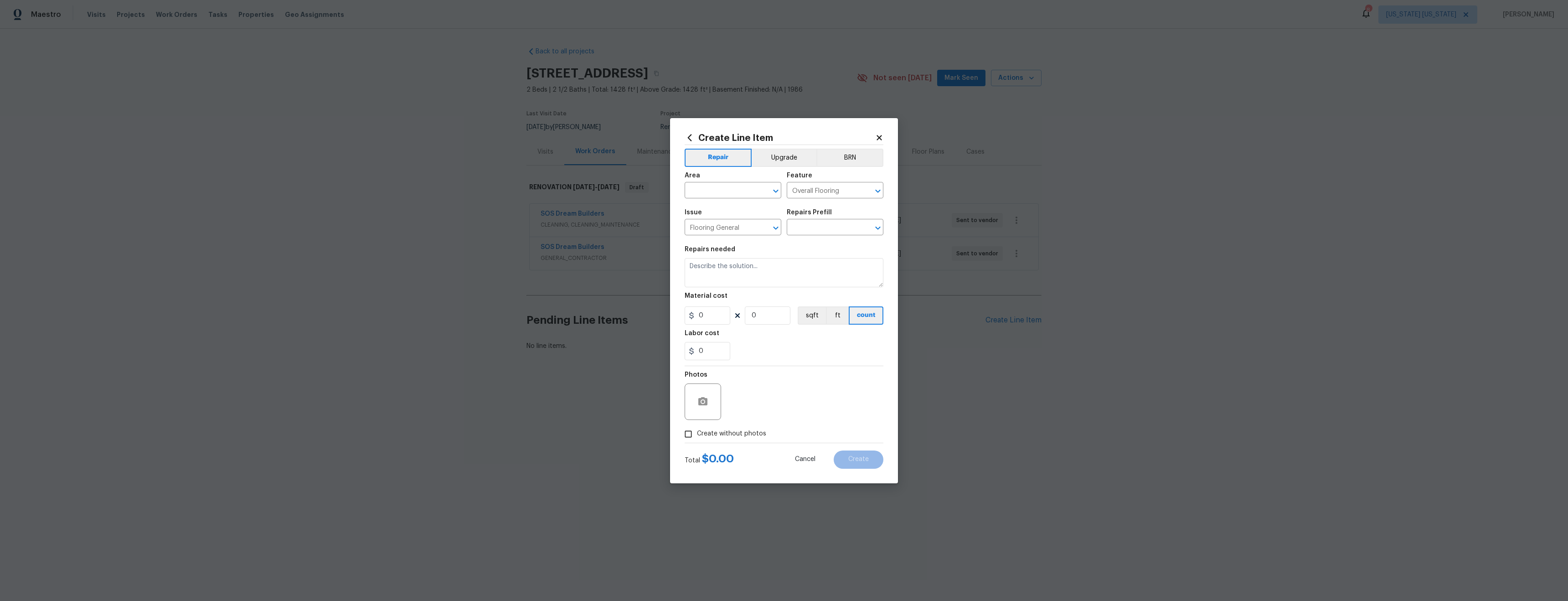
type textarea "Install new carpet (Abshire Farms II - 749 Stony Glade) at all previously carpe…"
type input "1"
type input "Carpet LVL 2 - Abshire Farms II (Beige) $1.85"
type input "1.85"
click at [712, 190] on input "text" at bounding box center [720, 191] width 71 height 14
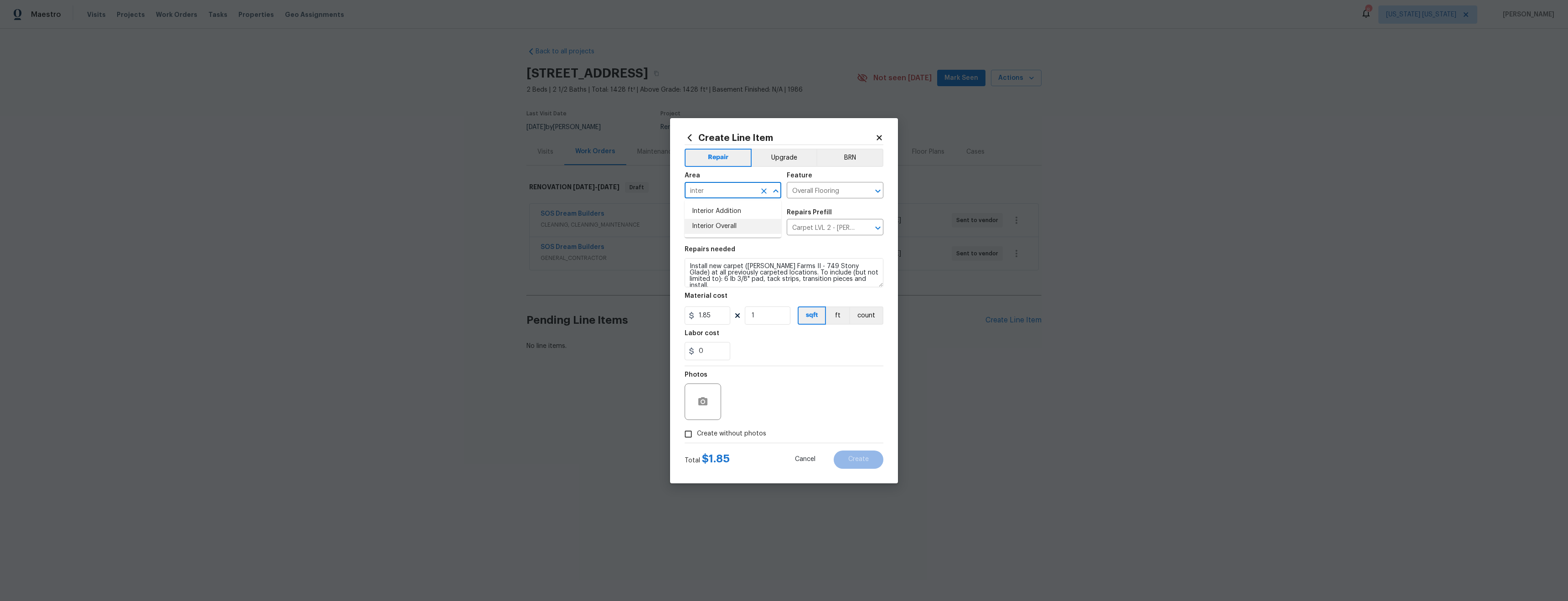
click at [718, 225] on li "Interior Overall" at bounding box center [733, 226] width 97 height 15
type input "Interior Overall"
click at [766, 318] on input "1" at bounding box center [768, 315] width 45 height 18
type input "1100"
click at [775, 357] on div "0" at bounding box center [784, 351] width 199 height 18
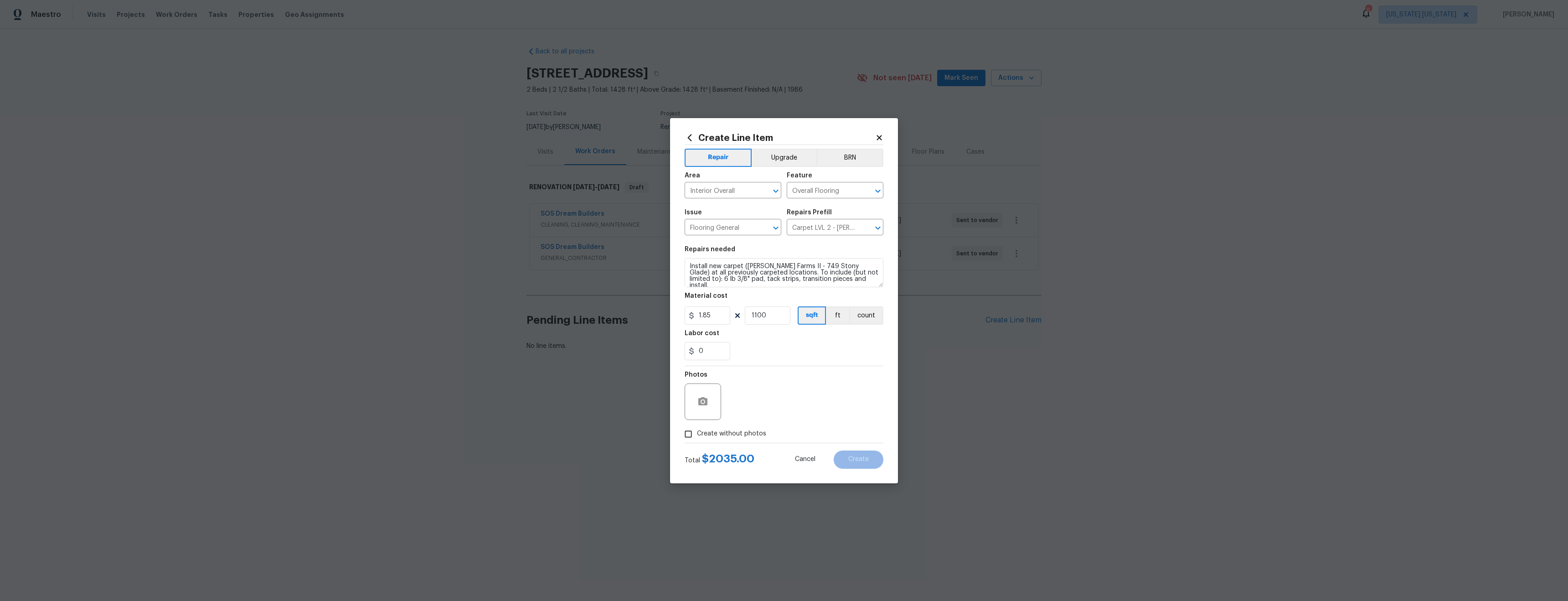
click at [736, 436] on span "Create without photos" at bounding box center [732, 433] width 69 height 10
click at [697, 436] on input "Create without photos" at bounding box center [688, 434] width 17 height 17
checkbox input "true"
click at [768, 395] on textarea at bounding box center [806, 401] width 155 height 37
type textarea "tba"
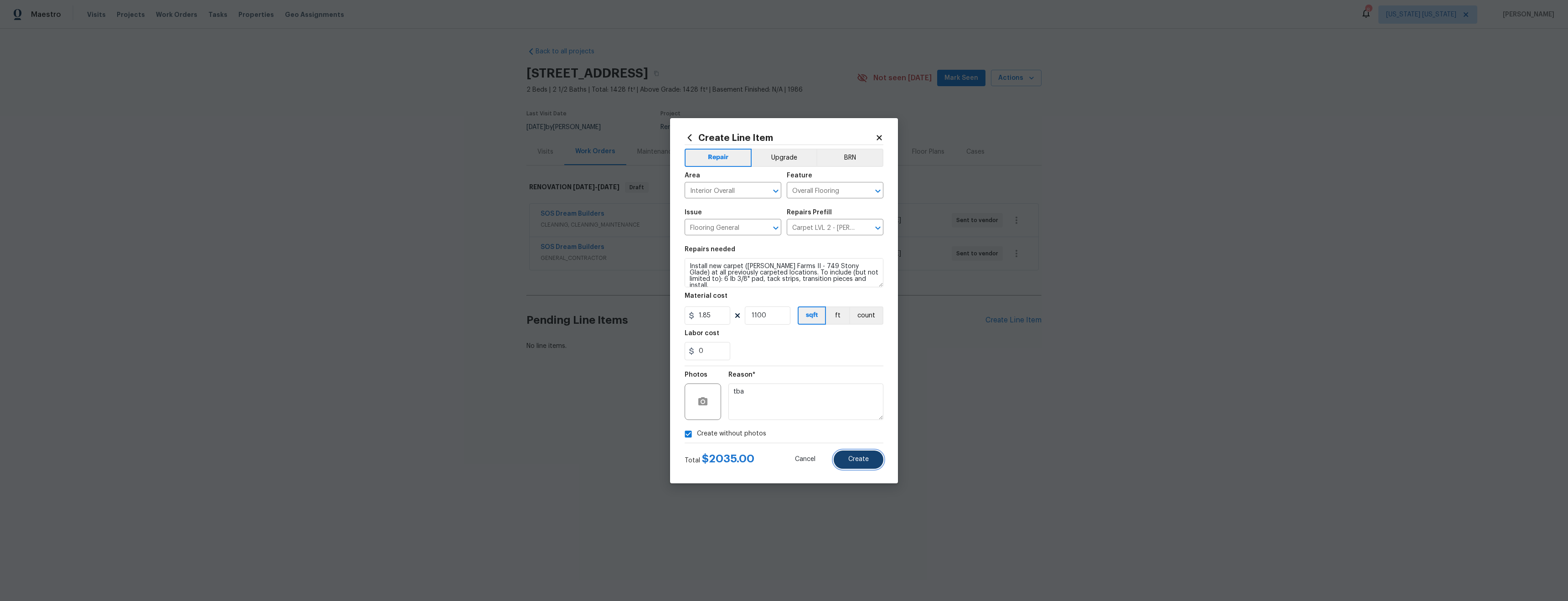
click at [859, 455] on button "Create" at bounding box center [859, 459] width 50 height 18
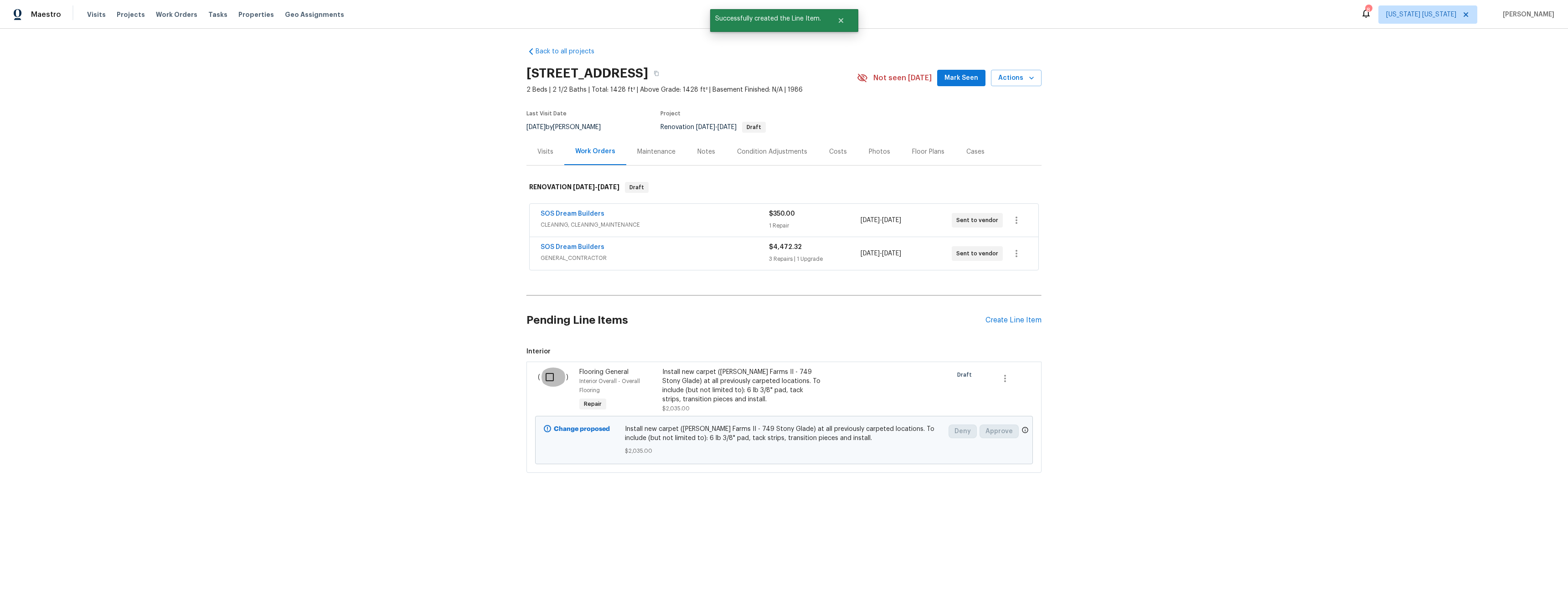
click at [547, 375] on input "checkbox" at bounding box center [553, 377] width 26 height 19
checkbox input "true"
click at [1530, 582] on span "Create Work Order" at bounding box center [1516, 579] width 61 height 12
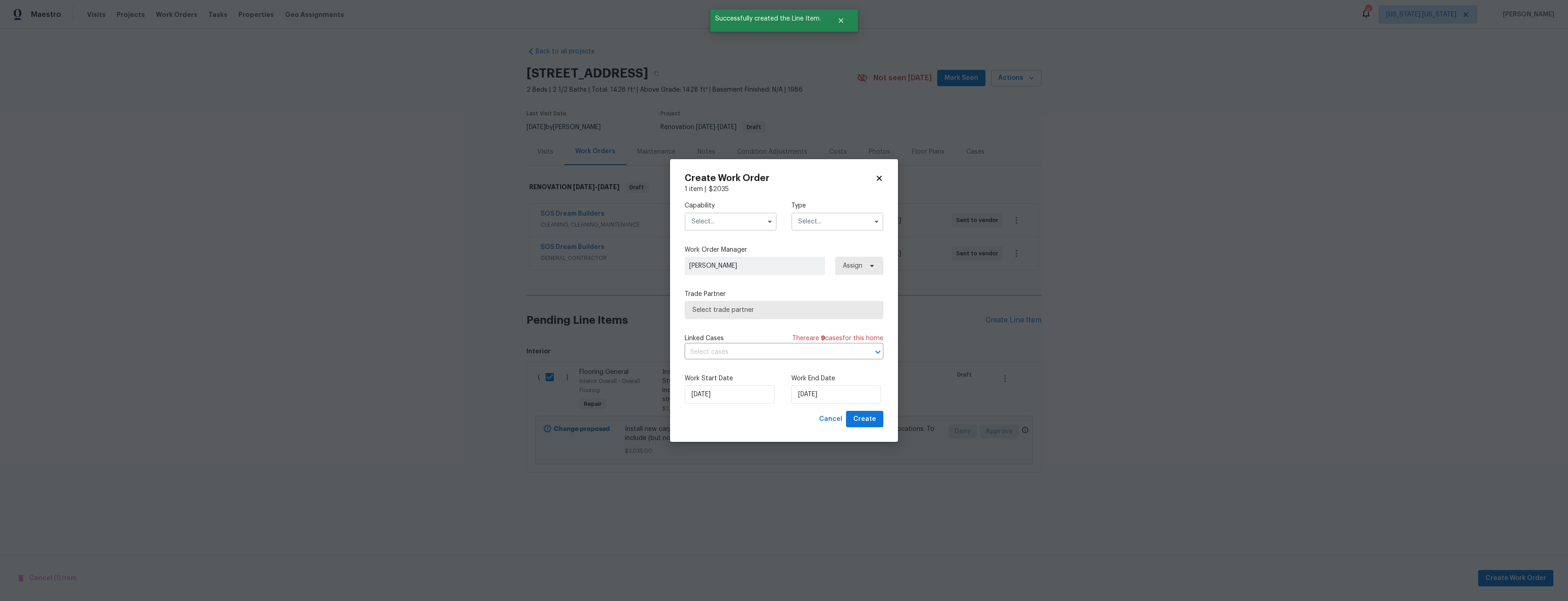
click at [738, 225] on input "text" at bounding box center [731, 222] width 92 height 18
click at [723, 313] on div "Flooring" at bounding box center [730, 306] width 88 height 17
type input "Flooring"
click at [834, 220] on input "text" at bounding box center [838, 222] width 92 height 18
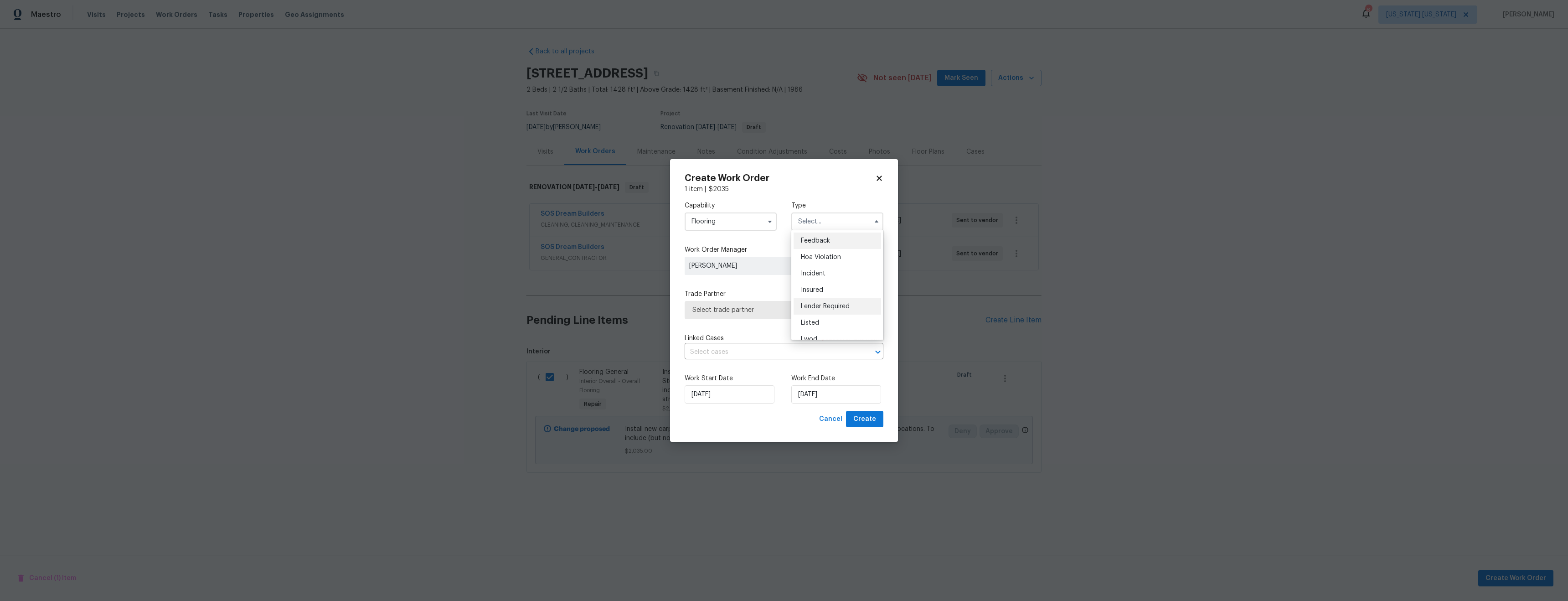
scroll to position [108, 0]
click at [823, 281] on span "Renovation" at bounding box center [818, 280] width 34 height 6
type input "Renovation"
click at [747, 308] on span "Select trade partner" at bounding box center [777, 310] width 170 height 9
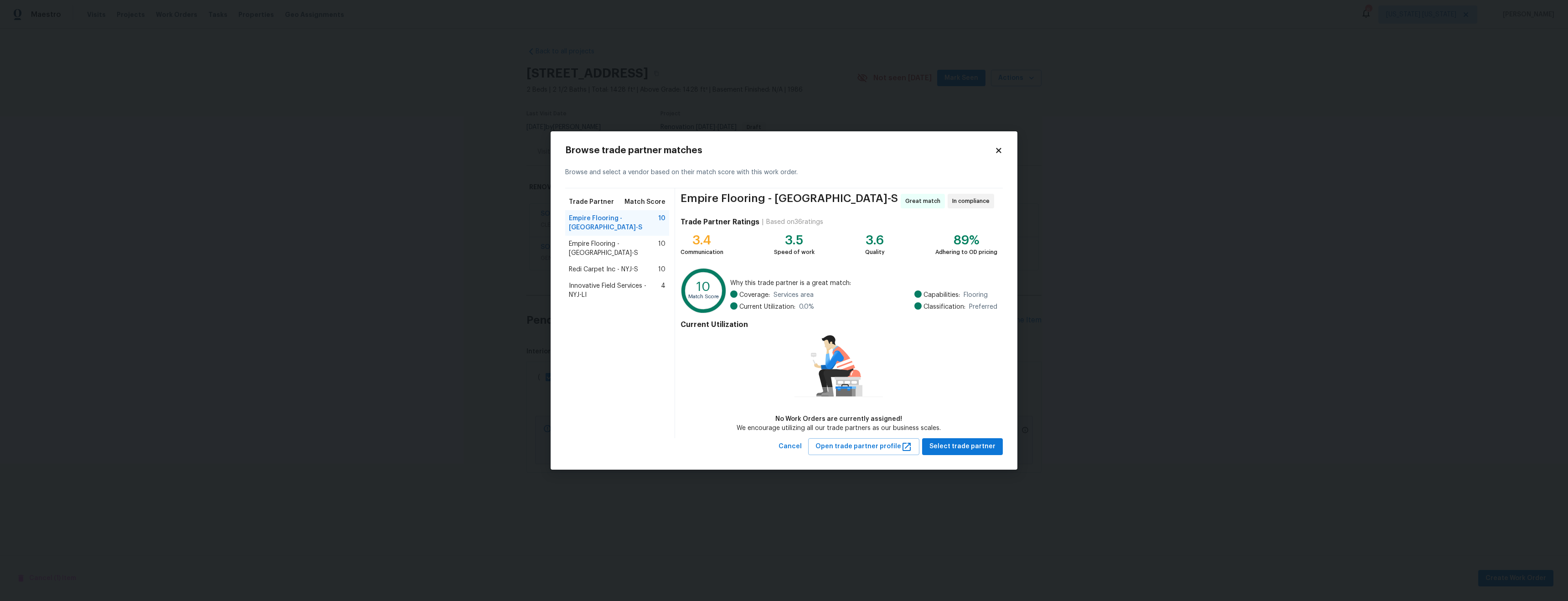
click at [584, 261] on div "Redi Carpet Inc - NYJ-S 10" at bounding box center [617, 270] width 104 height 17
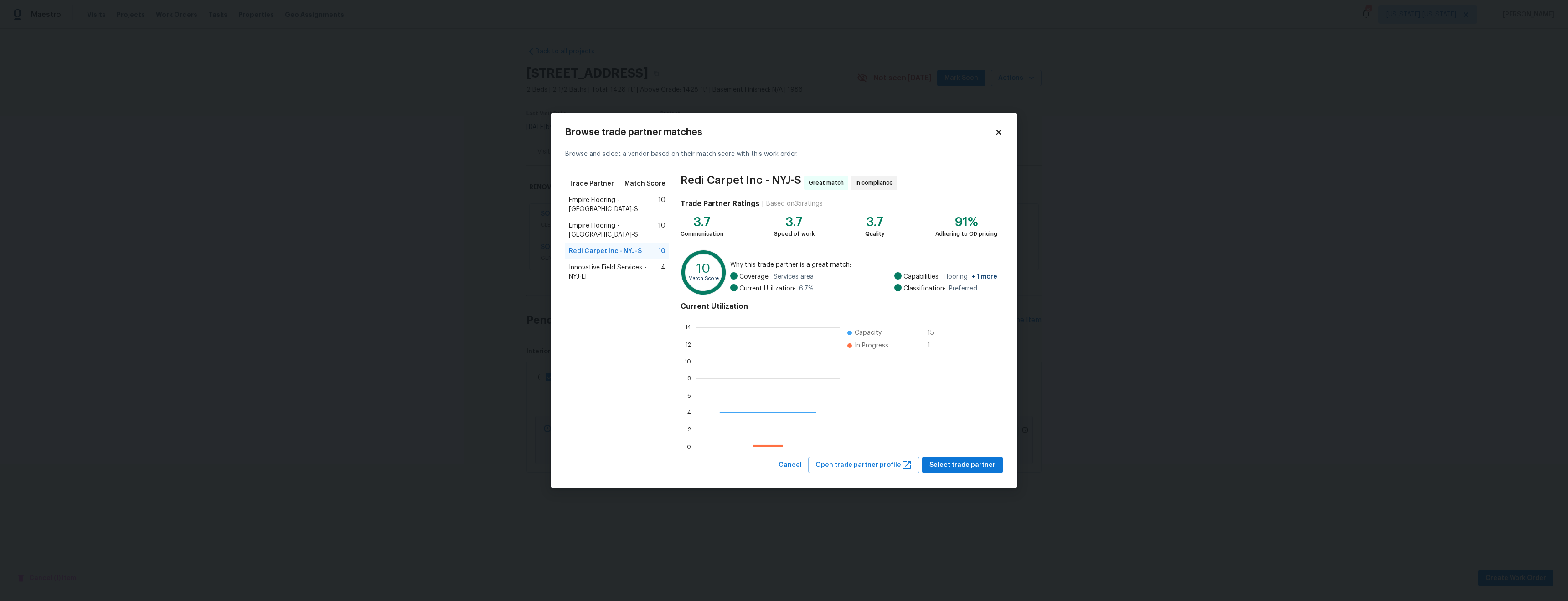
scroll to position [121, 138]
click at [961, 465] on span "Select trade partner" at bounding box center [962, 465] width 66 height 12
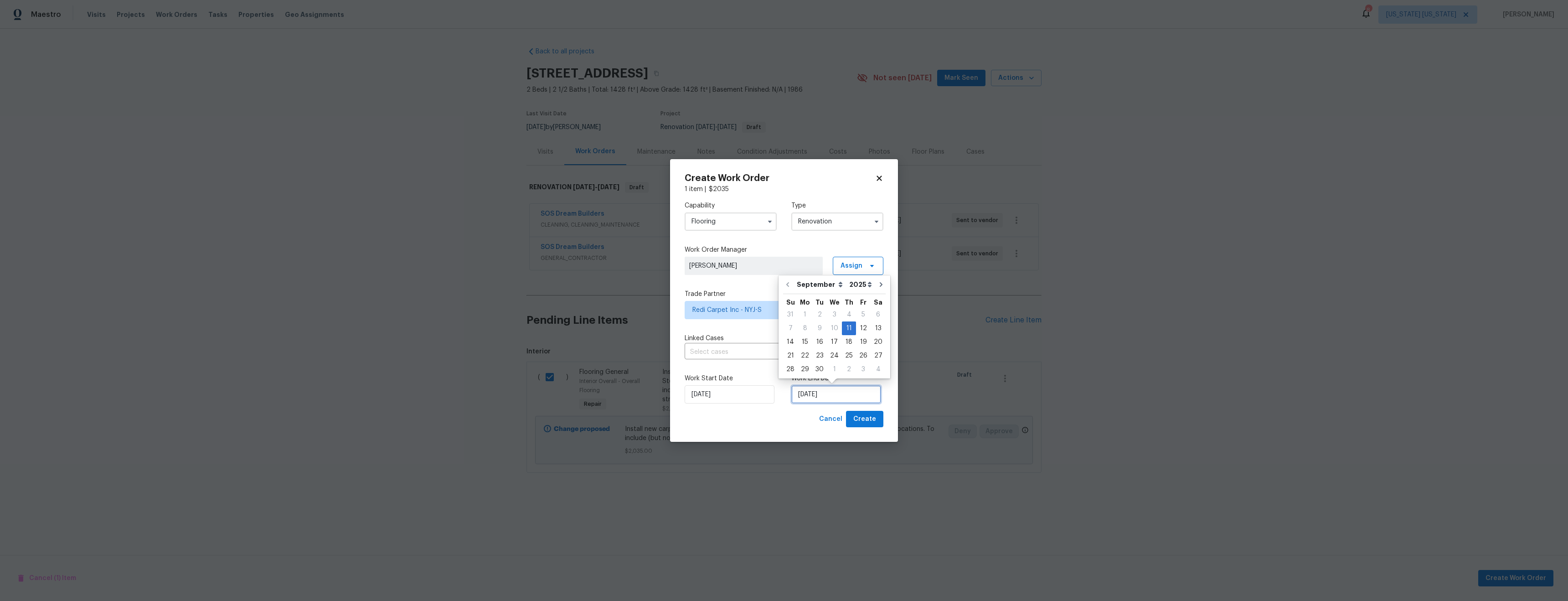
click at [808, 393] on input "9/11/2025" at bounding box center [836, 394] width 90 height 18
click at [830, 342] on div "17" at bounding box center [834, 342] width 15 height 13
type input "9/17/2025"
click at [706, 397] on input "9/11/2025" at bounding box center [730, 394] width 90 height 18
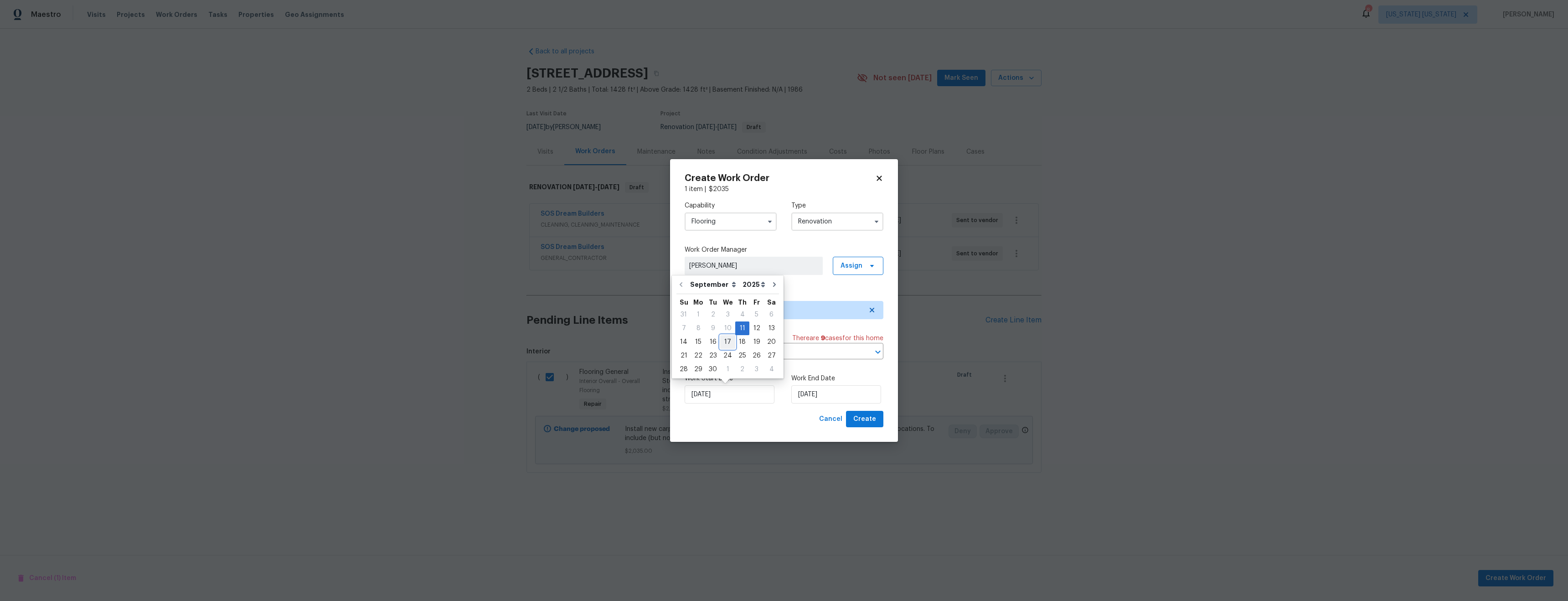
click at [721, 340] on div "17" at bounding box center [727, 342] width 15 height 13
type input "9/17/2025"
click at [870, 418] on span "Create" at bounding box center [865, 419] width 23 height 12
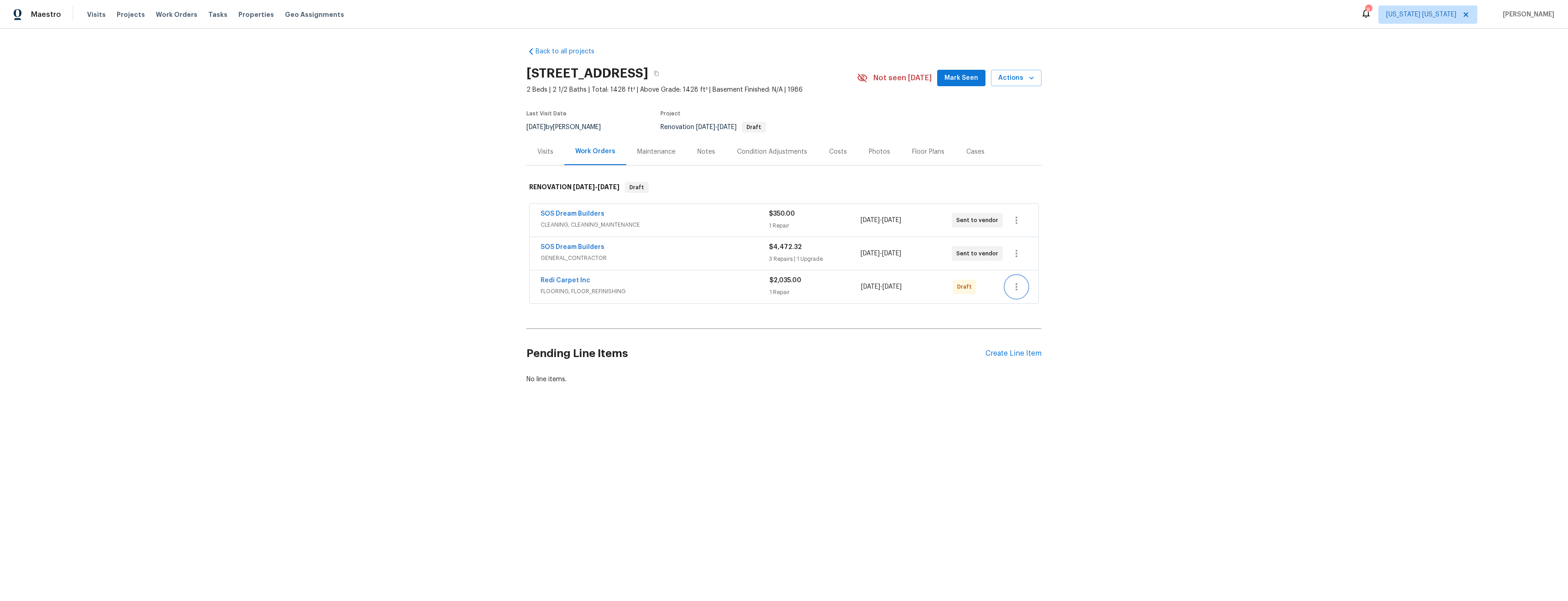
click at [1015, 286] on icon "button" at bounding box center [1016, 286] width 11 height 11
click at [1032, 285] on li "Send to Vendor" at bounding box center [1052, 286] width 99 height 15
click at [1248, 375] on div at bounding box center [784, 300] width 1568 height 601
click at [702, 149] on div "Notes" at bounding box center [707, 152] width 18 height 9
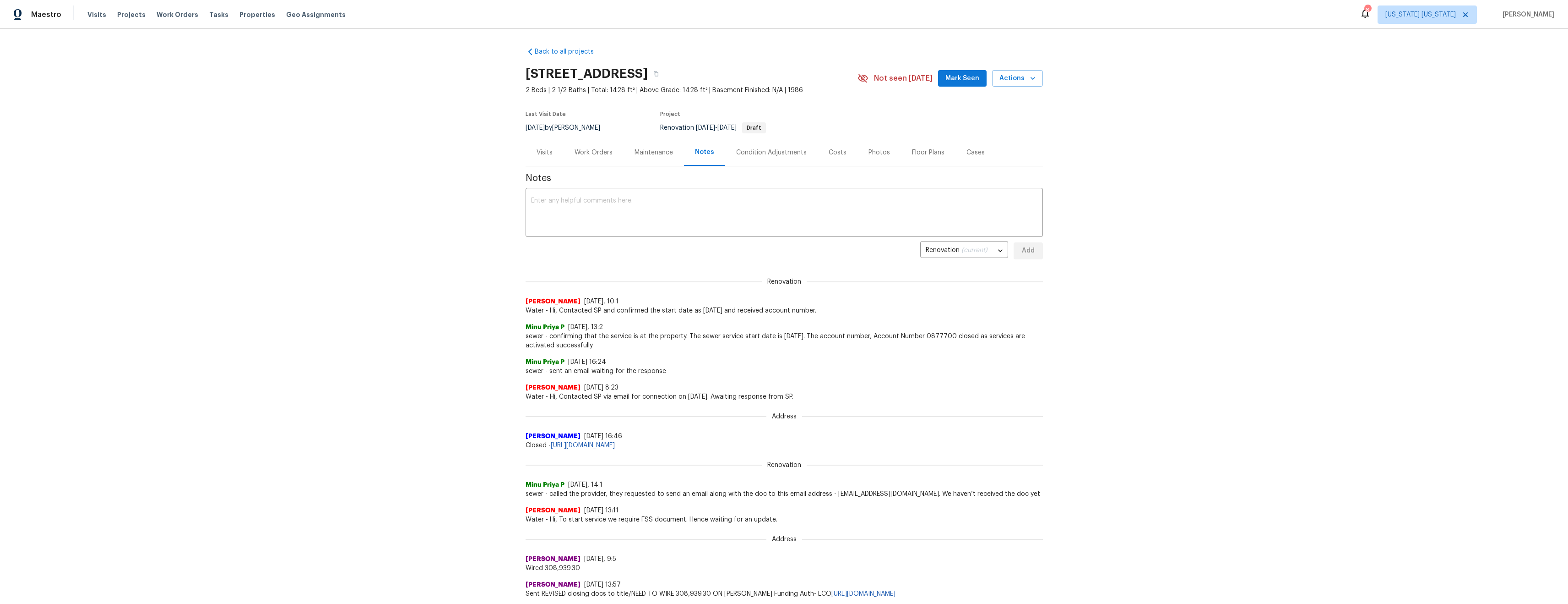
click at [592, 152] on div "Work Orders" at bounding box center [593, 153] width 38 height 9
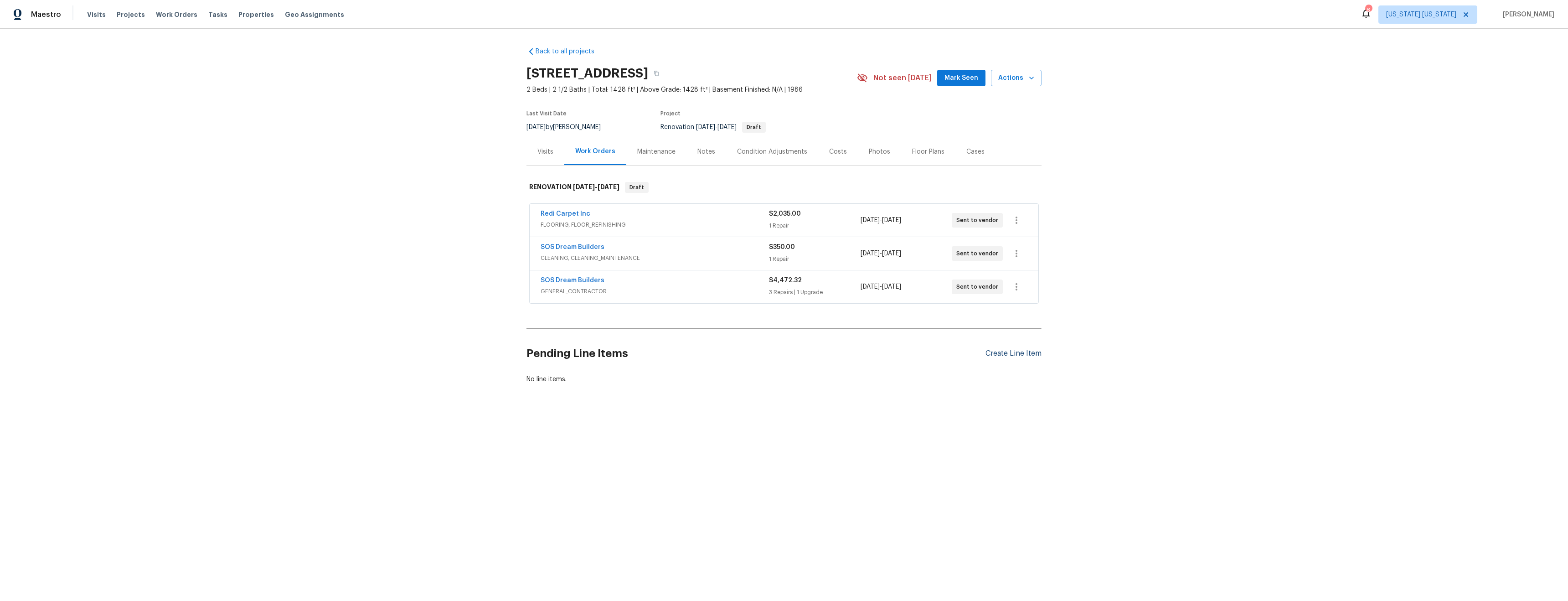
click at [1025, 352] on div "Create Line Item" at bounding box center [1014, 354] width 56 height 9
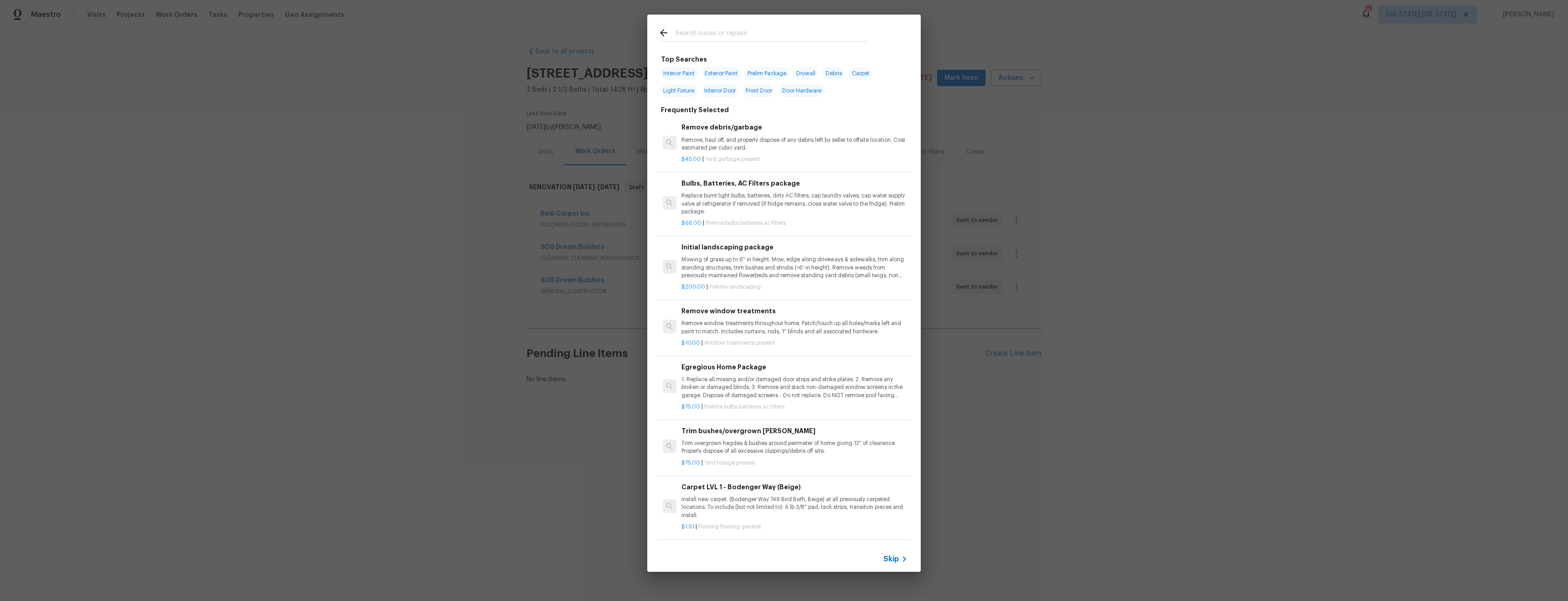
click at [703, 41] on h2 at bounding box center [763, 35] width 211 height 14
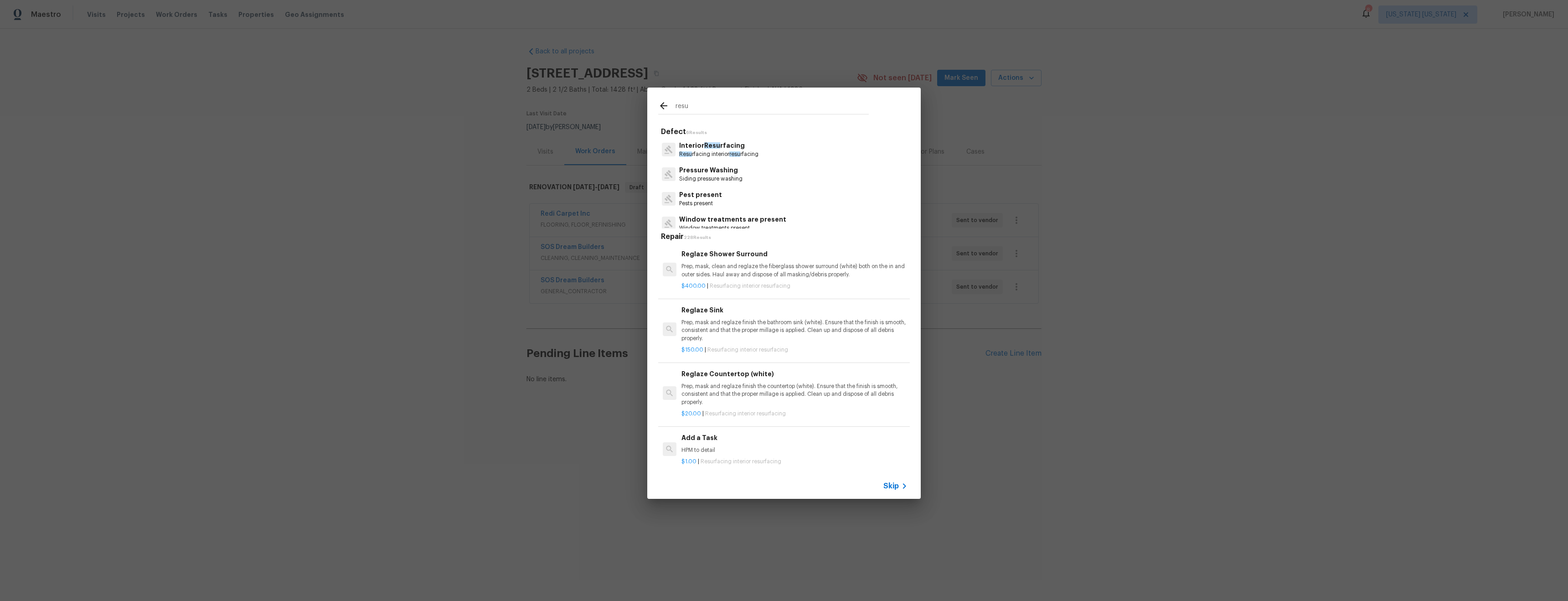
type input "resu"
click at [730, 149] on p "Interior Resu rfacing" at bounding box center [719, 145] width 79 height 10
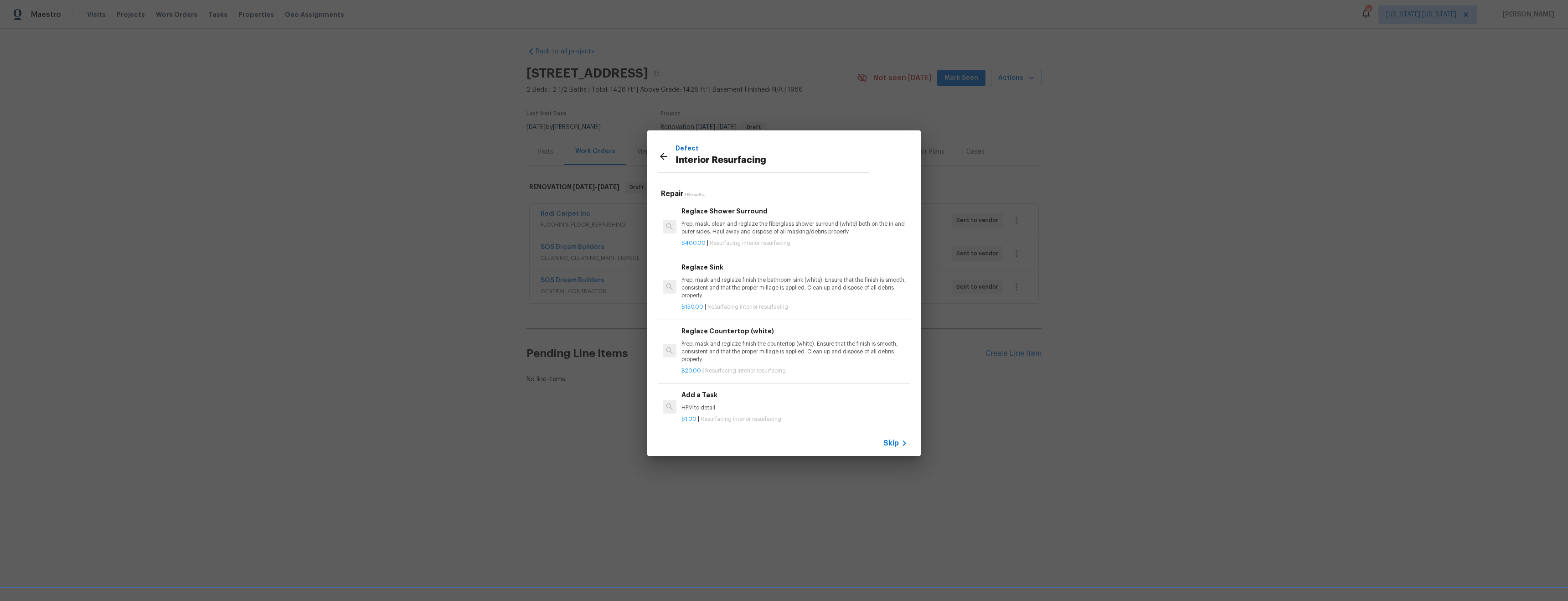
click at [741, 224] on p "Prep, mask, clean and reglaze the fiberglass shower surround (white) both on th…" at bounding box center [795, 228] width 226 height 15
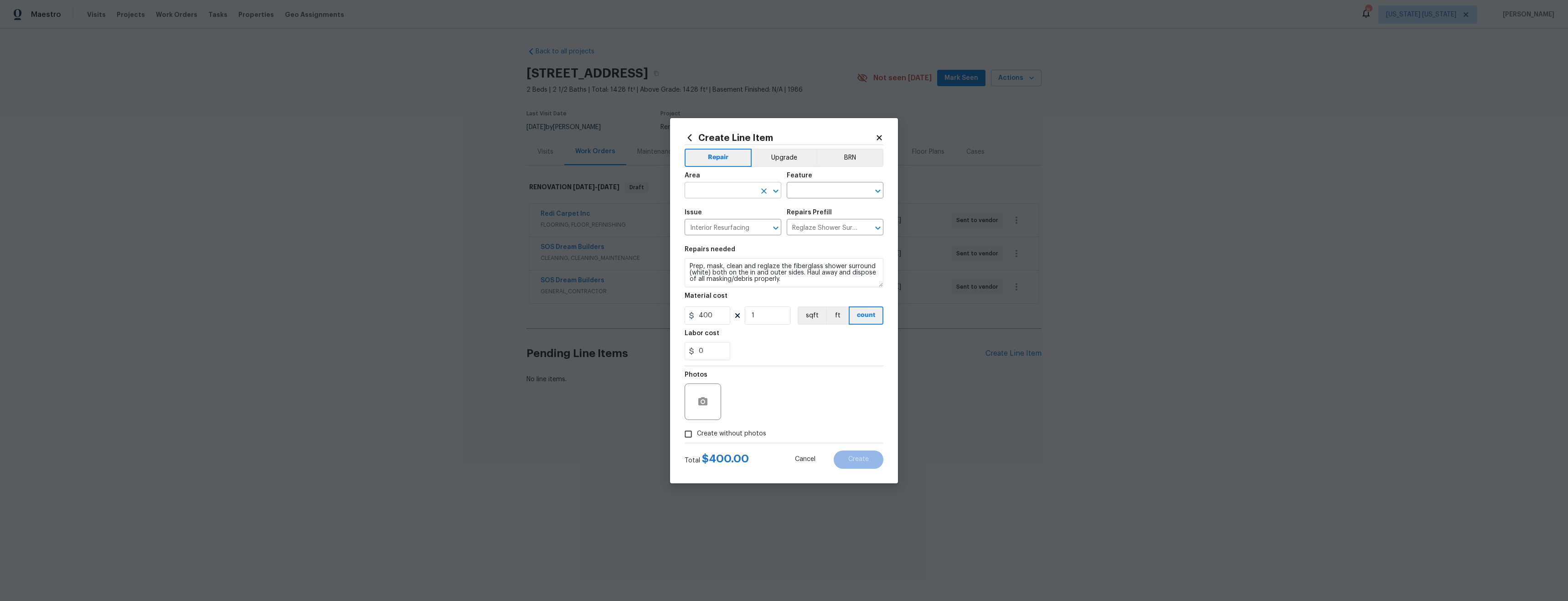
click at [704, 190] on input "text" at bounding box center [720, 191] width 71 height 14
type input "i"
click at [698, 209] on li "Bathroom" at bounding box center [733, 211] width 97 height 15
type input "Bathroom"
click at [855, 192] on input "text" at bounding box center [822, 191] width 71 height 14
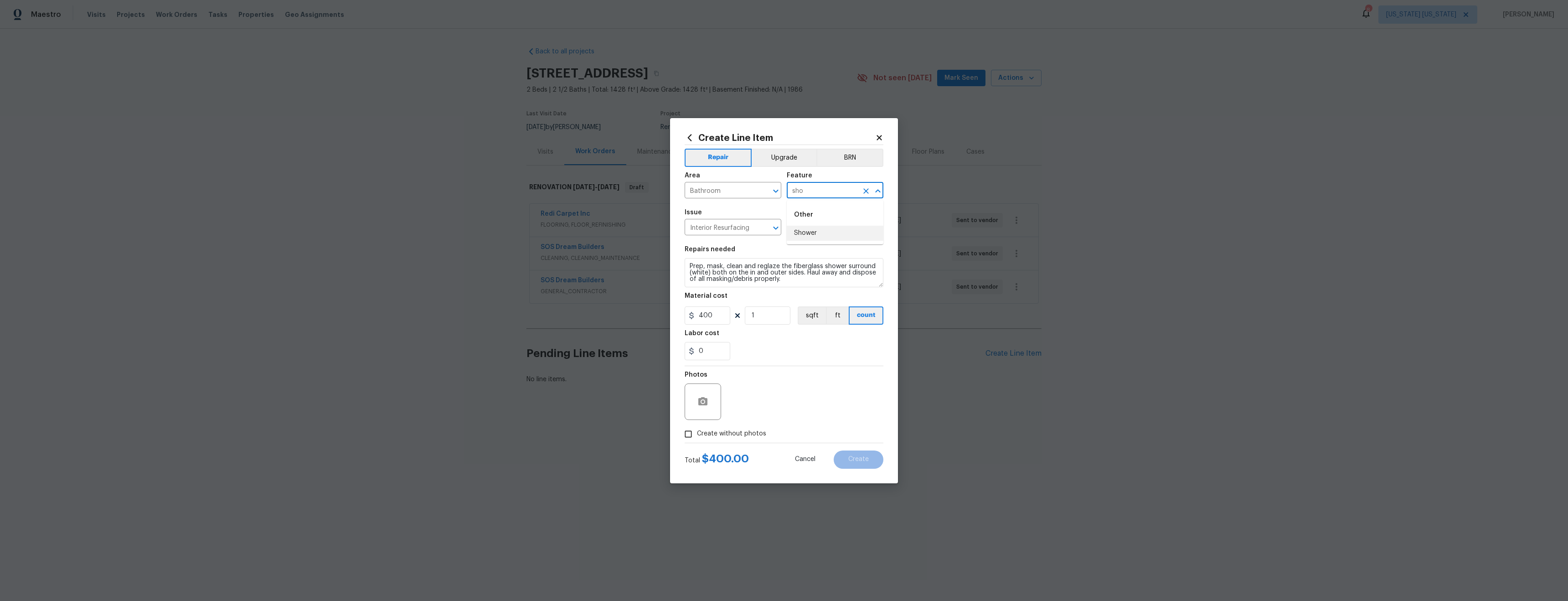
click at [836, 233] on li "Shower" at bounding box center [835, 233] width 97 height 15
type input "Shower"
click at [793, 282] on textarea "Prep, mask, clean and reglaze the fiberglass shower surround (white) both on th…" at bounding box center [784, 273] width 199 height 29
click at [738, 435] on span "Create without photos" at bounding box center [732, 433] width 69 height 10
click at [697, 435] on input "Create without photos" at bounding box center [688, 434] width 17 height 17
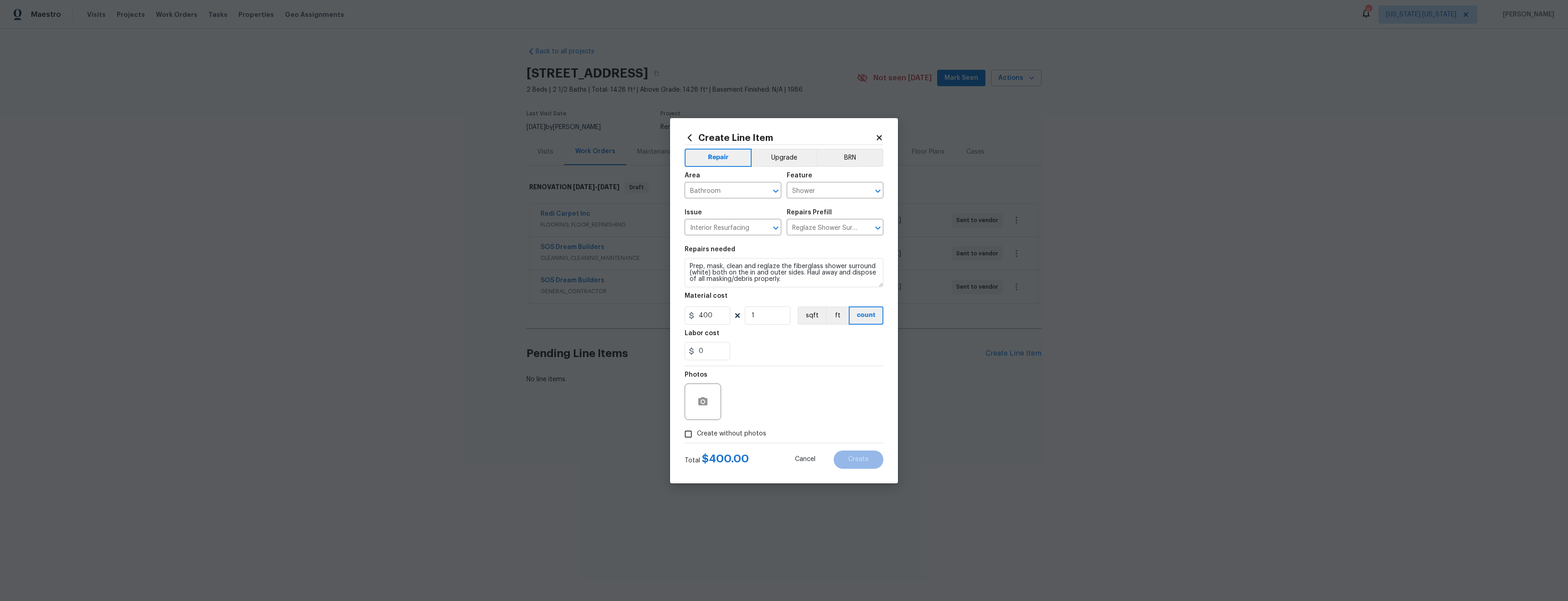
checkbox input "true"
click at [766, 400] on textarea at bounding box center [806, 401] width 155 height 37
type textarea "tba"
click at [851, 461] on span "Create" at bounding box center [859, 459] width 21 height 7
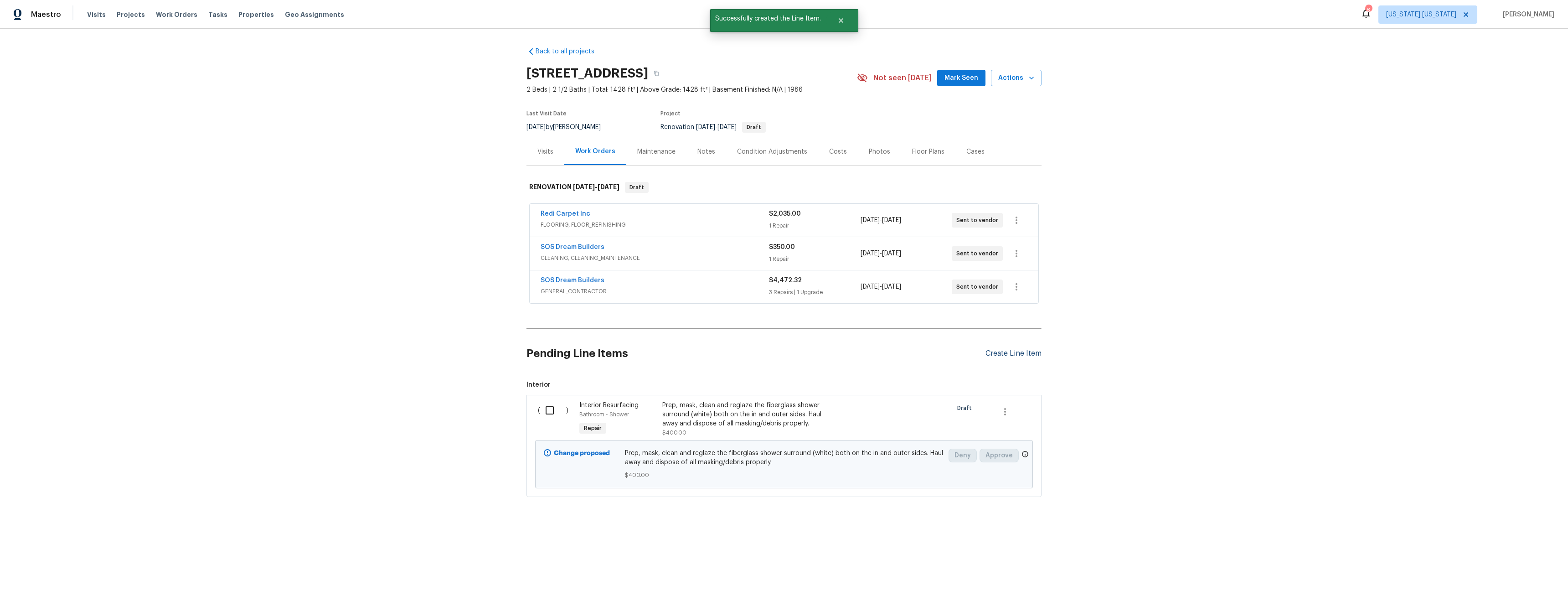
click at [1005, 358] on div "Create Line Item" at bounding box center [1014, 354] width 56 height 9
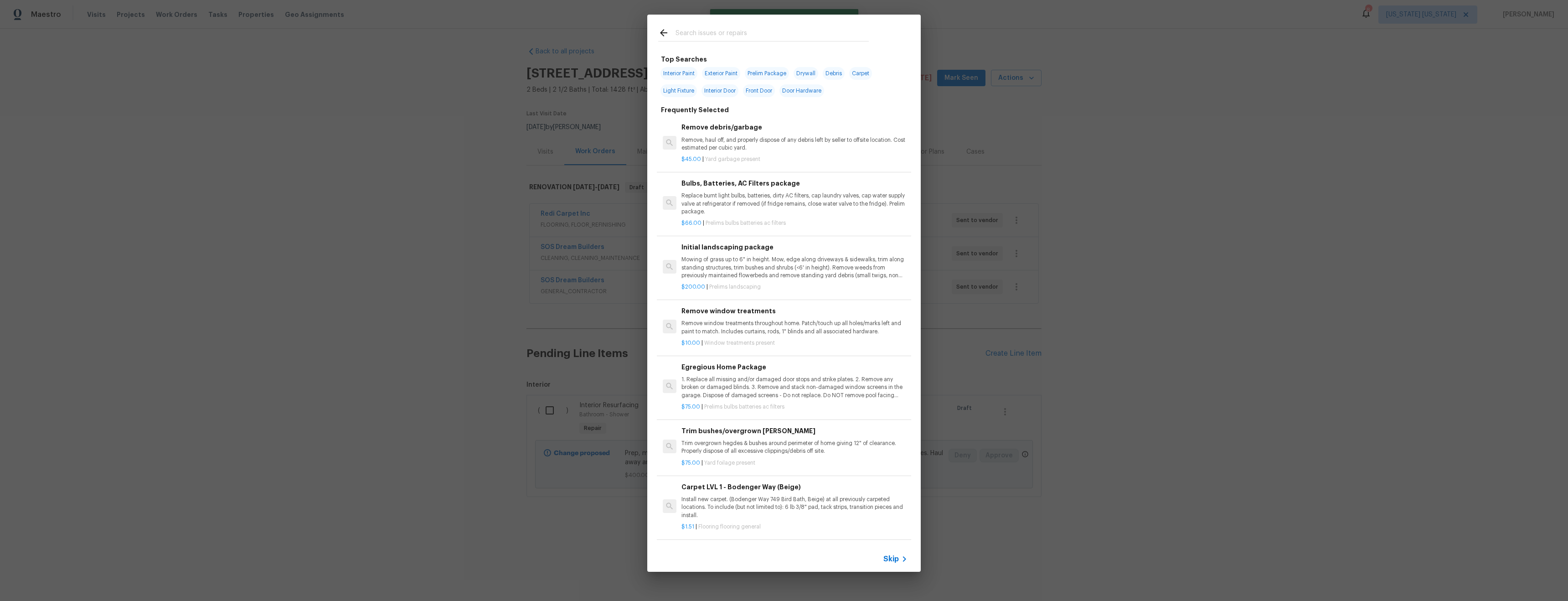
click at [712, 38] on input "text" at bounding box center [772, 34] width 194 height 13
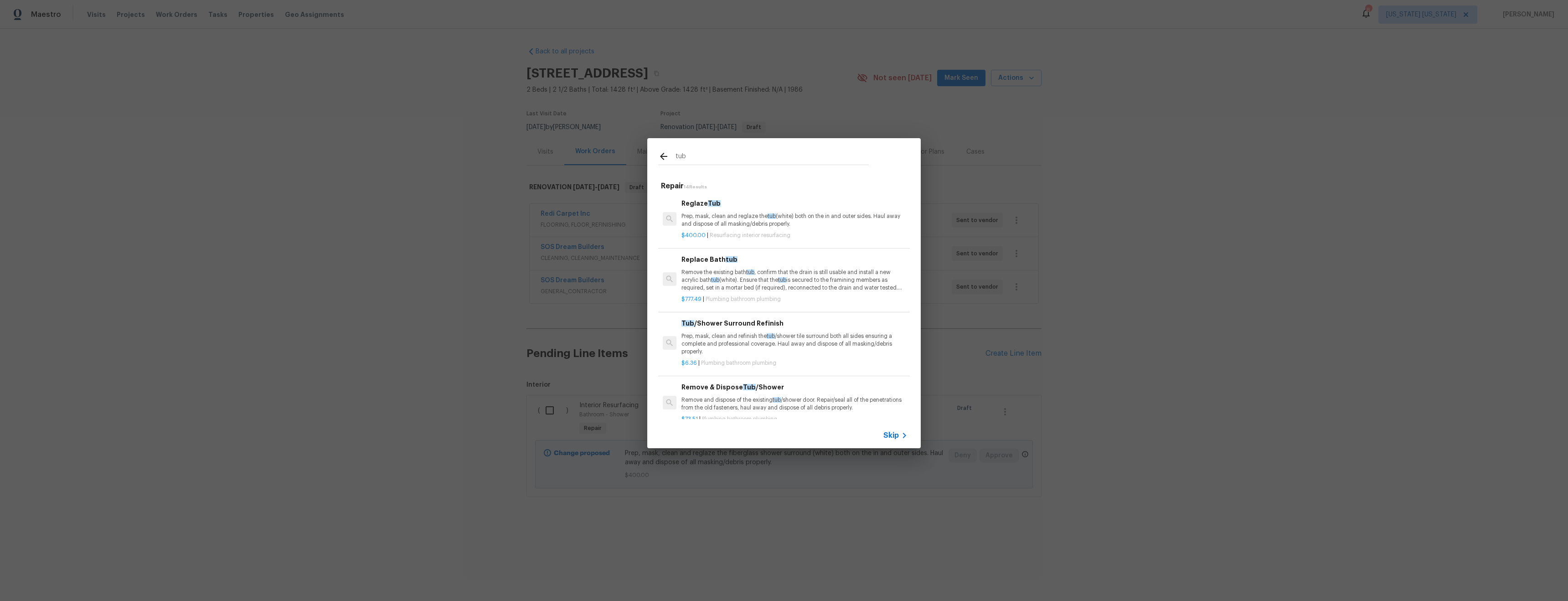
type input "tub"
click at [814, 284] on p "Remove the existing bath tub , confirm that the drain is still usable and insta…" at bounding box center [795, 280] width 226 height 23
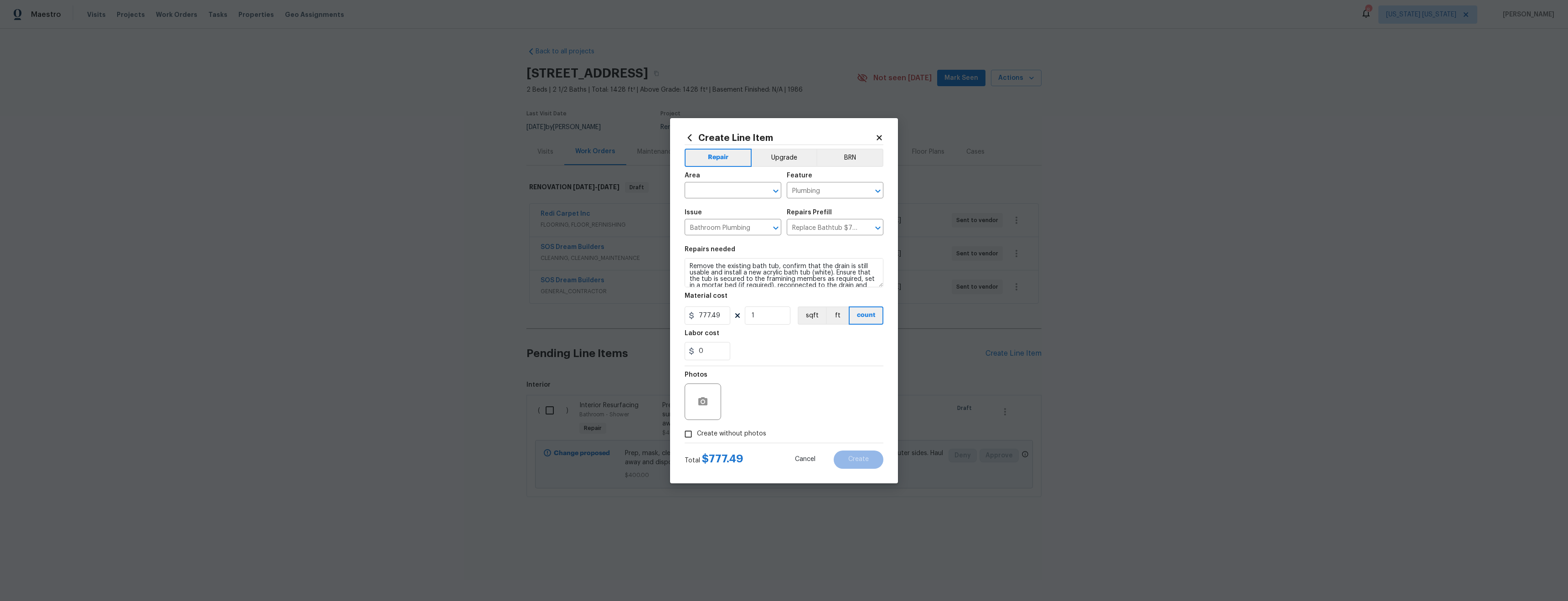
click at [686, 138] on icon at bounding box center [690, 138] width 10 height 10
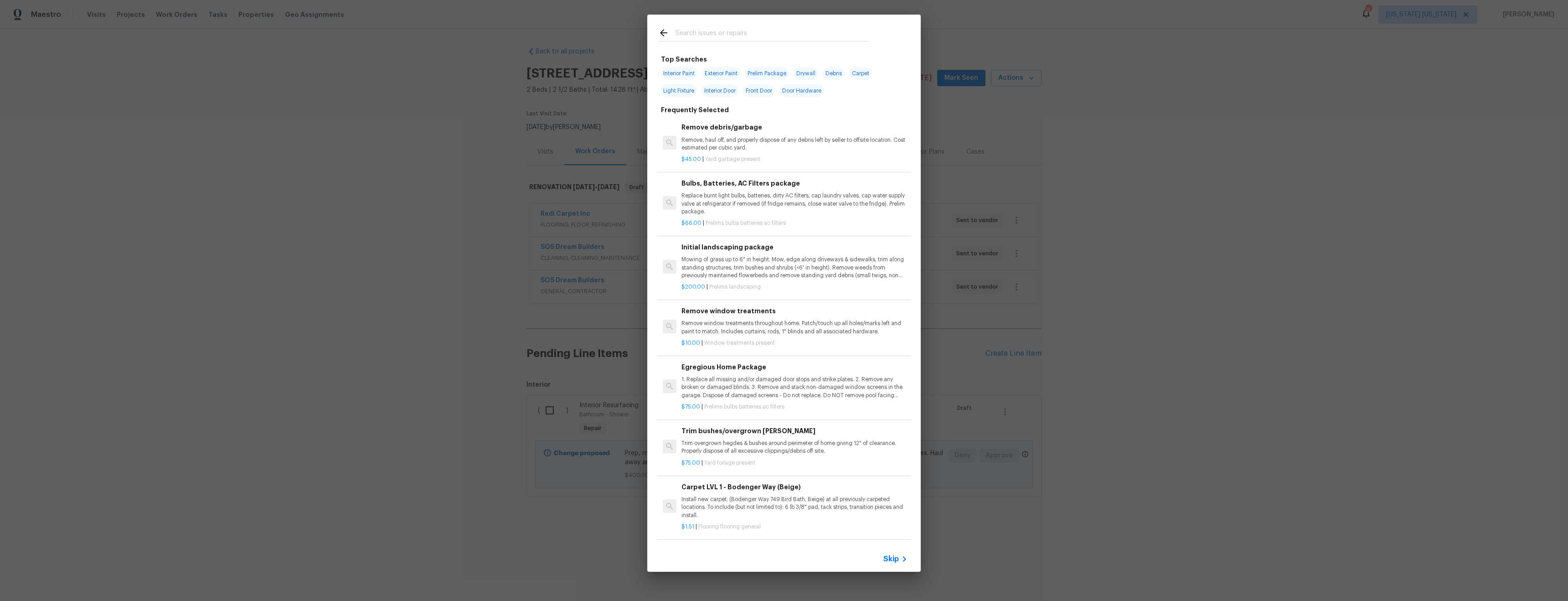
click at [714, 33] on input "text" at bounding box center [772, 34] width 194 height 13
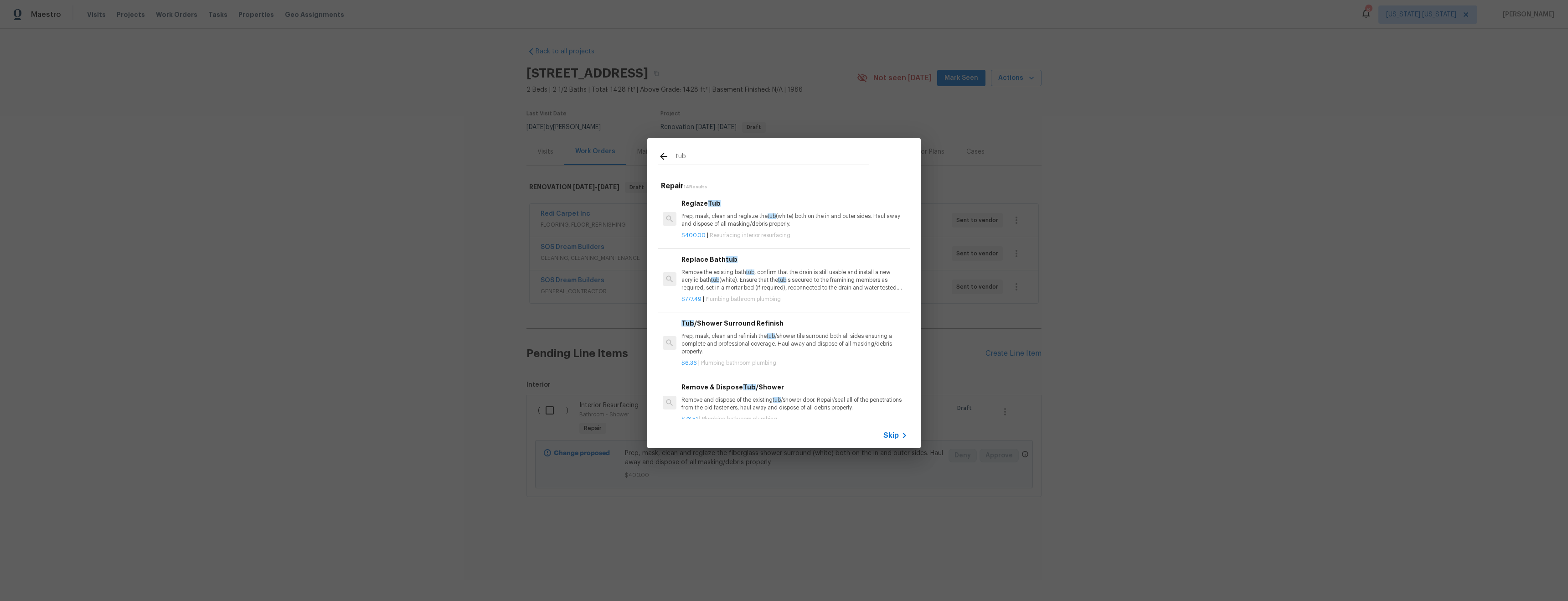
type input "tub"
click at [757, 225] on p "Prep, mask, clean and reglaze the tub (white) both on the in and outer sides. H…" at bounding box center [795, 220] width 226 height 15
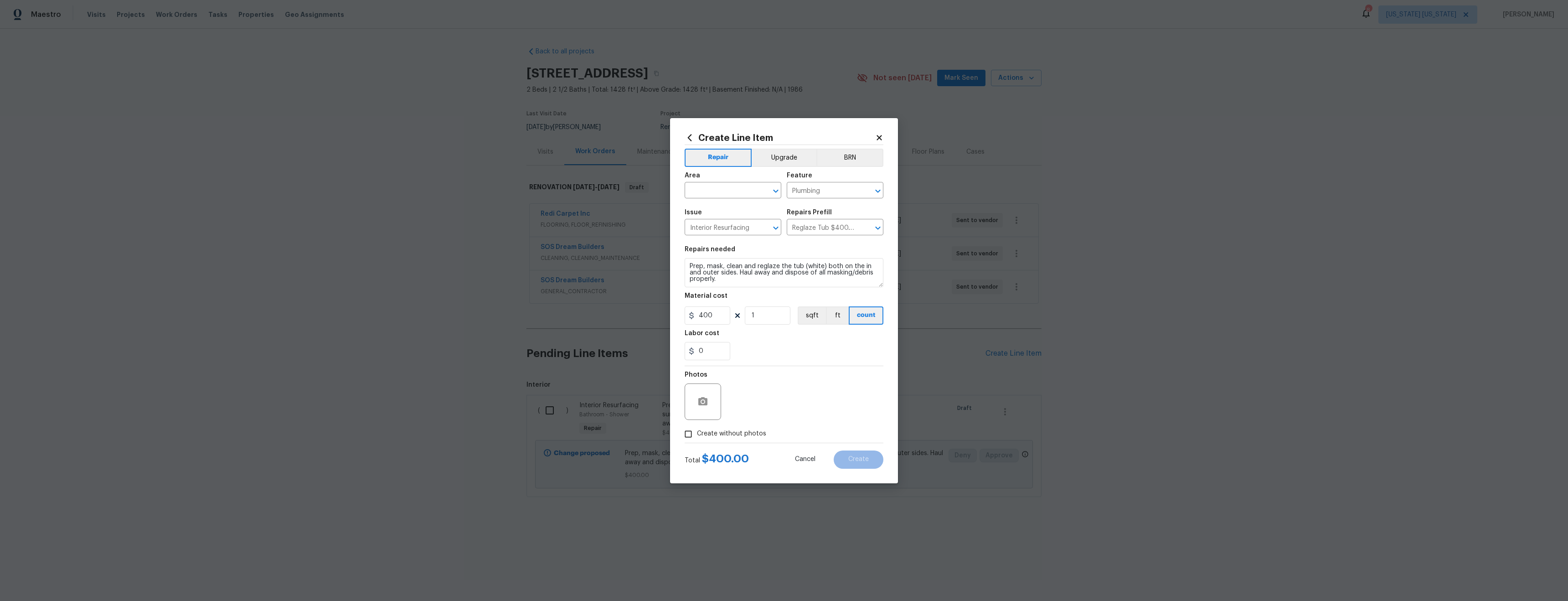
click at [723, 183] on div "Area" at bounding box center [733, 178] width 97 height 12
click at [723, 187] on input "text" at bounding box center [720, 191] width 71 height 14
click at [714, 214] on li "Kitchen" at bounding box center [733, 211] width 97 height 15
type input "Kitchen"
click at [759, 411] on div "Photos" at bounding box center [784, 395] width 199 height 59
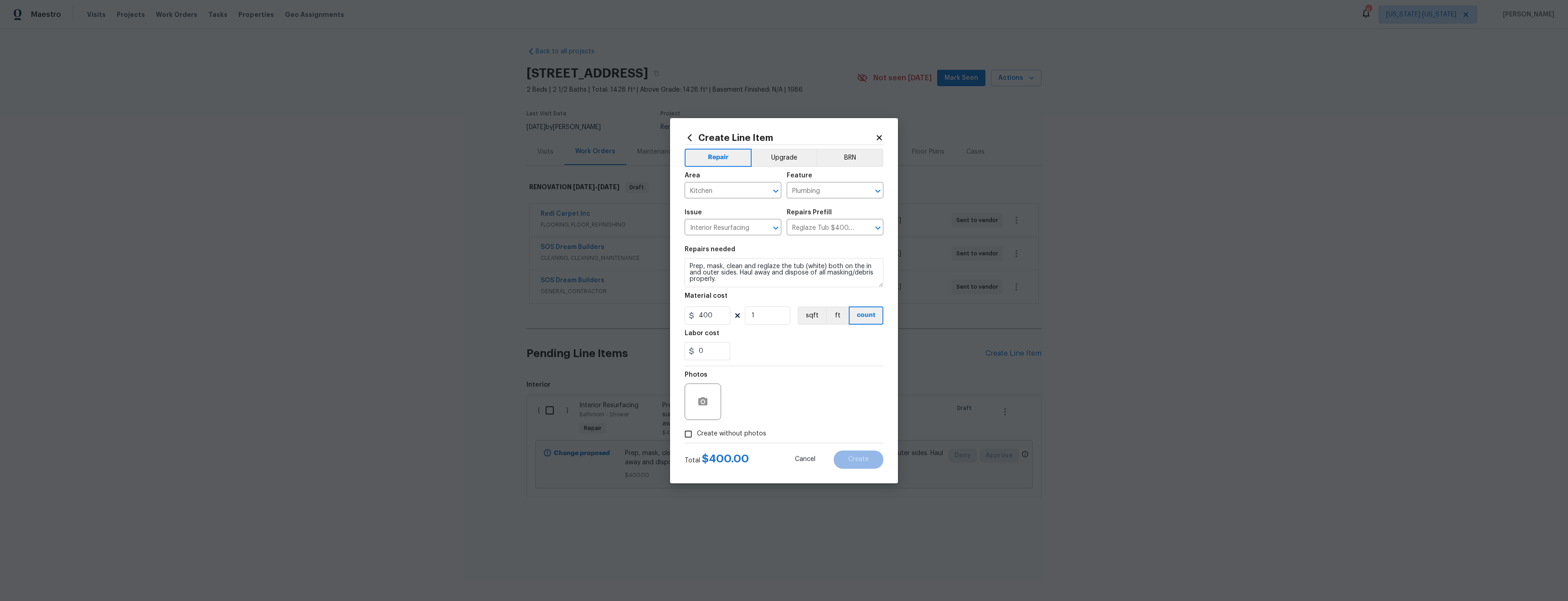
click at [736, 433] on span "Create without photos" at bounding box center [732, 433] width 69 height 10
click at [697, 433] on input "Create without photos" at bounding box center [688, 434] width 17 height 17
checkbox input "true"
click at [763, 407] on textarea at bounding box center [806, 401] width 155 height 37
type textarea "tba"
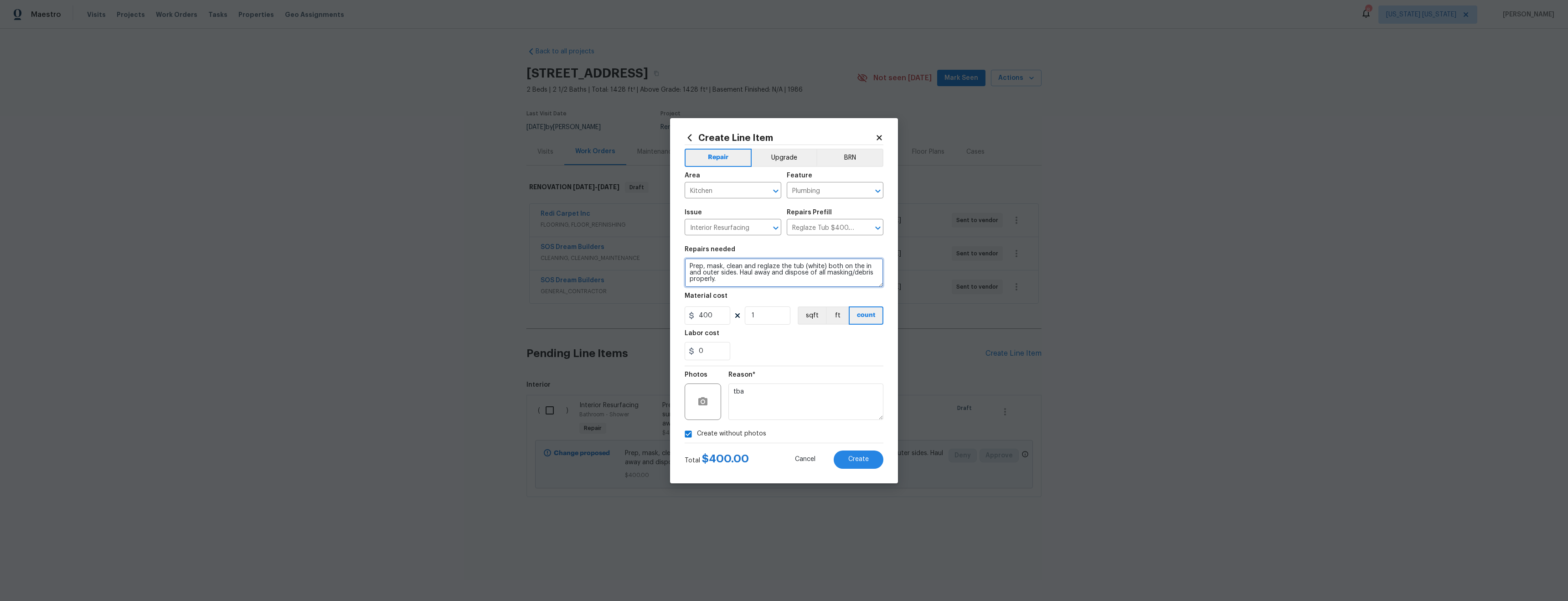
click at [732, 282] on textarea "Prep, mask, clean and reglaze the tub (white) both on the in and outer sides. H…" at bounding box center [784, 273] width 199 height 29
click at [827, 265] on textarea "Prep, mask, clean and reglaze the tub (white) both on the in and outer sides. H…" at bounding box center [784, 273] width 199 height 29
type textarea "Prep, mask, clean and reglaze the tub (white) and surrounding tile both on the …"
click at [714, 317] on input "400" at bounding box center [707, 315] width 45 height 18
click at [718, 312] on input "400" at bounding box center [707, 315] width 45 height 18
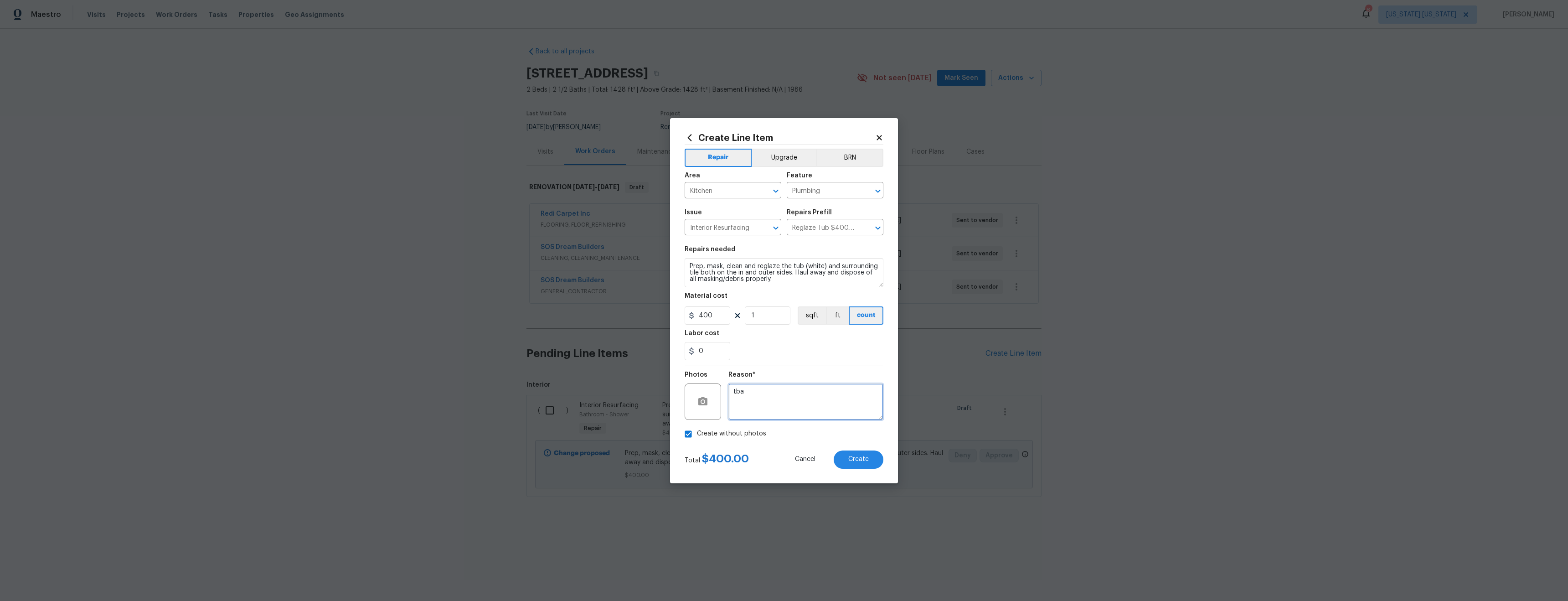
click at [777, 400] on textarea "tba" at bounding box center [806, 401] width 155 height 37
click at [859, 457] on span "Create" at bounding box center [859, 459] width 21 height 7
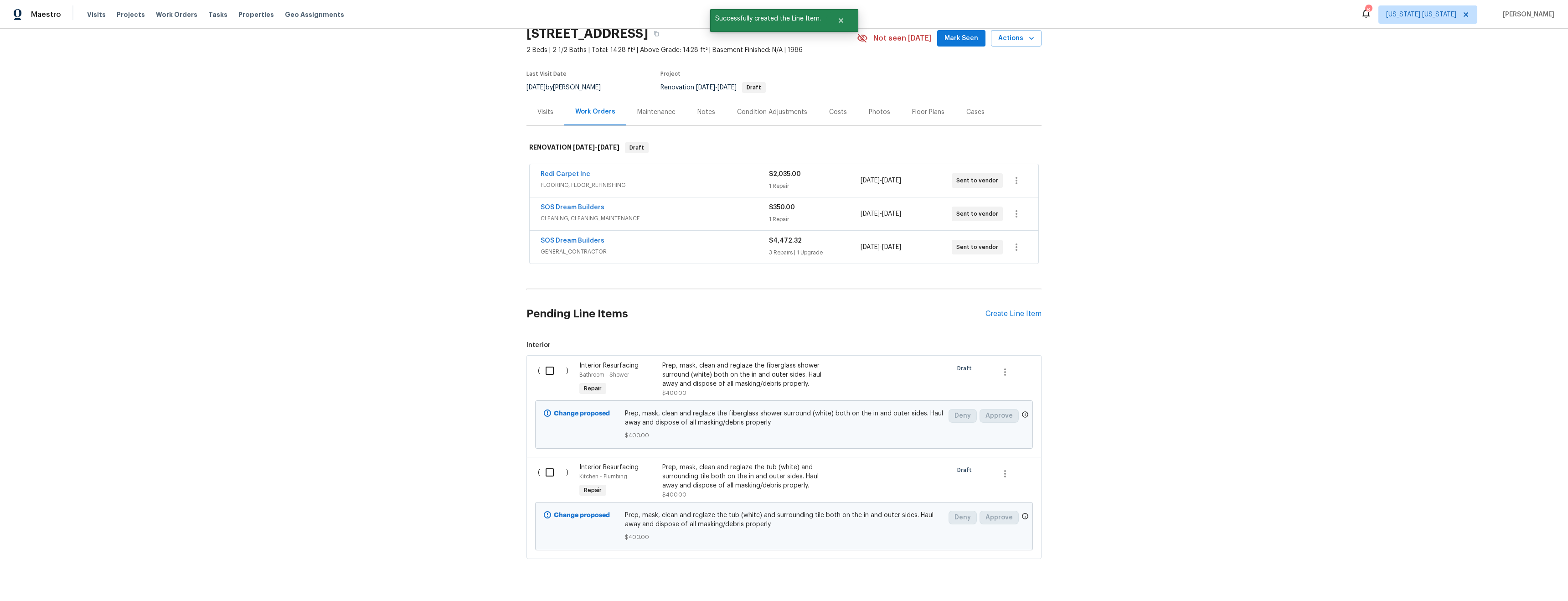
scroll to position [67, 0]
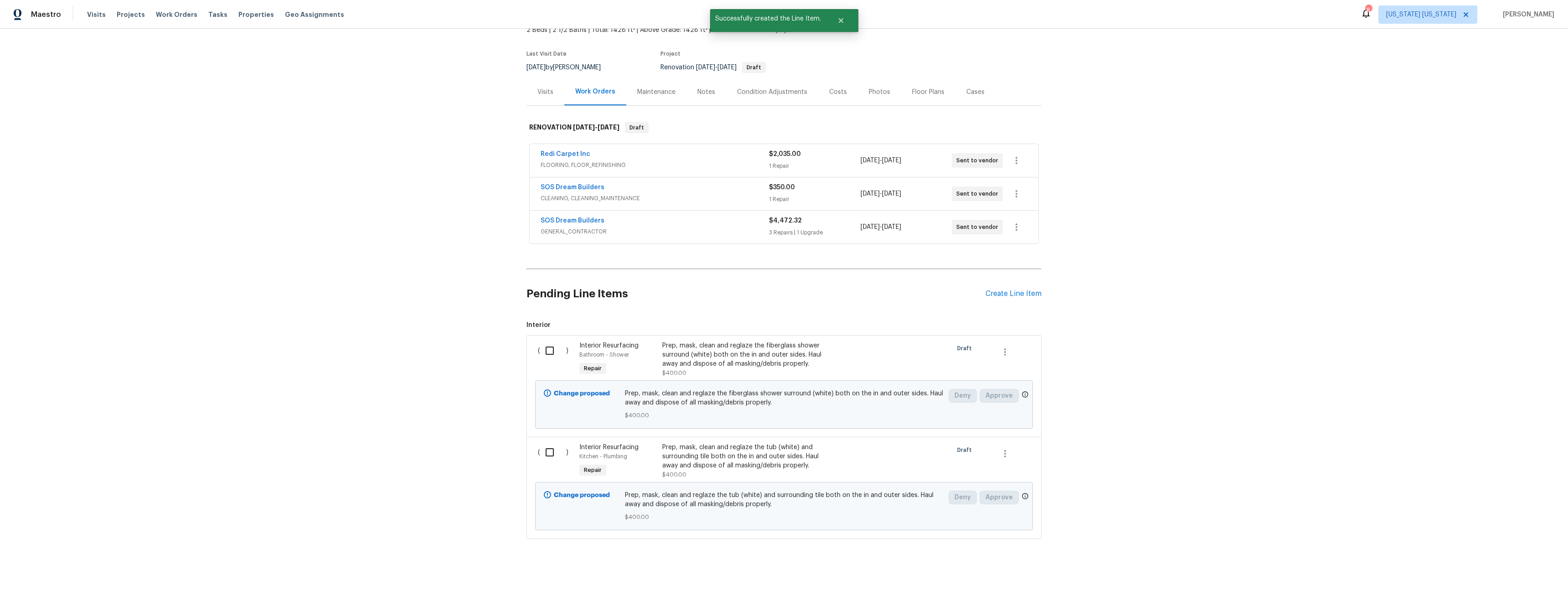
click at [549, 446] on input "checkbox" at bounding box center [553, 452] width 26 height 19
checkbox input "true"
click at [548, 343] on input "checkbox" at bounding box center [553, 350] width 26 height 19
checkbox input "true"
click at [1531, 578] on span "Create Work Order" at bounding box center [1516, 579] width 61 height 12
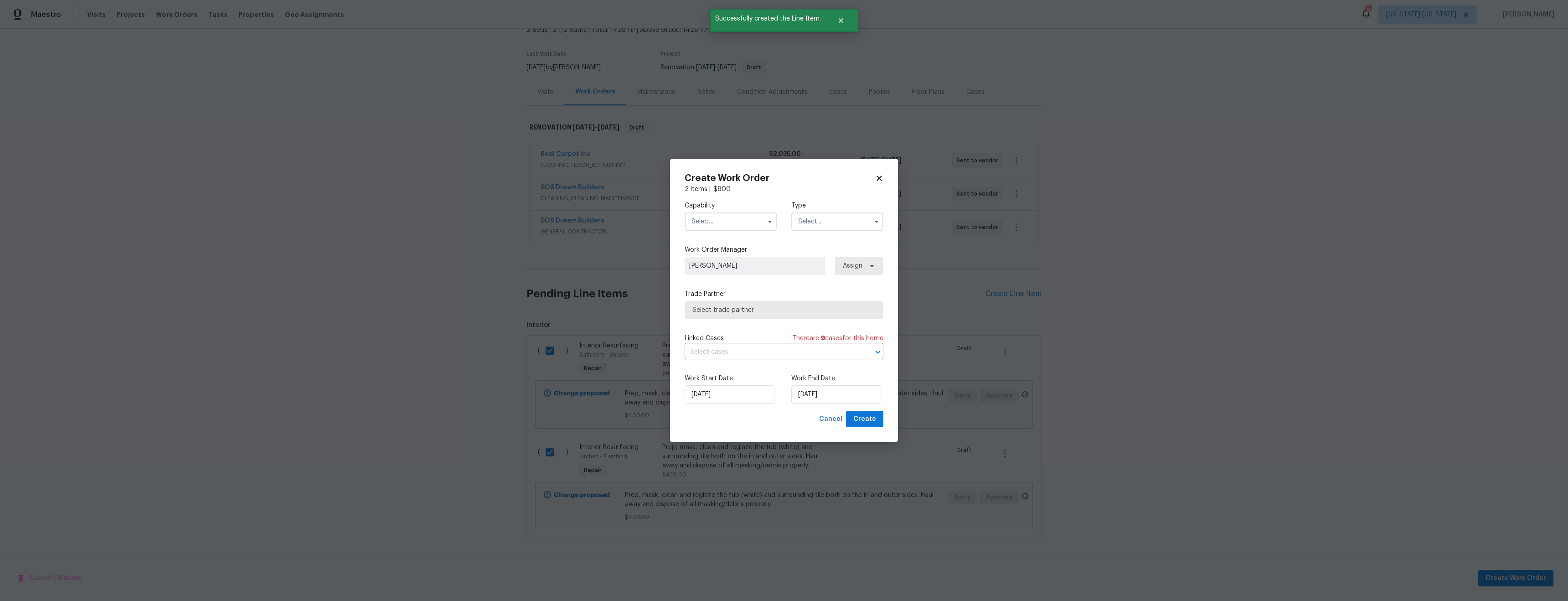
click at [722, 219] on input "text" at bounding box center [731, 222] width 92 height 18
click at [729, 281] on div "Restoration" at bounding box center [730, 272] width 88 height 17
type input "Restoration"
click at [832, 220] on input "text" at bounding box center [838, 222] width 92 height 18
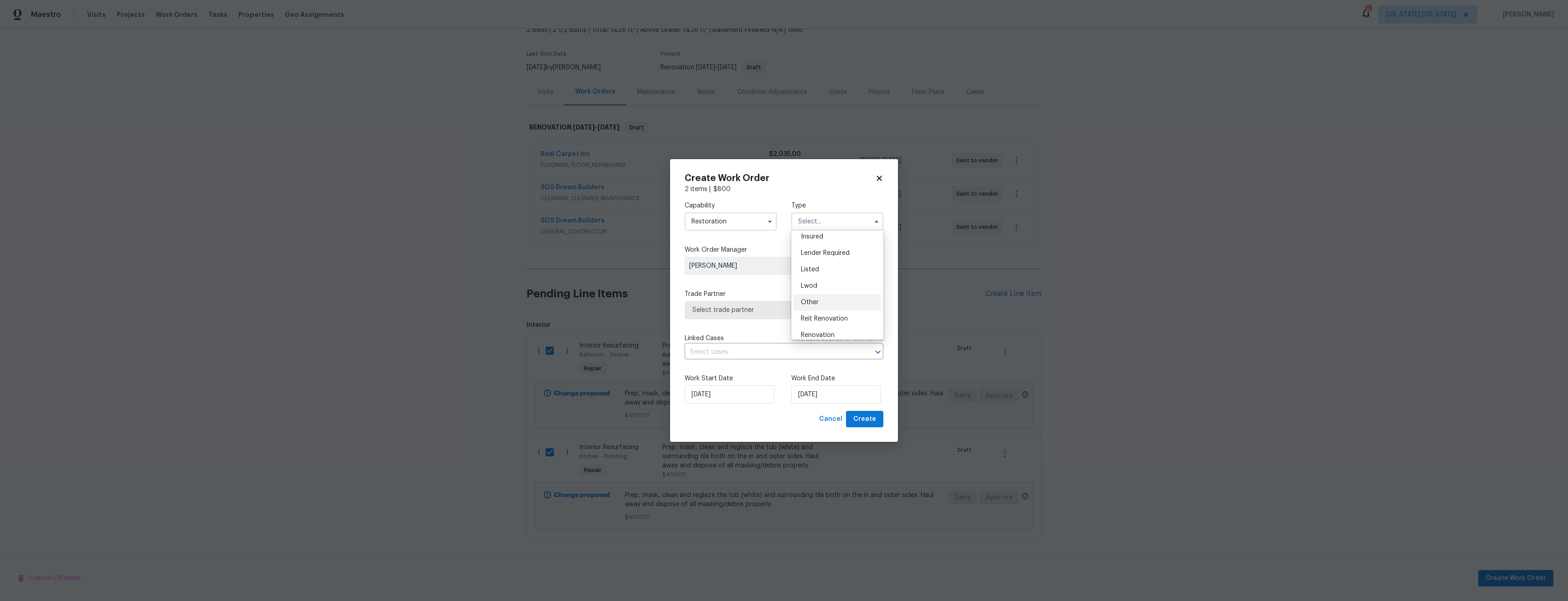
scroll to position [108, 0]
click at [825, 282] on span "Renovation" at bounding box center [818, 280] width 34 height 6
type input "Renovation"
click at [784, 311] on span "Select trade partner" at bounding box center [777, 310] width 170 height 9
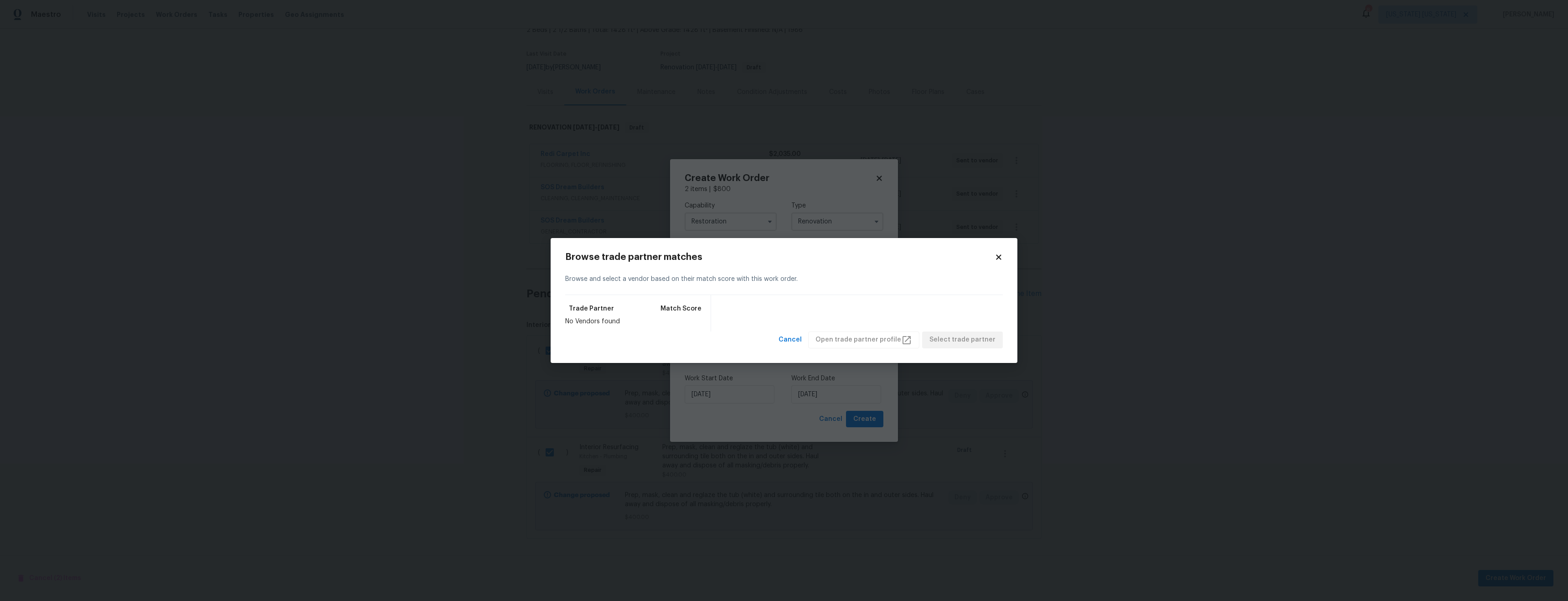
click at [1000, 256] on icon at bounding box center [999, 258] width 5 height 5
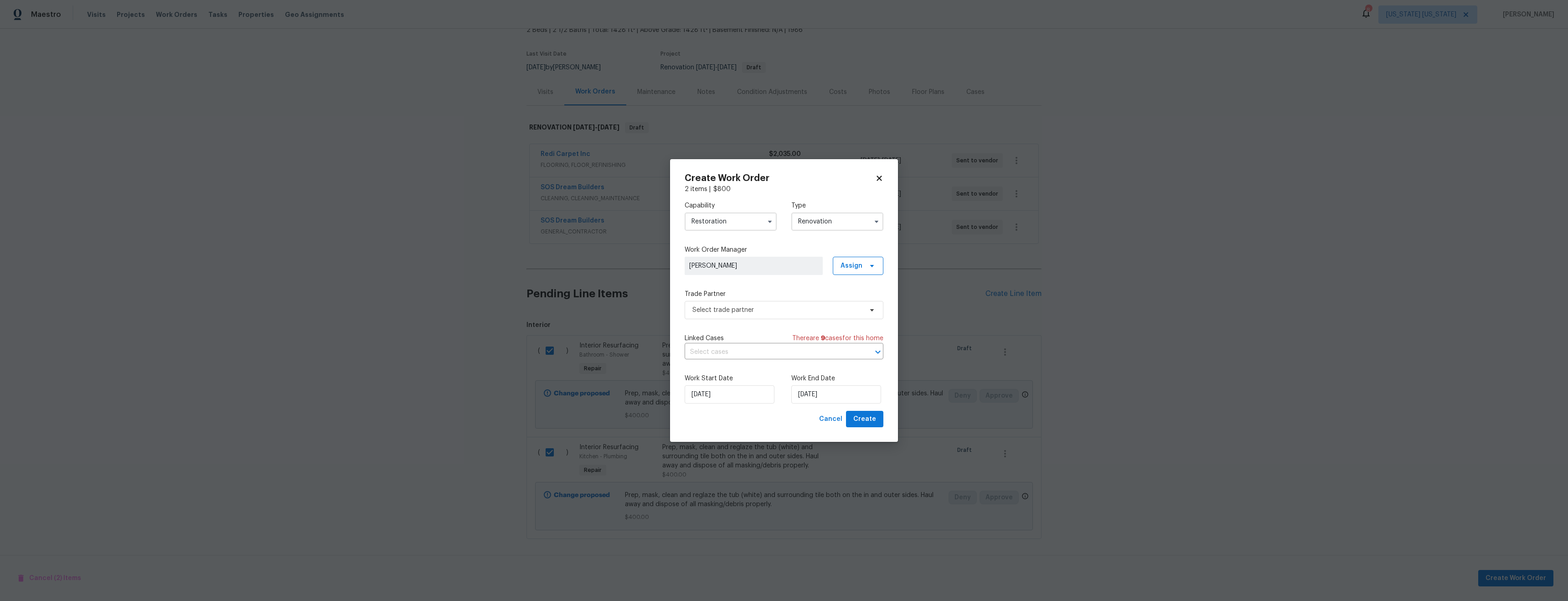
click at [715, 213] on input "Restoration" at bounding box center [731, 222] width 92 height 18
click at [725, 275] on div "Bathtub Resurfacing" at bounding box center [730, 272] width 88 height 17
type input "Bathtub Resurfacing"
click at [753, 306] on span "Select trade partner" at bounding box center [777, 310] width 170 height 9
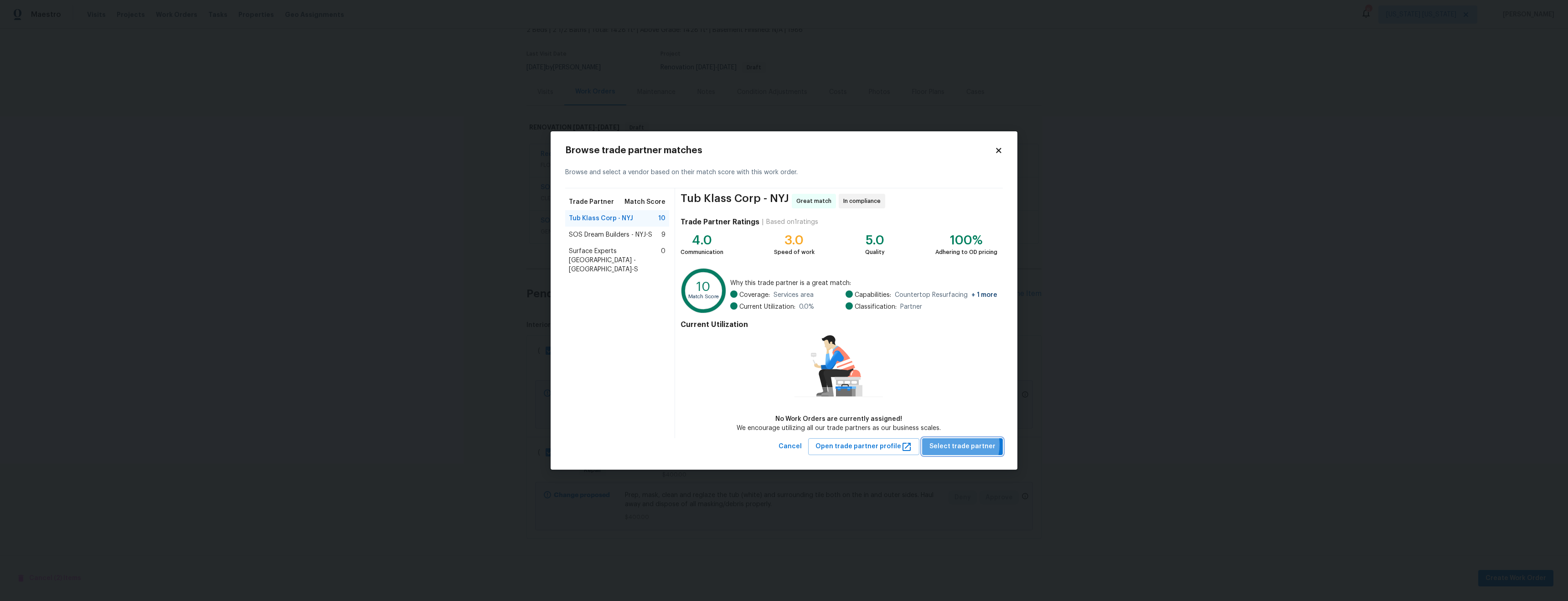
click at [957, 445] on span "Select trade partner" at bounding box center [962, 447] width 66 height 12
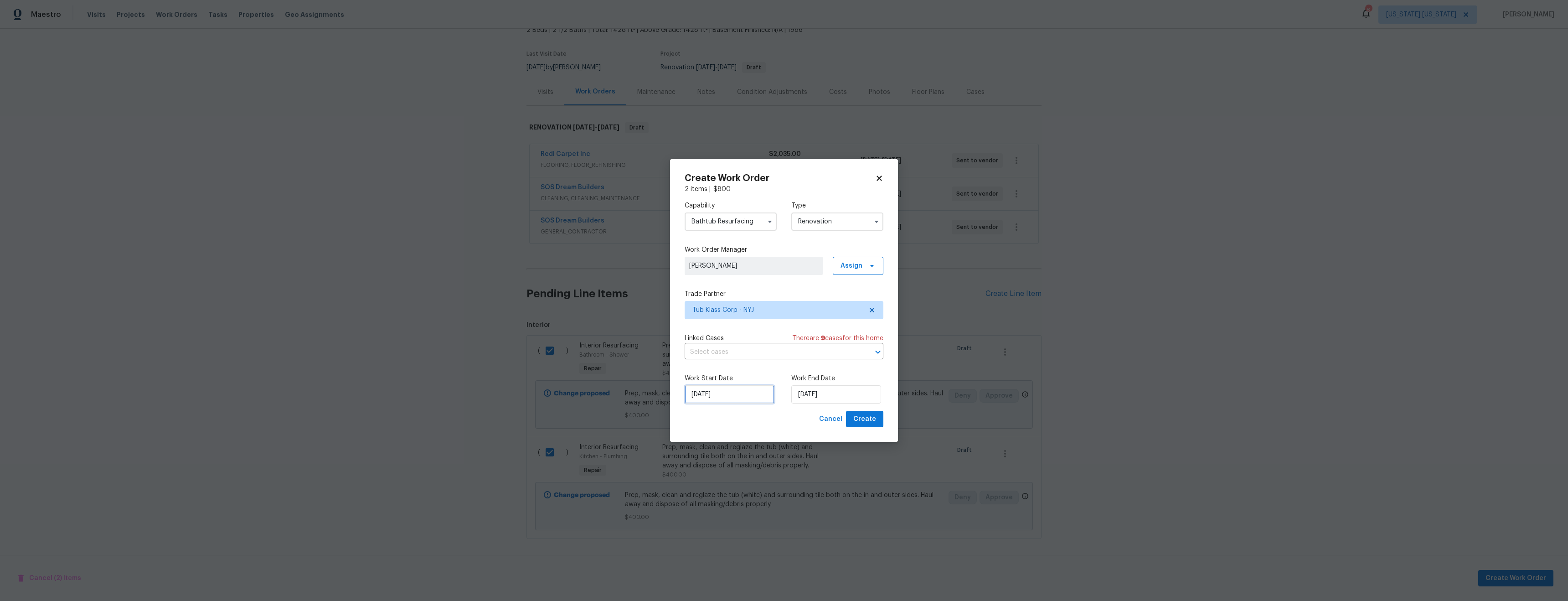
click at [696, 397] on input "[DATE]" at bounding box center [730, 394] width 90 height 18
click at [736, 337] on div "18" at bounding box center [743, 342] width 14 height 13
type input "[DATE]"
click at [869, 422] on span "Create" at bounding box center [865, 419] width 23 height 12
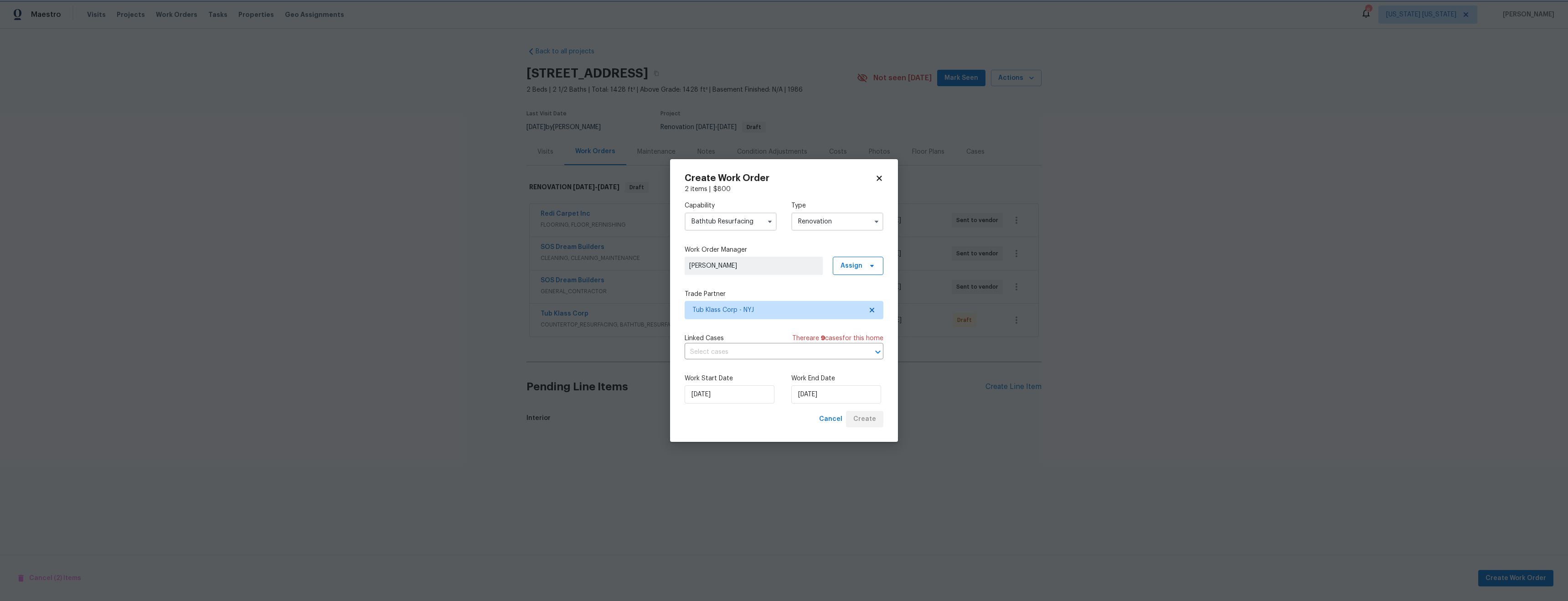
scroll to position [0, 0]
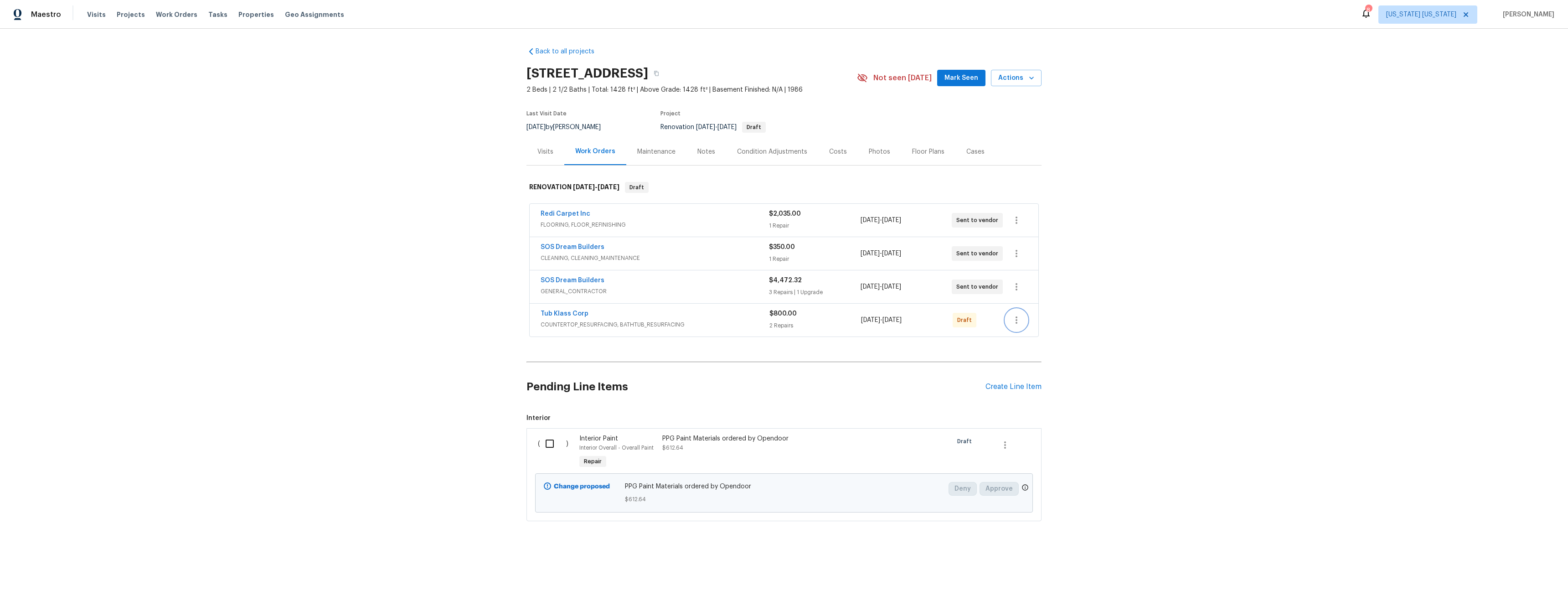
click at [1014, 318] on icon "button" at bounding box center [1016, 320] width 11 height 11
click at [1032, 320] on li "Send to Vendor" at bounding box center [1052, 320] width 99 height 15
click at [1230, 372] on div at bounding box center [784, 300] width 1568 height 601
click at [1005, 309] on button "button" at bounding box center [1016, 320] width 22 height 22
click at [1259, 359] on body "Maestro Visits Projects Work Orders Tasks Properties Geo Assignments 8 New York…" at bounding box center [784, 292] width 1568 height 583
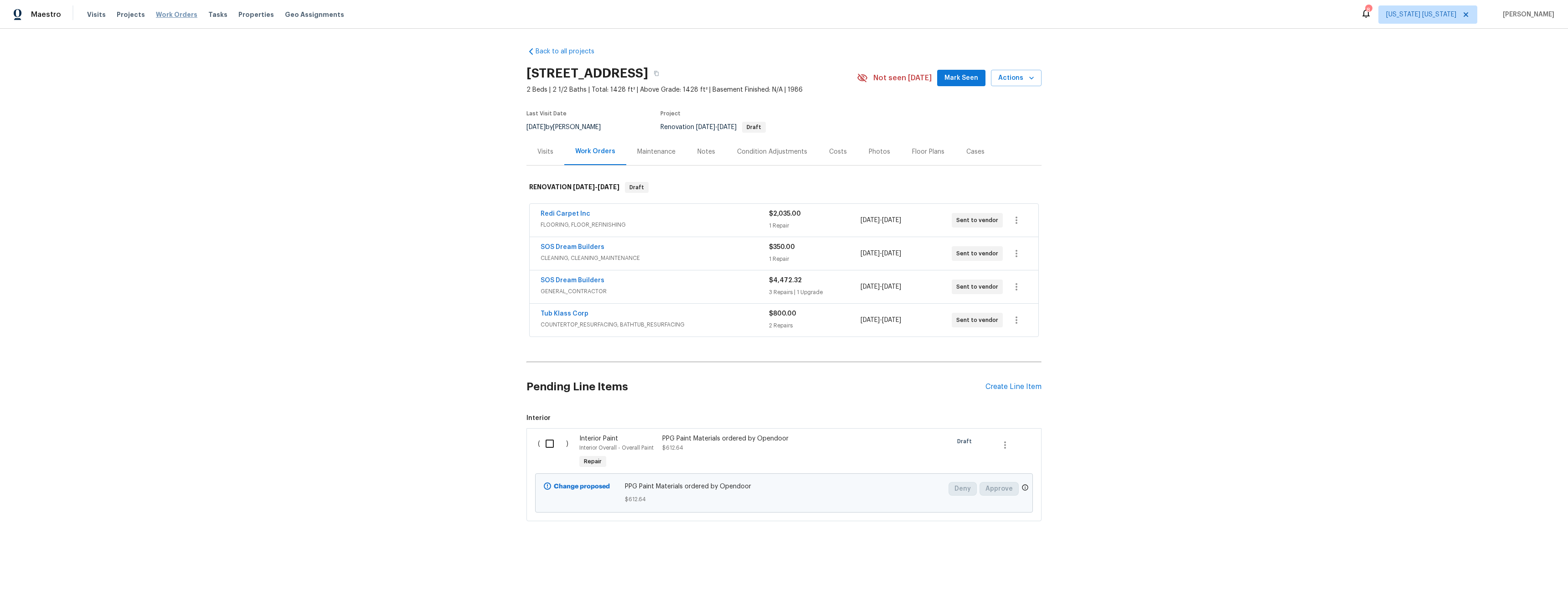
click at [156, 13] on span "Work Orders" at bounding box center [176, 15] width 42 height 9
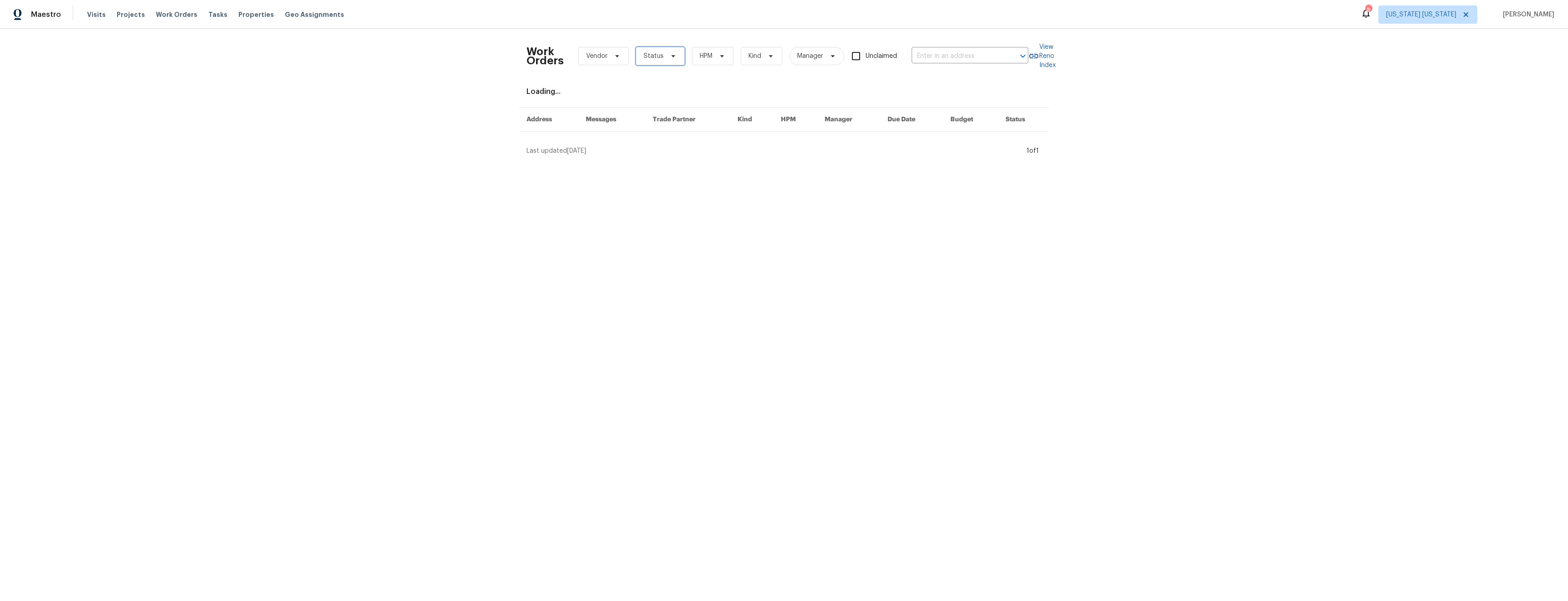
click at [670, 60] on span "Status" at bounding box center [660, 56] width 49 height 18
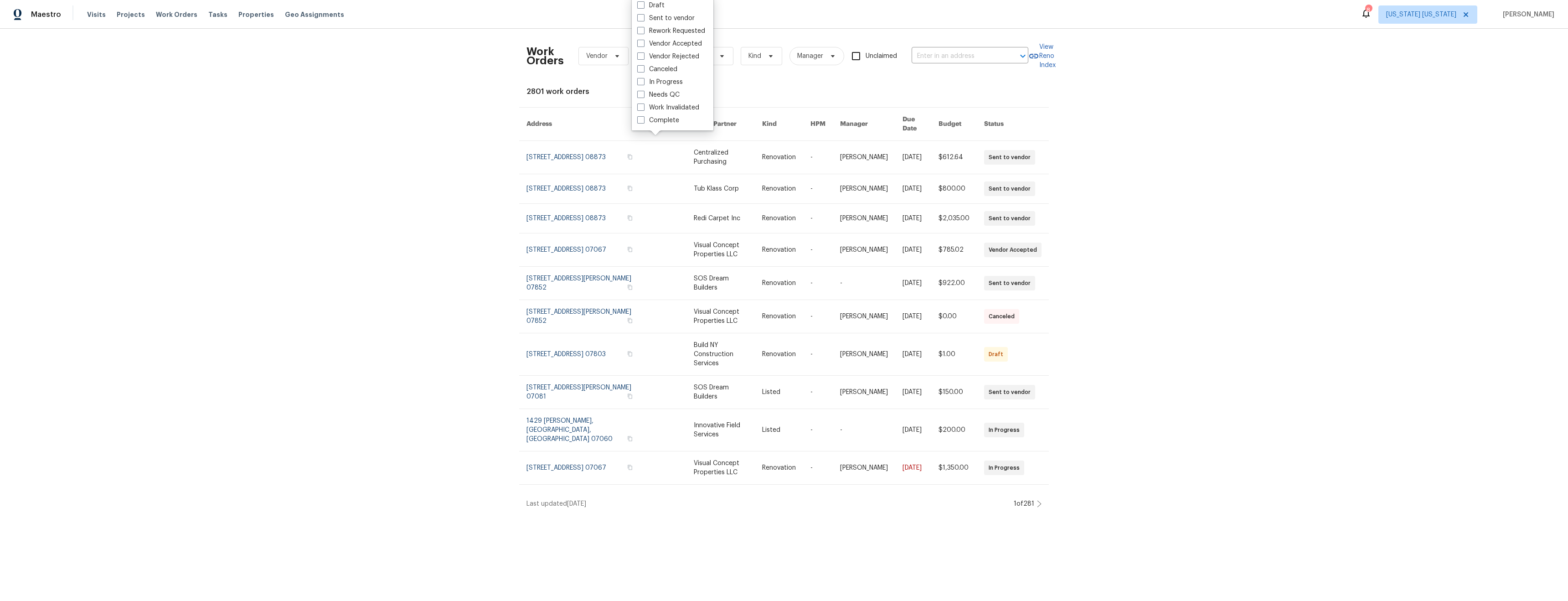
click at [663, 98] on label "Needs QC" at bounding box center [659, 95] width 42 height 9
click at [643, 96] on input "Needs QC" at bounding box center [640, 93] width 6 height 6
checkbox input "true"
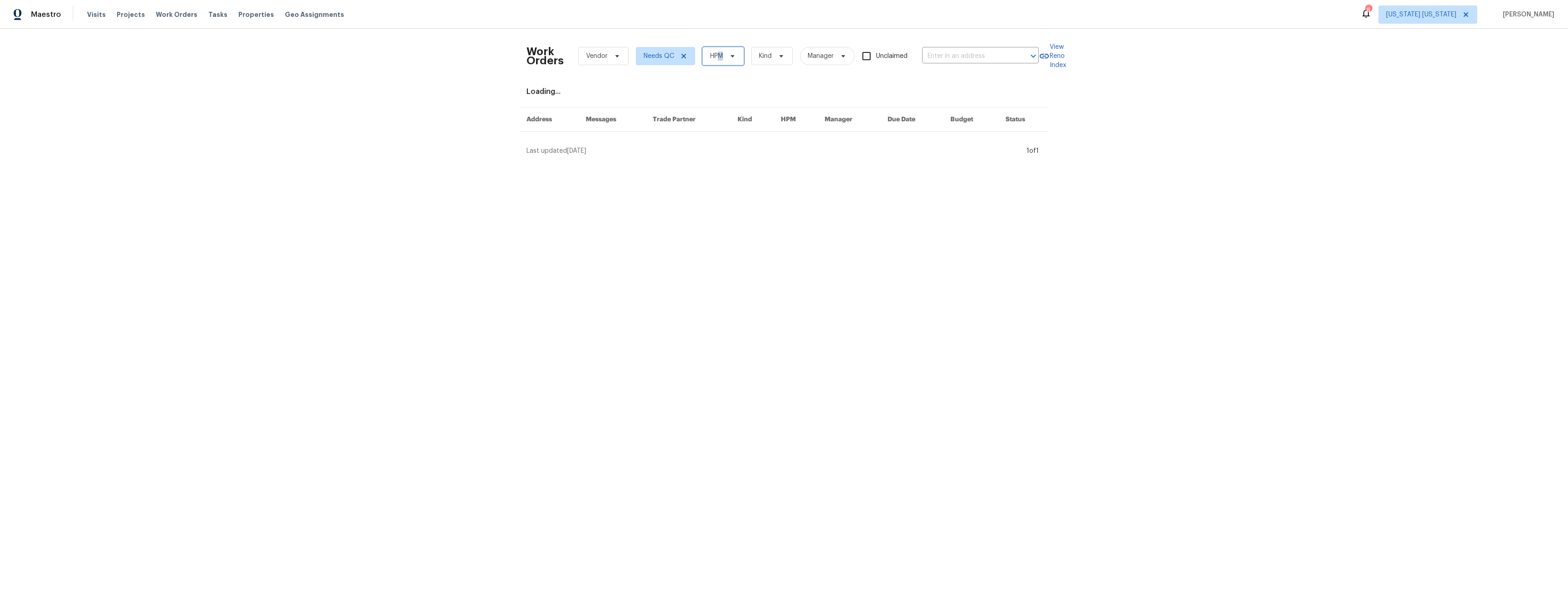
drag, startPoint x: 717, startPoint y: 53, endPoint x: 719, endPoint y: 58, distance: 5.4
click at [717, 53] on span "HPM" at bounding box center [716, 56] width 13 height 9
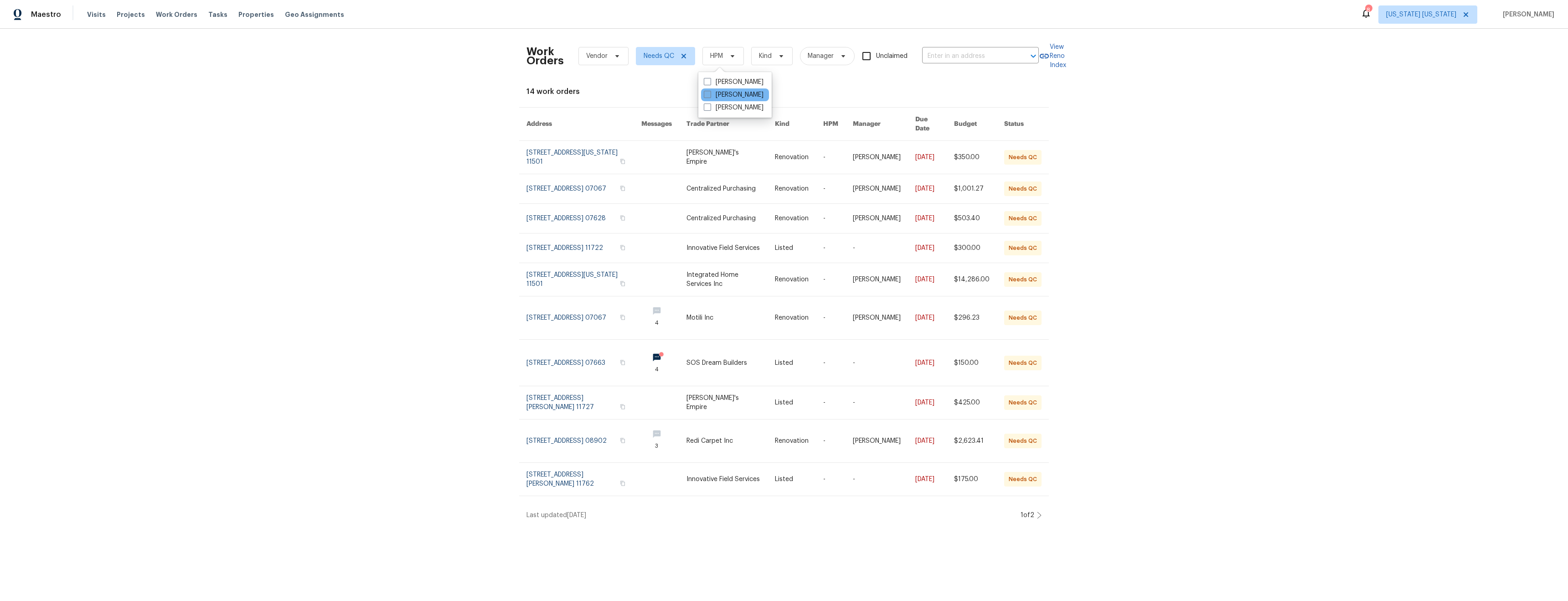
click at [722, 96] on label "[PERSON_NAME]" at bounding box center [733, 95] width 60 height 9
click at [710, 96] on input "[PERSON_NAME]" at bounding box center [706, 93] width 6 height 6
checkbox input "true"
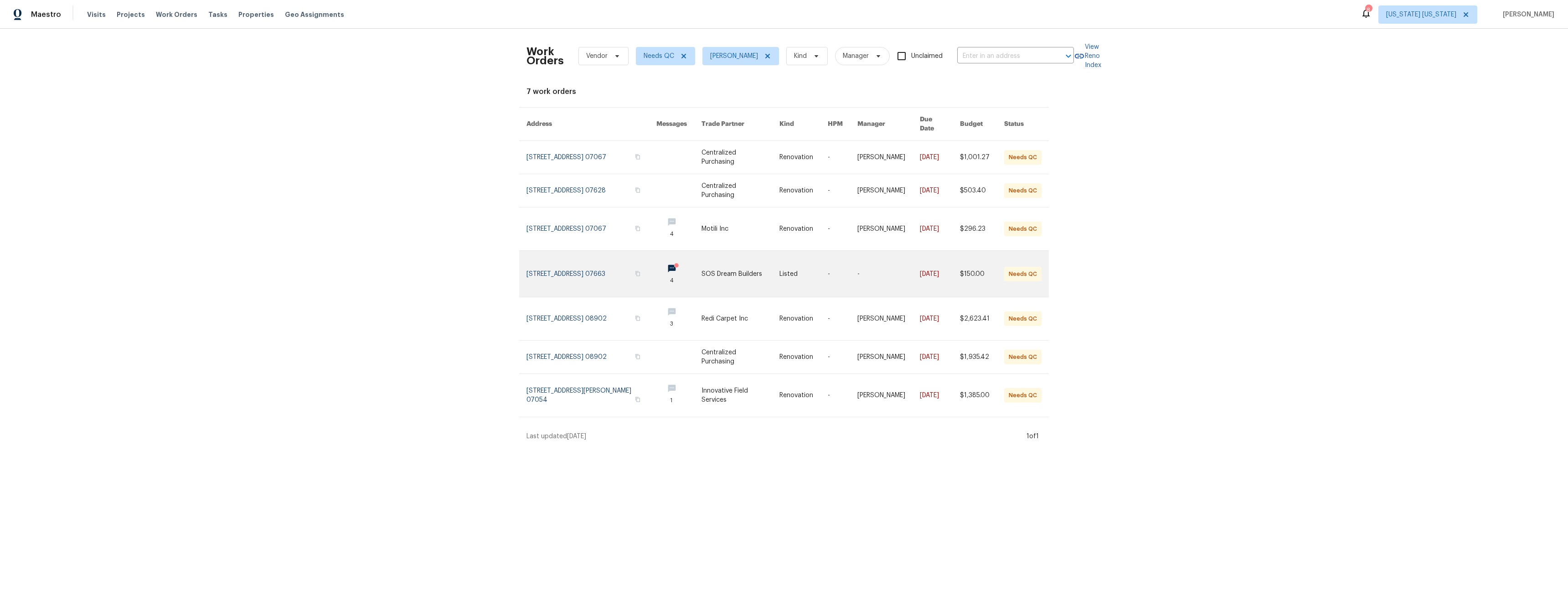
click at [598, 256] on link at bounding box center [591, 274] width 130 height 46
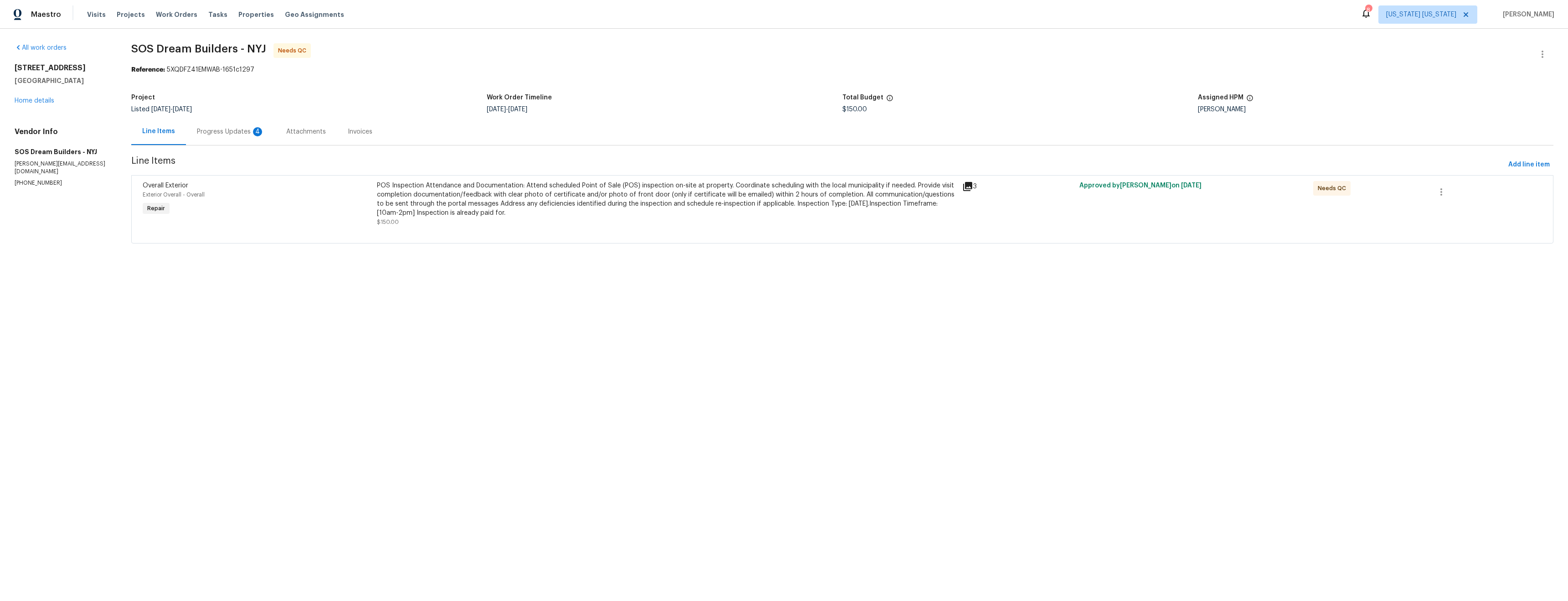
click at [556, 208] on div "POS Inspection Attendance and Documentation: Attend scheduled Point of Sale (PO…" at bounding box center [666, 199] width 580 height 37
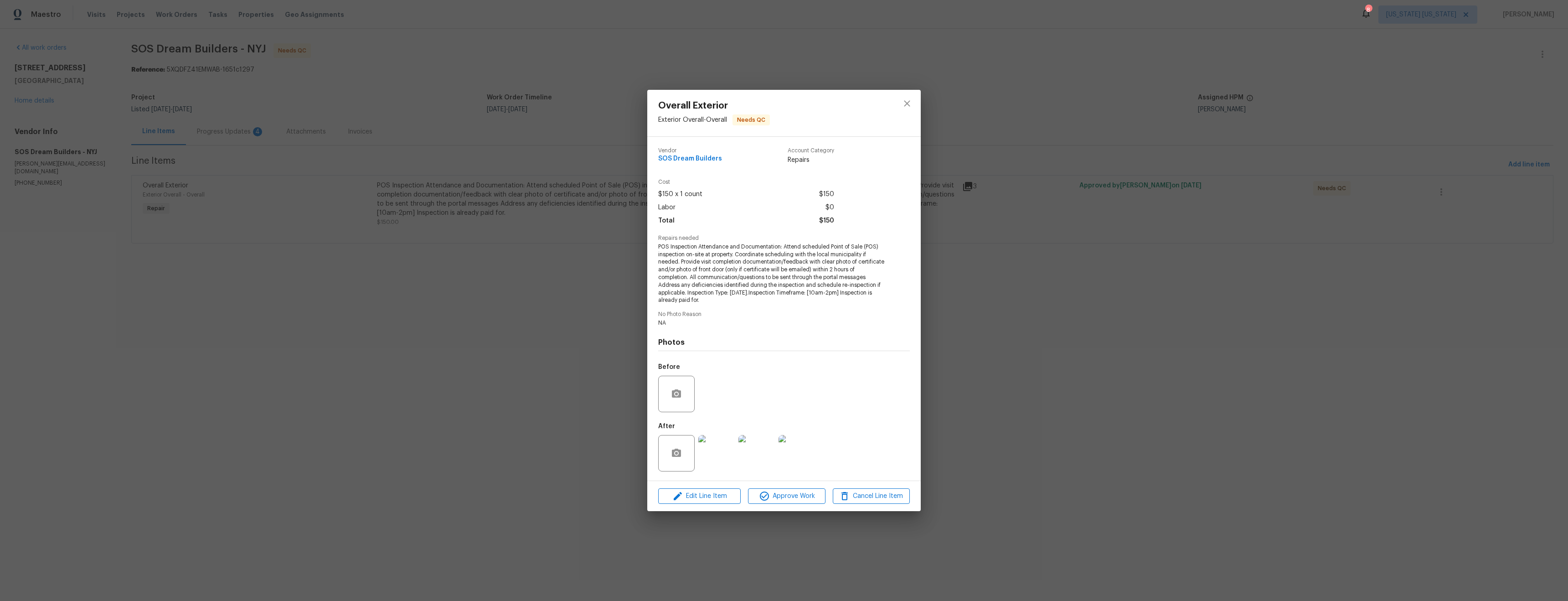
click at [717, 446] on img at bounding box center [716, 453] width 37 height 37
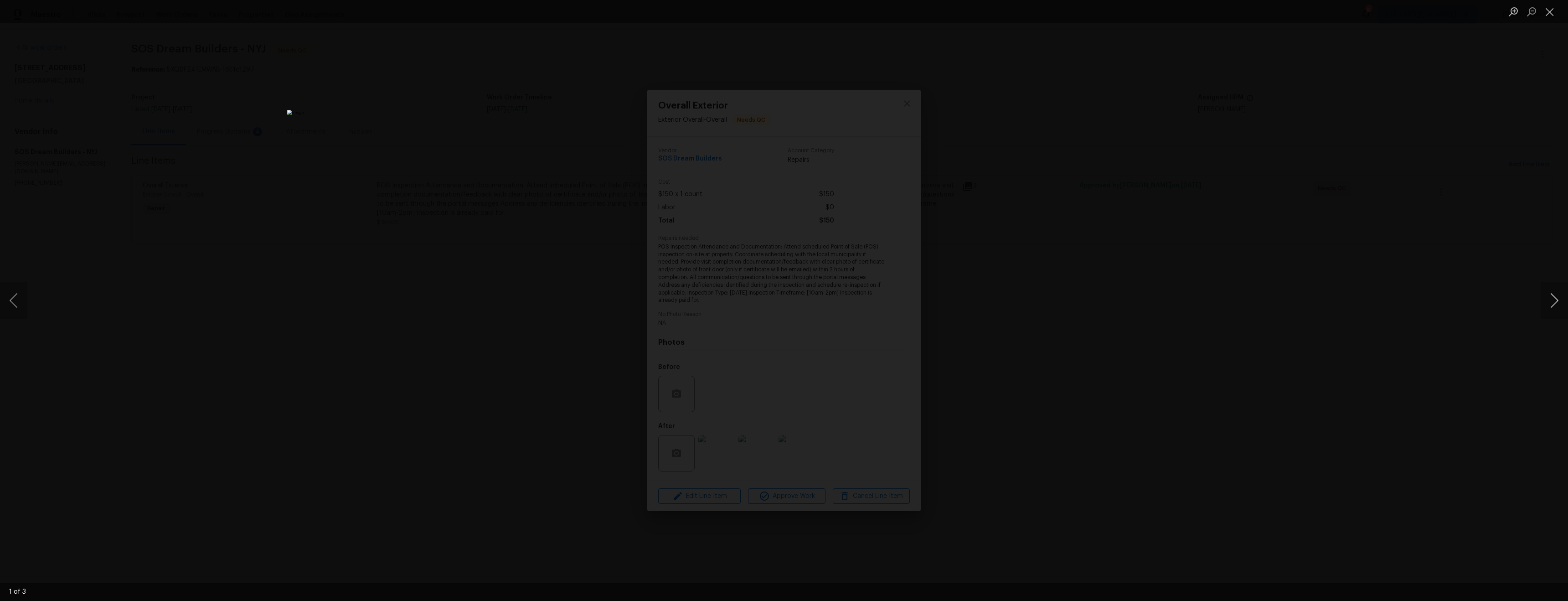
click at [1566, 309] on button "Next image" at bounding box center [1555, 300] width 28 height 37
click at [1565, 309] on button "Next image" at bounding box center [1555, 300] width 28 height 37
click at [1173, 404] on div "Lightbox" at bounding box center [784, 300] width 1568 height 601
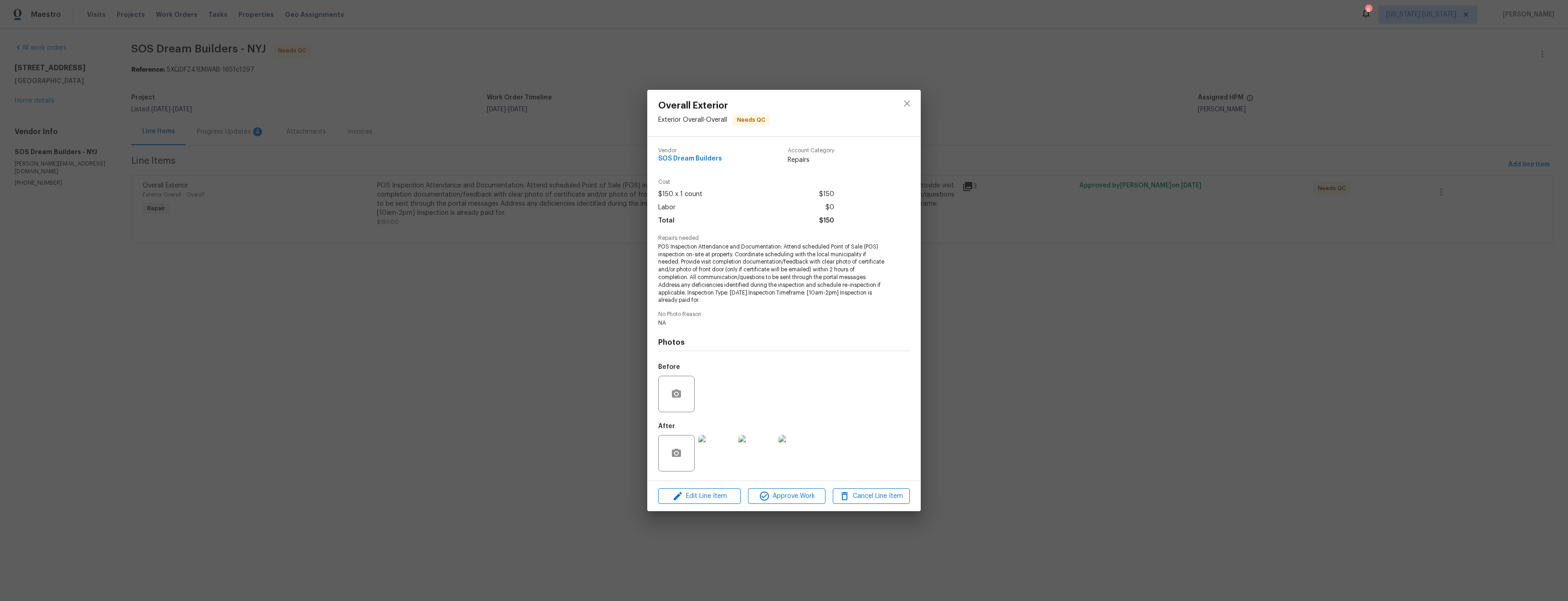
click at [1066, 327] on div "Overall Exterior Exterior Overall - Overall Needs QC Vendor SOS Dream Builders …" at bounding box center [784, 300] width 1568 height 601
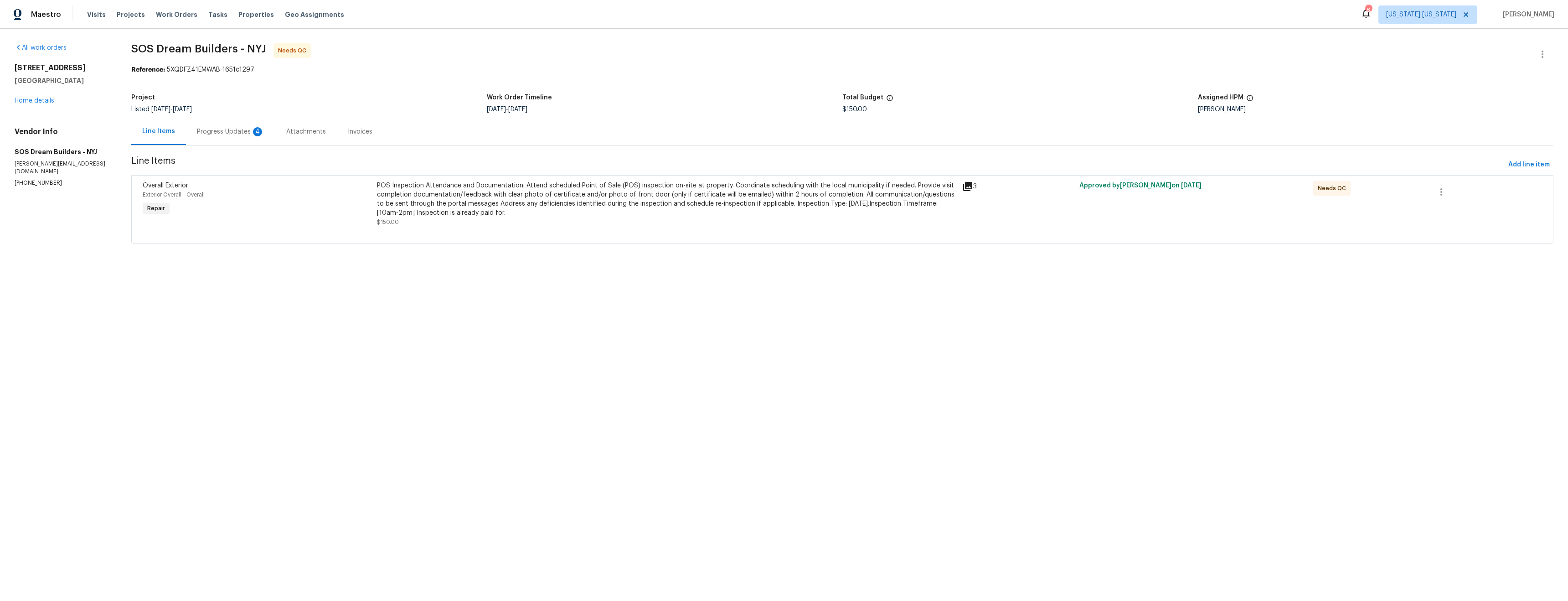
click at [243, 131] on div "Progress Updates 4" at bounding box center [230, 131] width 67 height 9
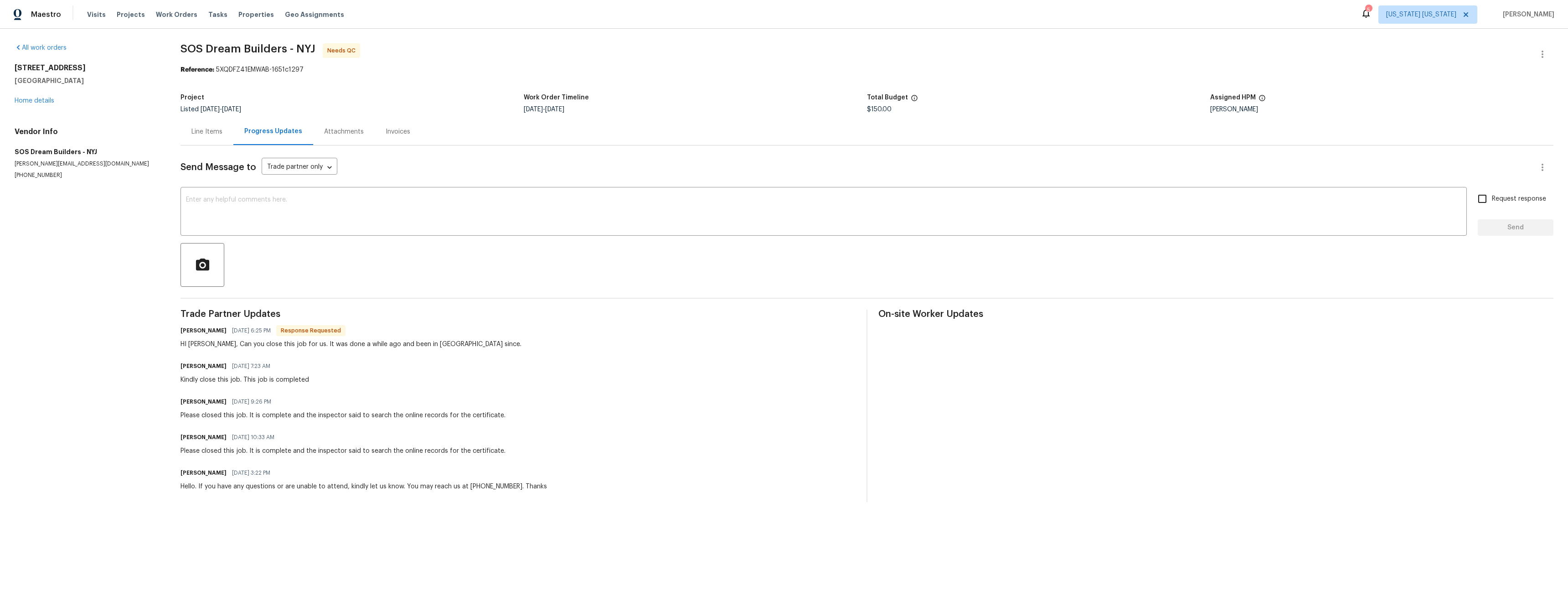
click at [48, 97] on div "532 N Midland Ave Saddle Brook, NJ 07663 Home details" at bounding box center [87, 84] width 144 height 42
click at [49, 101] on link "Home details" at bounding box center [35, 101] width 40 height 6
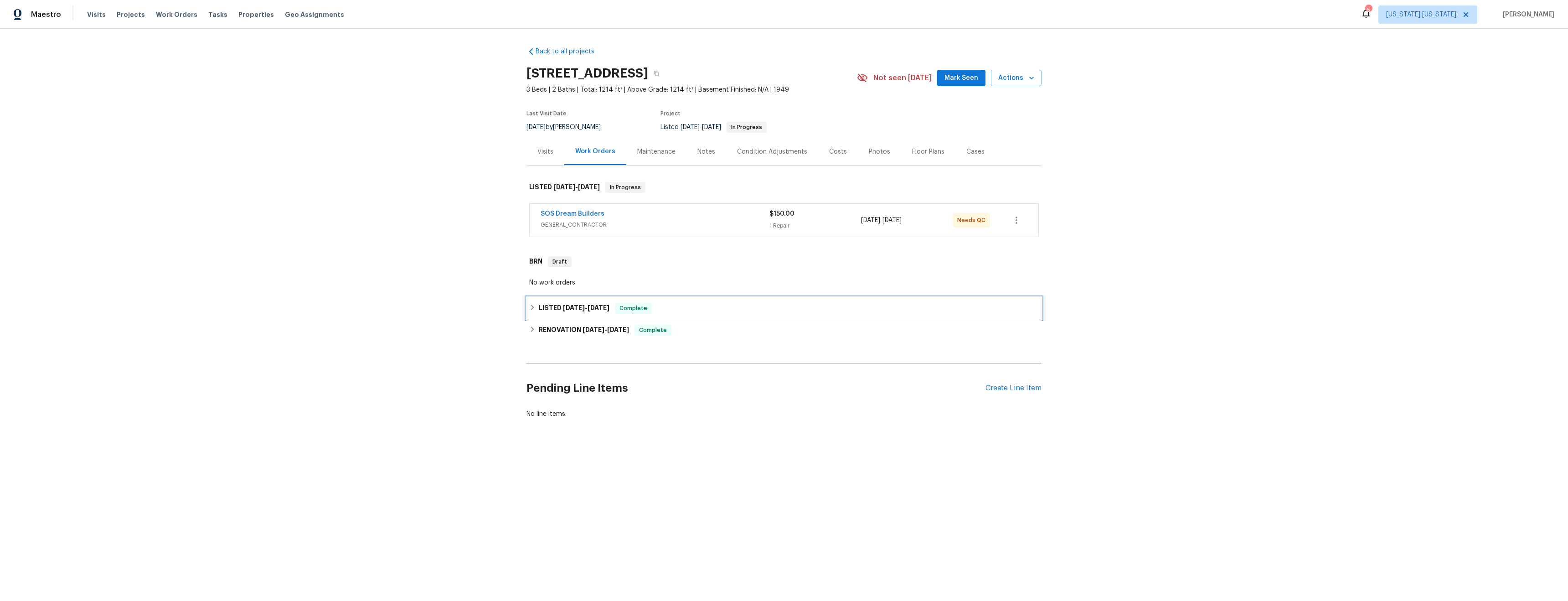
click at [654, 308] on div "LISTED 5/9/25 - 5/10/25 Complete" at bounding box center [784, 308] width 509 height 11
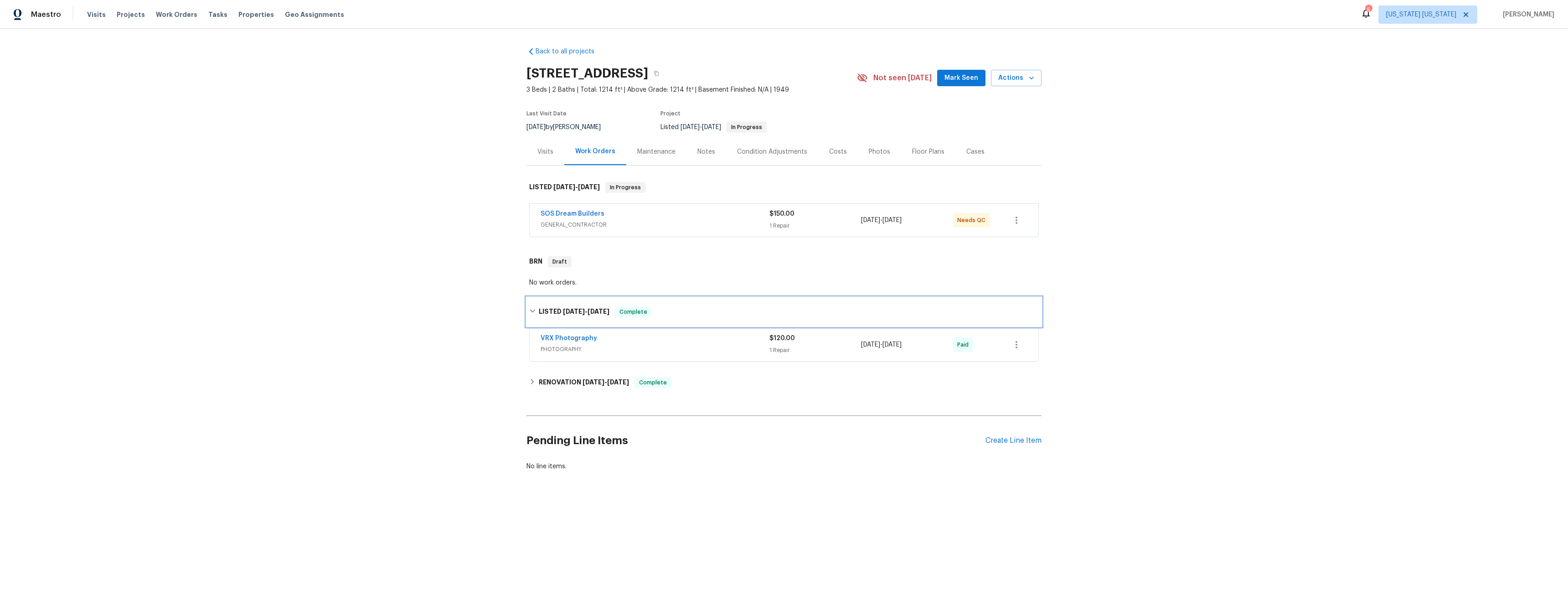
click at [654, 308] on div "LISTED 5/9/25 - 5/10/25 Complete" at bounding box center [784, 311] width 509 height 11
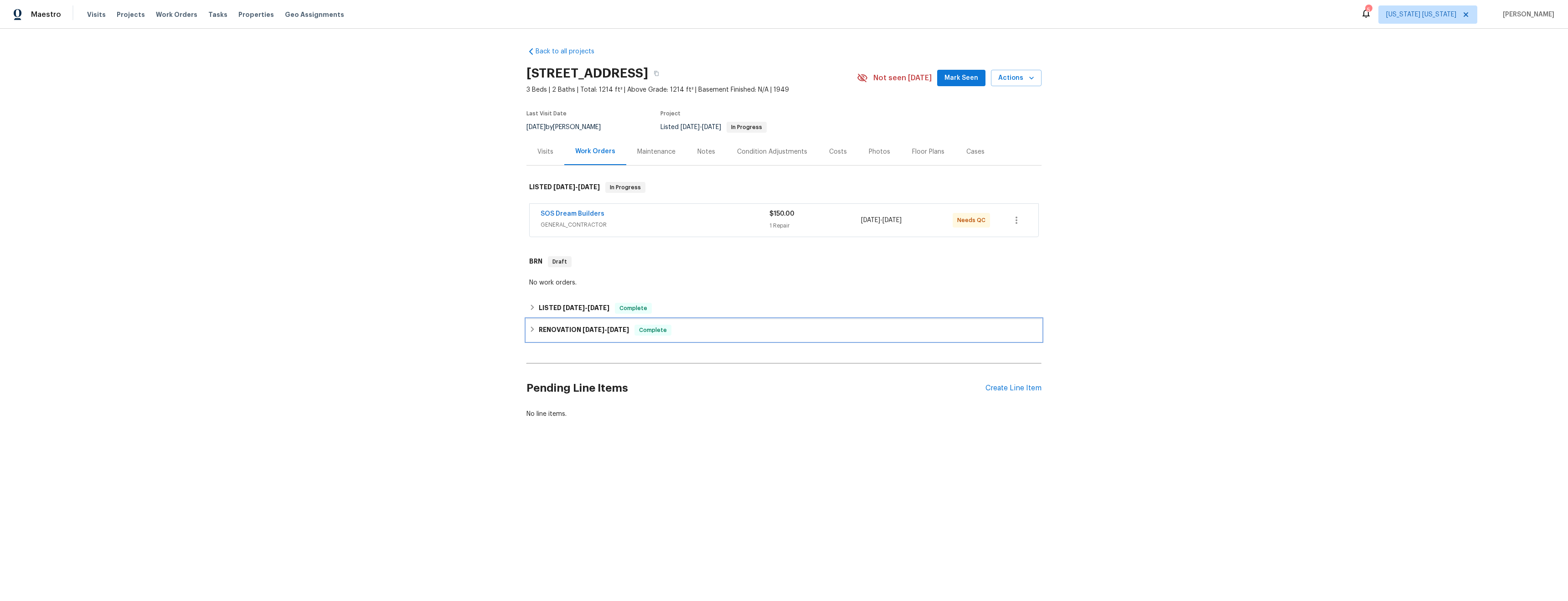
click at [669, 338] on div "RENOVATION 4/28/25 - 5/6/25 Complete" at bounding box center [784, 330] width 515 height 22
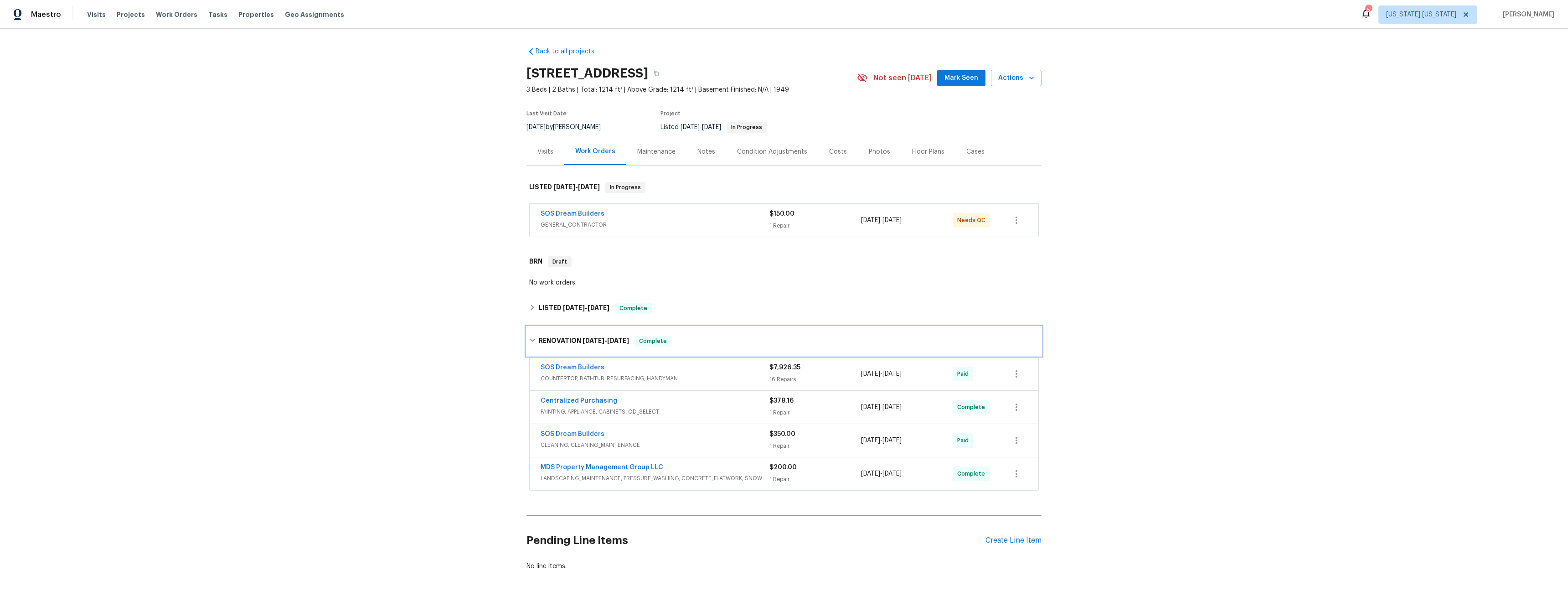
click at [669, 338] on div "RENOVATION 4/28/25 - 5/6/25 Complete" at bounding box center [784, 341] width 509 height 11
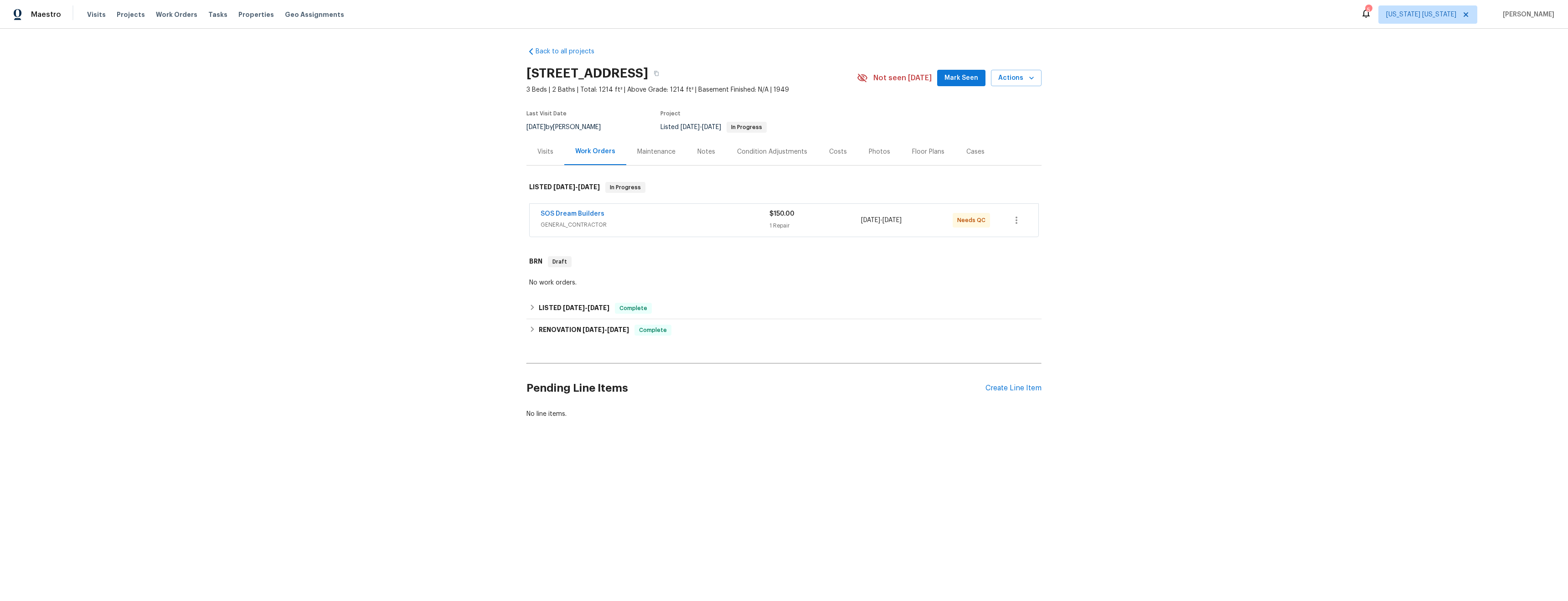
click at [712, 229] on span "GENERAL_CONTRACTOR" at bounding box center [655, 225] width 229 height 9
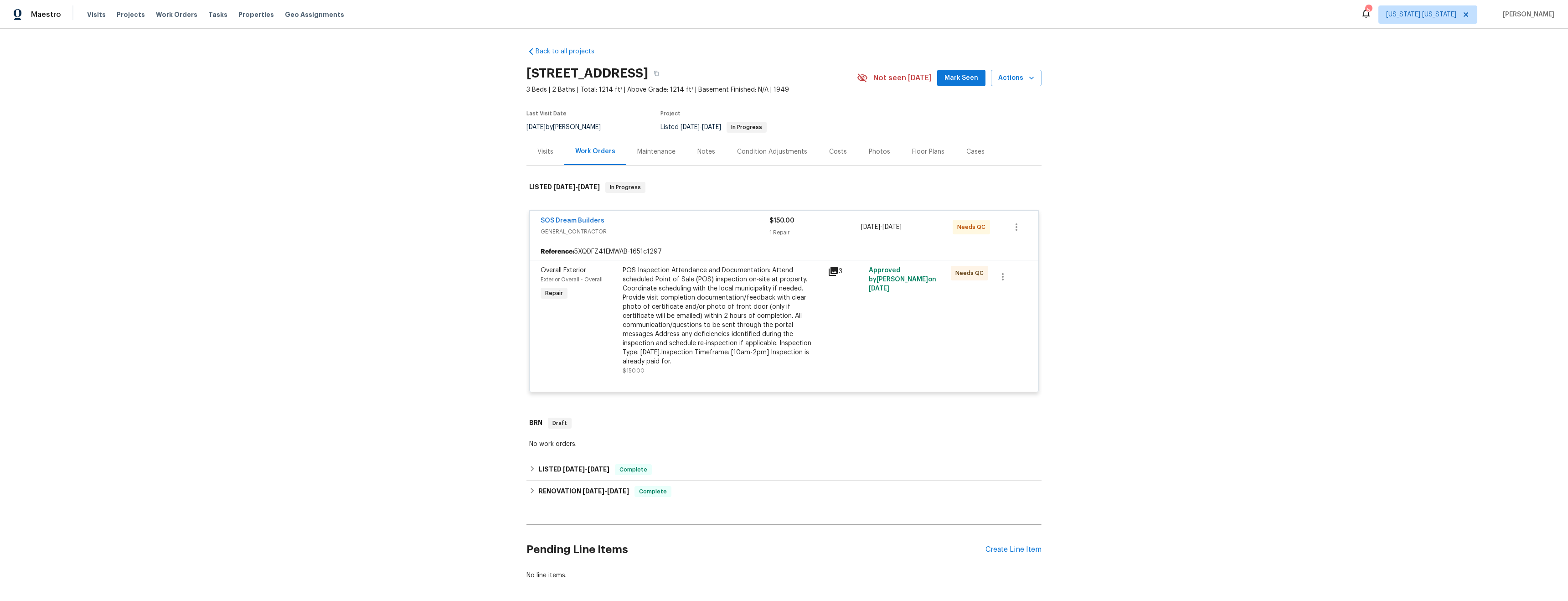
click at [698, 236] on div "SOS Dream Builders GENERAL_CONTRACTOR" at bounding box center [655, 227] width 229 height 22
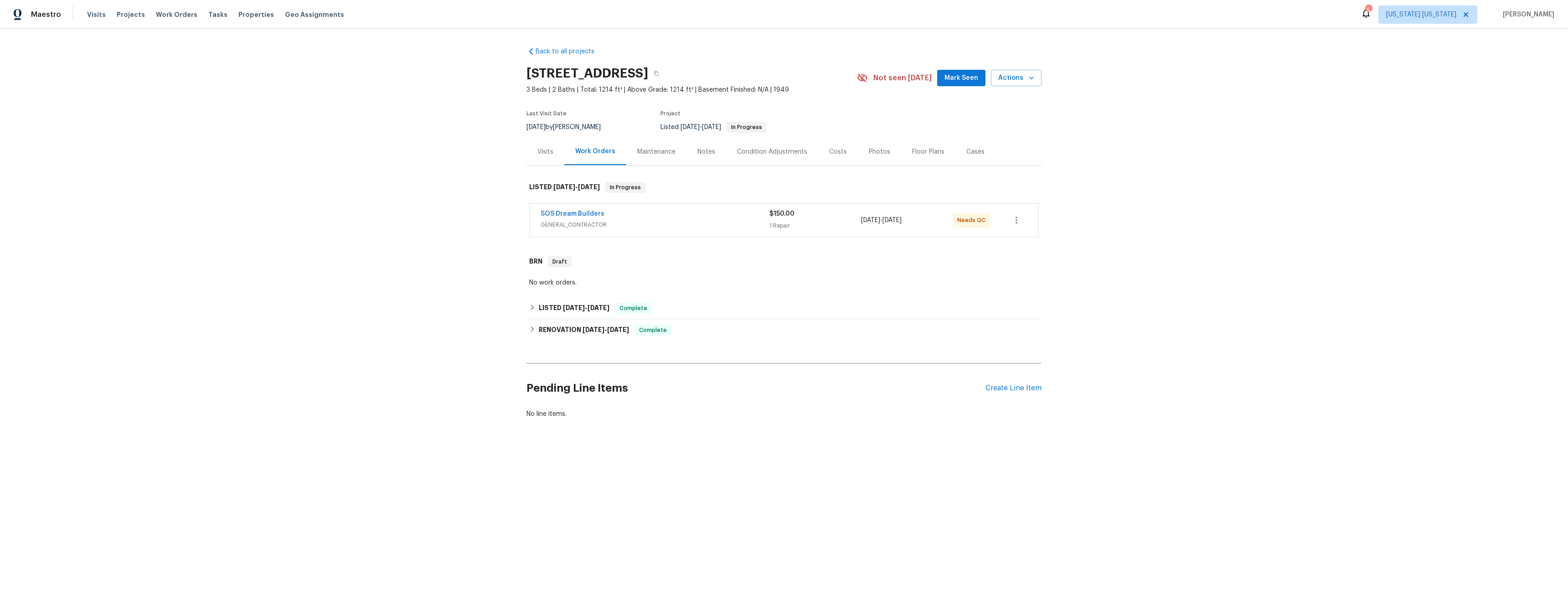
click at [673, 220] on span "GENERAL_CONTRACTOR" at bounding box center [655, 225] width 229 height 9
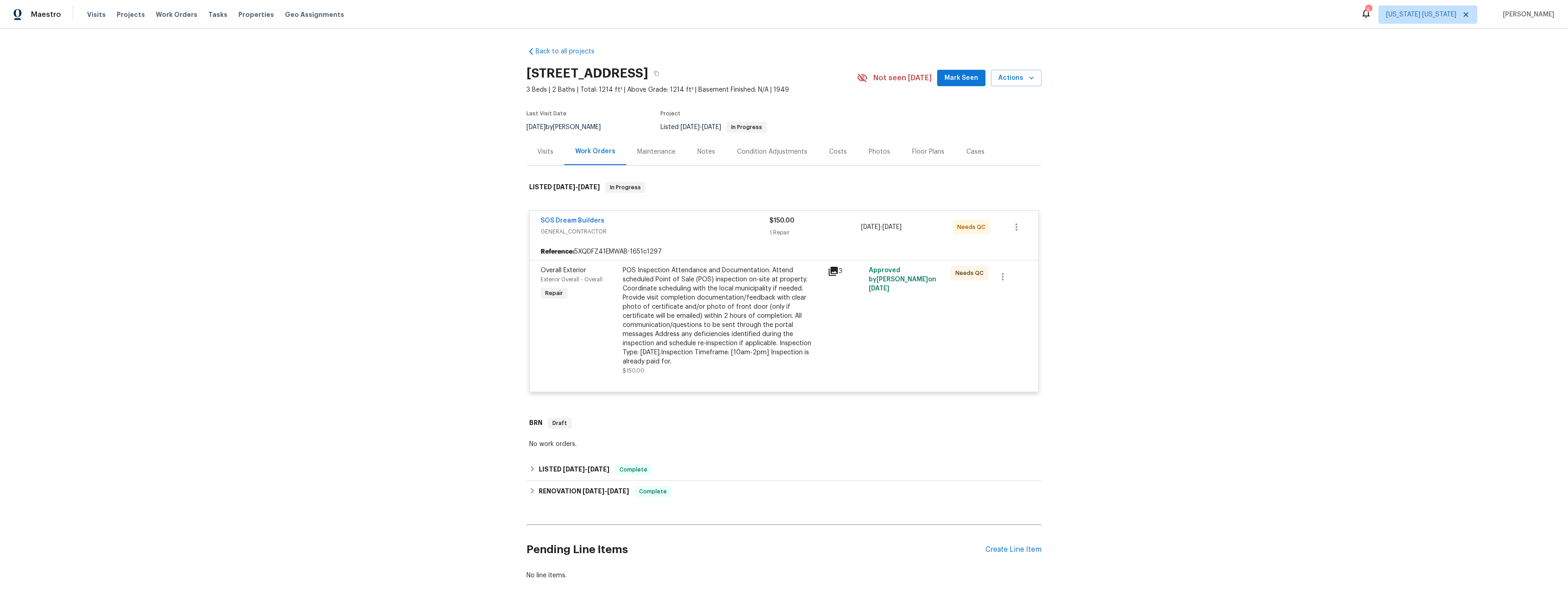
click at [748, 315] on div "POS Inspection Attendance and Documentation: Attend scheduled Point of Sale (PO…" at bounding box center [723, 316] width 200 height 101
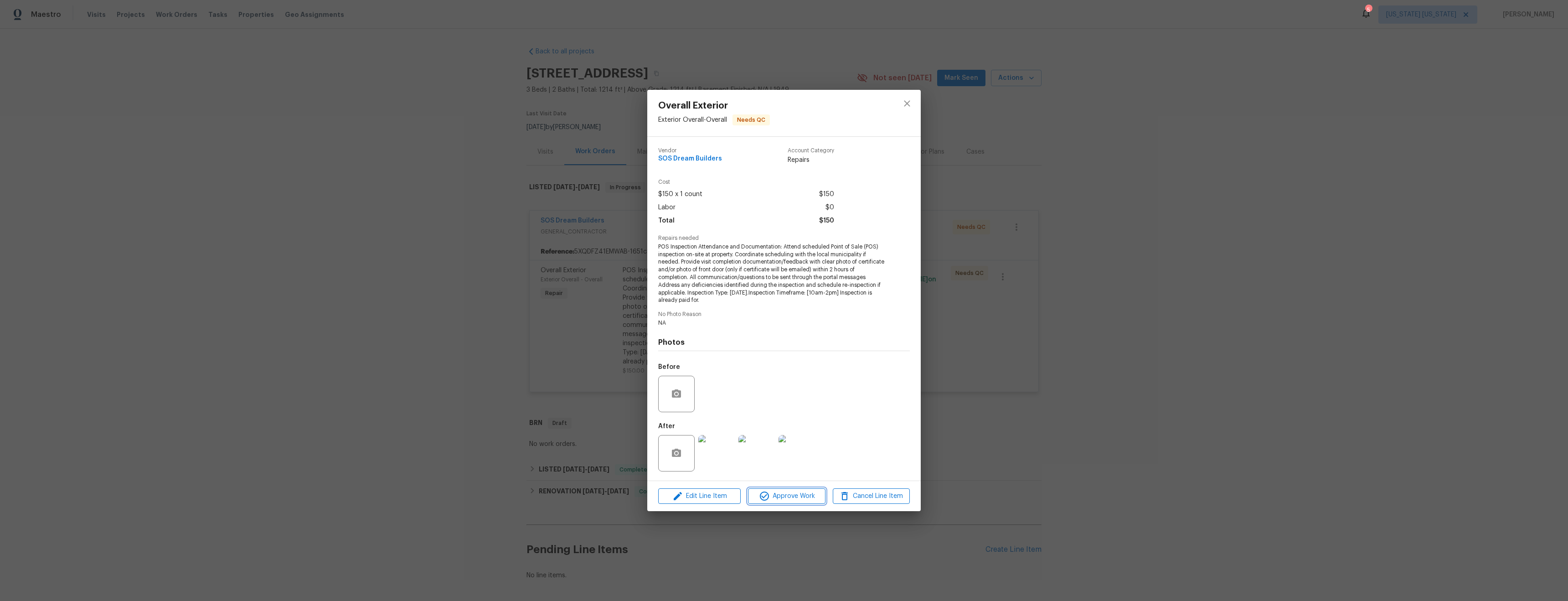
click at [788, 498] on span "Approve Work" at bounding box center [787, 497] width 72 height 12
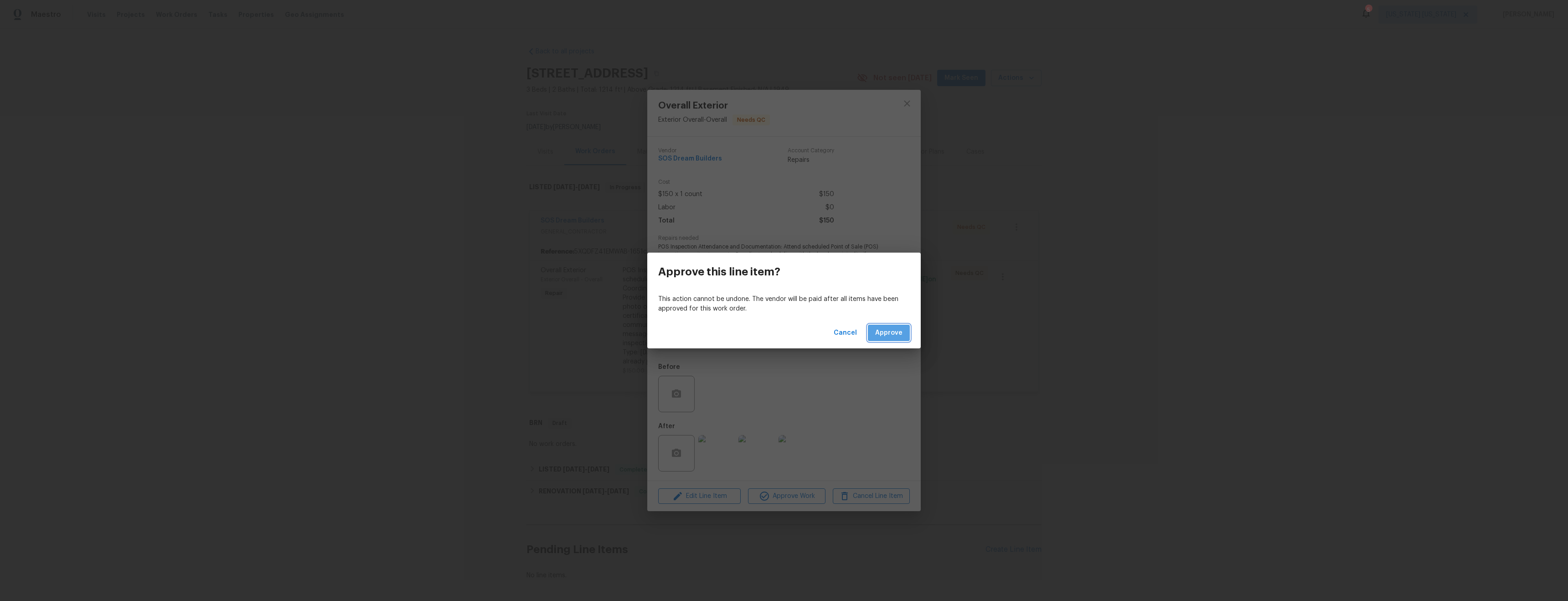
click at [886, 329] on span "Approve" at bounding box center [889, 333] width 28 height 12
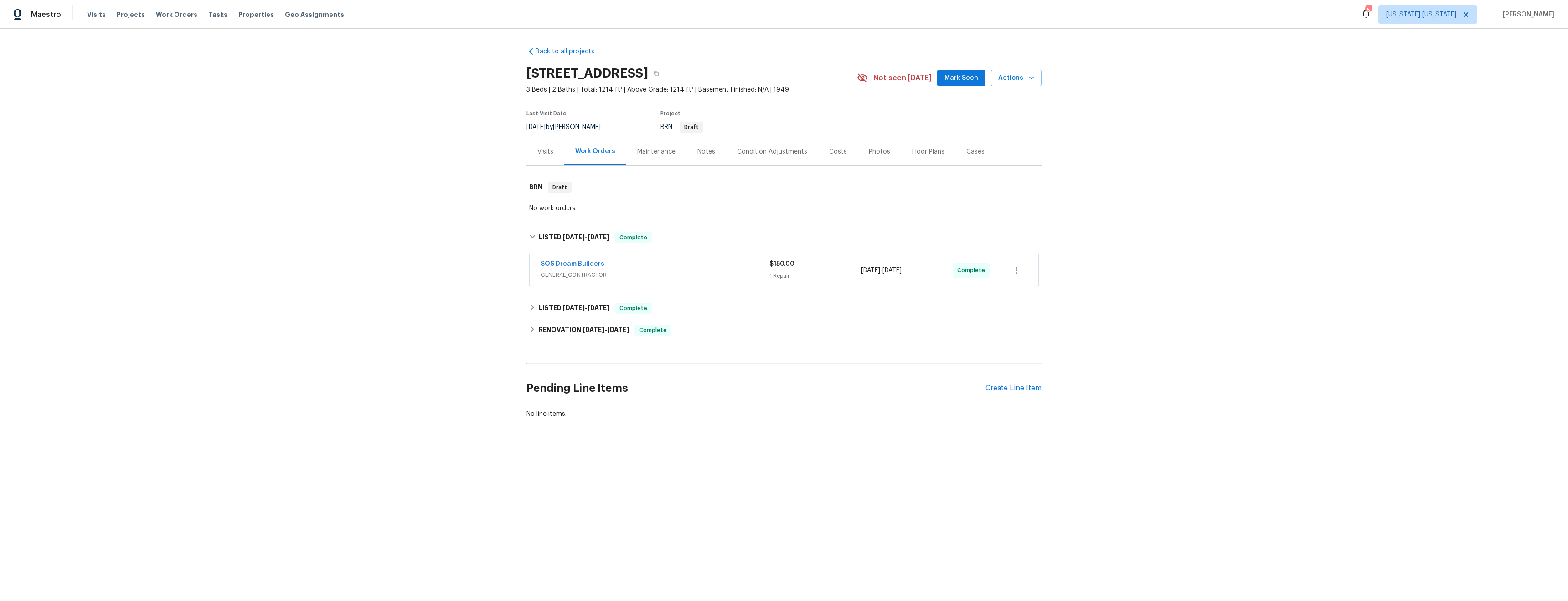
click at [1438, 174] on div "Back to all projects 532 N Midland Ave, Saddle Brook, NJ 07663 3 Beds | 2 Baths…" at bounding box center [784, 254] width 1568 height 452
click at [1450, 174] on div "Back to all projects 532 N Midland Ave, Saddle Brook, NJ 07663 3 Beds | 2 Baths…" at bounding box center [784, 254] width 1568 height 452
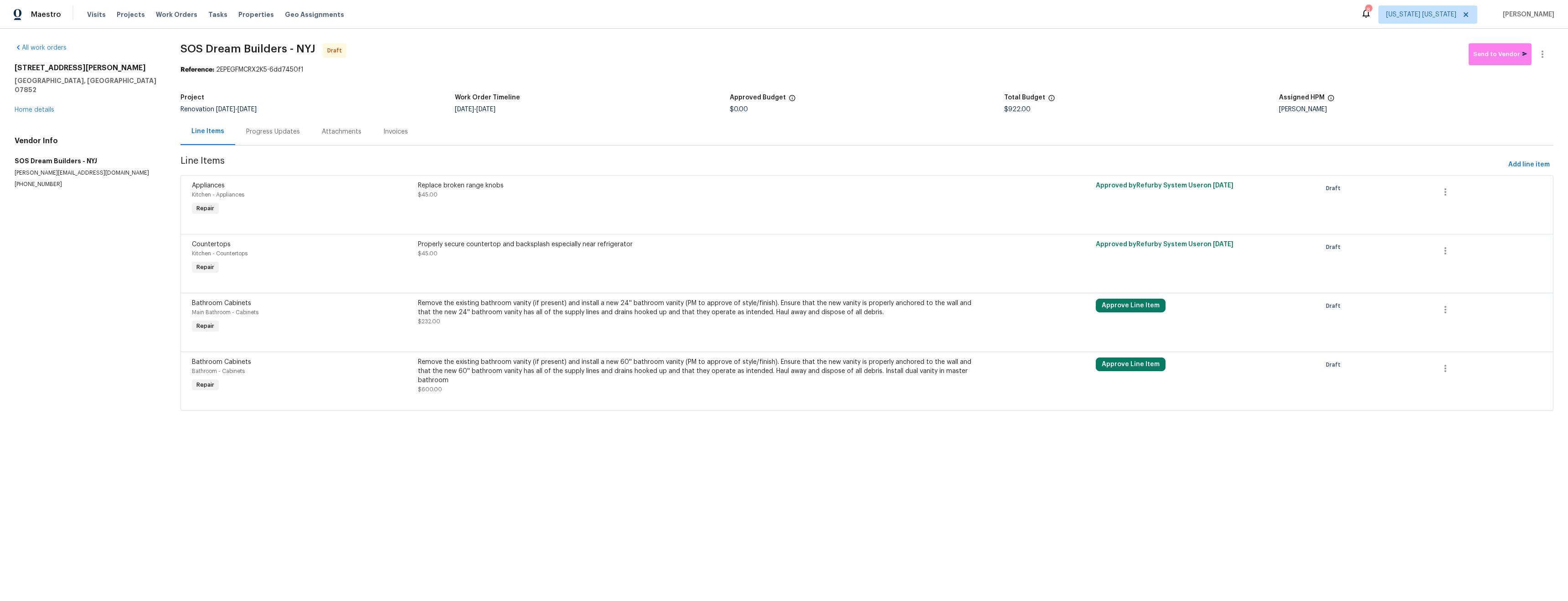
click at [675, 313] on div "Remove the existing bathroom vanity (if present) and install a new 24'' bathroo…" at bounding box center [697, 308] width 559 height 18
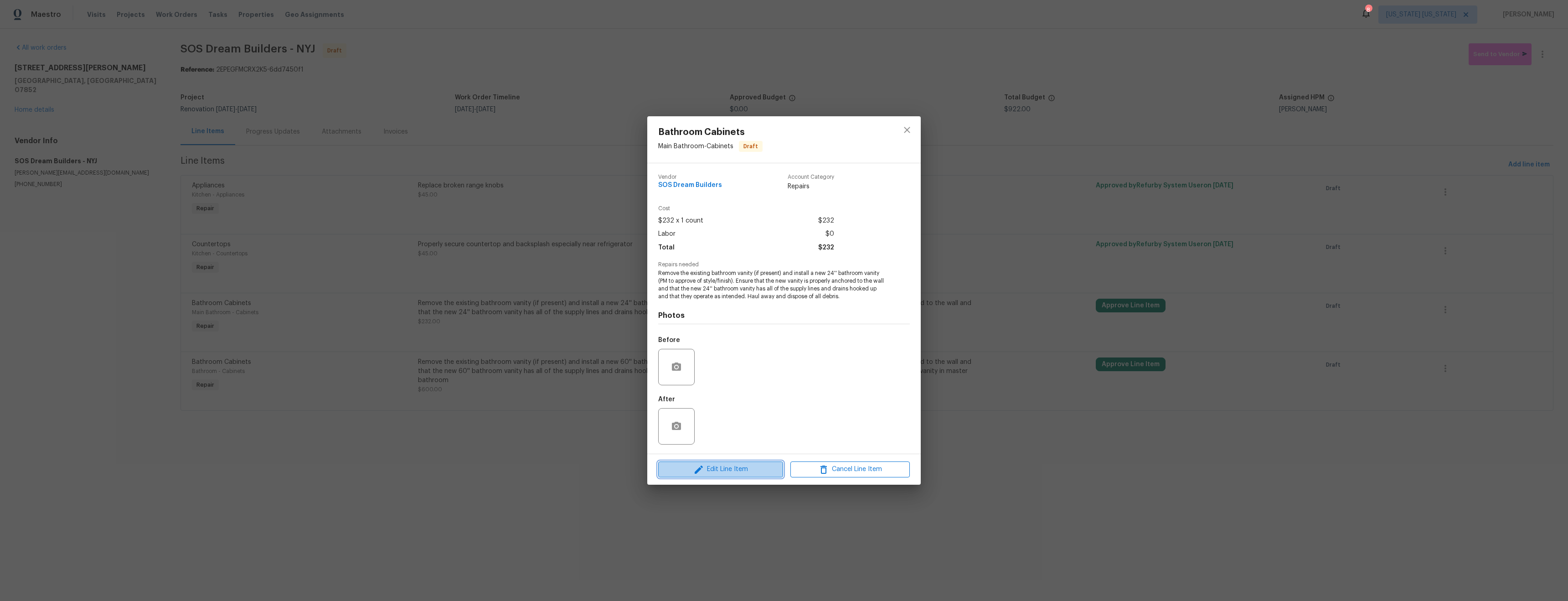
click at [718, 472] on span "Edit Line Item" at bounding box center [721, 470] width 119 height 12
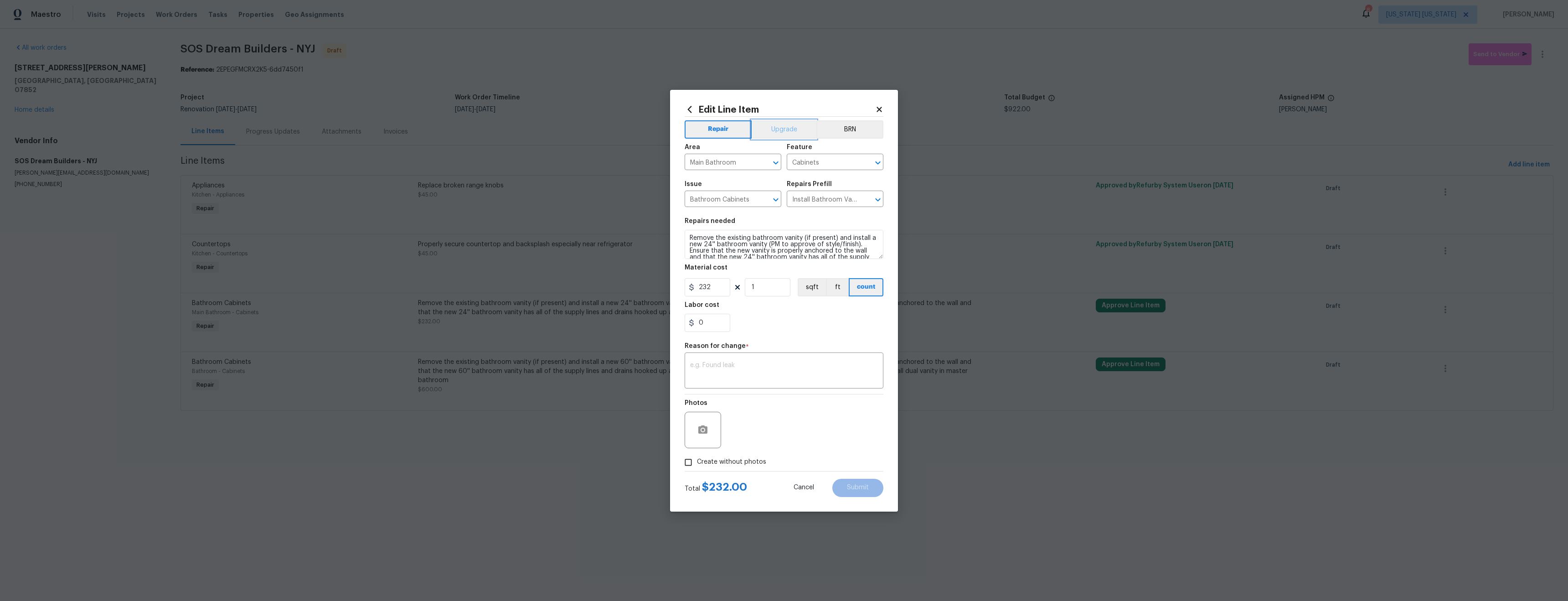
drag, startPoint x: 772, startPoint y: 133, endPoint x: 775, endPoint y: 142, distance: 9.5
click at [772, 133] on button "Upgrade" at bounding box center [784, 129] width 65 height 18
click at [734, 373] on textarea at bounding box center [784, 372] width 188 height 19
type textarea "price"
click at [714, 289] on input "232" at bounding box center [707, 287] width 45 height 18
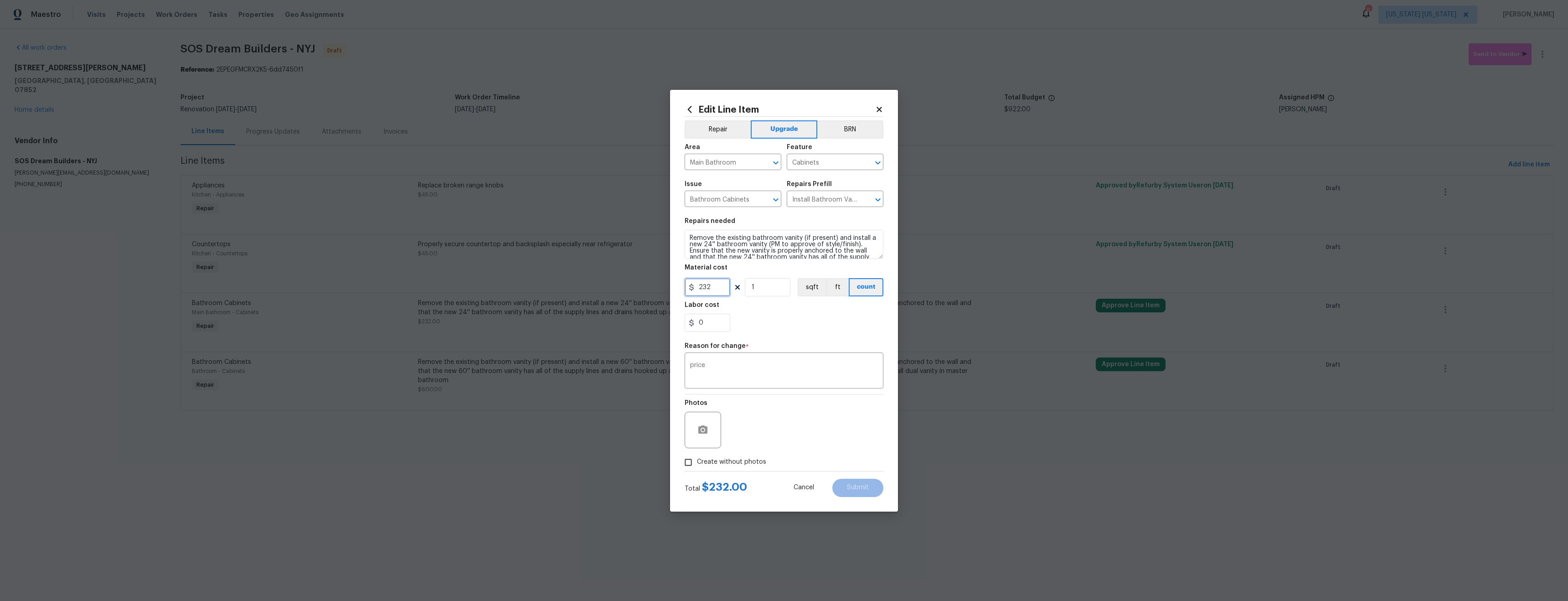
click at [713, 290] on input "232" at bounding box center [707, 287] width 45 height 18
type input "300"
click at [827, 444] on div "Photos" at bounding box center [784, 424] width 199 height 59
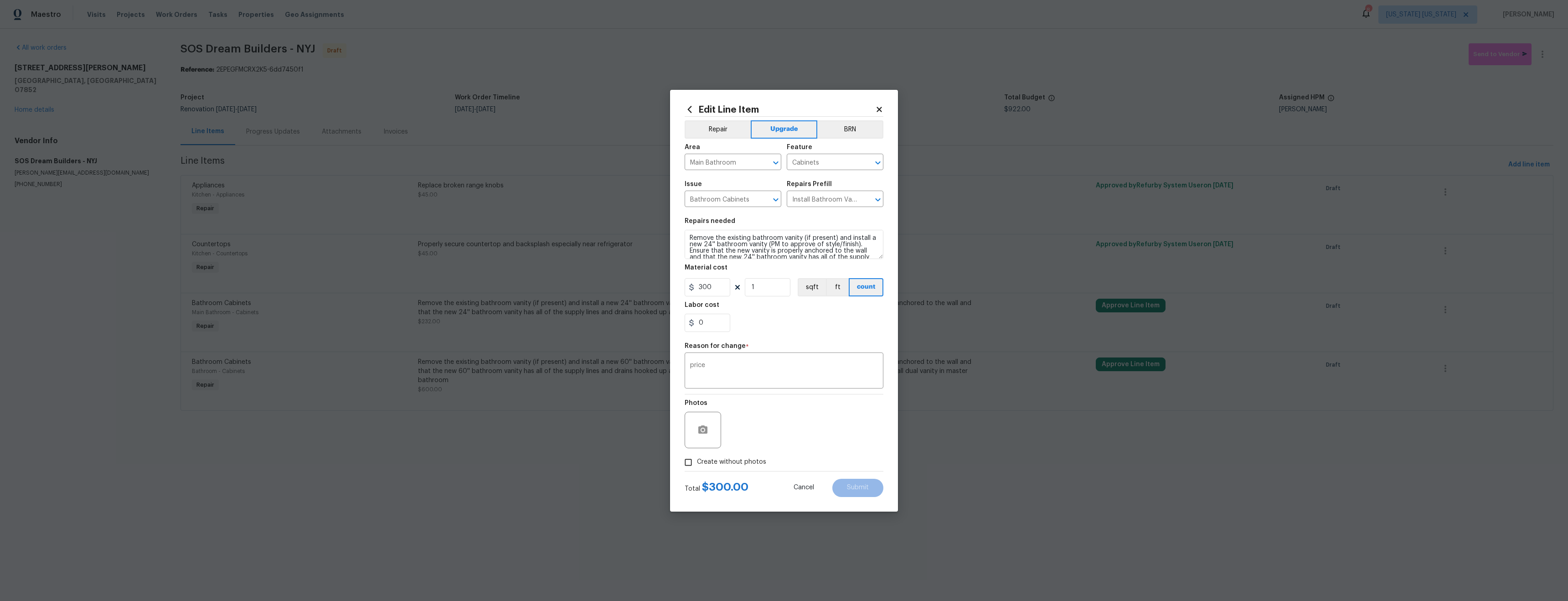
drag, startPoint x: 733, startPoint y: 465, endPoint x: 740, endPoint y: 457, distance: 10.6
click at [732, 465] on span "Create without photos" at bounding box center [732, 462] width 69 height 10
click at [697, 465] on input "Create without photos" at bounding box center [688, 462] width 17 height 17
checkbox input "true"
click at [768, 429] on textarea at bounding box center [806, 429] width 155 height 37
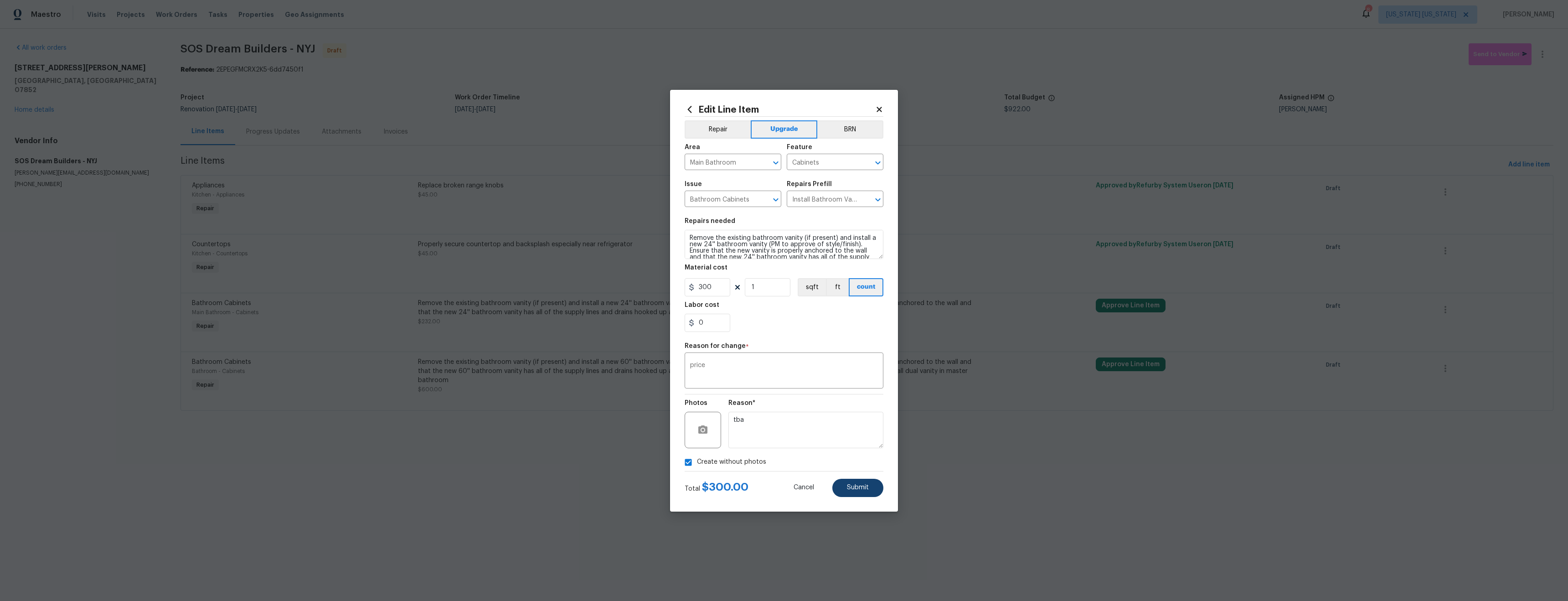
type textarea "tba"
click at [870, 495] on button "Submit" at bounding box center [858, 488] width 51 height 18
type input "232"
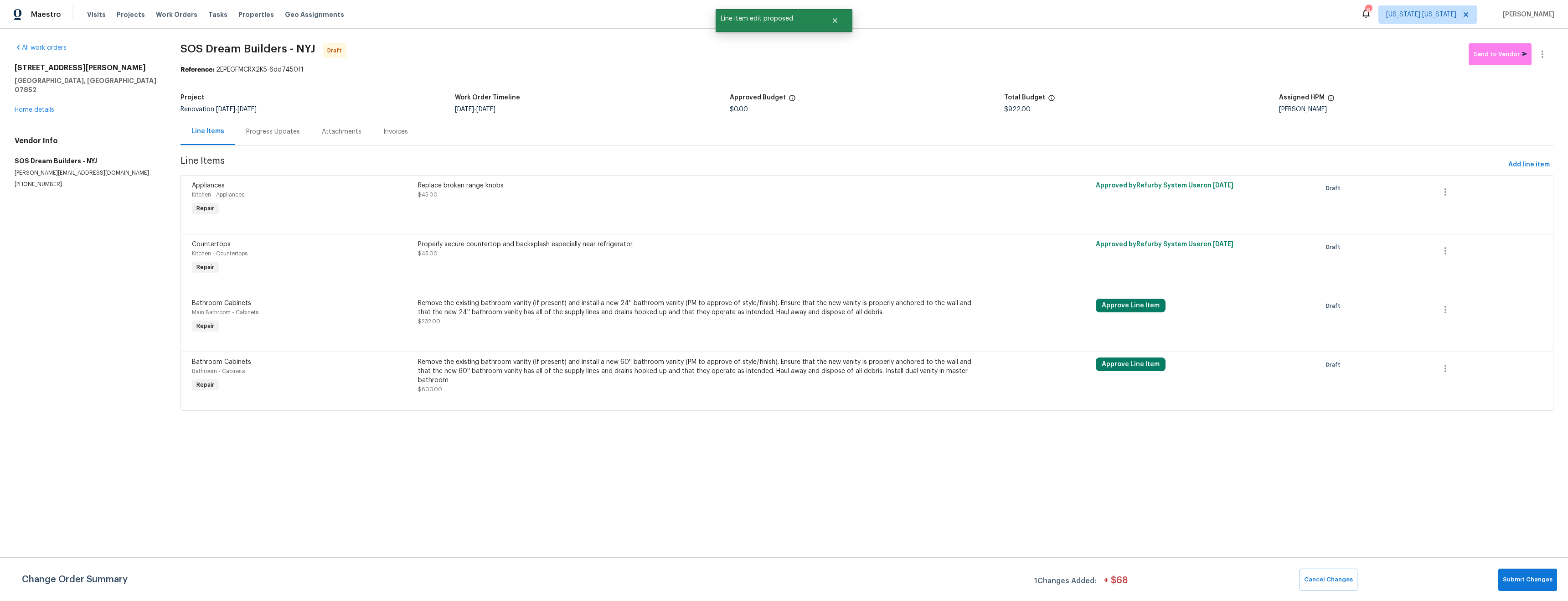
click at [515, 377] on div "Remove the existing bathroom vanity (if present) and install a new 60'' bathroo…" at bounding box center [697, 371] width 559 height 28
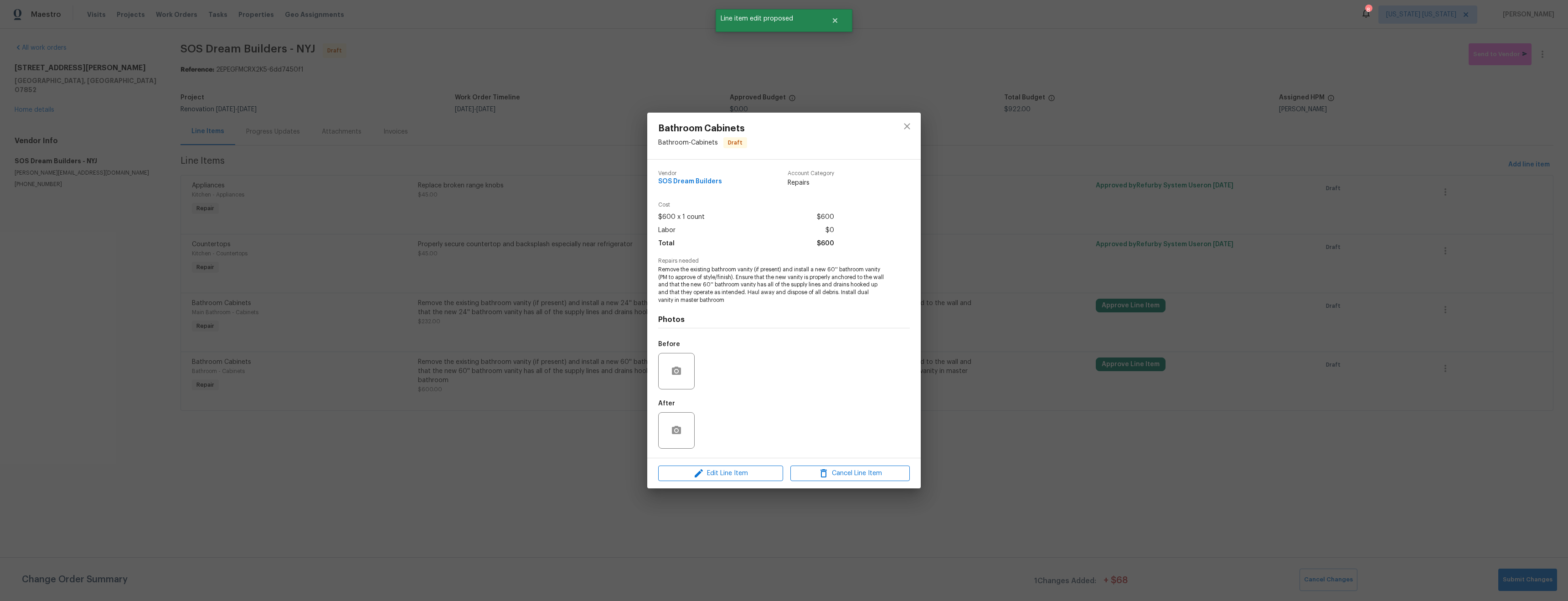
click at [998, 435] on div "Bathroom Cabinets Bathroom - Cabinets Draft Vendor SOS Dream Builders Account C…" at bounding box center [784, 300] width 1568 height 601
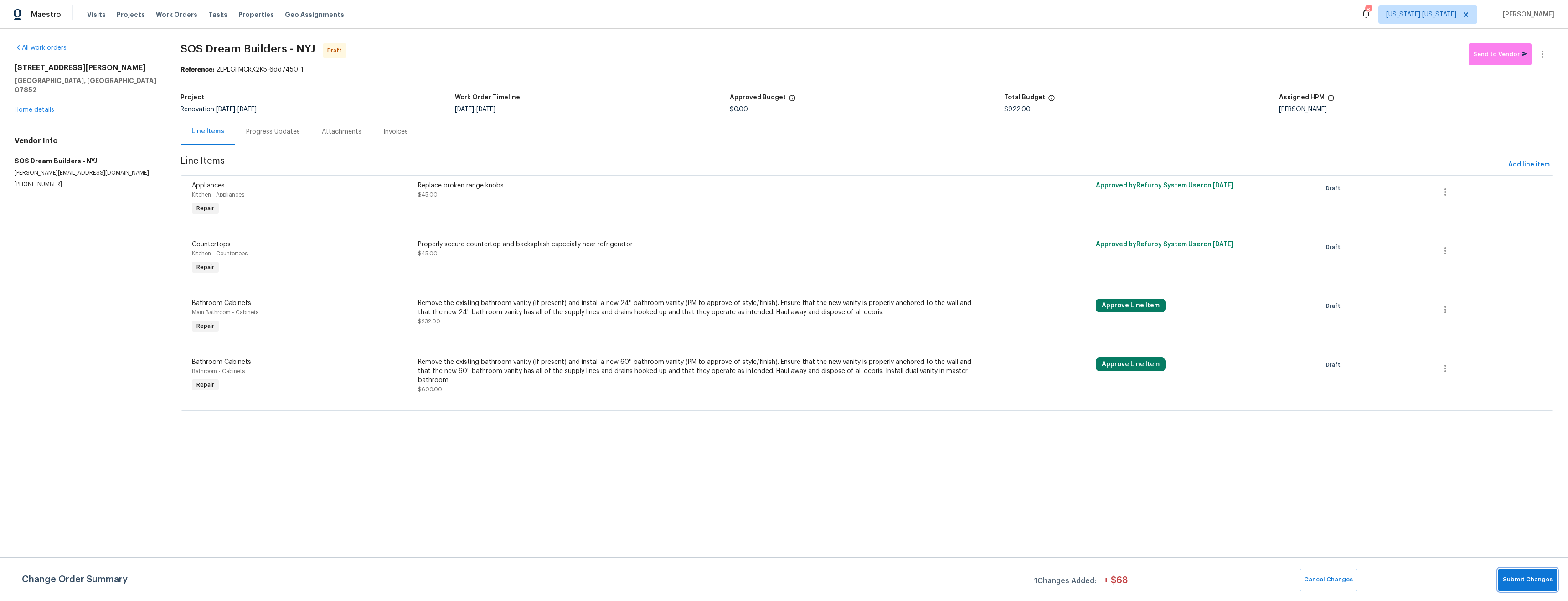
click at [1539, 582] on span "Submit Changes" at bounding box center [1528, 579] width 50 height 10
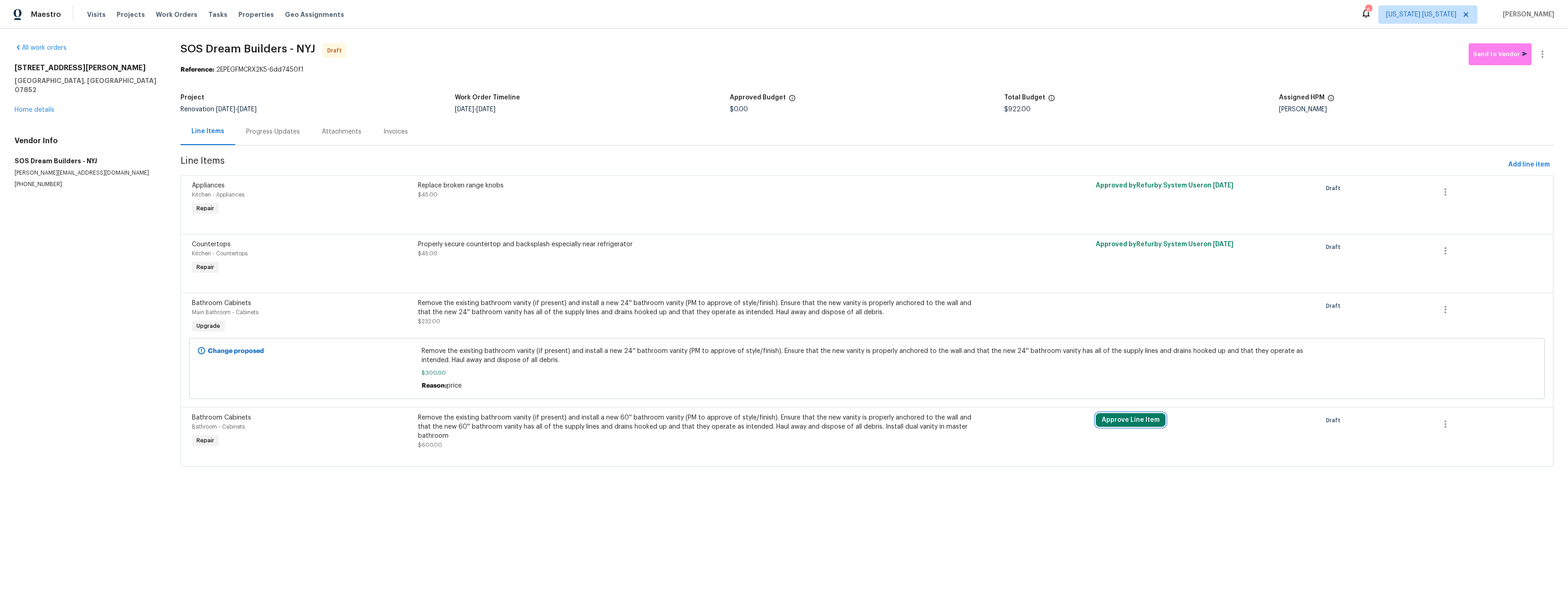
click at [1126, 422] on button "Approve Line Item" at bounding box center [1130, 420] width 70 height 13
click at [1097, 390] on span "Approve" at bounding box center [1101, 391] width 26 height 7
click at [1080, 492] on html "Maestro Visits Projects Work Orders Tasks Properties Geo Assignments 8 New York…" at bounding box center [784, 246] width 1568 height 492
click at [1445, 427] on icon "button" at bounding box center [1446, 424] width 2 height 7
click at [1320, 520] on div at bounding box center [784, 300] width 1568 height 601
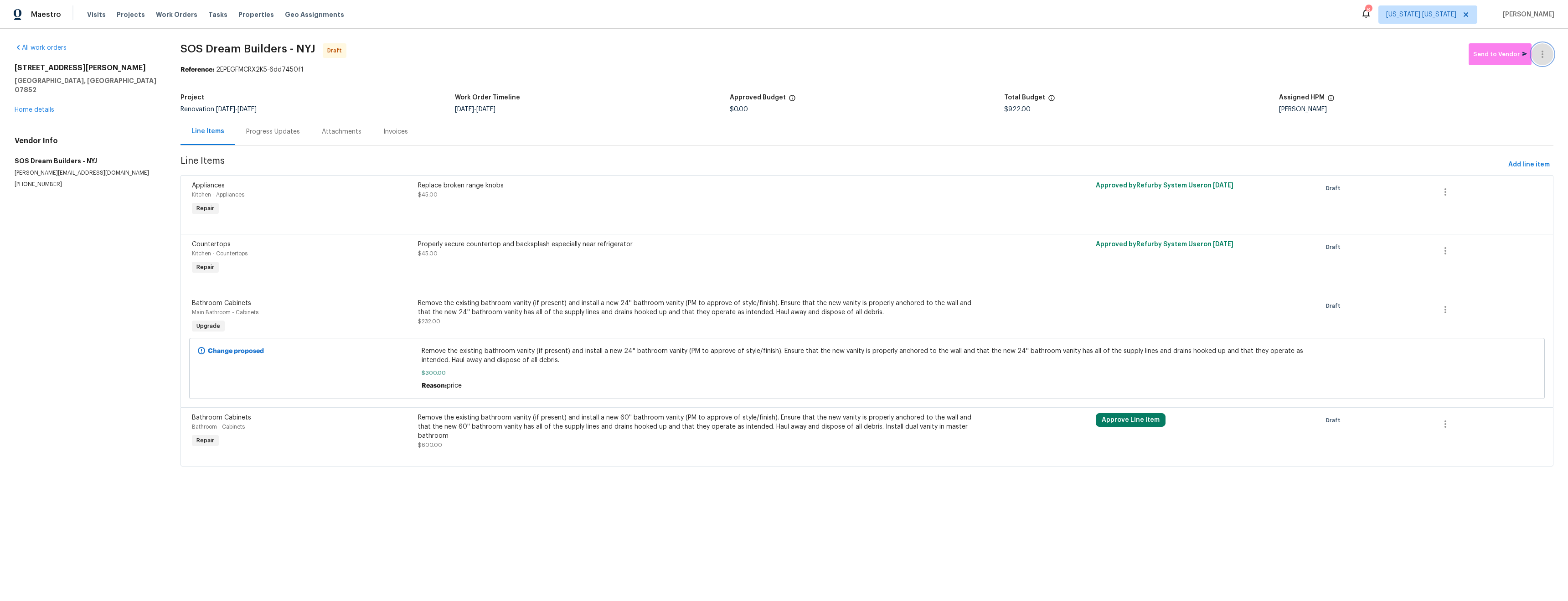
click at [1537, 52] on icon "button" at bounding box center [1542, 54] width 11 height 11
drag, startPoint x: 1523, startPoint y: 70, endPoint x: 1515, endPoint y: 94, distance: 25.3
click at [1523, 70] on li "Confirm and Send to Vendor" at bounding box center [1512, 69] width 102 height 15
click at [1202, 518] on div at bounding box center [784, 300] width 1568 height 601
click at [575, 446] on div "Remove the existing bathroom vanity (if present) and install a new 60'' bathroo…" at bounding box center [697, 431] width 560 height 37
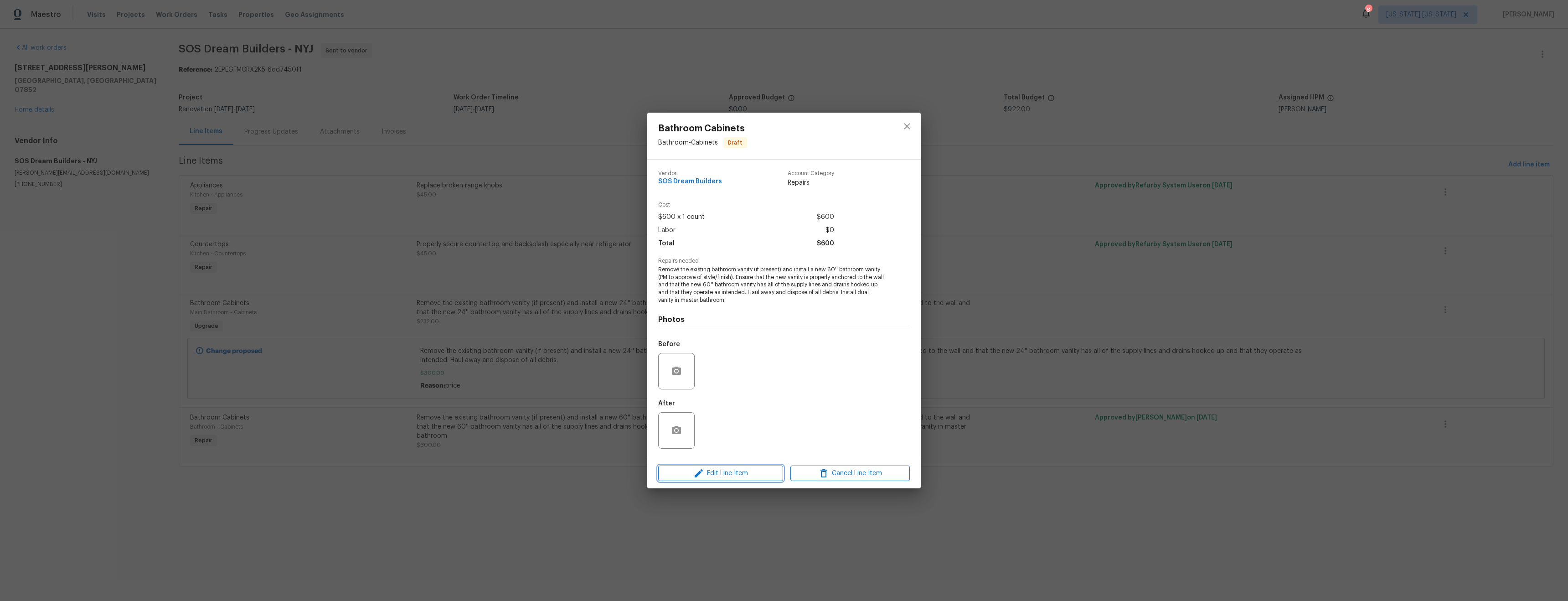
click at [718, 475] on span "Edit Line Item" at bounding box center [721, 473] width 119 height 12
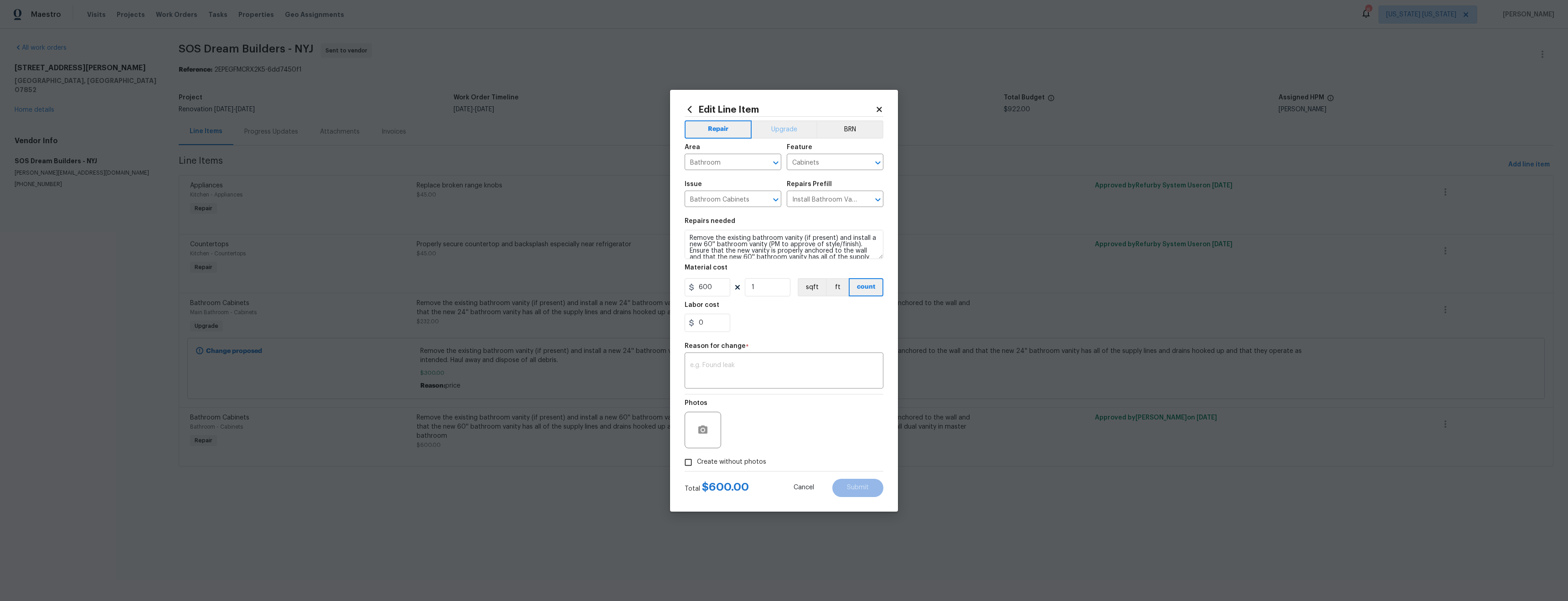
drag, startPoint x: 788, startPoint y: 115, endPoint x: 788, endPoint y: 128, distance: 13.0
click at [788, 120] on div "Edit Line Item Repair Upgrade BRN Area Bathroom ​ Feature Cabinets ​ Issue Bath…" at bounding box center [784, 300] width 199 height 393
click at [788, 134] on button "Upgrade" at bounding box center [784, 129] width 65 height 18
click at [720, 388] on div "x ​" at bounding box center [784, 372] width 199 height 34
click at [729, 374] on textarea at bounding box center [784, 372] width 188 height 19
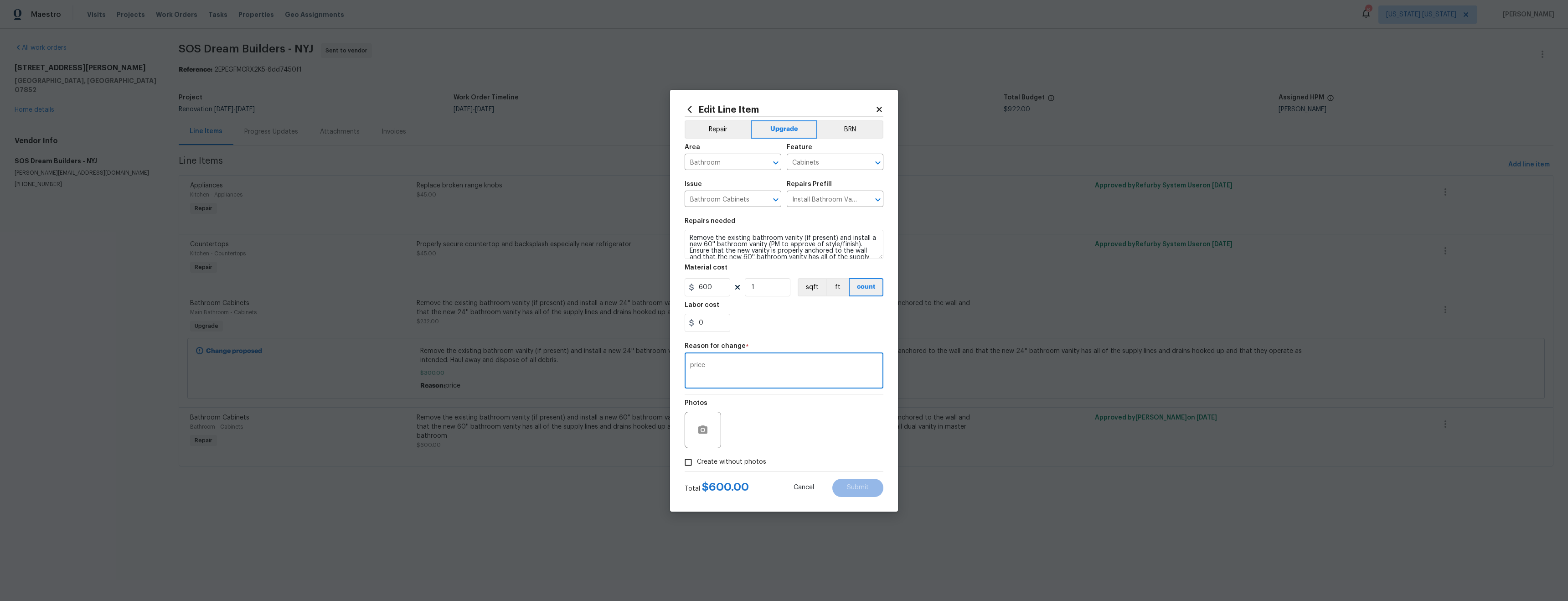
type textarea "price"
click at [775, 455] on div "Create without photos" at bounding box center [784, 462] width 199 height 17
click at [750, 463] on span "Create without photos" at bounding box center [732, 462] width 69 height 10
click at [697, 463] on input "Create without photos" at bounding box center [688, 462] width 17 height 17
checkbox input "true"
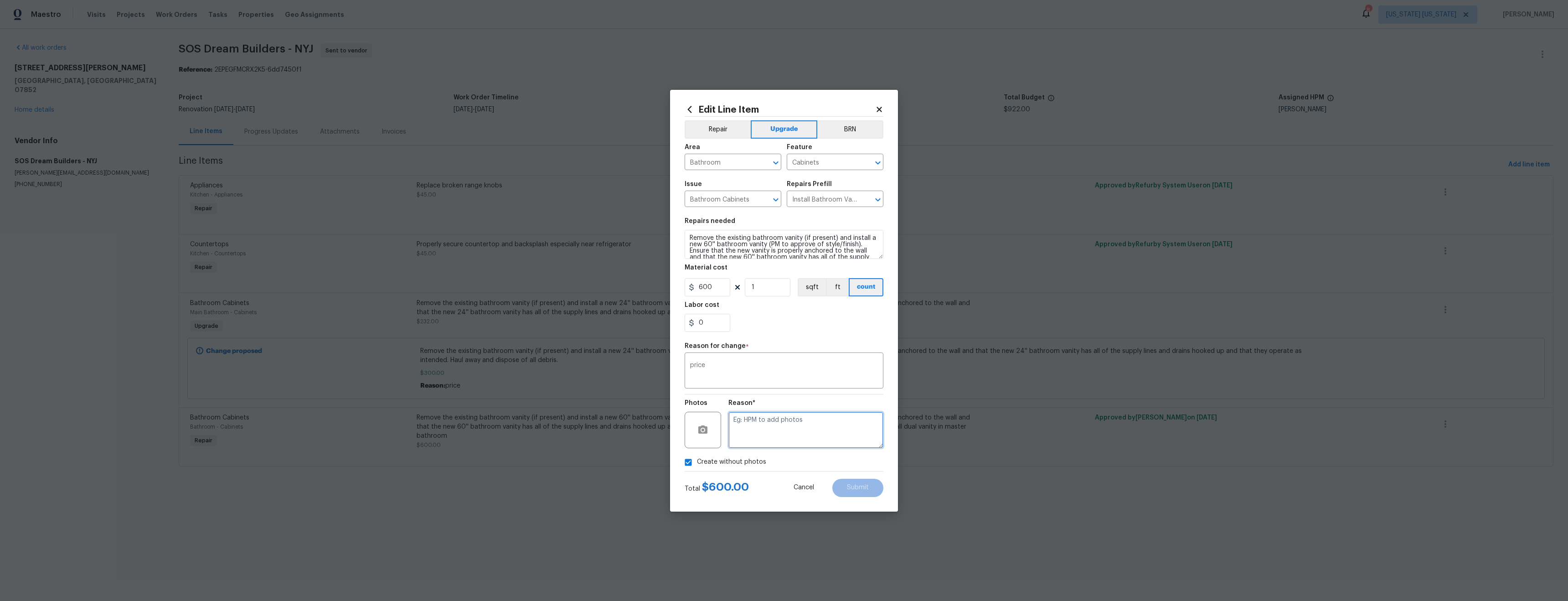
click at [784, 439] on textarea at bounding box center [806, 429] width 155 height 37
type textarea "tba"
click at [862, 486] on span "Submit" at bounding box center [858, 488] width 22 height 7
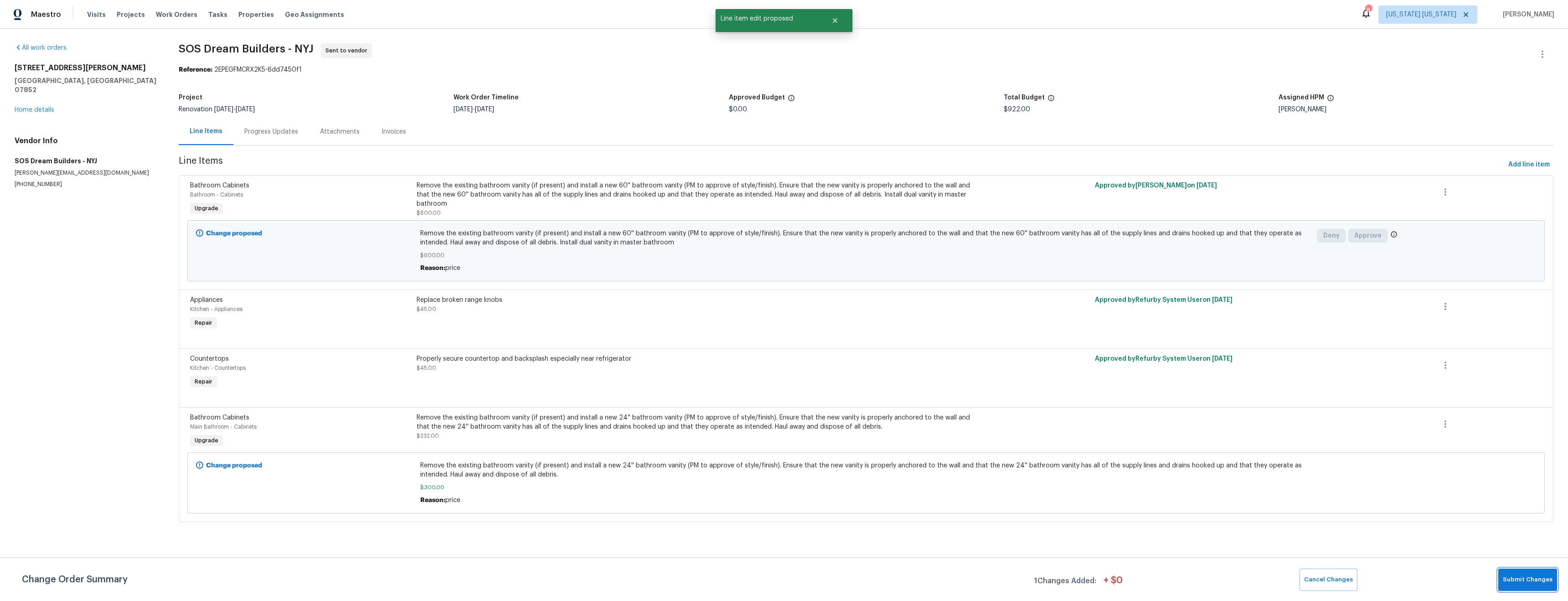
click at [1539, 581] on span "Submit Changes" at bounding box center [1528, 579] width 50 height 10
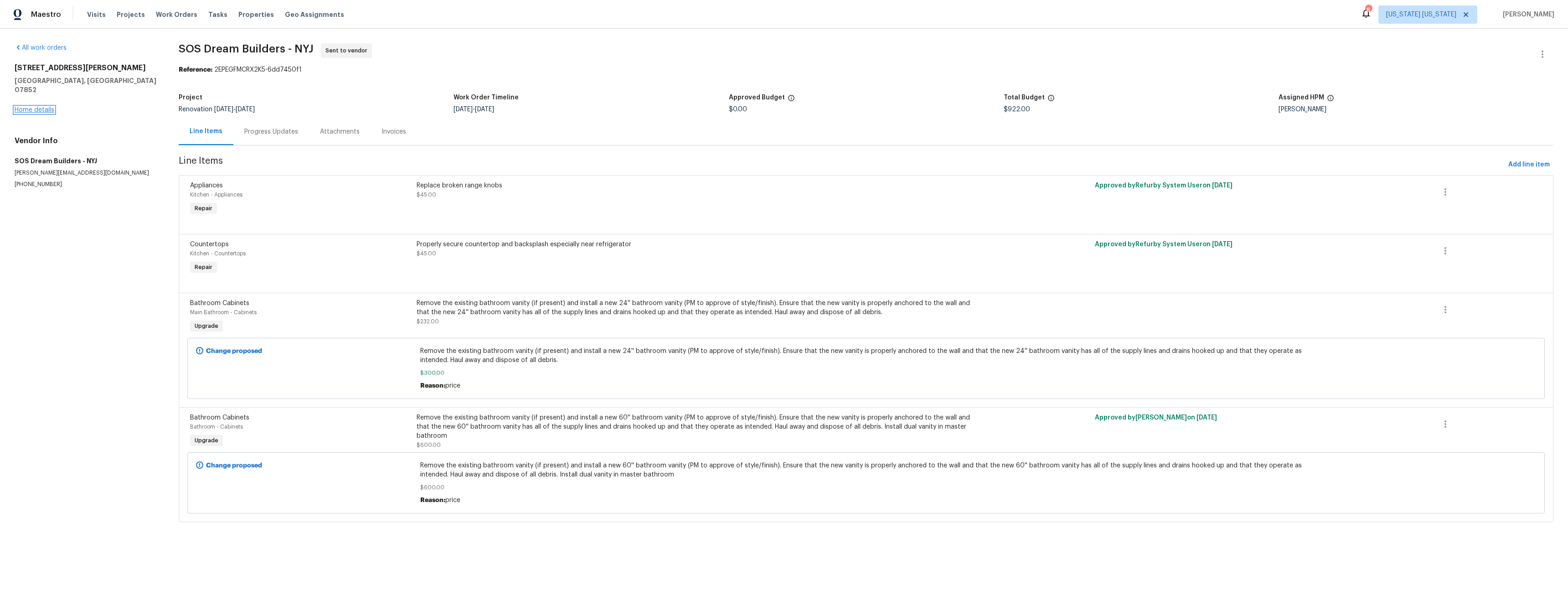
click at [37, 106] on link "Home details" at bounding box center [35, 110] width 40 height 6
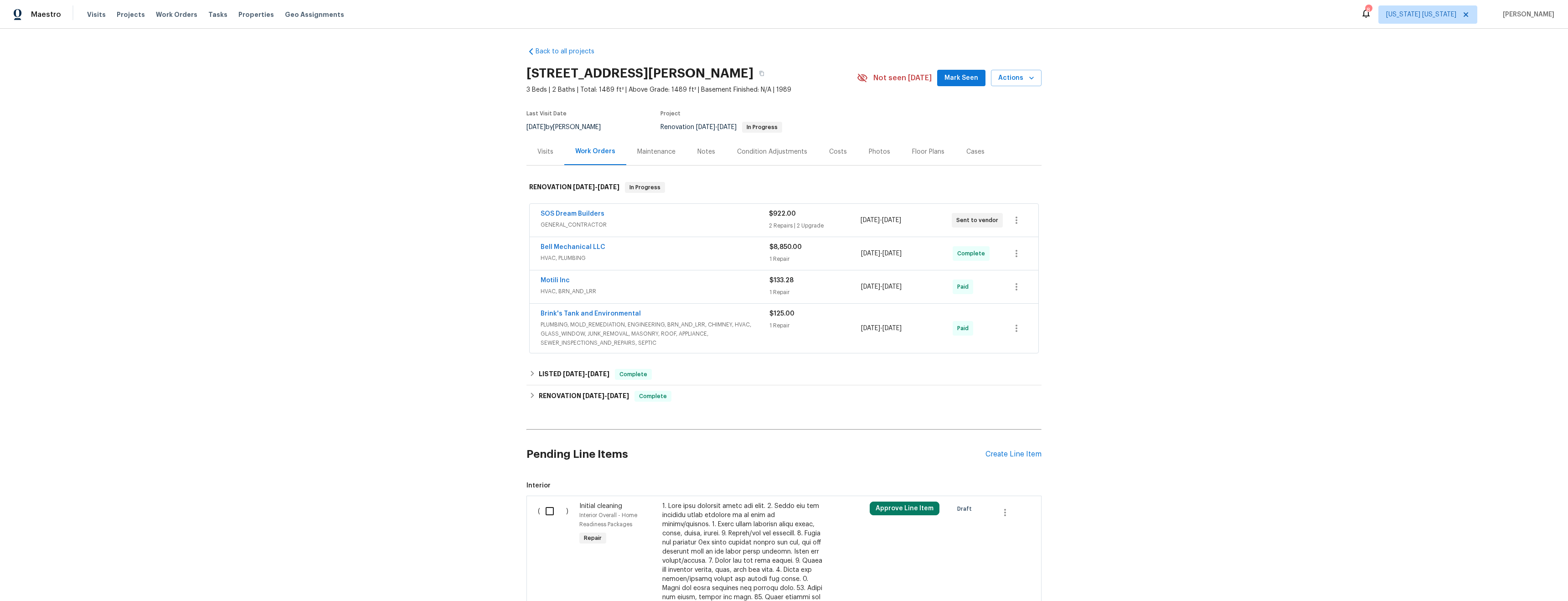
click at [652, 154] on div "Maintenance" at bounding box center [657, 152] width 38 height 9
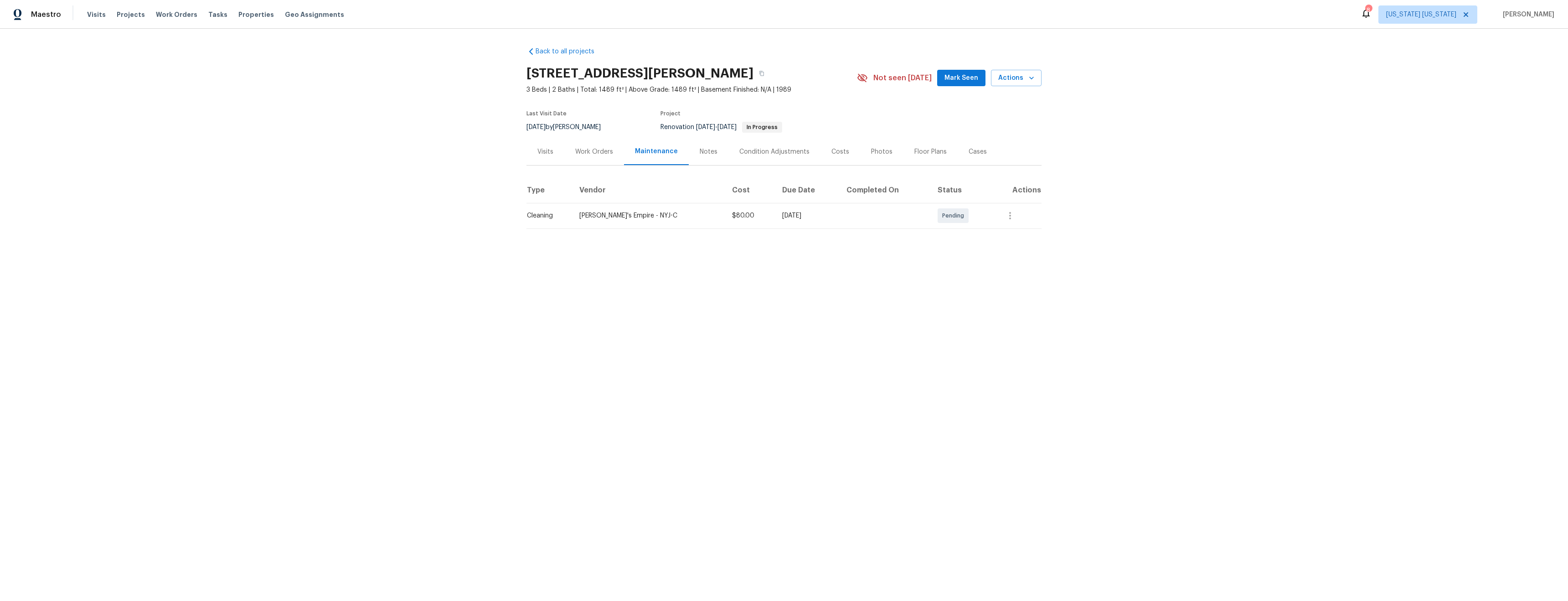
click at [593, 151] on div "Work Orders" at bounding box center [594, 152] width 38 height 9
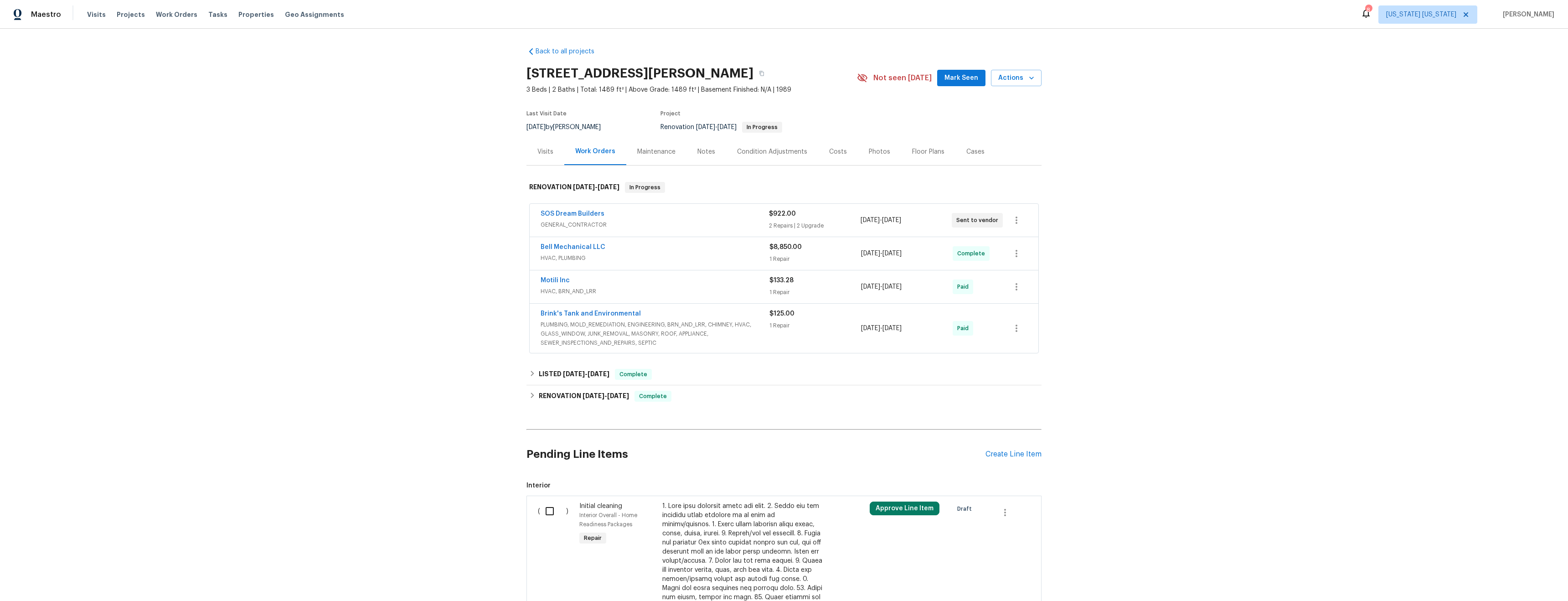
click at [547, 150] on div "Visits" at bounding box center [545, 152] width 16 height 9
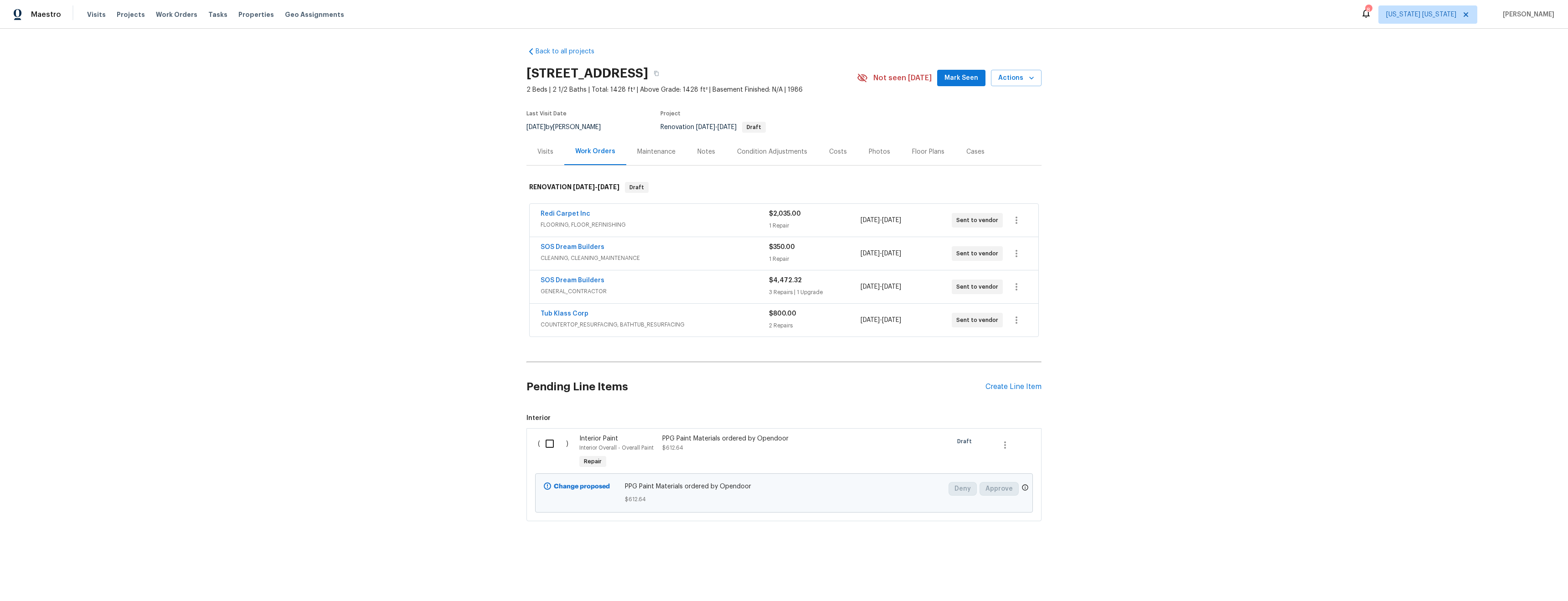
click at [762, 153] on div "Condition Adjustments" at bounding box center [772, 152] width 70 height 9
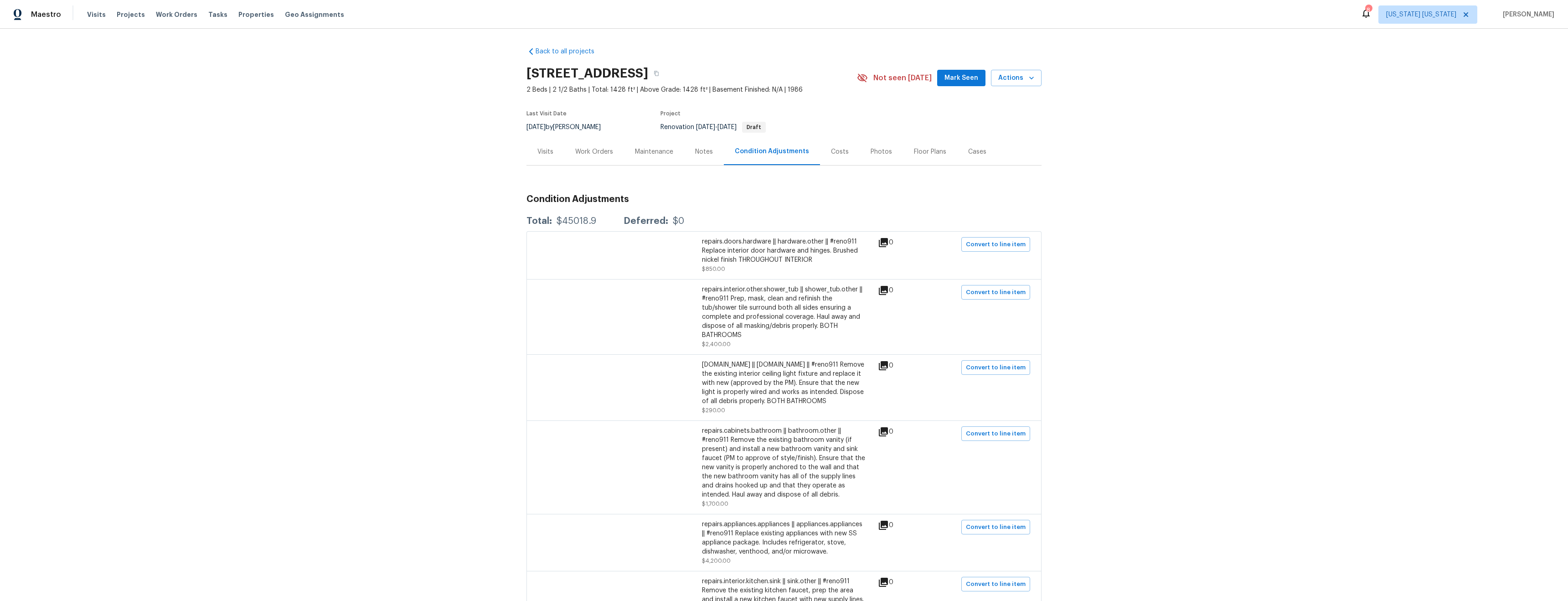
click at [785, 255] on div "repairs.doors.hardware || hardware.other || #reno911 Replace interior door hard…" at bounding box center [784, 251] width 164 height 28
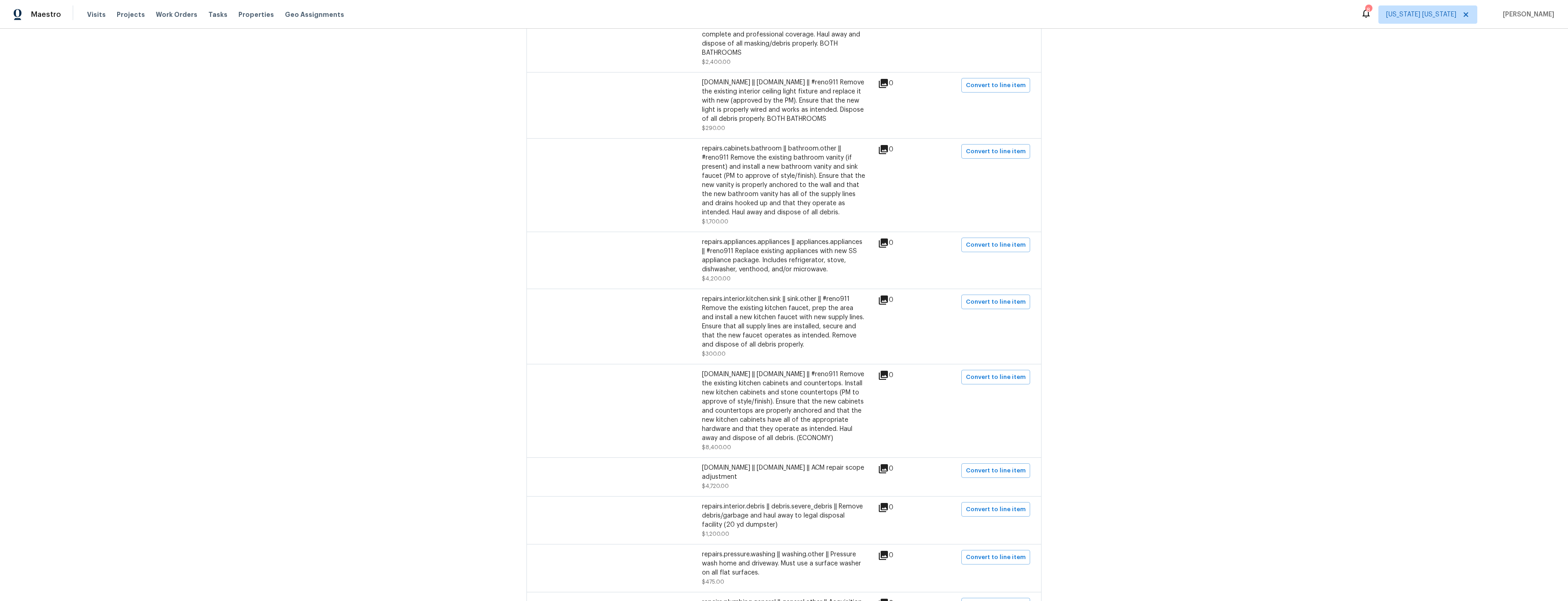
scroll to position [784, 0]
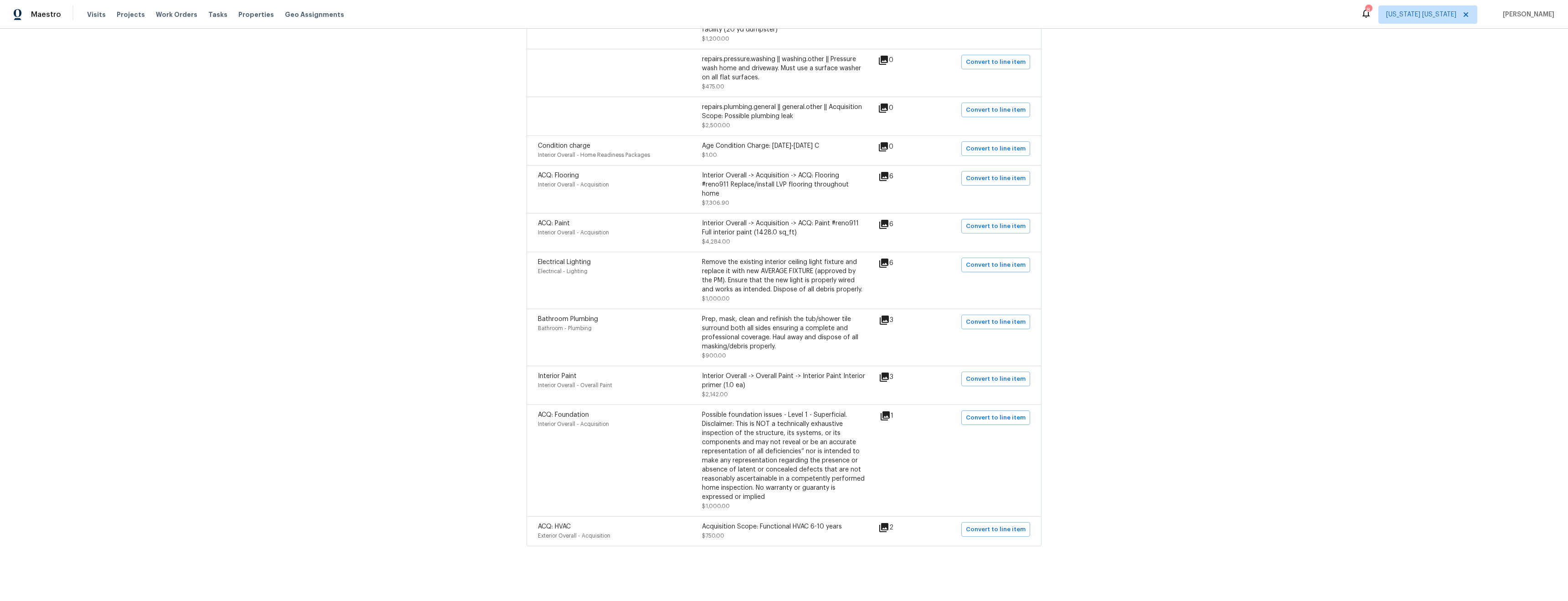
click at [772, 325] on div "Prep, mask, clean and refinish the tub/shower tile surround both all sides ensu…" at bounding box center [784, 333] width 164 height 37
click at [884, 315] on icon at bounding box center [884, 320] width 9 height 9
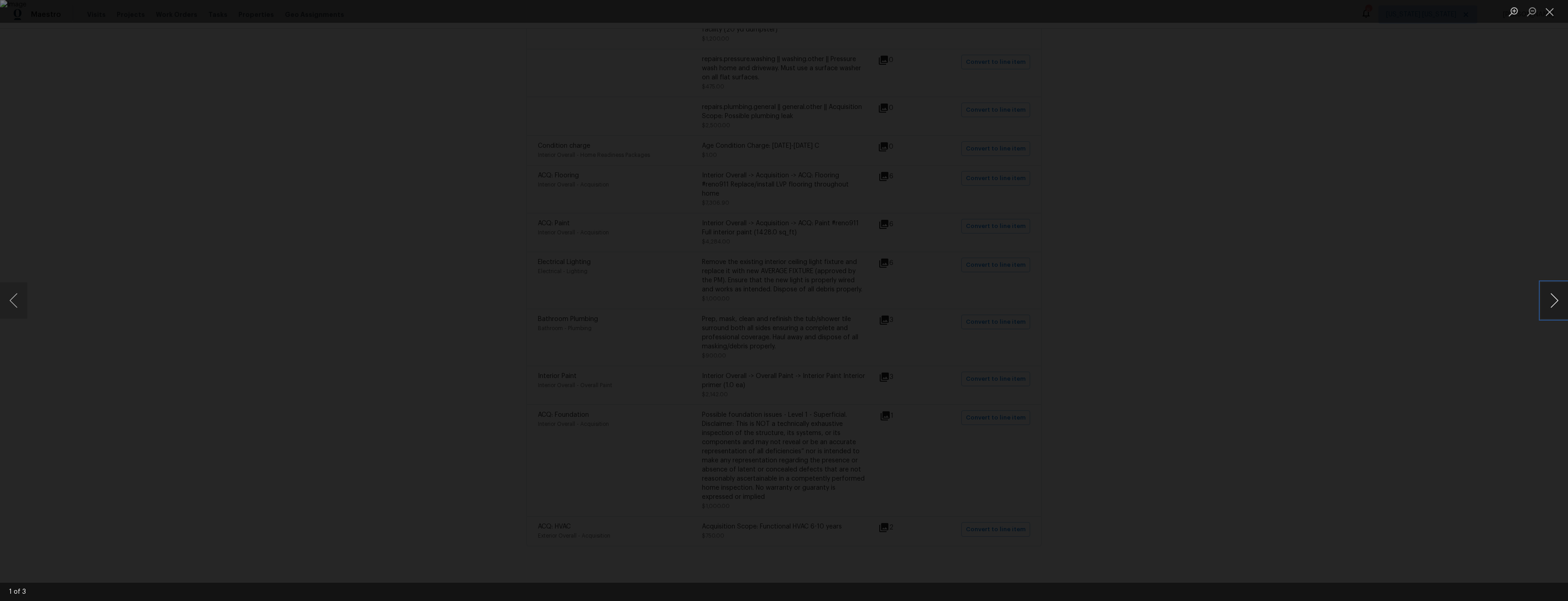
click at [1549, 311] on button "Next image" at bounding box center [1555, 300] width 28 height 37
click at [1345, 451] on div "Lightbox" at bounding box center [784, 300] width 1568 height 601
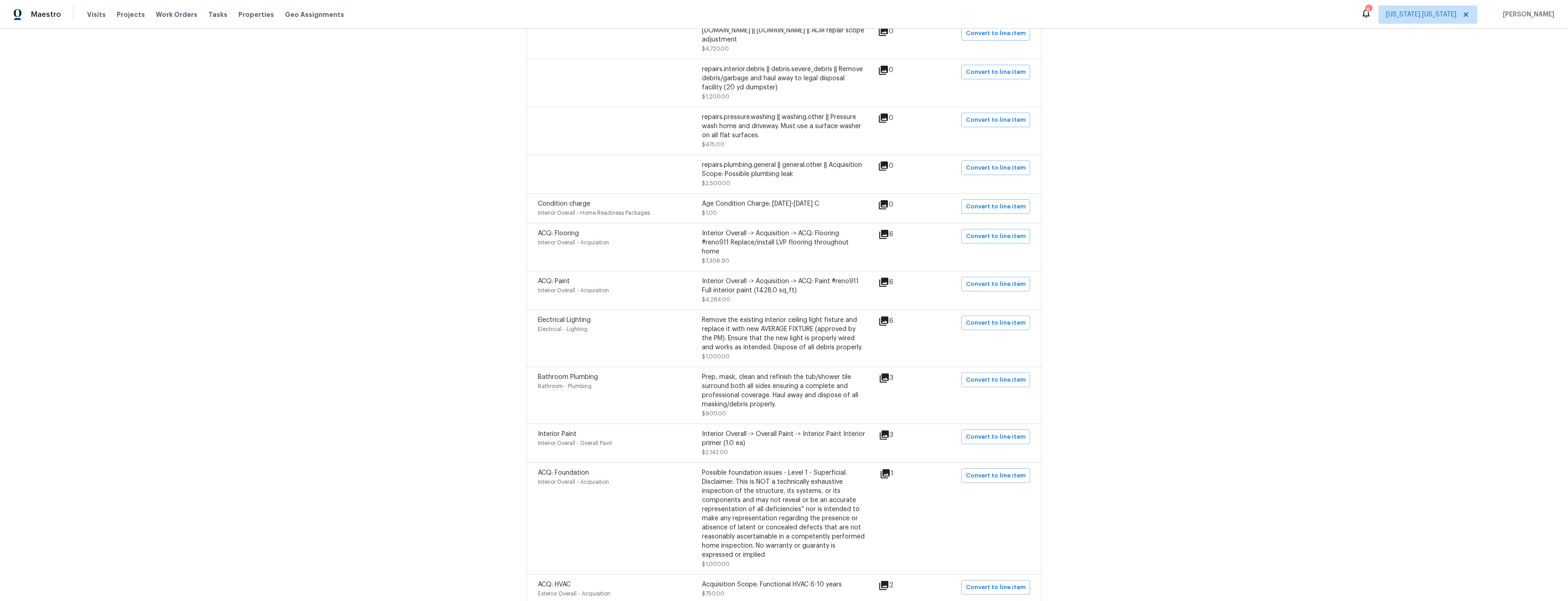
scroll to position [718, 0]
click at [885, 325] on icon at bounding box center [884, 322] width 11 height 11
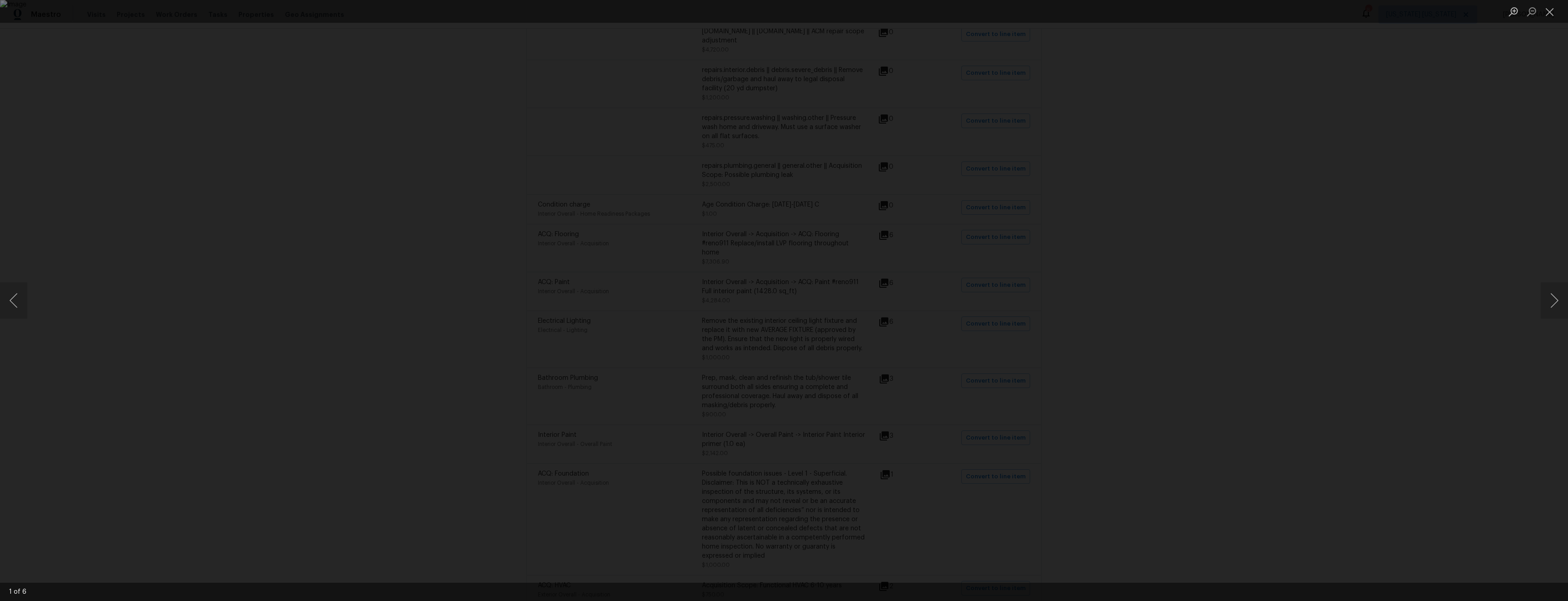
click at [1298, 340] on div "Lightbox" at bounding box center [784, 300] width 1568 height 601
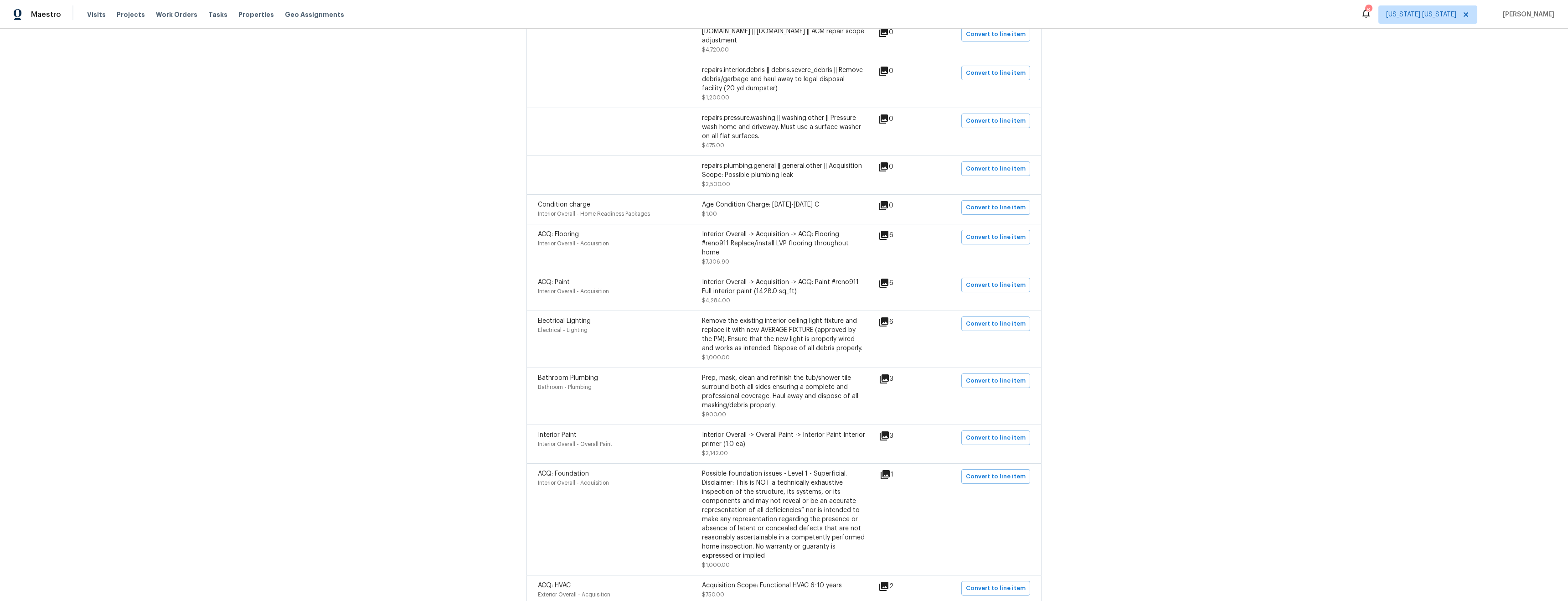
click at [882, 324] on icon at bounding box center [884, 322] width 11 height 11
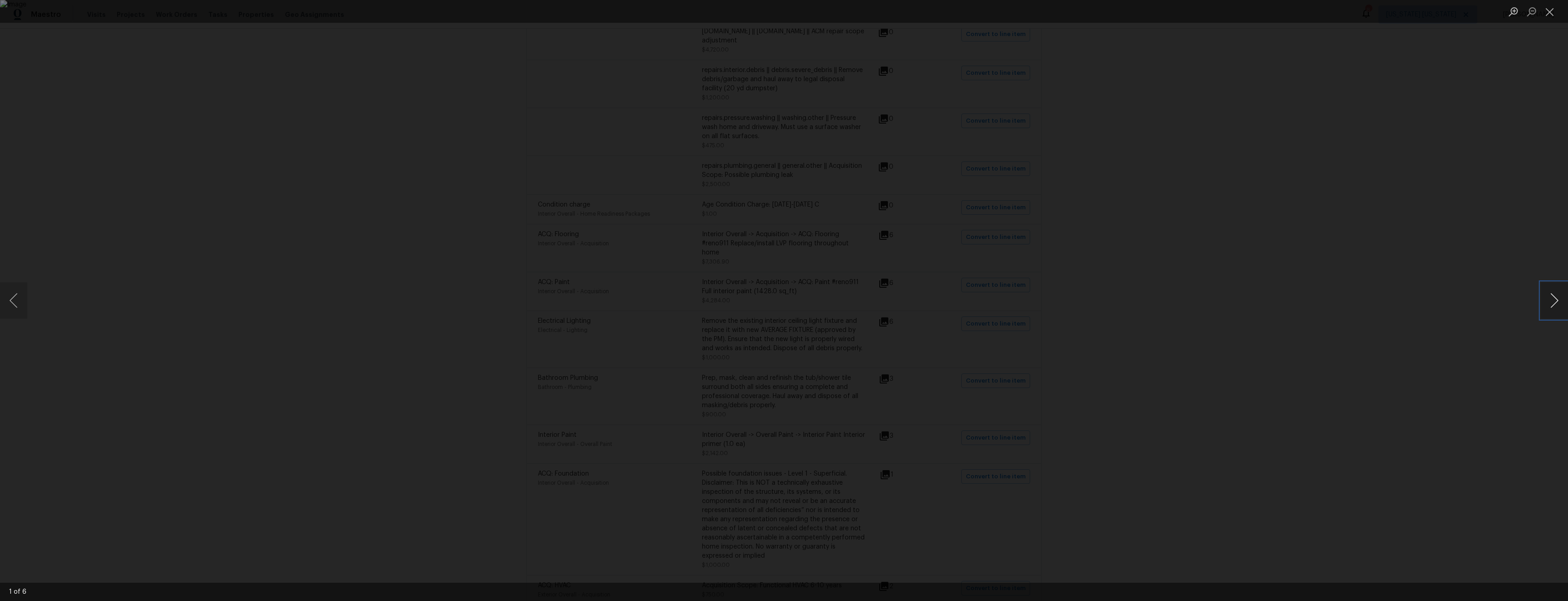
click at [1549, 309] on button "Next image" at bounding box center [1555, 300] width 28 height 37
click at [13, 299] on button "Previous image" at bounding box center [13, 300] width 28 height 37
click at [1557, 311] on button "Next image" at bounding box center [1555, 300] width 28 height 37
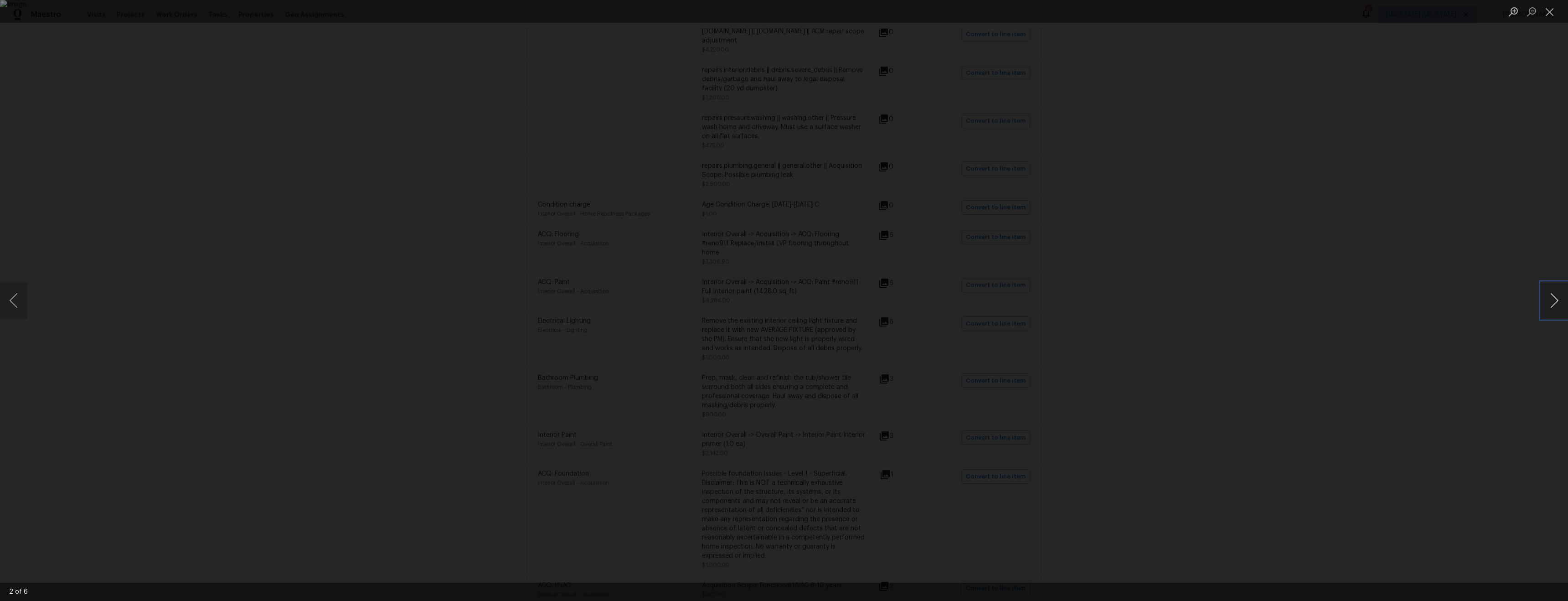
click at [1557, 311] on button "Next image" at bounding box center [1555, 300] width 28 height 37
click at [1338, 301] on div "Lightbox" at bounding box center [784, 300] width 1568 height 601
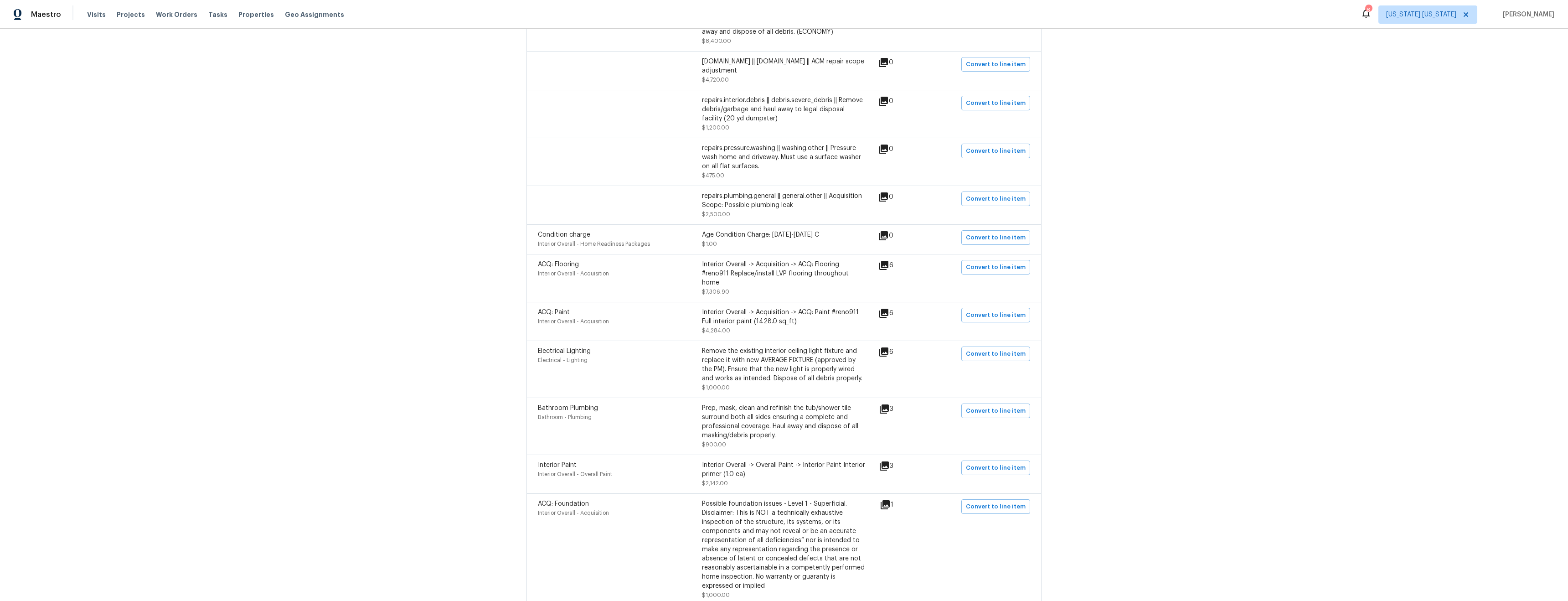
scroll to position [562, 0]
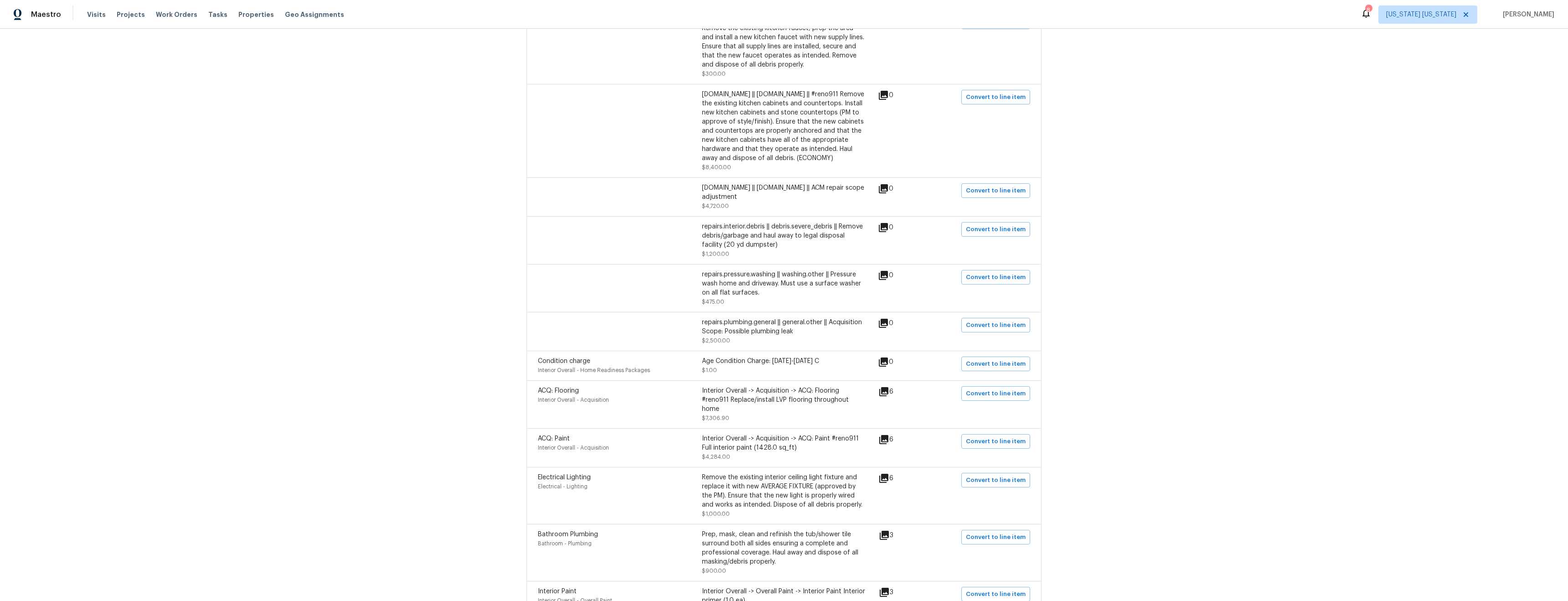
click at [883, 95] on icon at bounding box center [884, 95] width 9 height 9
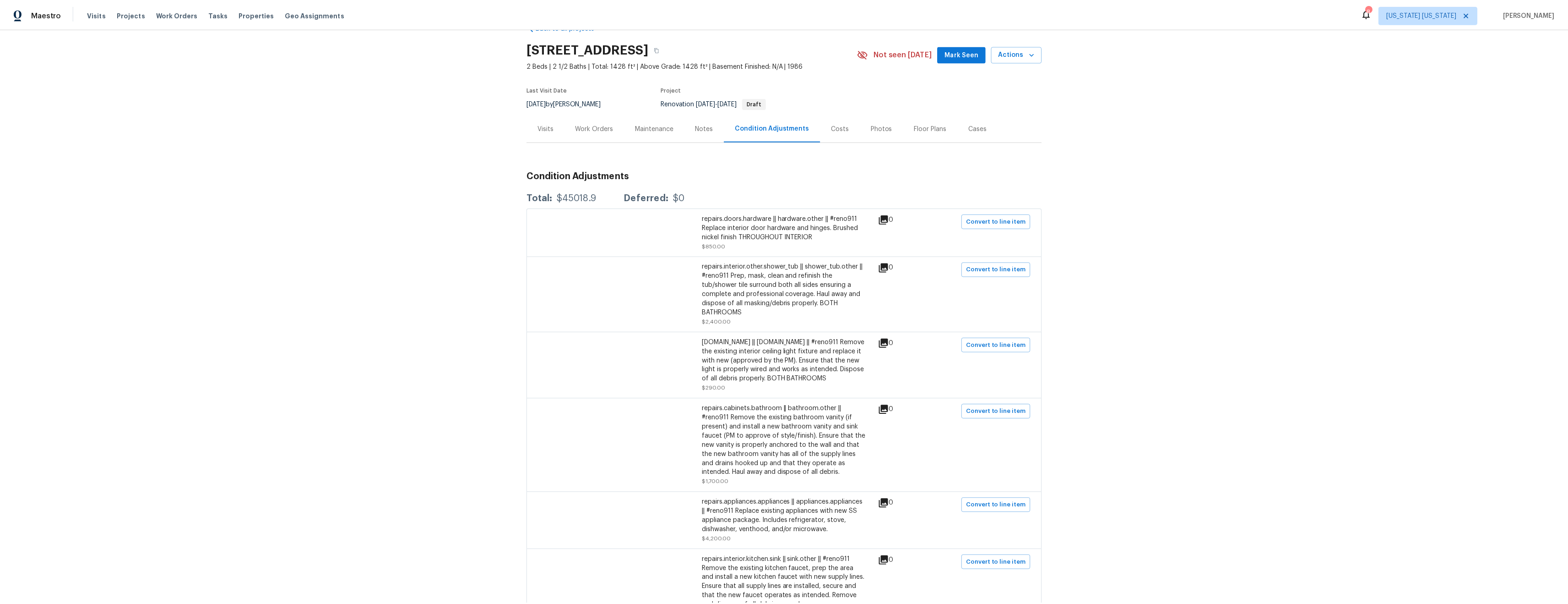
scroll to position [0, 0]
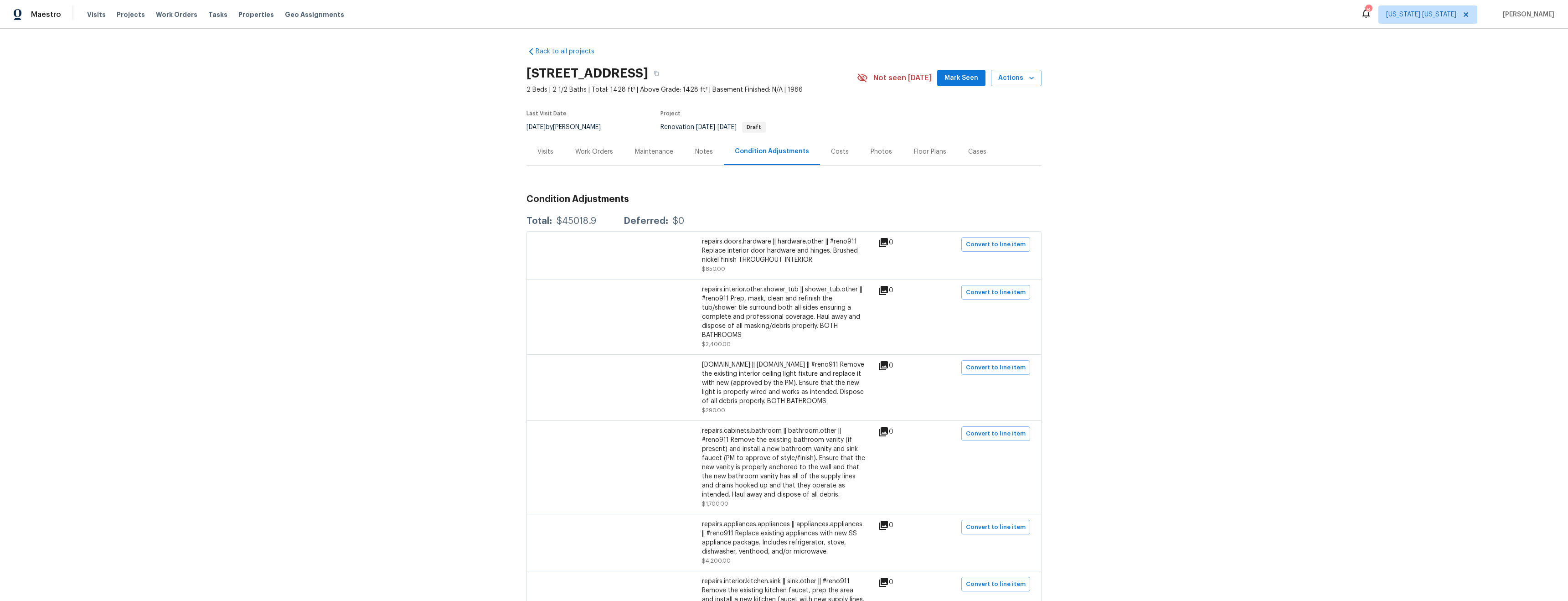
click at [695, 159] on div "Notes" at bounding box center [704, 152] width 40 height 27
